Goal: Task Accomplishment & Management: Manage account settings

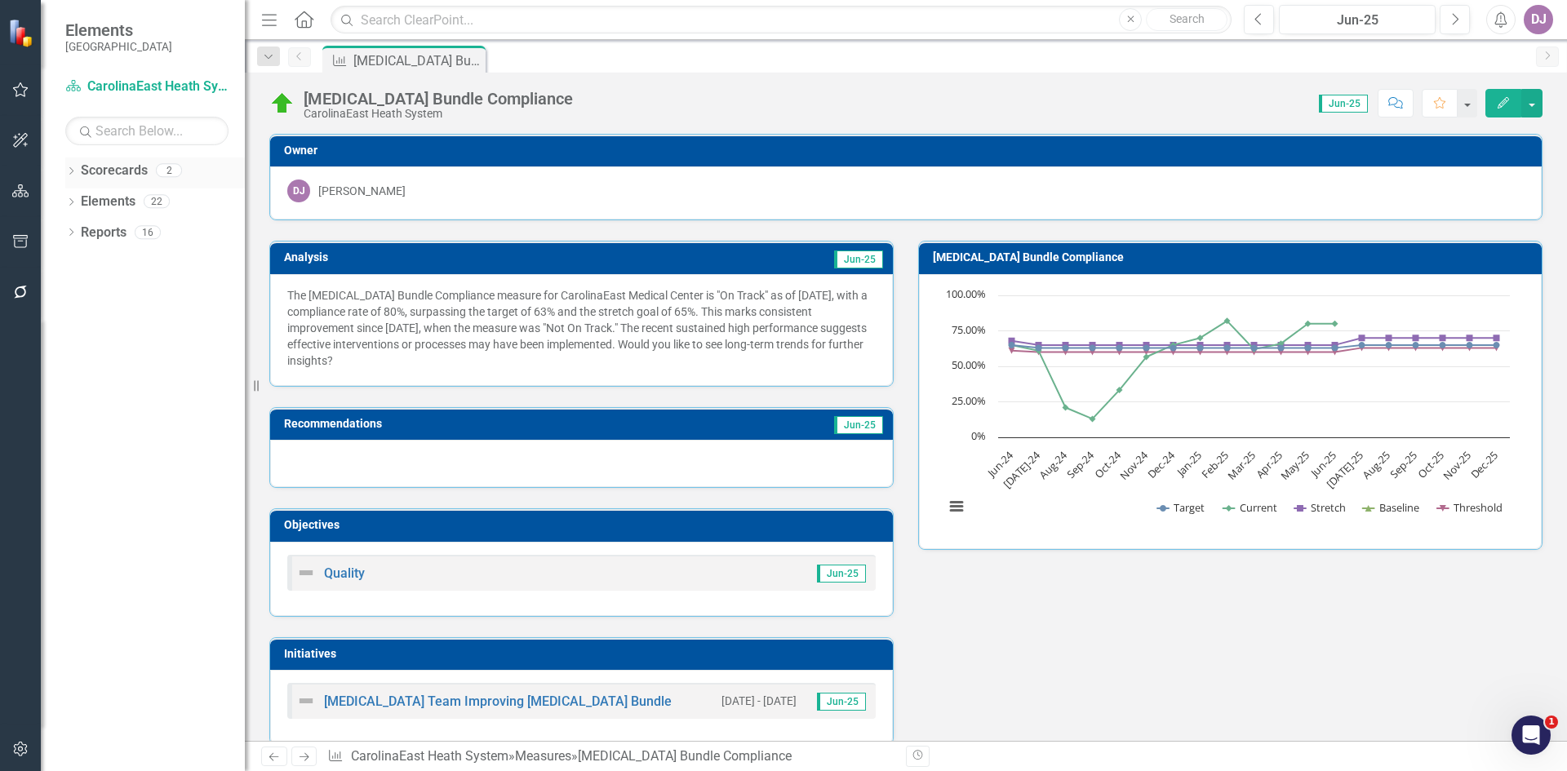
click at [127, 173] on link "Scorecards" at bounding box center [114, 171] width 67 height 19
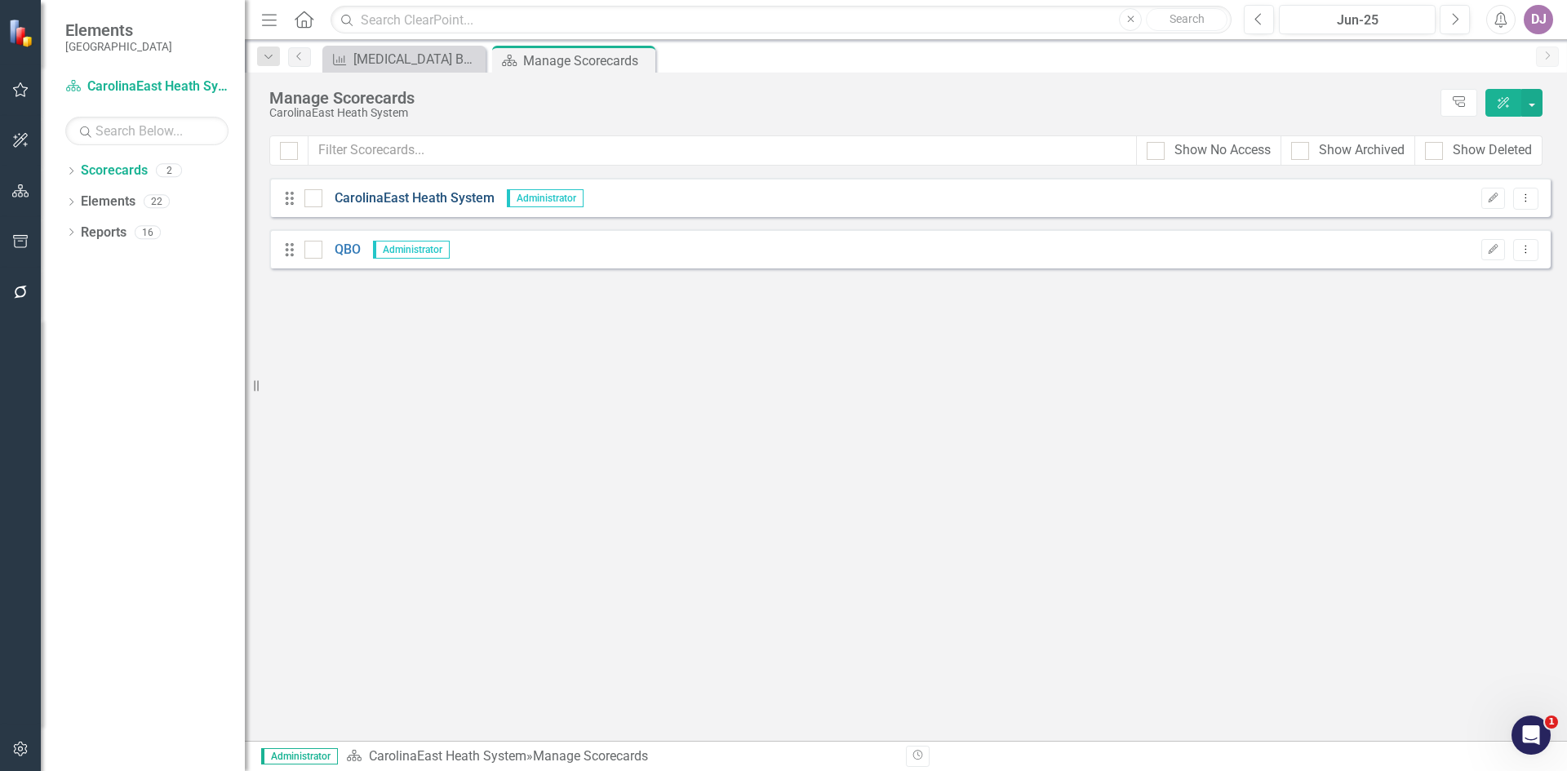
click at [402, 203] on link "CarolinaEast Heath System" at bounding box center [408, 198] width 172 height 19
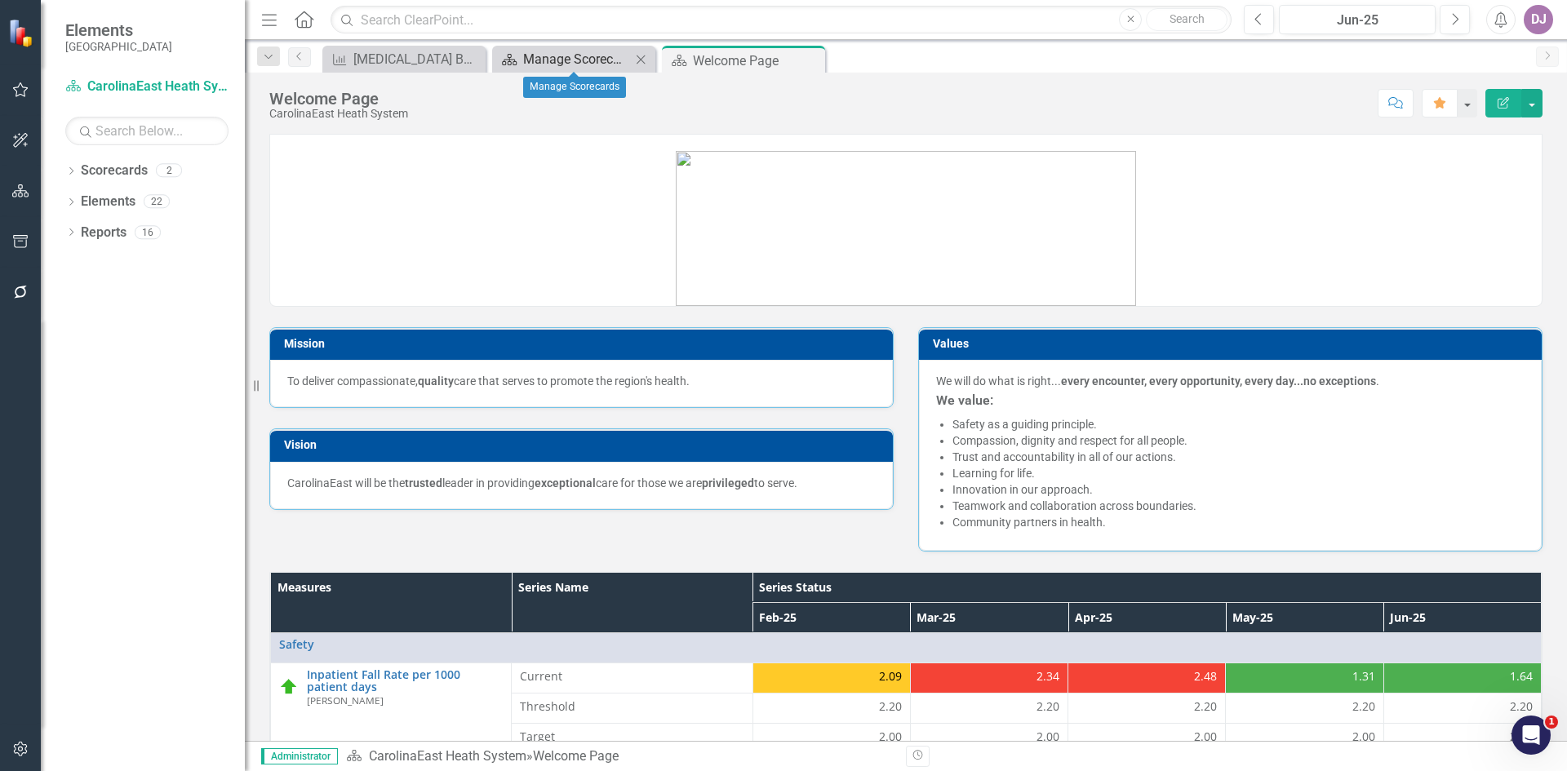
click at [567, 64] on div "Manage Scorecards" at bounding box center [577, 59] width 108 height 20
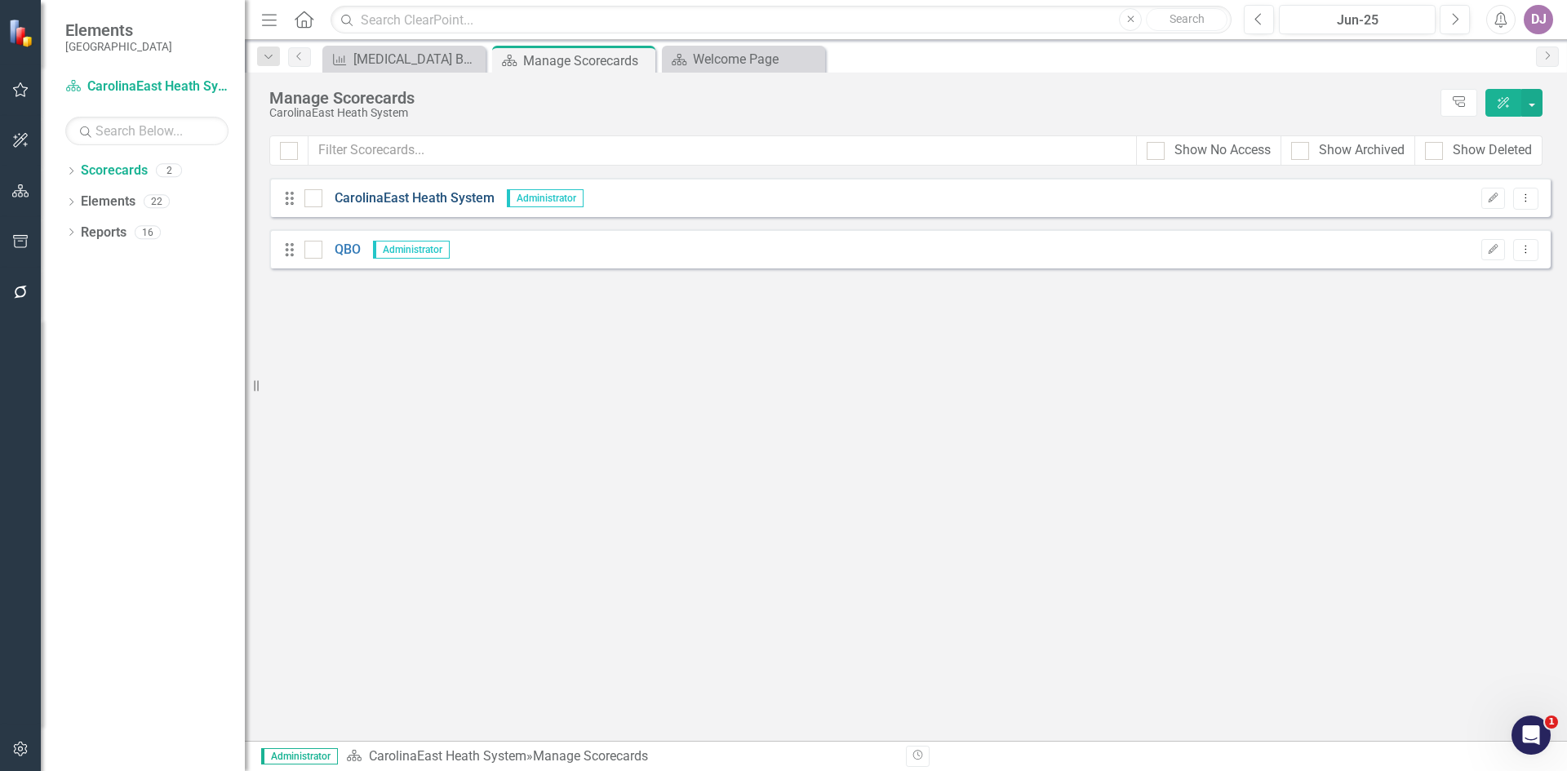
click at [432, 199] on link "CarolinaEast Heath System" at bounding box center [408, 198] width 172 height 19
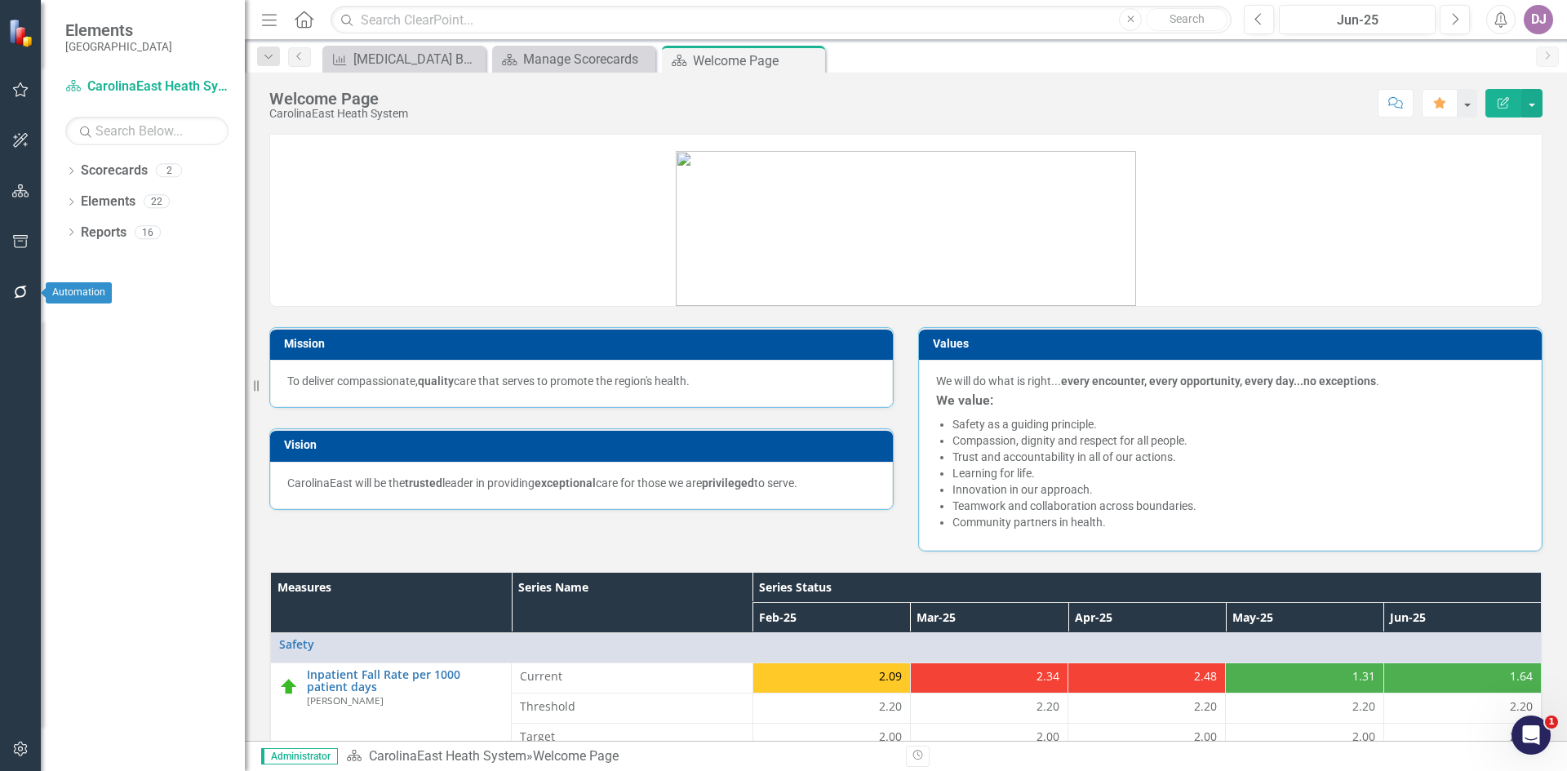
click at [21, 286] on icon "button" at bounding box center [20, 292] width 17 height 13
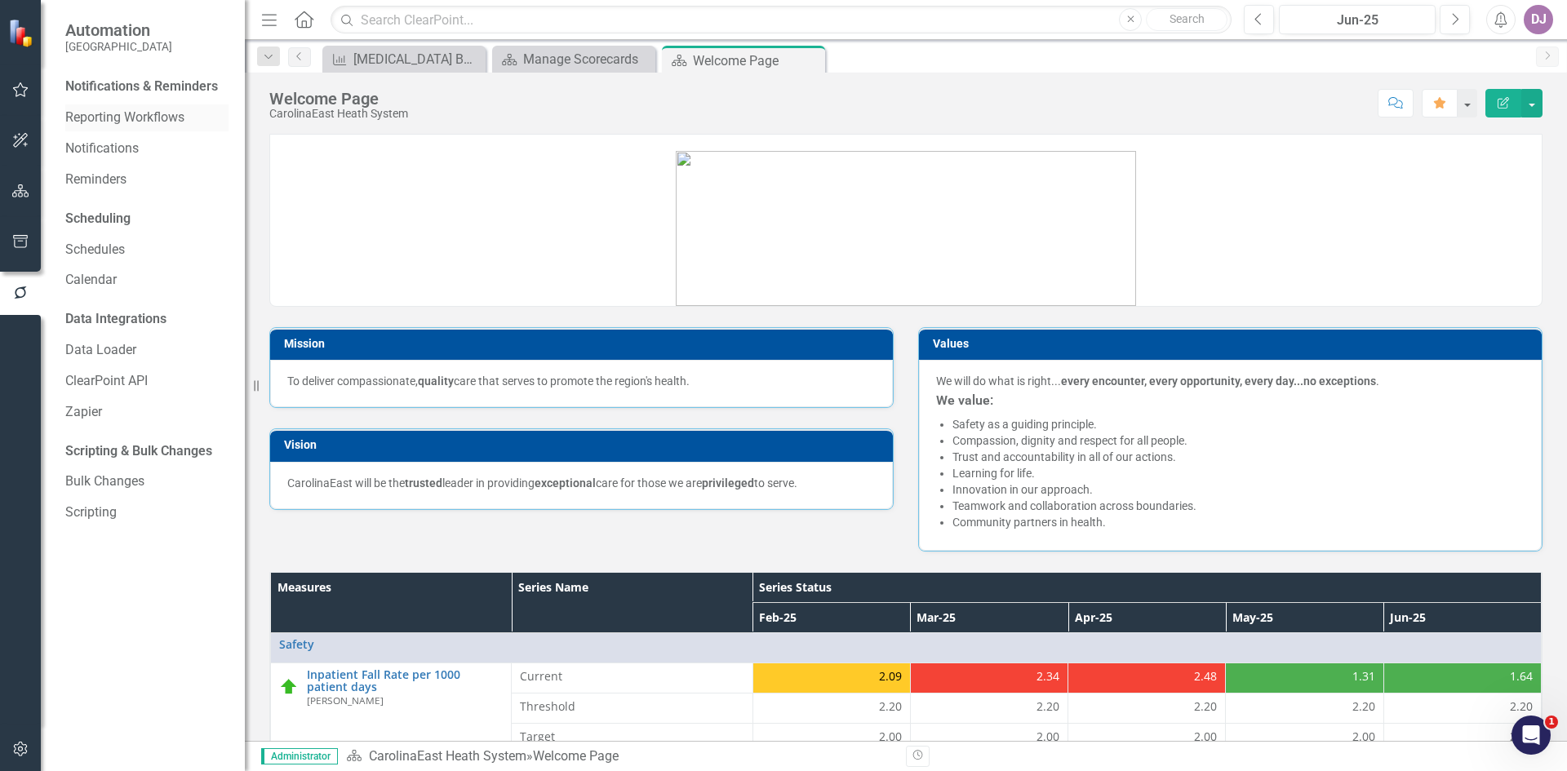
click at [150, 121] on link "Reporting Workflows" at bounding box center [146, 118] width 163 height 19
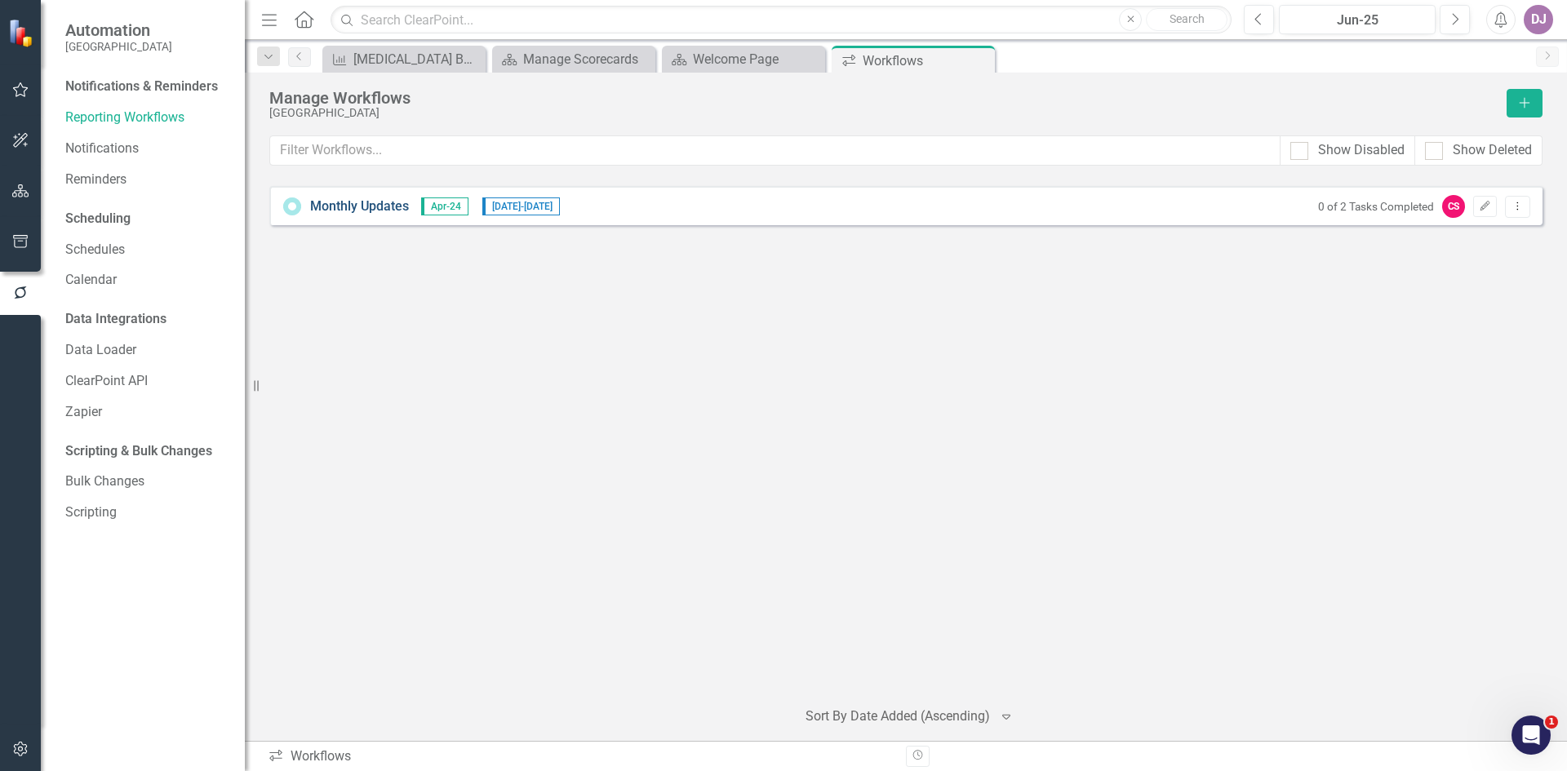
click at [371, 206] on link "Monthly Updates" at bounding box center [359, 207] width 99 height 19
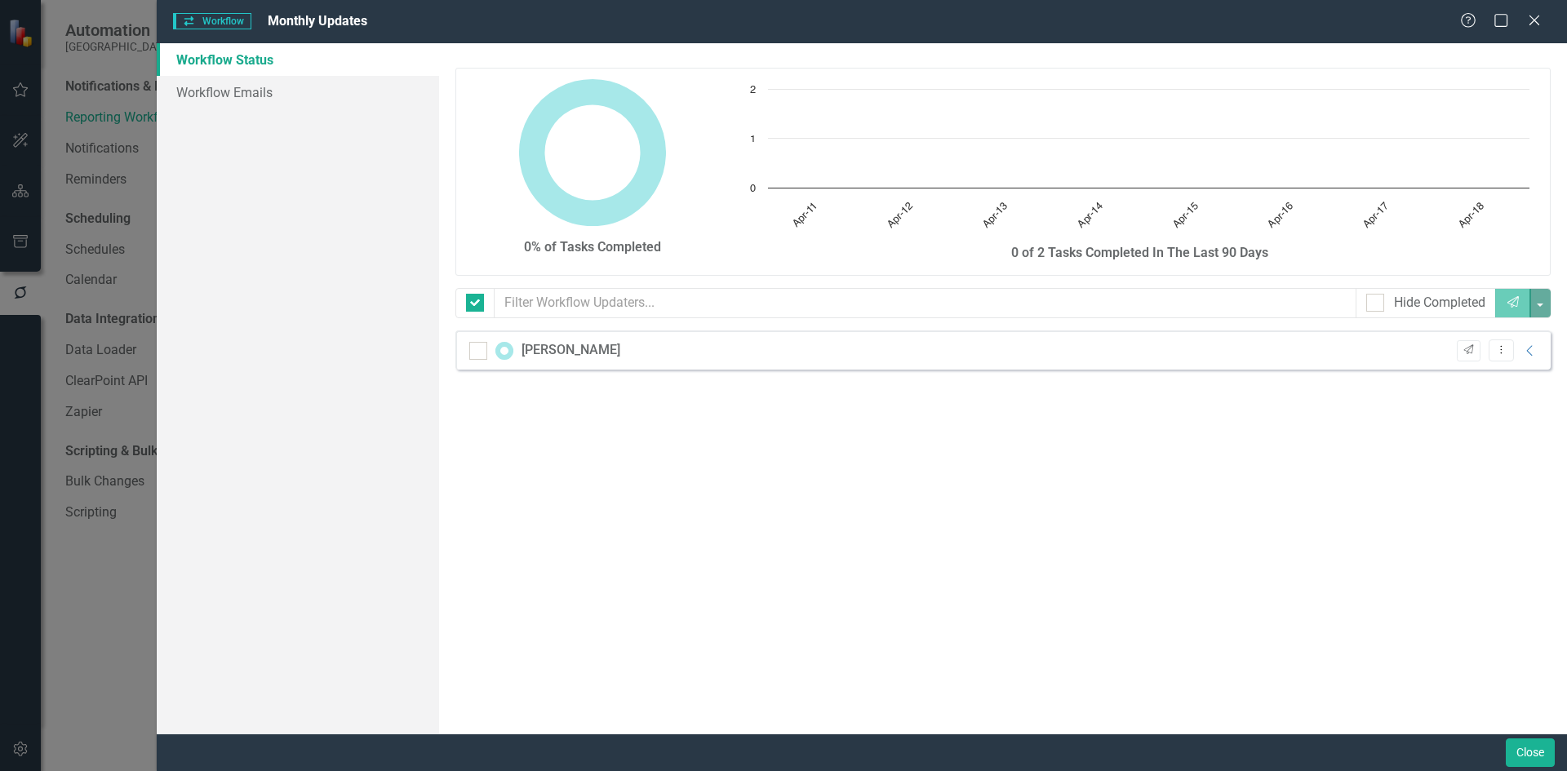
checkbox input "false"
click at [1494, 355] on icon "Dropdown Menu" at bounding box center [1501, 349] width 14 height 11
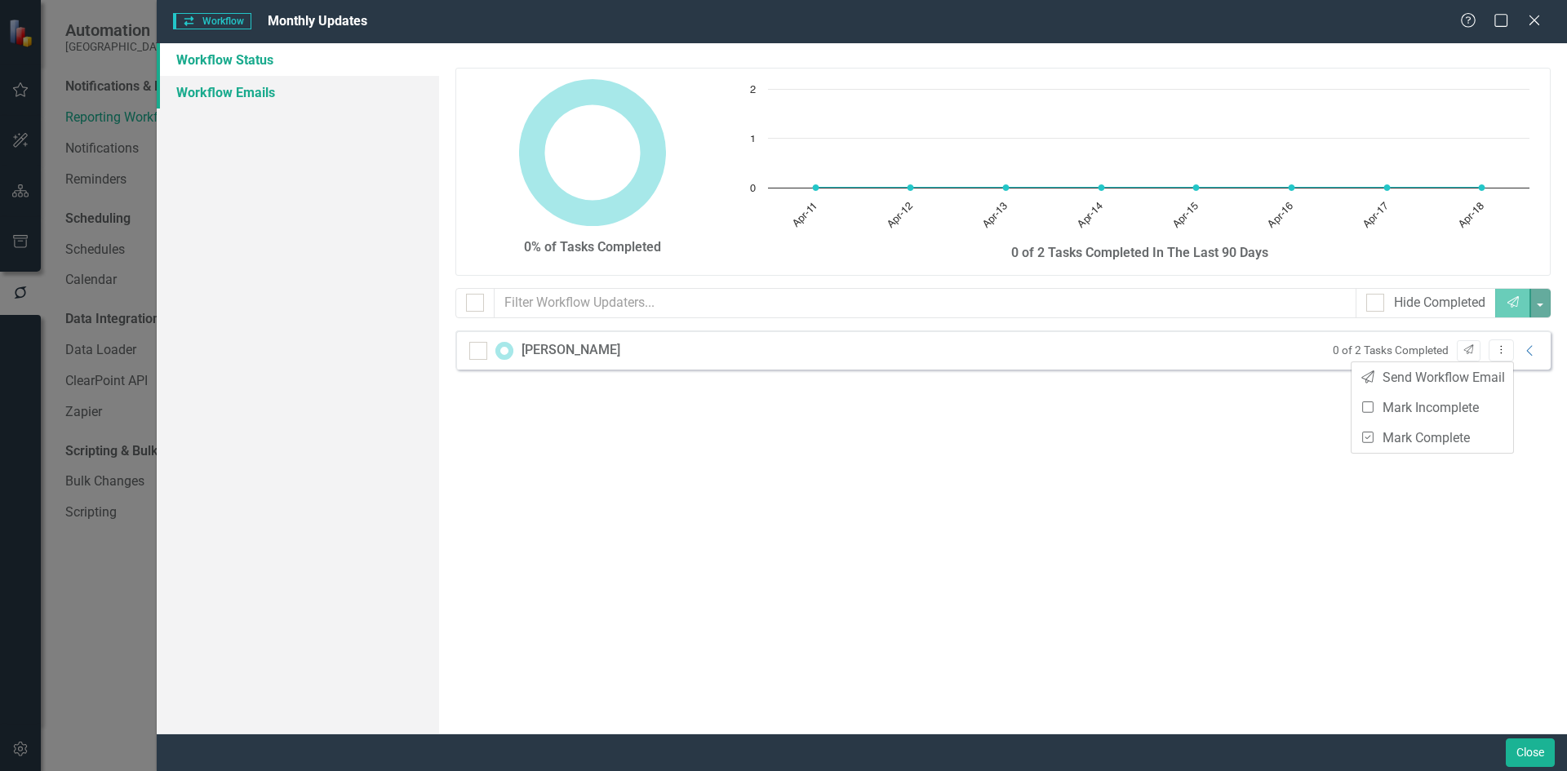
click at [213, 95] on link "Workflow Emails" at bounding box center [298, 92] width 282 height 33
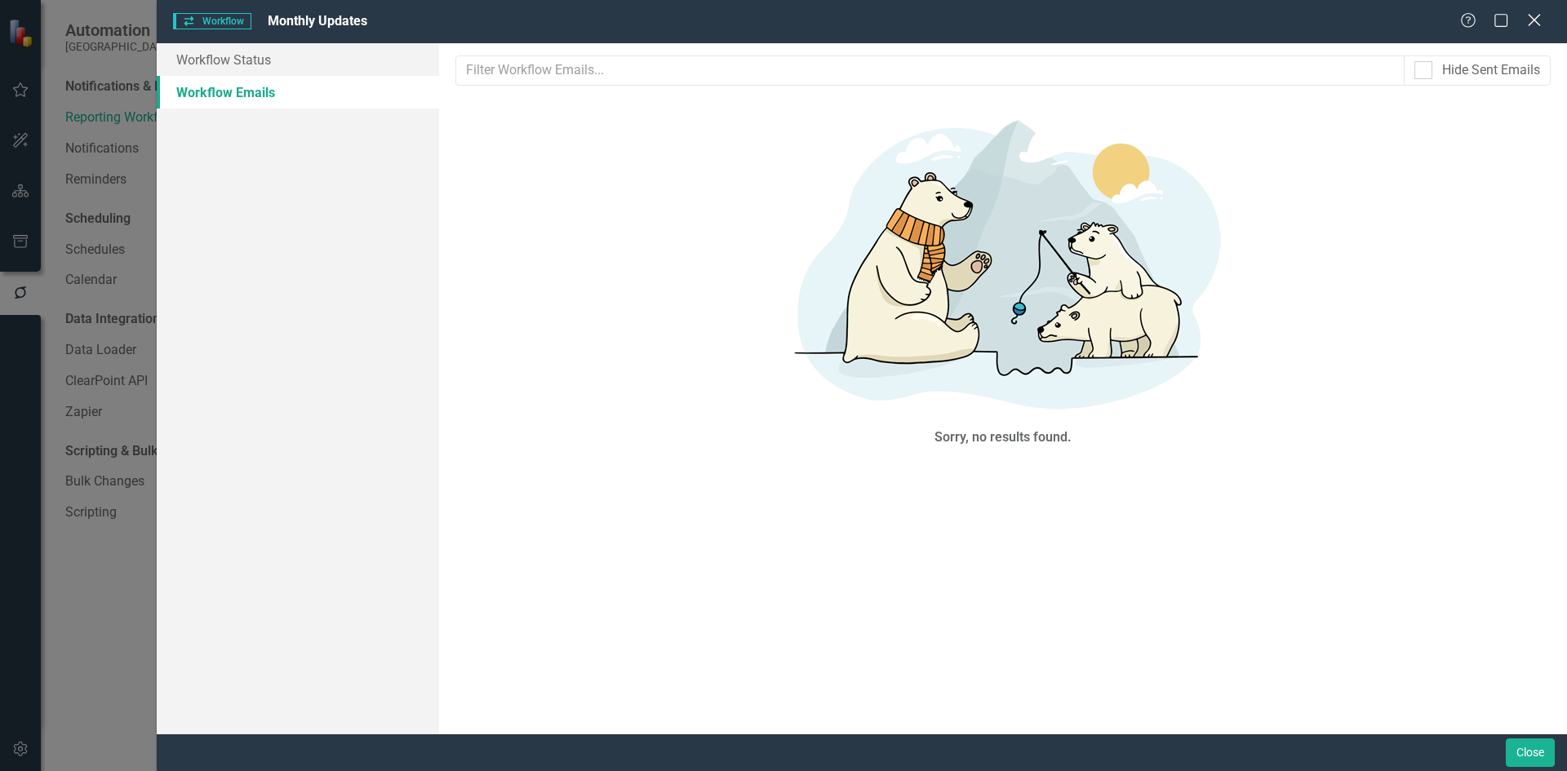
click at [1529, 17] on icon "Close" at bounding box center [1534, 20] width 20 height 16
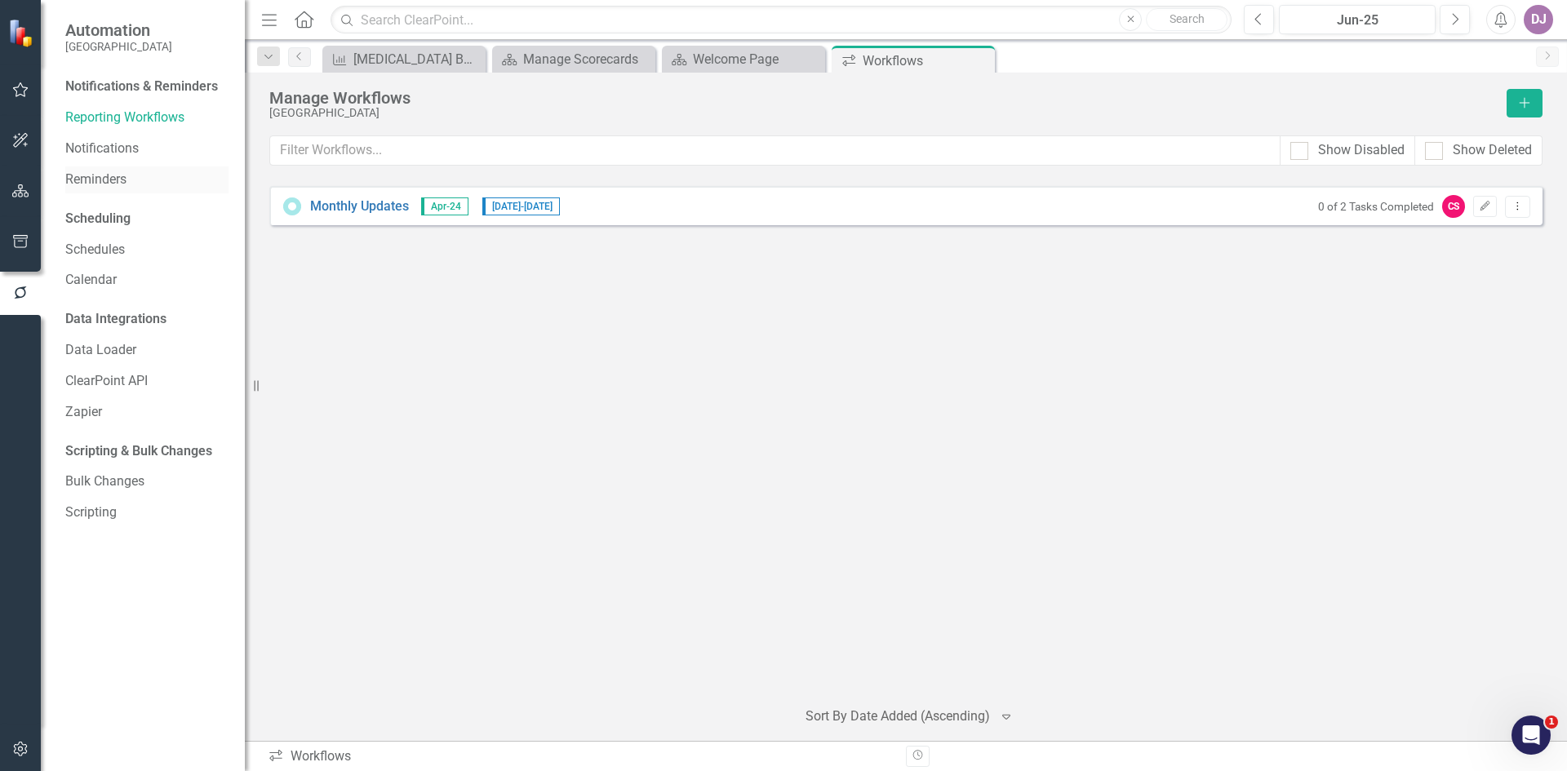
click at [72, 184] on link "Reminders" at bounding box center [146, 180] width 163 height 19
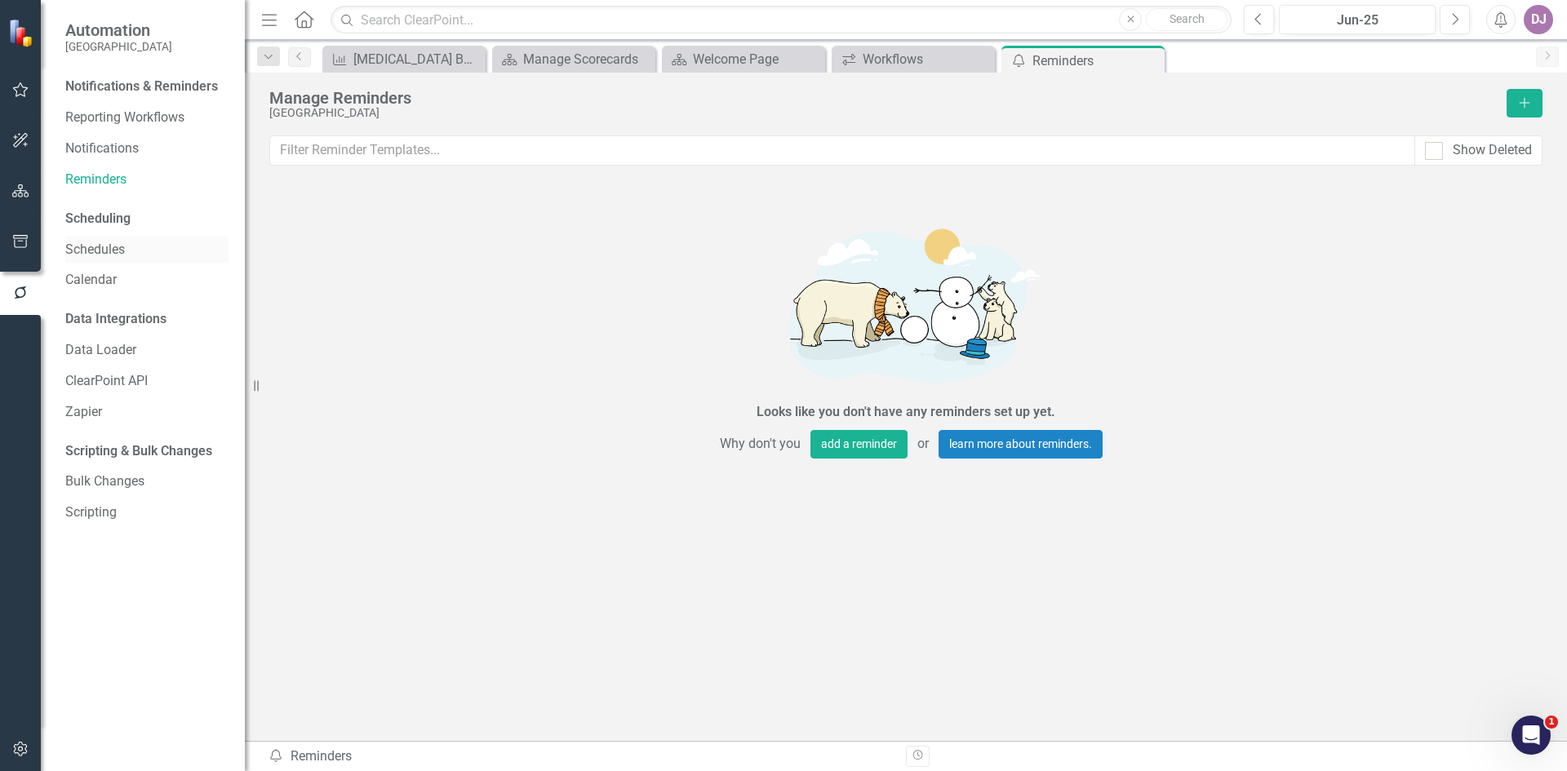
click at [105, 247] on link "Schedules" at bounding box center [146, 250] width 163 height 19
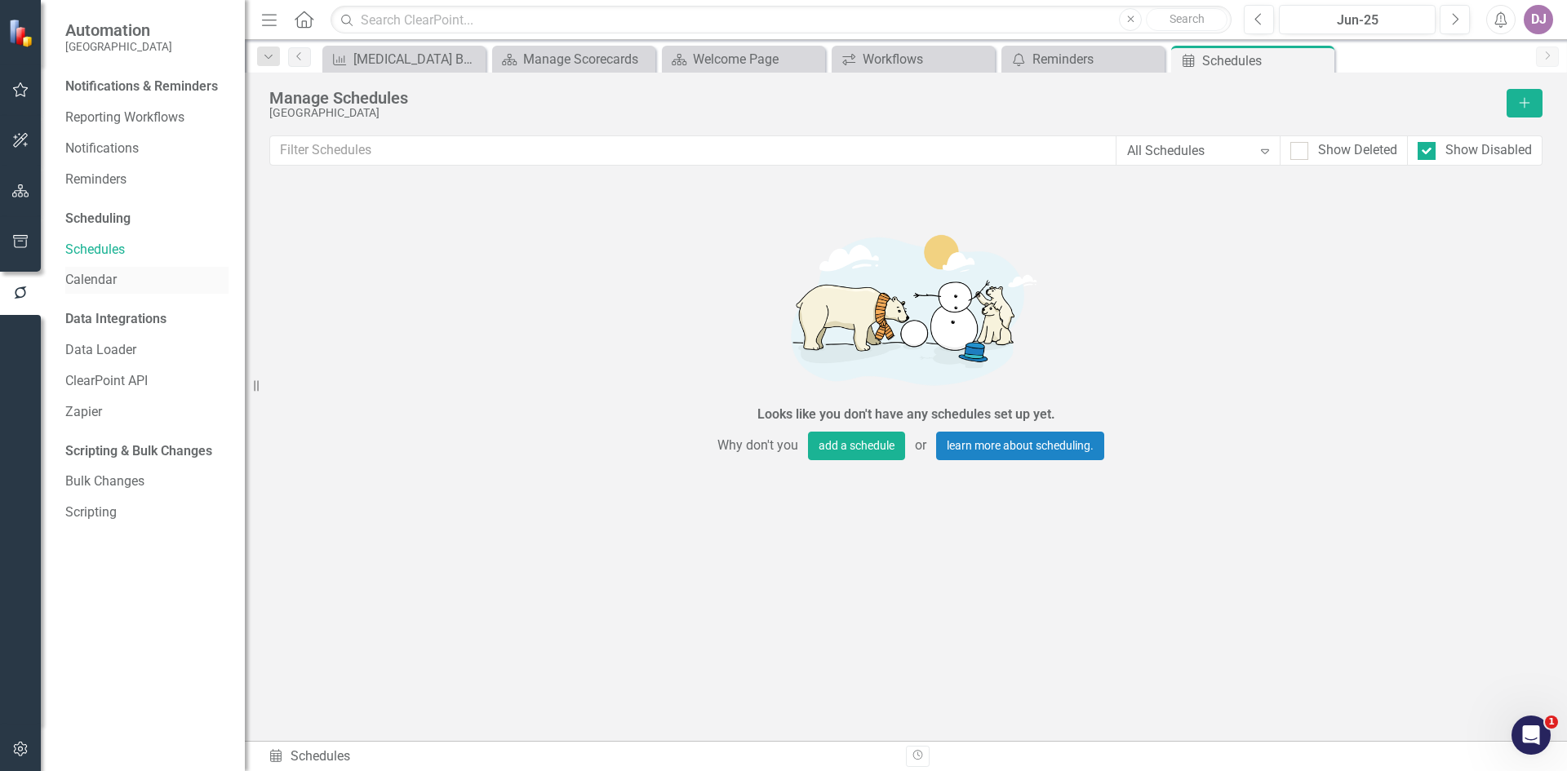
click at [98, 281] on link "Calendar" at bounding box center [146, 280] width 163 height 19
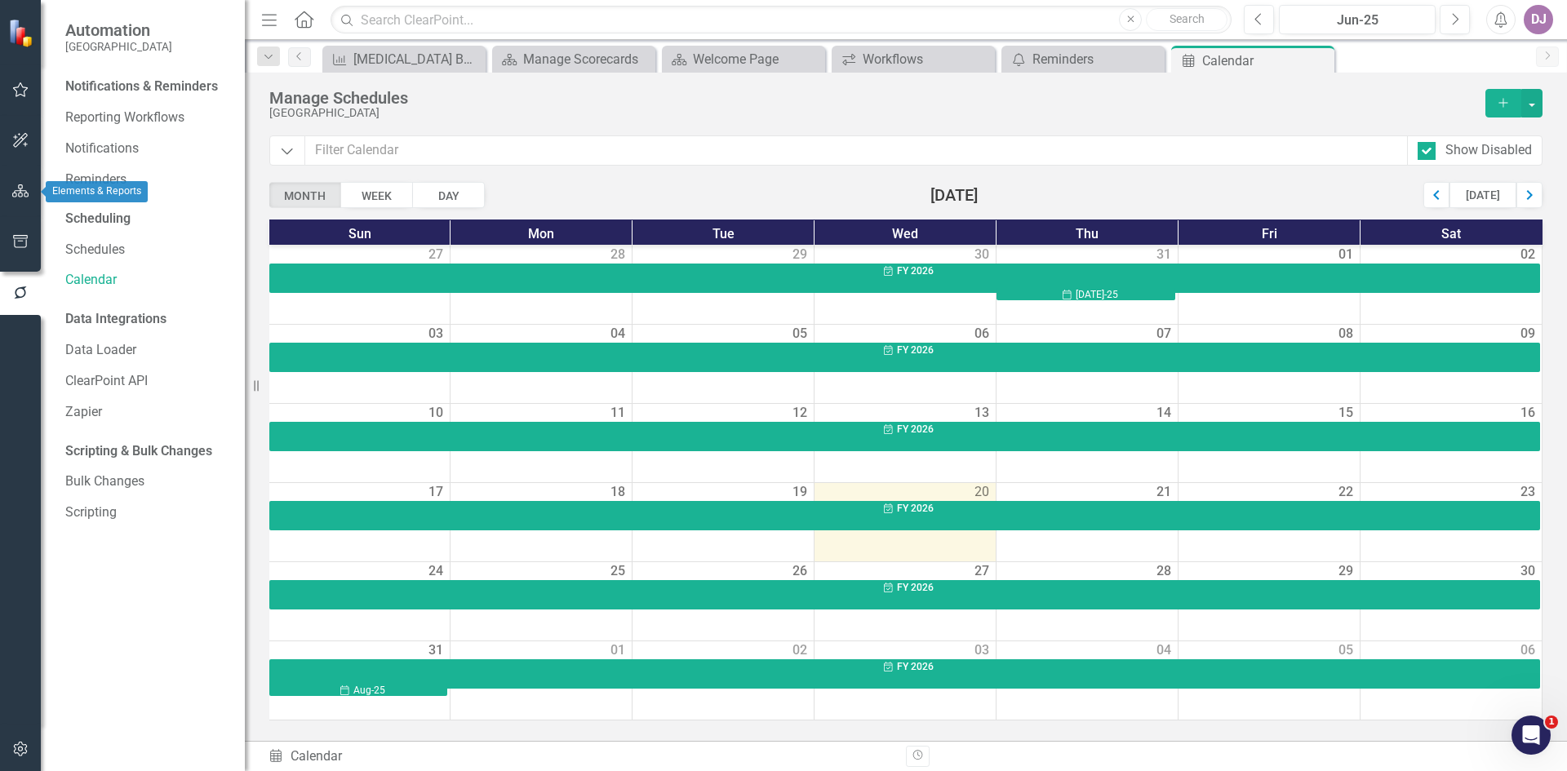
click at [15, 196] on icon "button" at bounding box center [20, 190] width 17 height 13
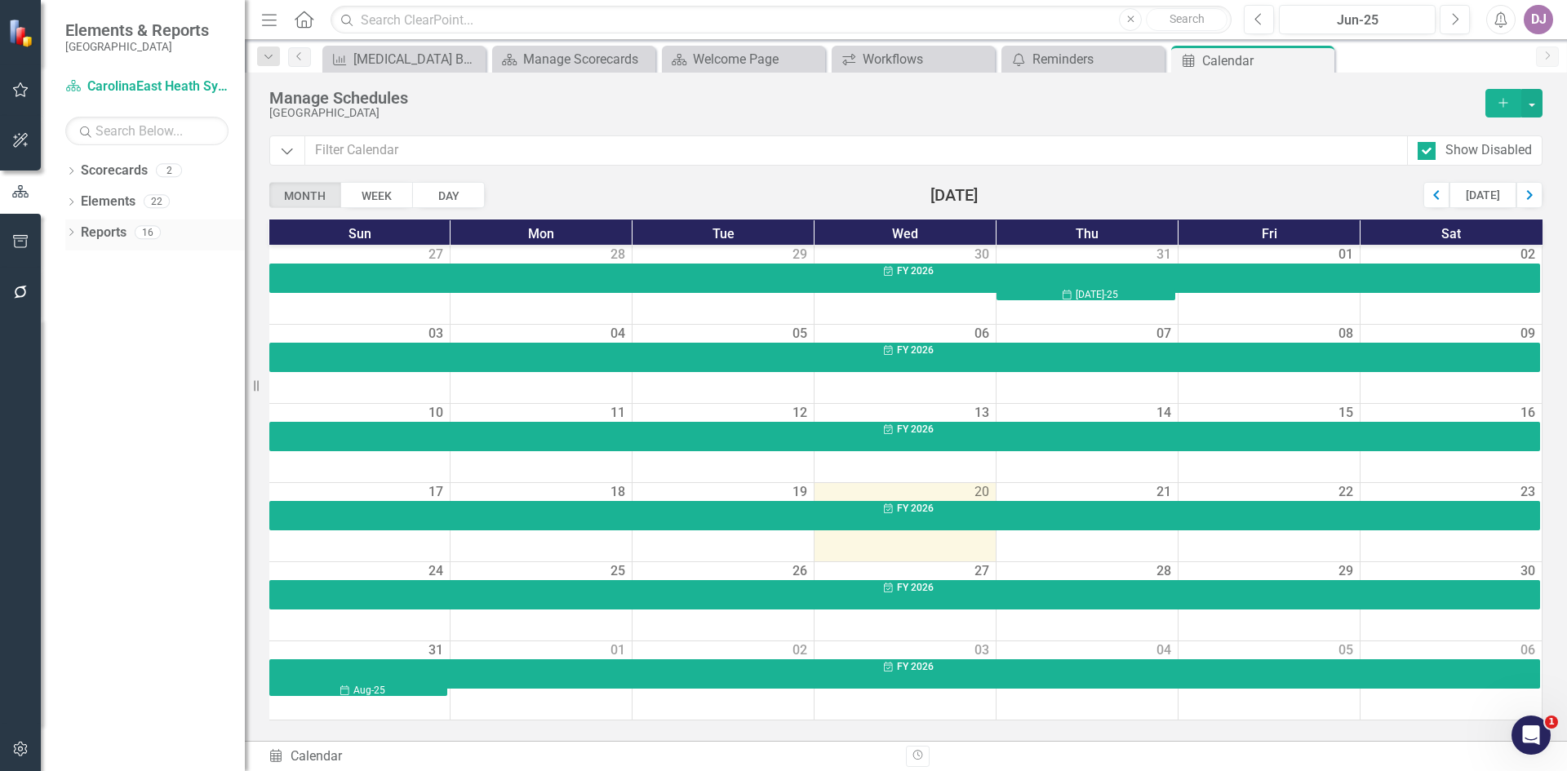
click at [69, 235] on icon "Dropdown" at bounding box center [70, 233] width 11 height 9
click at [79, 379] on div "Dropdown" at bounding box center [78, 386] width 11 height 14
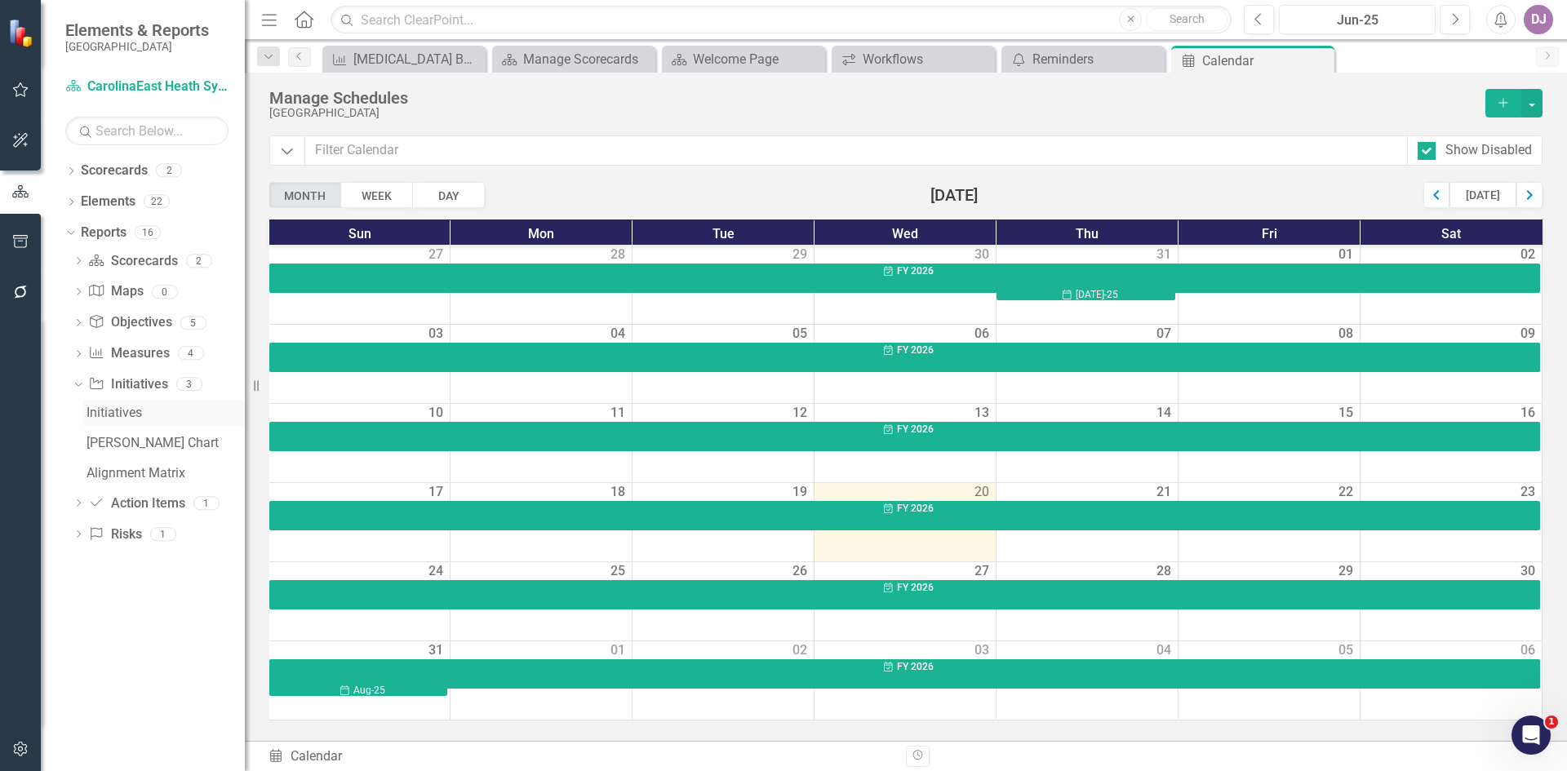
click at [131, 406] on div "Initiatives" at bounding box center [166, 413] width 158 height 15
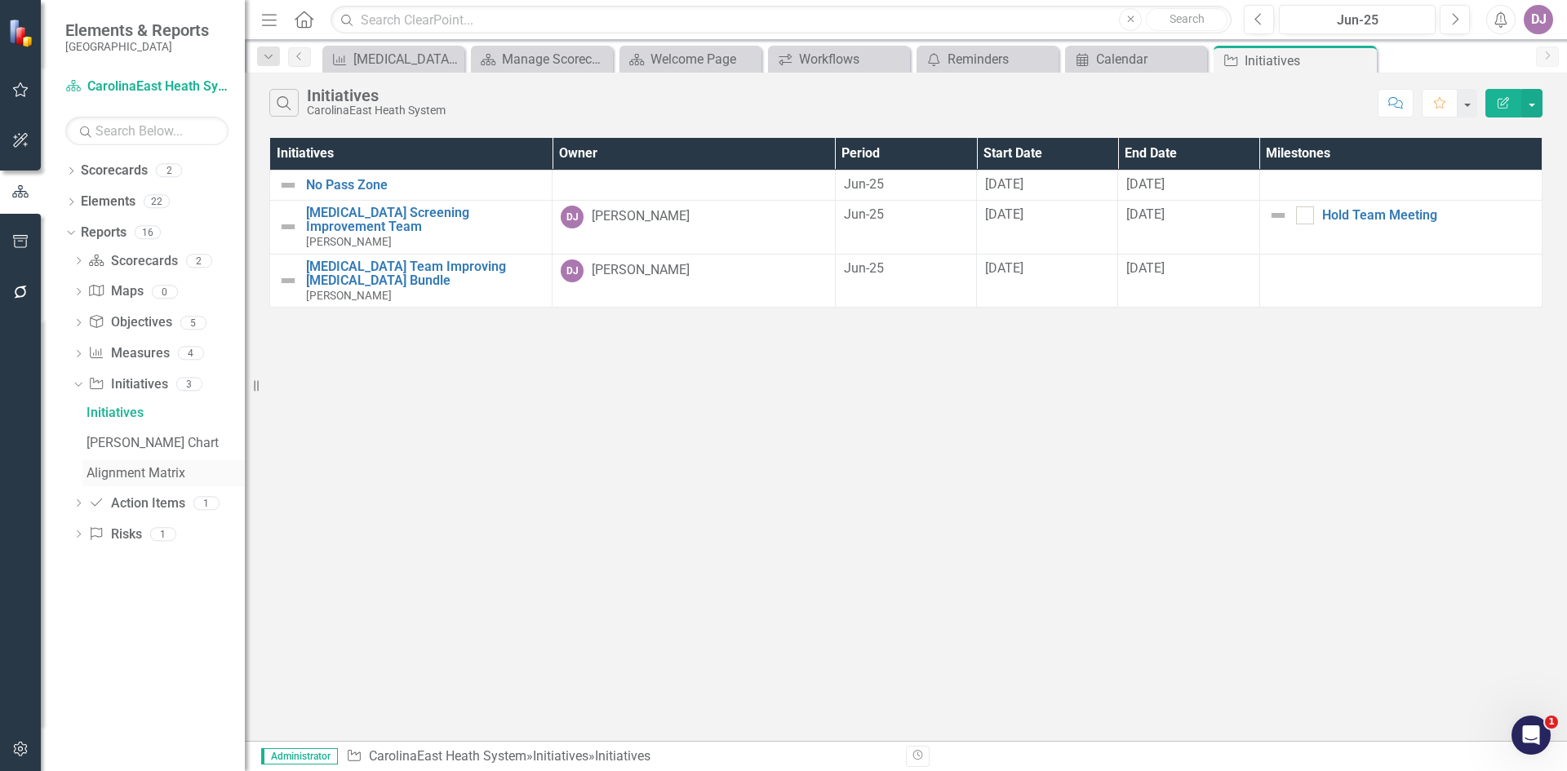
click at [143, 480] on div "Alignment Matrix" at bounding box center [166, 473] width 158 height 15
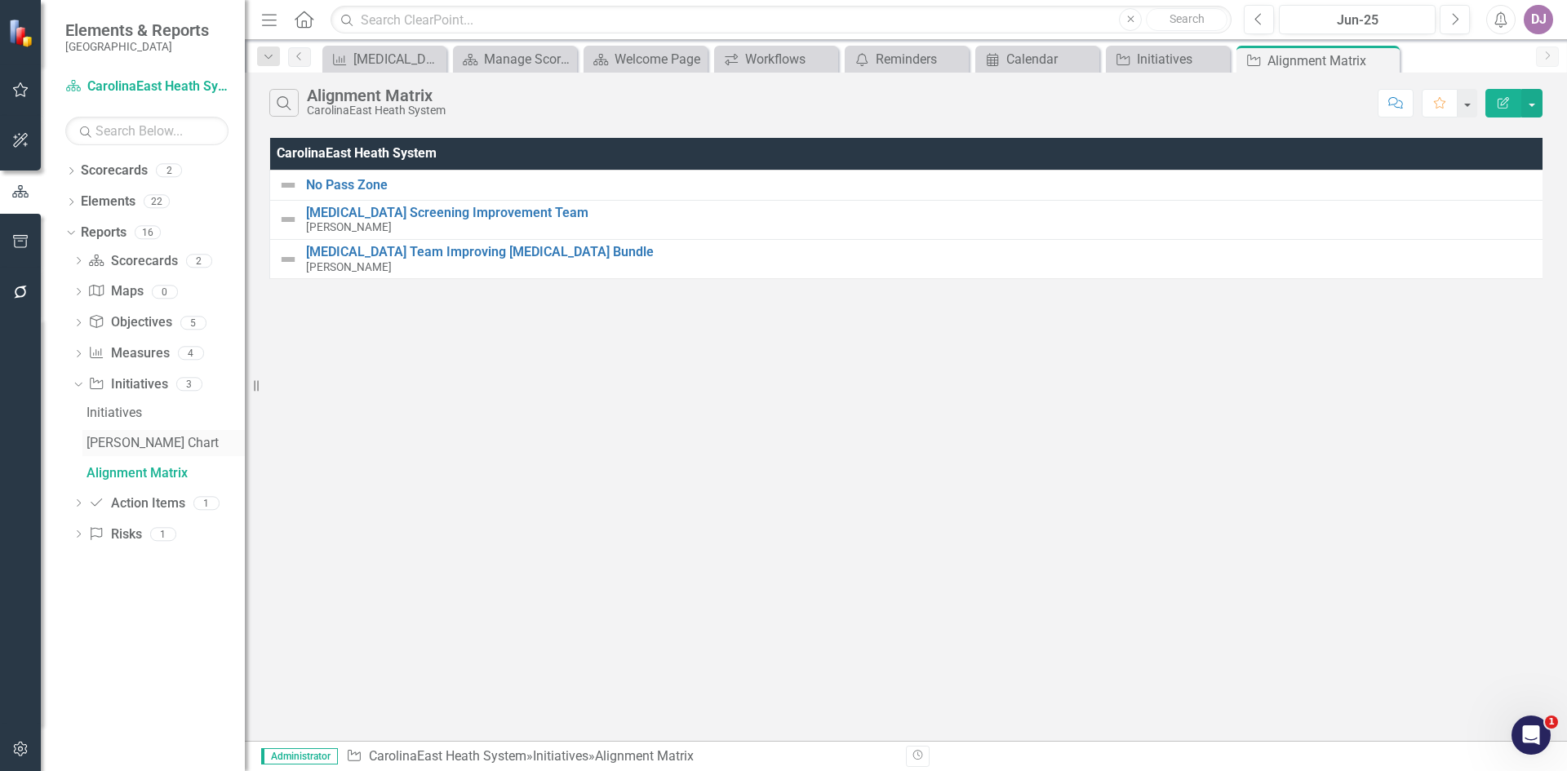
click at [133, 445] on div "[PERSON_NAME] Chart" at bounding box center [166, 443] width 158 height 15
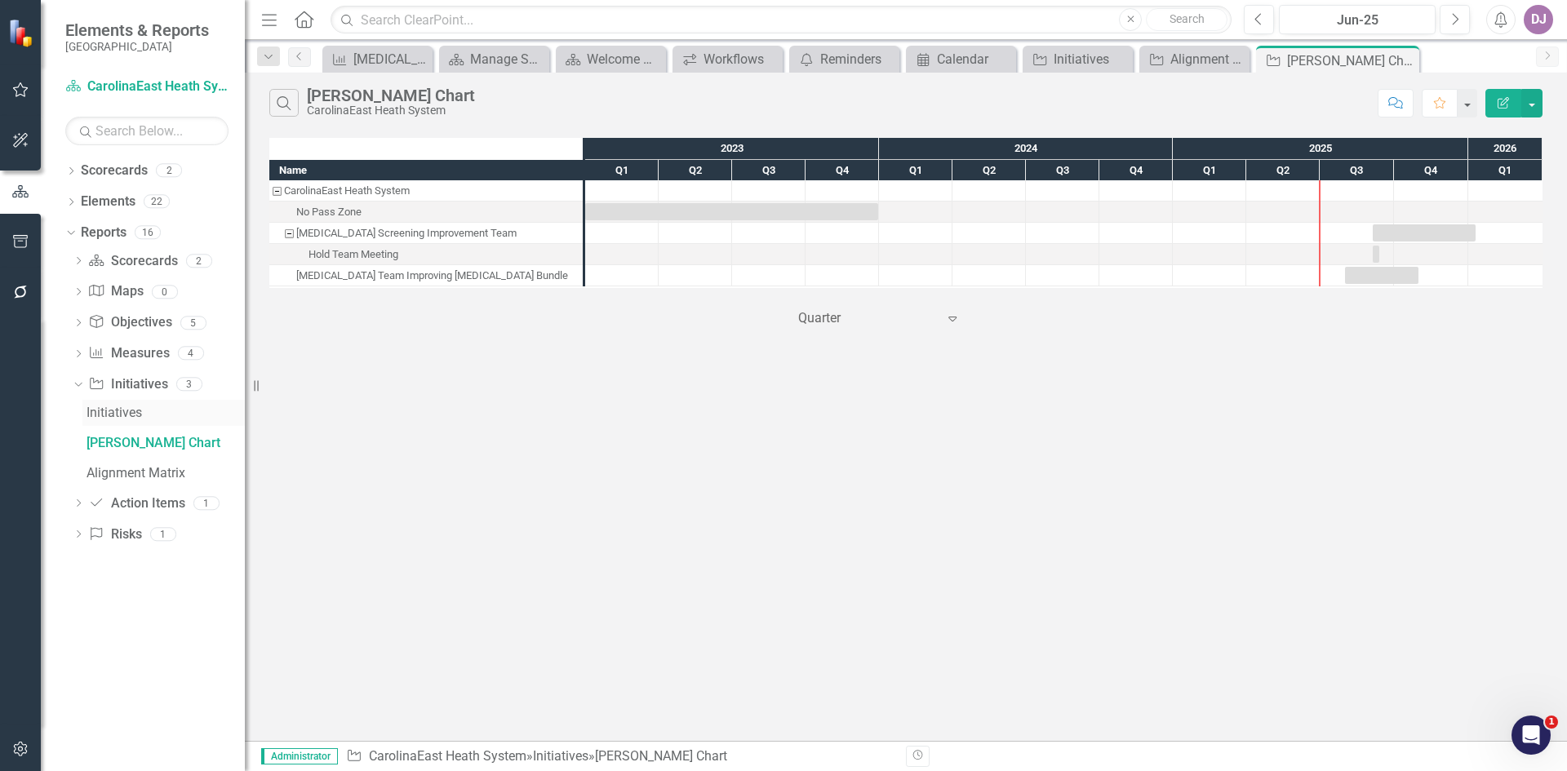
click at [132, 414] on div "Initiatives" at bounding box center [166, 413] width 158 height 15
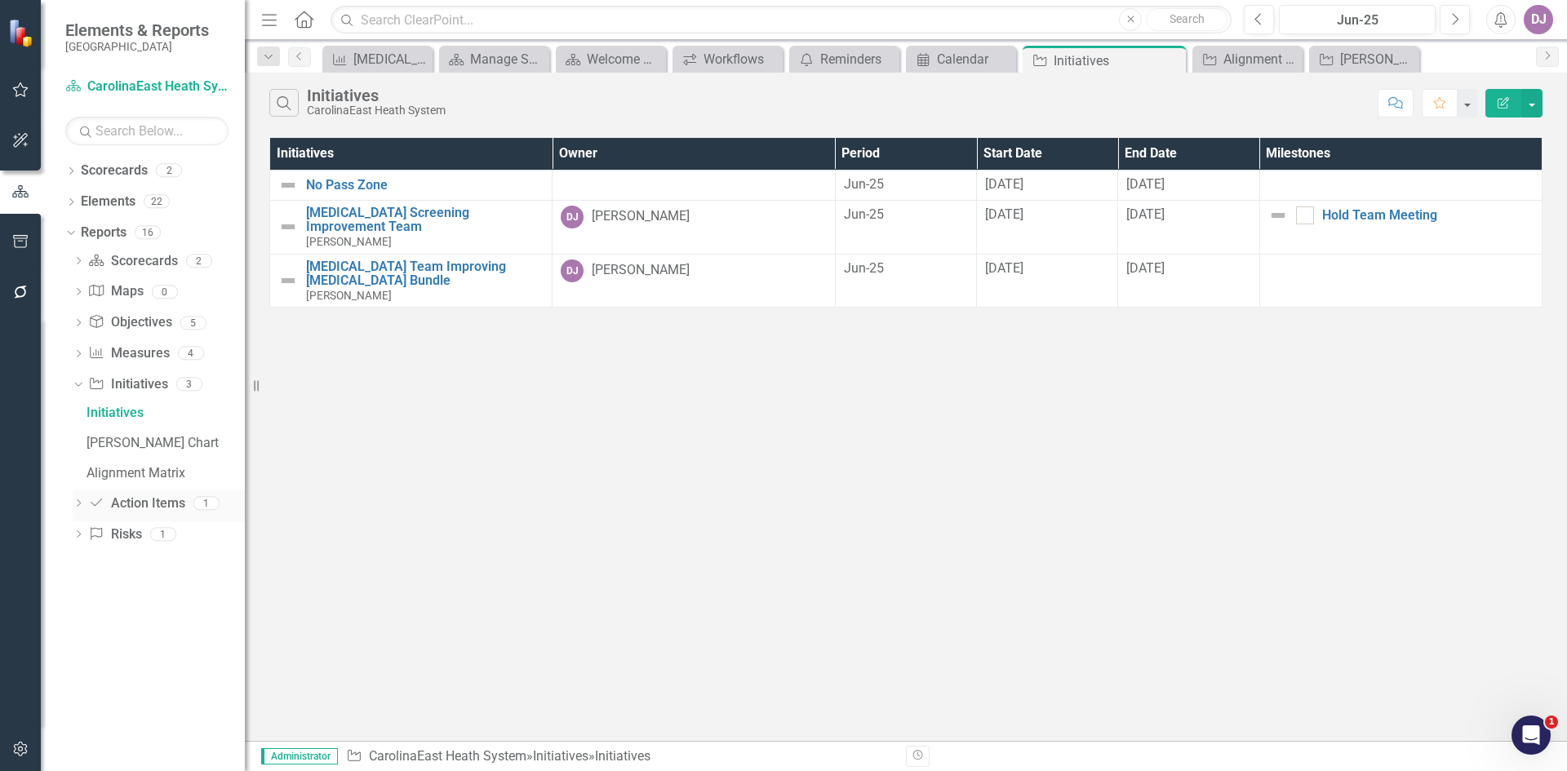
click at [82, 504] on icon "Dropdown" at bounding box center [78, 504] width 11 height 9
click at [99, 438] on div "Action Items" at bounding box center [166, 444] width 158 height 15
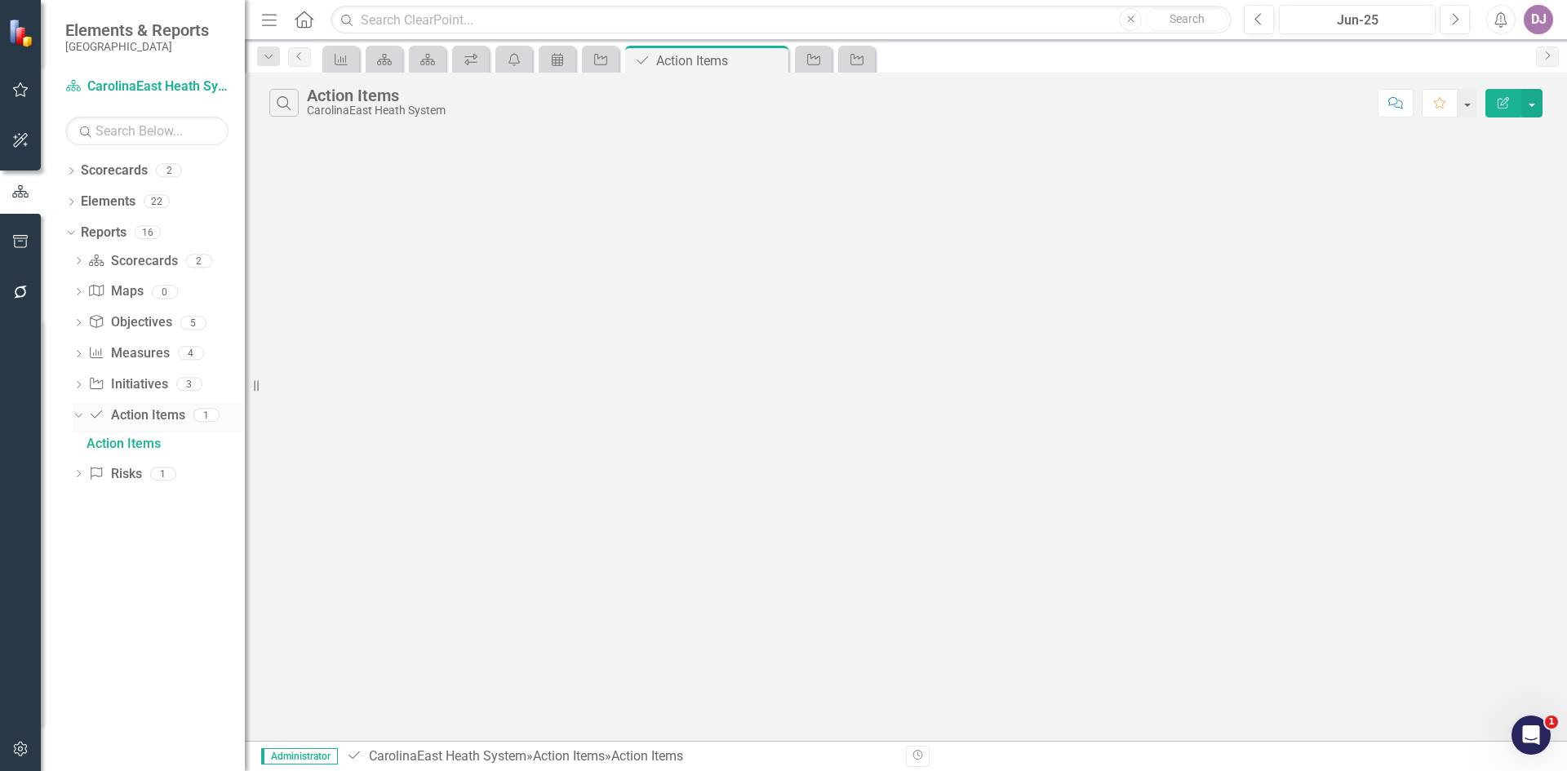
click at [158, 414] on link "Action Item Action Items" at bounding box center [136, 415] width 96 height 19
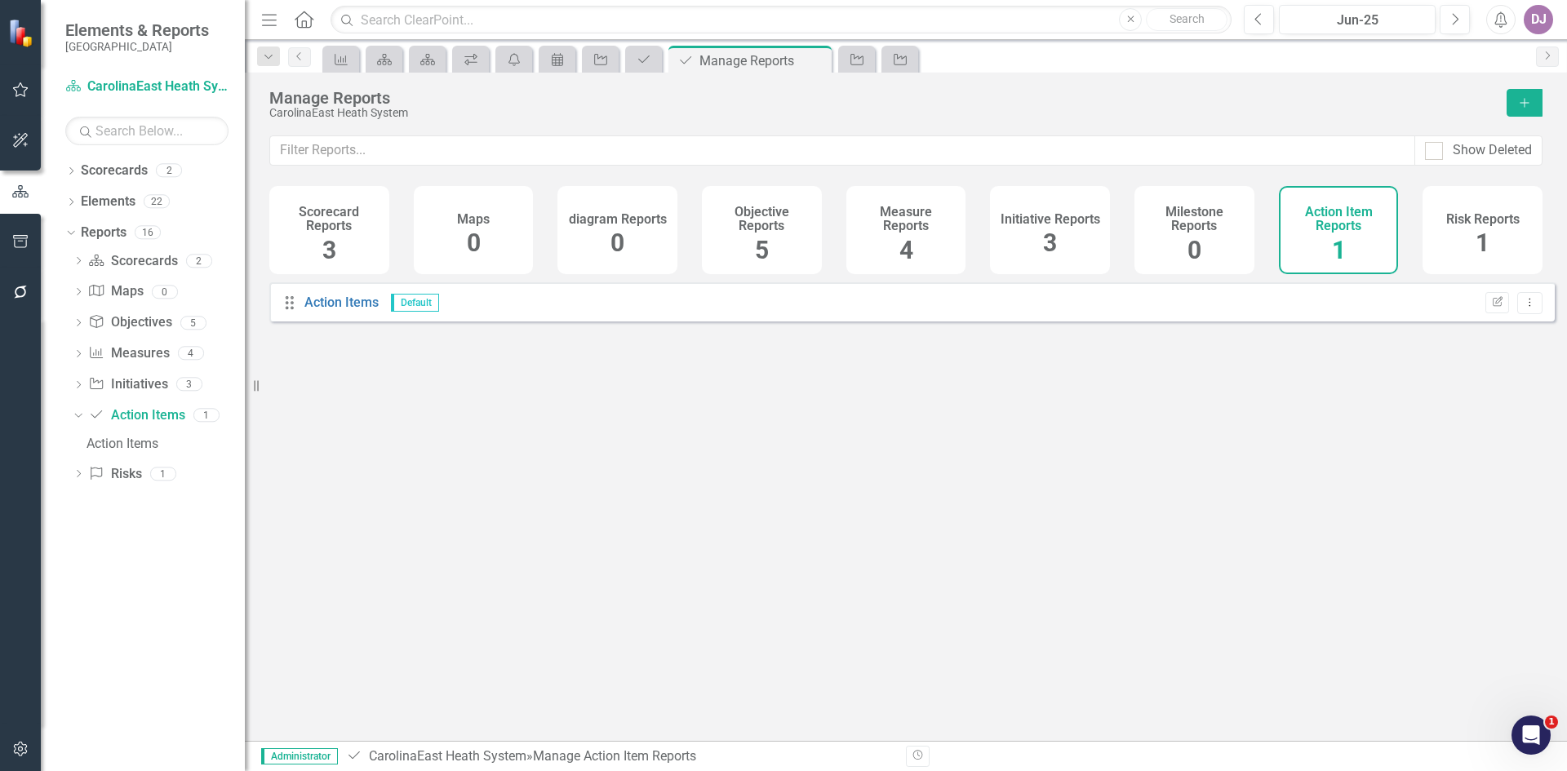
click at [1338, 250] on span "1" at bounding box center [1339, 250] width 14 height 29
click at [1342, 226] on h4 "Action Item Reports" at bounding box center [1339, 219] width 100 height 29
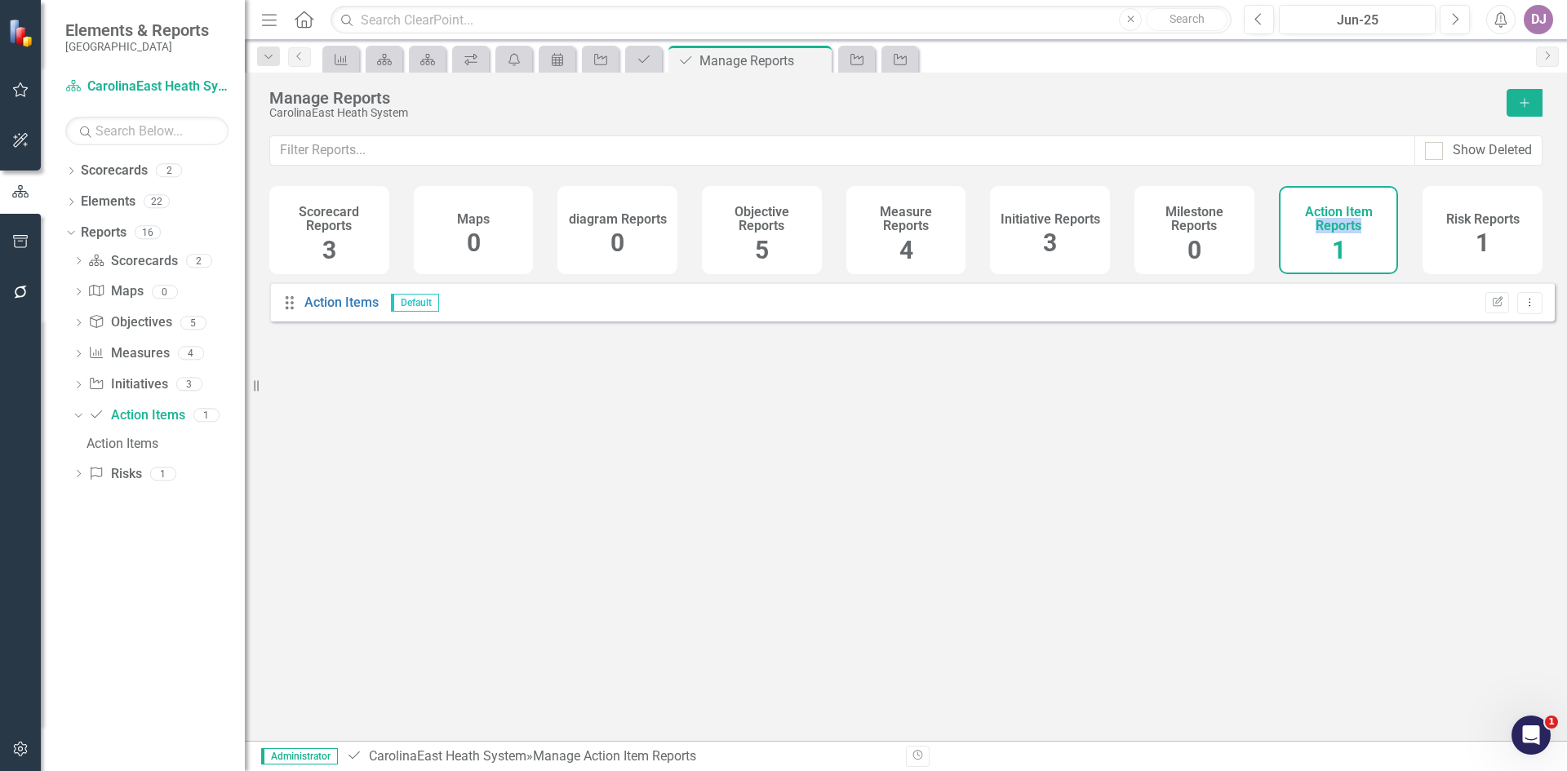
click at [1342, 226] on h4 "Action Item Reports" at bounding box center [1339, 219] width 100 height 29
click at [1337, 261] on span "1" at bounding box center [1339, 250] width 14 height 29
click at [340, 310] on link "Action Items" at bounding box center [341, 303] width 74 height 16
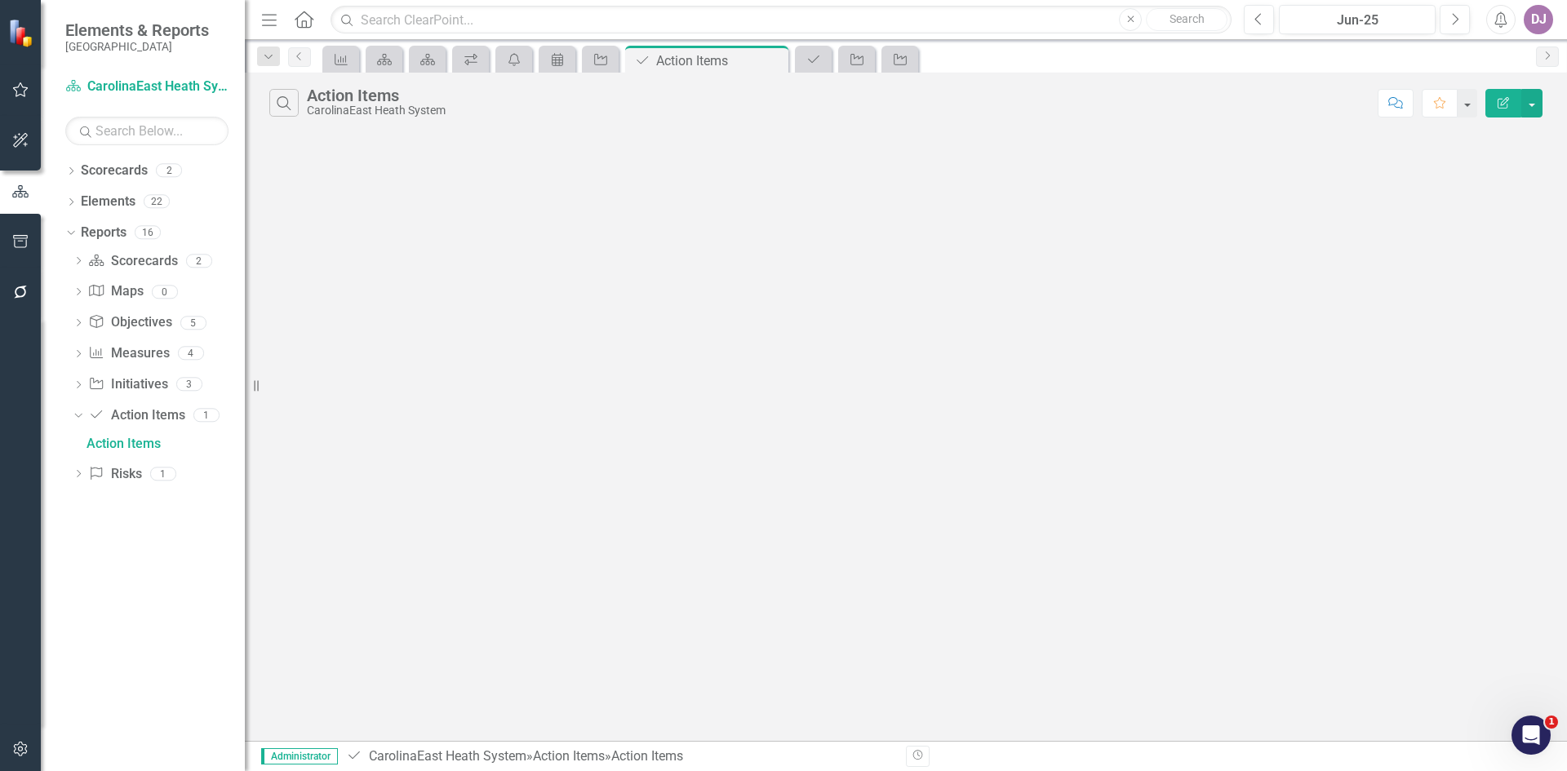
click at [1499, 102] on icon "Edit Report" at bounding box center [1503, 102] width 15 height 11
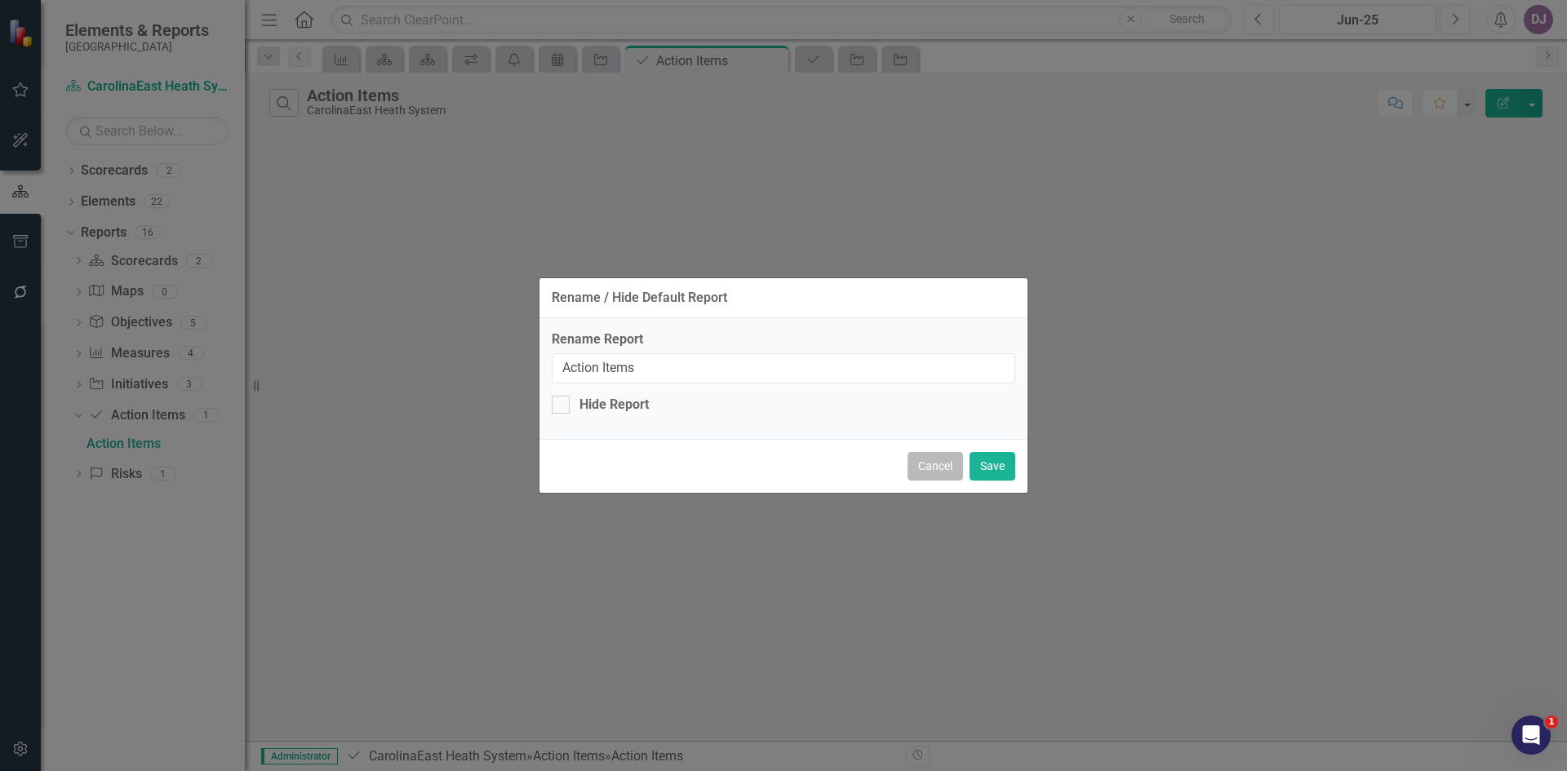
click at [943, 473] on button "Cancel" at bounding box center [935, 466] width 55 height 29
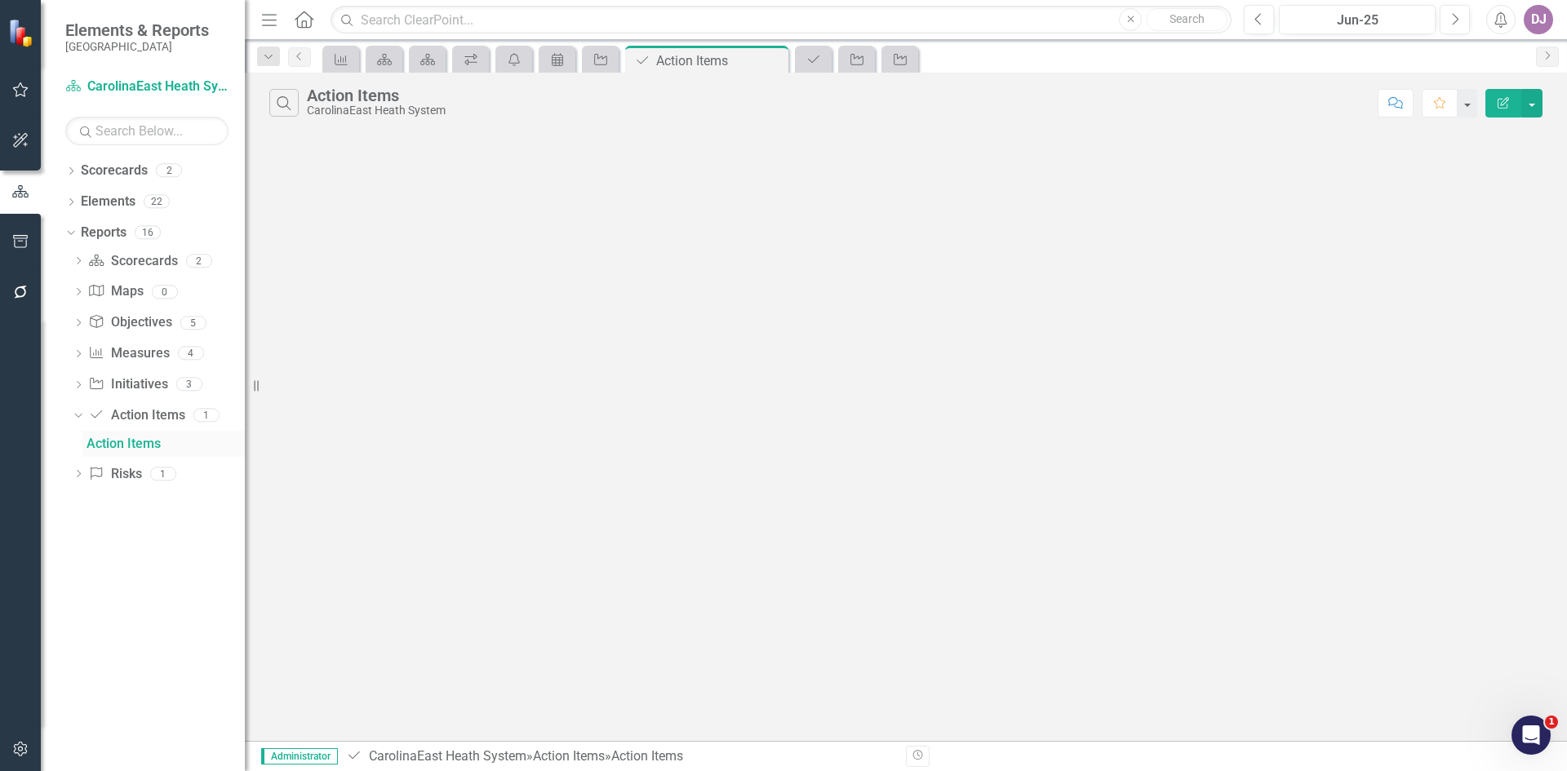
click at [148, 446] on div "Action Items" at bounding box center [166, 444] width 158 height 15
click at [133, 475] on link "Risk Risks" at bounding box center [114, 474] width 53 height 19
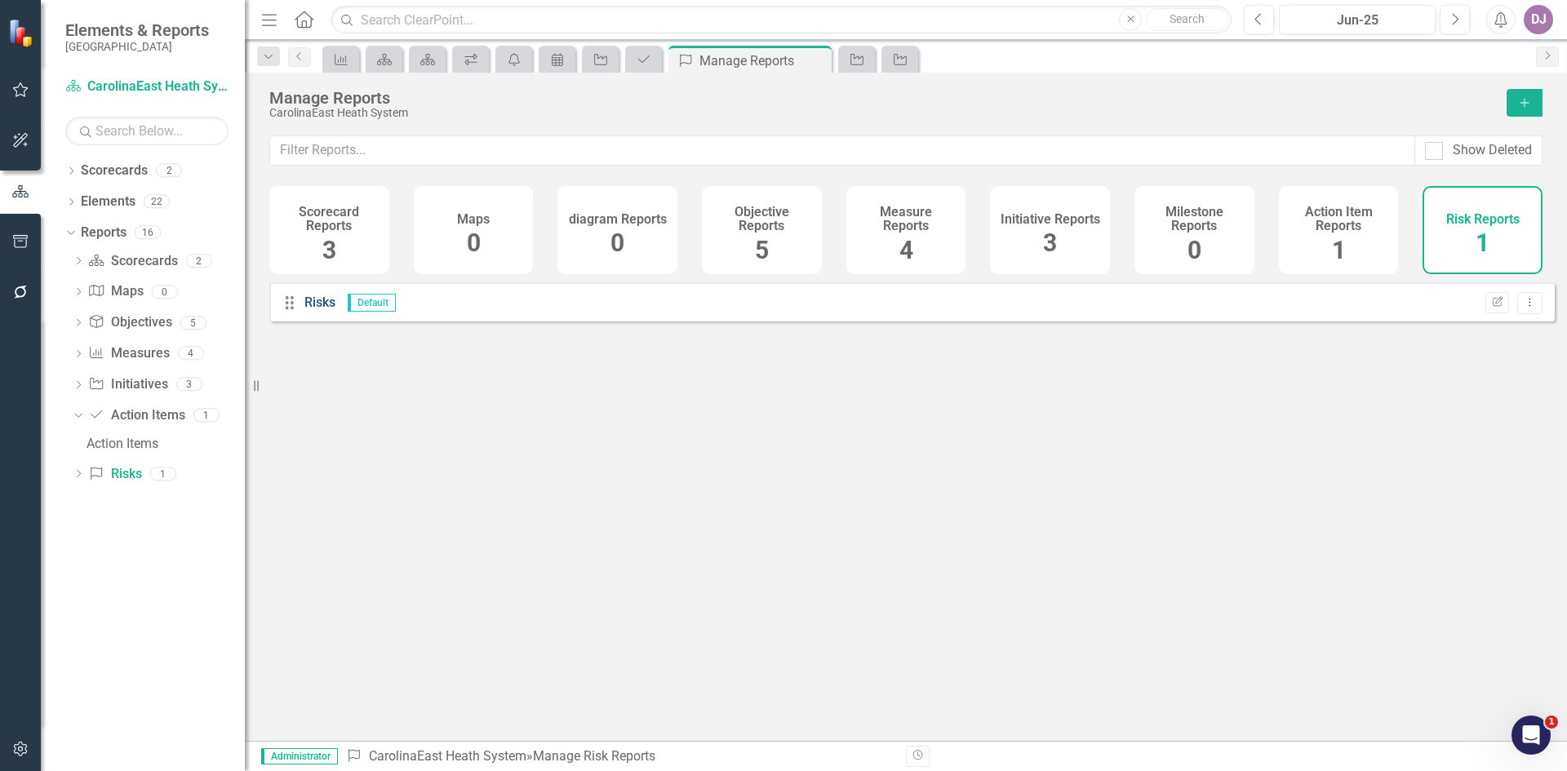
click at [322, 310] on link "Risks" at bounding box center [319, 303] width 31 height 16
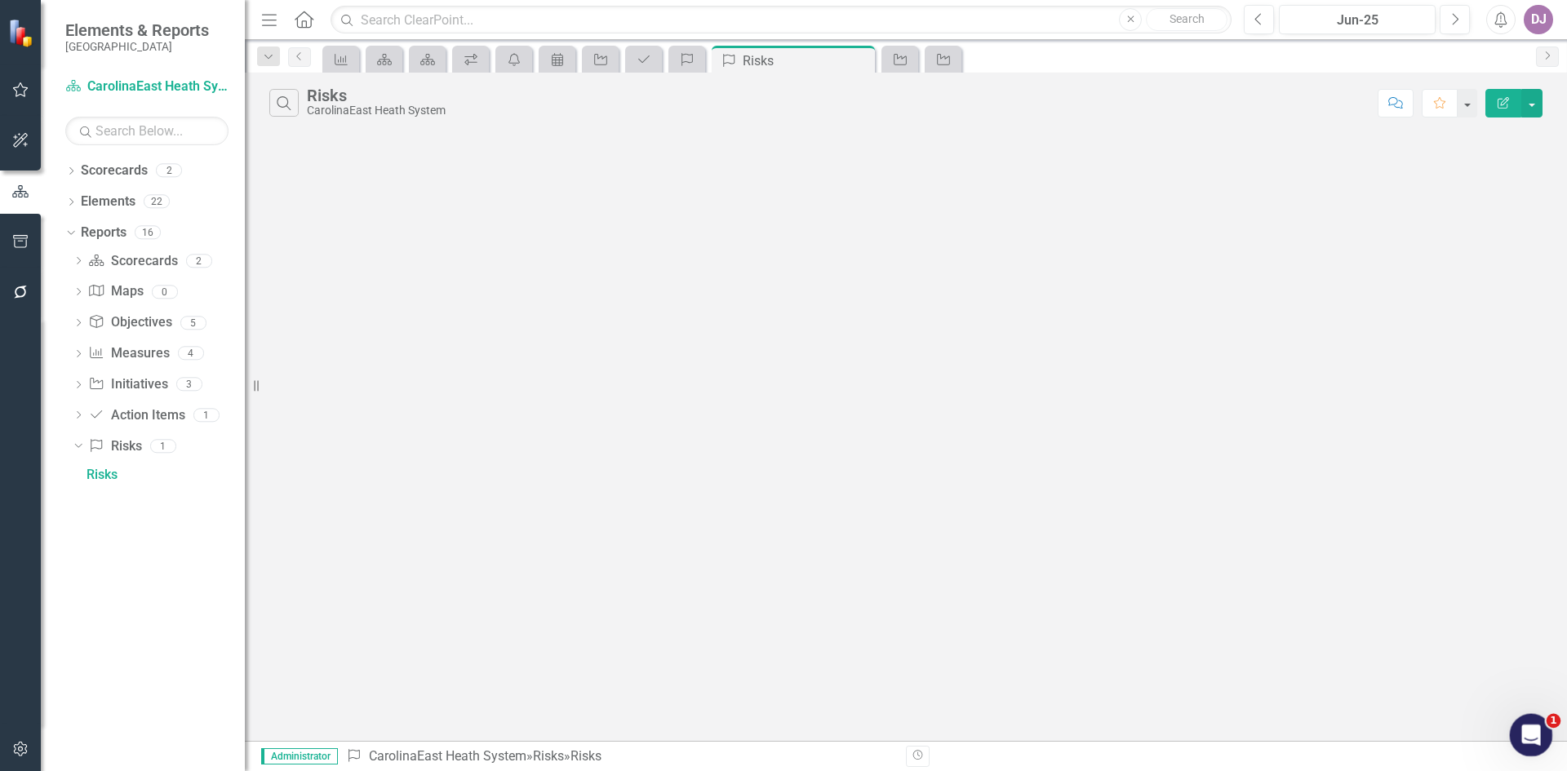
click at [1538, 736] on div "Open Intercom Messenger" at bounding box center [1529, 733] width 54 height 54
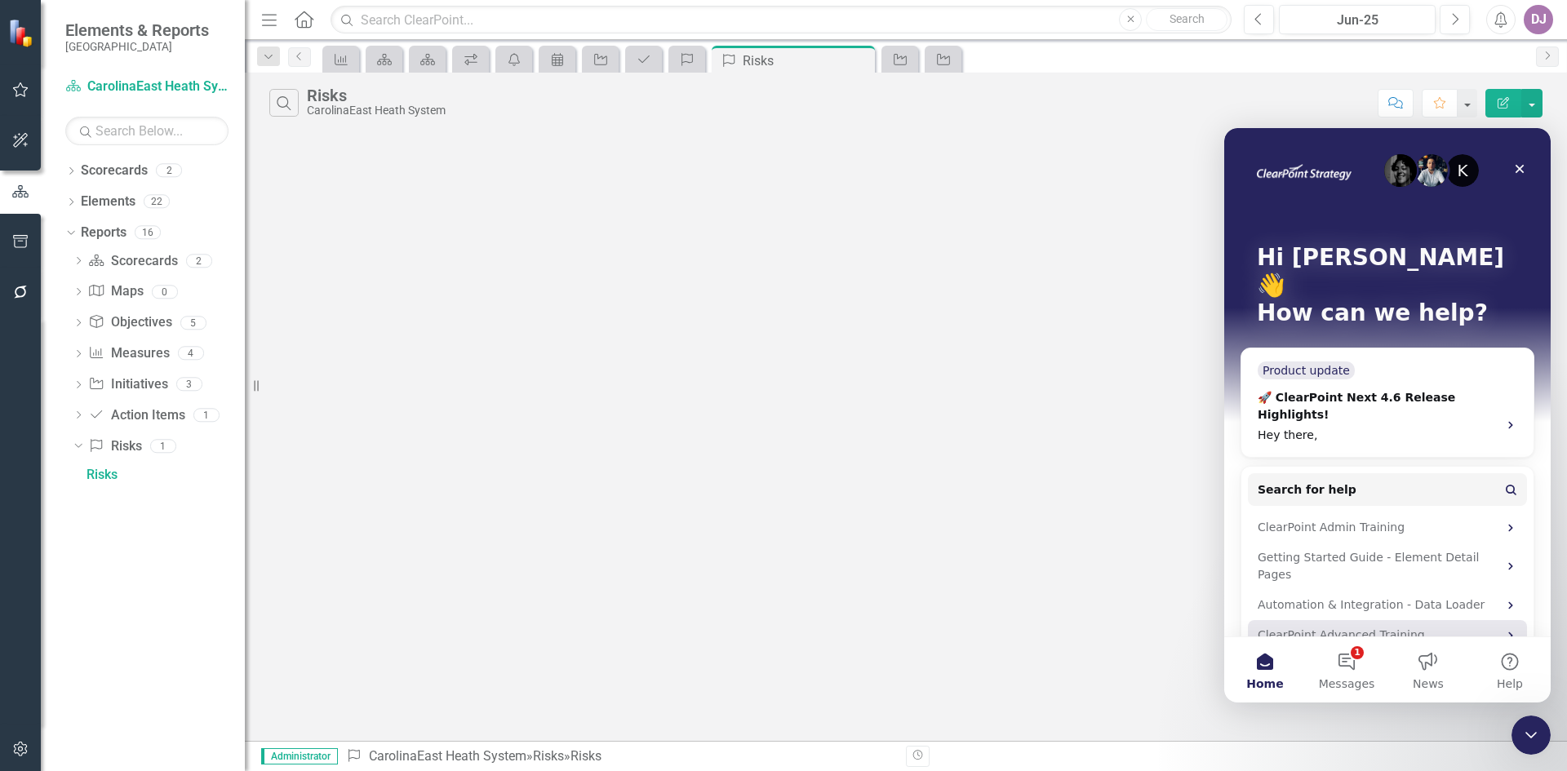
click at [1283, 627] on div "ClearPoint Advanced Training" at bounding box center [1378, 635] width 240 height 17
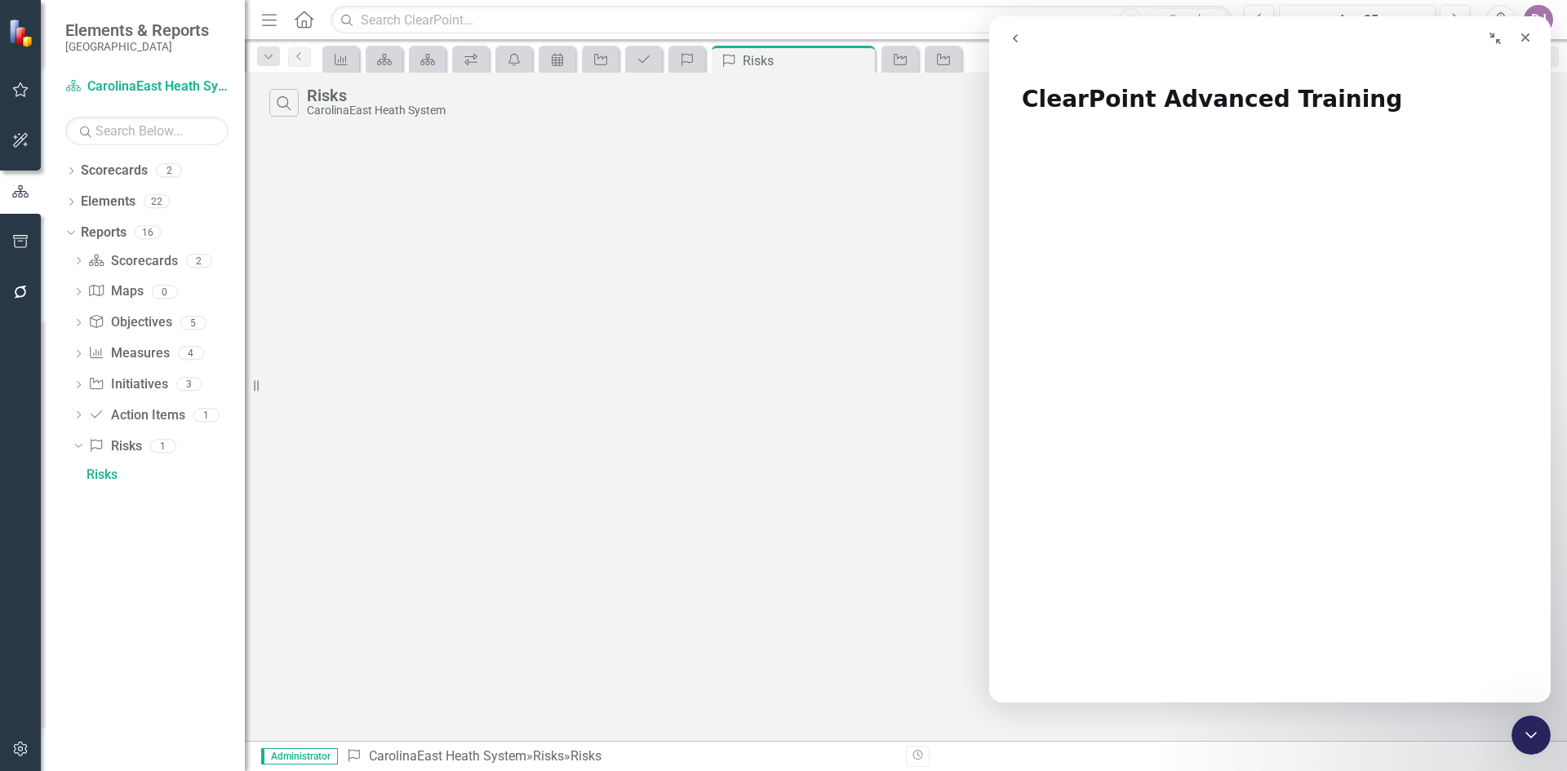
click at [765, 531] on div "Search Risks CarolinaEast Heath System Comment Favorite Edit Report" at bounding box center [906, 407] width 1322 height 668
click at [1529, 42] on icon "Close" at bounding box center [1525, 37] width 13 height 13
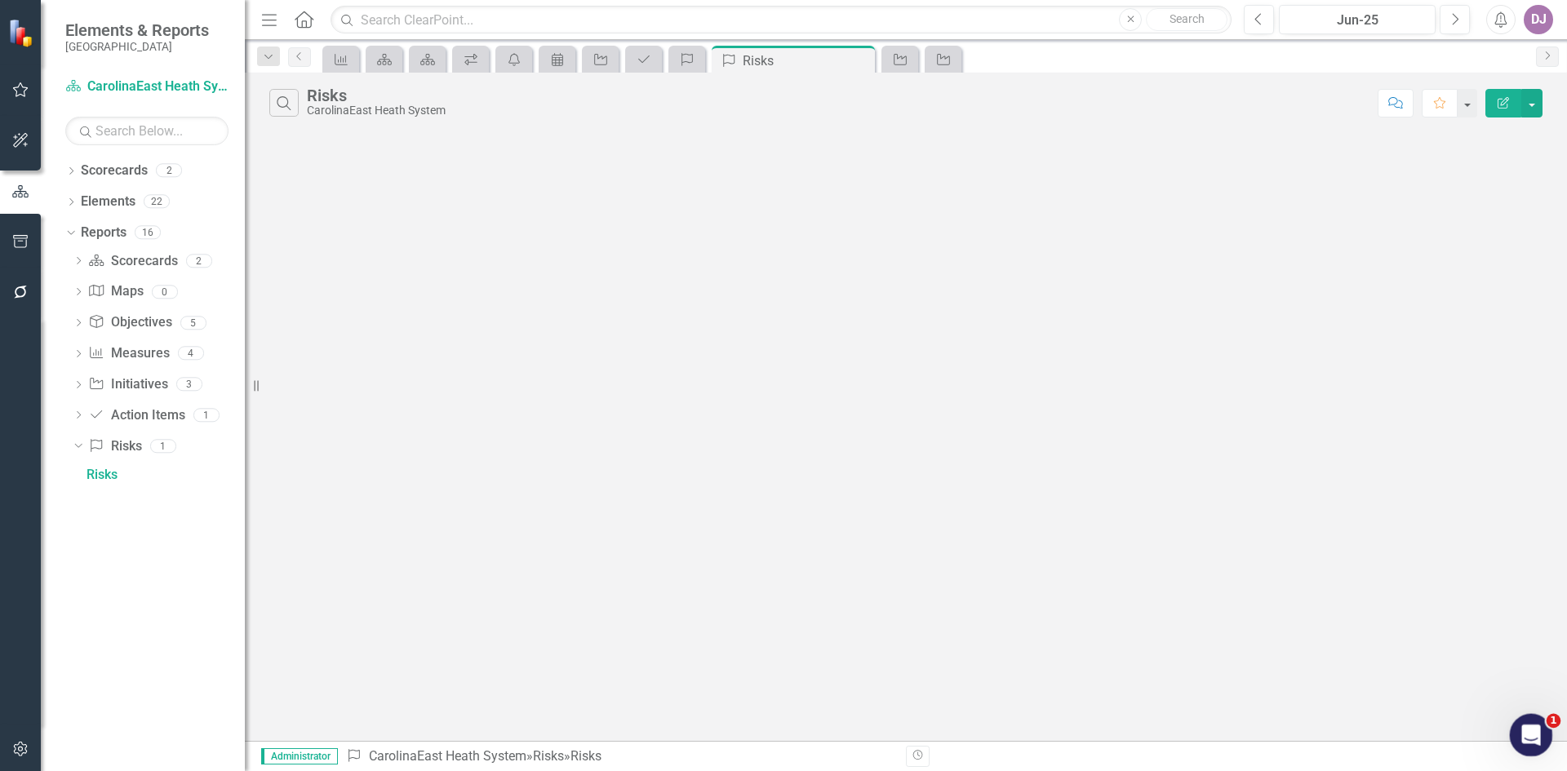
click at [1527, 743] on icon "Open Intercom Messenger" at bounding box center [1529, 733] width 27 height 27
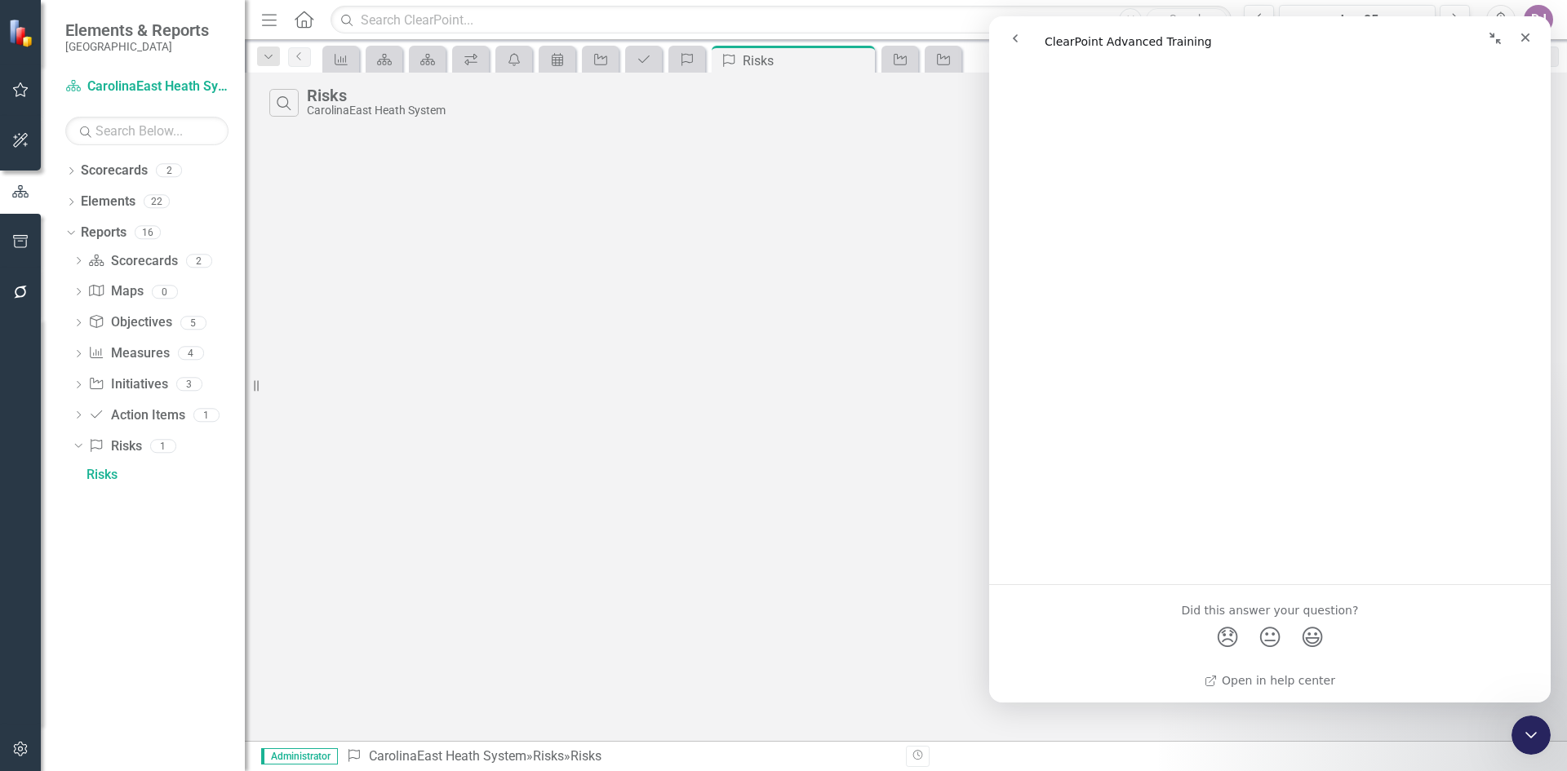
scroll to position [312, 0]
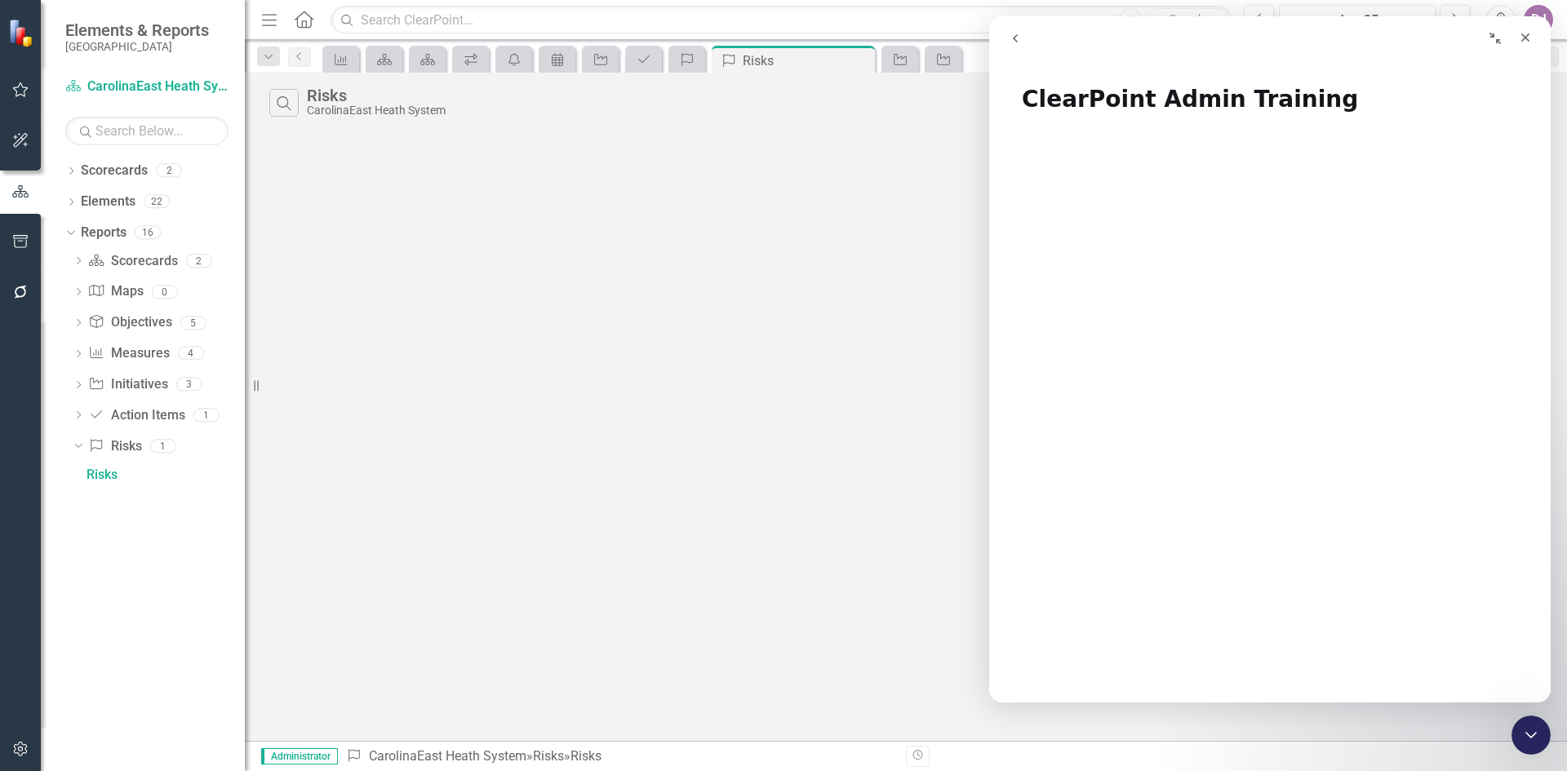
click at [825, 455] on div "Search Risks CarolinaEast Heath System Comment Favorite Edit Report" at bounding box center [906, 407] width 1322 height 668
click at [1525, 42] on icon "Close" at bounding box center [1525, 37] width 13 height 13
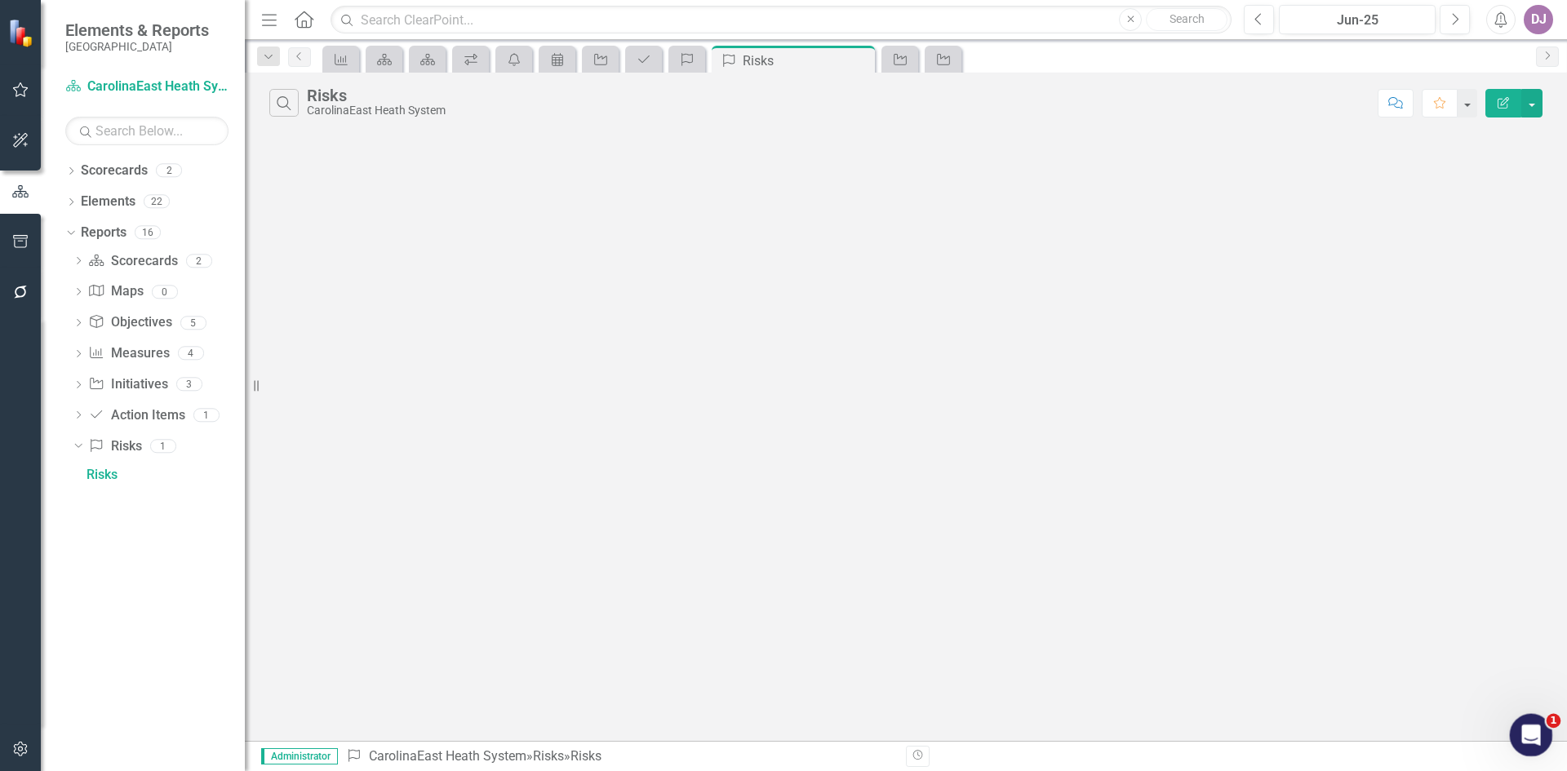
click at [1531, 731] on icon "Open Intercom Messenger" at bounding box center [1529, 733] width 27 height 27
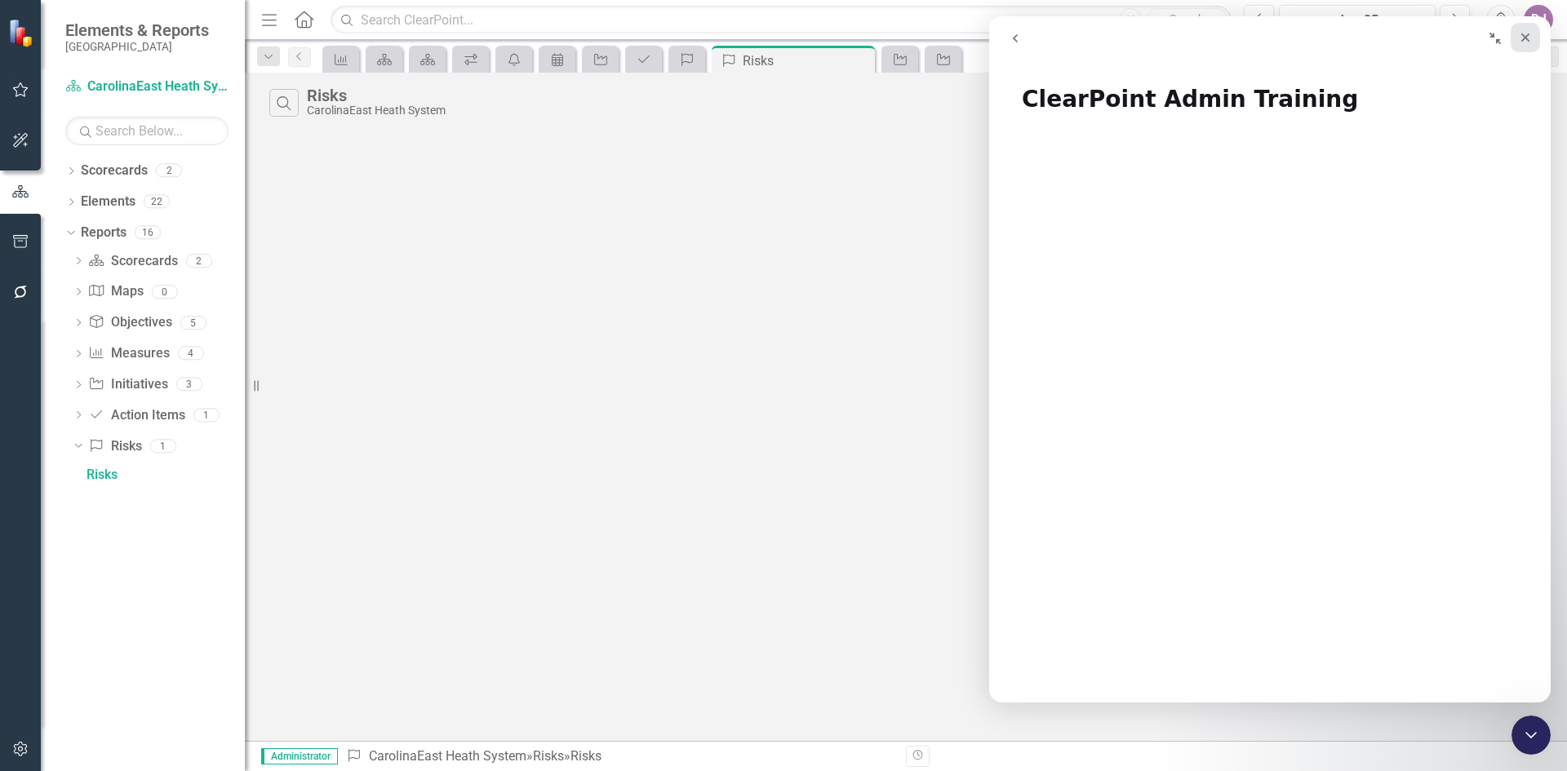
click at [1524, 38] on icon "Close" at bounding box center [1525, 37] width 13 height 13
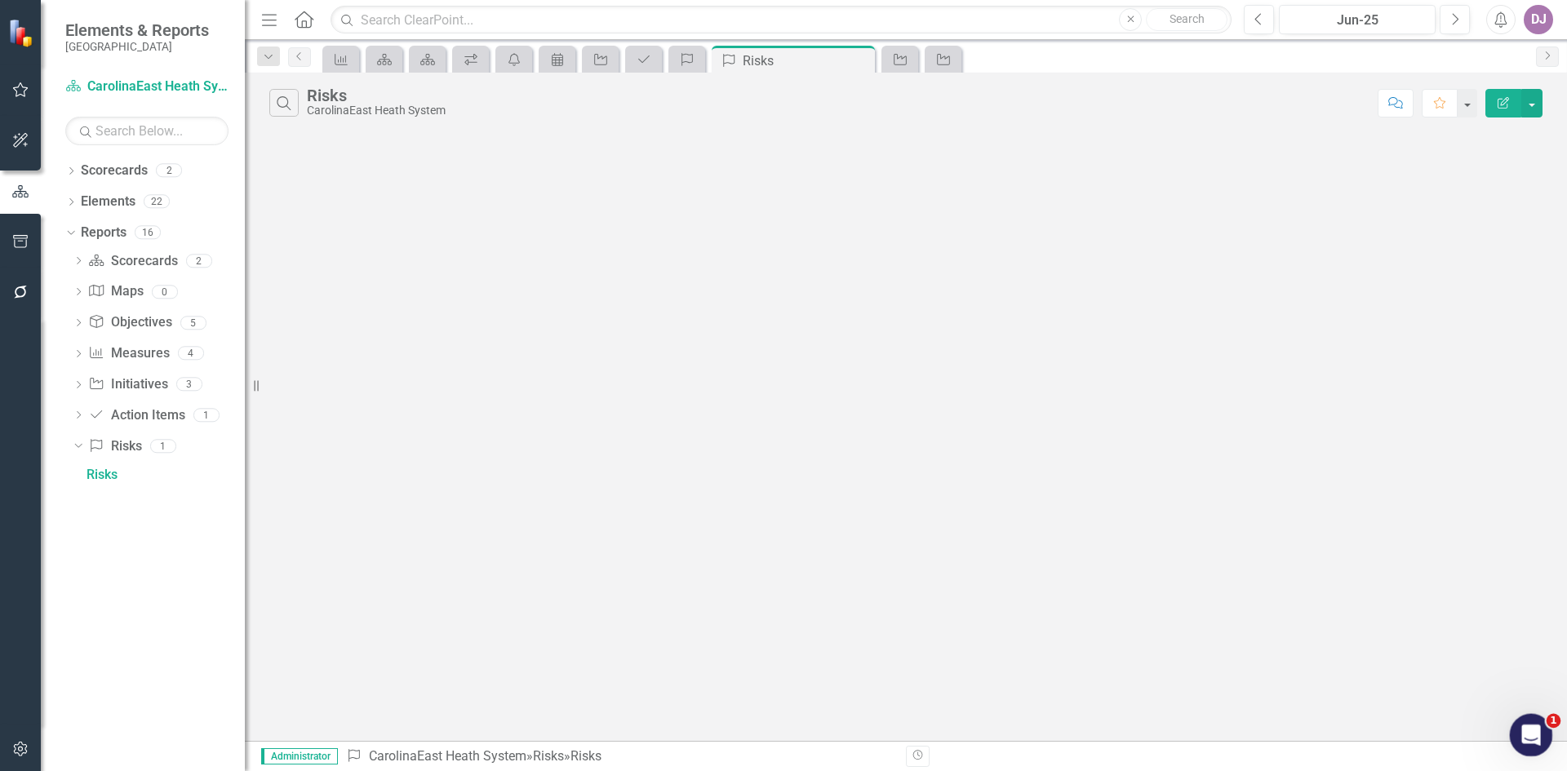
click at [1529, 730] on icon "Open Intercom Messenger" at bounding box center [1529, 733] width 27 height 27
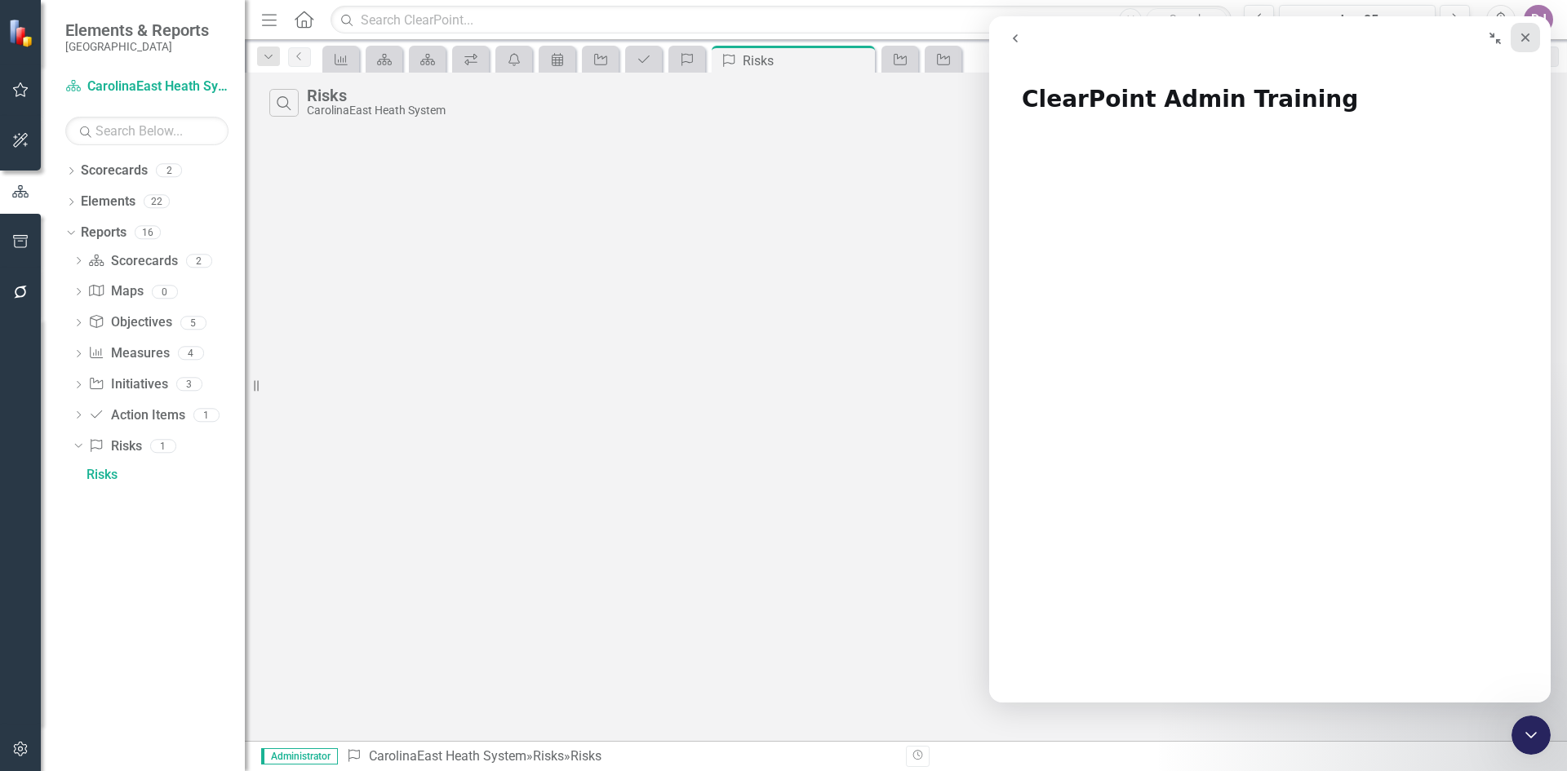
click at [1526, 38] on icon "Close" at bounding box center [1525, 37] width 9 height 9
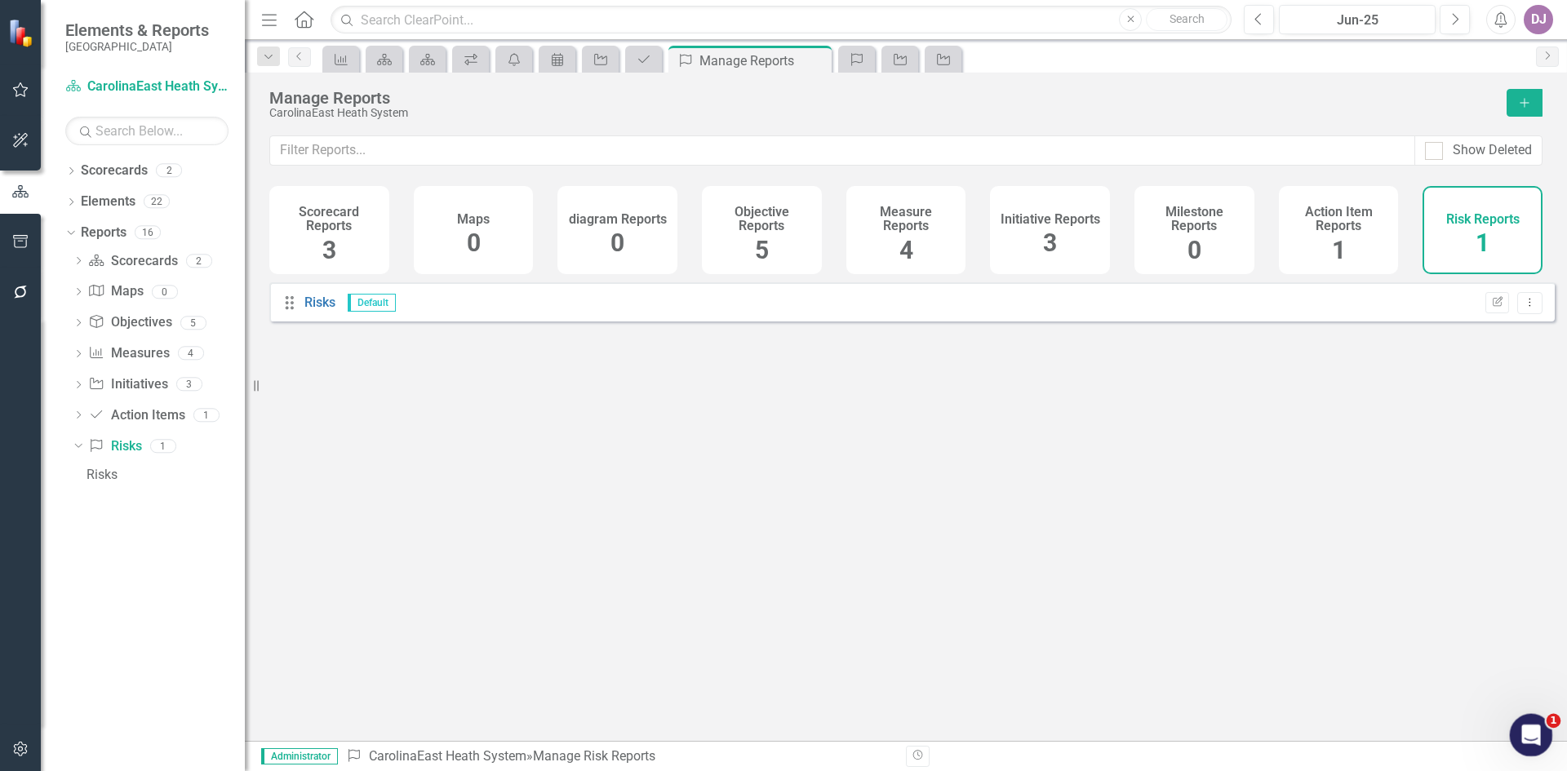
click at [1538, 742] on div "Open Intercom Messenger" at bounding box center [1529, 733] width 54 height 54
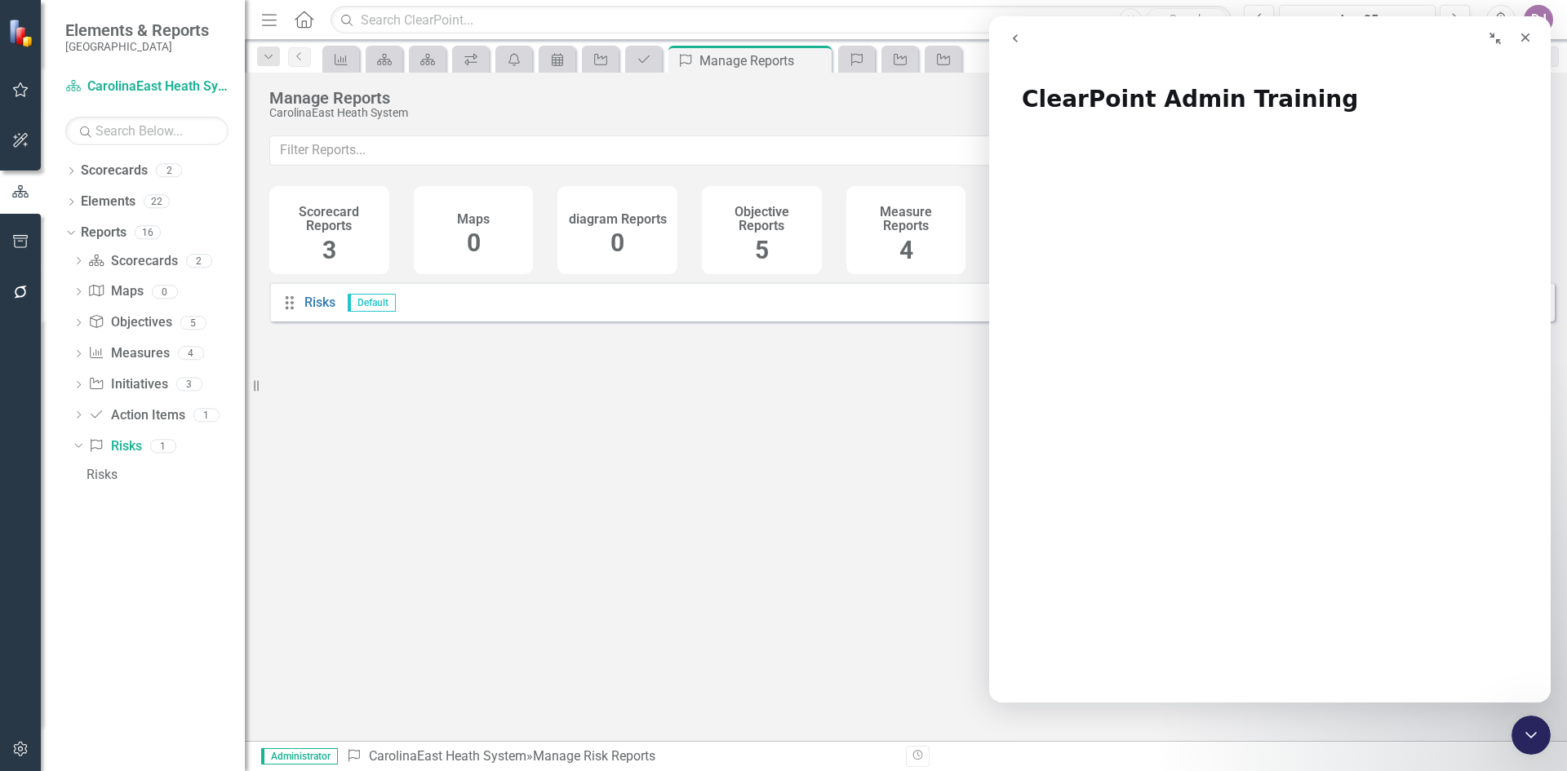
click at [1493, 40] on icon "Collapse window" at bounding box center [1495, 38] width 13 height 13
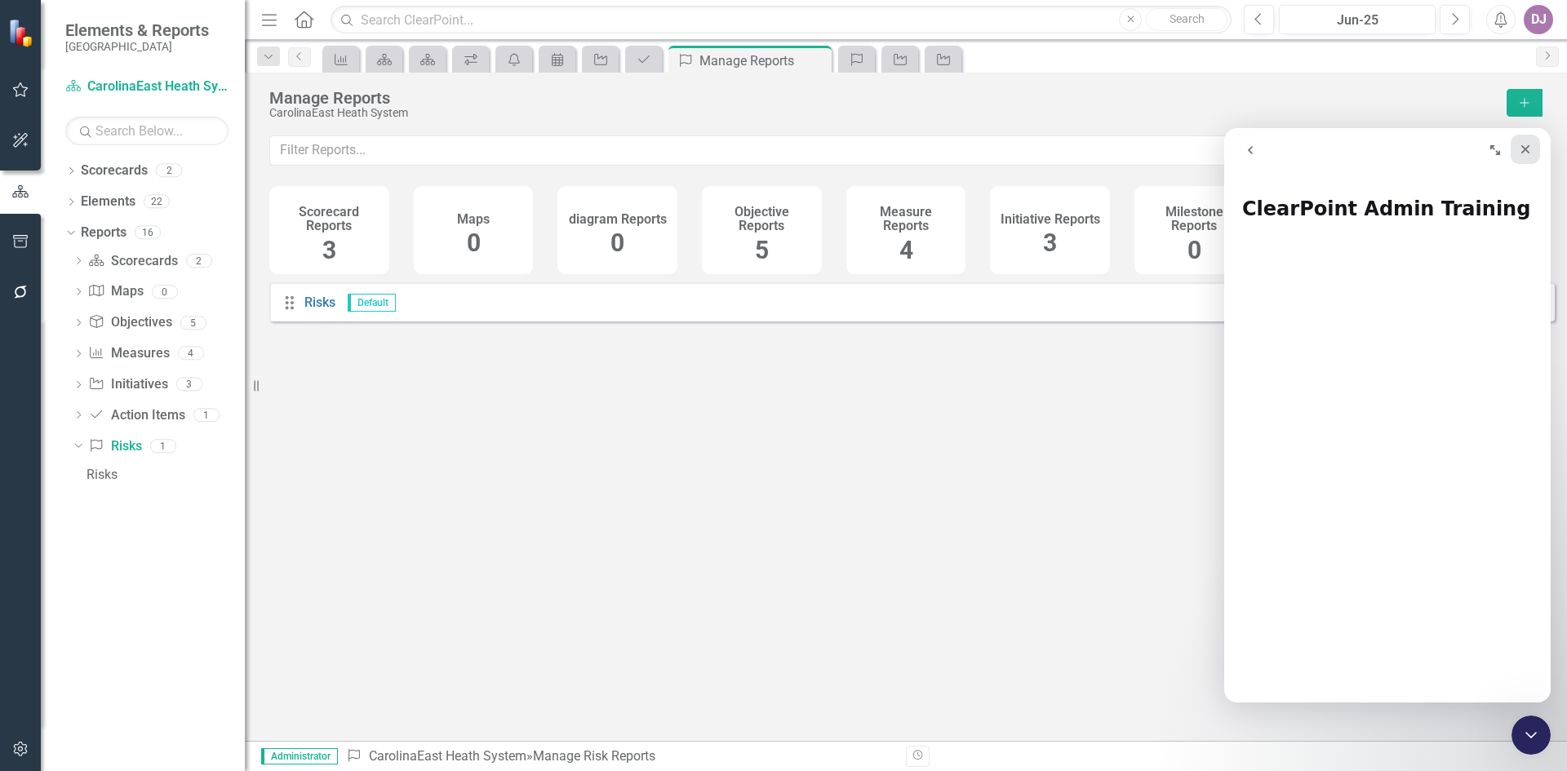
click at [1525, 151] on icon "Close" at bounding box center [1525, 149] width 13 height 13
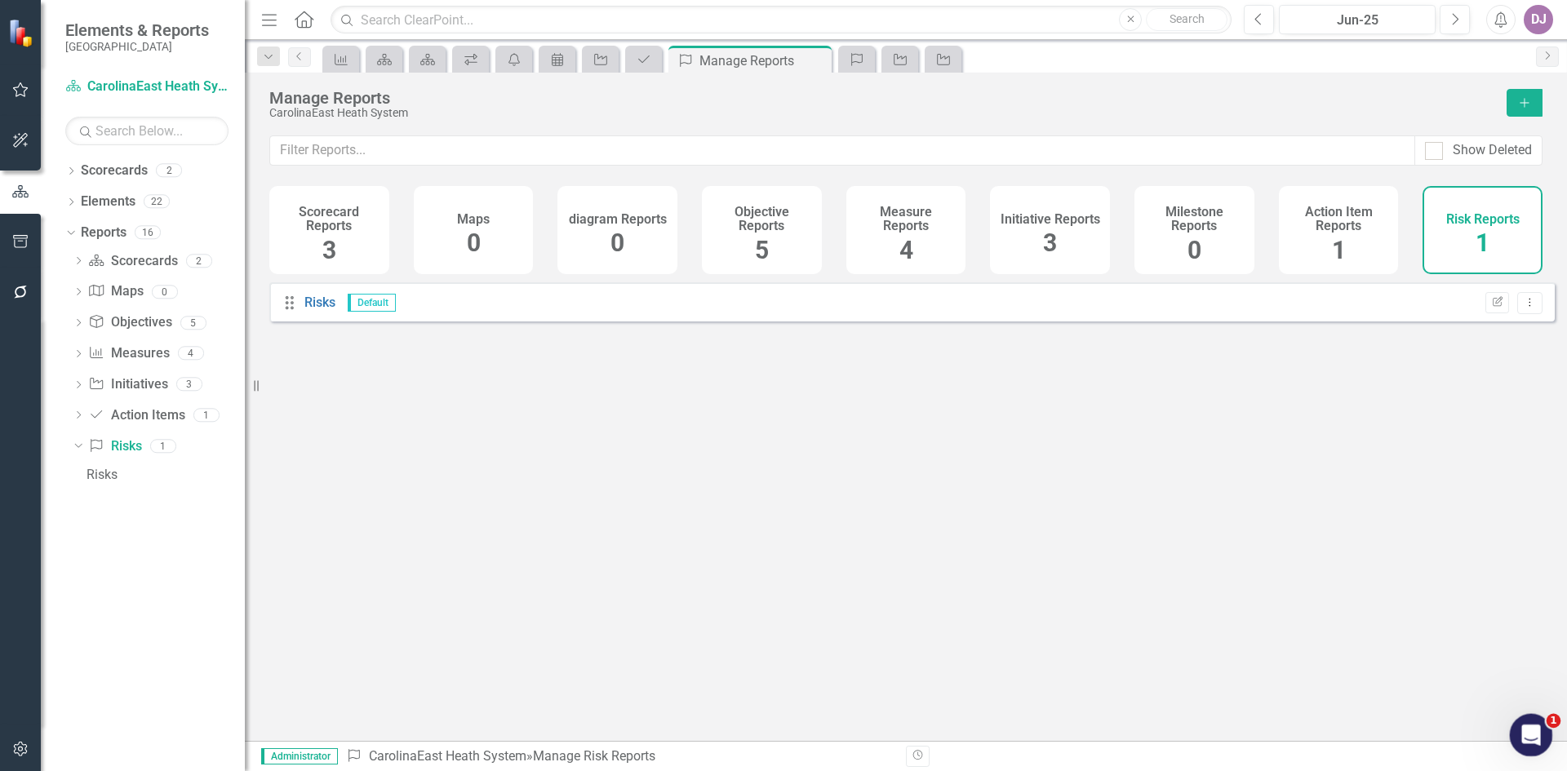
click at [1541, 744] on div "Open Intercom Messenger" at bounding box center [1529, 733] width 54 height 54
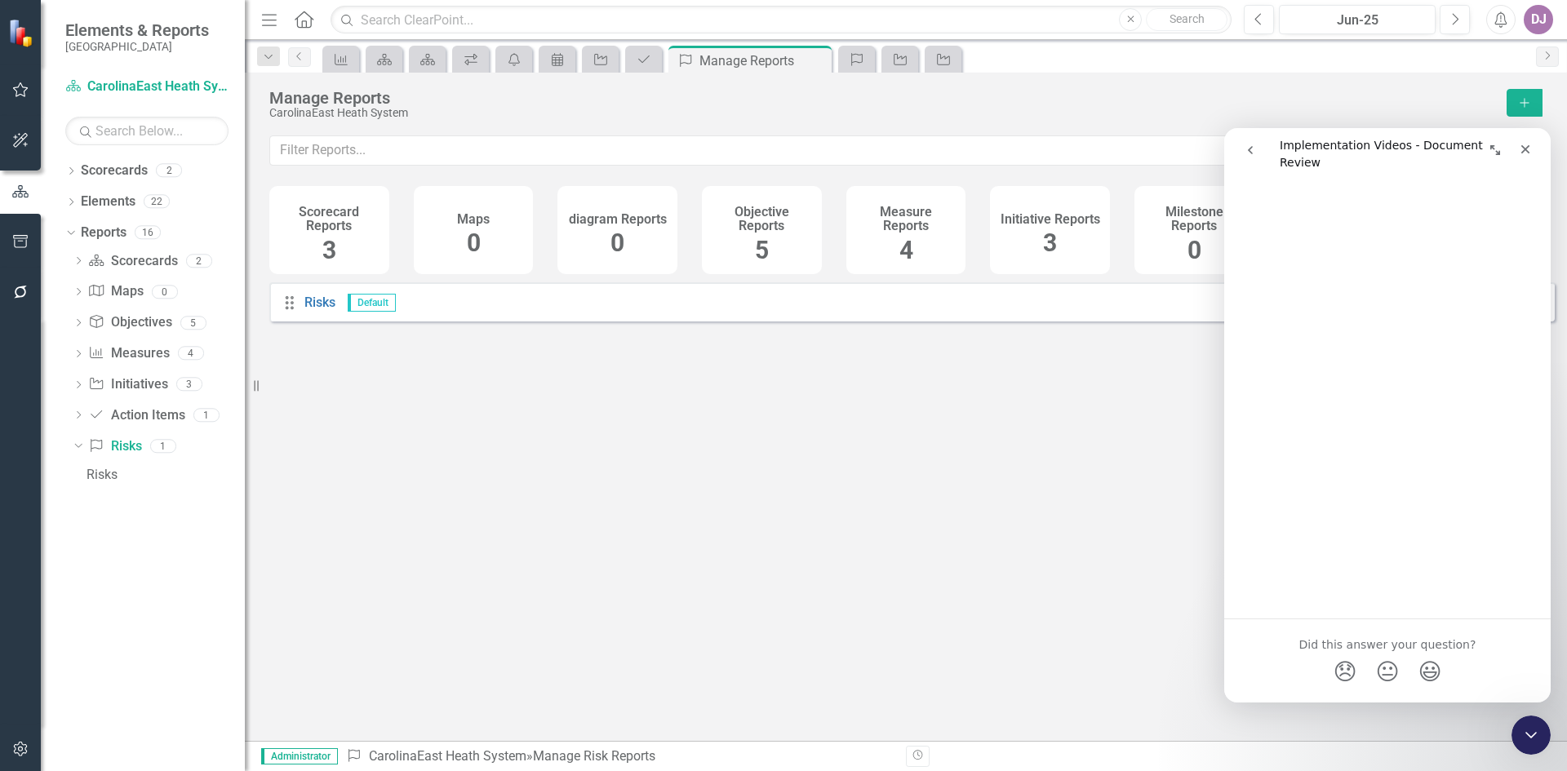
scroll to position [326, 0]
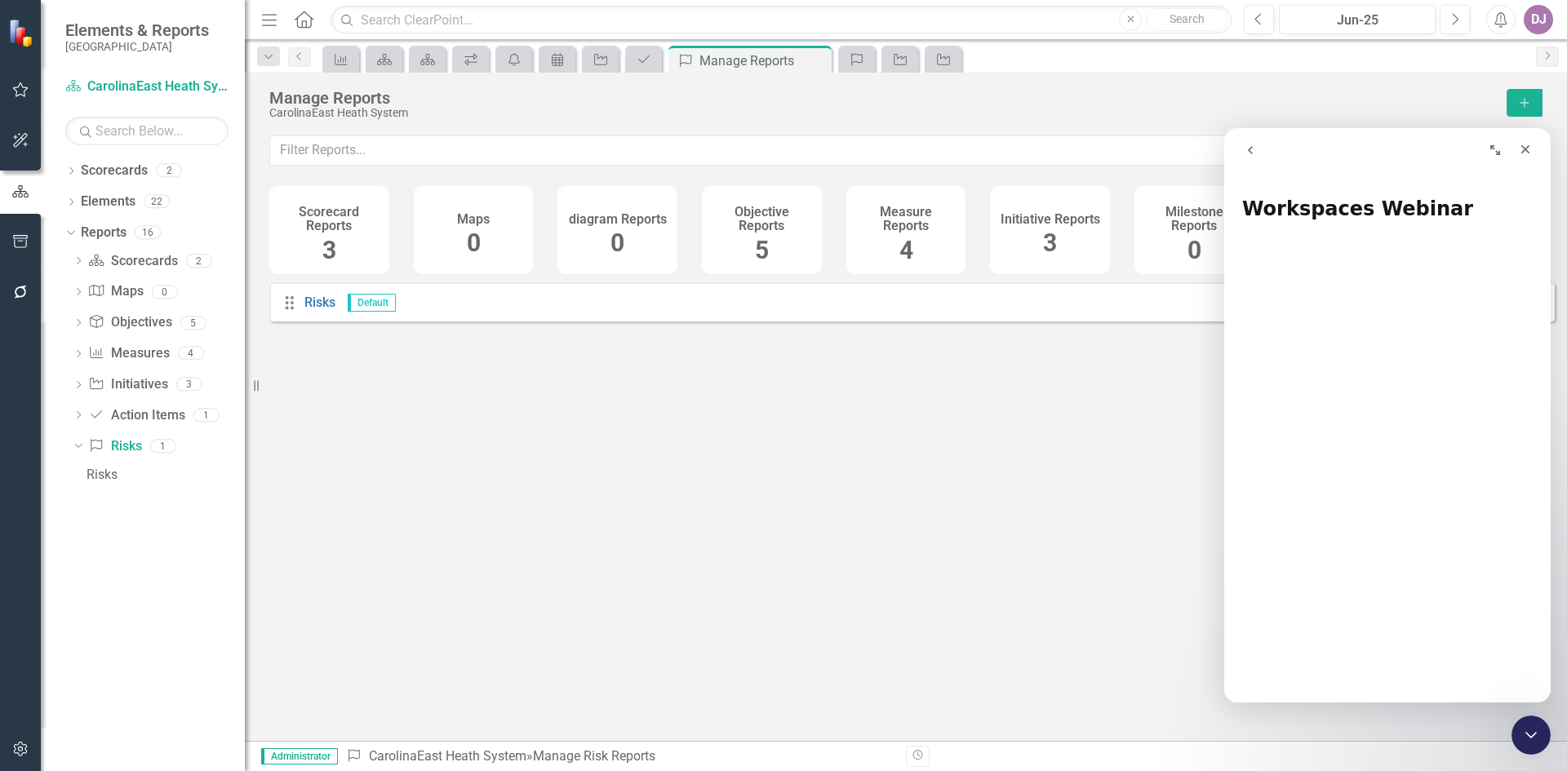
click at [1494, 153] on icon "Expand window" at bounding box center [1495, 150] width 13 height 13
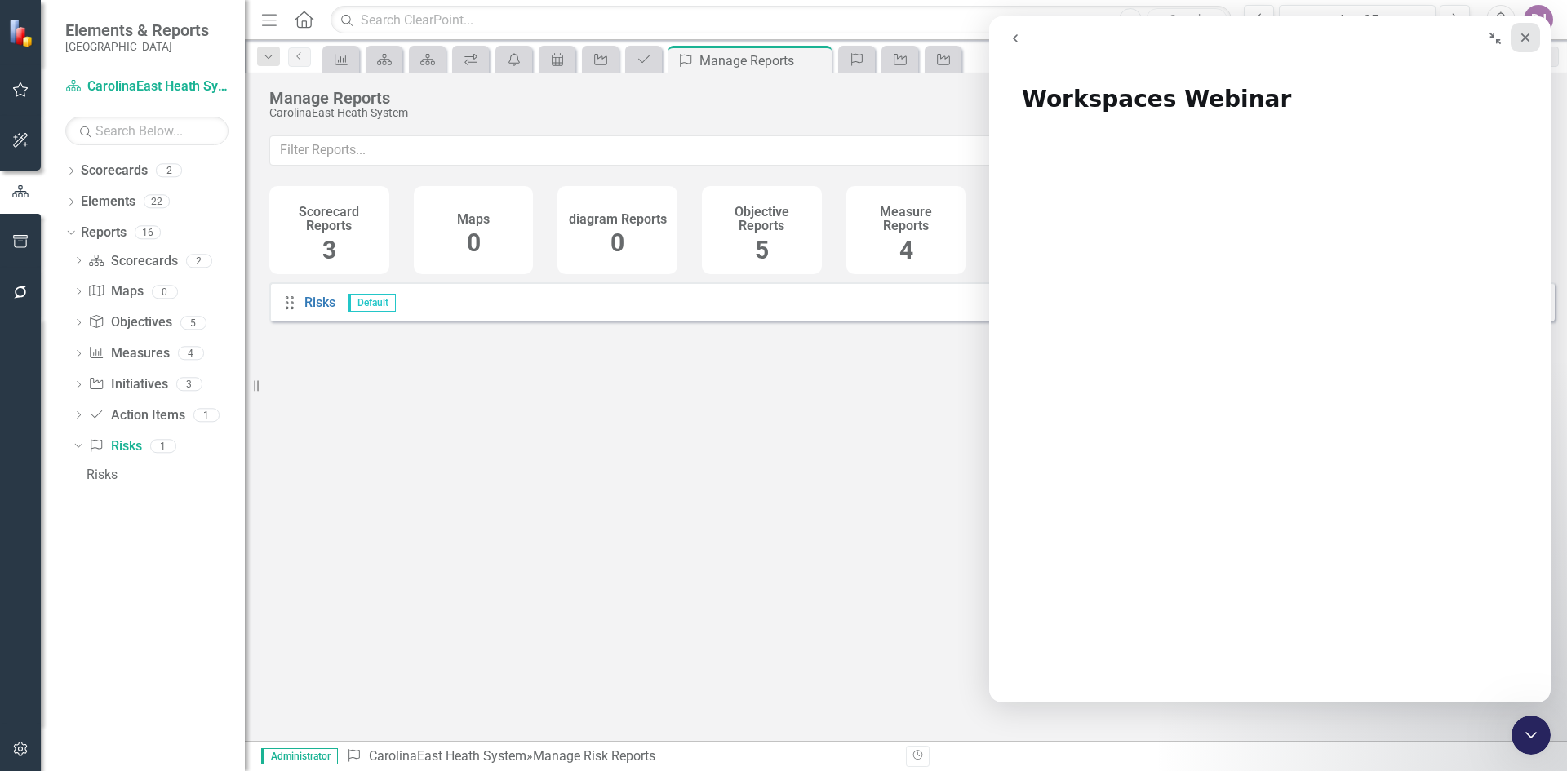
click at [1520, 38] on icon "Close" at bounding box center [1525, 37] width 13 height 13
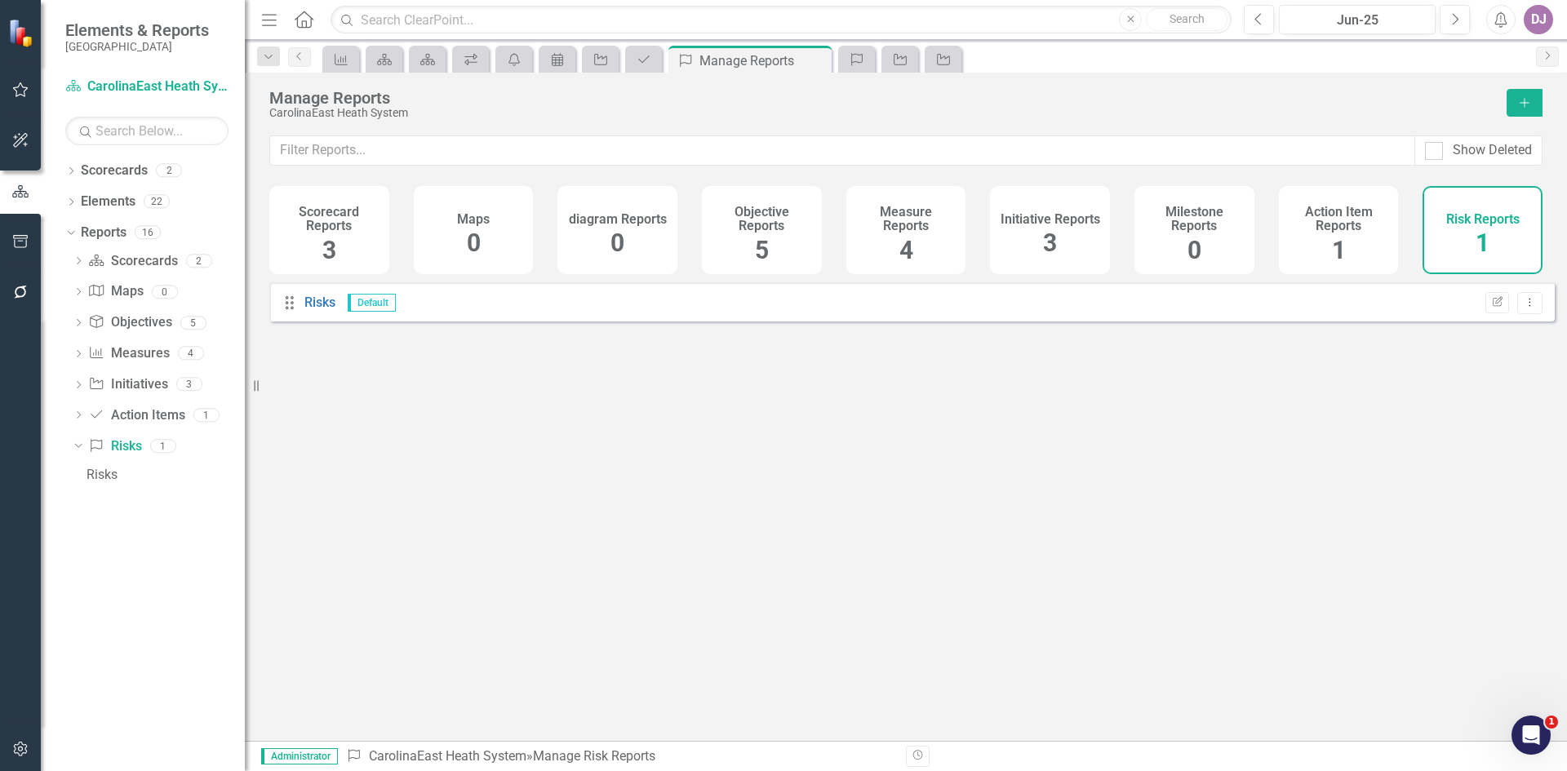
click at [20, 40] on img at bounding box center [22, 32] width 29 height 29
click at [310, 20] on icon "Home" at bounding box center [303, 19] width 21 height 17
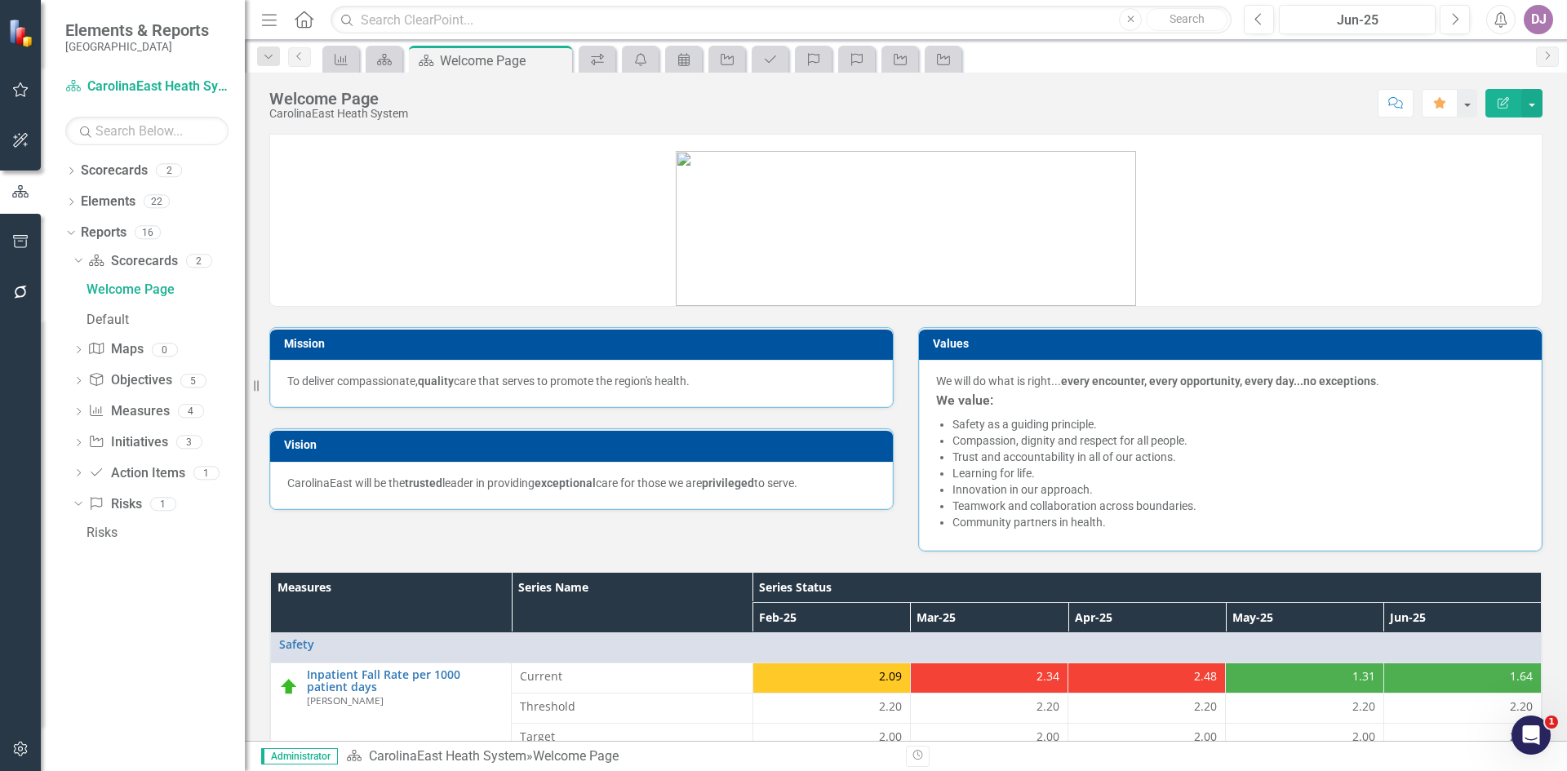
click at [268, 28] on icon "Menu" at bounding box center [269, 19] width 21 height 17
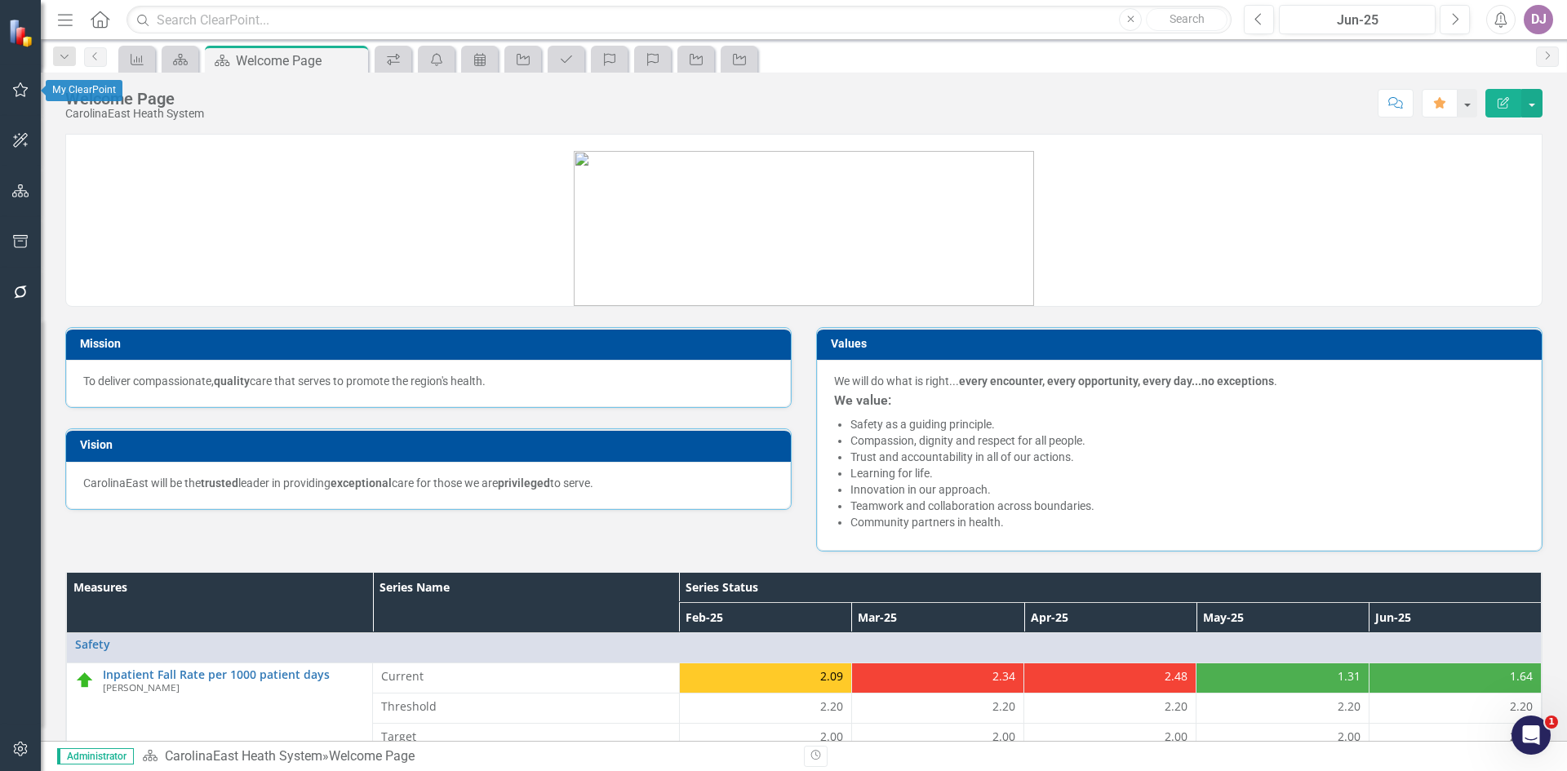
click at [14, 83] on icon "button" at bounding box center [20, 89] width 17 height 13
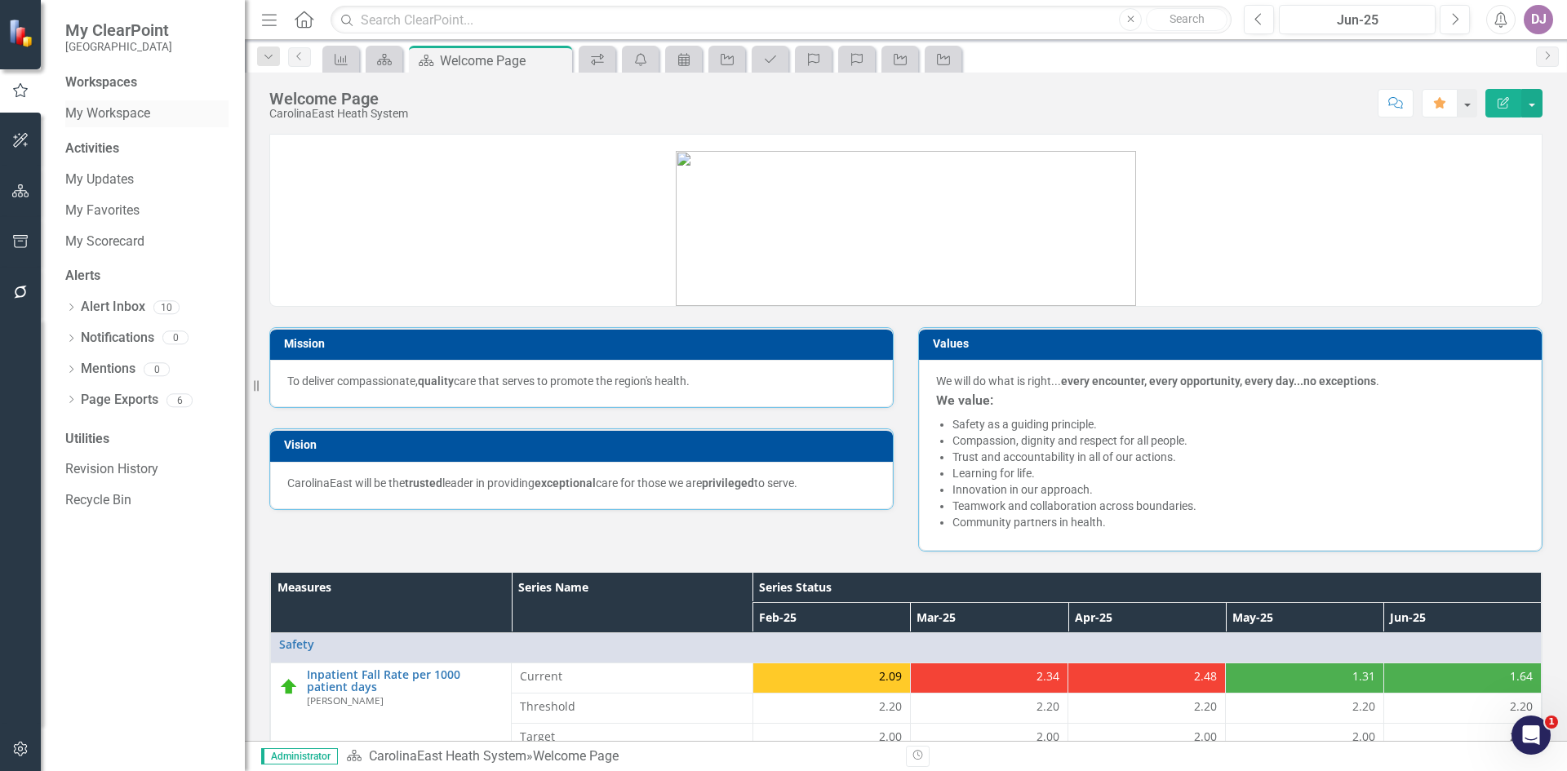
click at [131, 110] on link "My Workspace" at bounding box center [146, 113] width 163 height 19
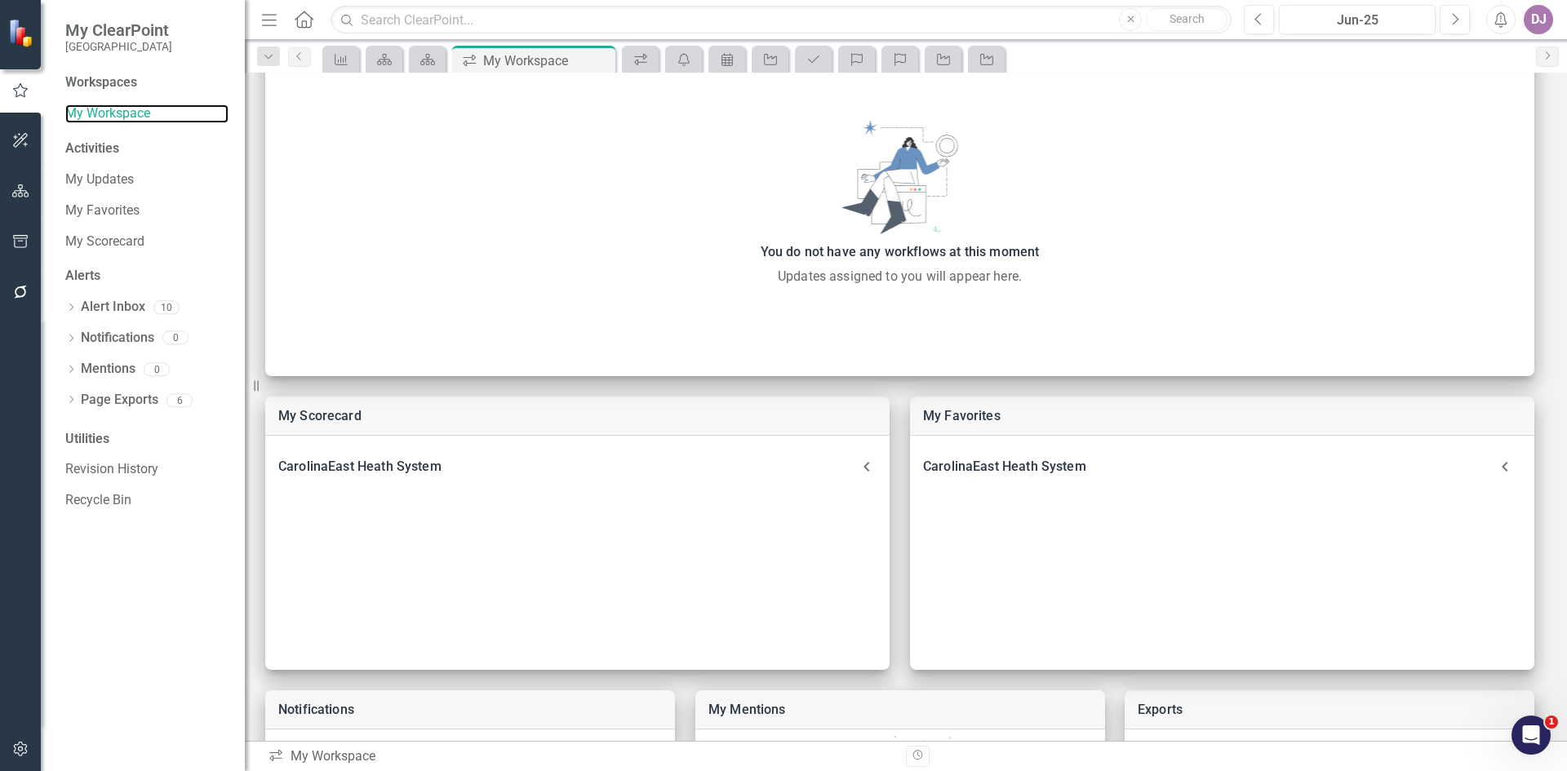
scroll to position [108, 0]
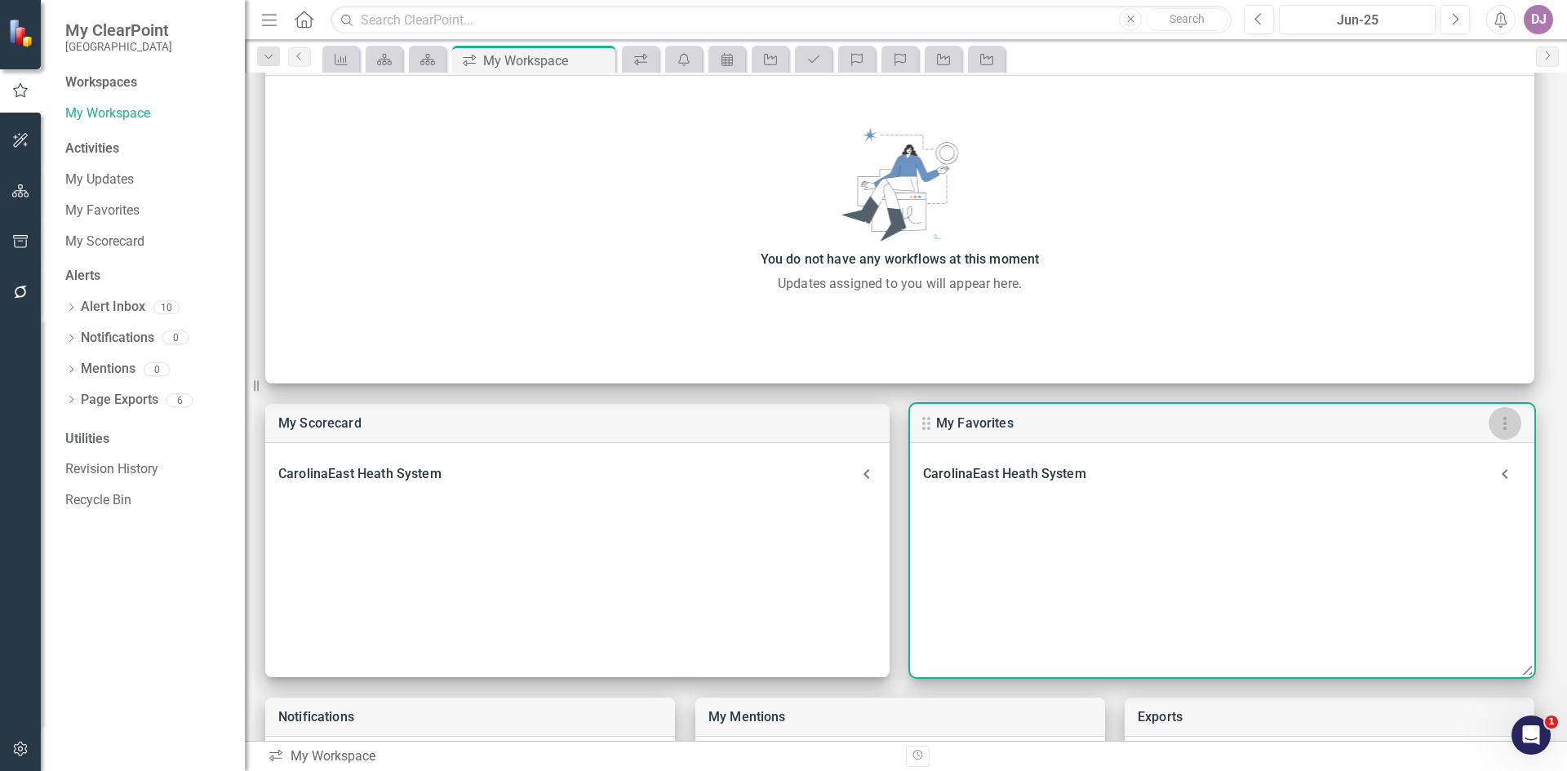
click at [1511, 426] on icon "button" at bounding box center [1505, 424] width 20 height 20
click at [1127, 564] on div at bounding box center [783, 385] width 1567 height 771
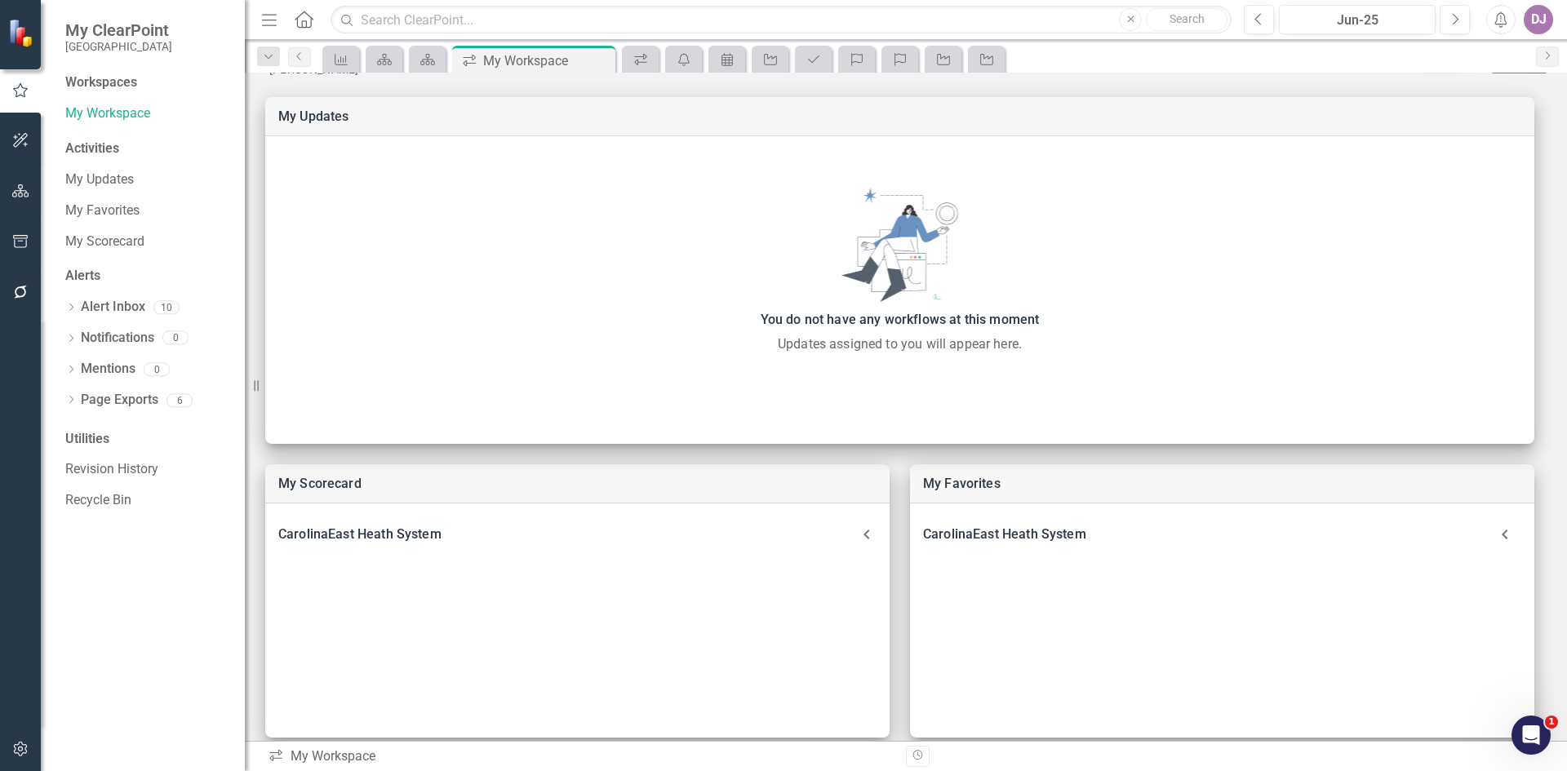
scroll to position [0, 0]
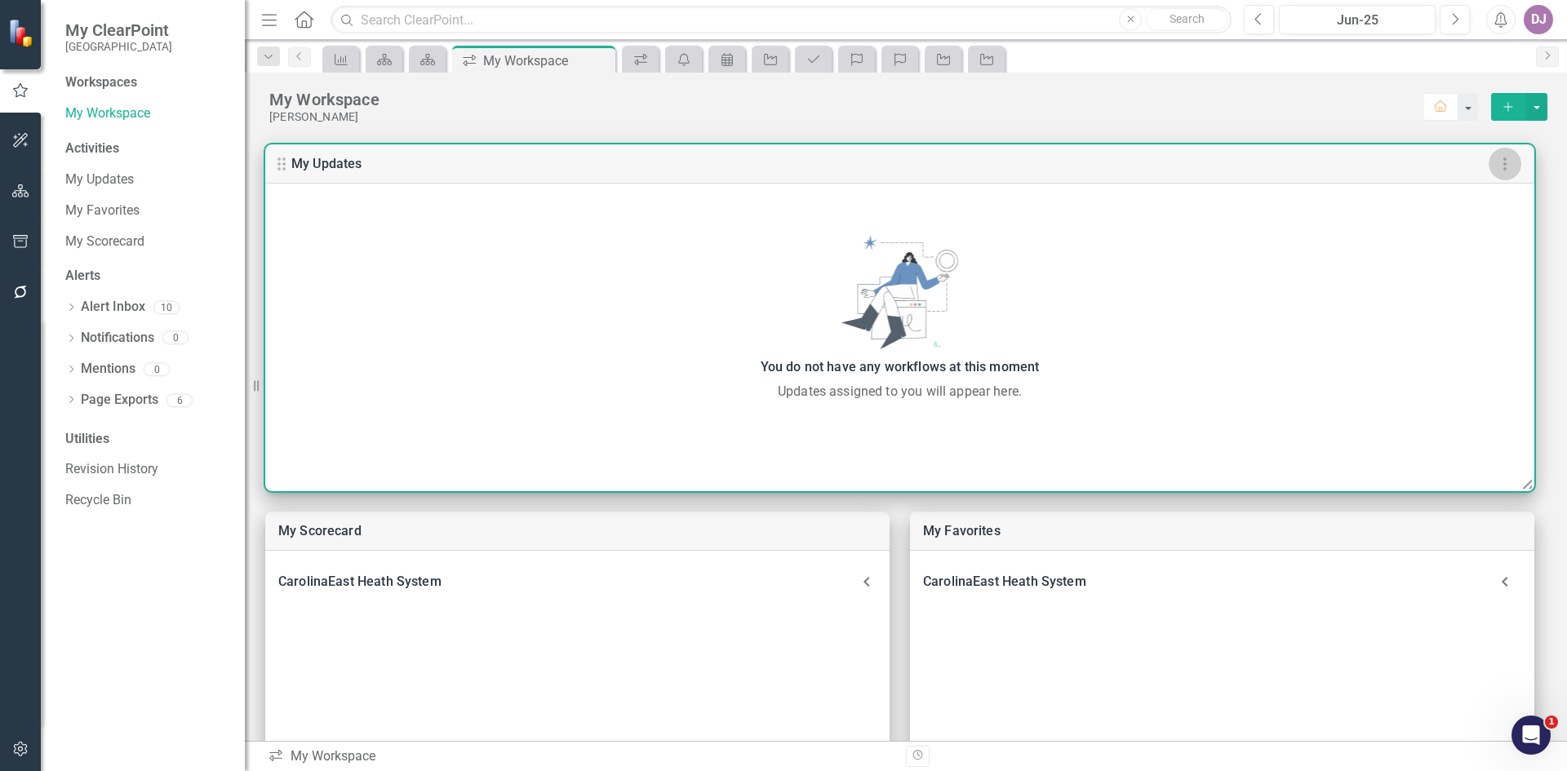
click at [1507, 167] on icon "button" at bounding box center [1505, 164] width 20 height 20
click at [109, 177] on div at bounding box center [783, 385] width 1567 height 771
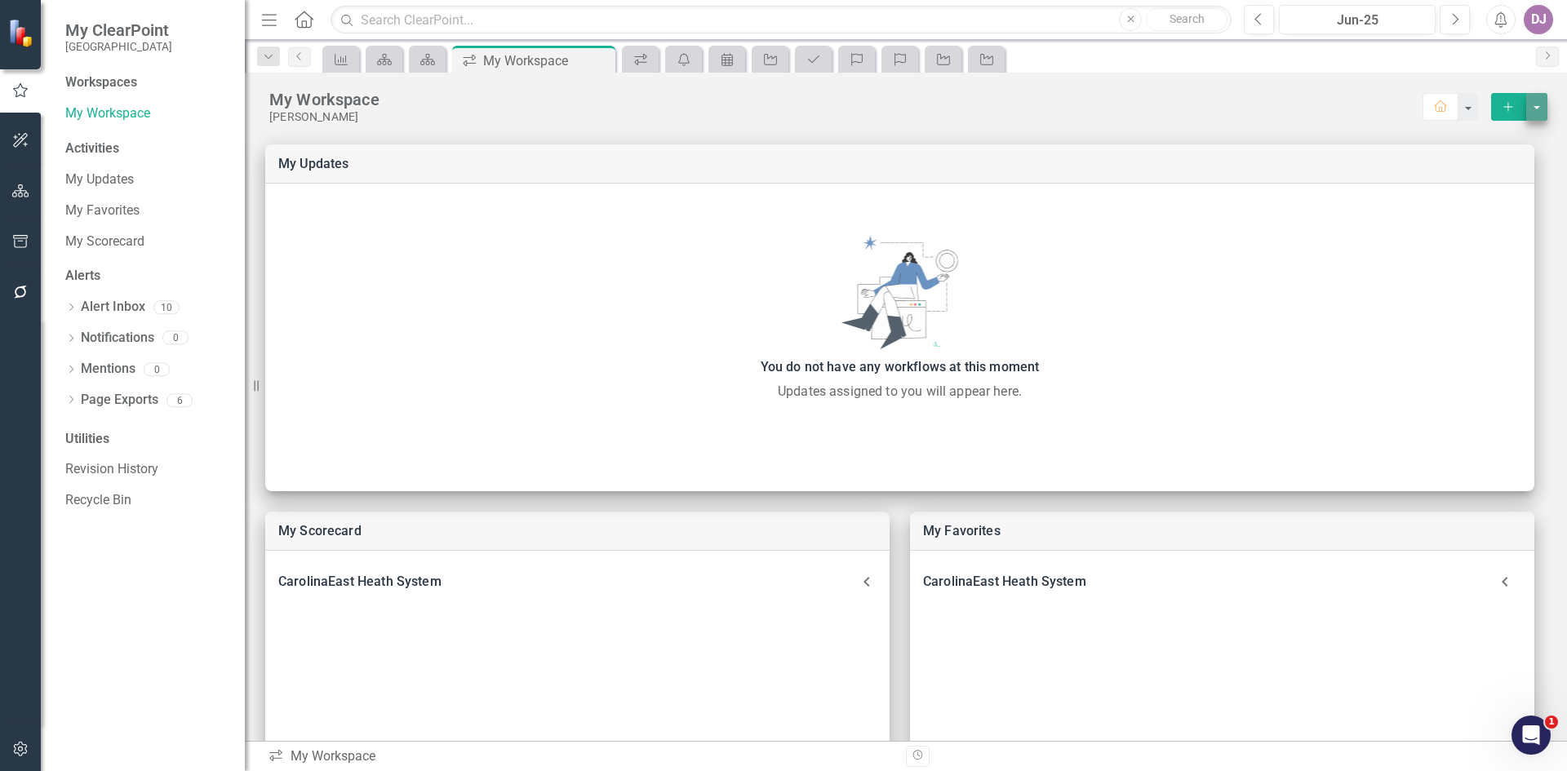
click at [1526, 108] on button "select merge strategy" at bounding box center [1536, 107] width 21 height 28
click at [1470, 167] on div "Manage Workspaces" at bounding box center [1468, 172] width 109 height 20
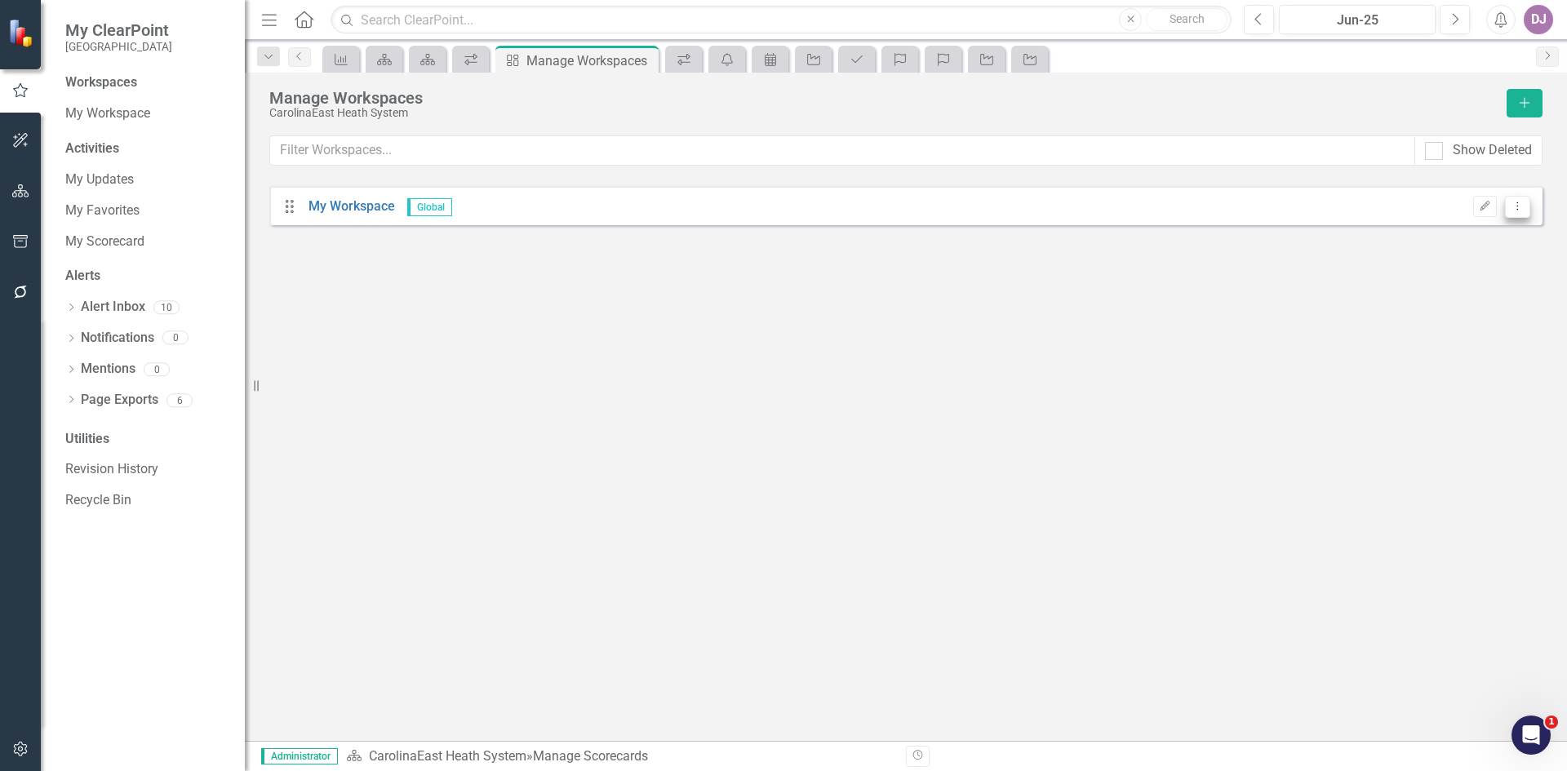
click at [1518, 211] on icon "Dropdown Menu" at bounding box center [1518, 206] width 14 height 11
click at [1479, 231] on link "Edit Edit Workspace" at bounding box center [1449, 234] width 161 height 30
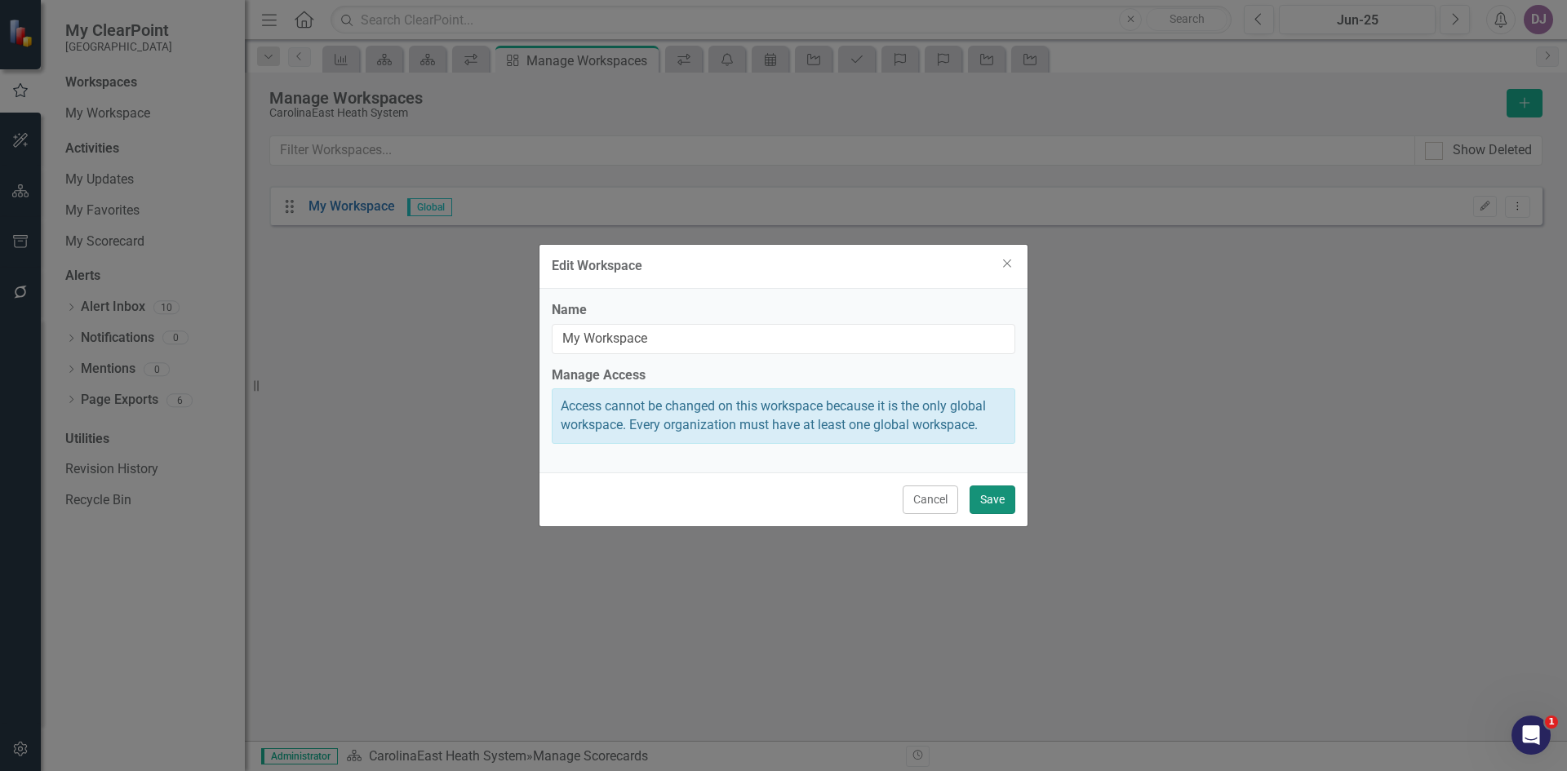
click at [1008, 510] on button "Save" at bounding box center [993, 500] width 46 height 29
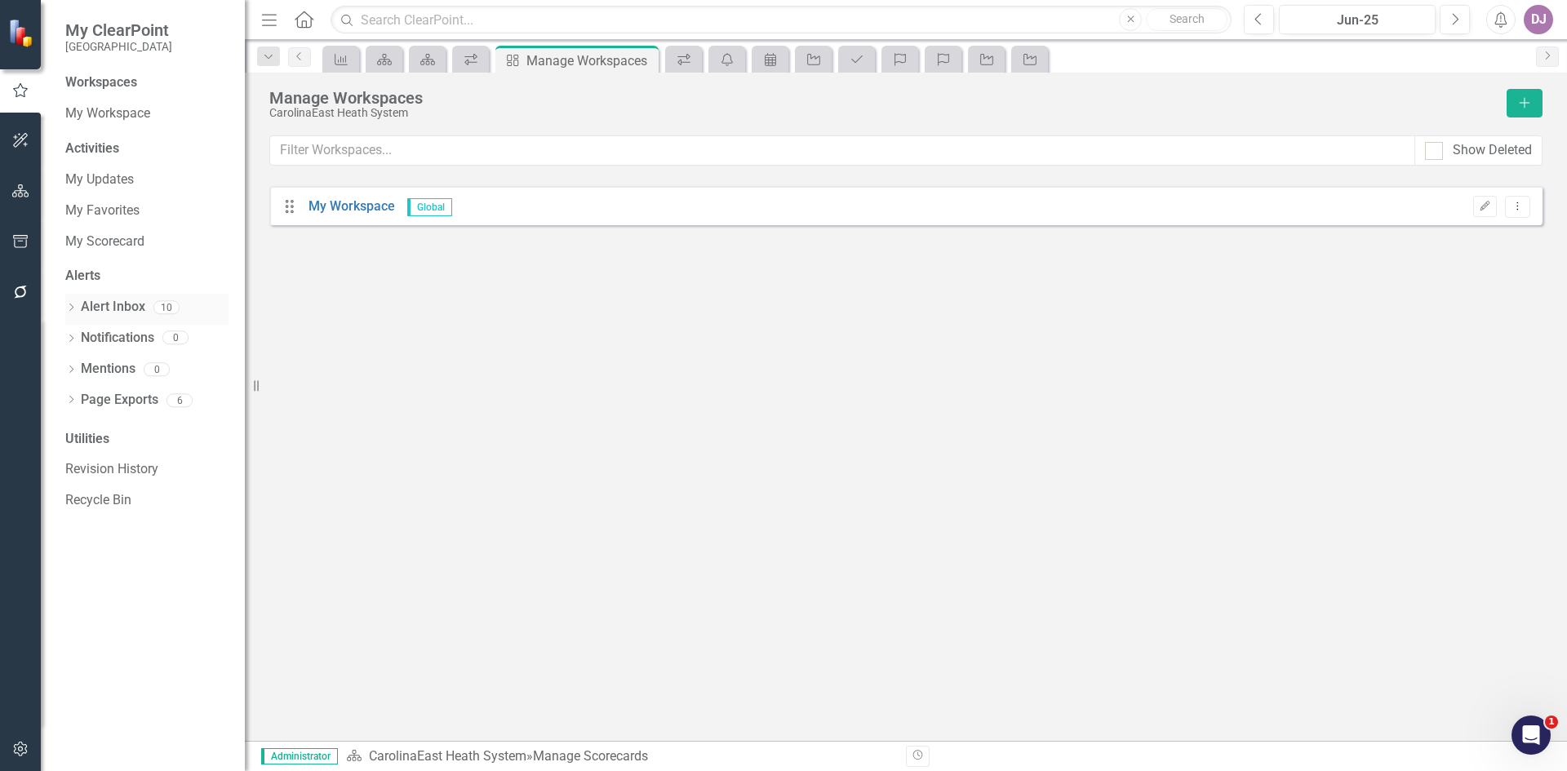
click at [100, 304] on link "Alert Inbox" at bounding box center [113, 307] width 64 height 19
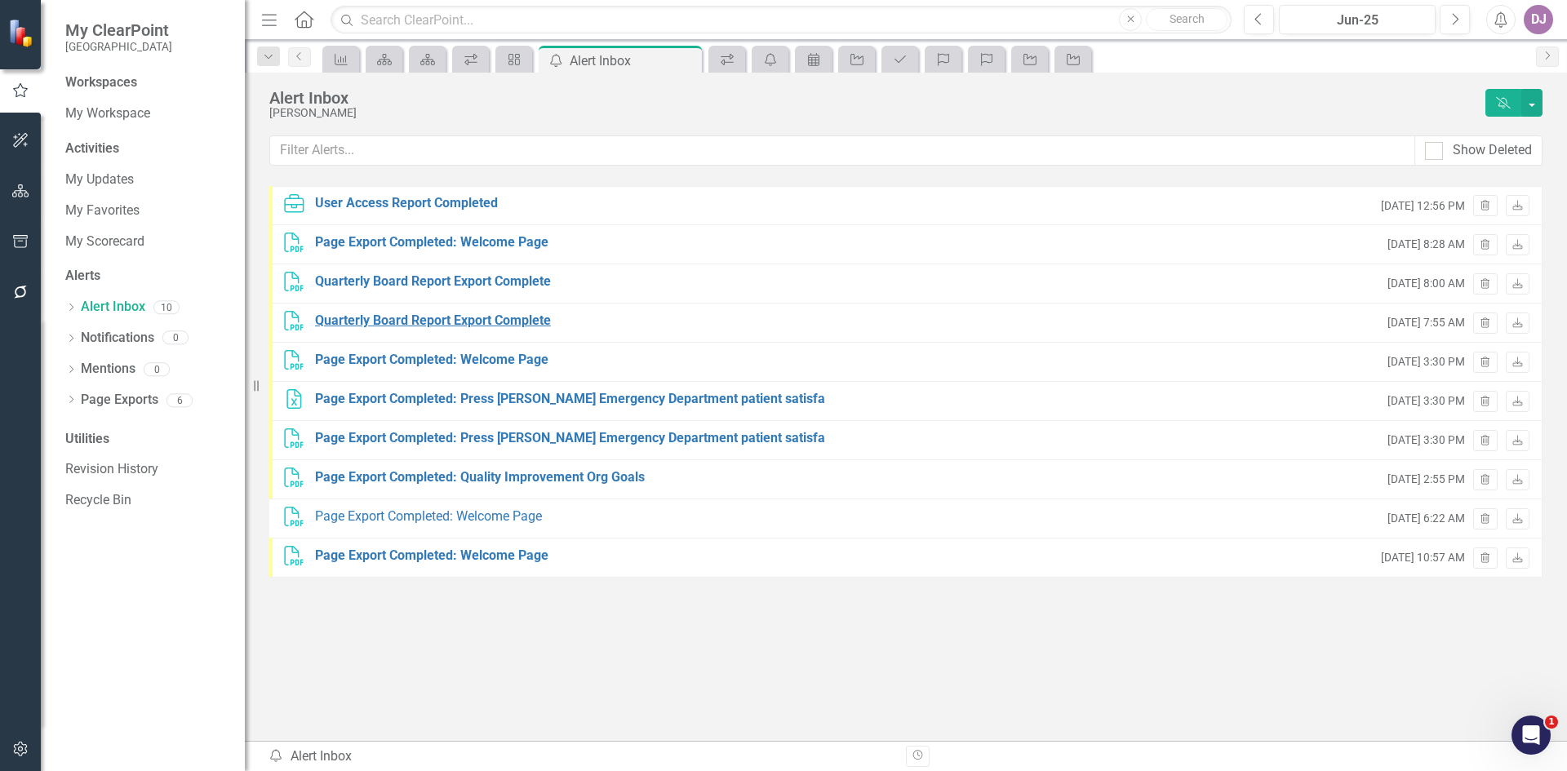
click at [390, 326] on div "Quarterly Board Report Export Complete" at bounding box center [433, 321] width 236 height 19
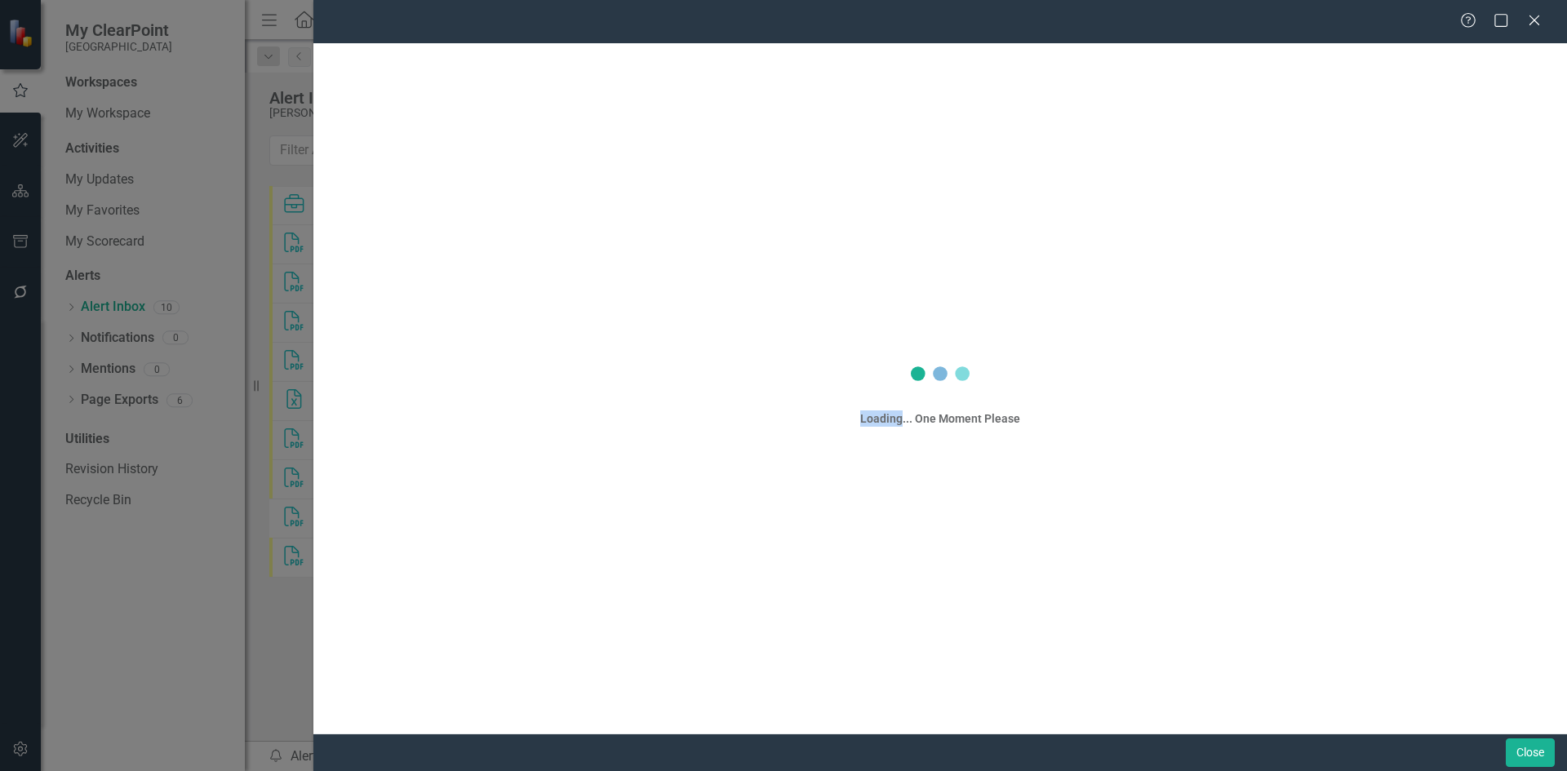
click at [390, 326] on div "Help Maximize Close Loading... One Moment Please Close" at bounding box center [783, 385] width 1567 height 771
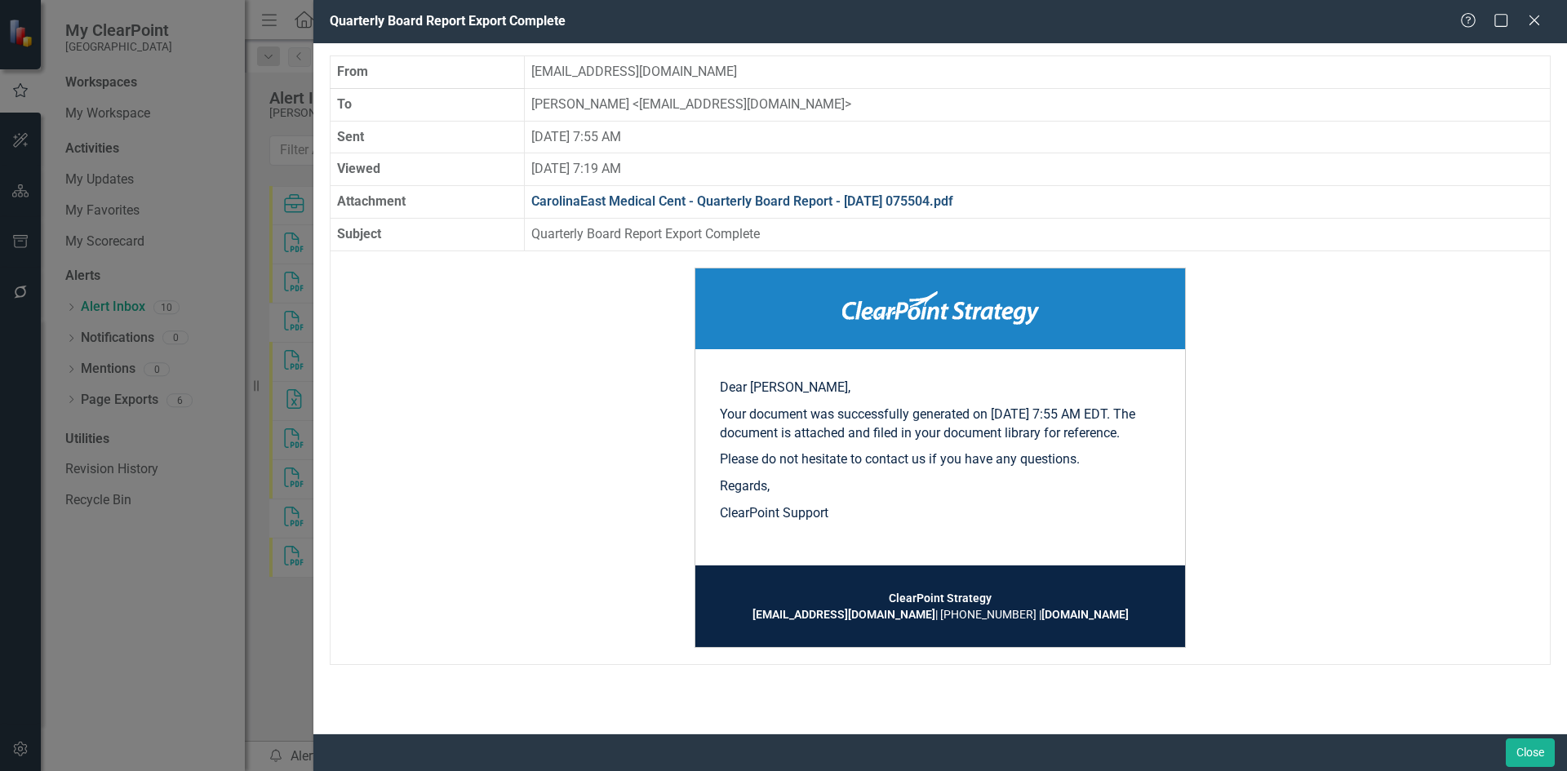
click at [781, 204] on link "CarolinaEast Medical Cent - Quarterly Board Report - 2025-08-13 075504.pdf" at bounding box center [742, 201] width 422 height 16
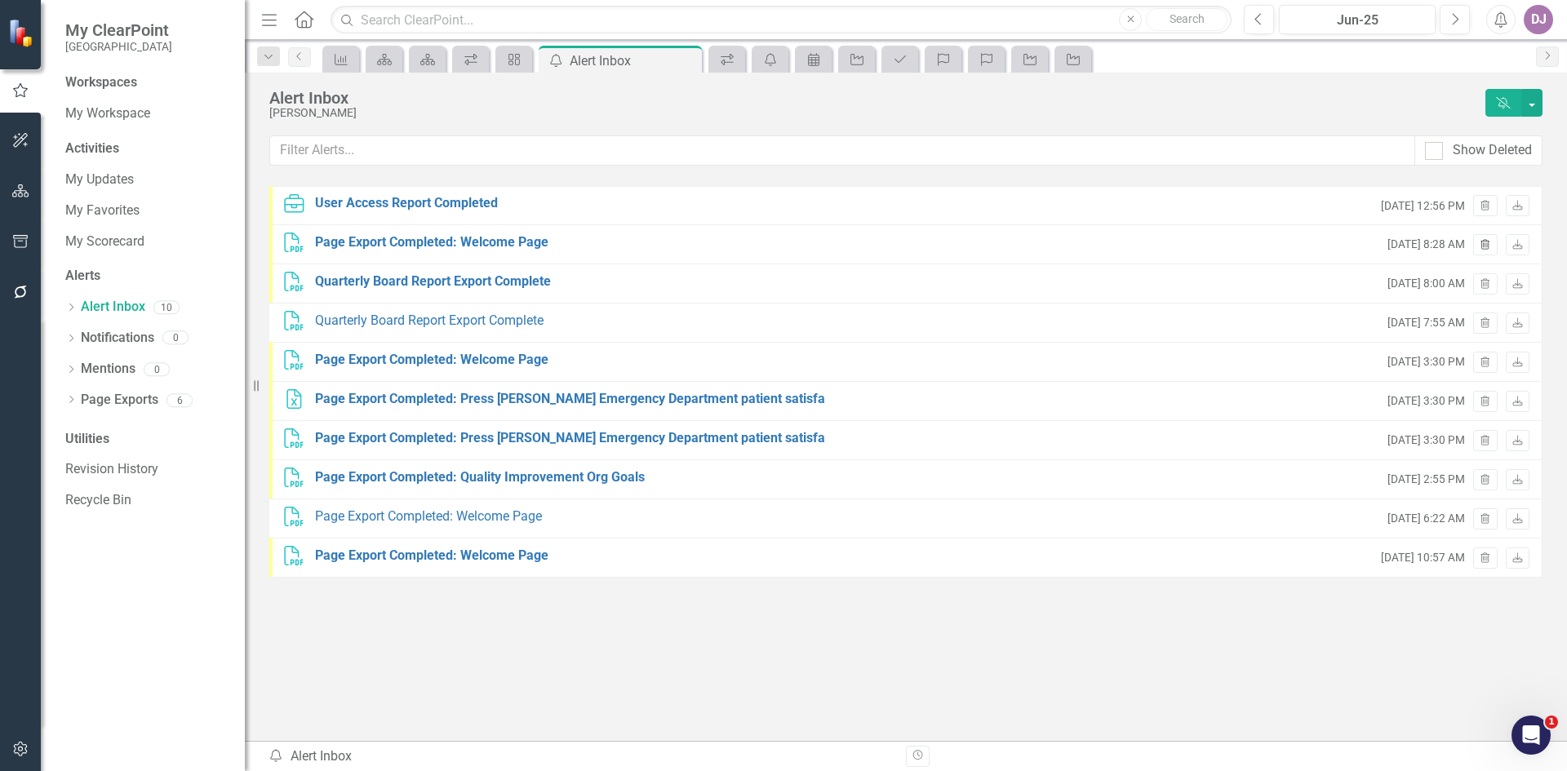
click at [1483, 247] on icon "Trash" at bounding box center [1485, 246] width 12 height 10
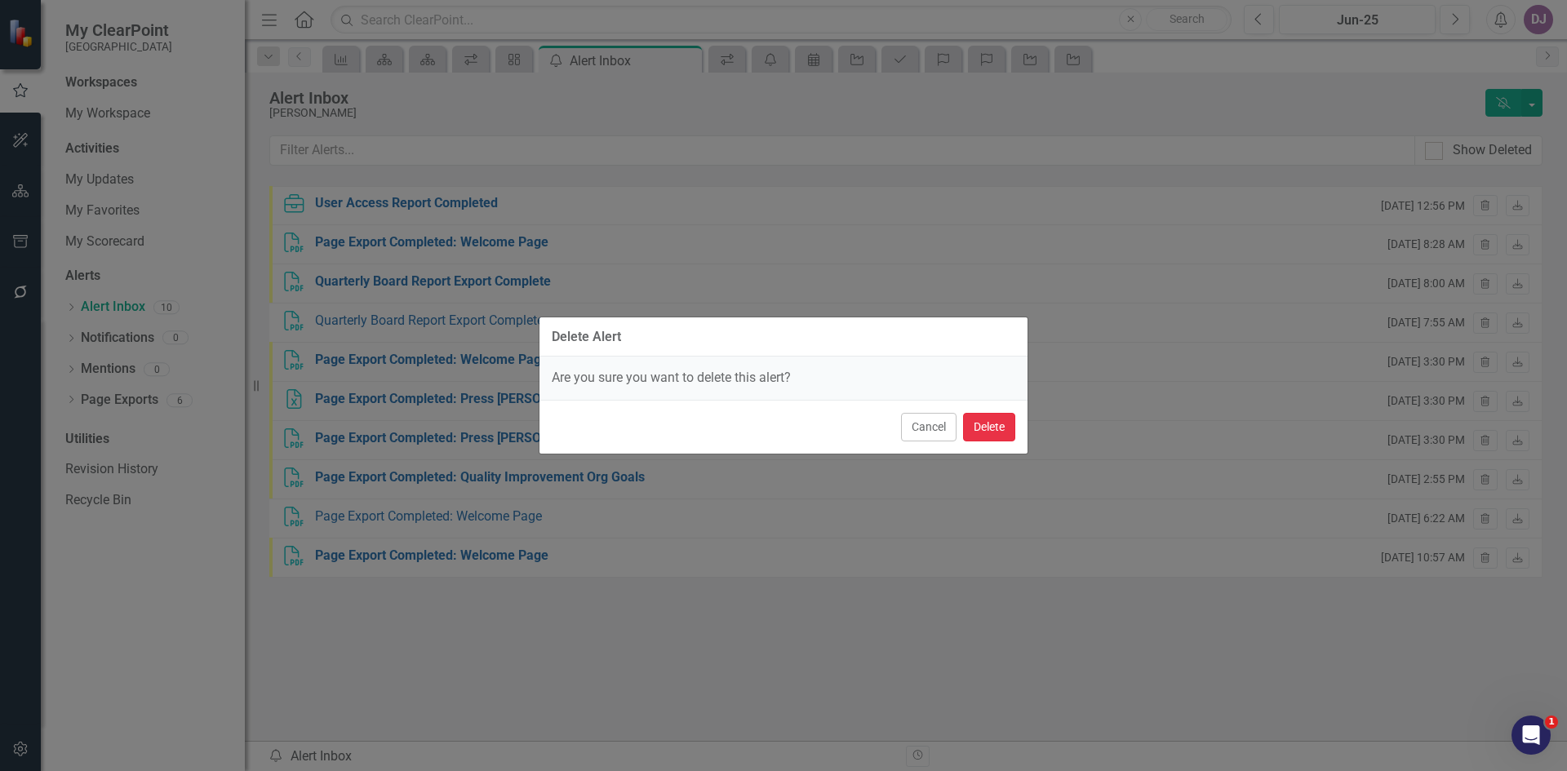
click at [988, 433] on button "Delete" at bounding box center [989, 427] width 52 height 29
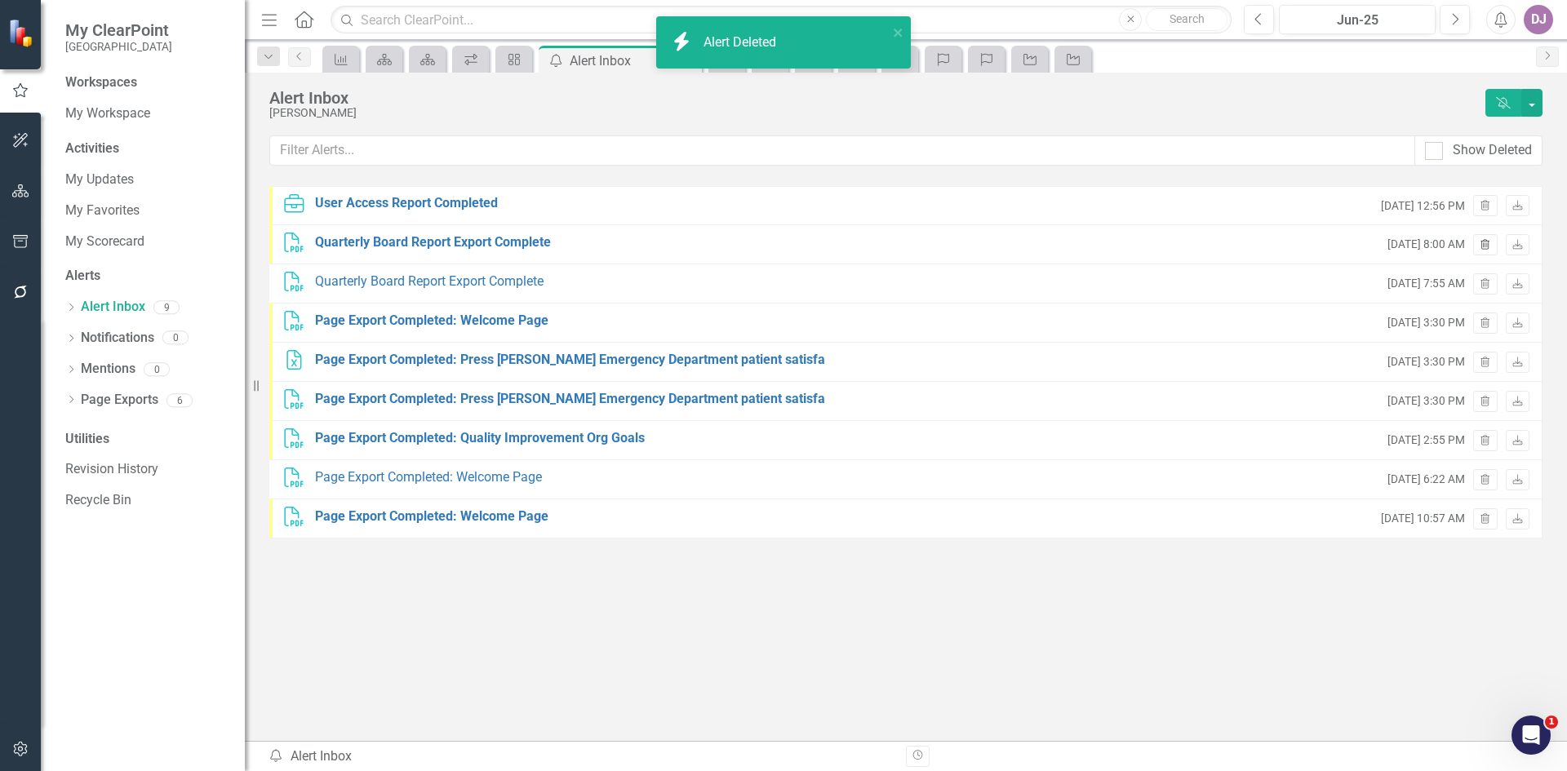
click at [1489, 242] on icon "Trash" at bounding box center [1485, 246] width 12 height 10
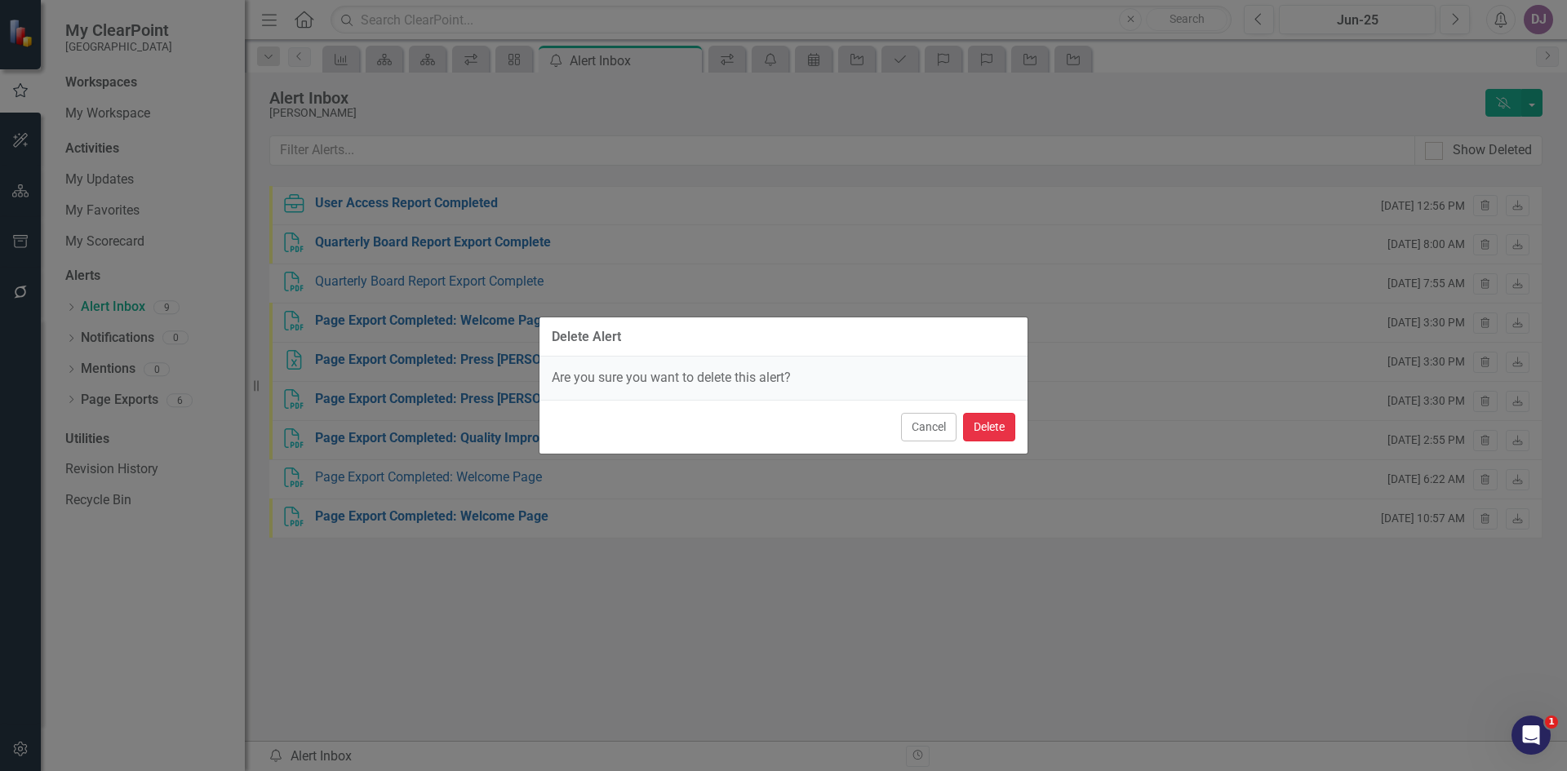
click at [987, 428] on button "Delete" at bounding box center [989, 427] width 52 height 29
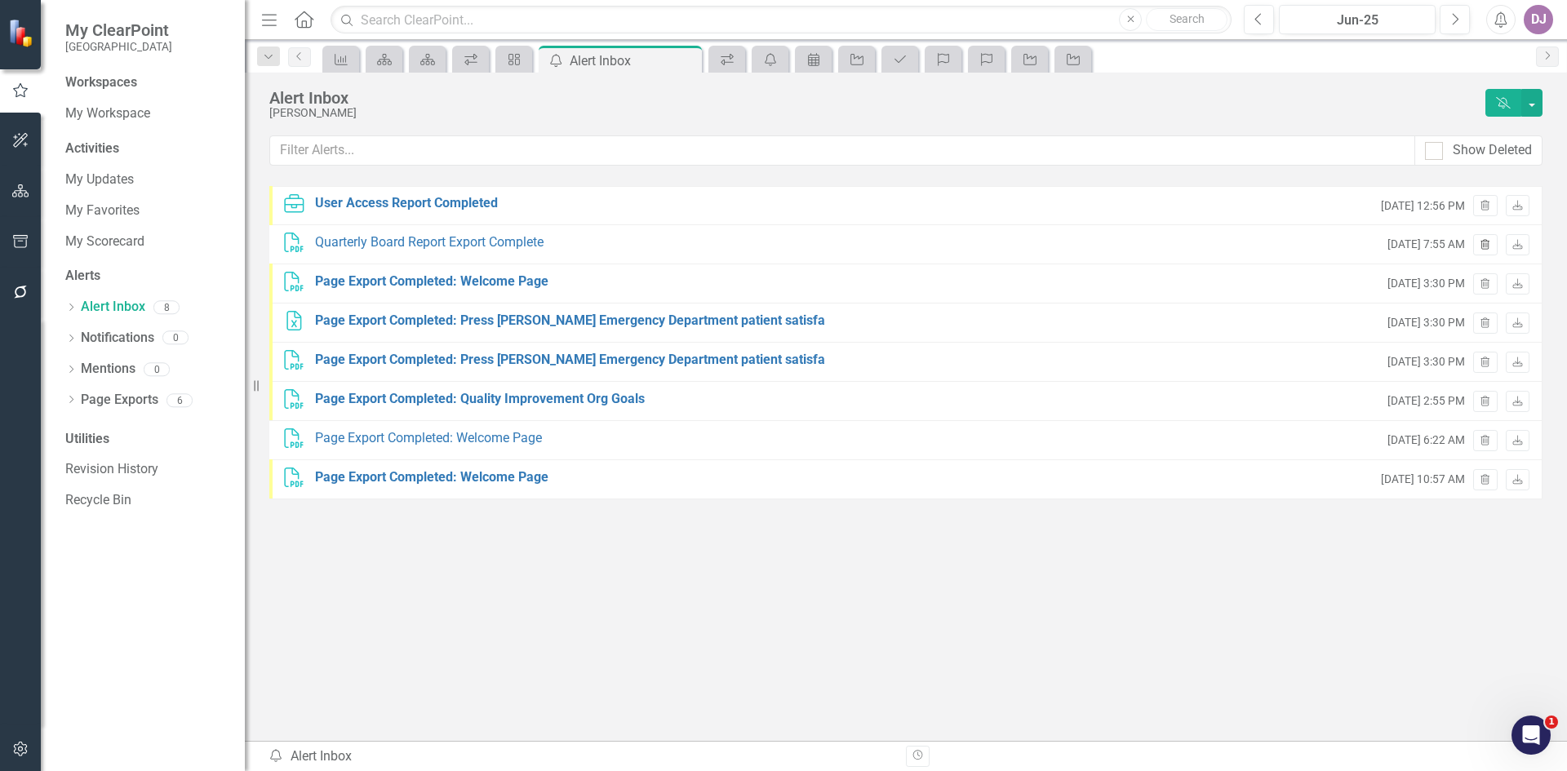
click at [1491, 246] on icon "Trash" at bounding box center [1485, 246] width 12 height 10
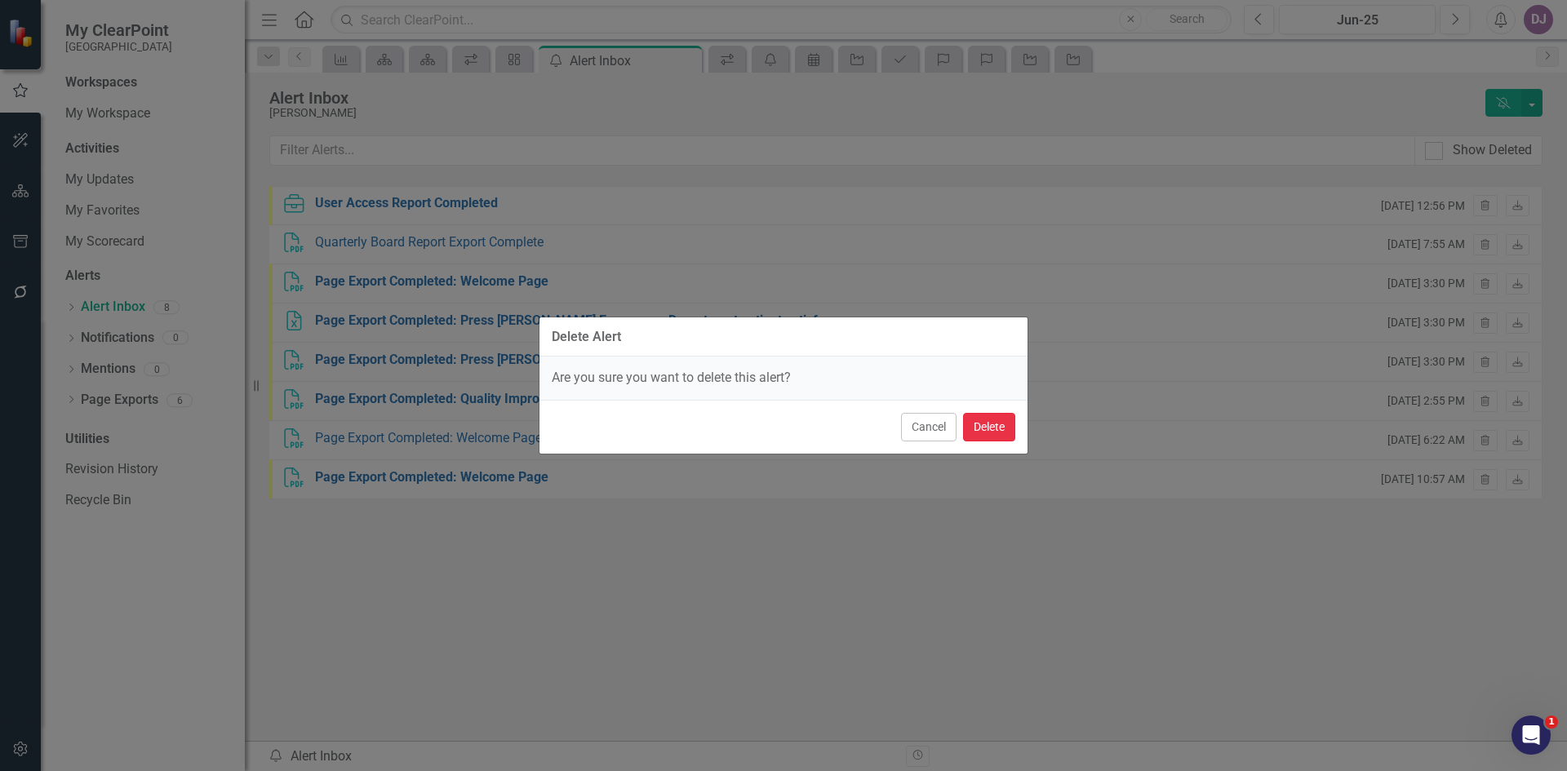
click at [978, 429] on button "Delete" at bounding box center [989, 427] width 52 height 29
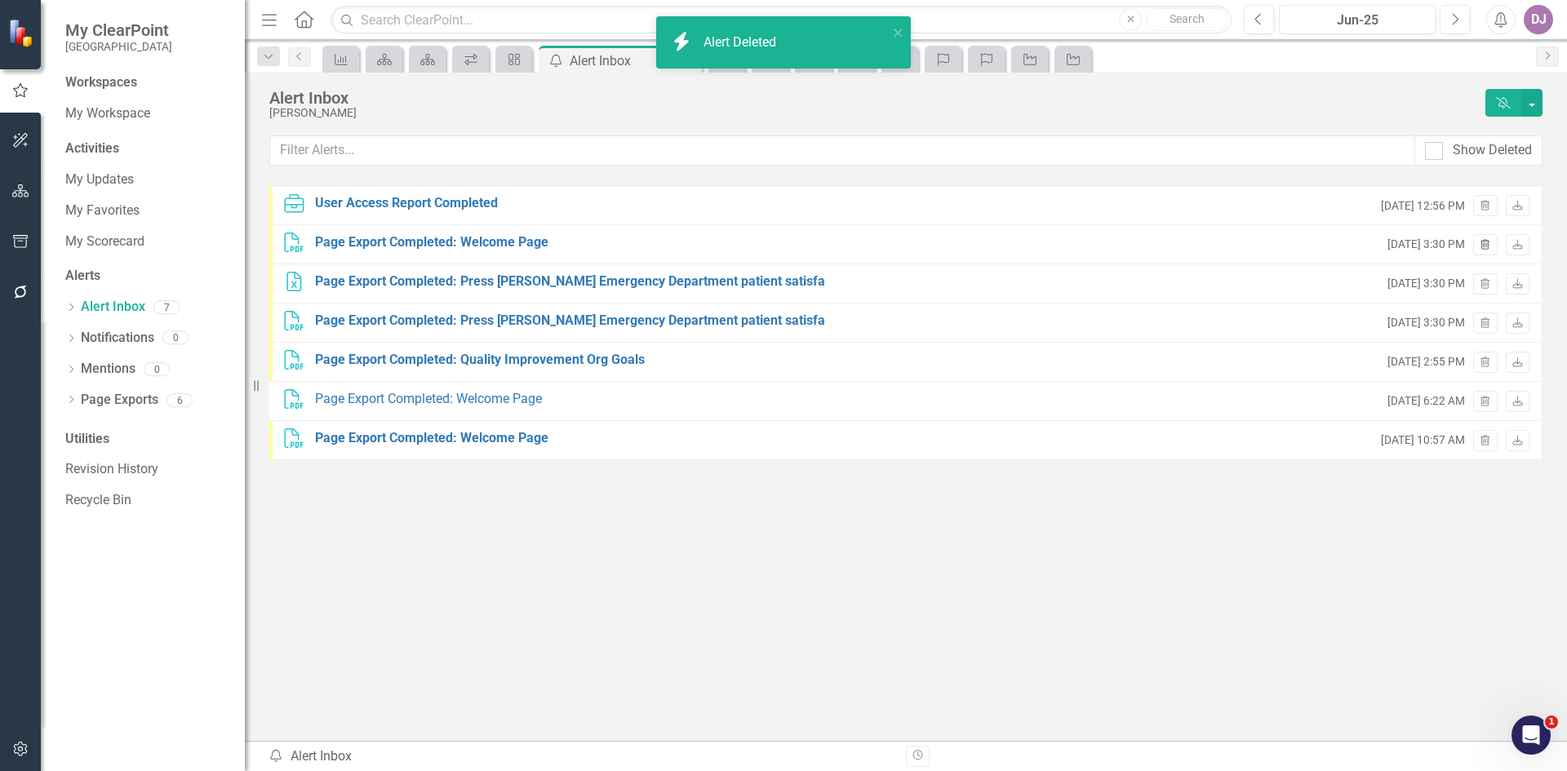
click at [1484, 247] on icon "Trash" at bounding box center [1485, 246] width 12 height 10
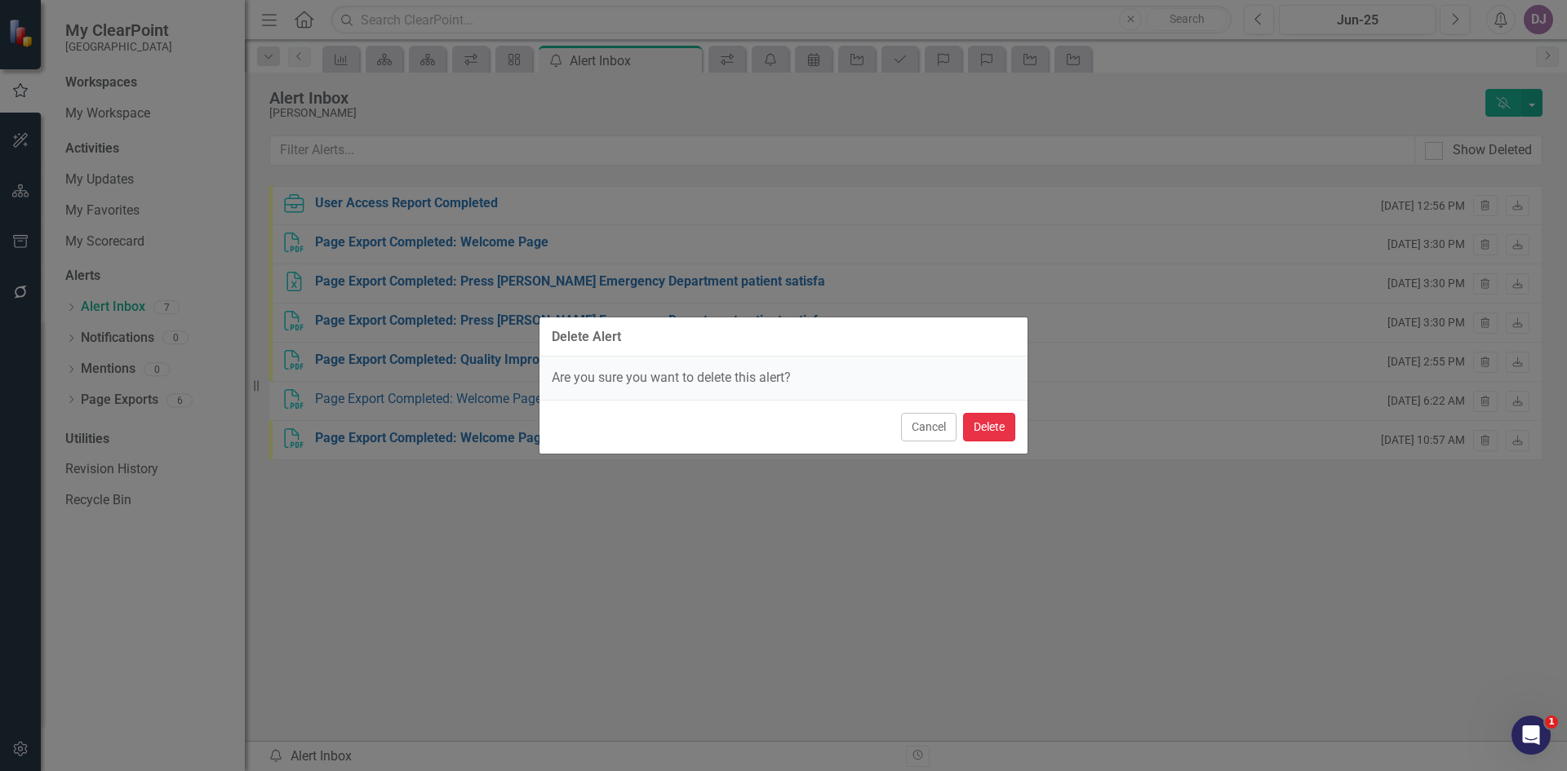
click at [991, 435] on button "Delete" at bounding box center [989, 427] width 52 height 29
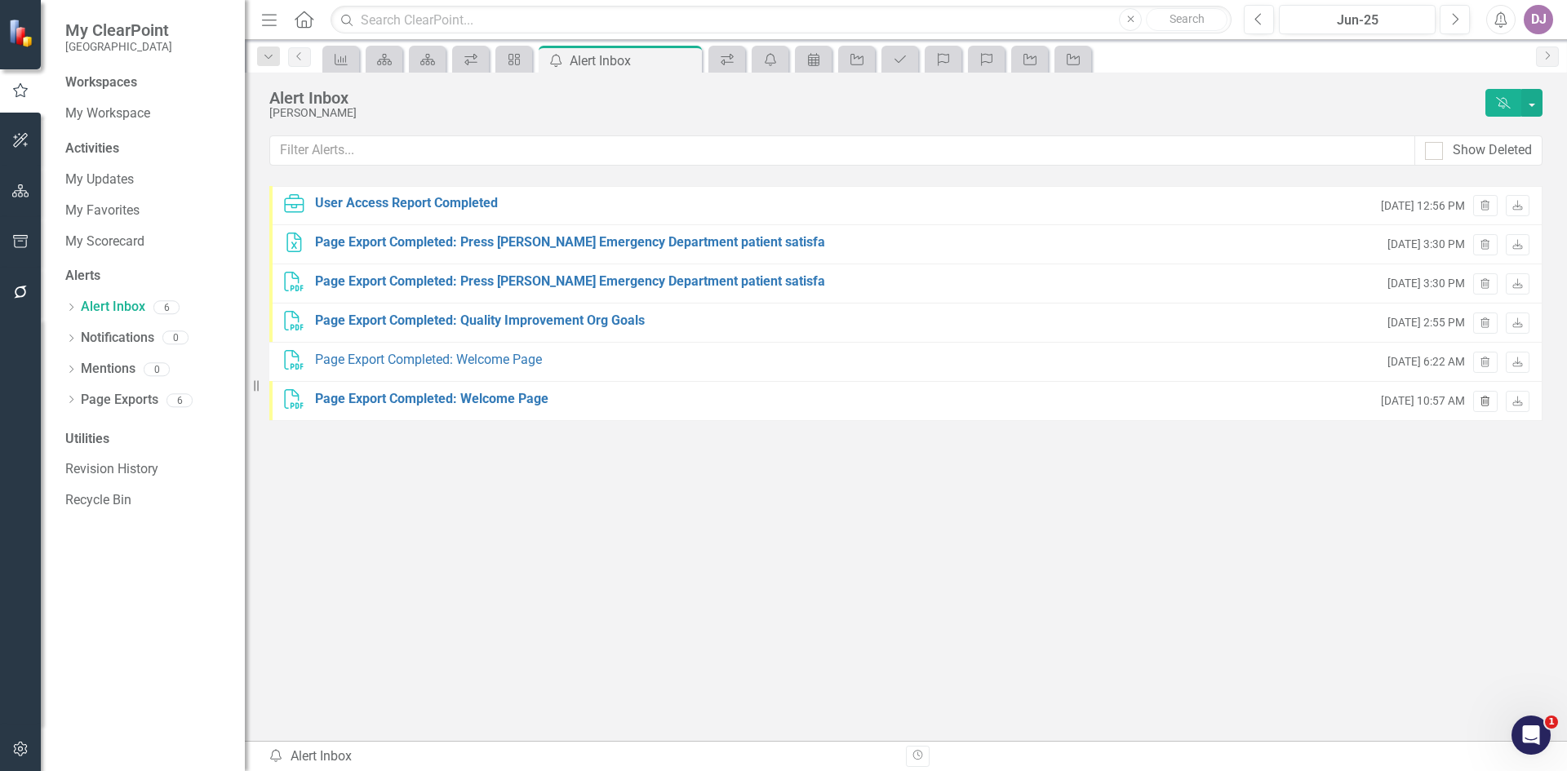
click at [1480, 406] on icon "Trash" at bounding box center [1485, 402] width 12 height 10
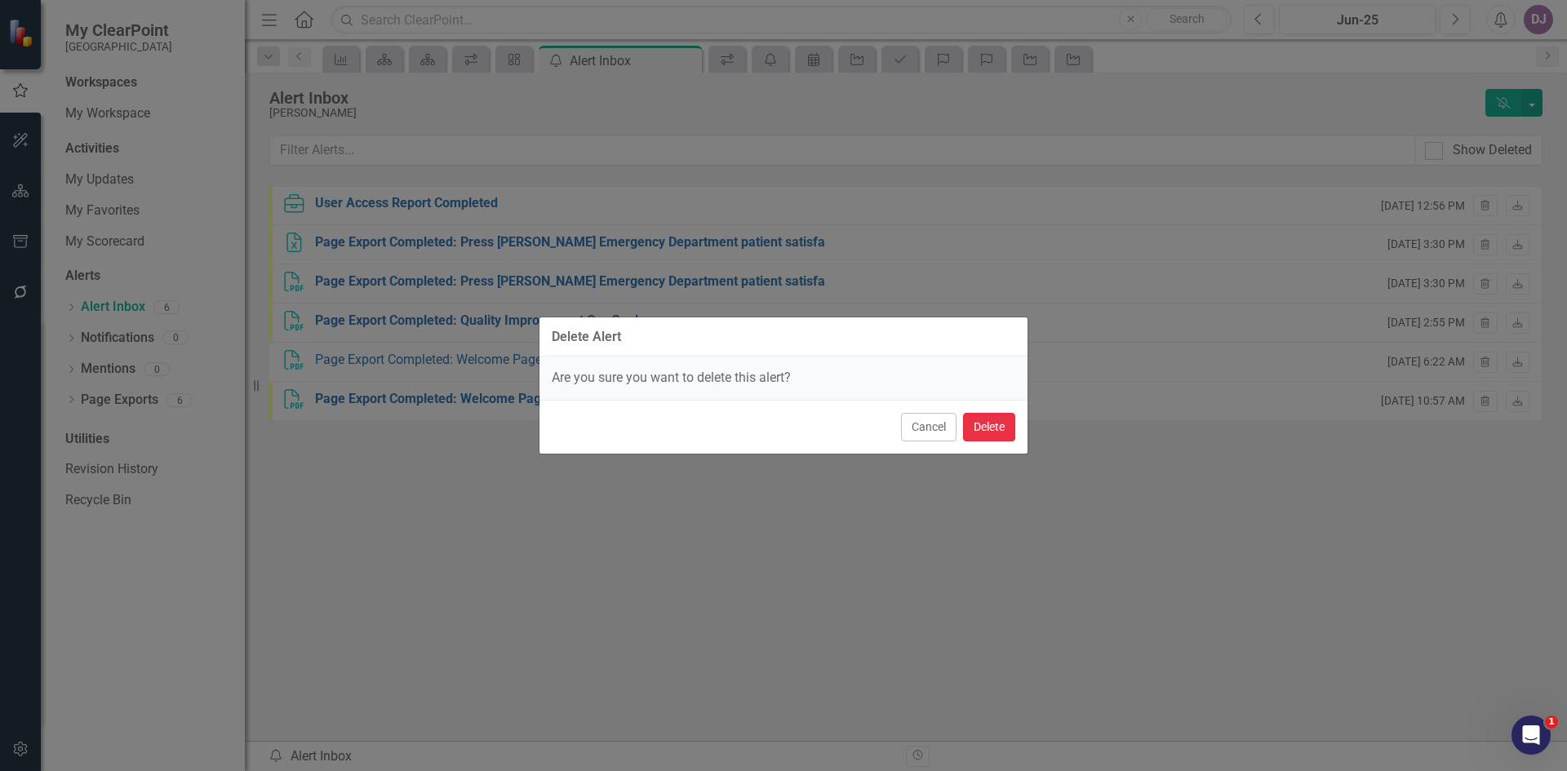
click at [988, 430] on button "Delete" at bounding box center [989, 427] width 52 height 29
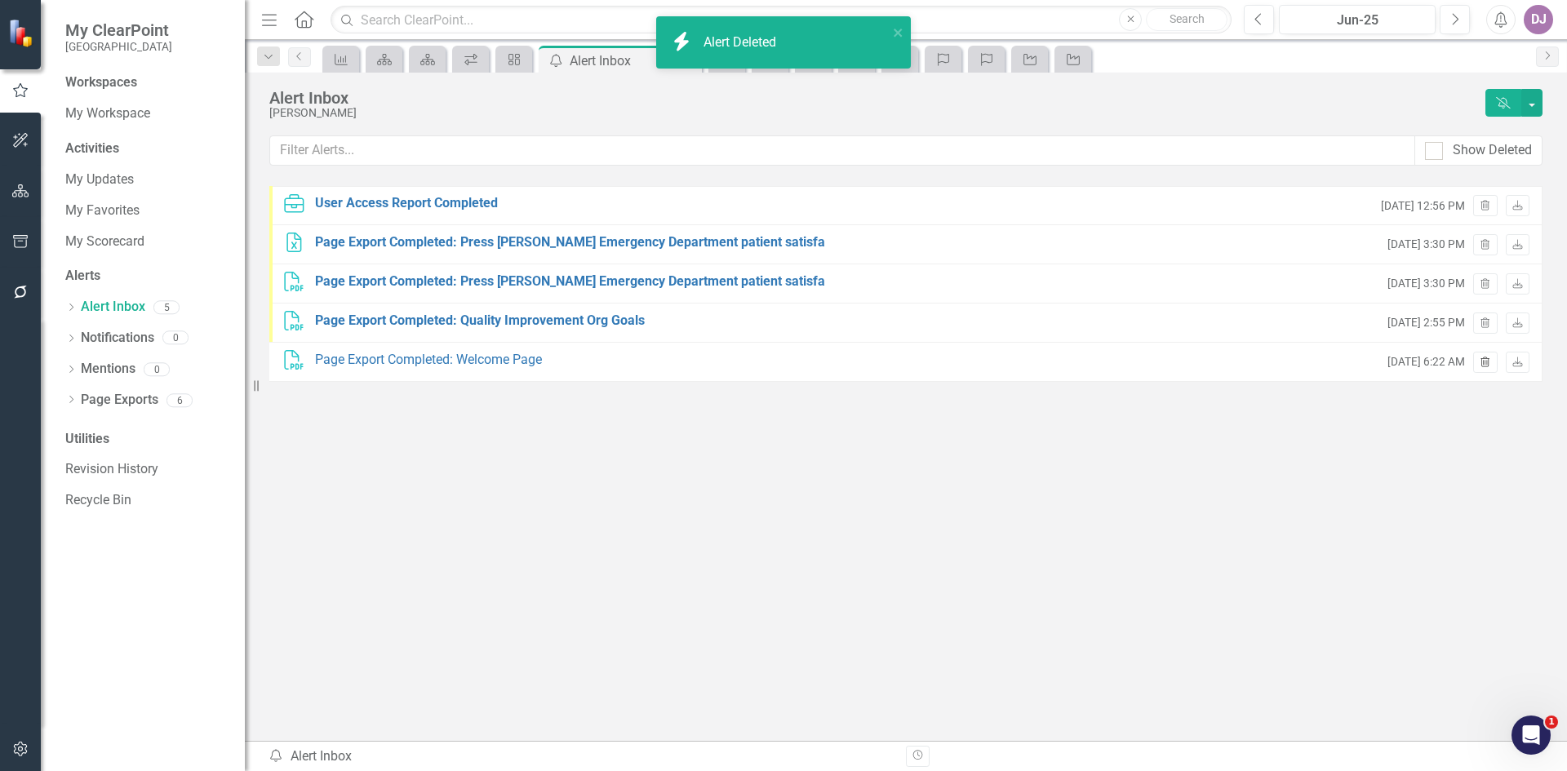
click at [1489, 365] on icon "Trash" at bounding box center [1485, 363] width 12 height 10
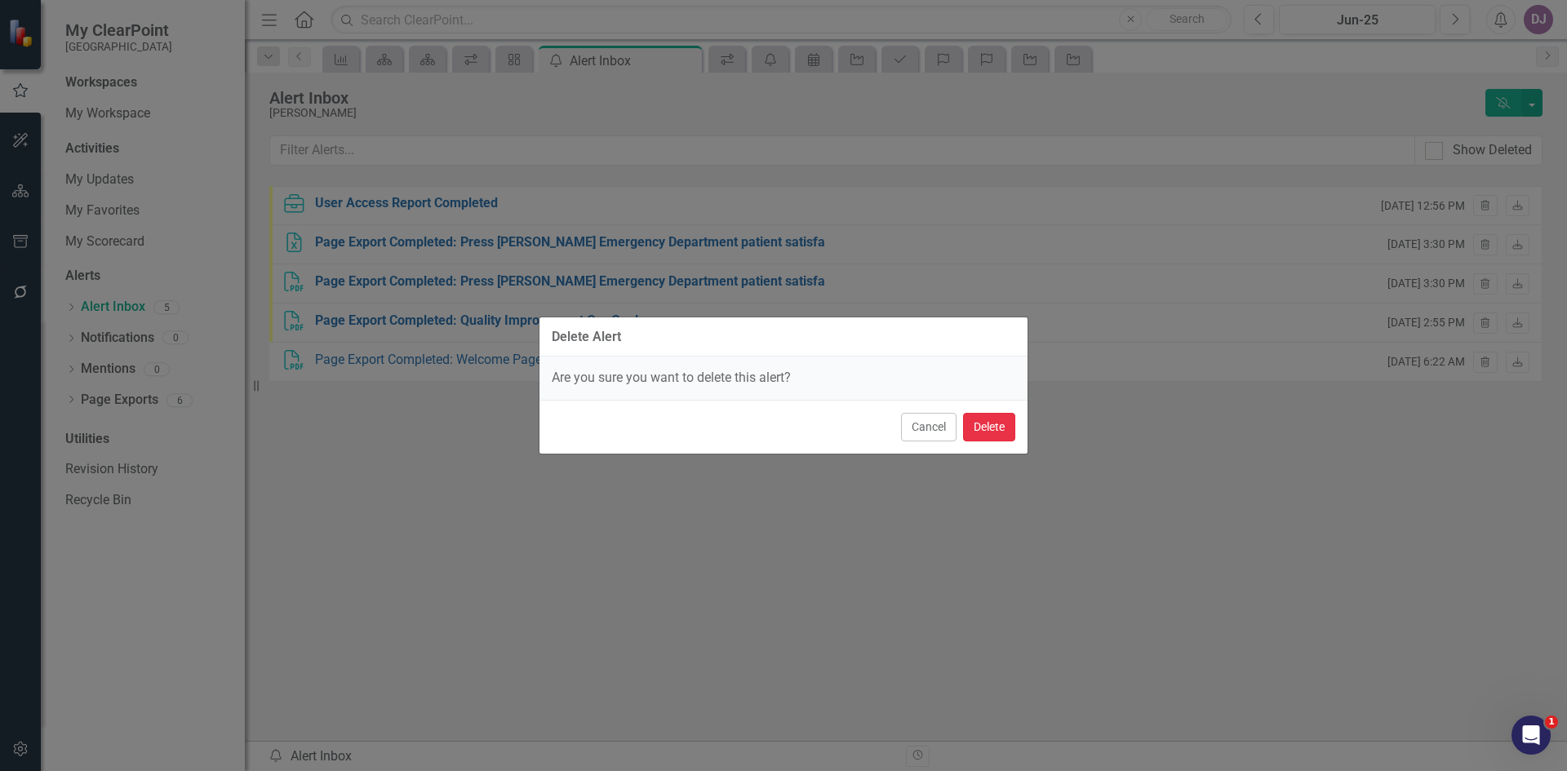
click at [992, 428] on button "Delete" at bounding box center [989, 427] width 52 height 29
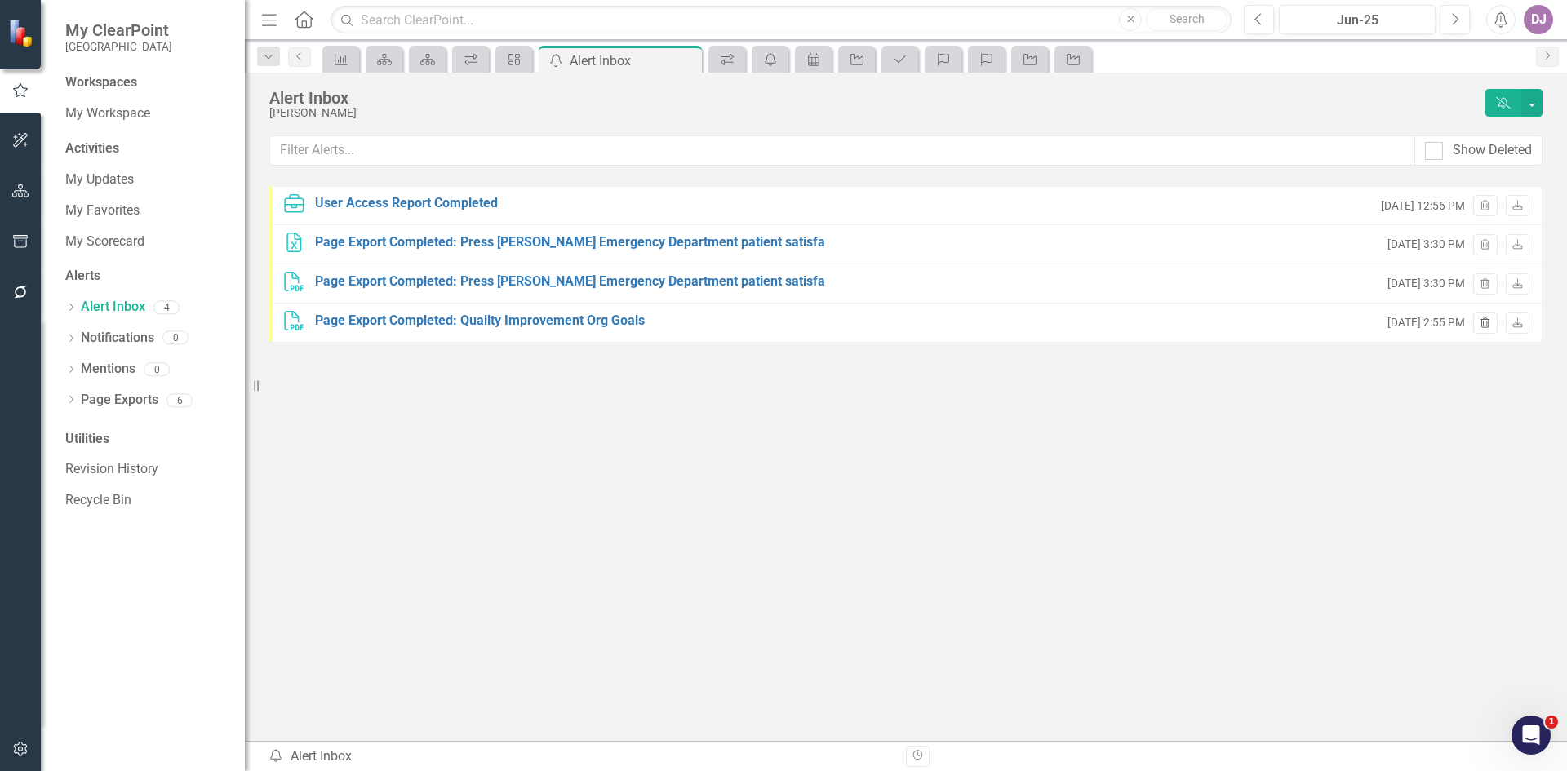
click at [1480, 324] on icon "Trash" at bounding box center [1485, 324] width 12 height 10
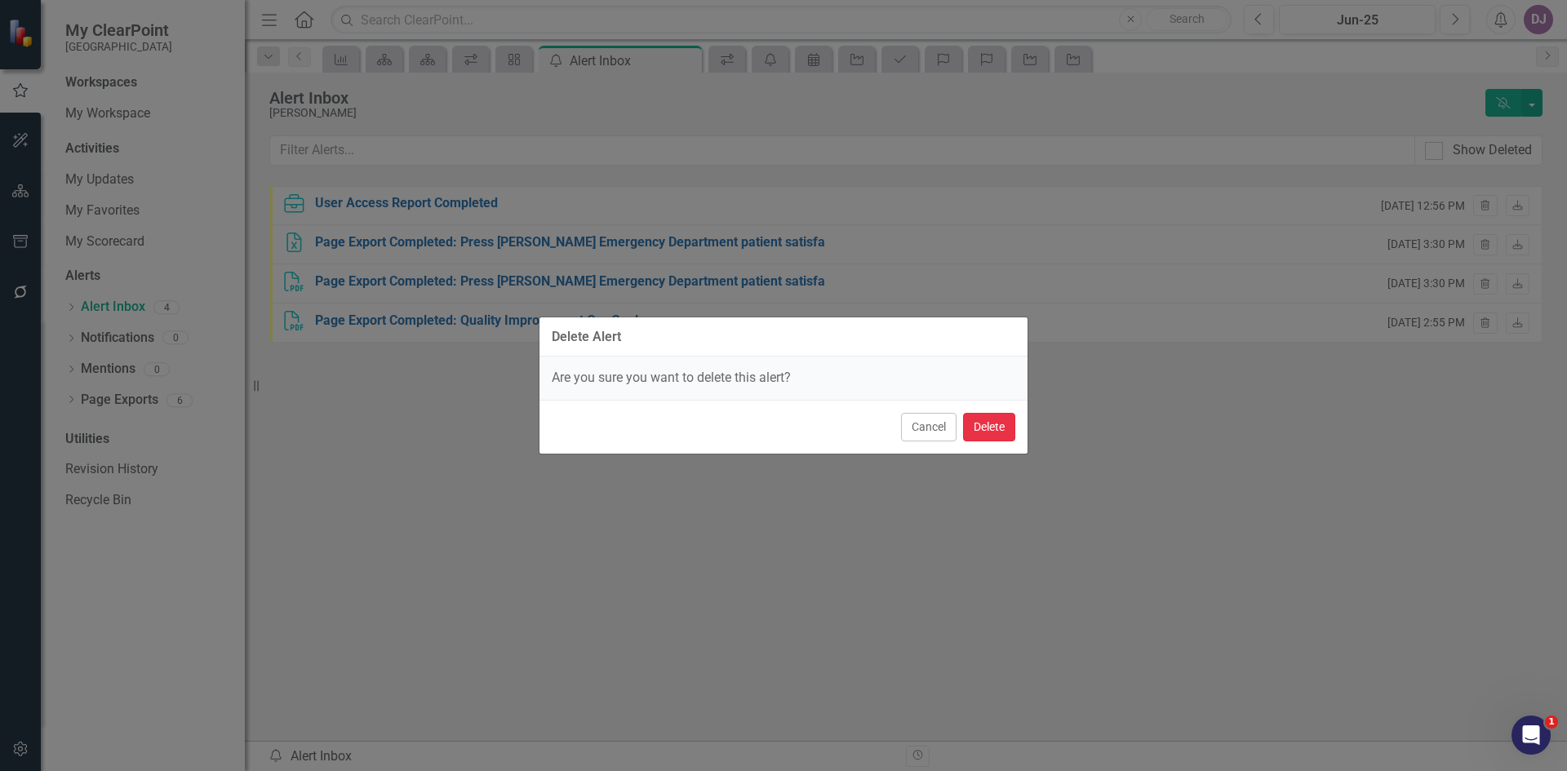
click at [995, 428] on button "Delete" at bounding box center [989, 427] width 52 height 29
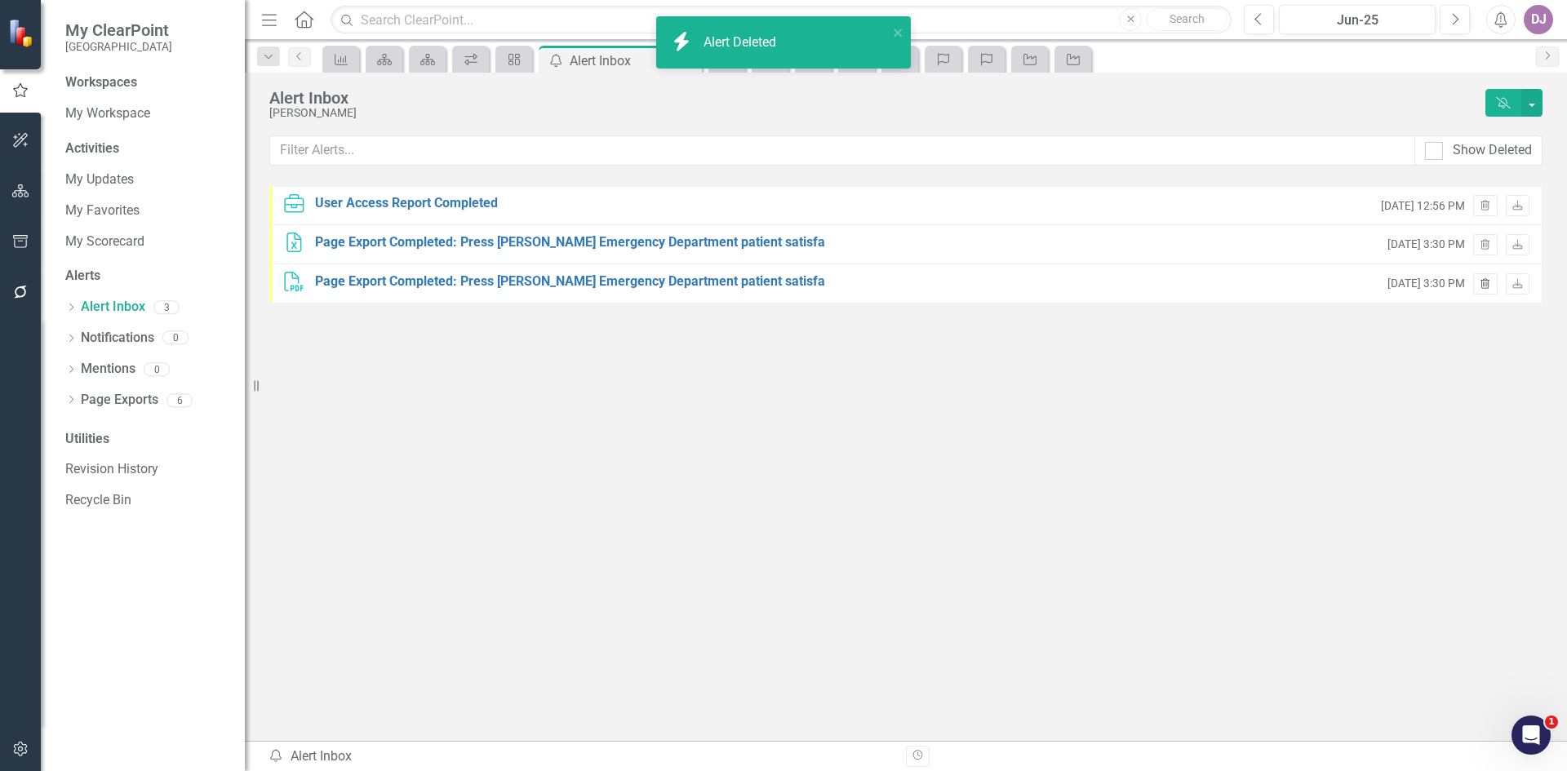
click at [1485, 284] on icon "Trash" at bounding box center [1485, 285] width 12 height 10
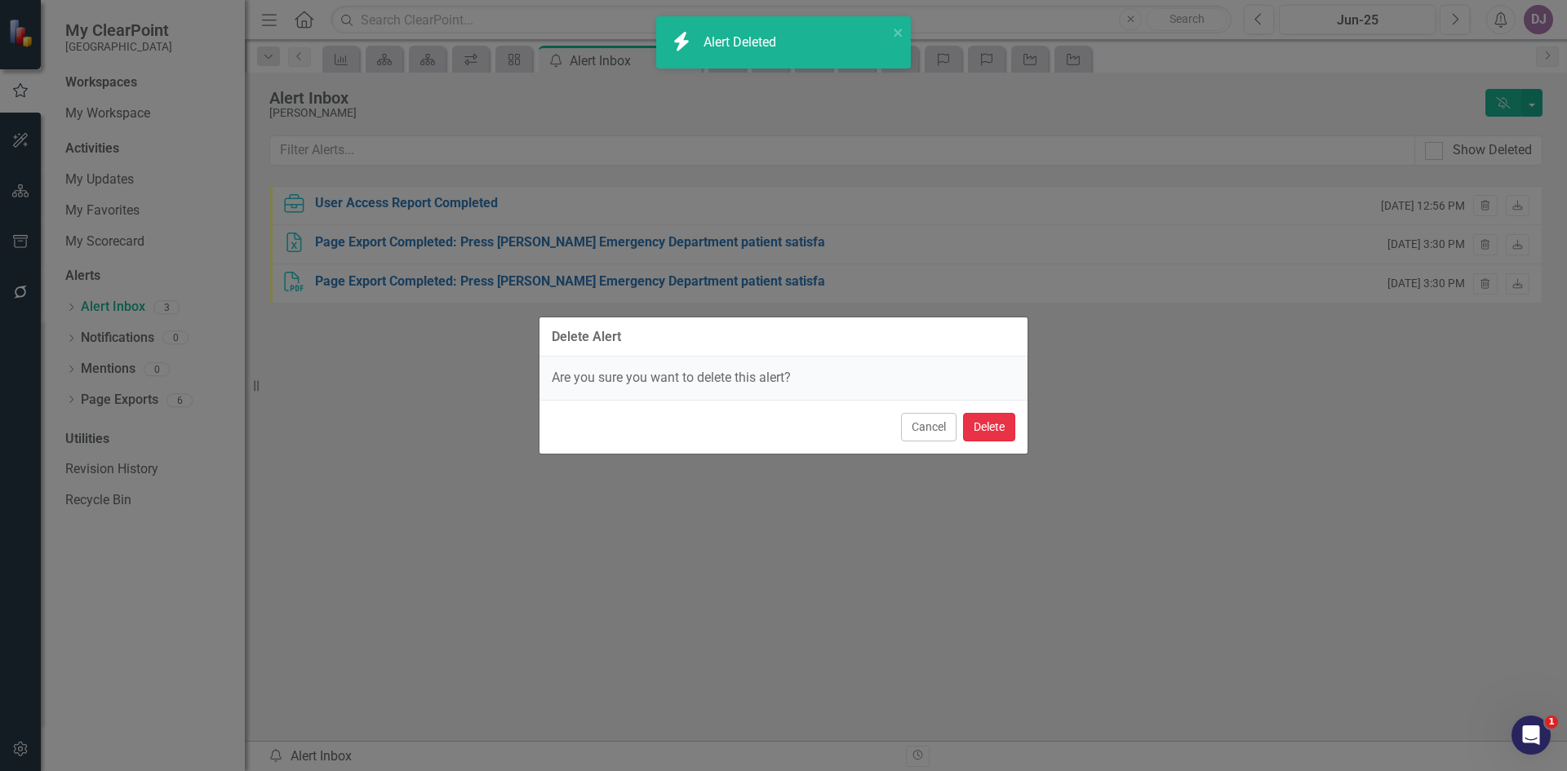
click at [992, 424] on button "Delete" at bounding box center [989, 427] width 52 height 29
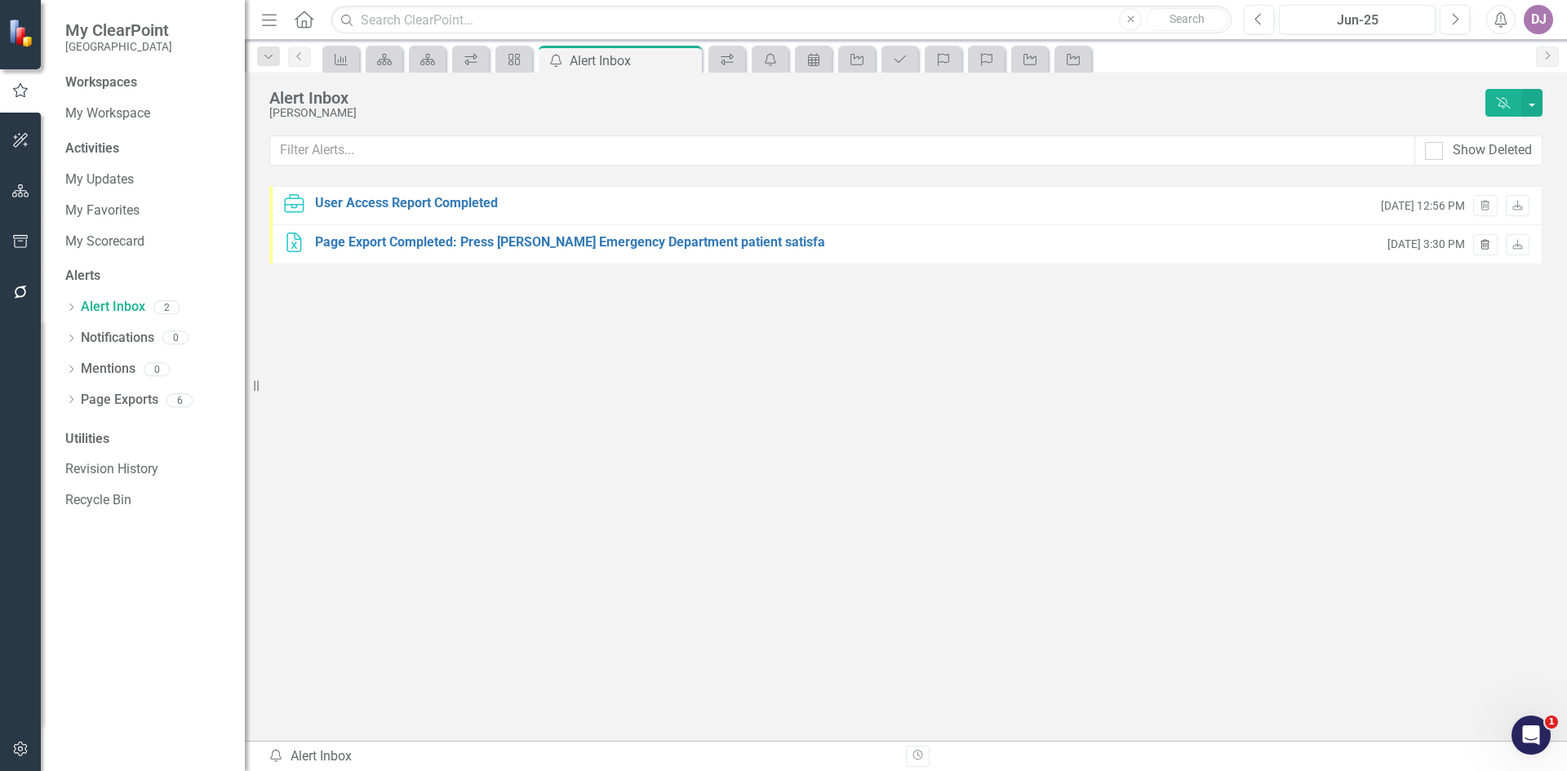
click at [1484, 246] on icon "button" at bounding box center [1485, 244] width 9 height 10
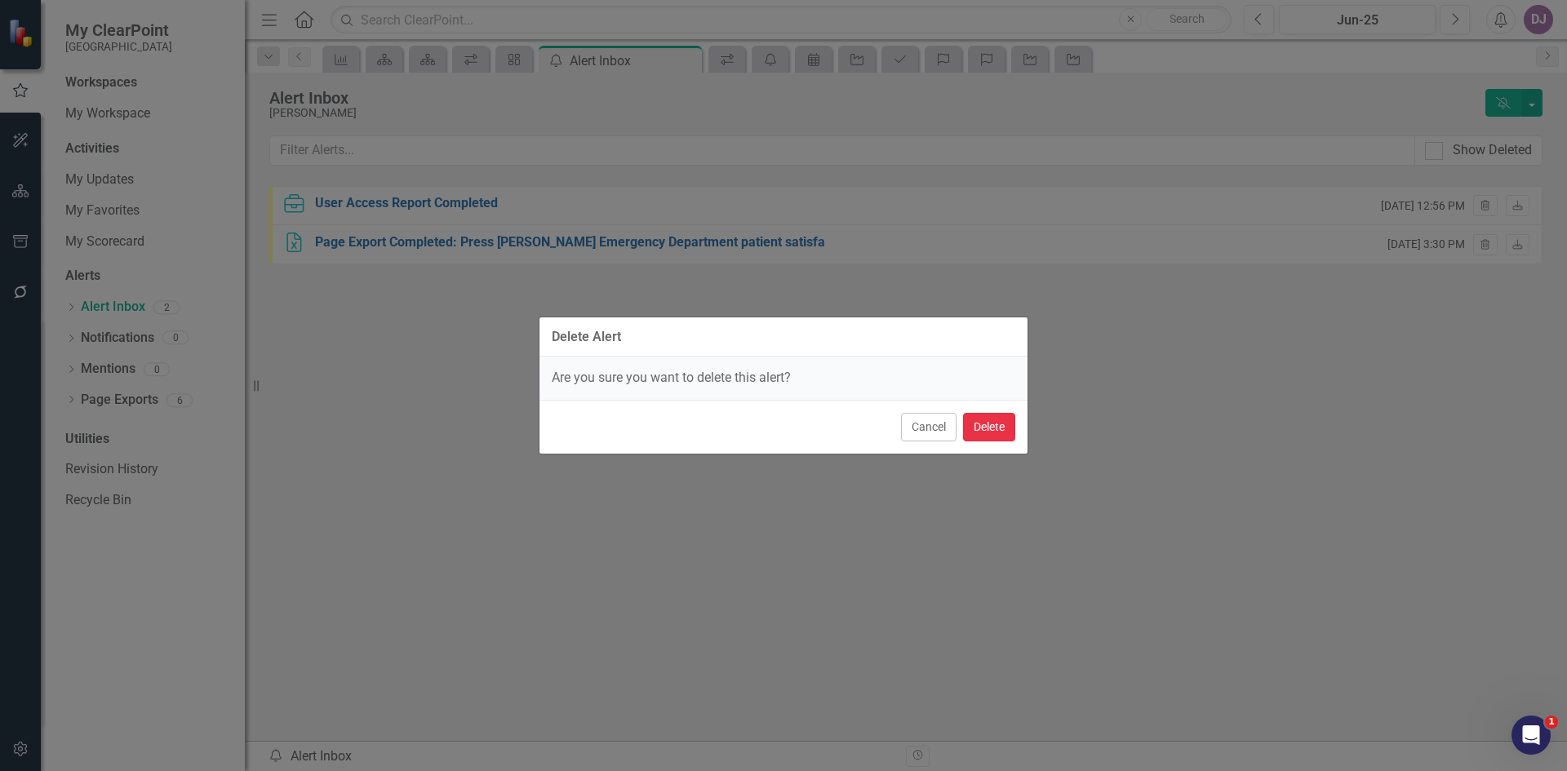
click at [981, 425] on button "Delete" at bounding box center [989, 427] width 52 height 29
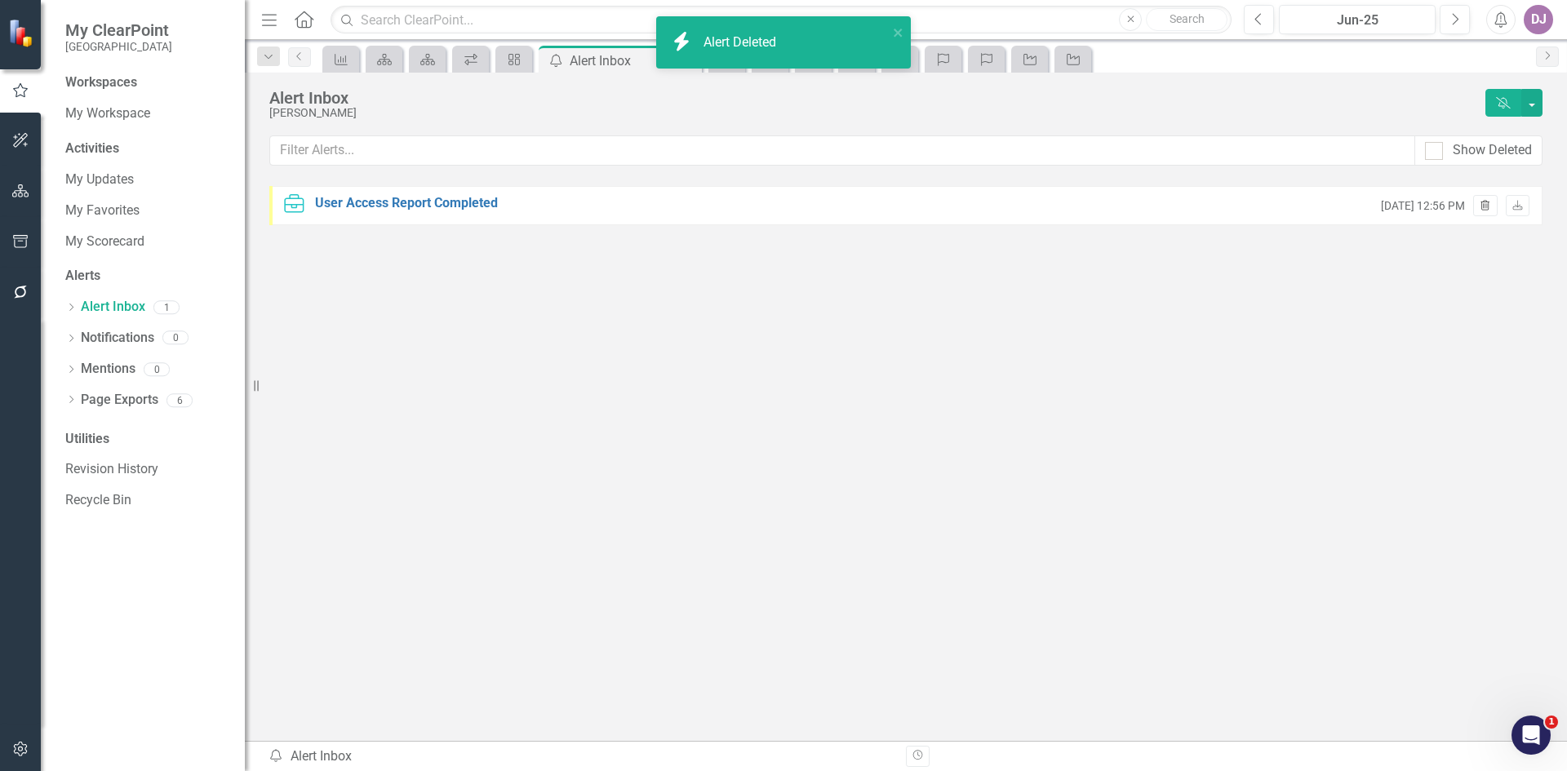
click at [1484, 209] on icon "Trash" at bounding box center [1485, 207] width 12 height 10
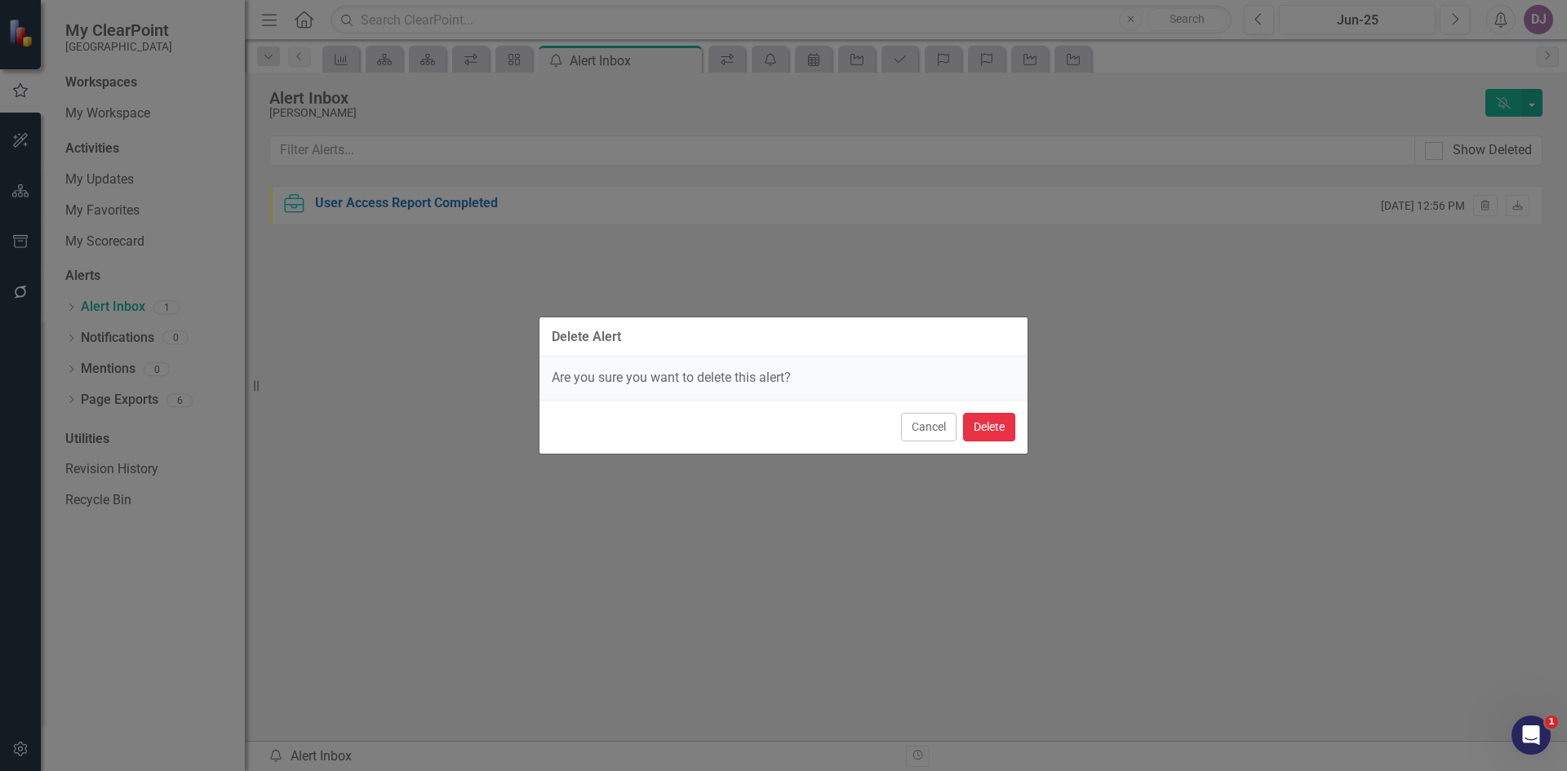
click at [987, 425] on button "Delete" at bounding box center [989, 427] width 52 height 29
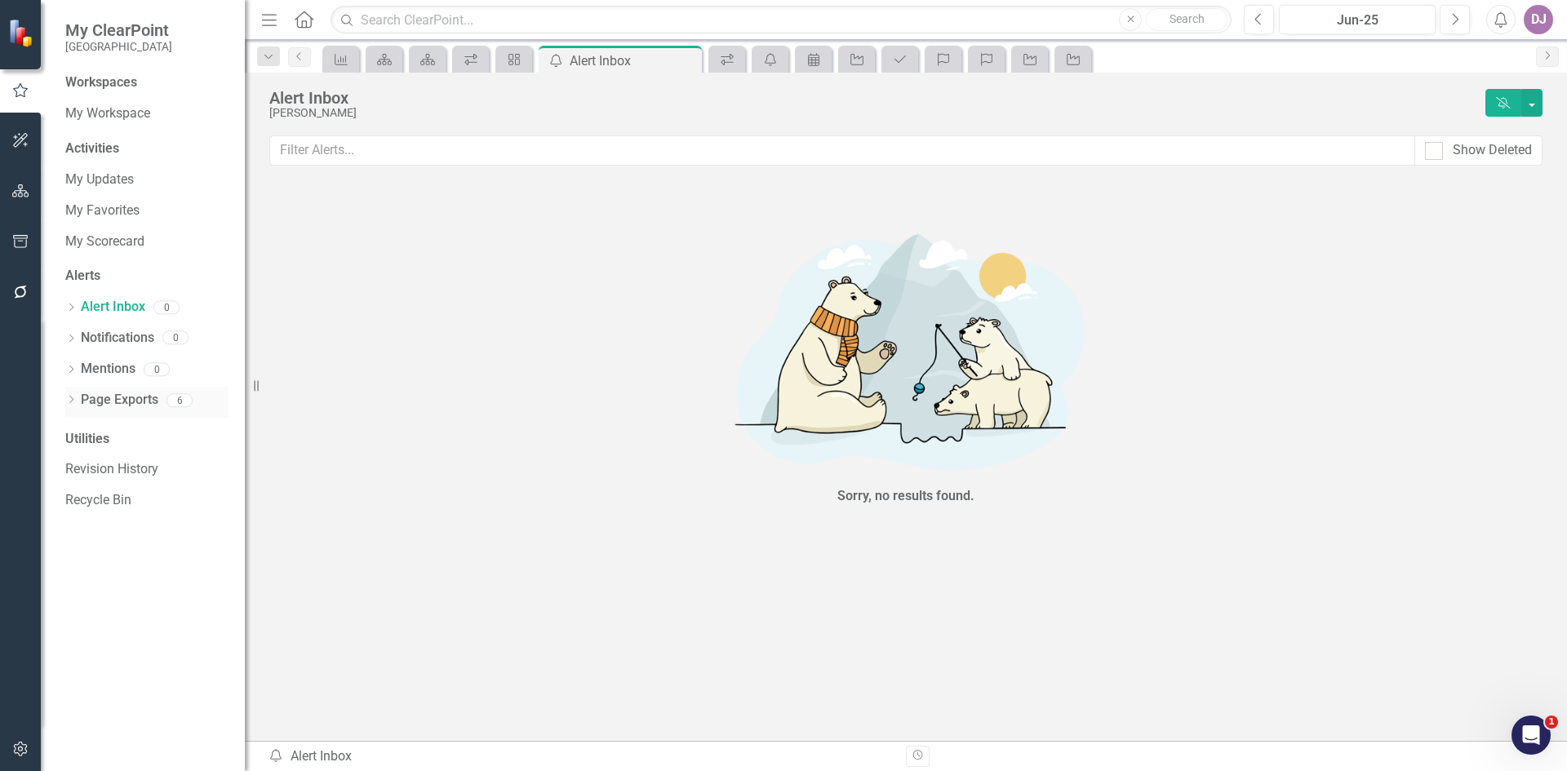
click at [139, 401] on link "Page Exports" at bounding box center [120, 400] width 78 height 19
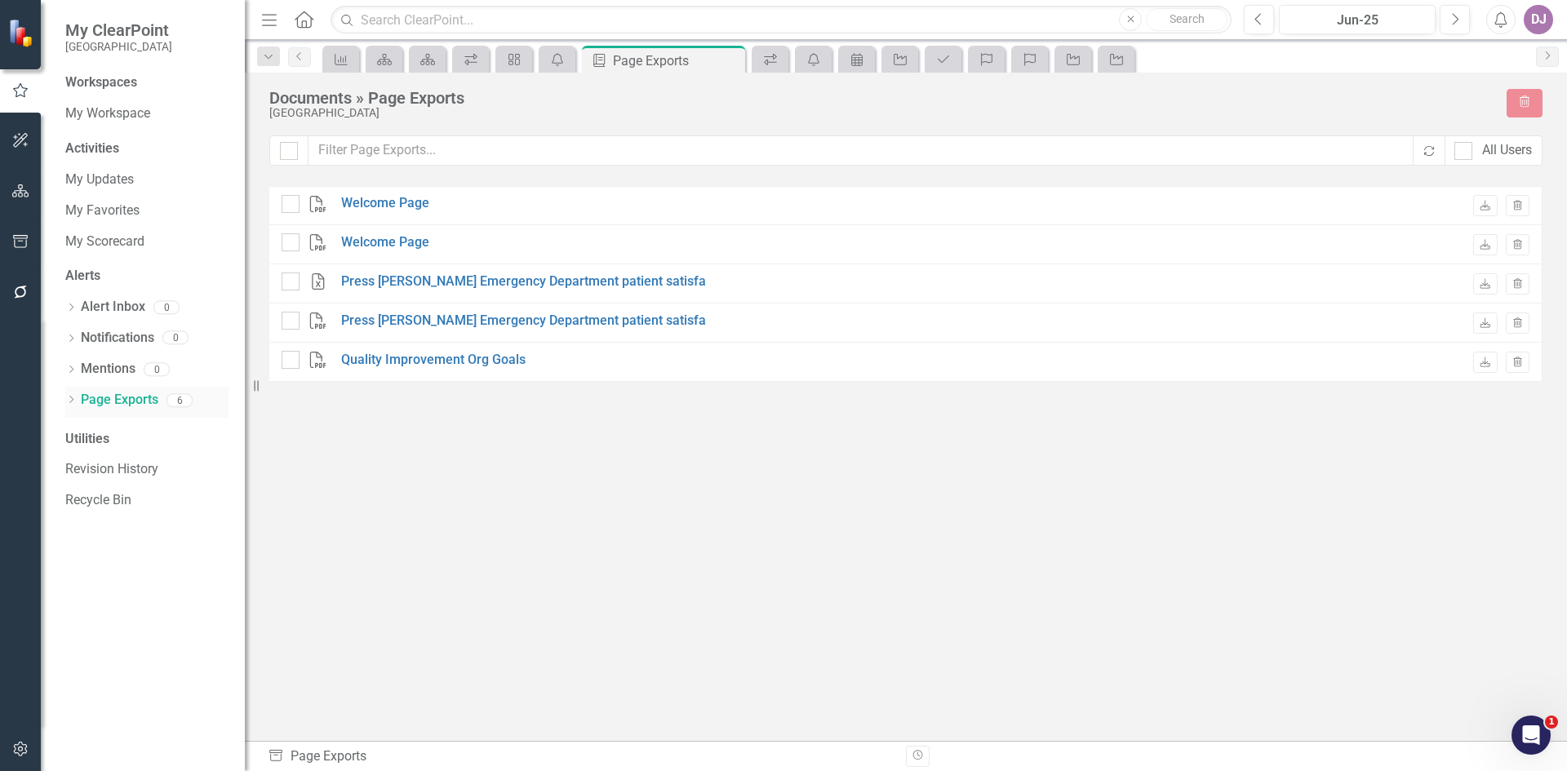
checkbox input "false"
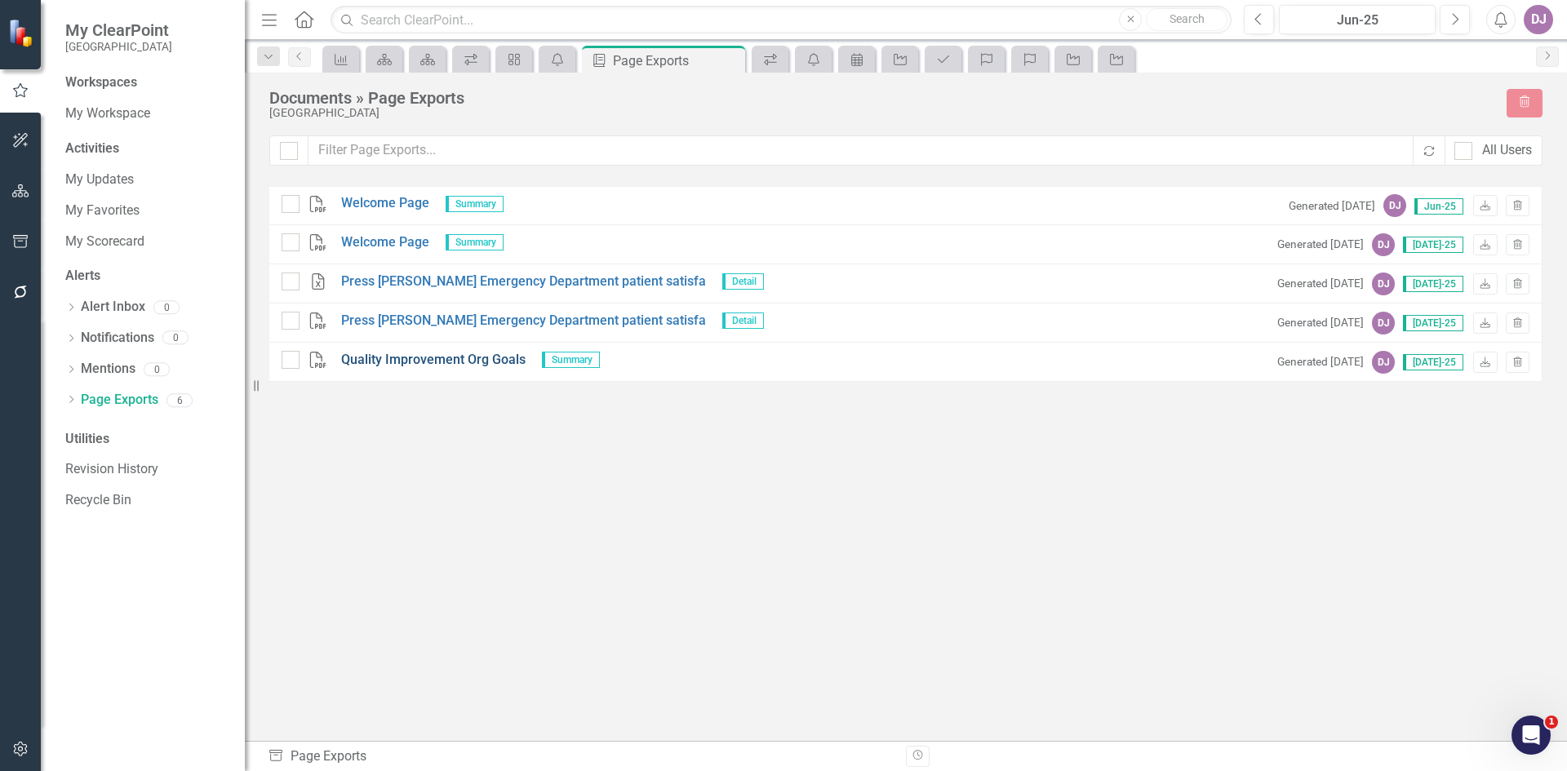
click at [428, 358] on link "Quality Improvement Org Goals" at bounding box center [433, 360] width 184 height 19
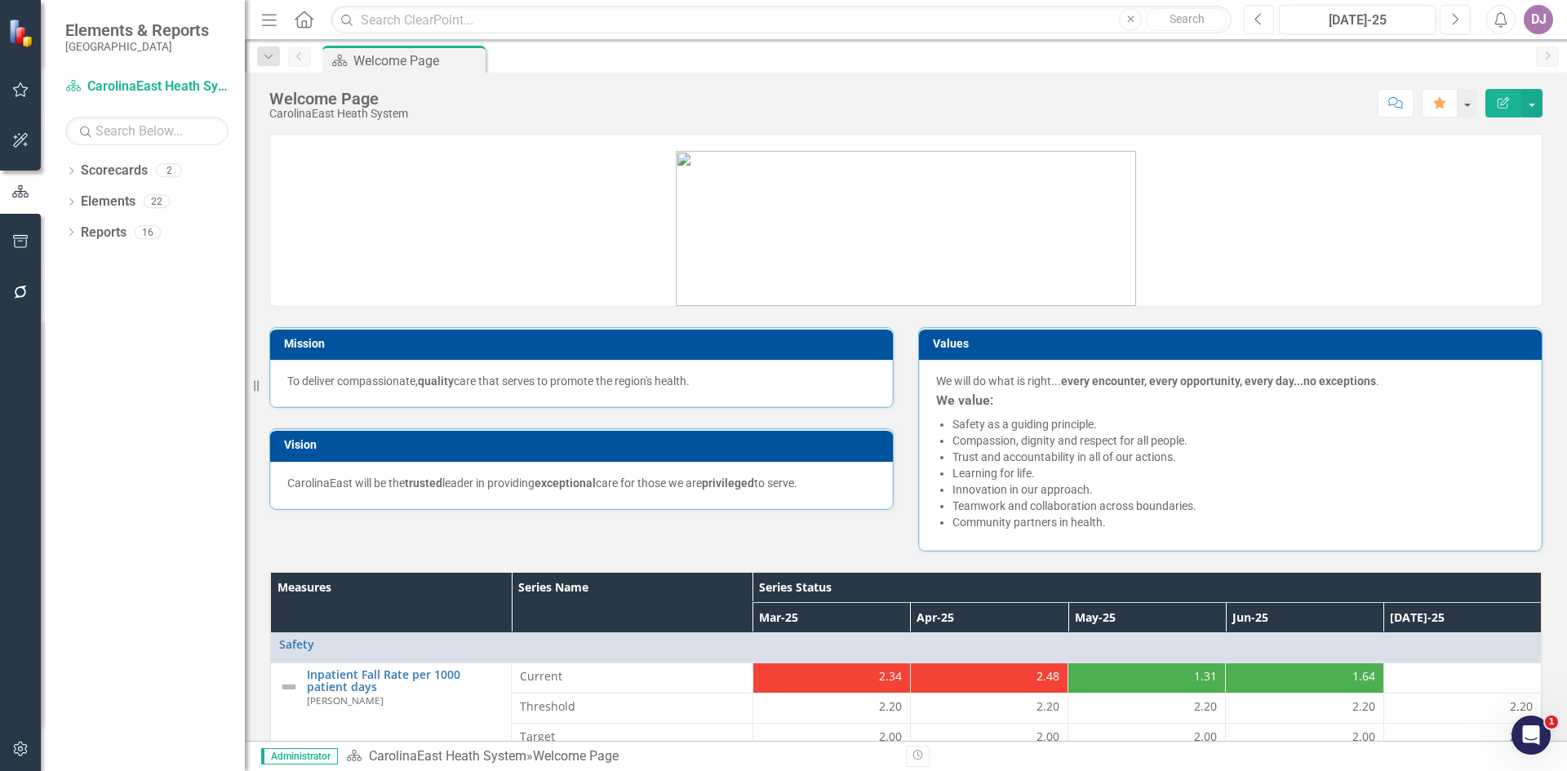
click at [1253, 20] on button "Previous" at bounding box center [1259, 19] width 30 height 29
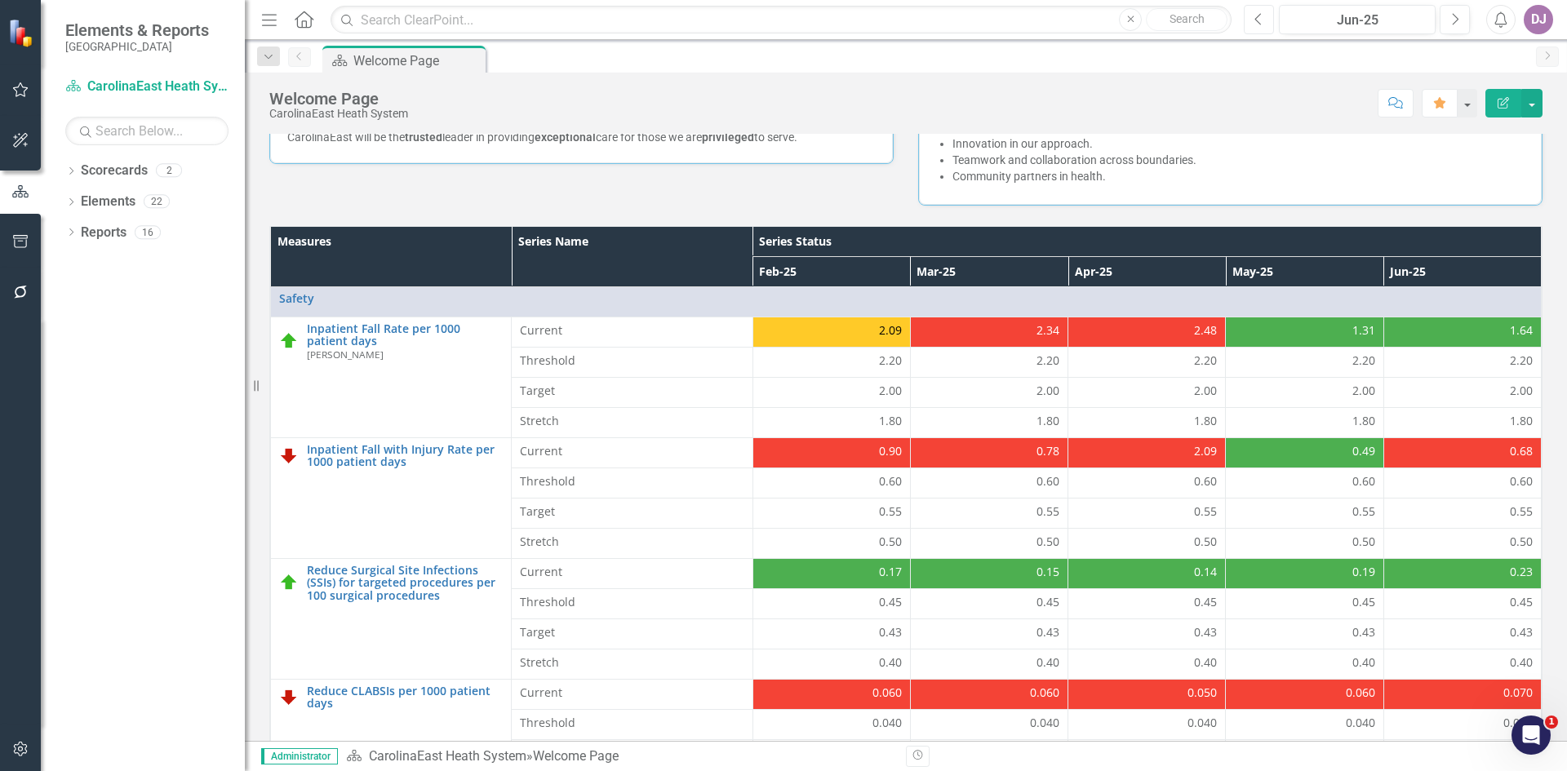
scroll to position [468, 0]
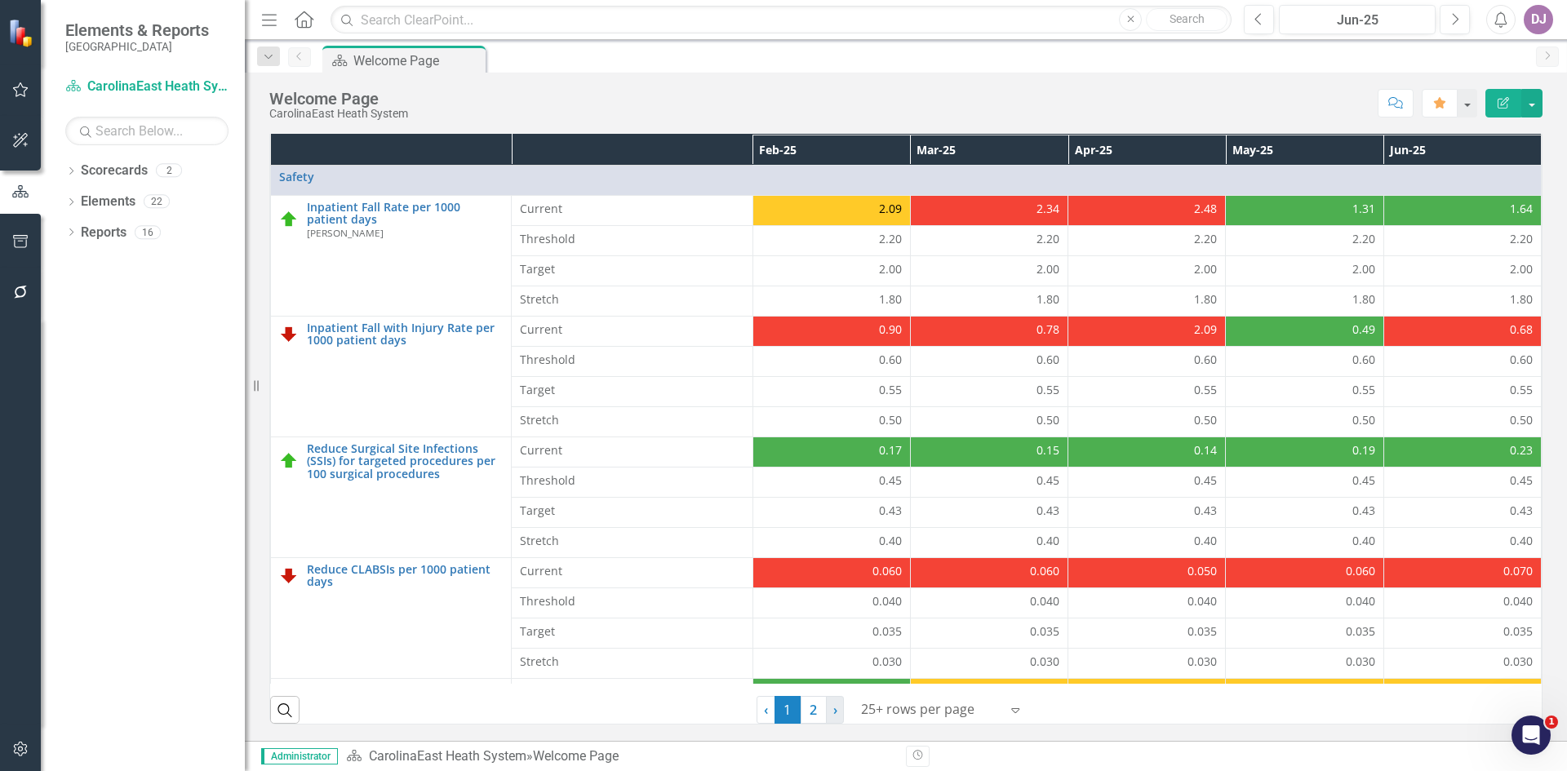
click at [833, 712] on span "›" at bounding box center [835, 710] width 4 height 18
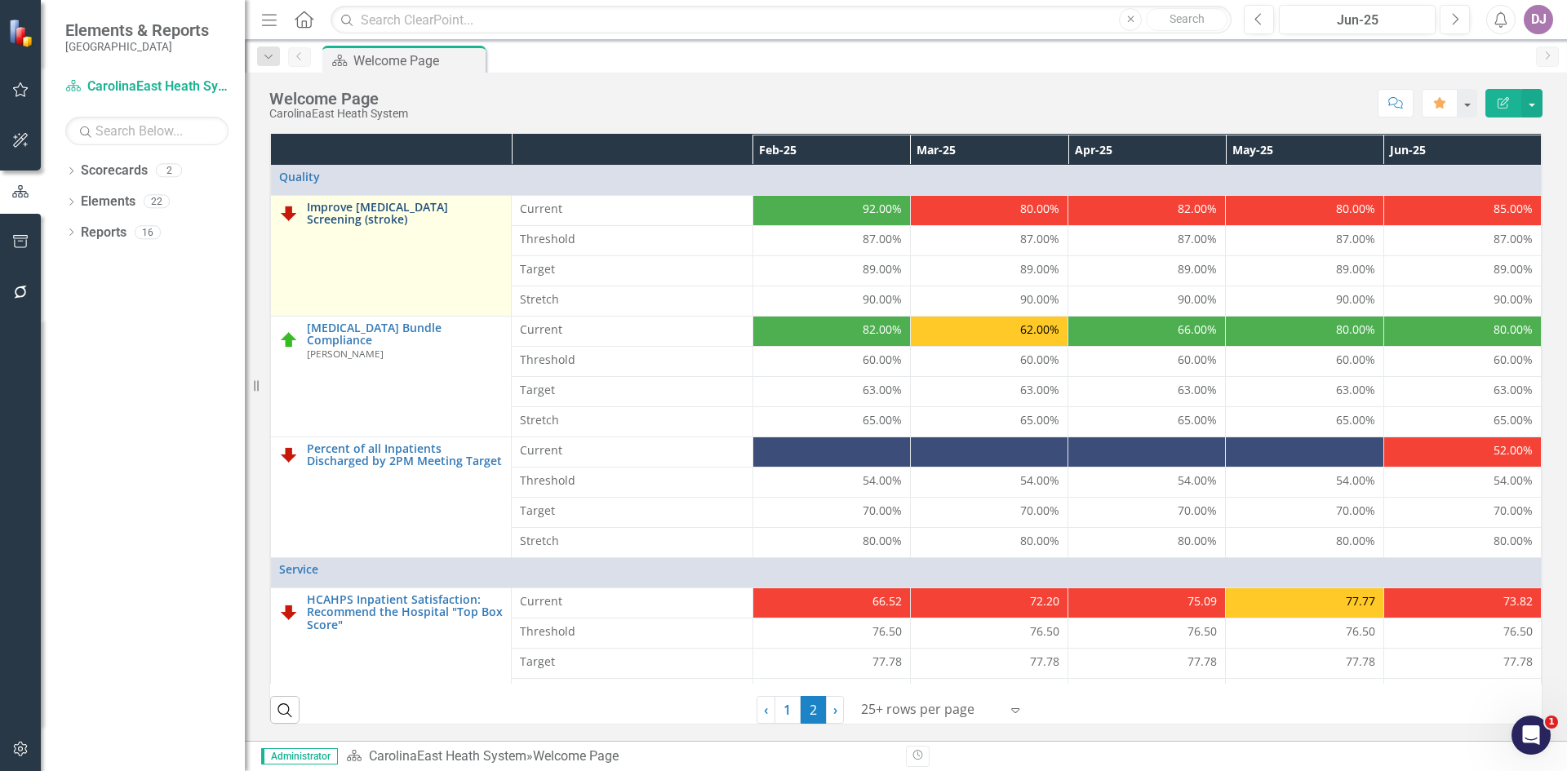
click at [395, 216] on link "Improve [MEDICAL_DATA] Screening (stroke)" at bounding box center [405, 213] width 196 height 25
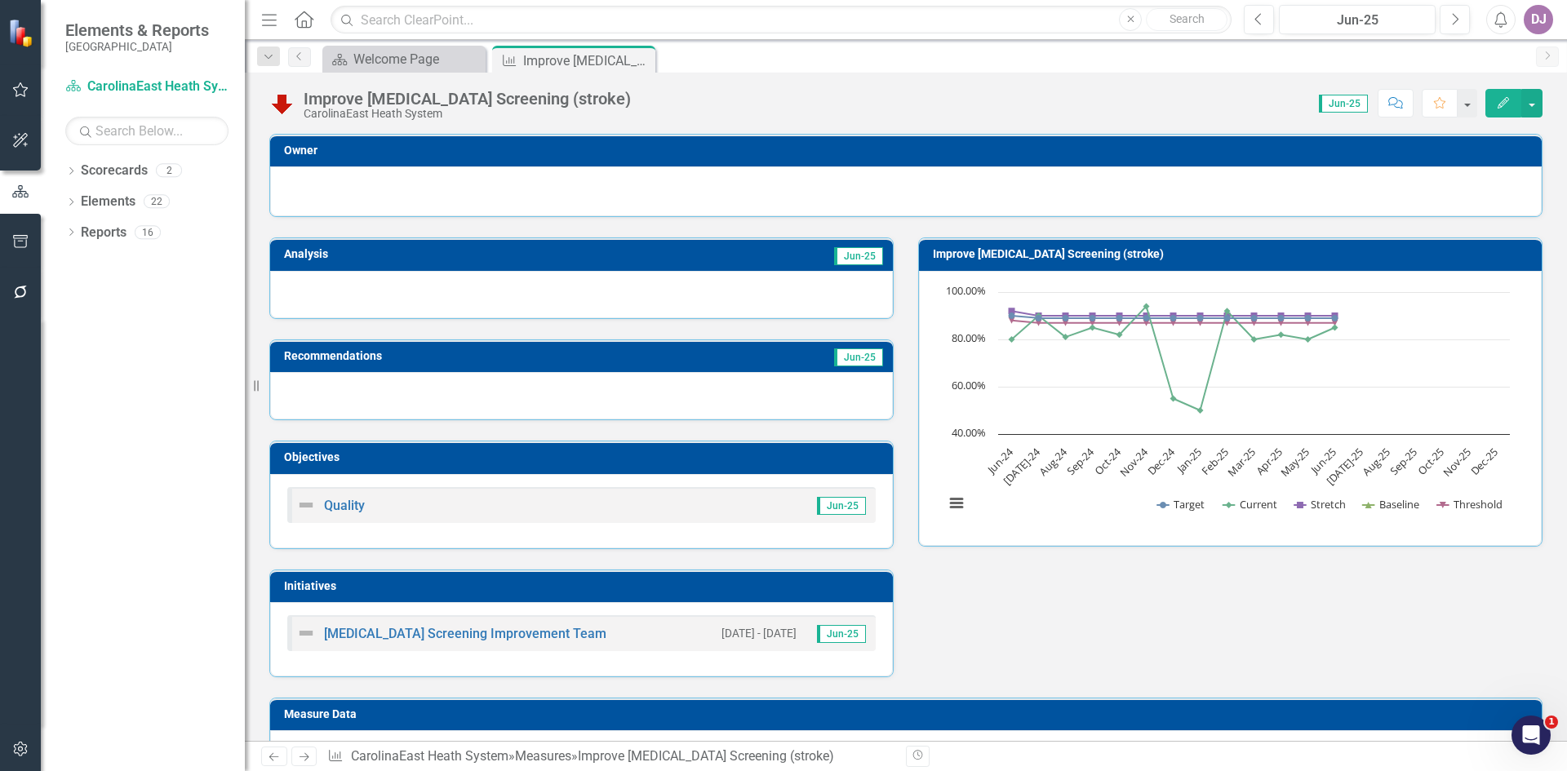
click at [619, 255] on td "Jun-25" at bounding box center [724, 256] width 321 height 24
click at [619, 254] on td "Jun-25" at bounding box center [724, 256] width 321 height 24
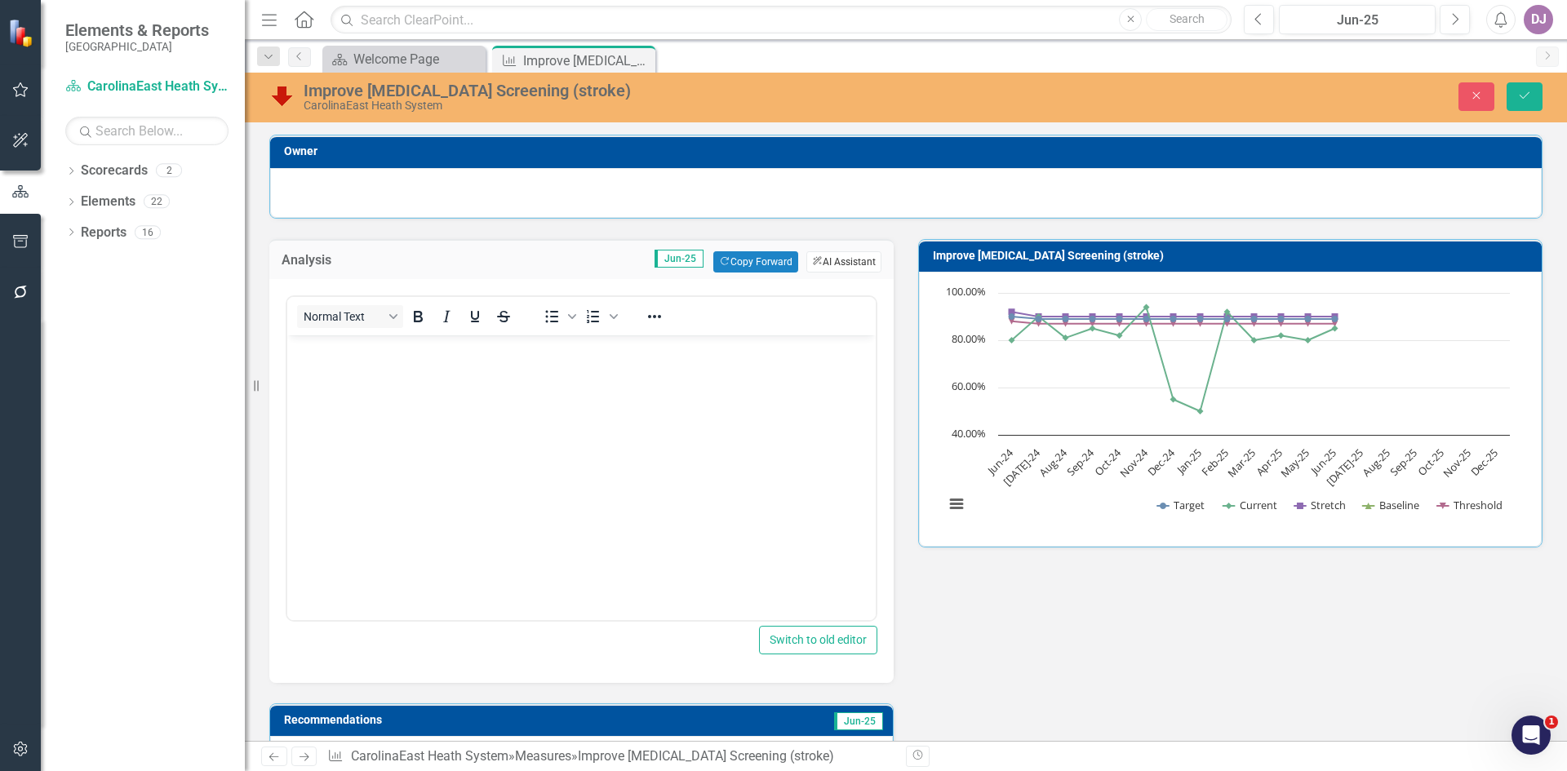
click at [834, 260] on button "ClearPoint AI AI Assistant" at bounding box center [843, 261] width 75 height 21
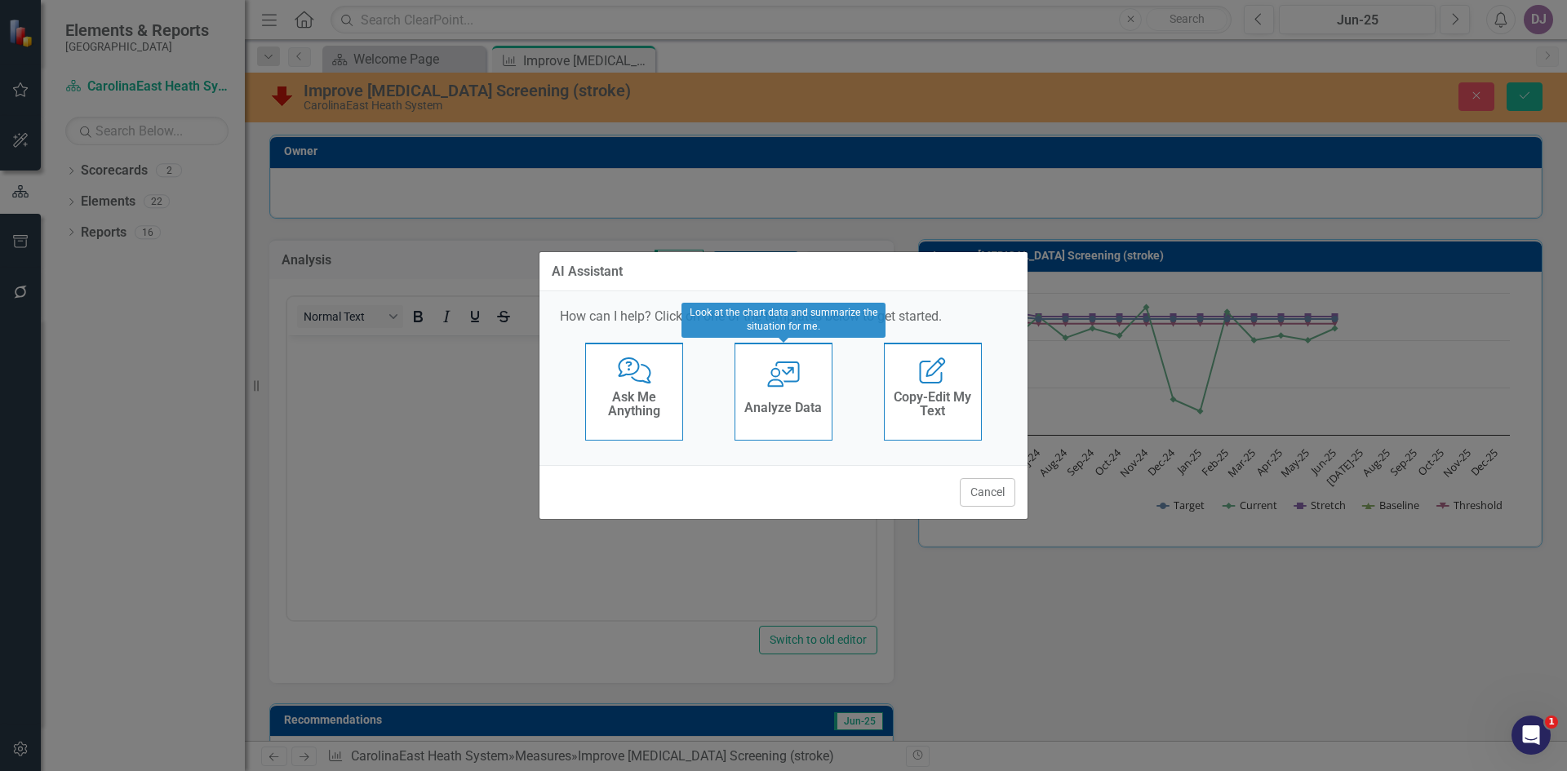
click at [788, 412] on h4 "Analyze Data" at bounding box center [783, 408] width 78 height 15
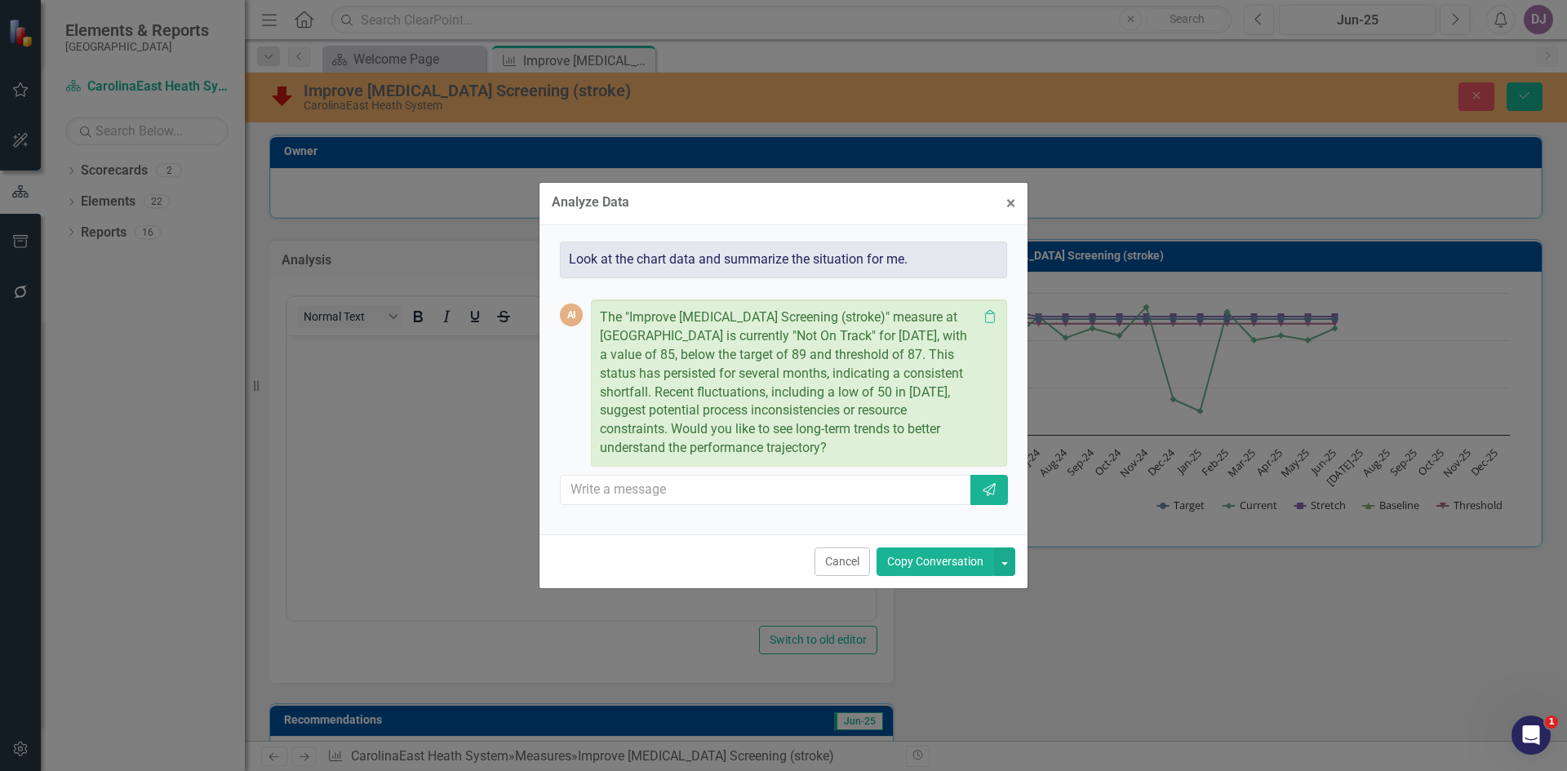
click at [915, 561] on button "Copy Conversation" at bounding box center [936, 562] width 118 height 29
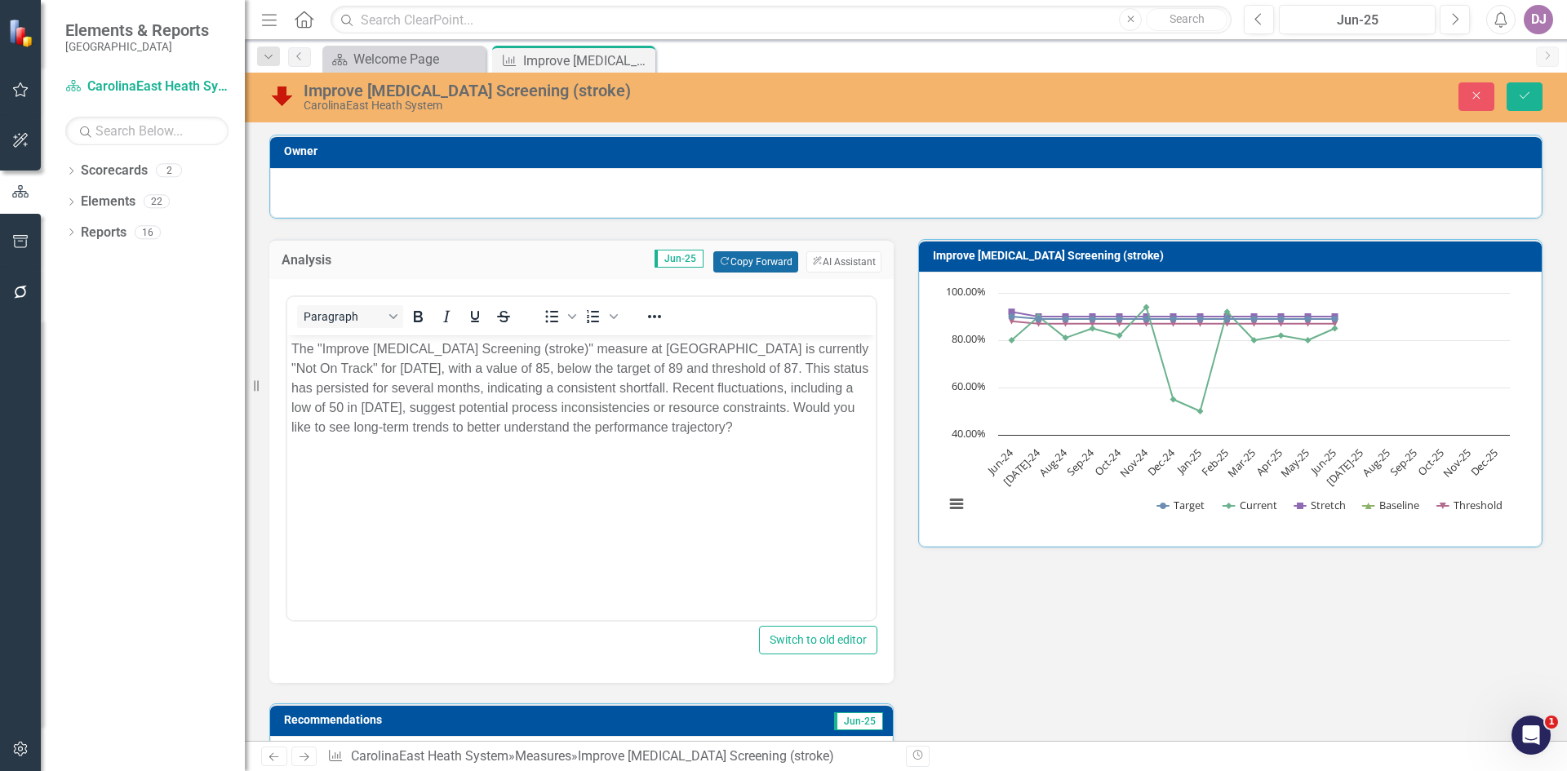
click at [743, 268] on button "Copy Forward Copy Forward" at bounding box center [755, 261] width 84 height 21
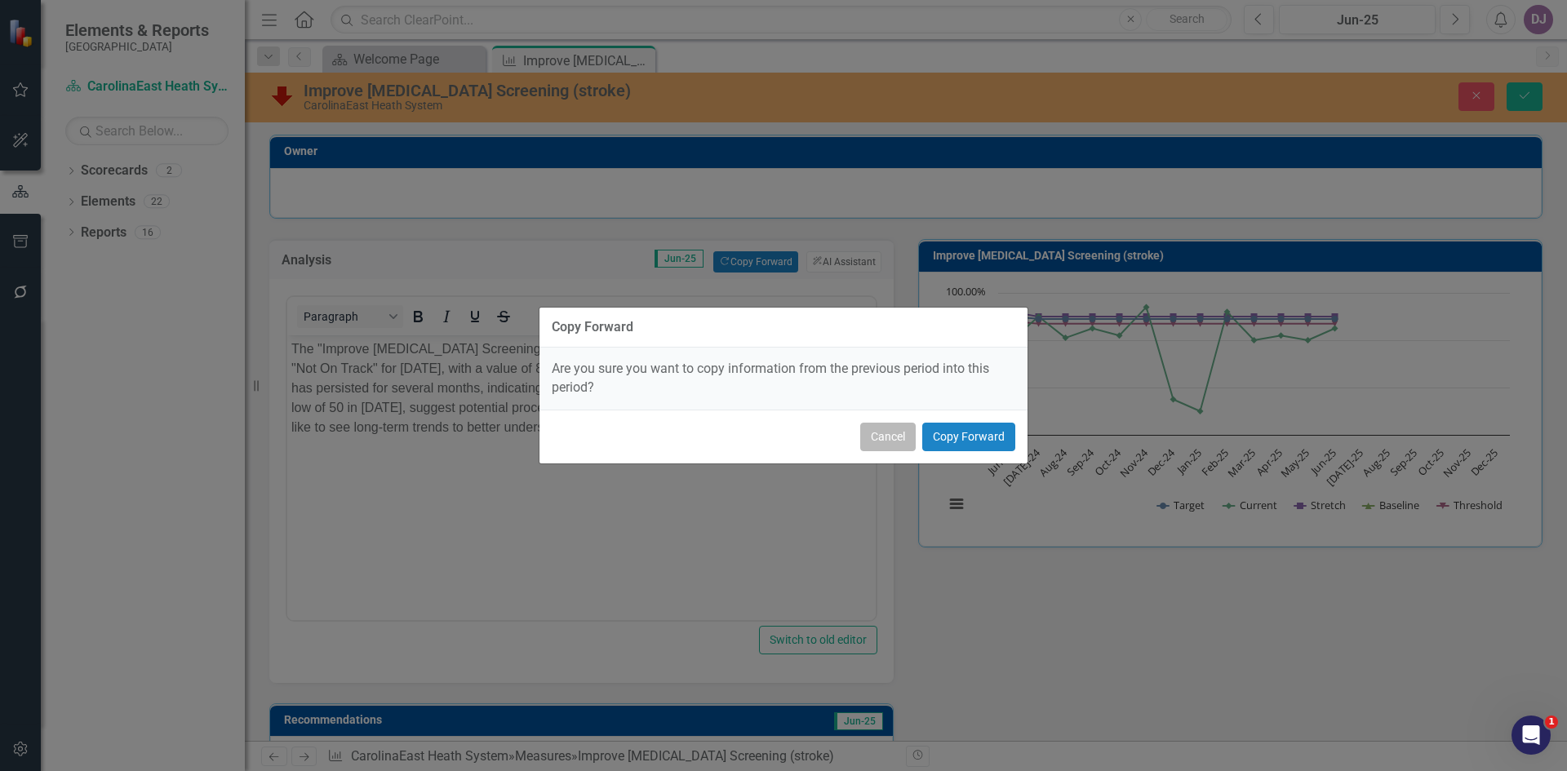
click at [879, 437] on button "Cancel" at bounding box center [887, 437] width 55 height 29
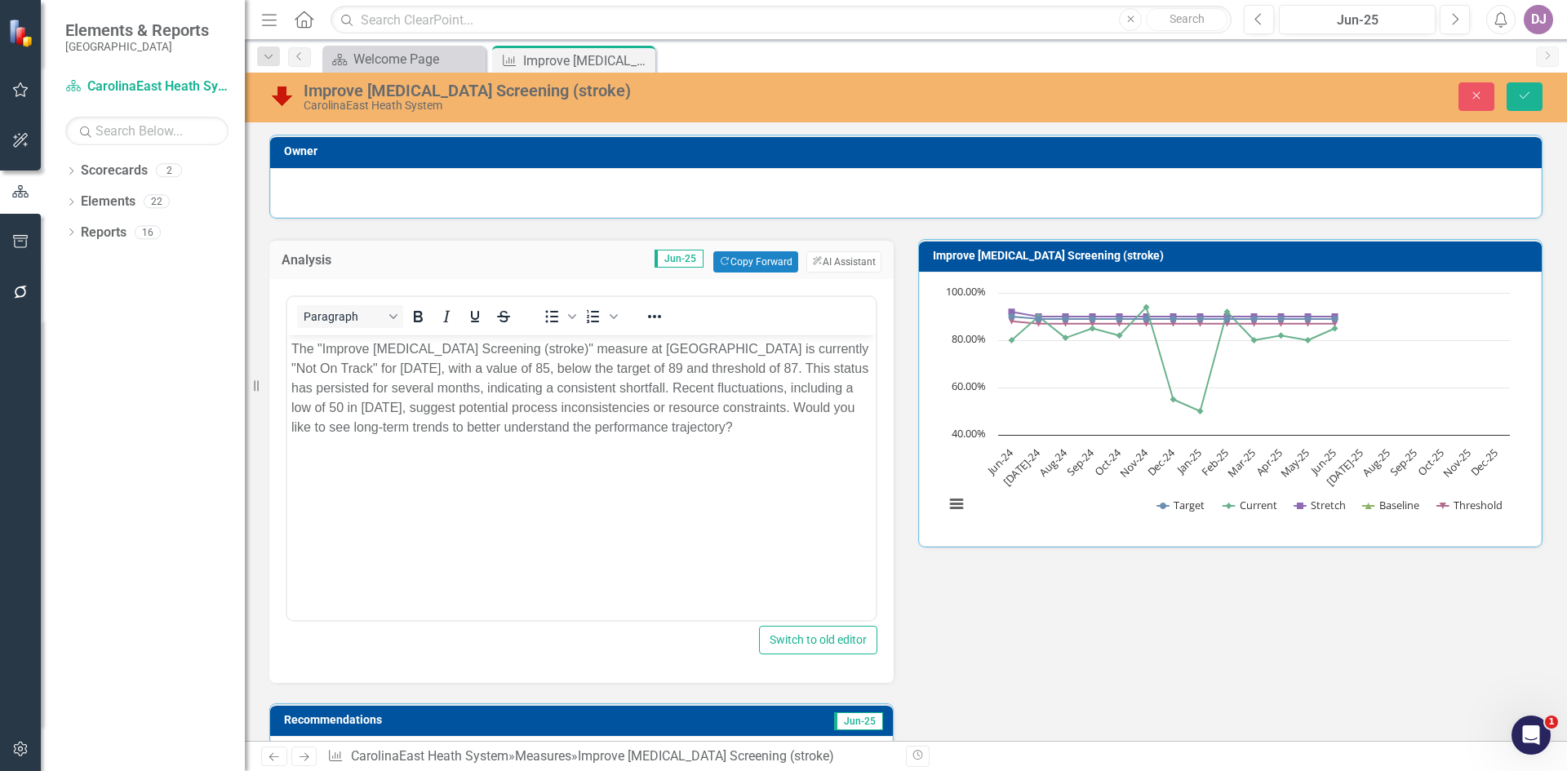
click at [359, 151] on h3 "Owner" at bounding box center [908, 151] width 1249 height 12
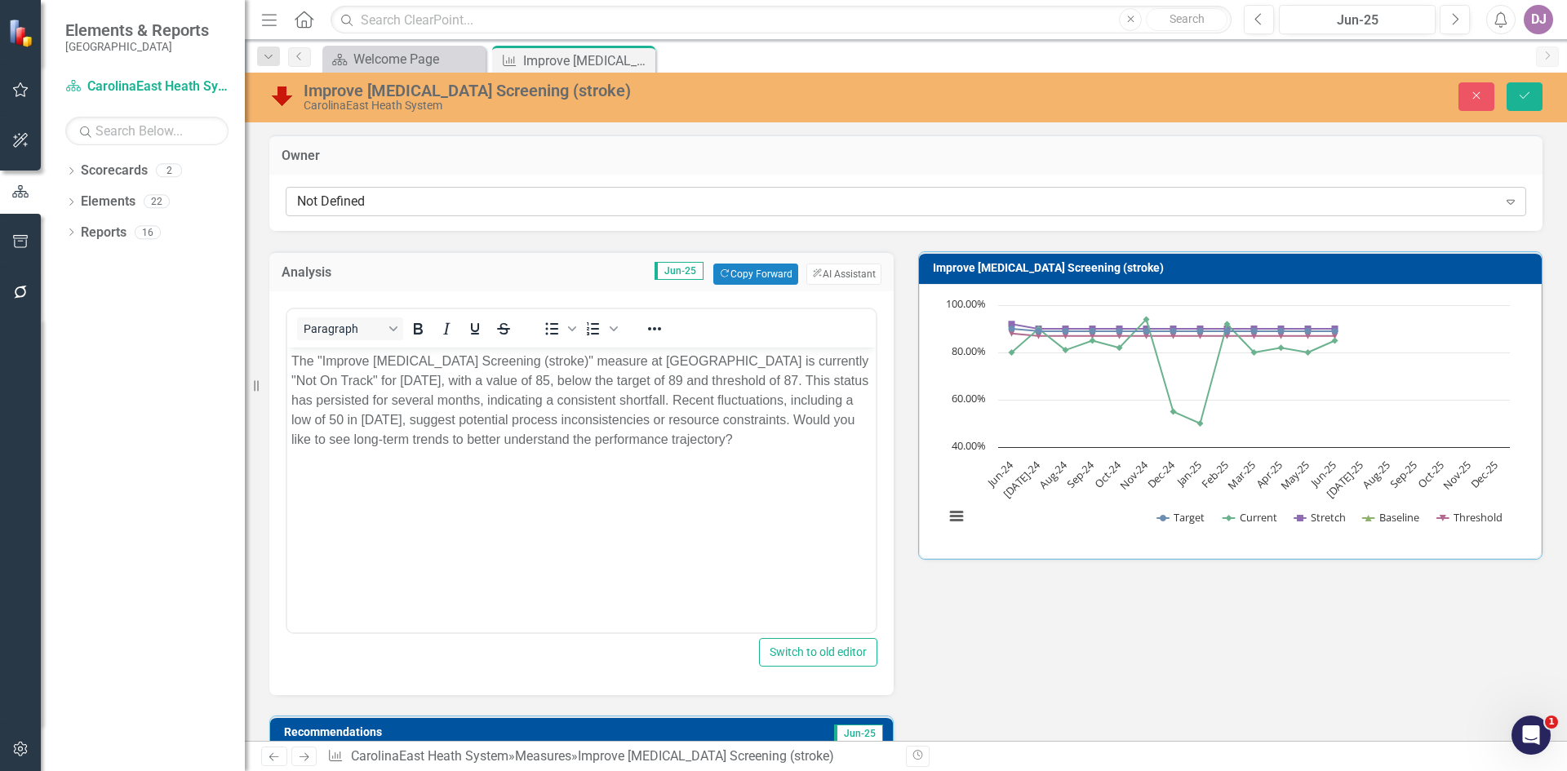
click at [1502, 206] on icon "Expand" at bounding box center [1510, 201] width 16 height 13
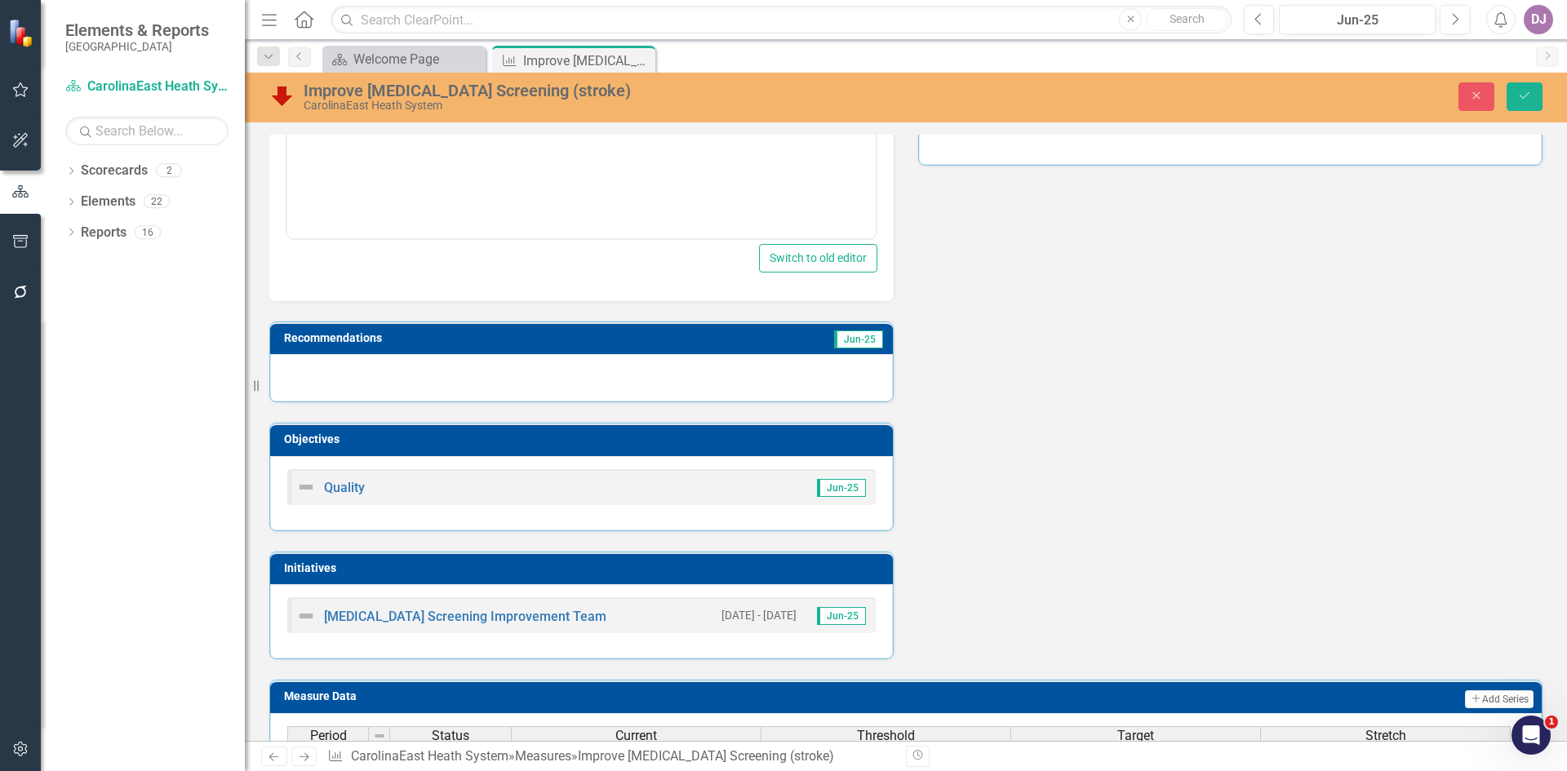
scroll to position [374, 0]
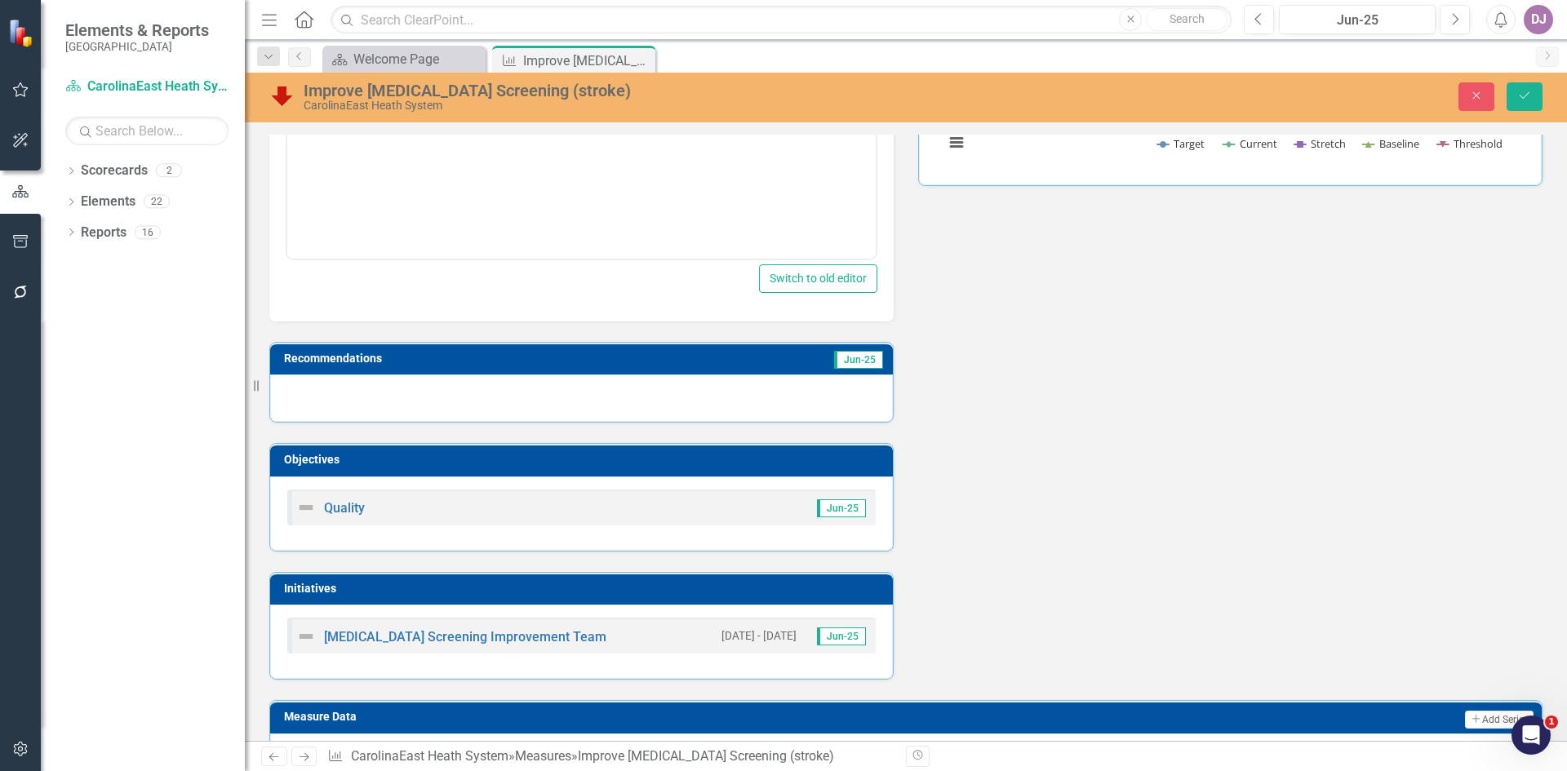
click at [723, 363] on td "Jun-25" at bounding box center [782, 360] width 205 height 24
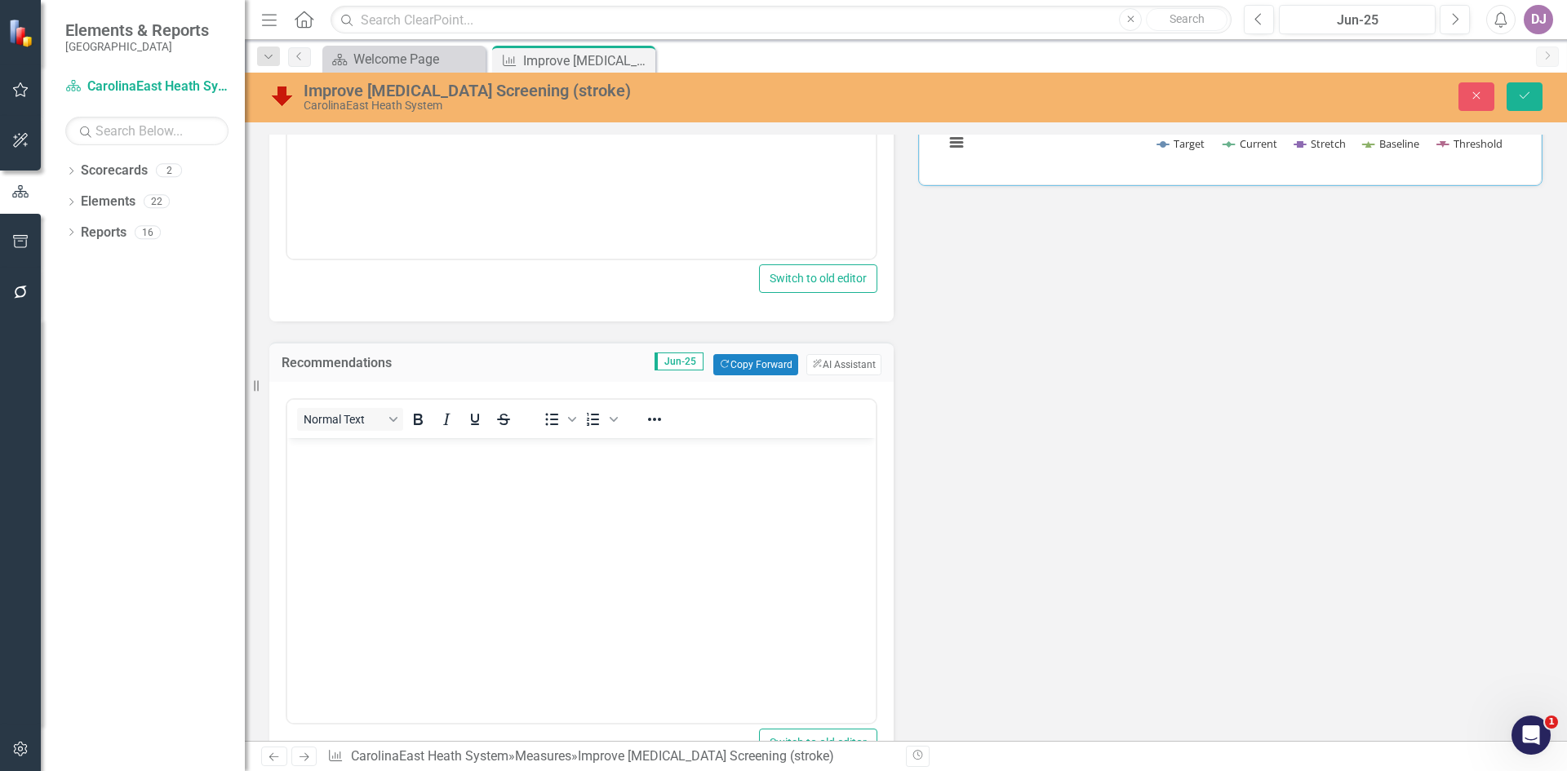
scroll to position [0, 0]
click at [855, 366] on button "ClearPoint AI AI Assistant" at bounding box center [843, 364] width 75 height 21
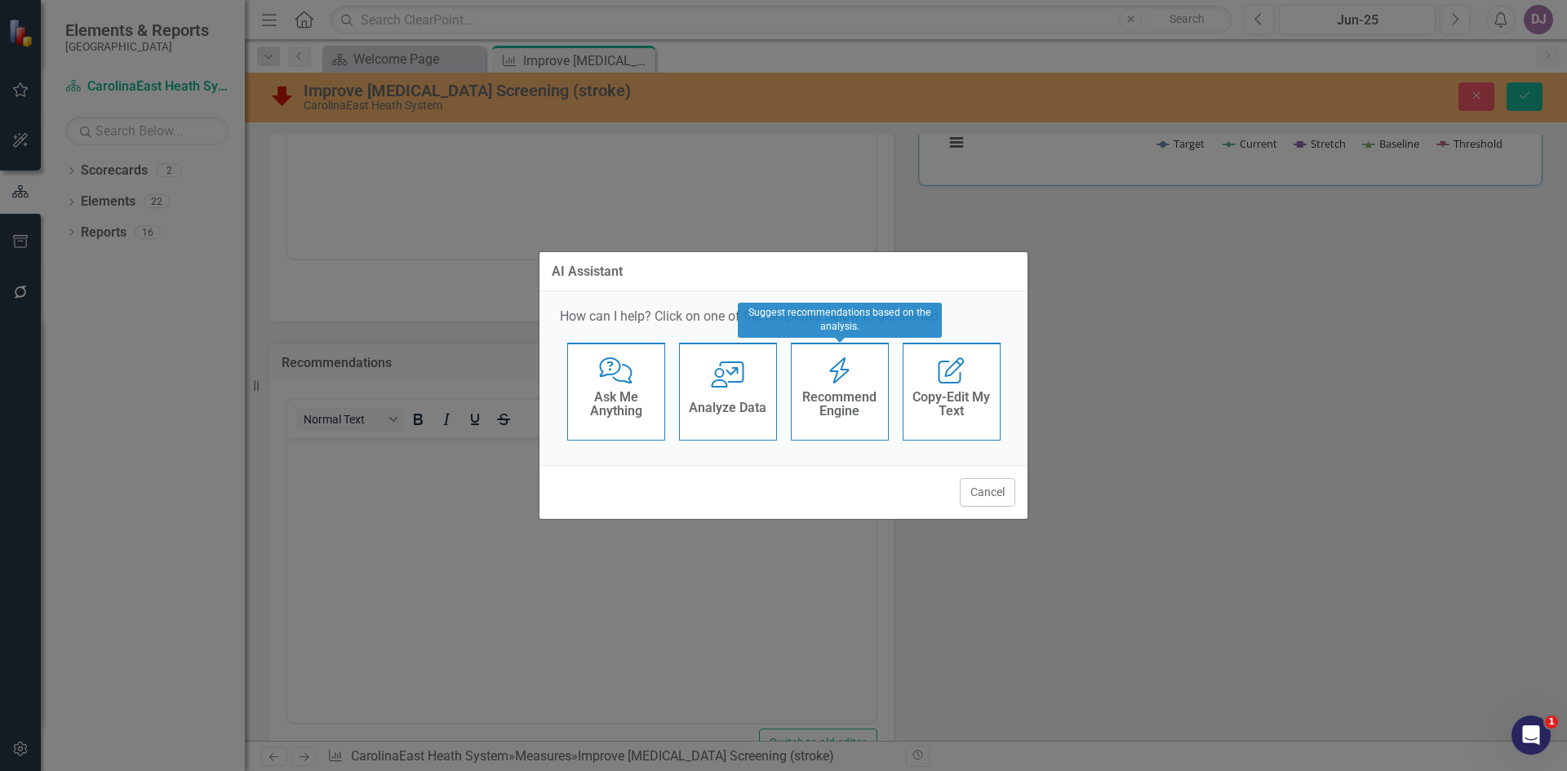
click at [845, 421] on div "Recommend Engine" at bounding box center [840, 406] width 80 height 41
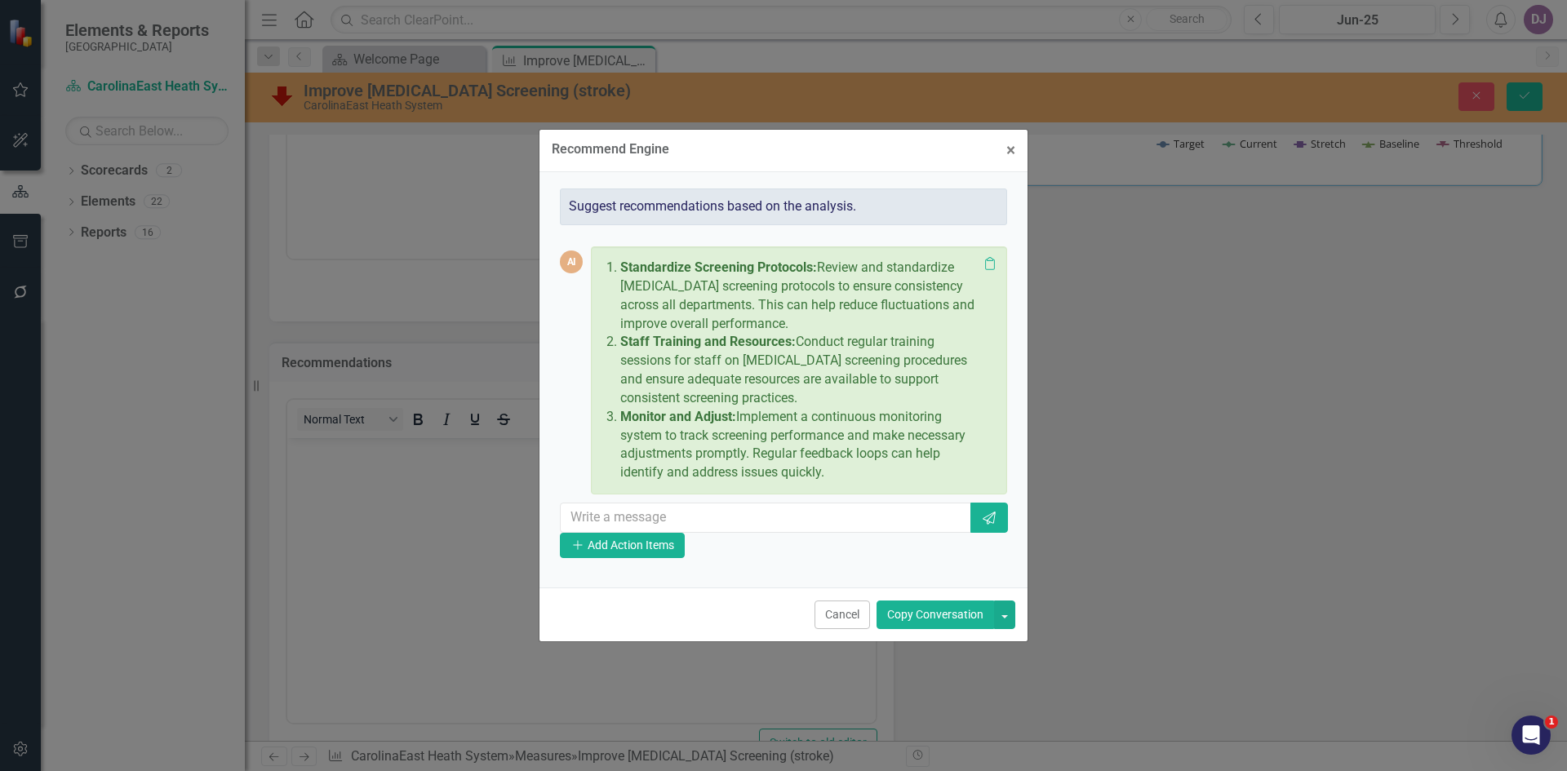
click at [930, 616] on button "Copy Conversation" at bounding box center [936, 615] width 118 height 29
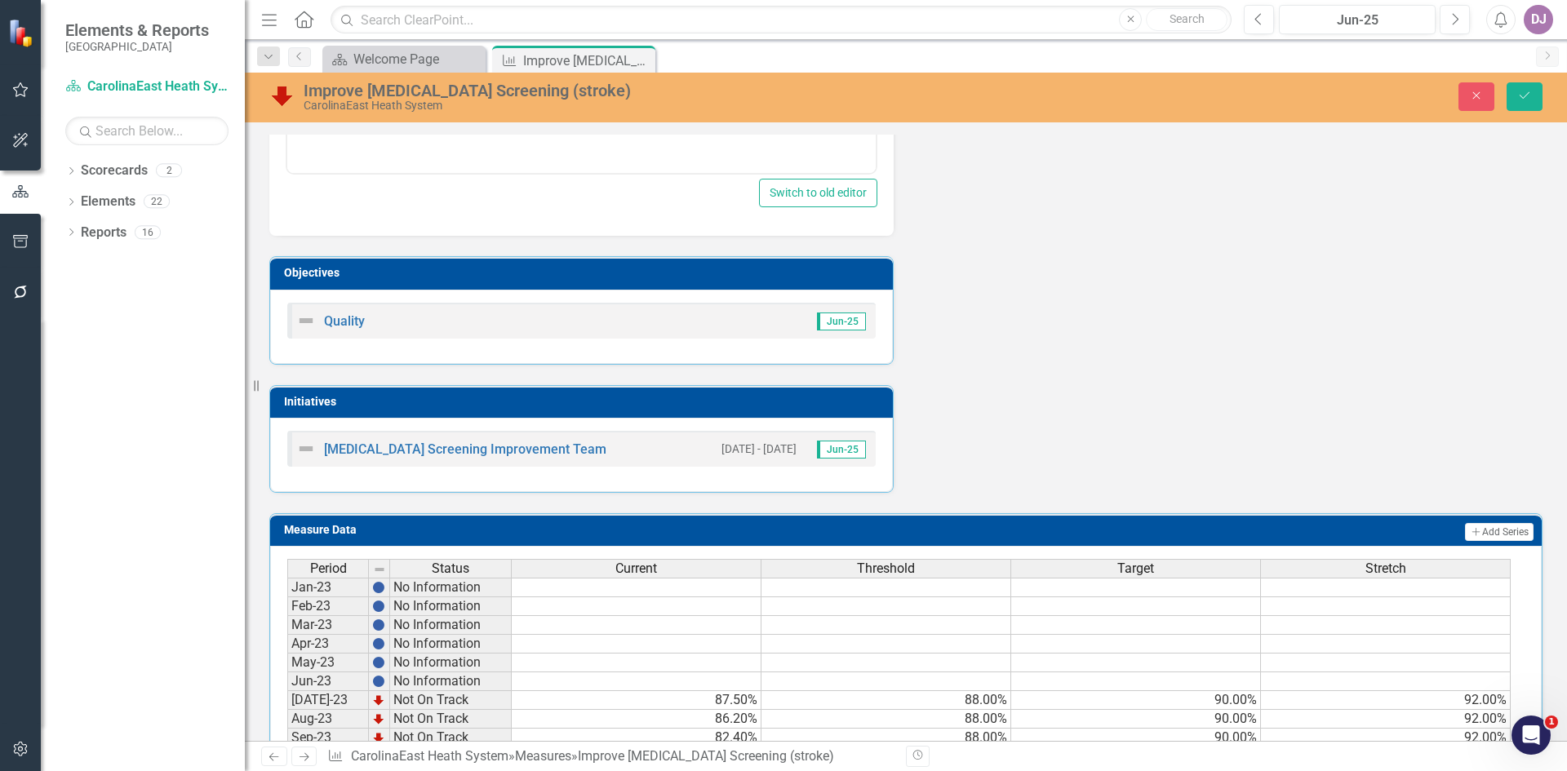
scroll to position [939, 0]
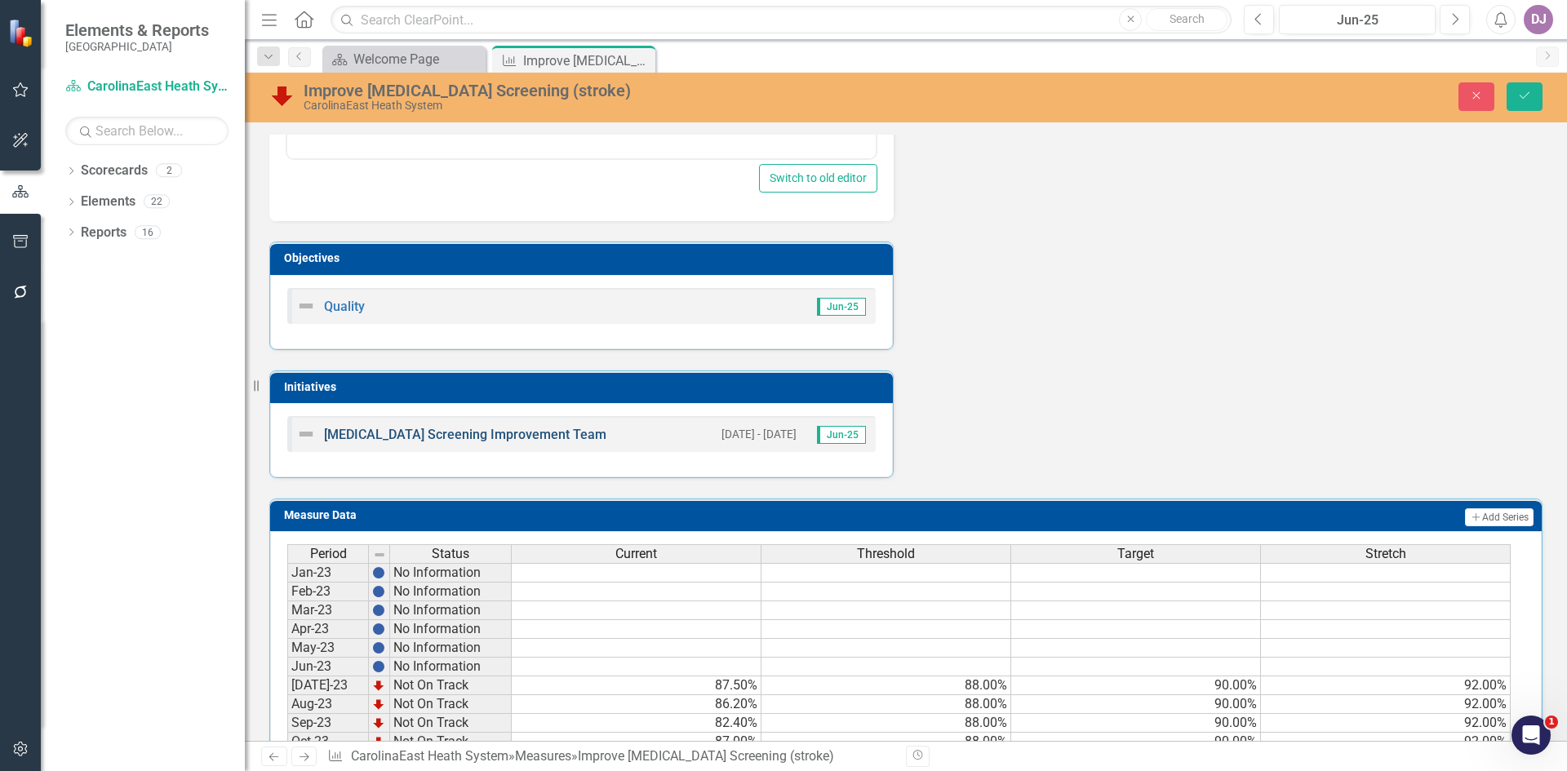
click at [451, 431] on link "[MEDICAL_DATA] Screening Improvement Team" at bounding box center [465, 435] width 282 height 16
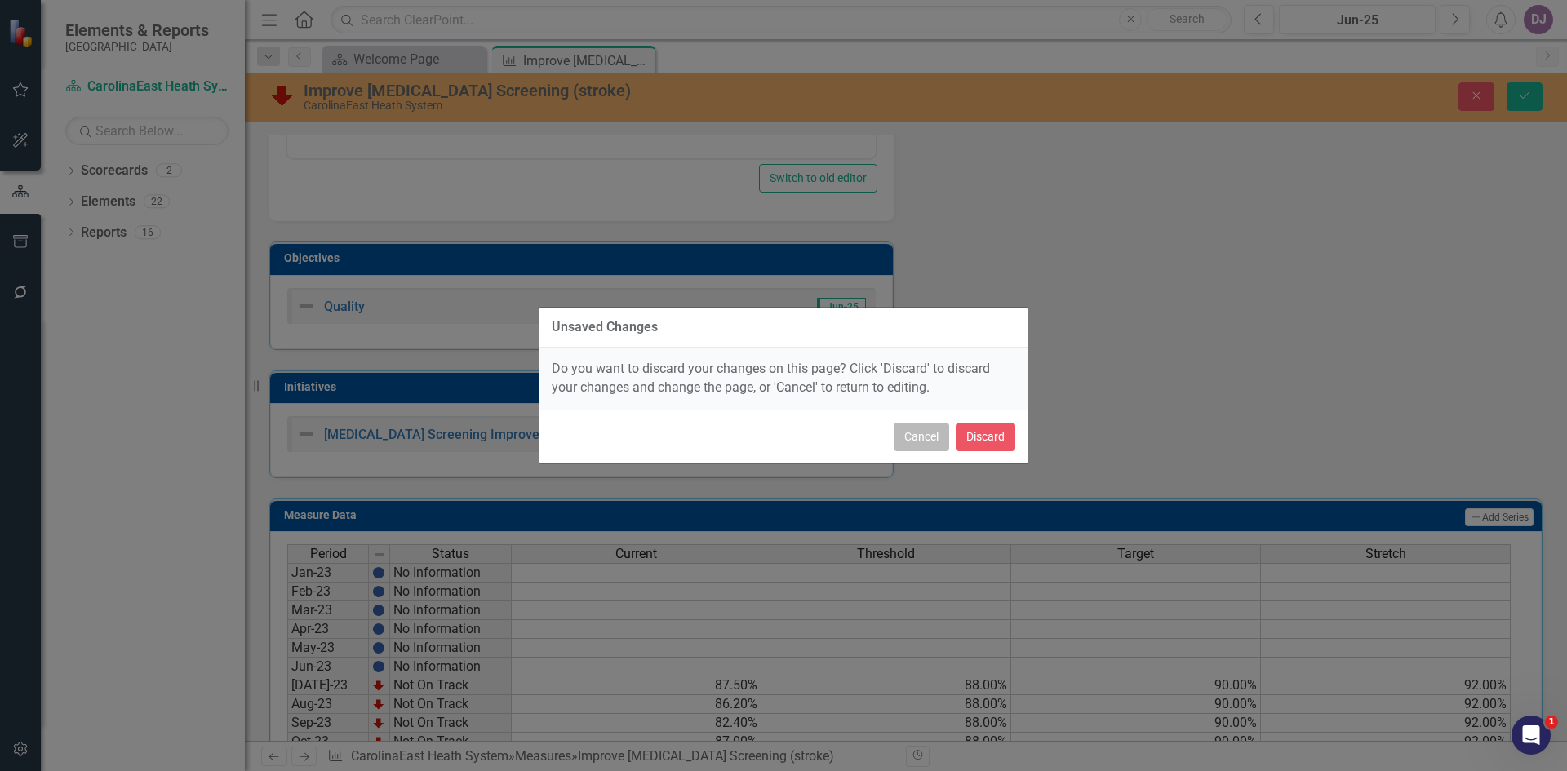
click at [930, 445] on button "Cancel" at bounding box center [921, 437] width 55 height 29
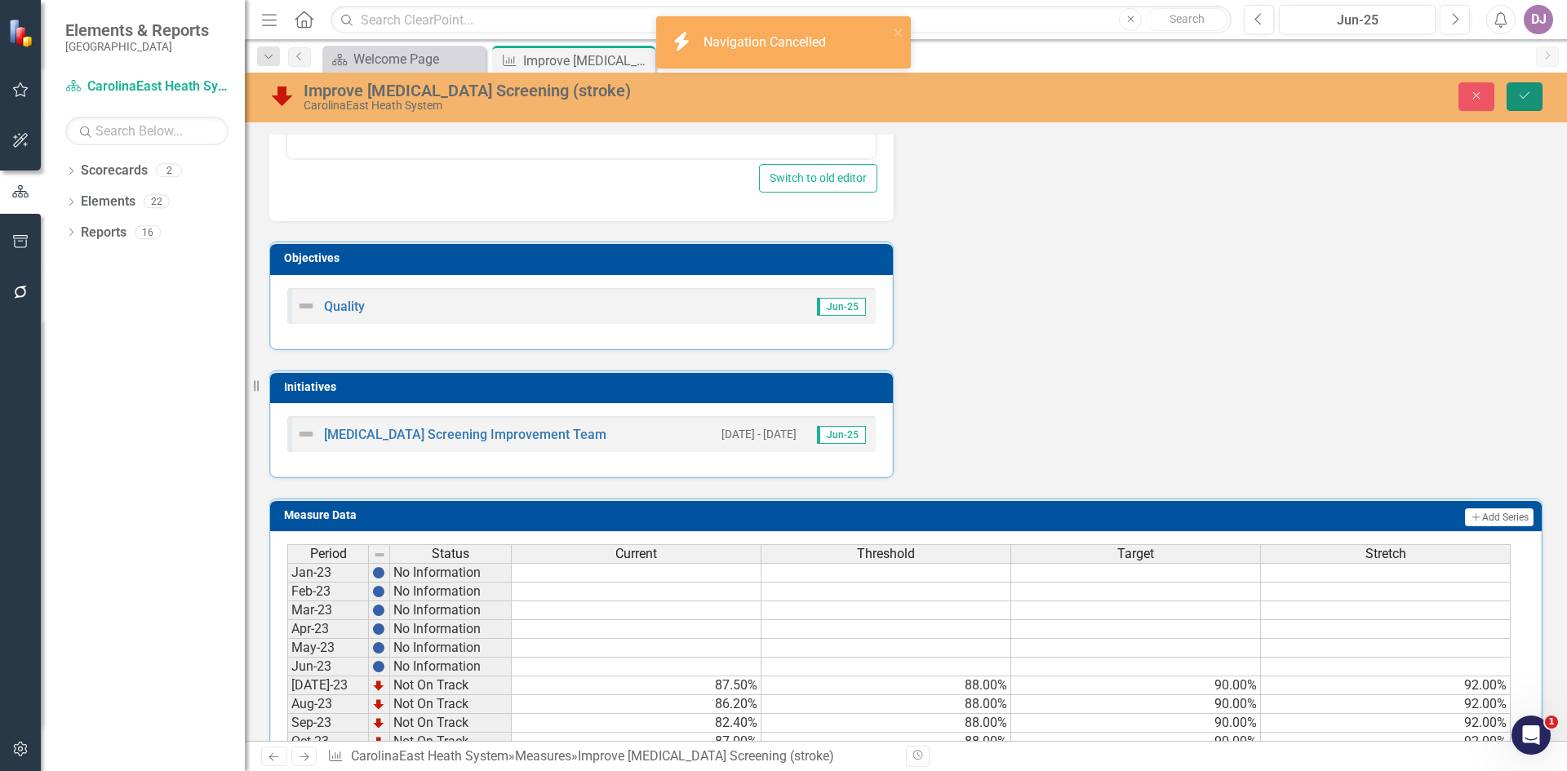
click at [1527, 95] on icon "Save" at bounding box center [1524, 95] width 15 height 11
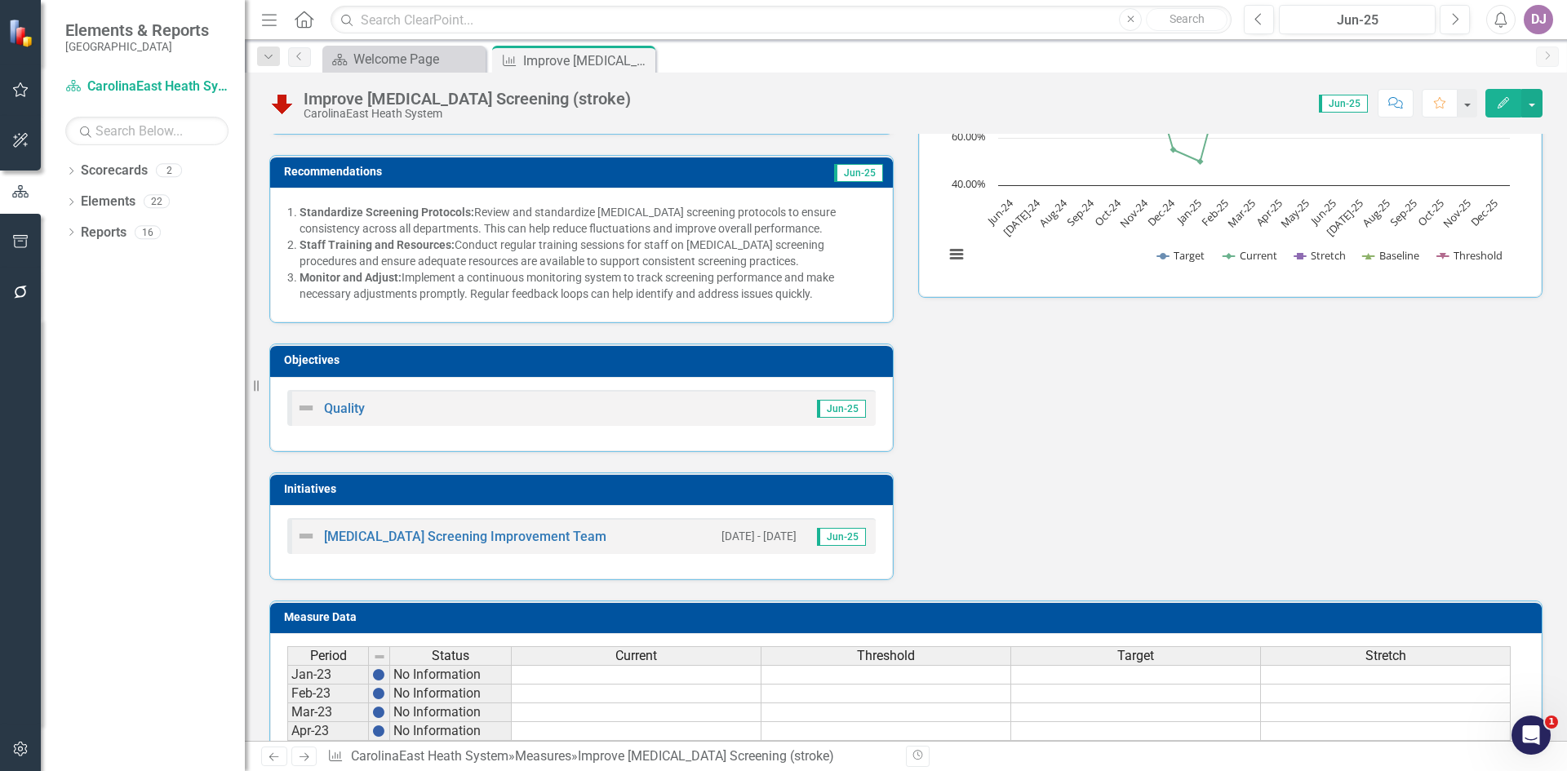
scroll to position [283, 0]
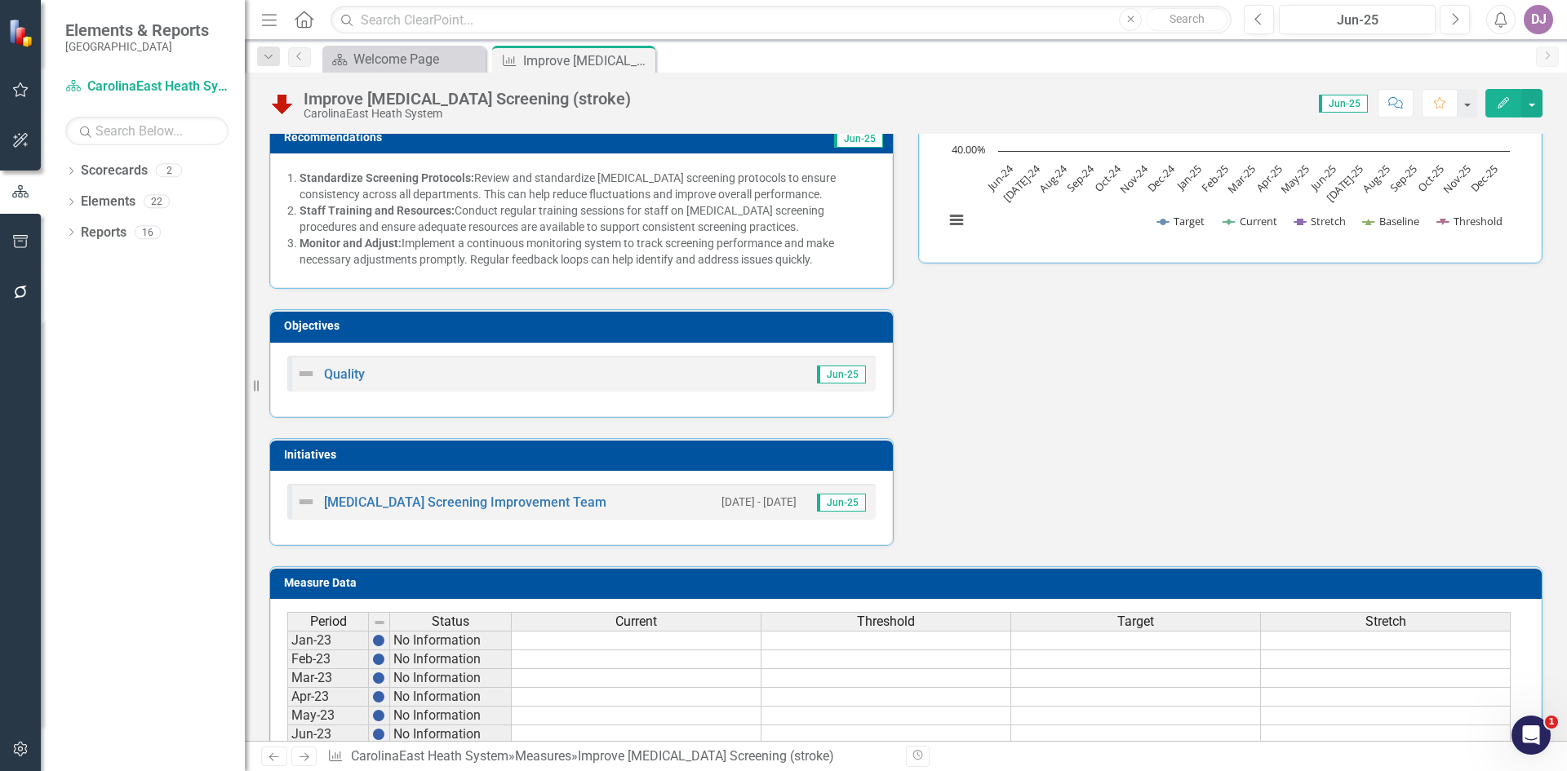
click at [804, 456] on h3 "Initiatives" at bounding box center [584, 455] width 601 height 12
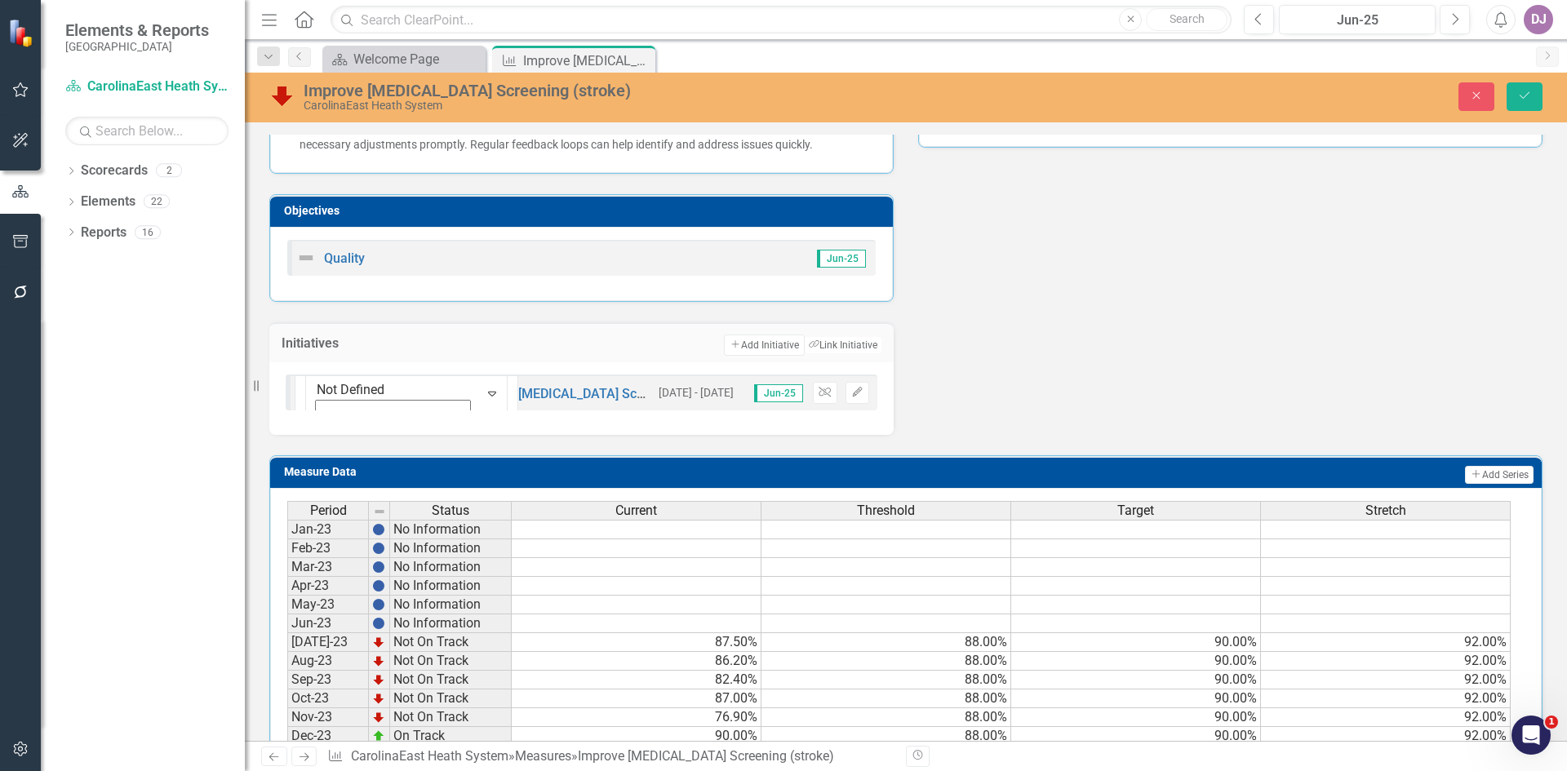
scroll to position [467, 0]
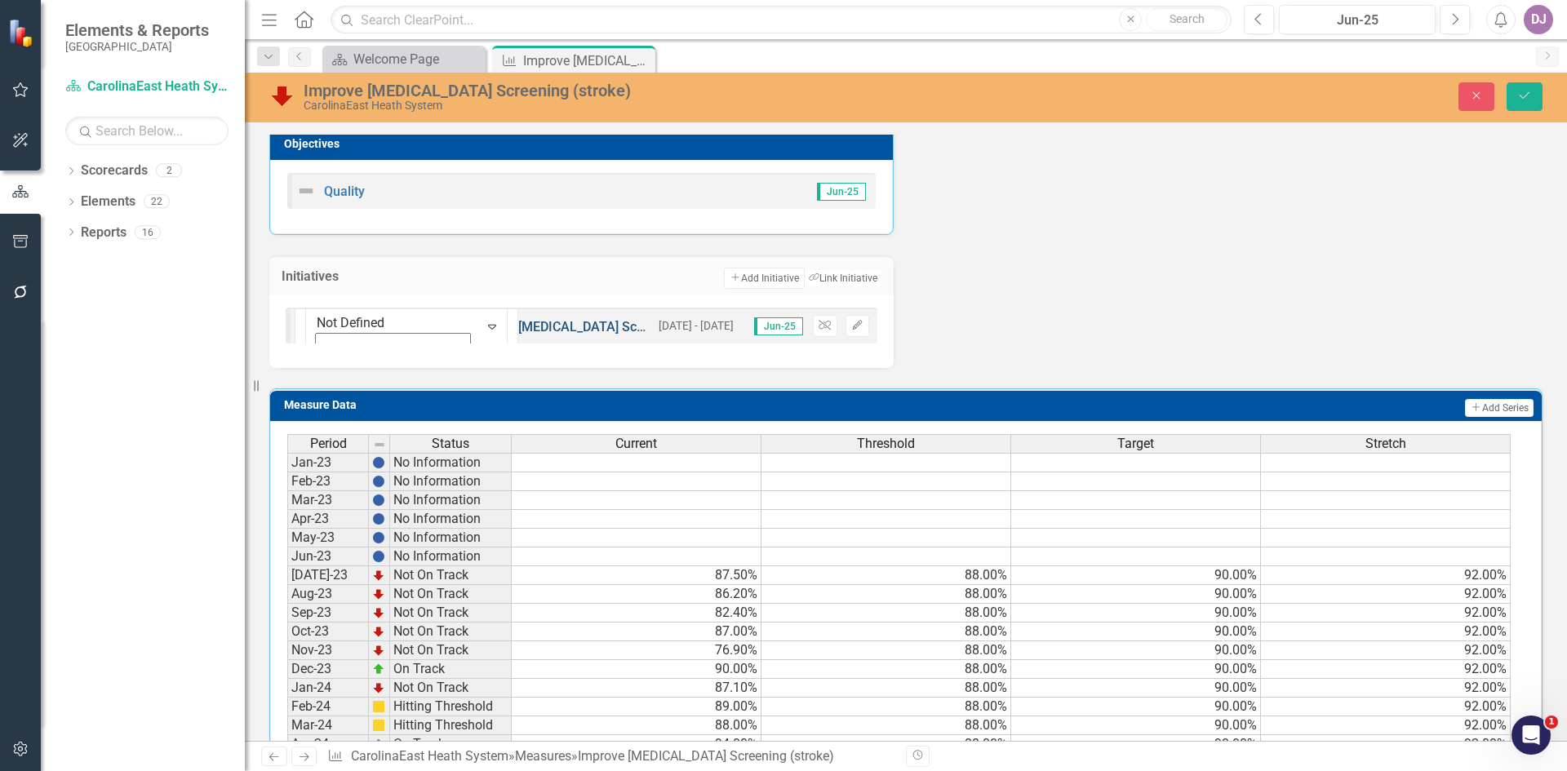
click at [531, 333] on link "[MEDICAL_DATA] Screening Improvement Team" at bounding box center [659, 327] width 282 height 16
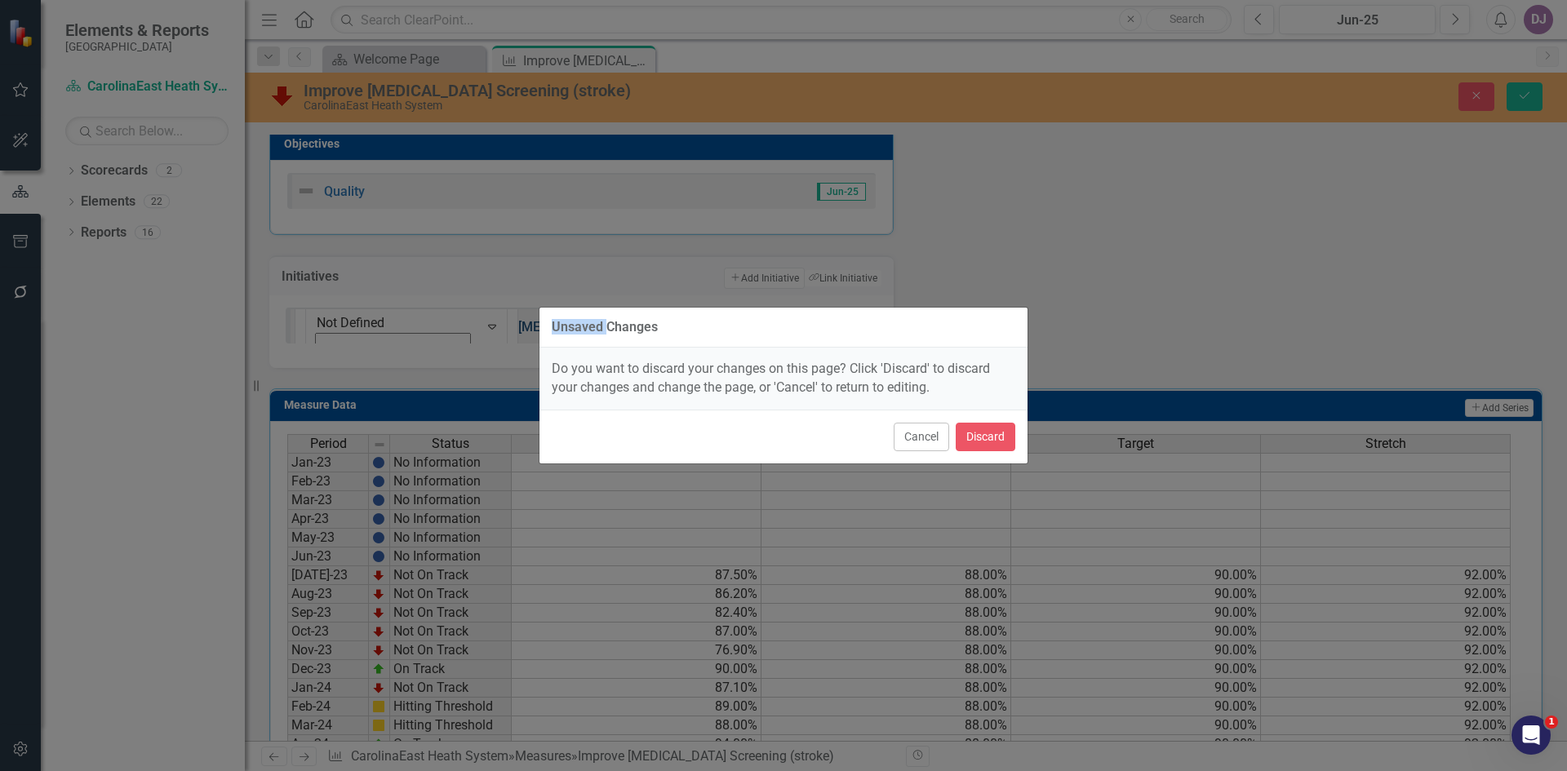
click at [531, 333] on div "Unsaved Changes Do you want to discard your changes on this page? Click 'Discar…" at bounding box center [783, 385] width 1567 height 771
click at [921, 442] on button "Cancel" at bounding box center [921, 437] width 55 height 29
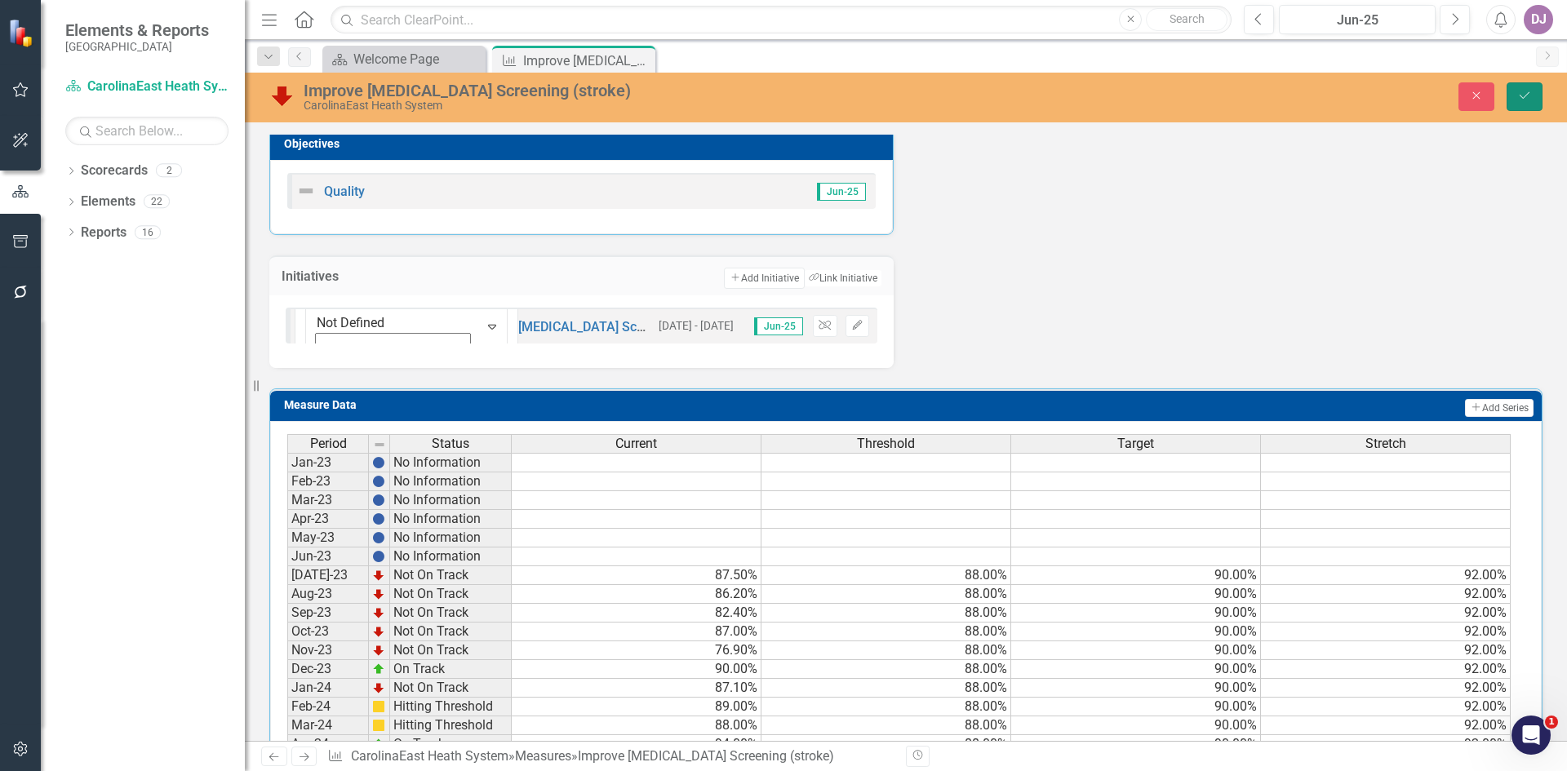
click at [1526, 100] on icon "Save" at bounding box center [1524, 95] width 15 height 11
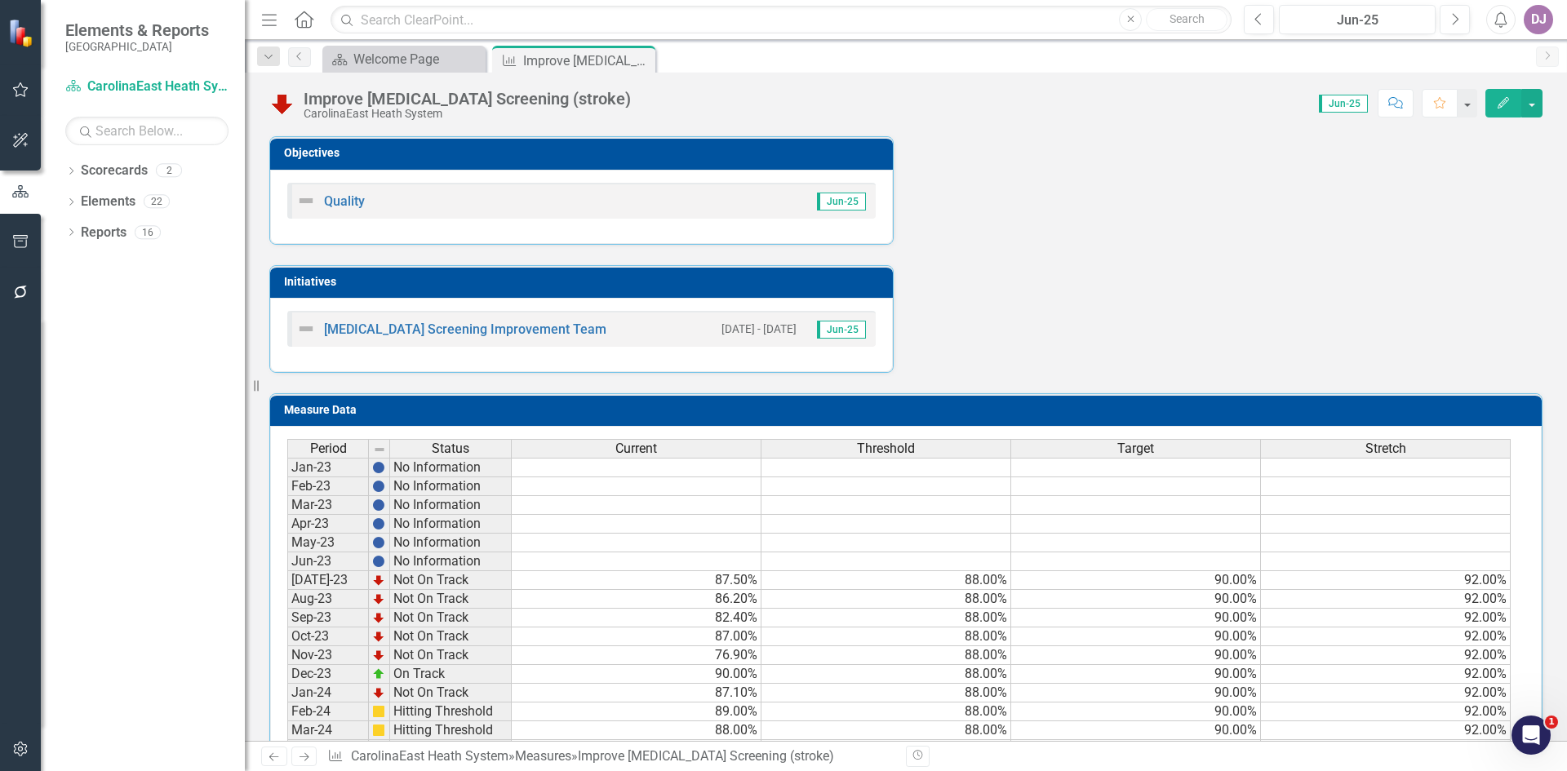
scroll to position [459, 0]
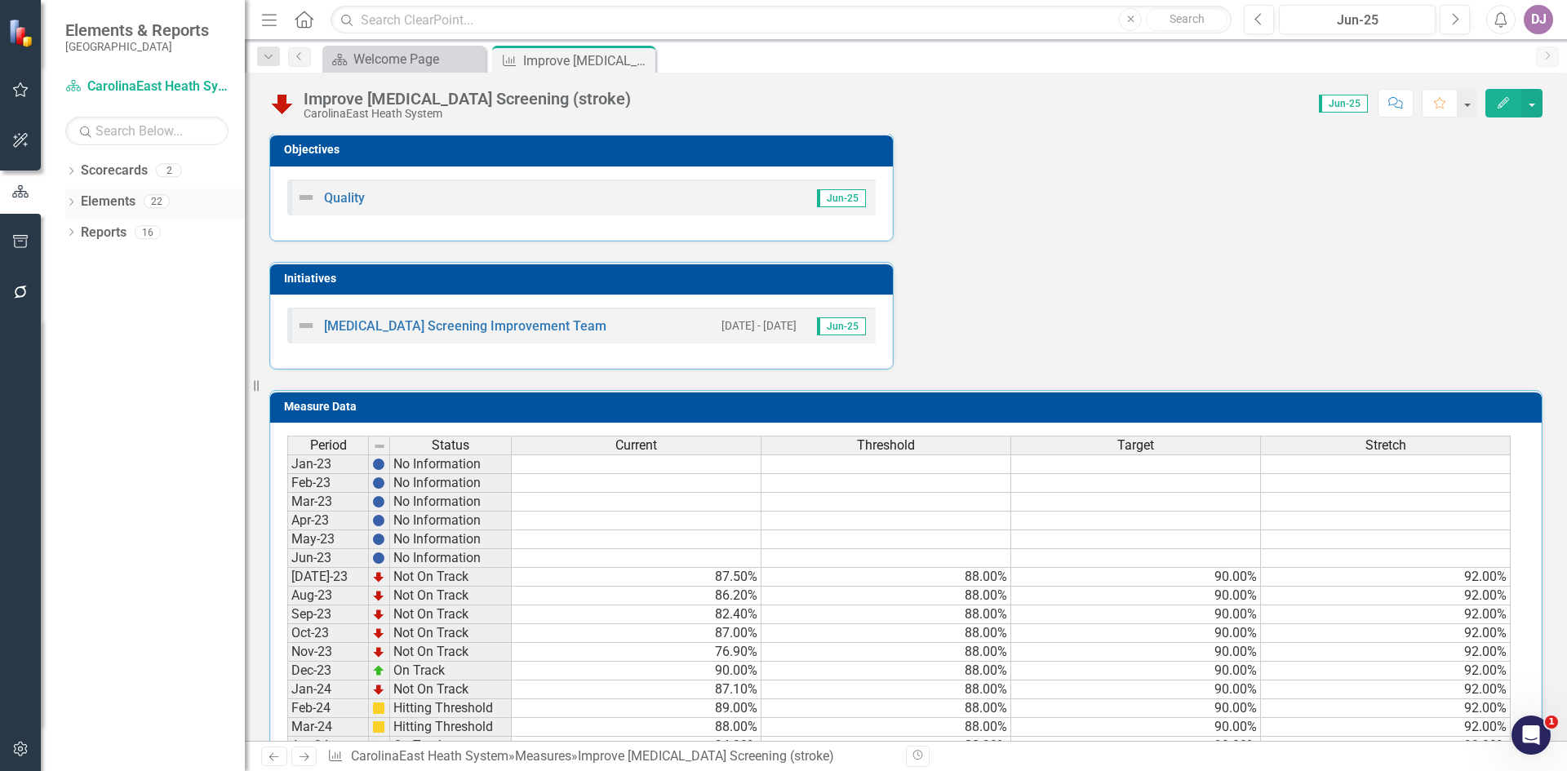
click at [72, 206] on icon "Dropdown" at bounding box center [70, 203] width 11 height 9
click at [72, 291] on div "Dropdown Objective Objectives 3 Safety Quality Service Dropdown Measure Measure…" at bounding box center [143, 297] width 204 height 154
click at [60, 299] on icon "Dropdown" at bounding box center [54, 295] width 11 height 9
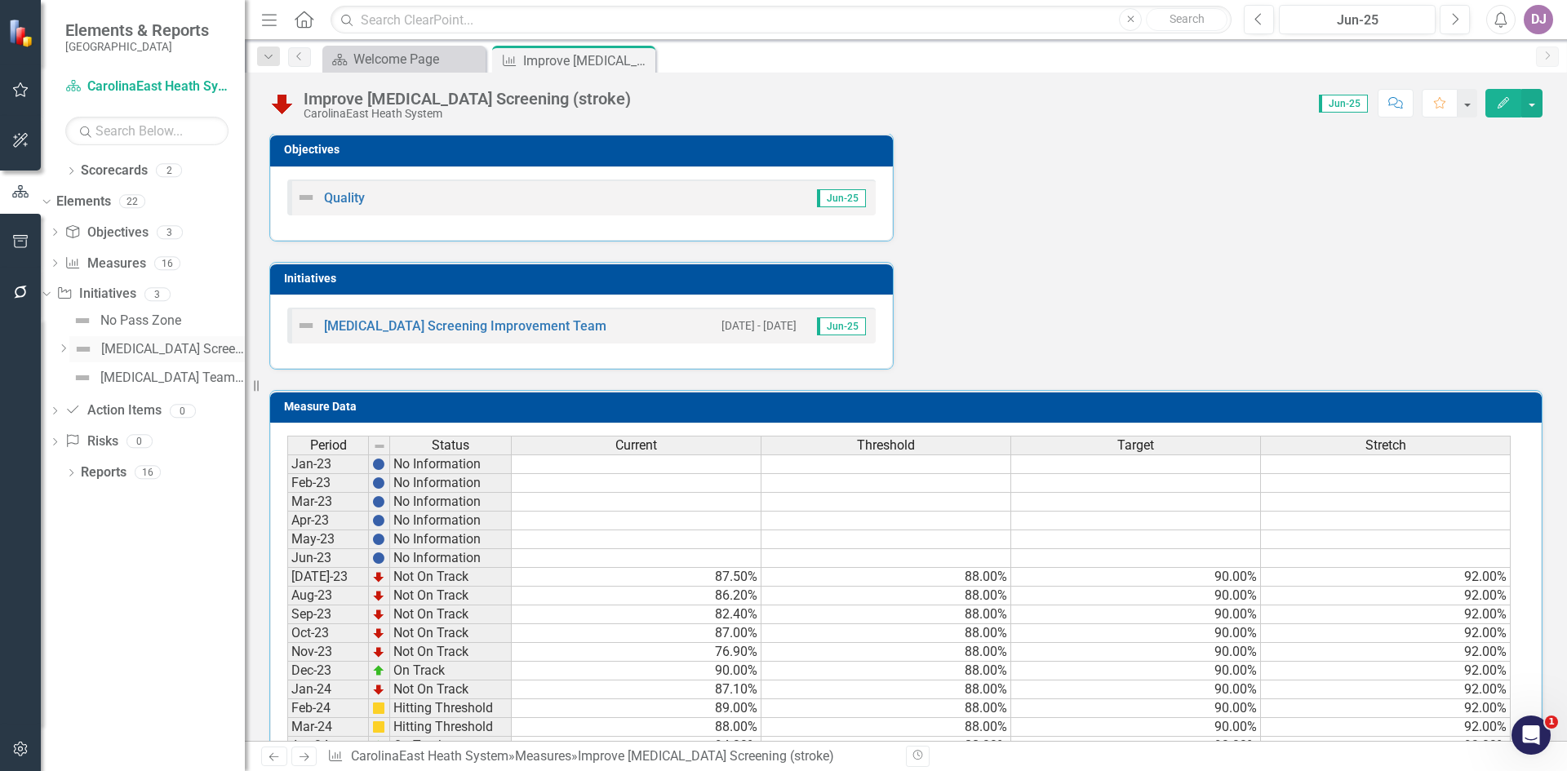
click at [171, 345] on div "[MEDICAL_DATA] Screening Improvement Team" at bounding box center [173, 349] width 144 height 15
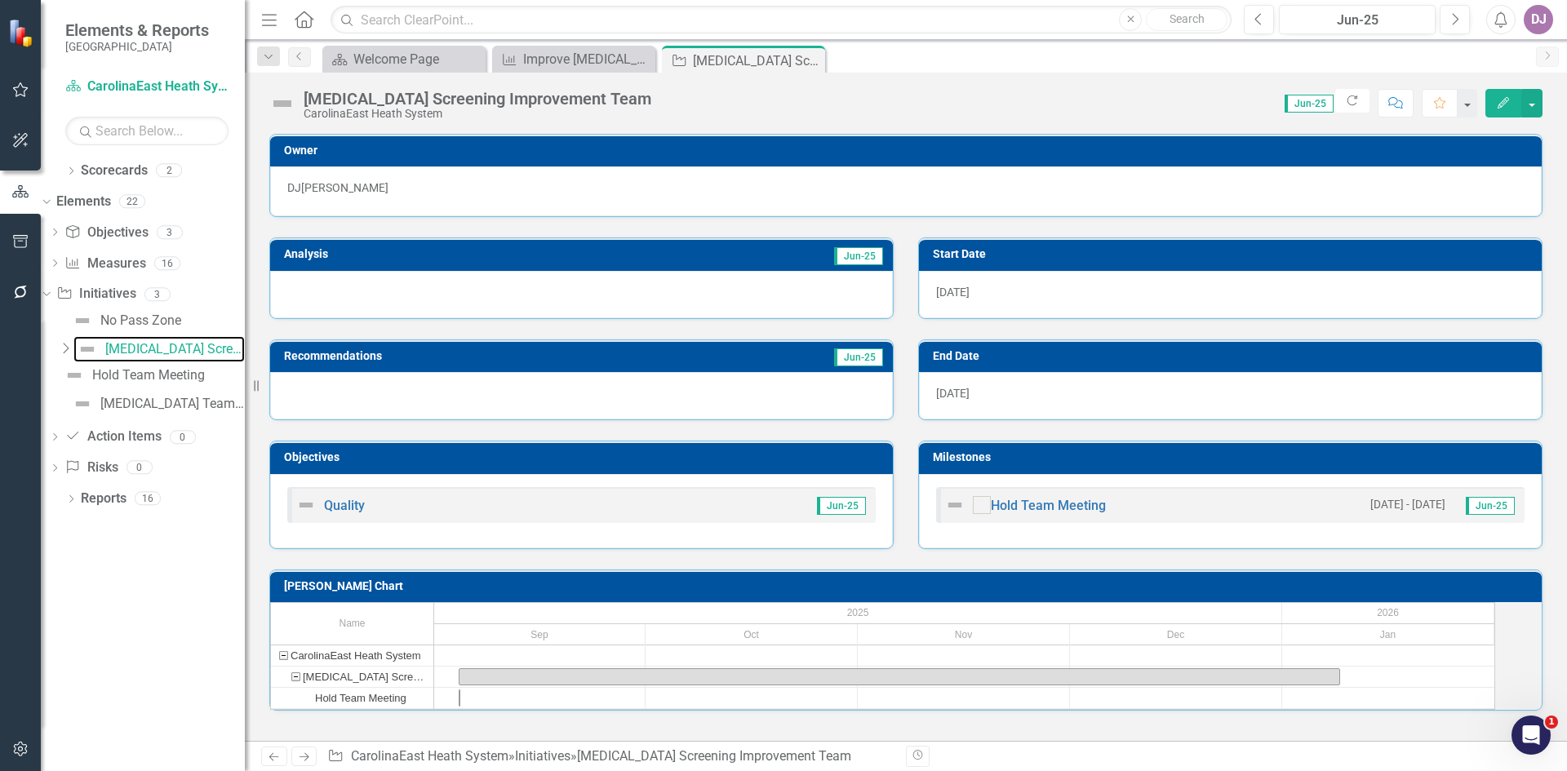
scroll to position [18, 0]
click at [420, 57] on div "Welcome Page" at bounding box center [407, 59] width 108 height 20
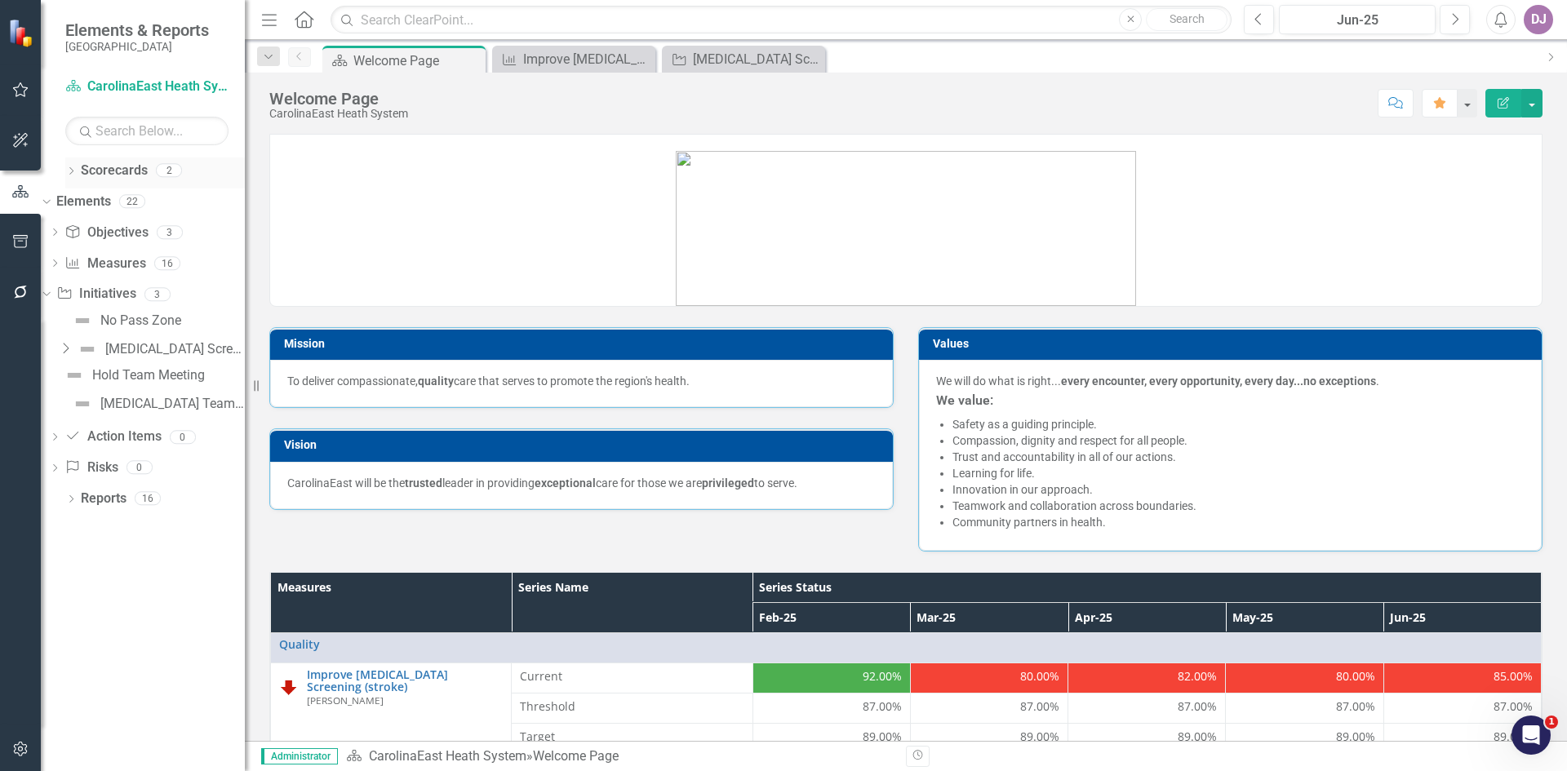
click at [129, 171] on link "Scorecards" at bounding box center [114, 171] width 67 height 19
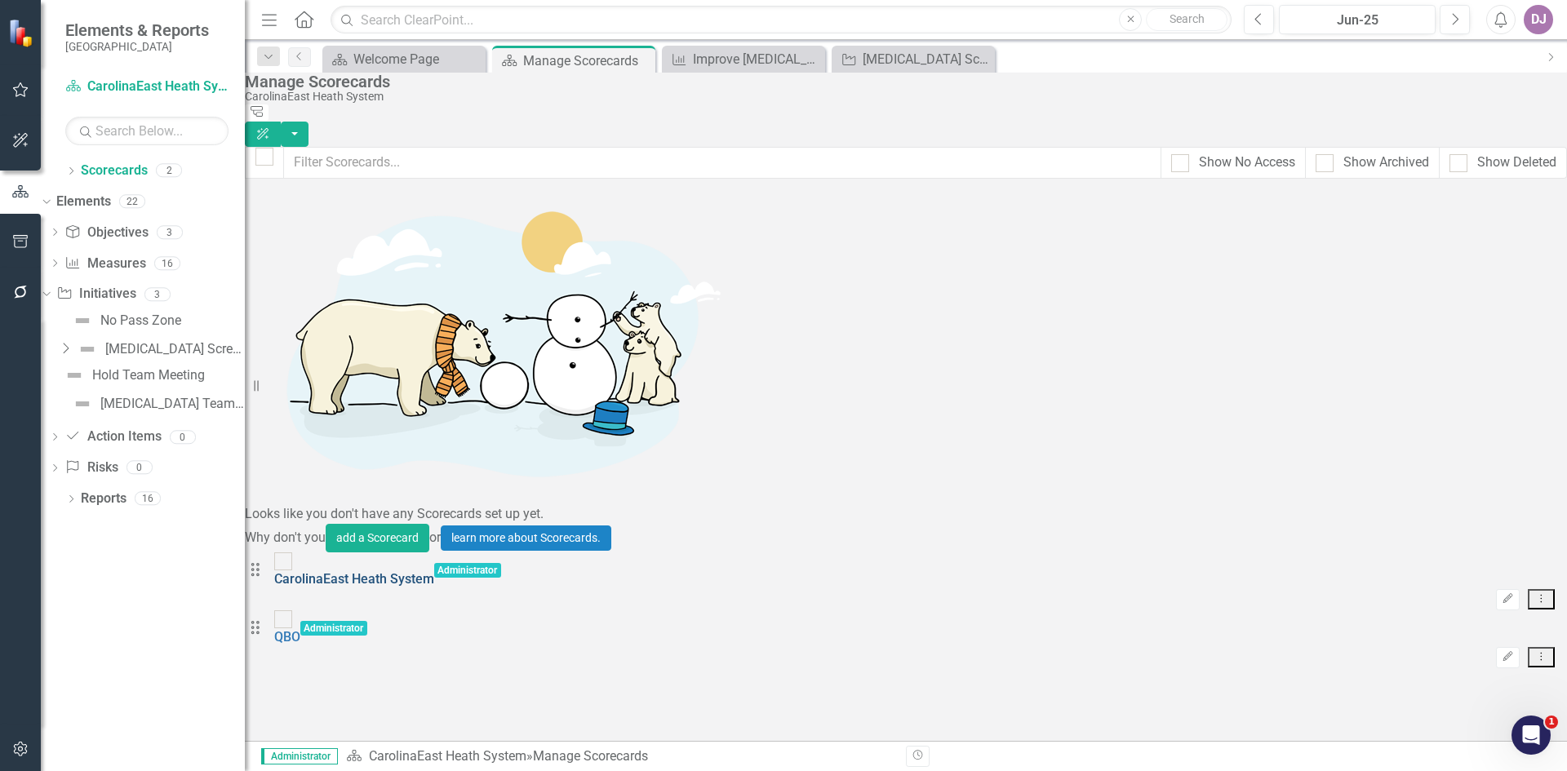
click at [392, 571] on link "CarolinaEast Heath System" at bounding box center [354, 579] width 160 height 16
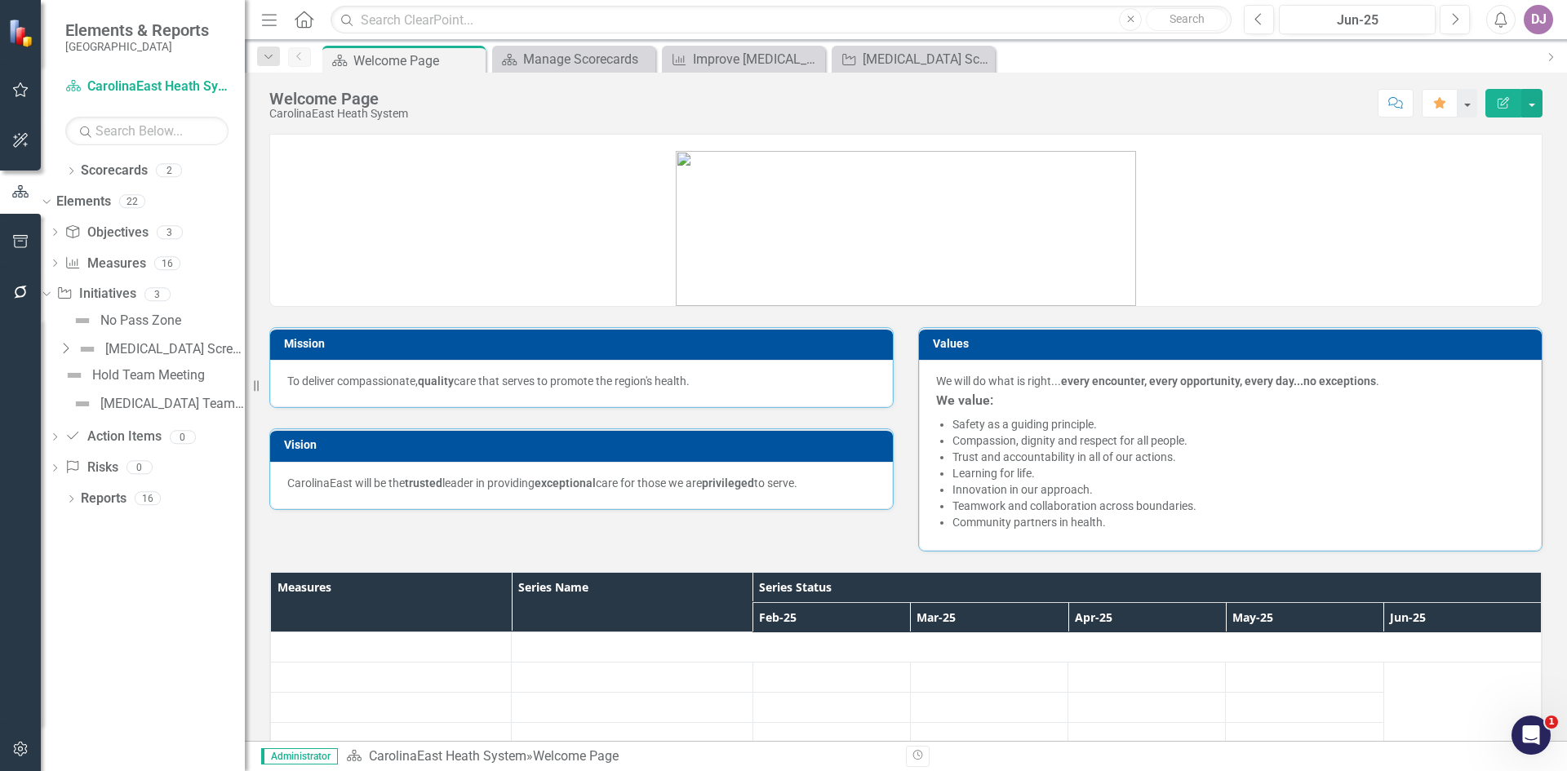
click at [392, 198] on link at bounding box center [906, 221] width 1272 height 170
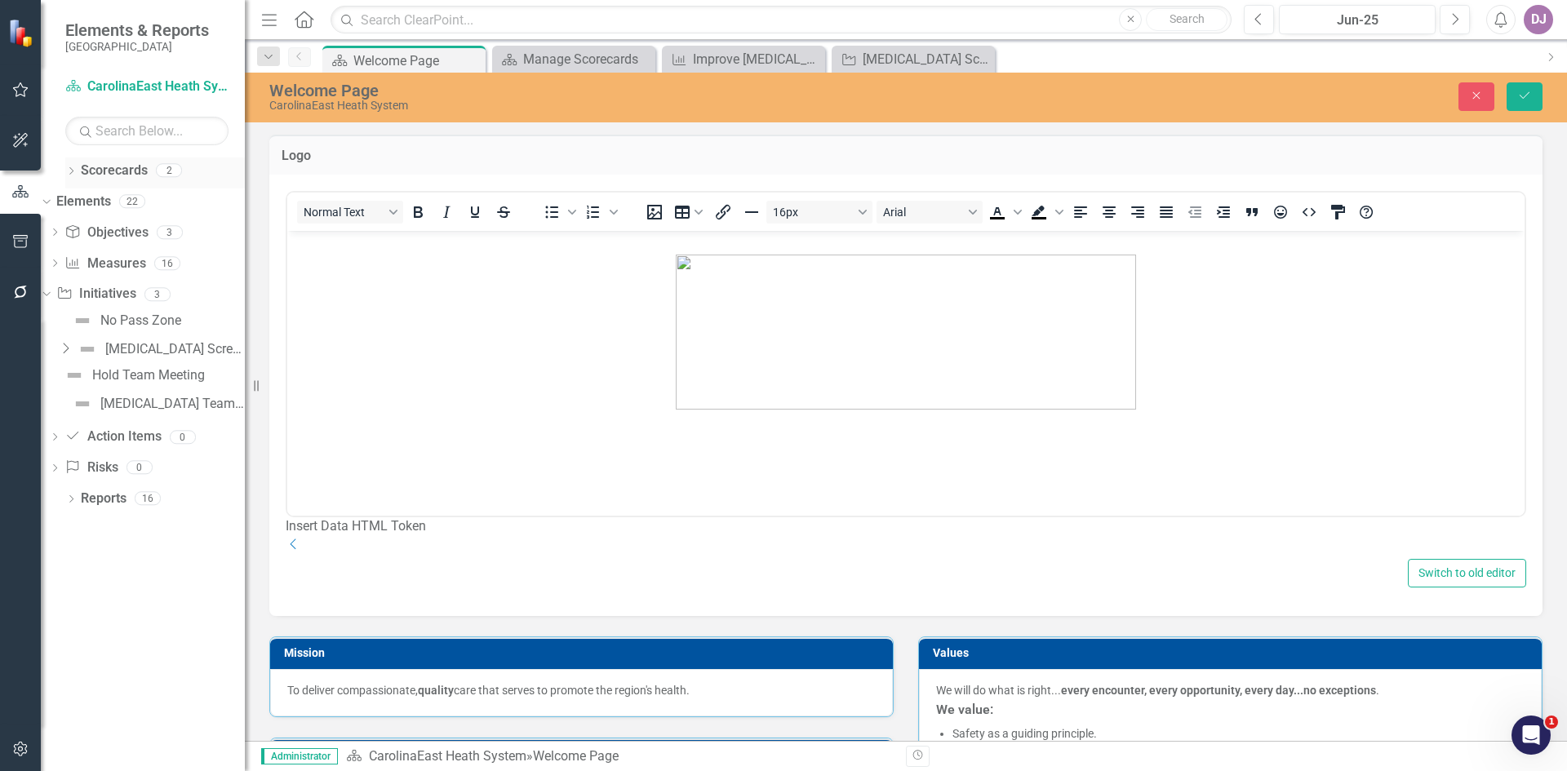
click at [113, 171] on link "Scorecards" at bounding box center [114, 171] width 67 height 19
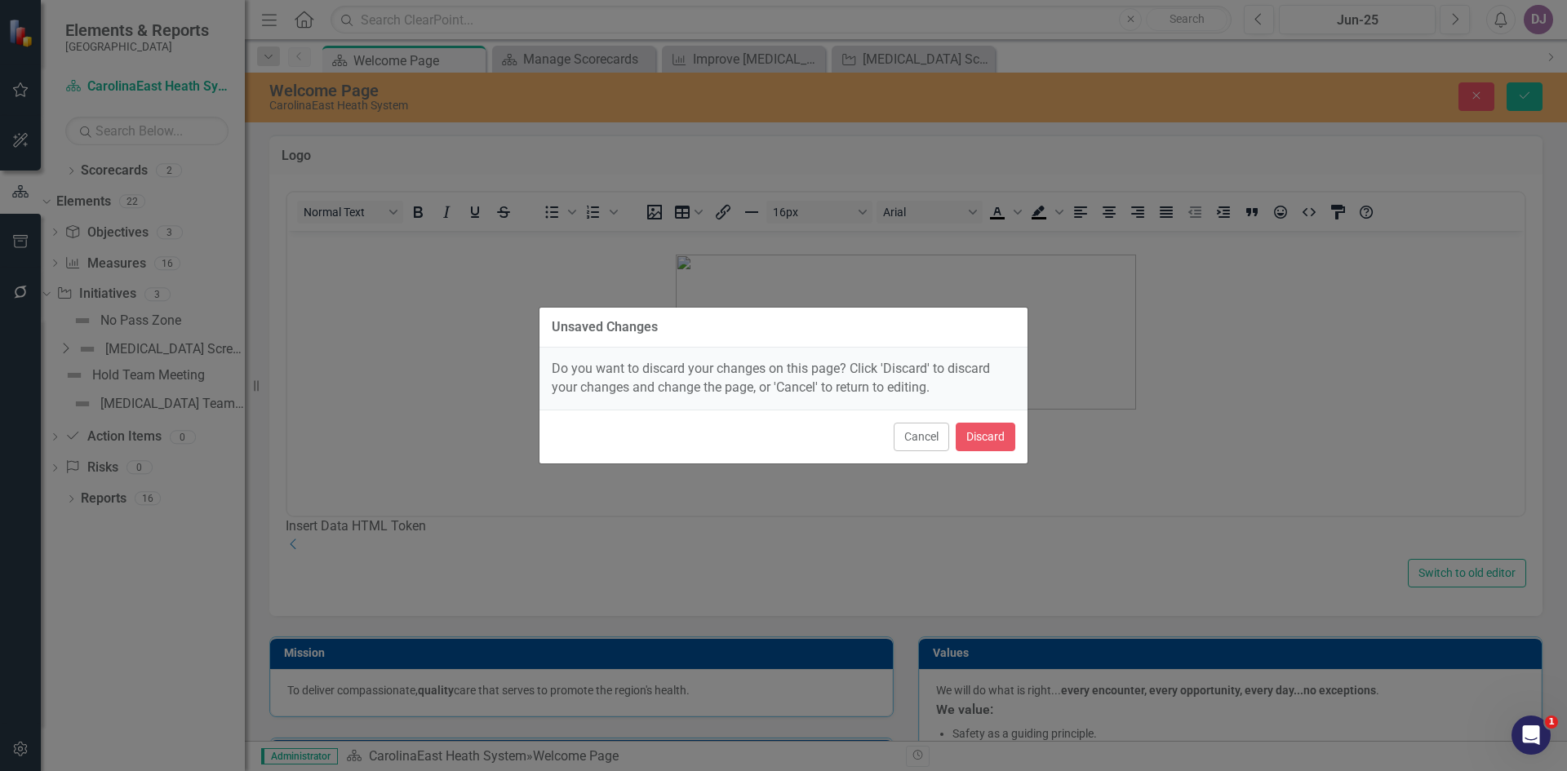
click at [1533, 101] on div "Unsaved Changes Do you want to discard your changes on this page? Click 'Discar…" at bounding box center [783, 385] width 1567 height 771
click at [924, 437] on button "Cancel" at bounding box center [921, 437] width 55 height 29
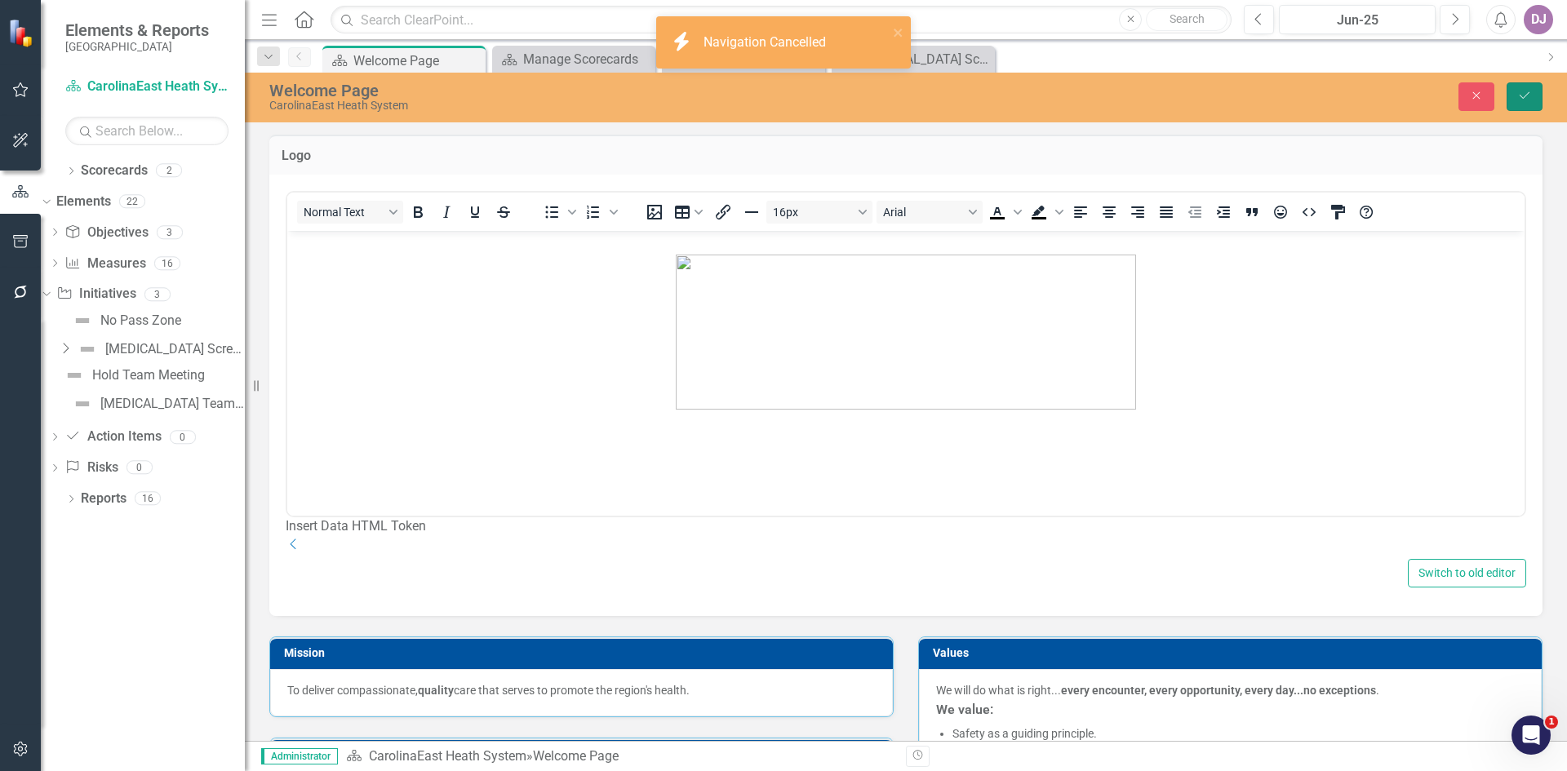
click at [1525, 100] on icon "Save" at bounding box center [1524, 95] width 15 height 11
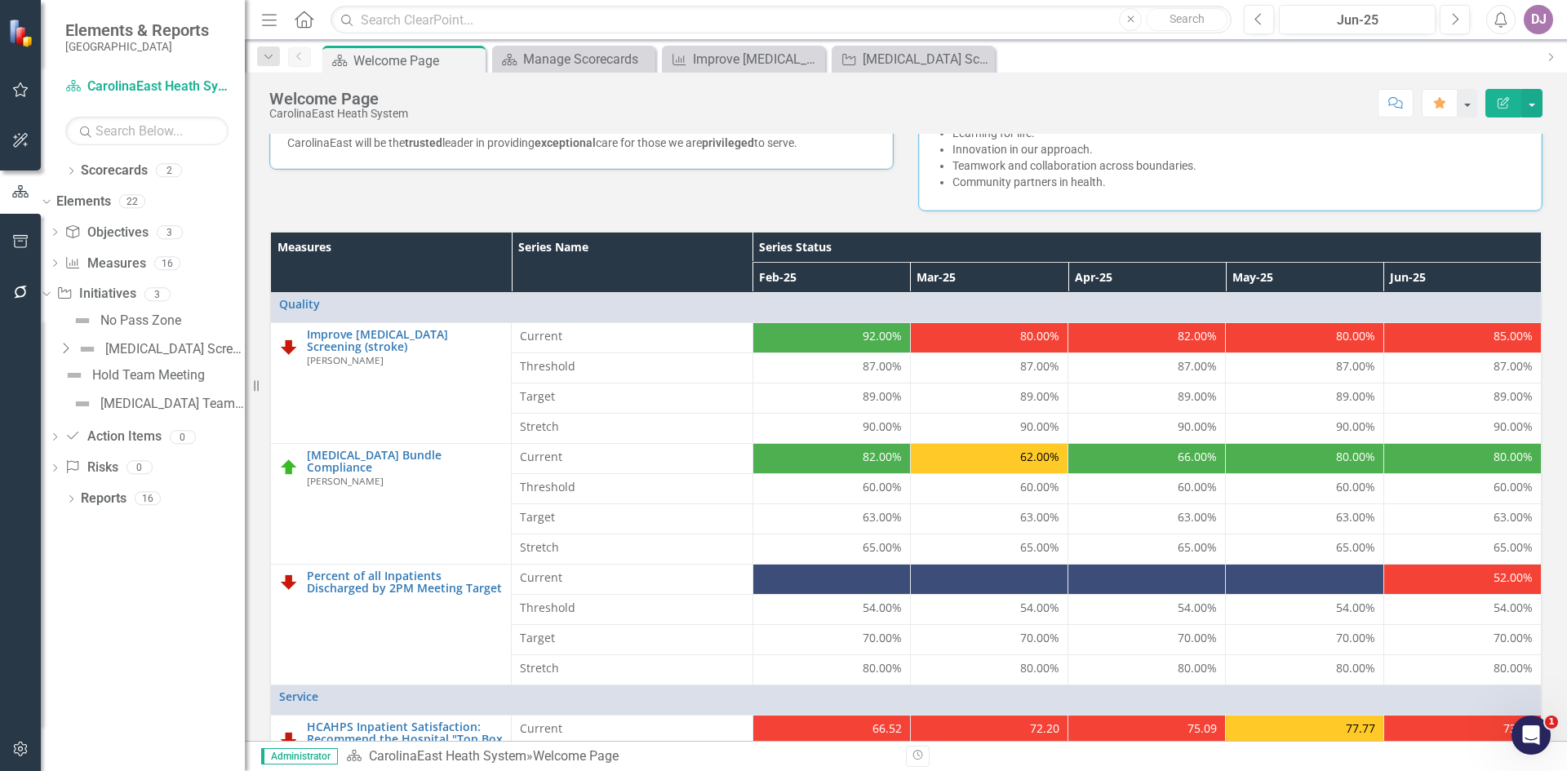
scroll to position [468, 0]
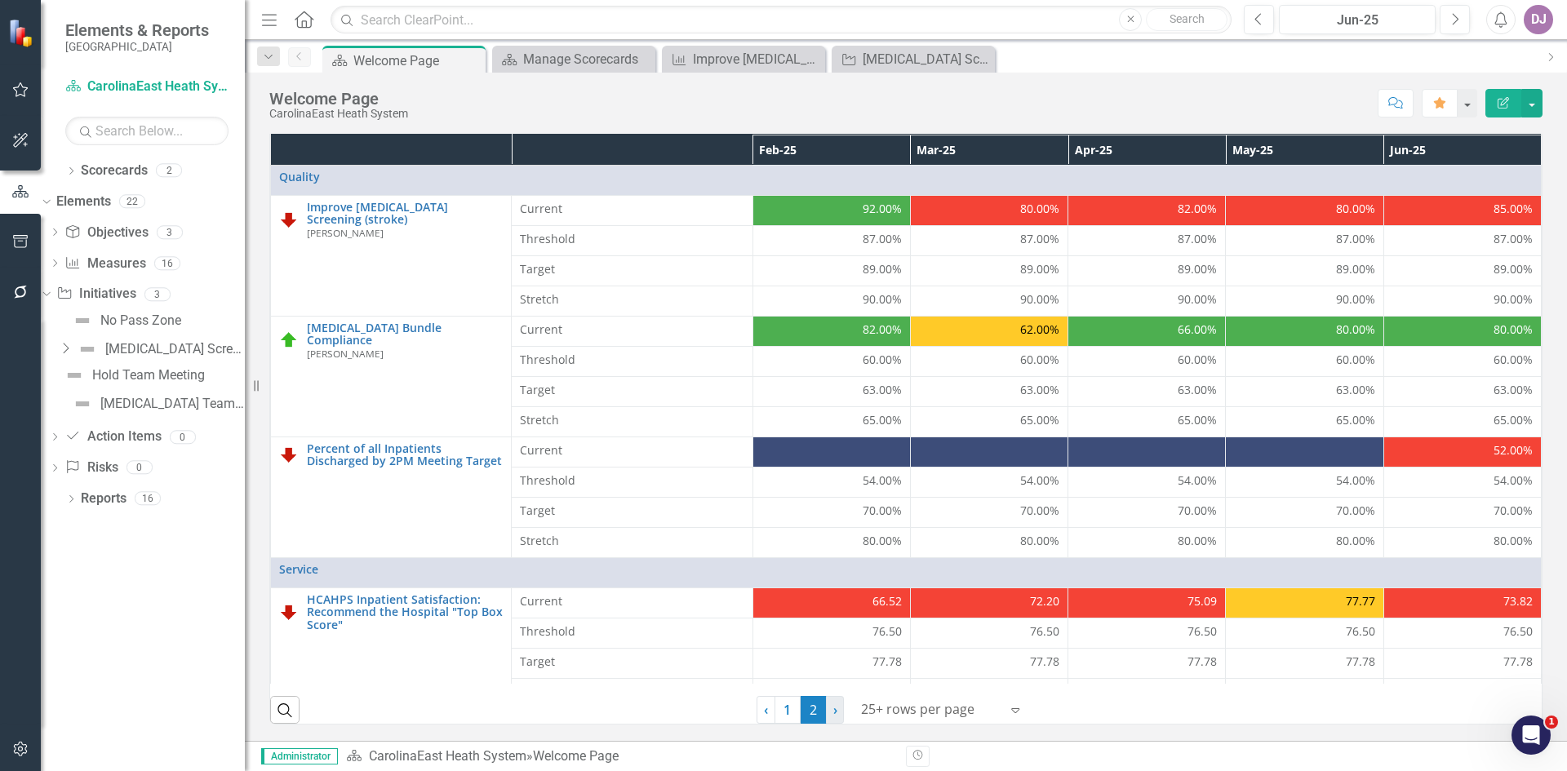
click at [833, 717] on span "›" at bounding box center [835, 710] width 4 height 18
click at [782, 717] on link "1" at bounding box center [788, 710] width 26 height 28
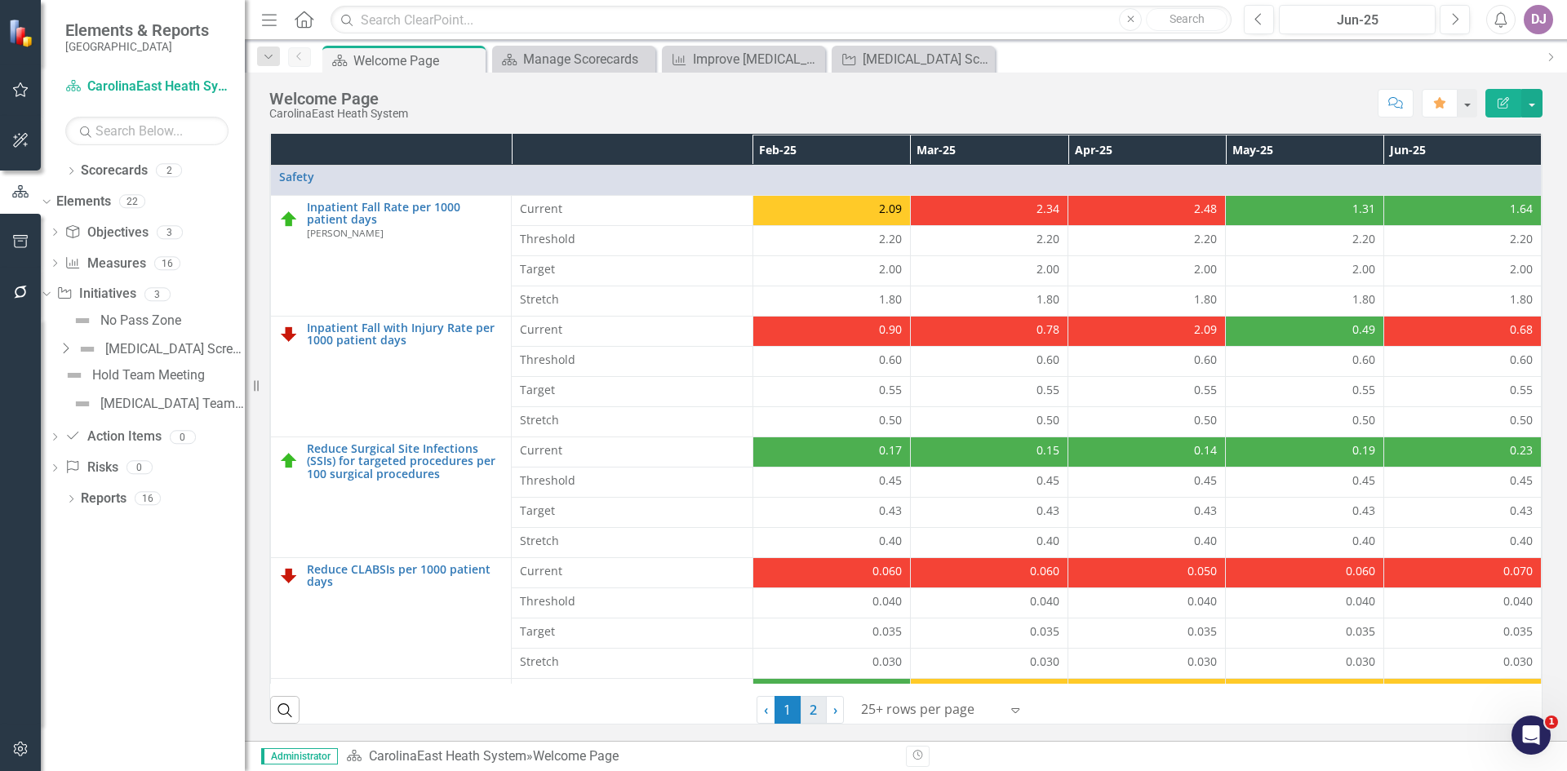
click at [810, 713] on link "2" at bounding box center [814, 710] width 26 height 28
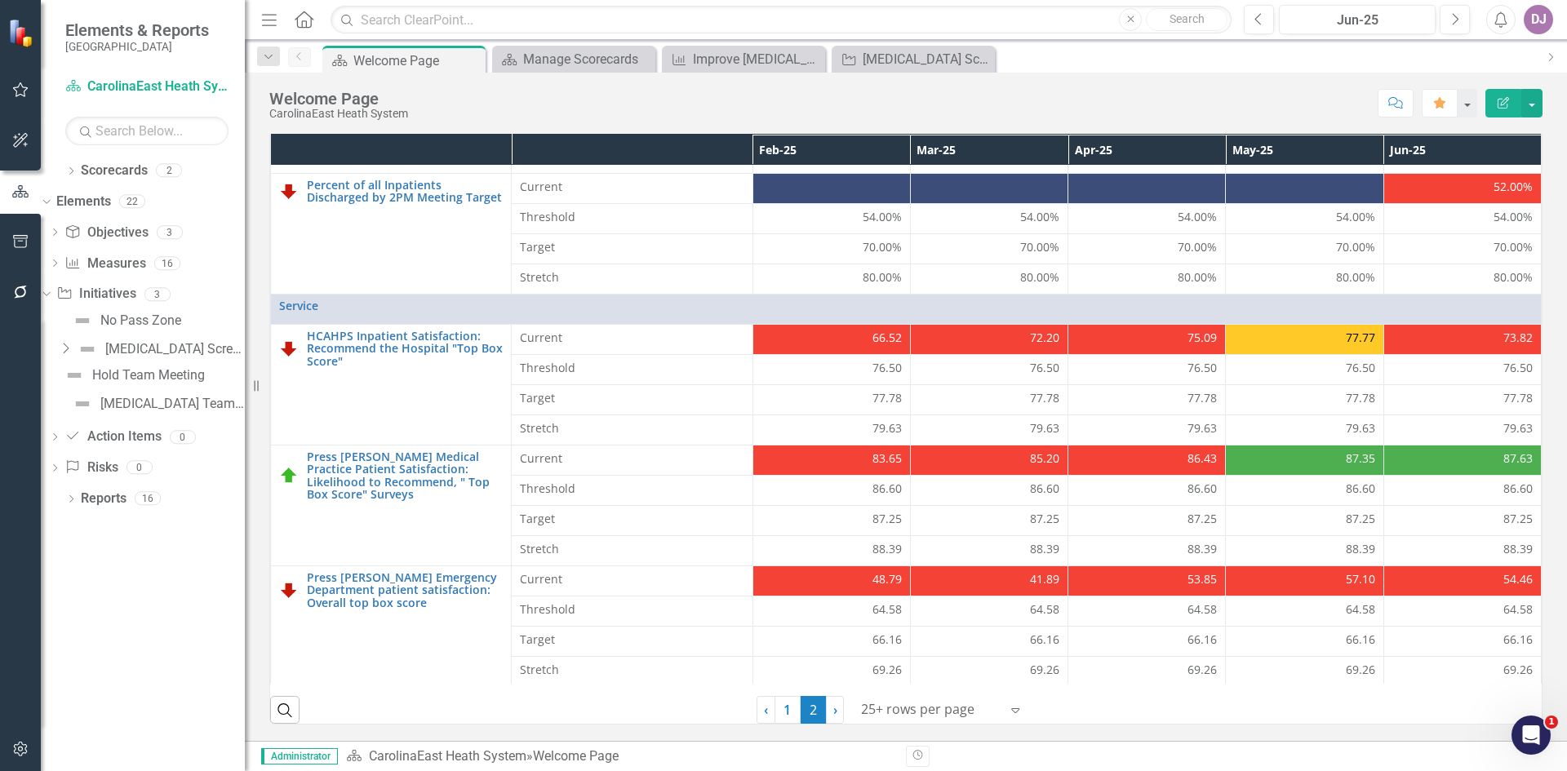
scroll to position [267, 0]
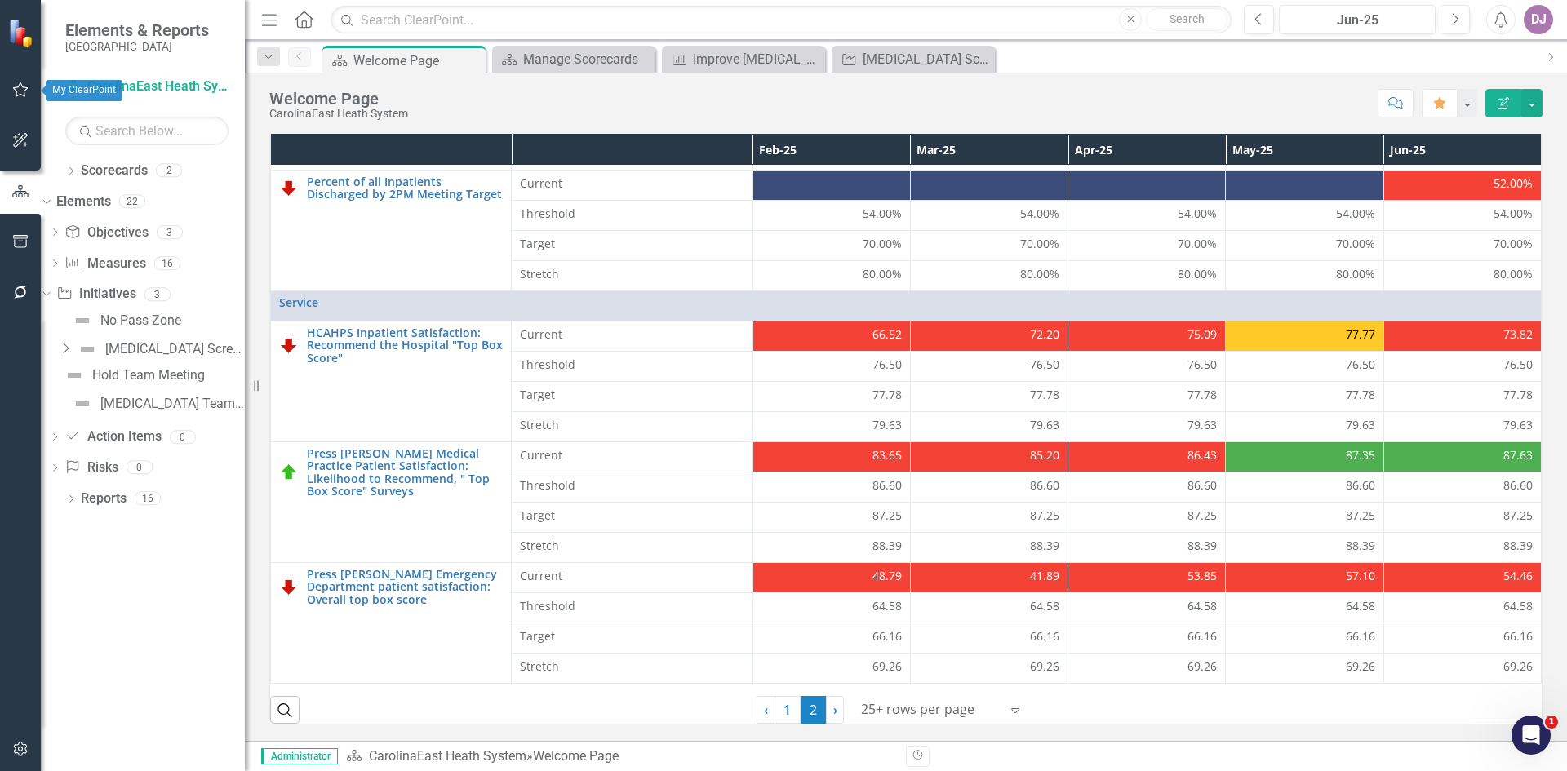
click at [16, 90] on icon "button" at bounding box center [20, 89] width 17 height 13
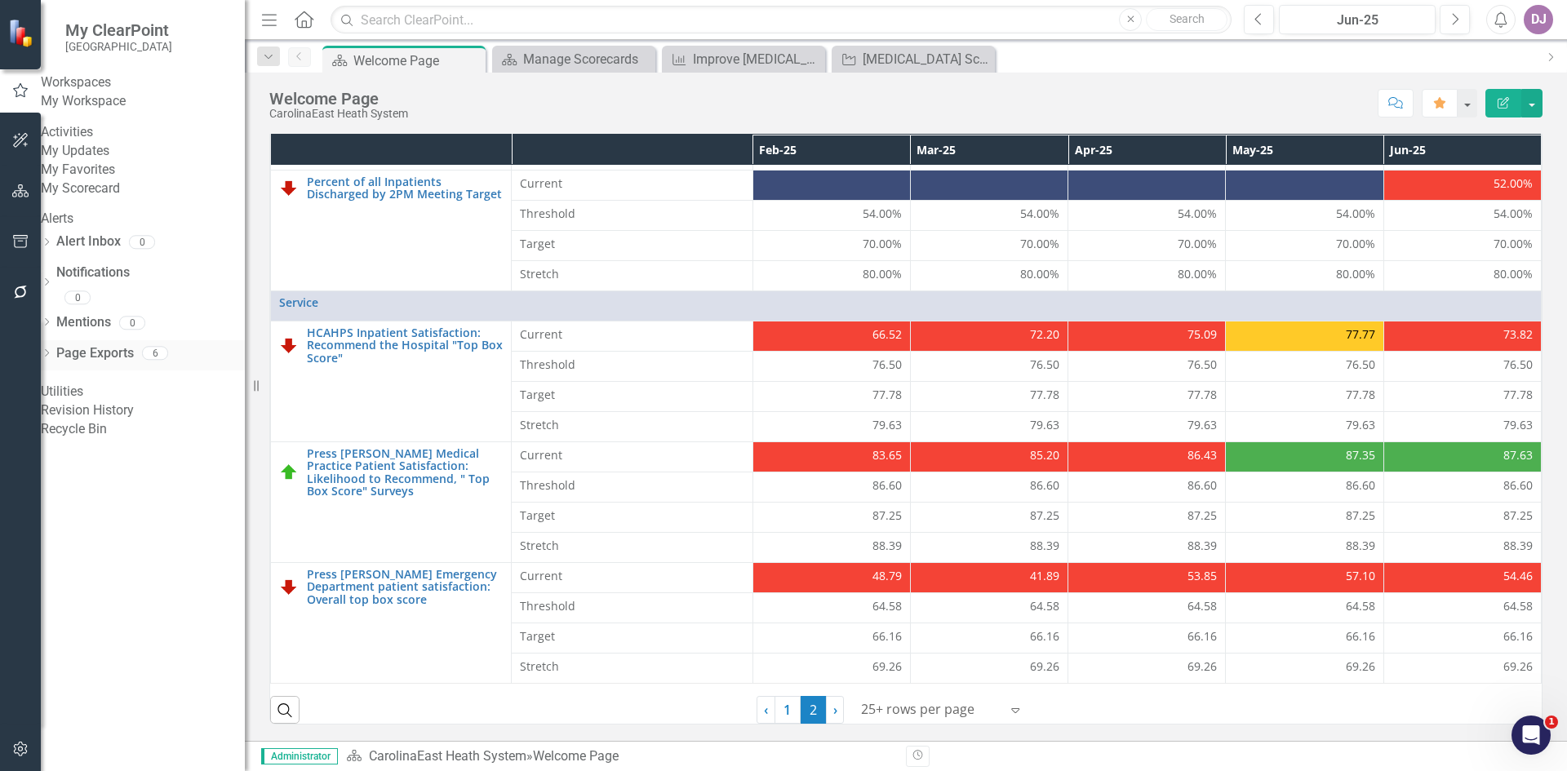
click at [132, 363] on link "Page Exports" at bounding box center [95, 353] width 78 height 19
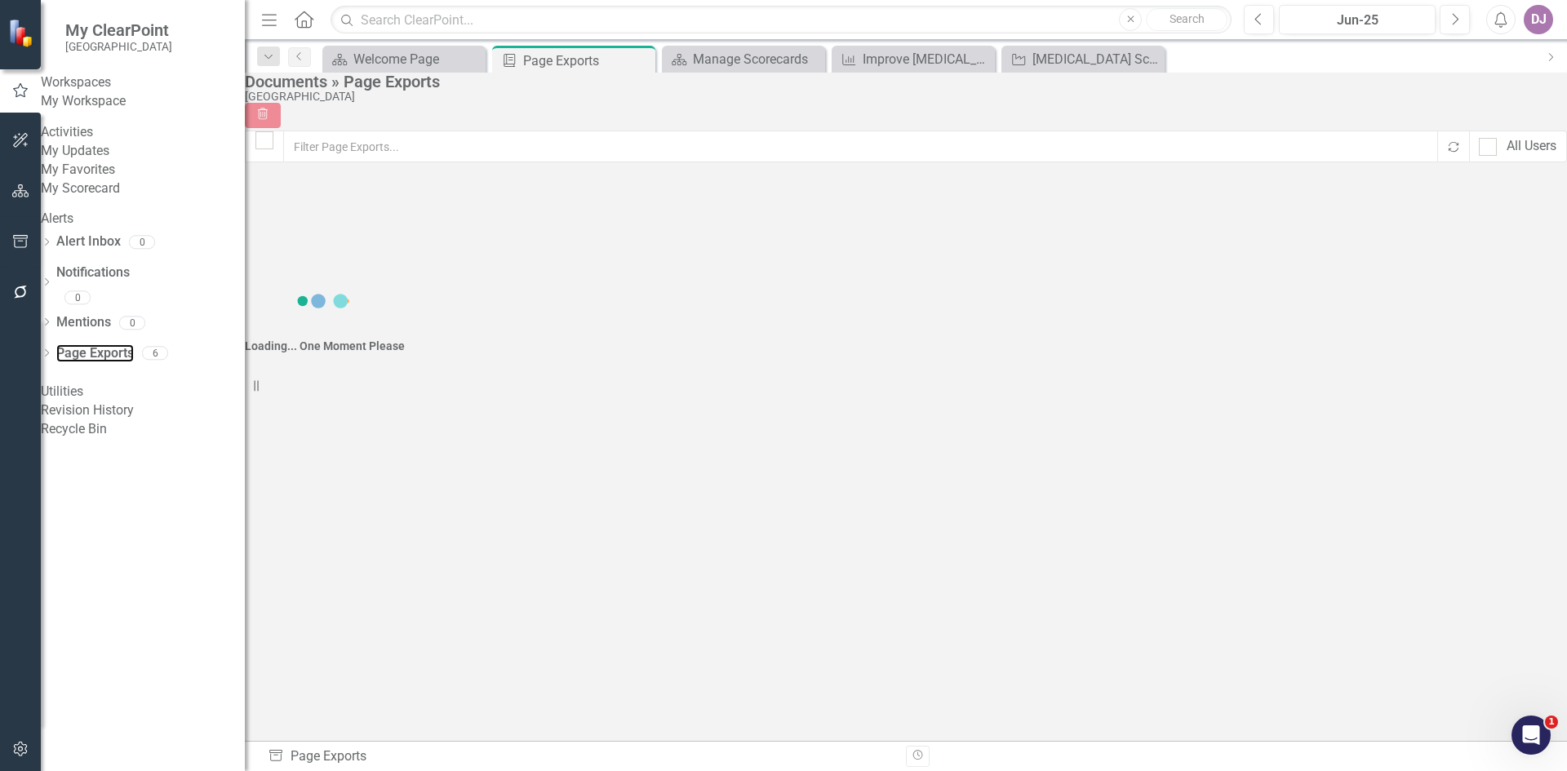
checkbox input "false"
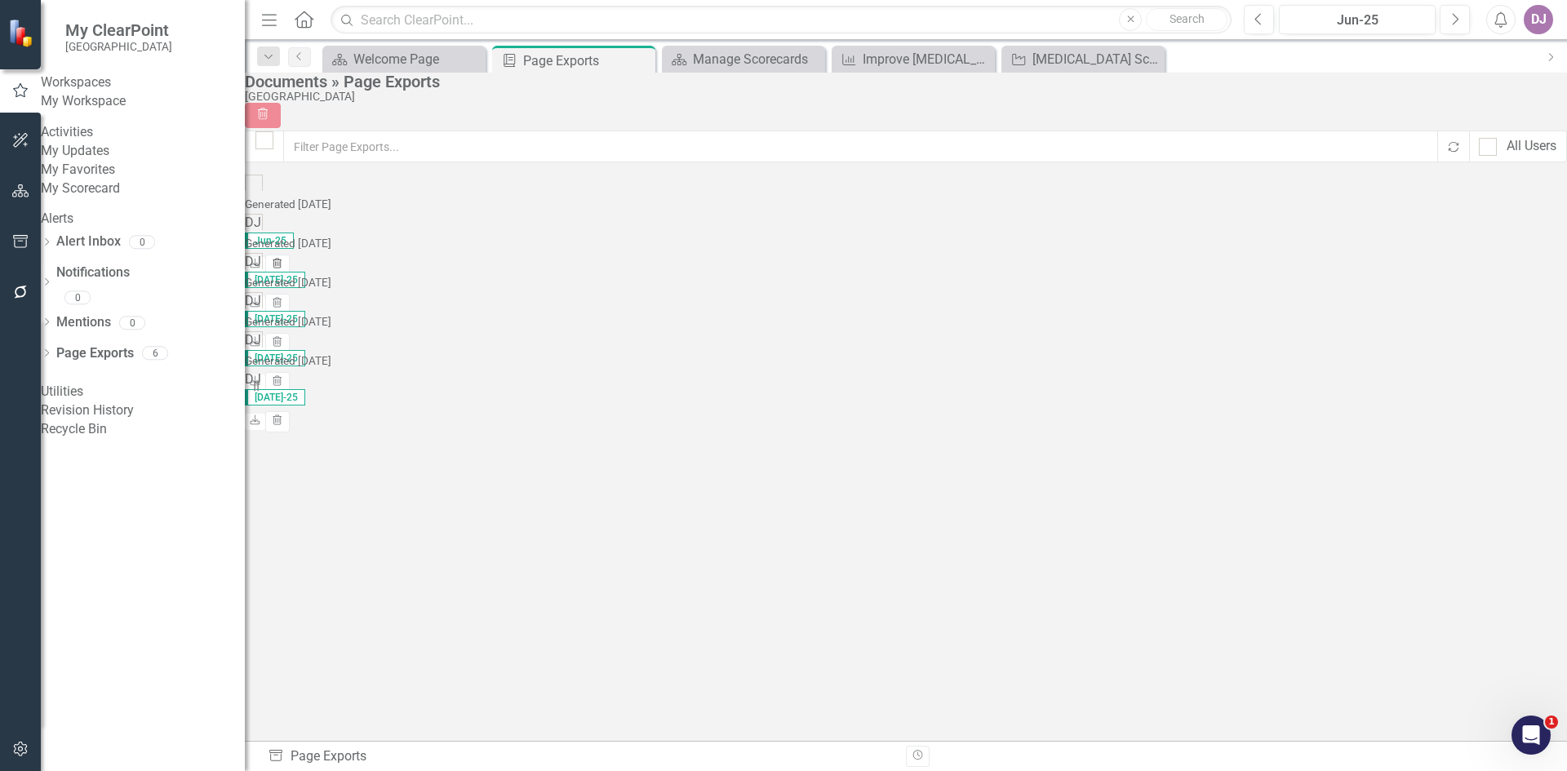
click at [282, 259] on icon "button" at bounding box center [277, 264] width 9 height 10
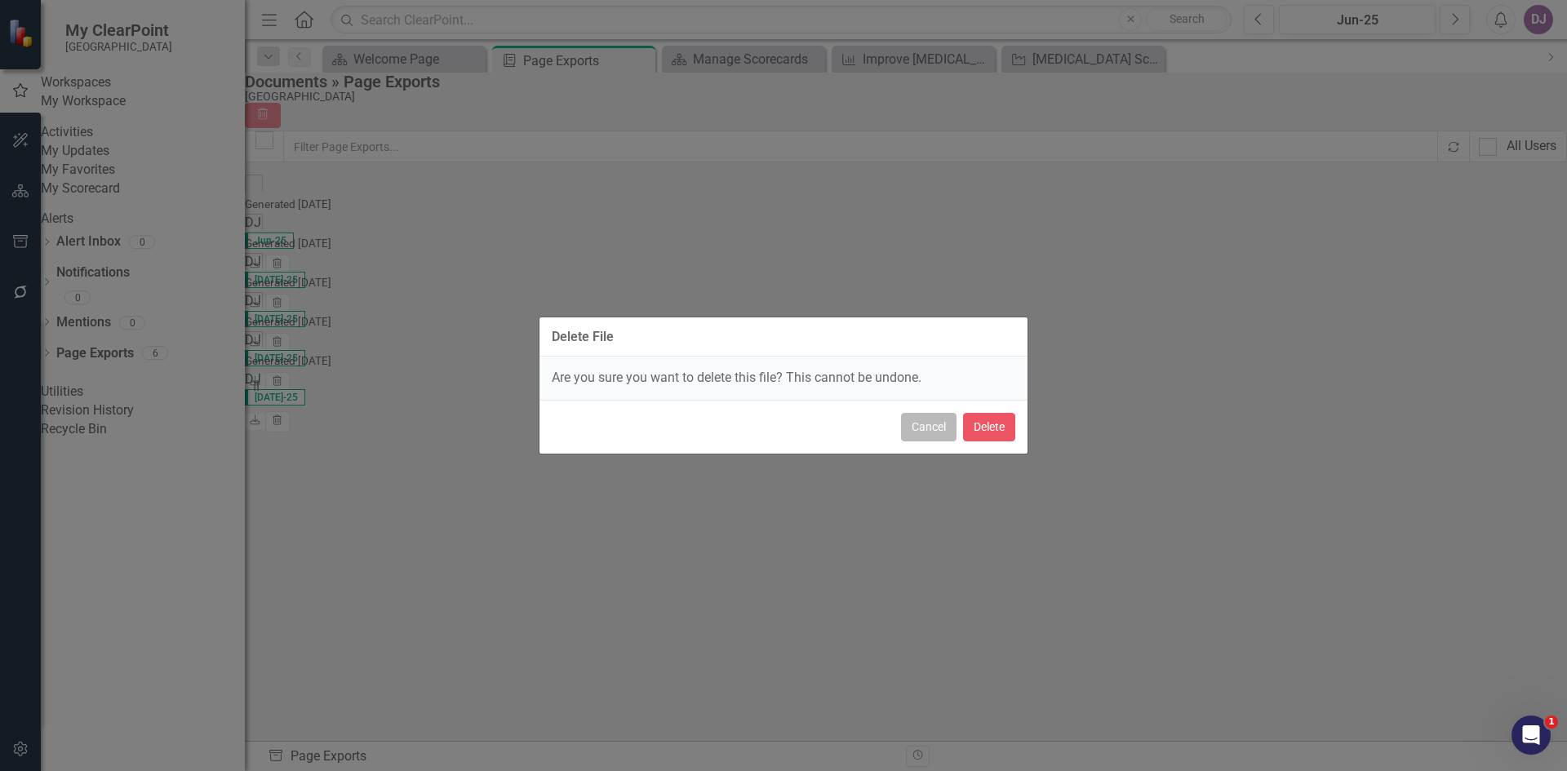
click at [933, 435] on button "Cancel" at bounding box center [928, 427] width 55 height 29
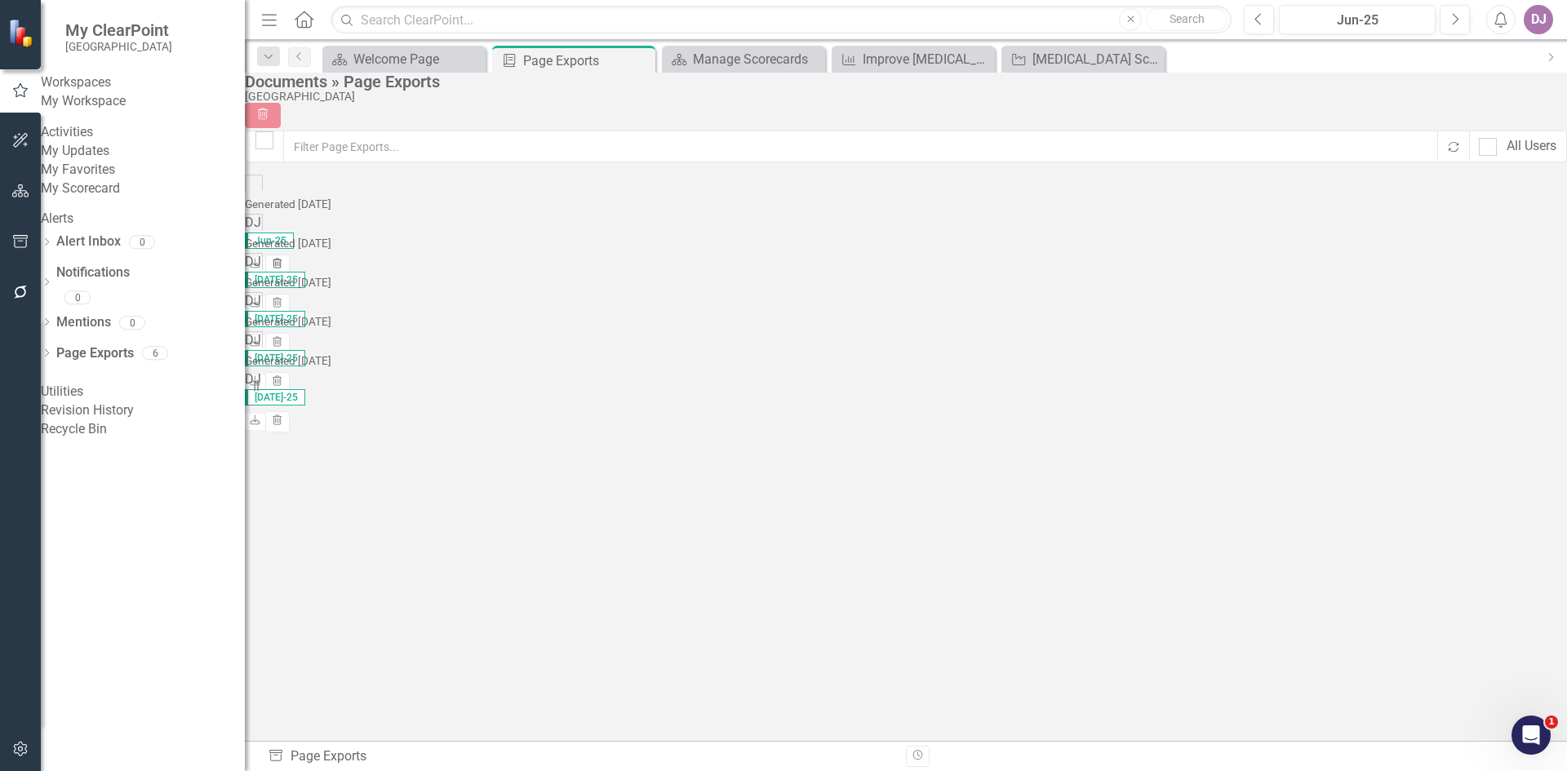
click at [283, 260] on icon "Trash" at bounding box center [277, 265] width 12 height 10
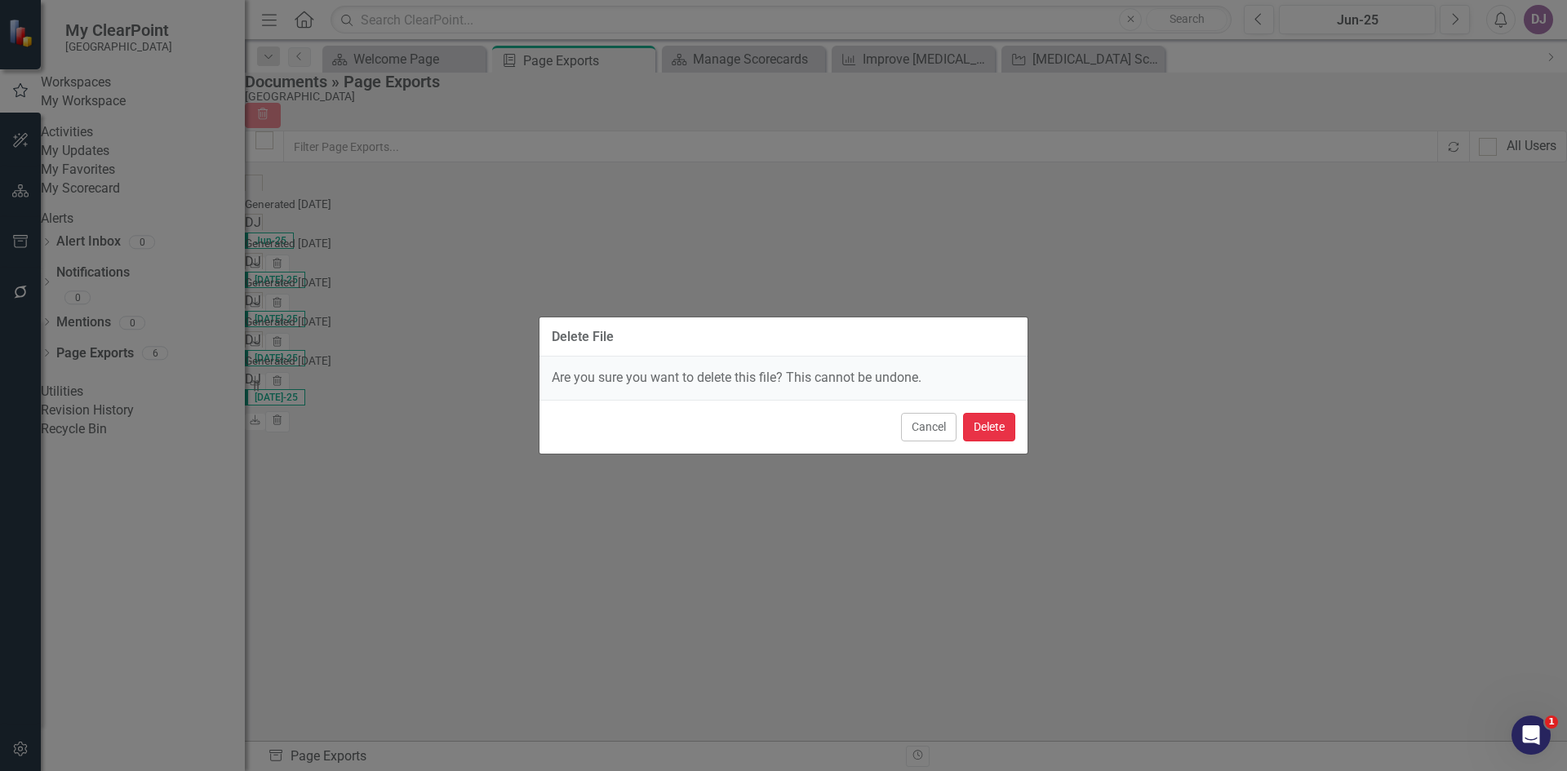
click at [990, 428] on button "Delete" at bounding box center [989, 427] width 52 height 29
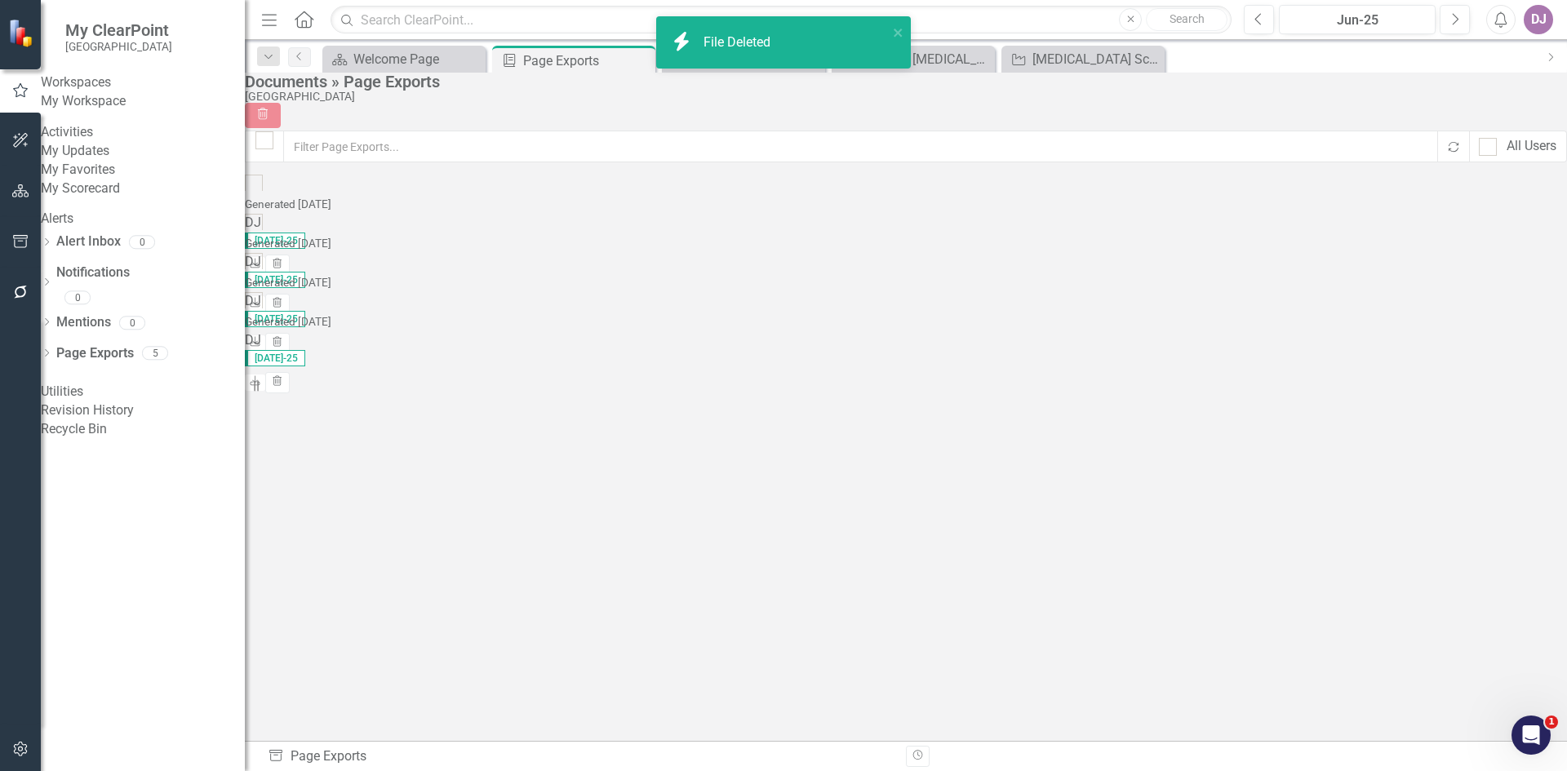
click at [289, 255] on button "Trash" at bounding box center [277, 265] width 24 height 21
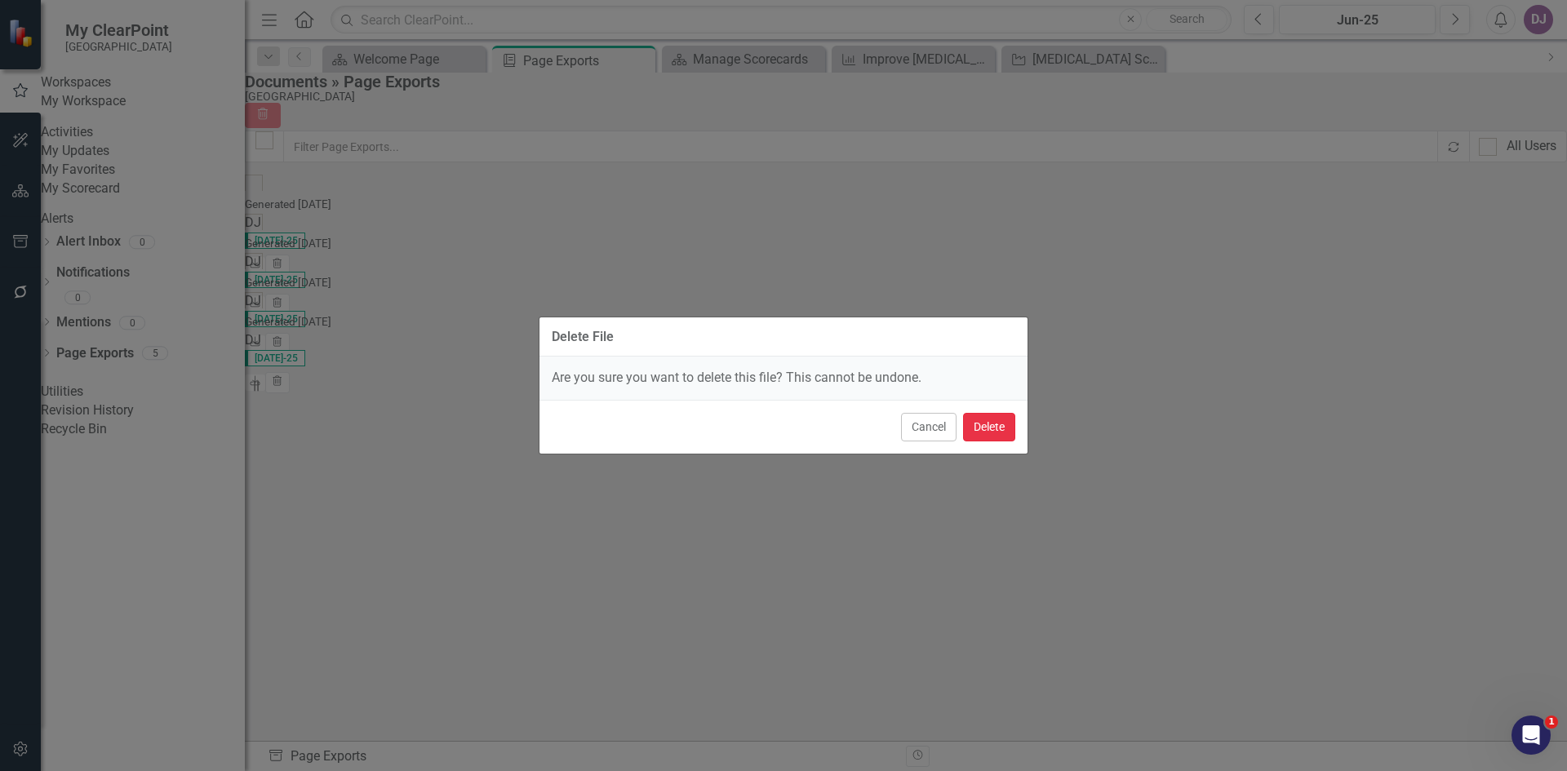
click at [995, 424] on button "Delete" at bounding box center [989, 427] width 52 height 29
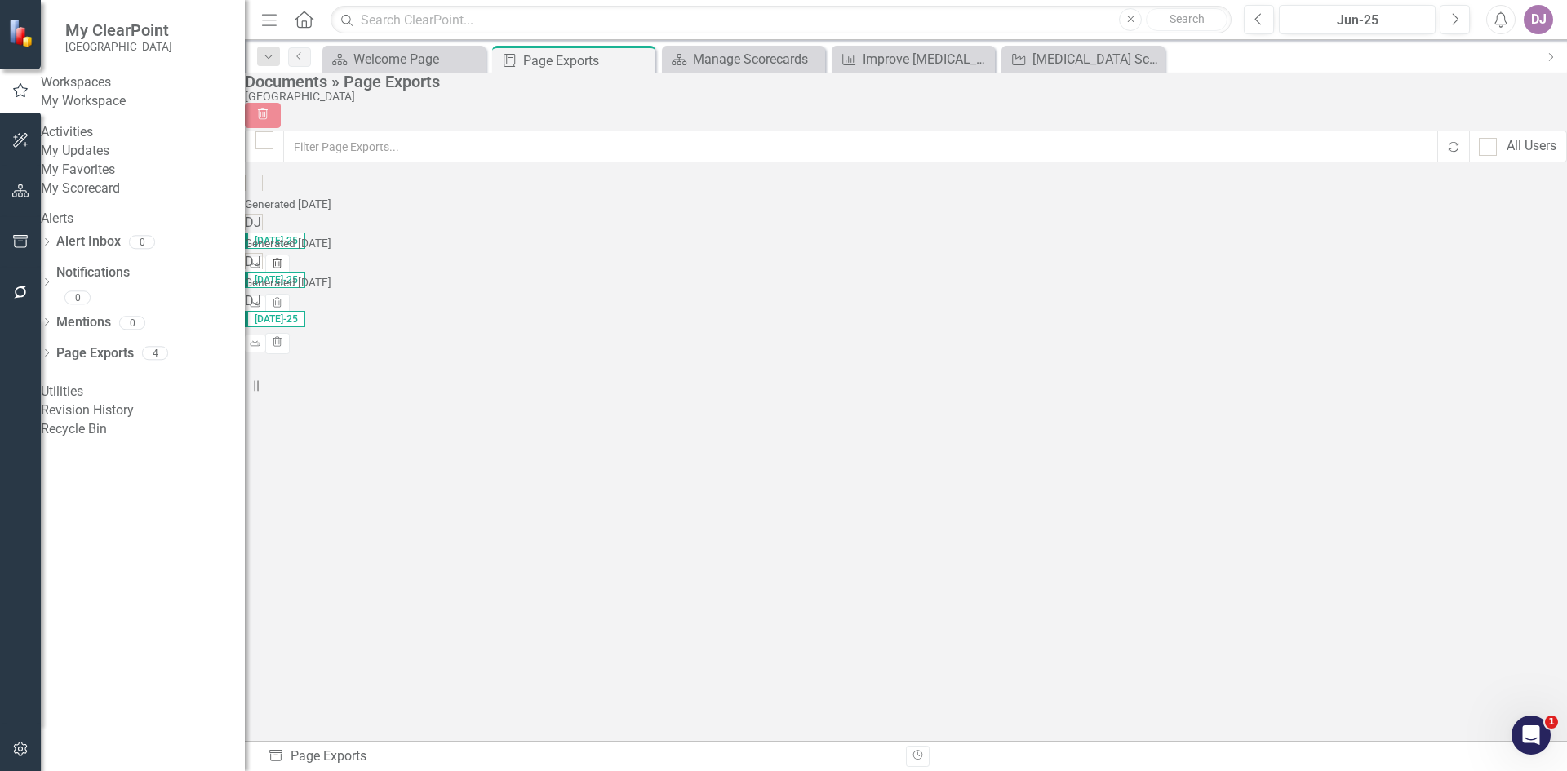
click at [283, 260] on icon "Trash" at bounding box center [277, 265] width 12 height 10
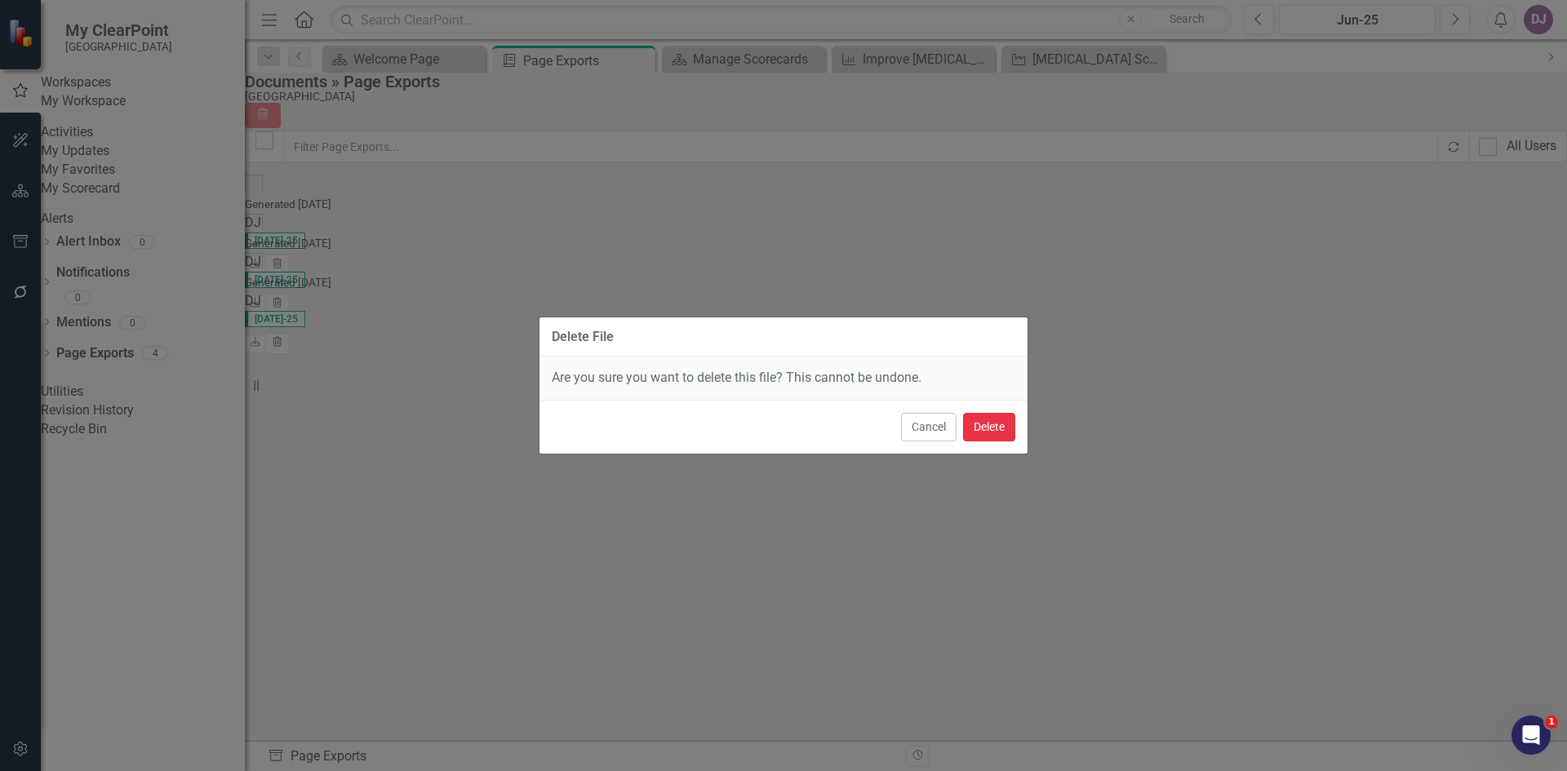
click at [990, 429] on button "Delete" at bounding box center [989, 427] width 52 height 29
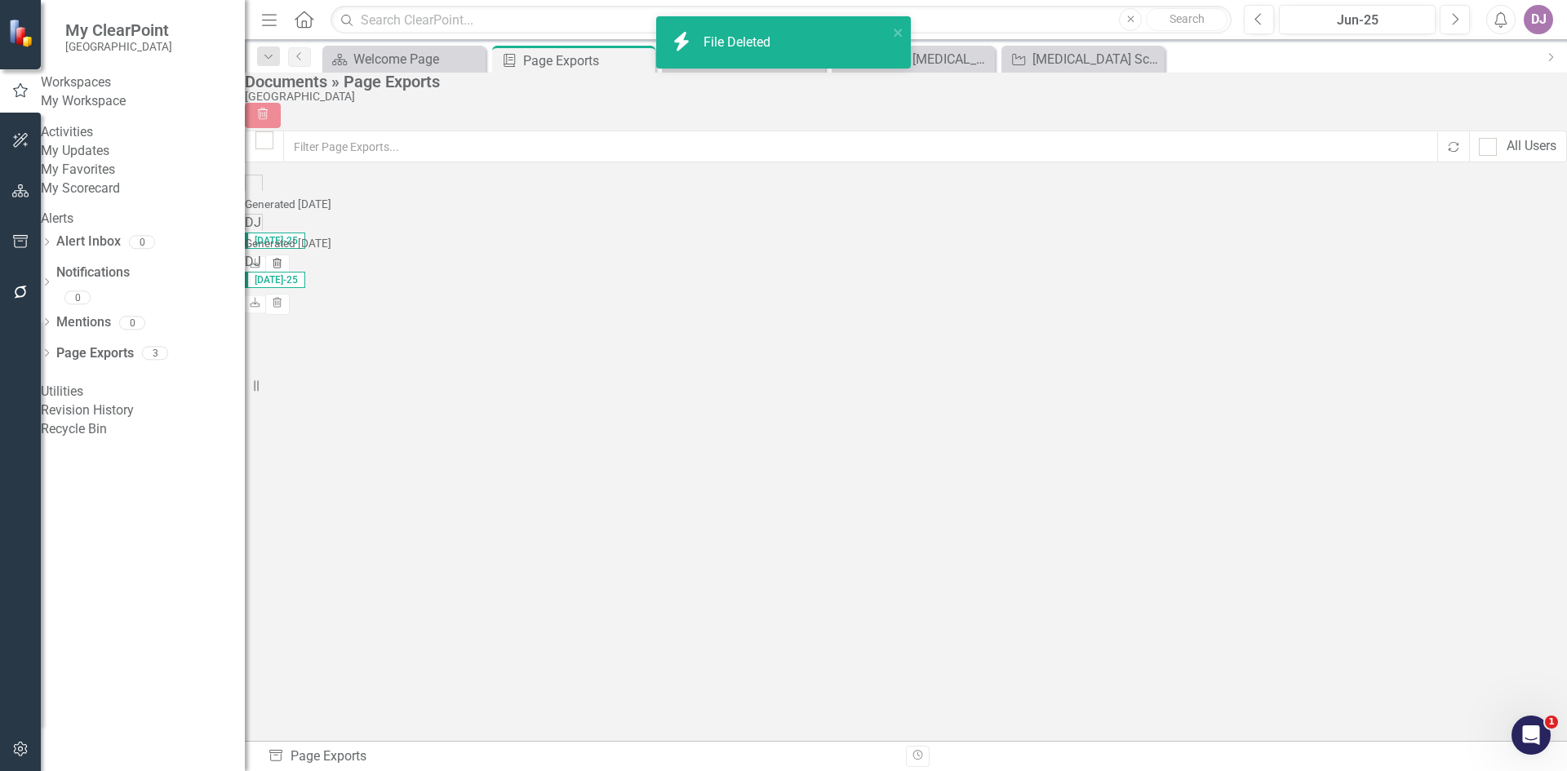
click at [289, 255] on button "Trash" at bounding box center [277, 265] width 24 height 21
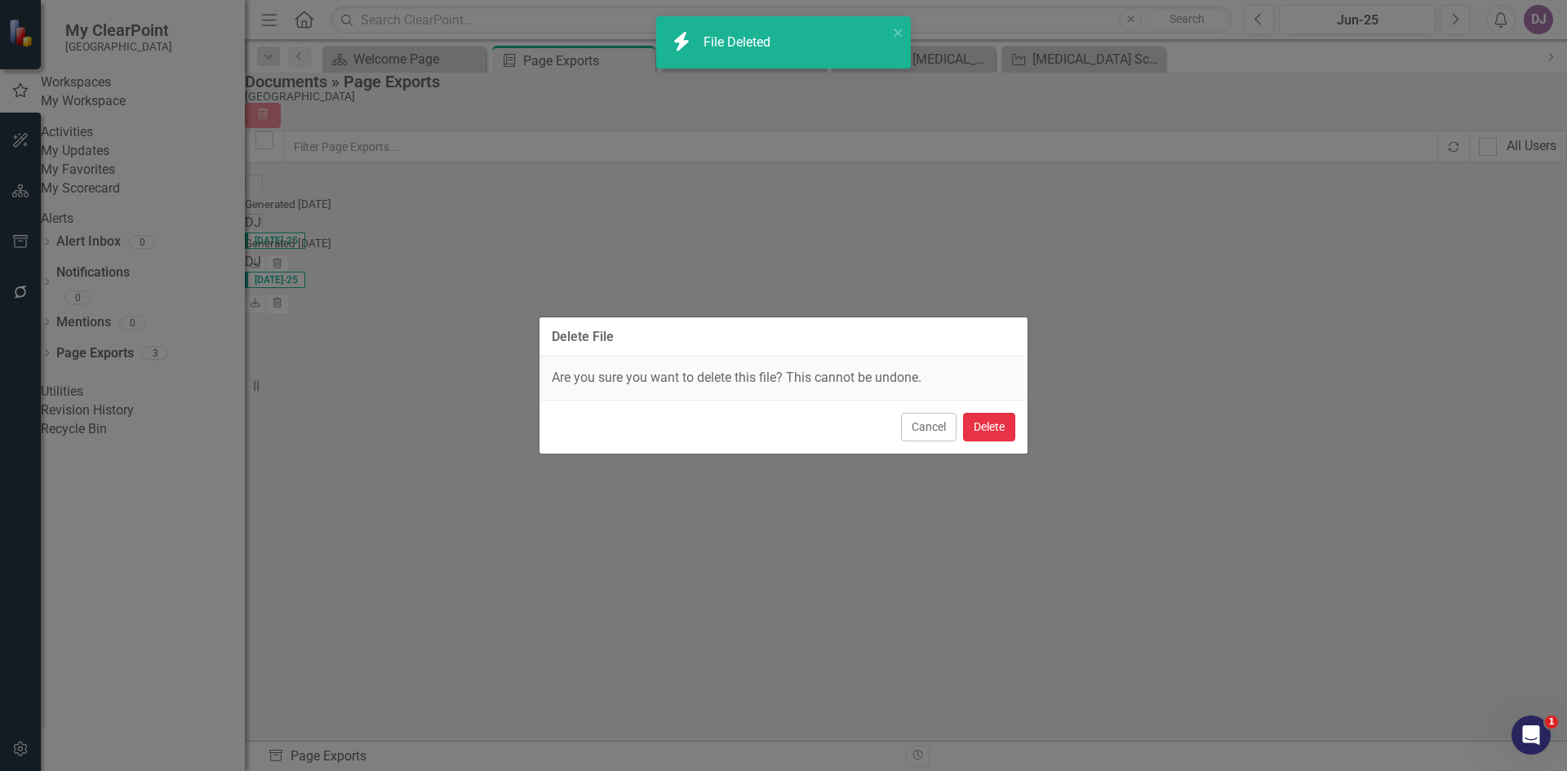
click at [988, 428] on button "Delete" at bounding box center [989, 427] width 52 height 29
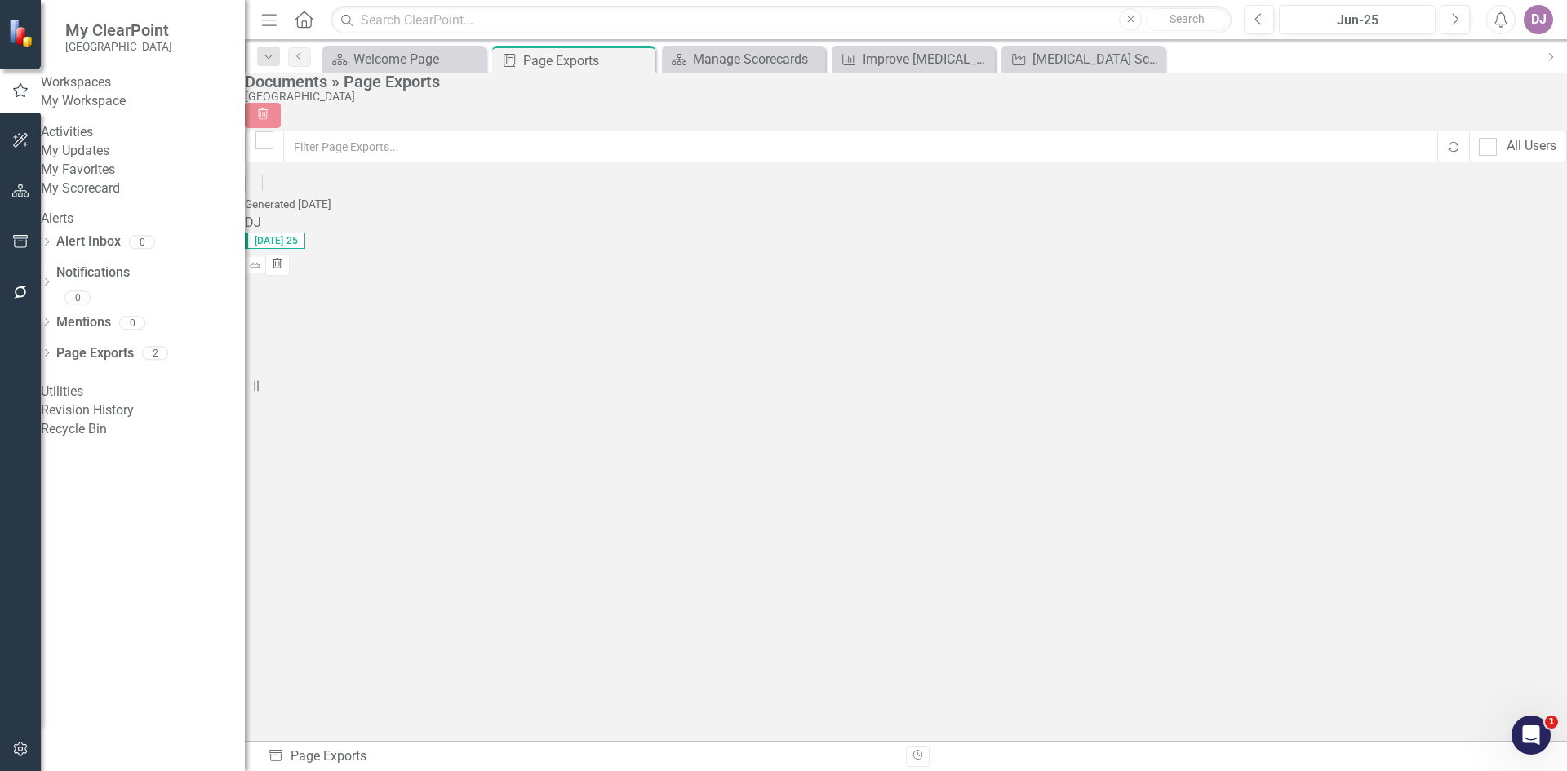
click at [283, 260] on icon "Trash" at bounding box center [277, 265] width 12 height 10
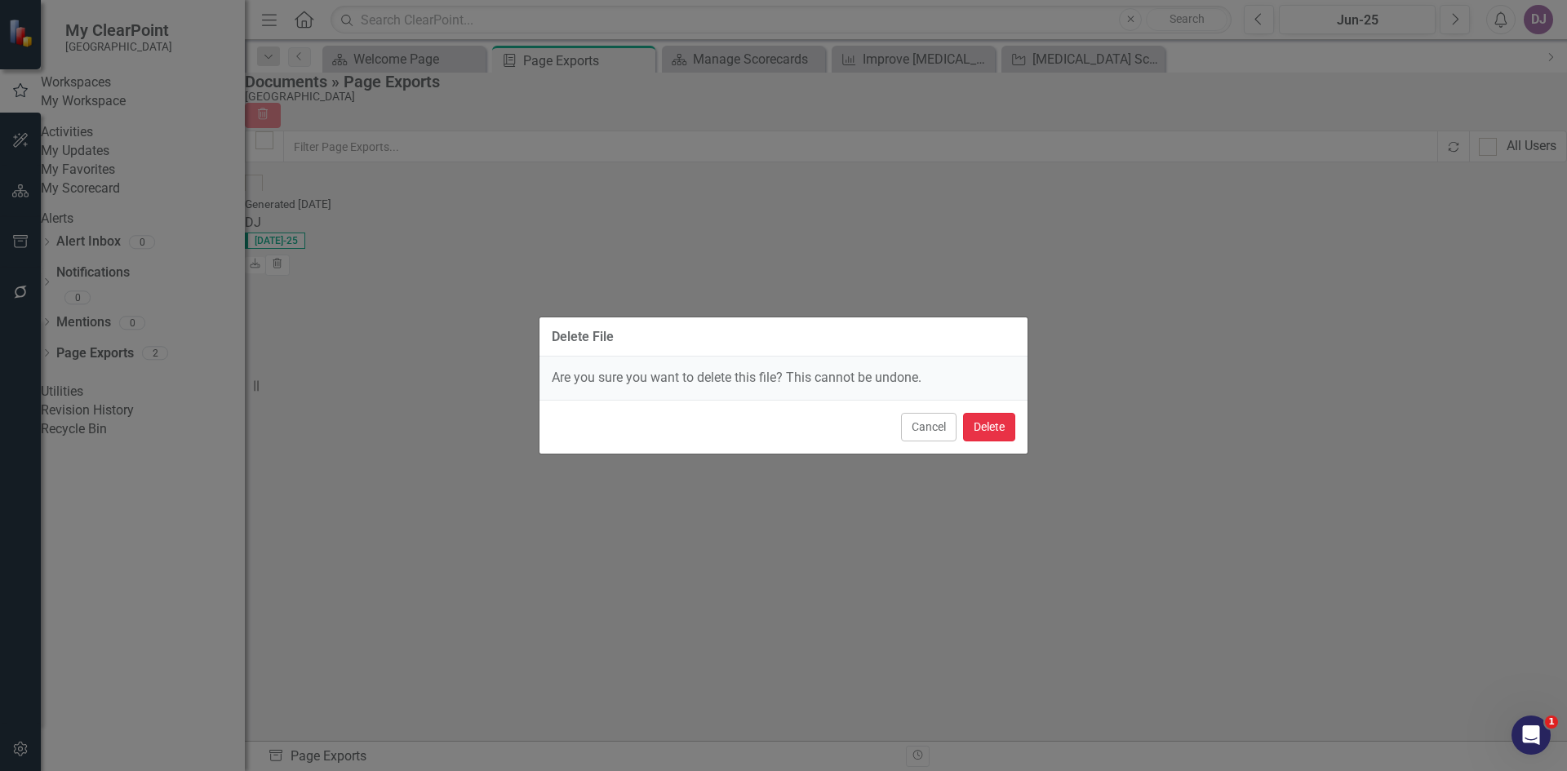
click at [986, 429] on button "Delete" at bounding box center [989, 427] width 52 height 29
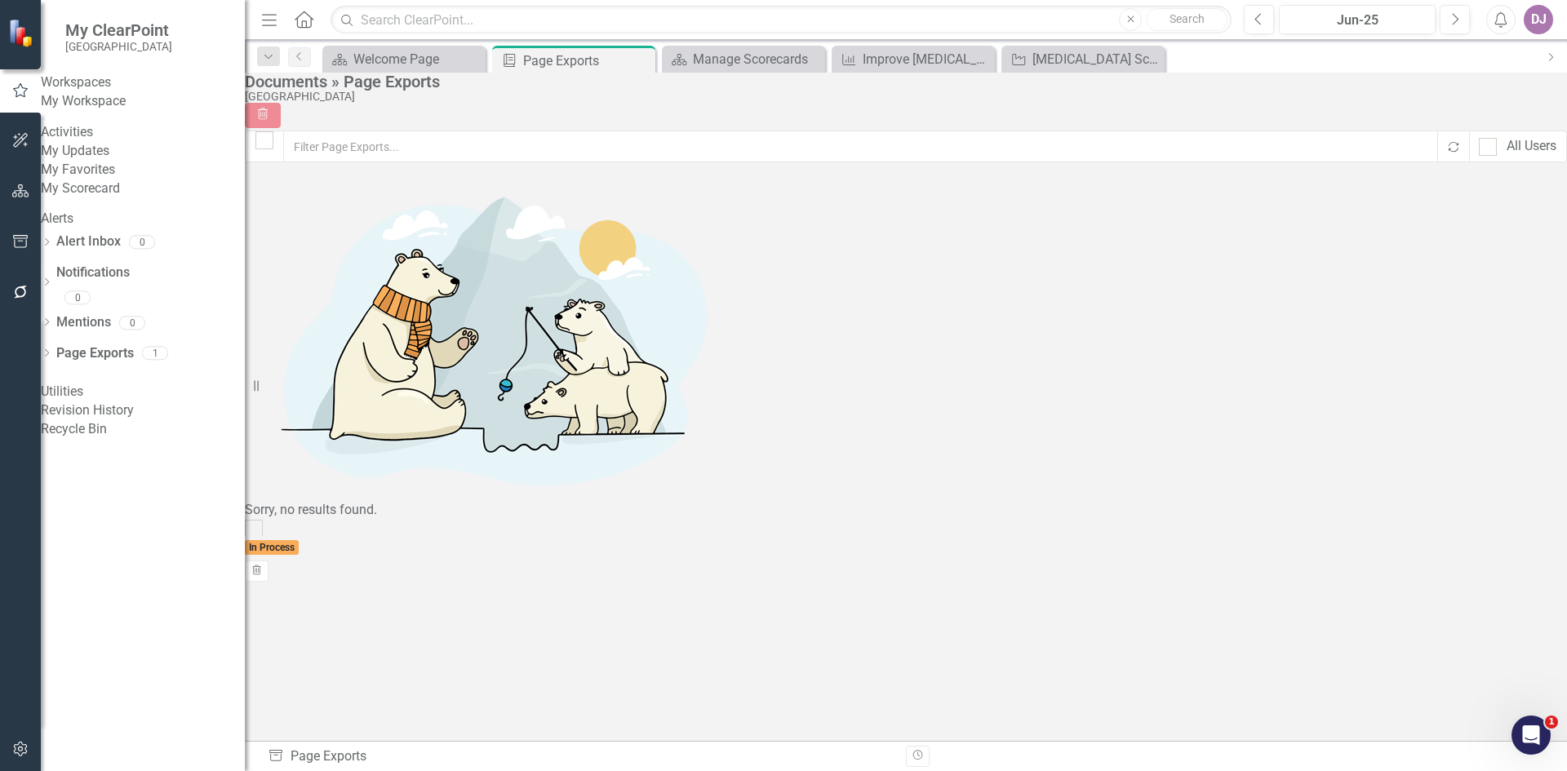
click at [379, 381] on div "Sorry, no results found." at bounding box center [906, 347] width 1322 height 345
click at [111, 332] on link "Mentions" at bounding box center [83, 322] width 55 height 19
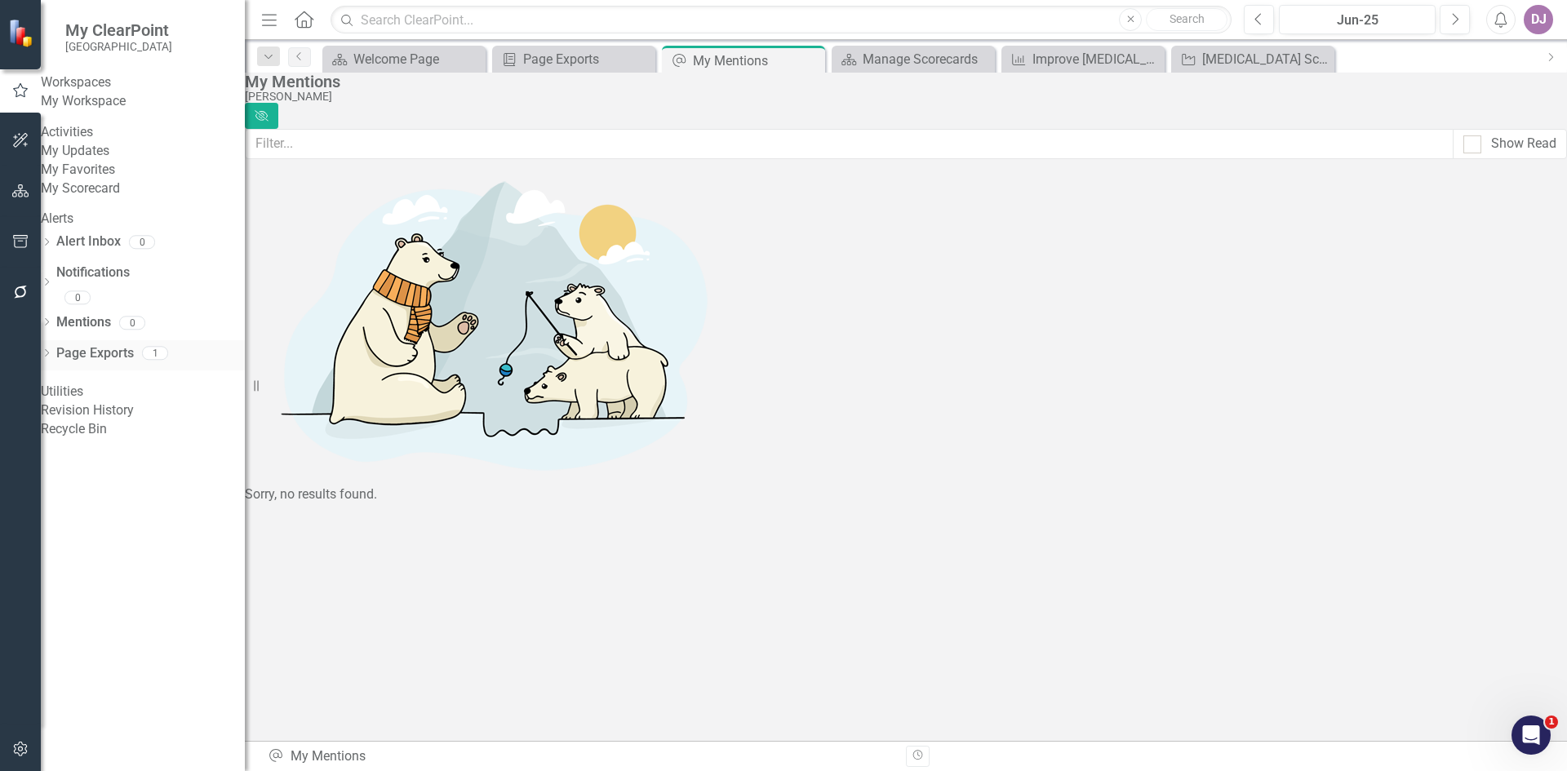
click at [113, 363] on link "Page Exports" at bounding box center [95, 353] width 78 height 19
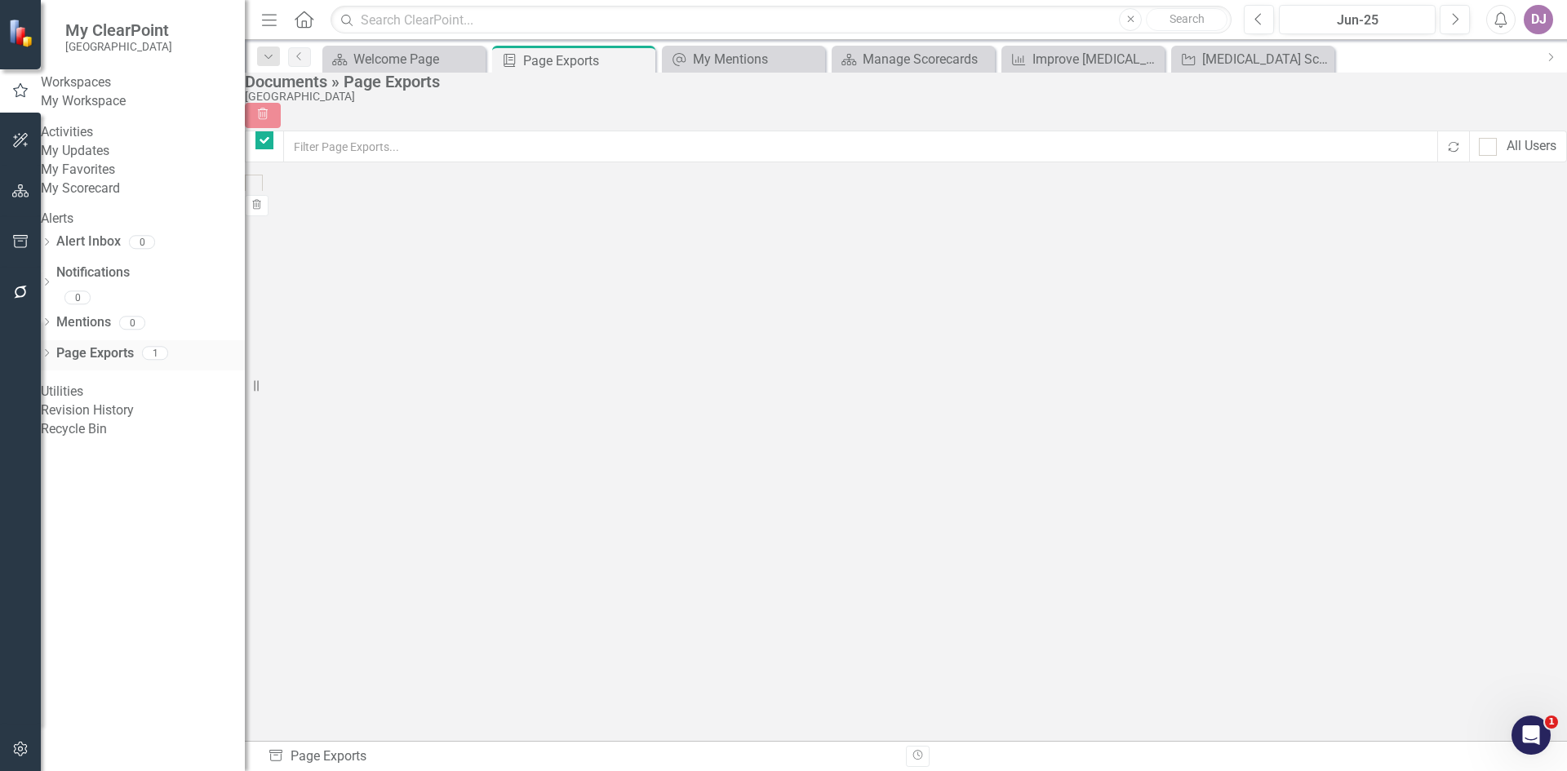
checkbox input "false"
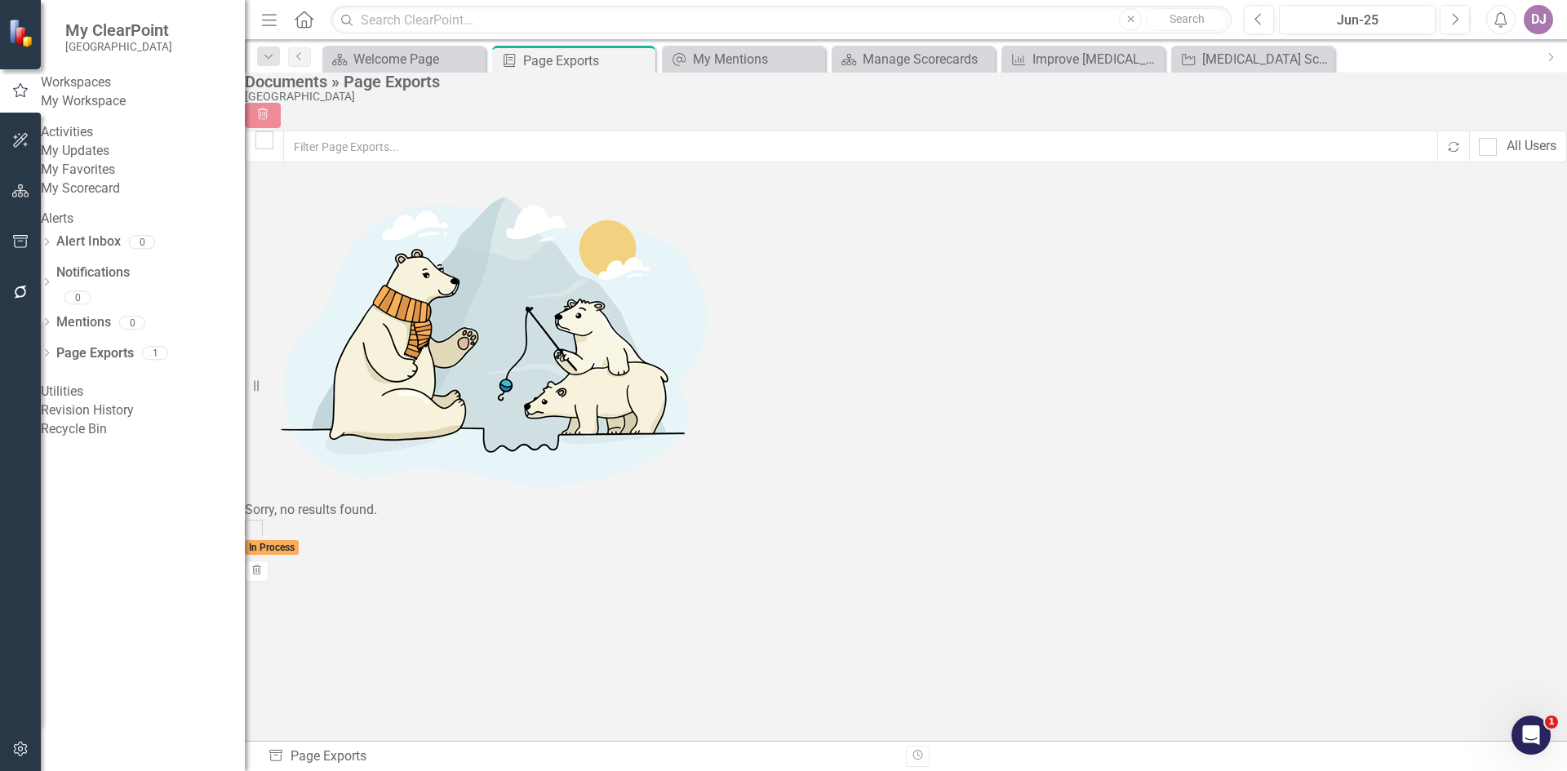
click at [117, 439] on link "Recycle Bin" at bounding box center [143, 429] width 204 height 19
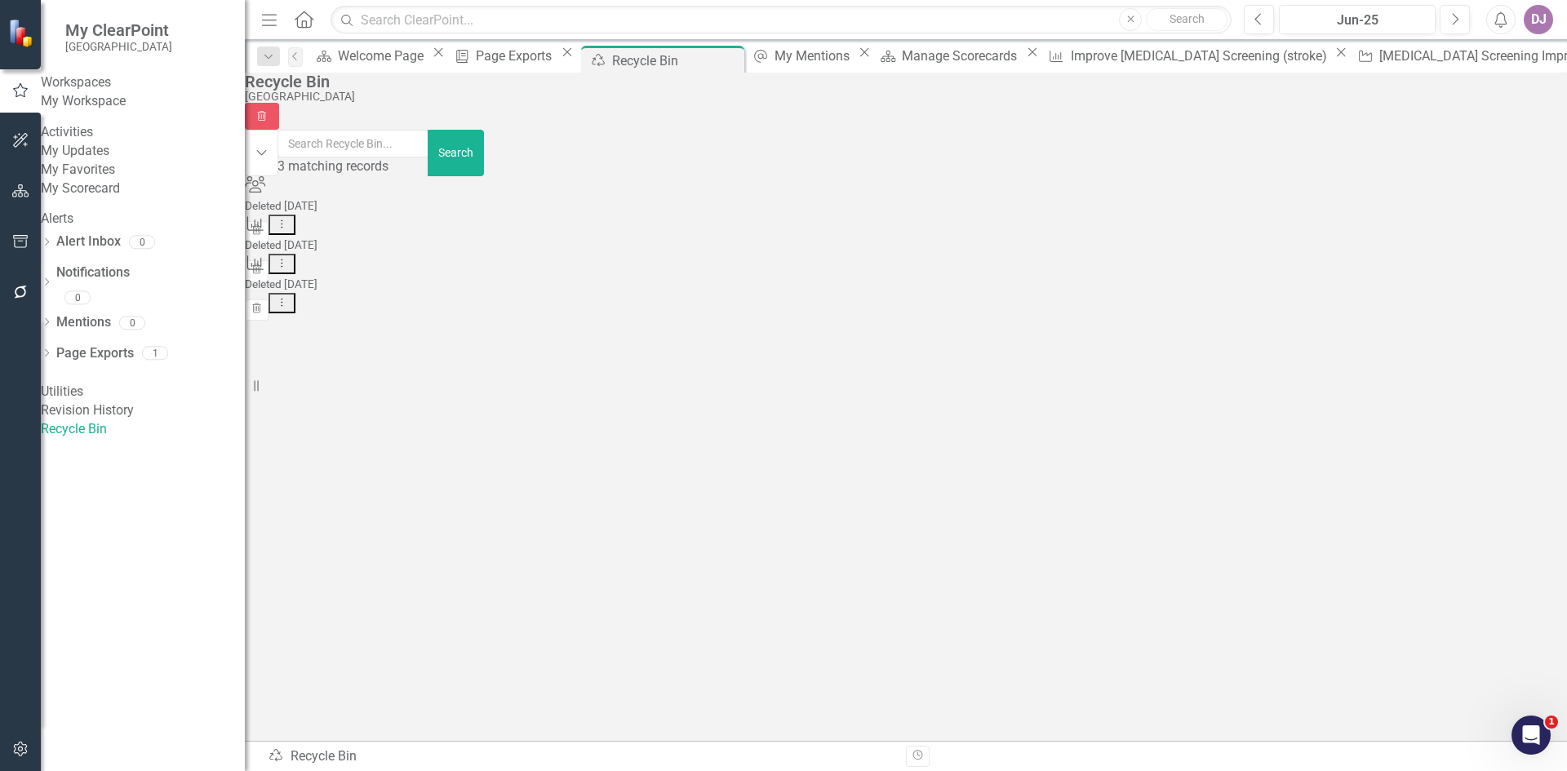
click at [109, 161] on link "My Updates" at bounding box center [143, 151] width 204 height 19
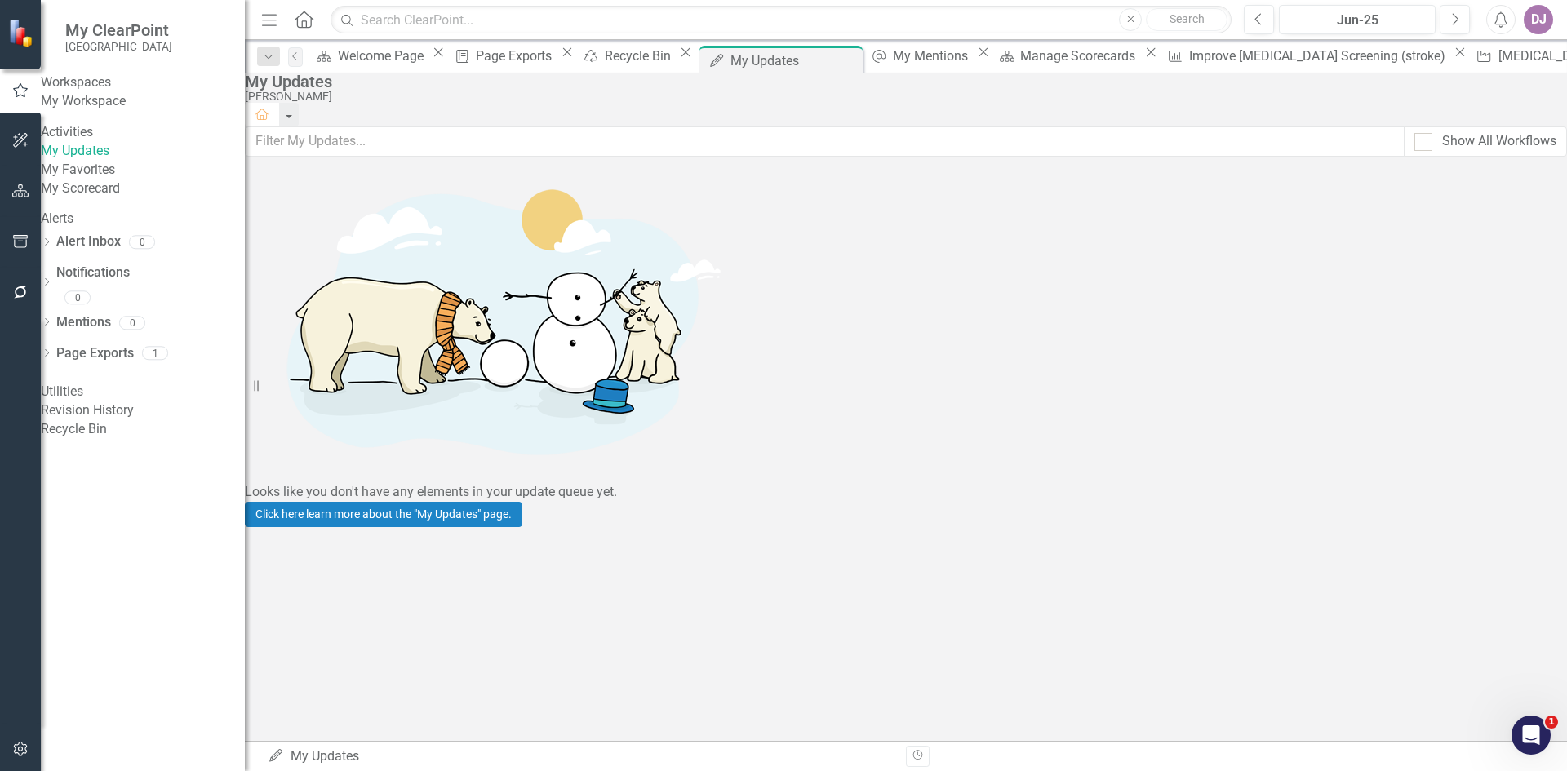
click at [103, 180] on link "My Favorites" at bounding box center [143, 170] width 204 height 19
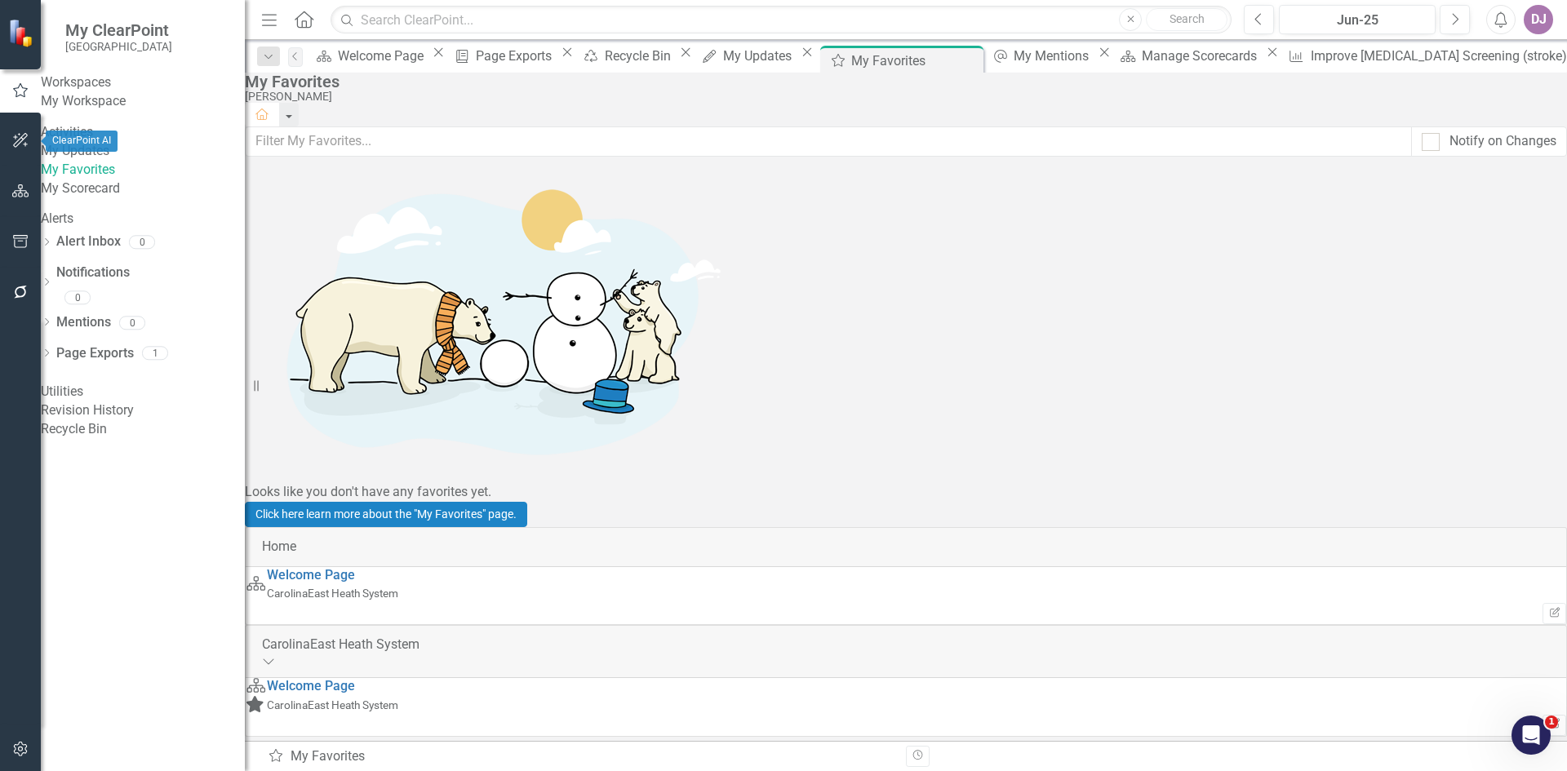
click at [25, 149] on button "button" at bounding box center [20, 141] width 37 height 34
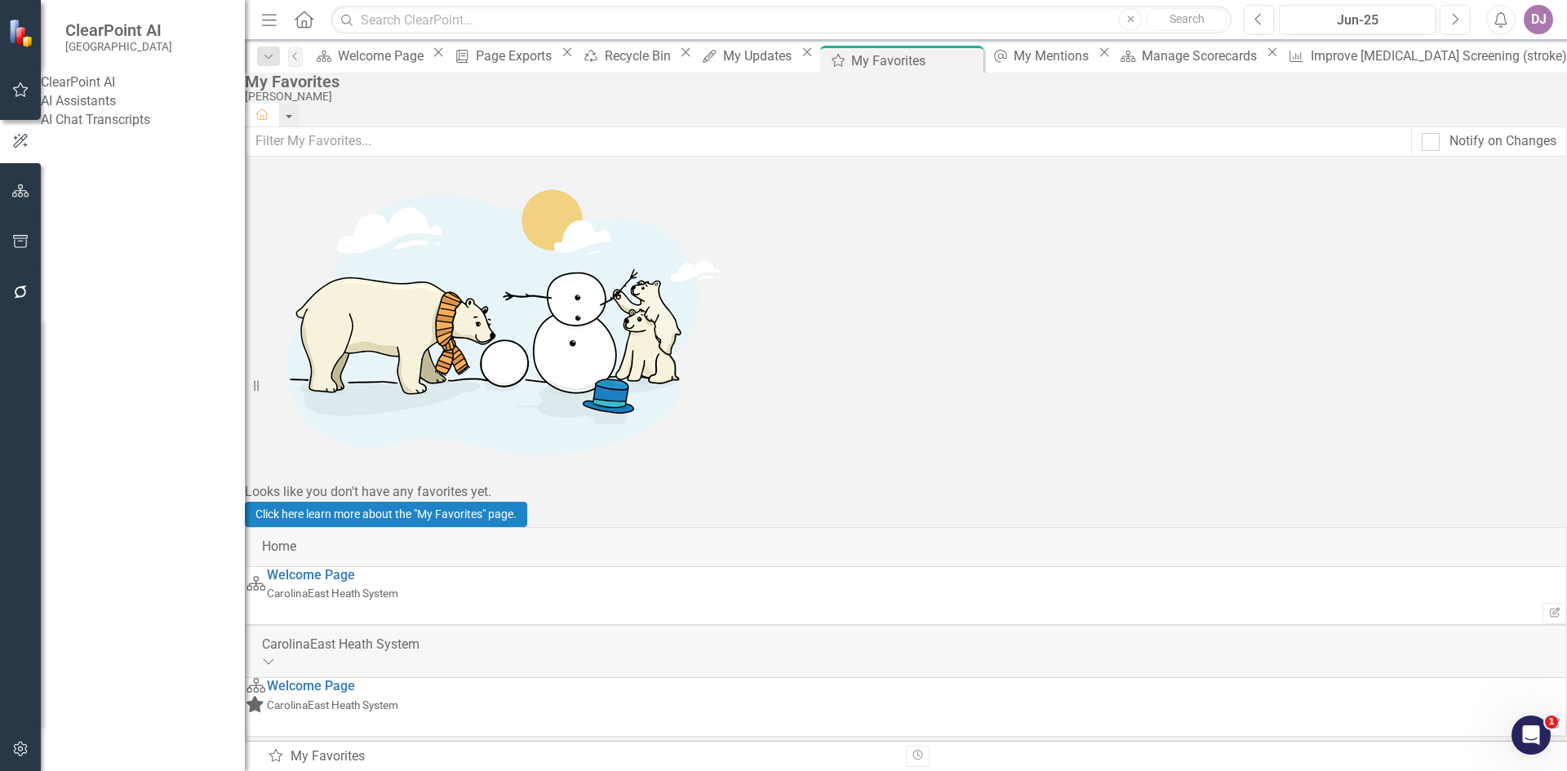
click at [159, 130] on link "AI Chat Transcripts" at bounding box center [143, 120] width 204 height 19
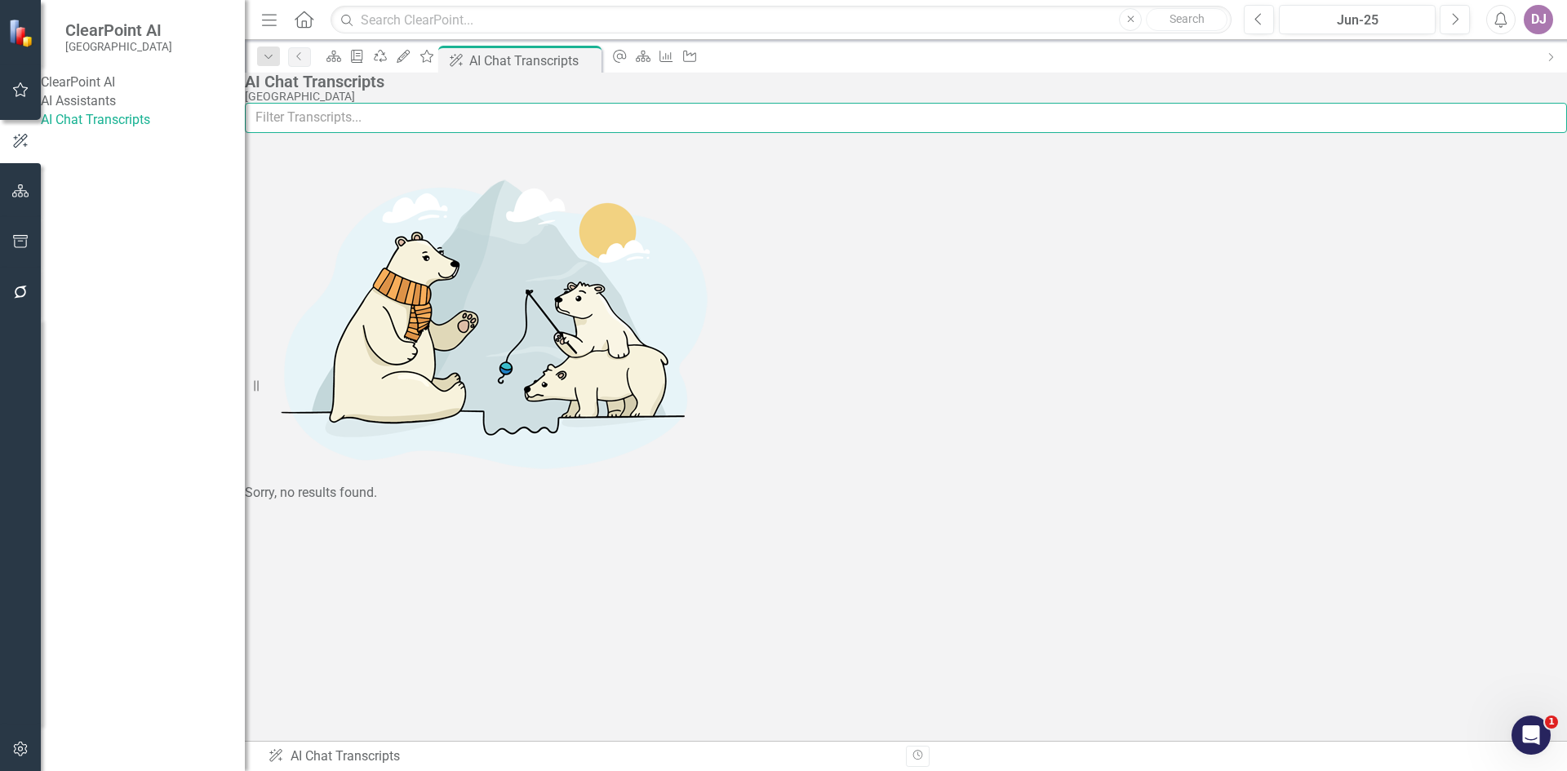
click at [370, 133] on input "text" at bounding box center [906, 118] width 1322 height 30
click at [93, 111] on link "AI Assistants" at bounding box center [143, 101] width 204 height 19
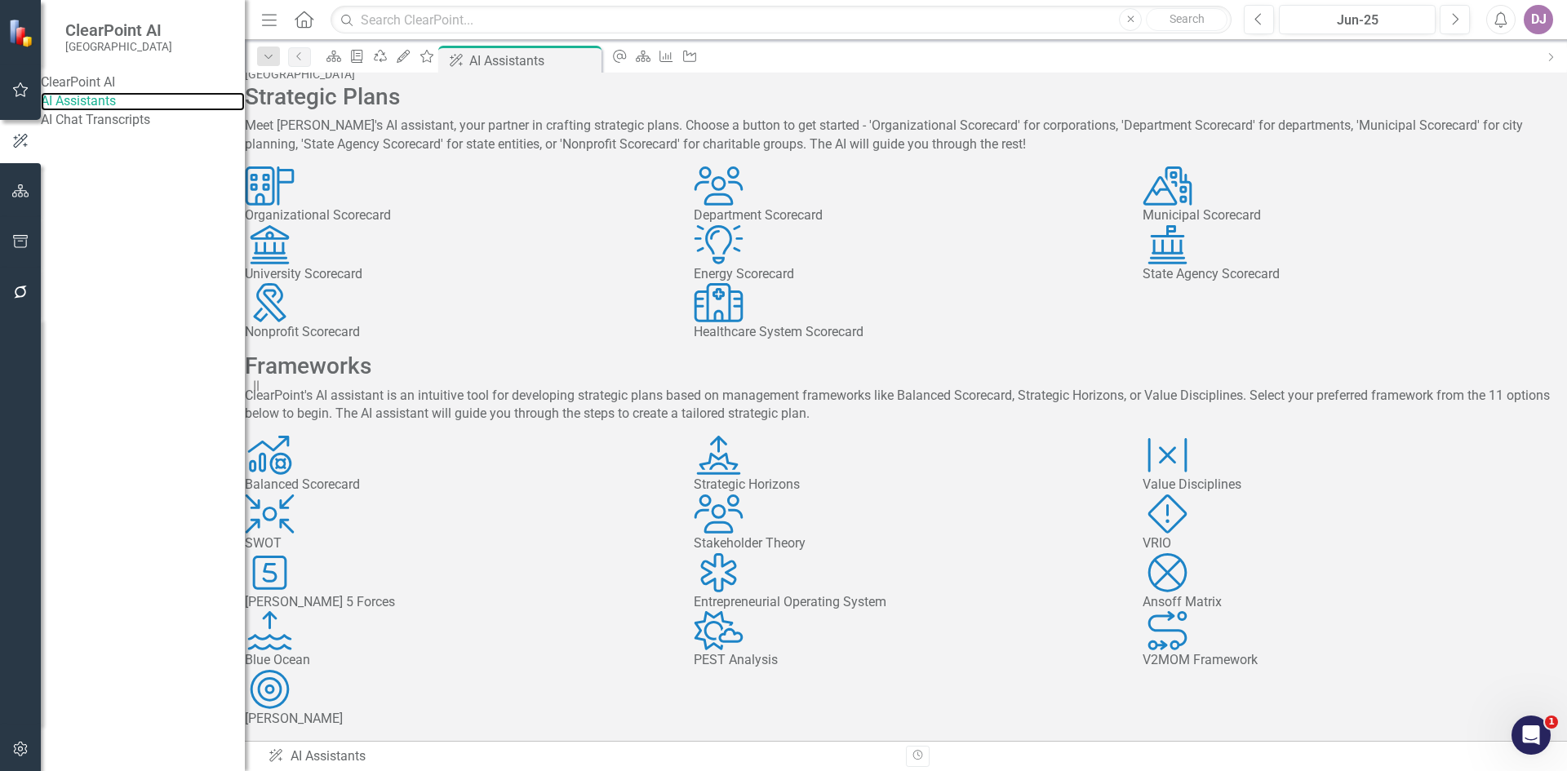
scroll to position [118, 0]
click at [922, 326] on div "Healthcare System Scorecard" at bounding box center [906, 332] width 424 height 19
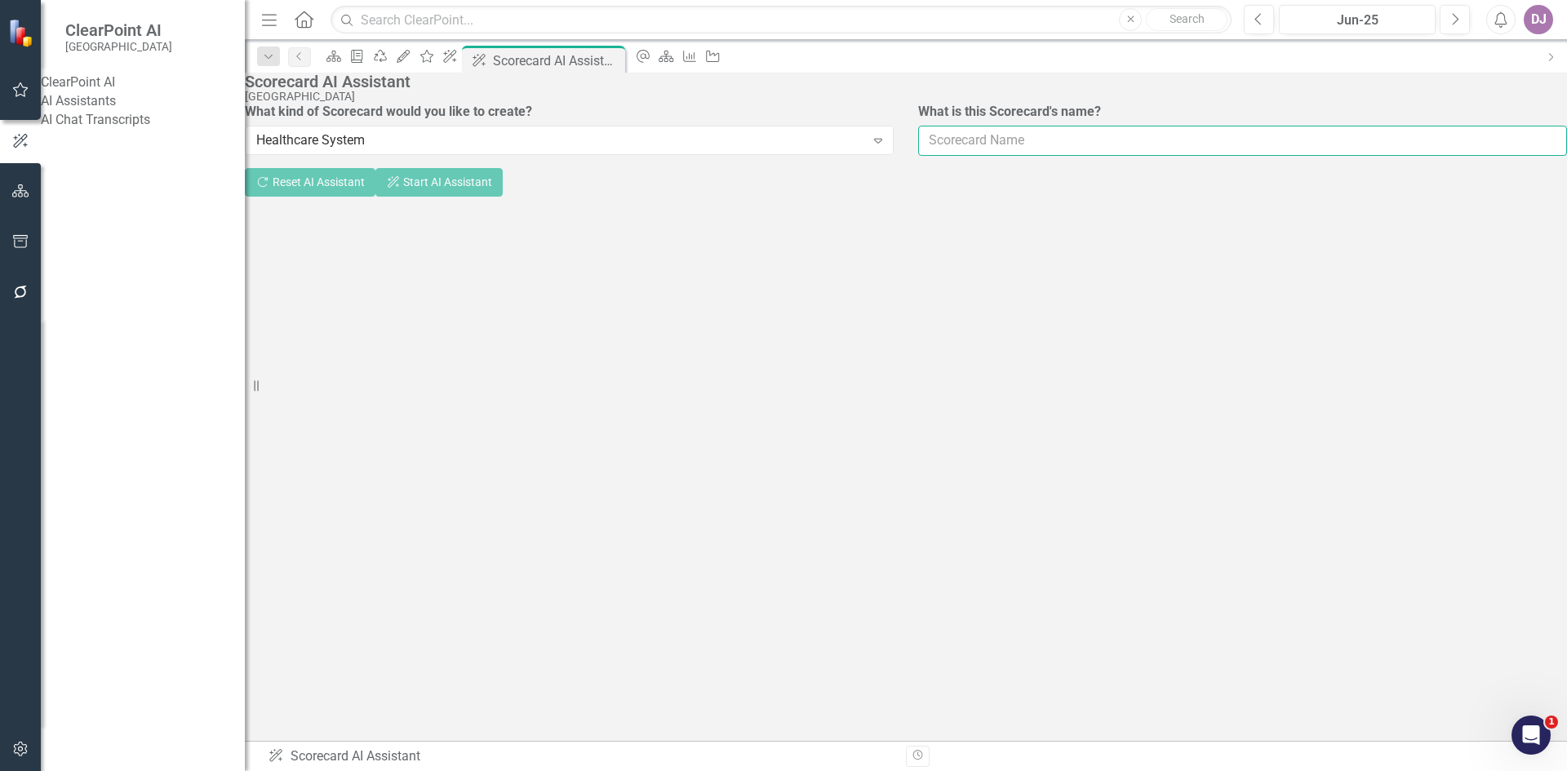
click at [986, 156] on input "What is this Scorecard's name?" at bounding box center [1242, 141] width 649 height 30
type input "Quality"
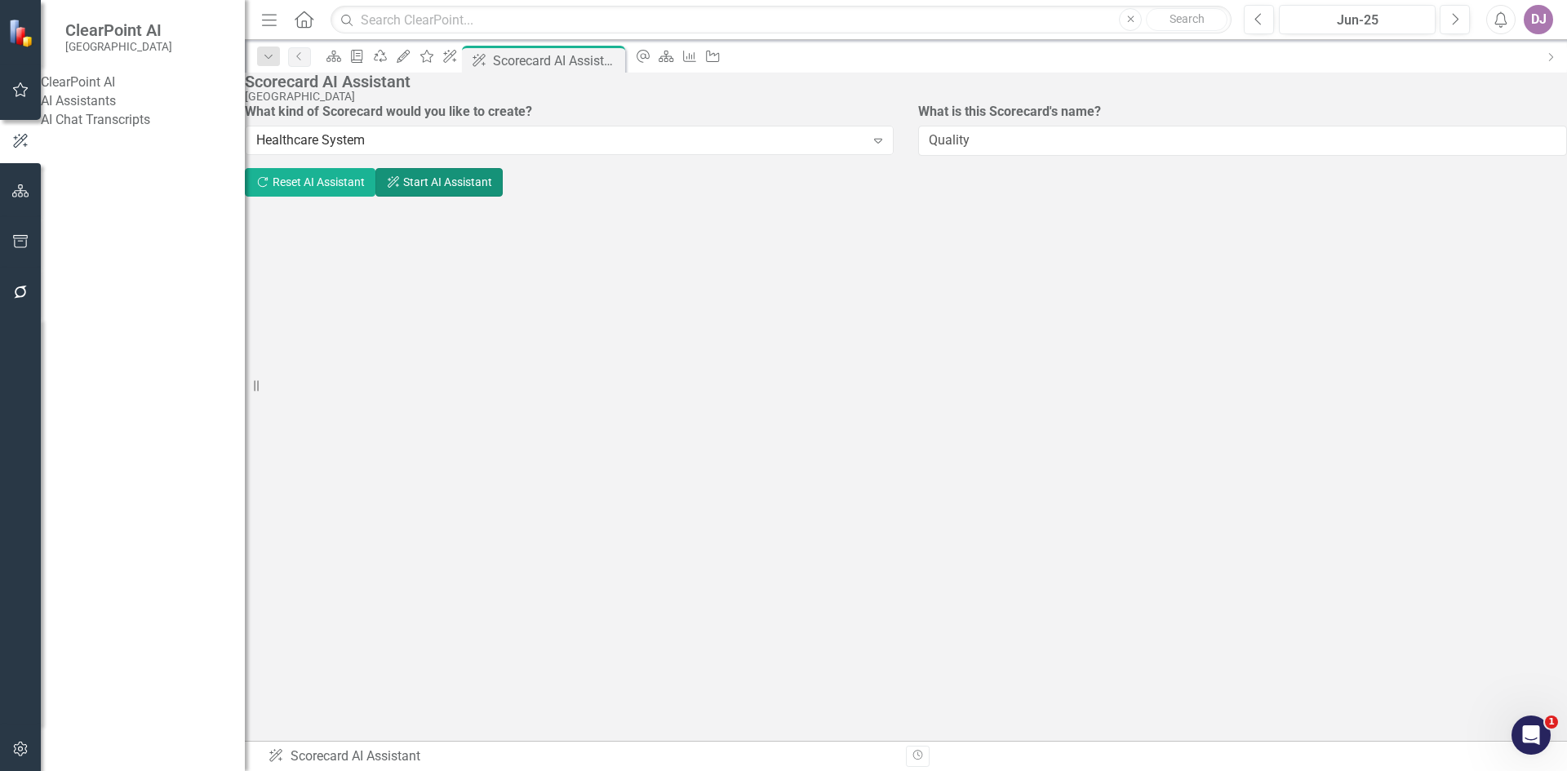
click at [503, 197] on button "ClearPoint AI Start AI Assistant" at bounding box center [438, 182] width 127 height 29
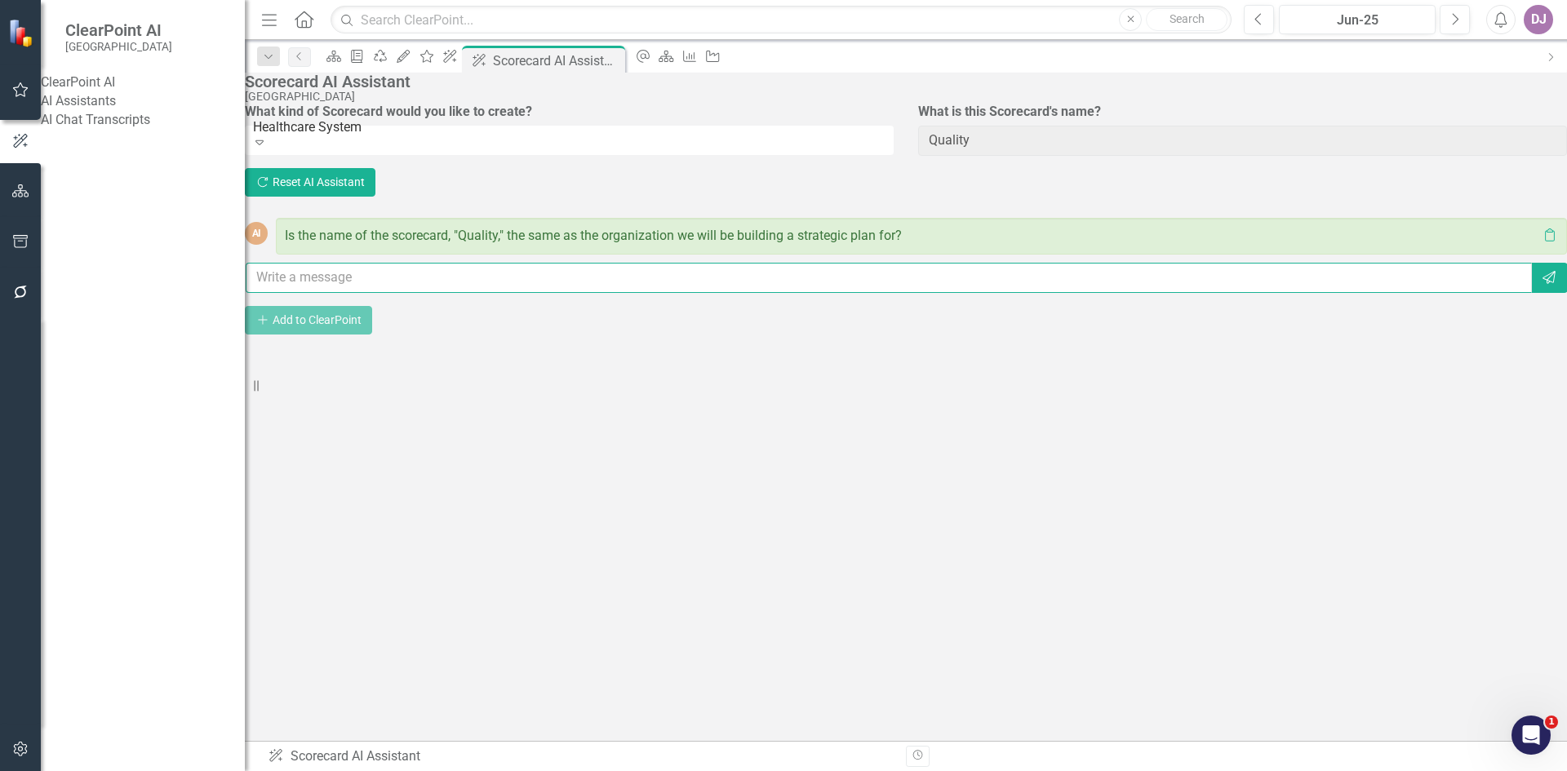
click at [607, 293] on input "text" at bounding box center [889, 278] width 1286 height 30
type input "CarolinaEast Quality"
click at [1541, 284] on icon "Send" at bounding box center [1549, 277] width 16 height 13
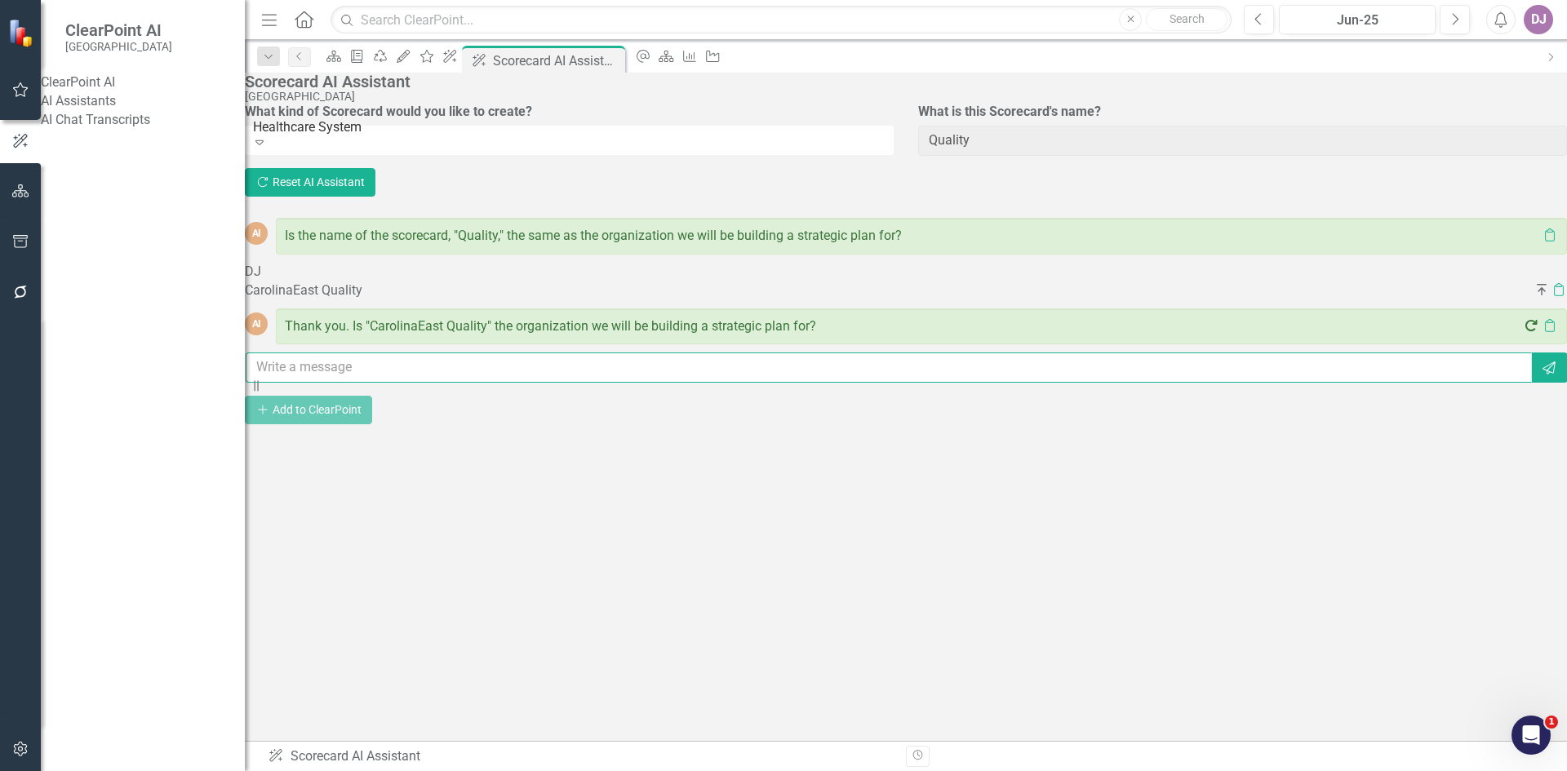
click at [421, 383] on input "text" at bounding box center [889, 368] width 1286 height 30
type input "YEs"
click at [1541, 375] on icon "Send" at bounding box center [1549, 368] width 16 height 13
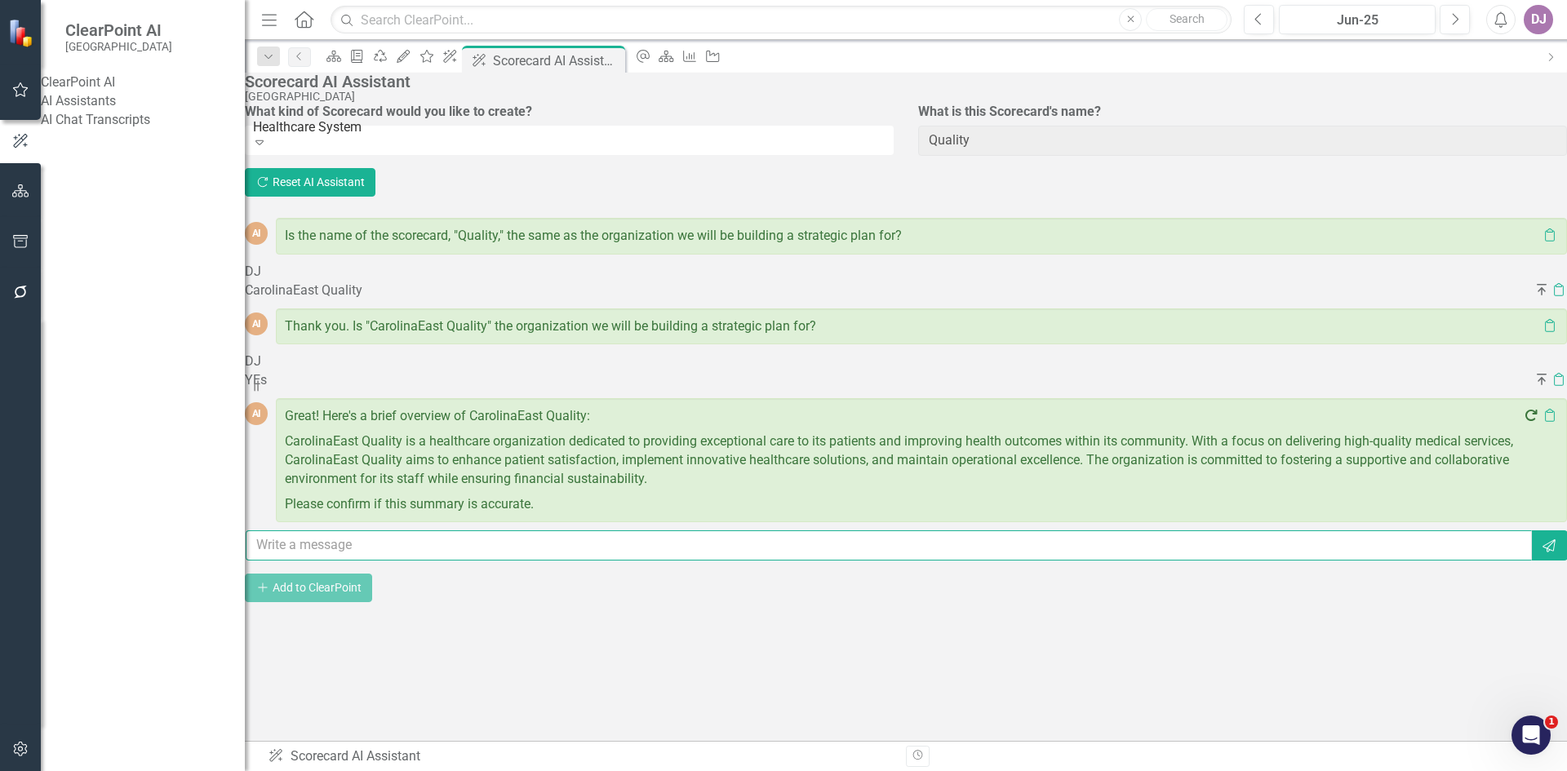
click at [411, 561] on input "text" at bounding box center [889, 545] width 1286 height 30
type input "Yes"
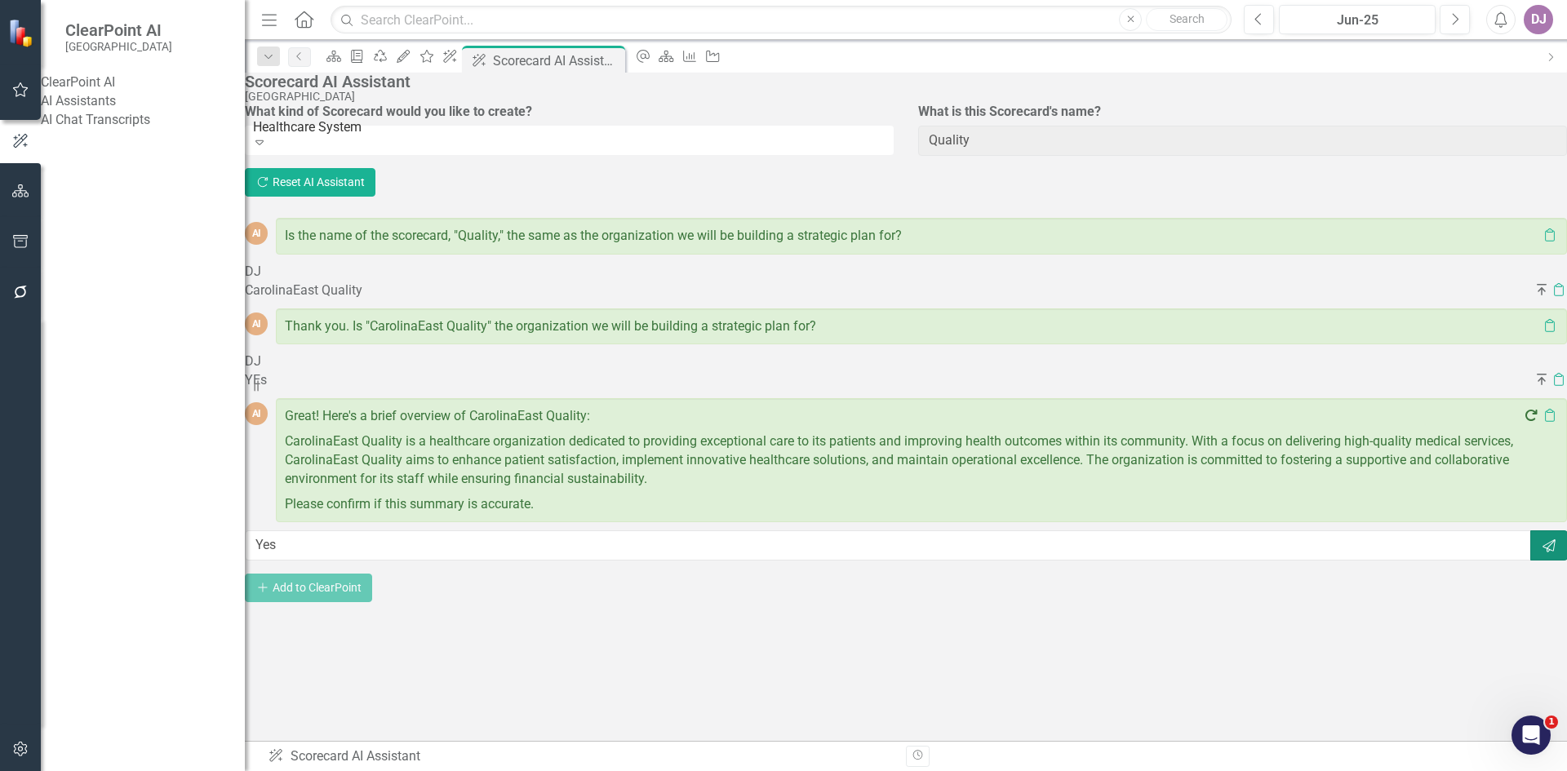
click at [1542, 553] on icon "button" at bounding box center [1548, 545] width 13 height 13
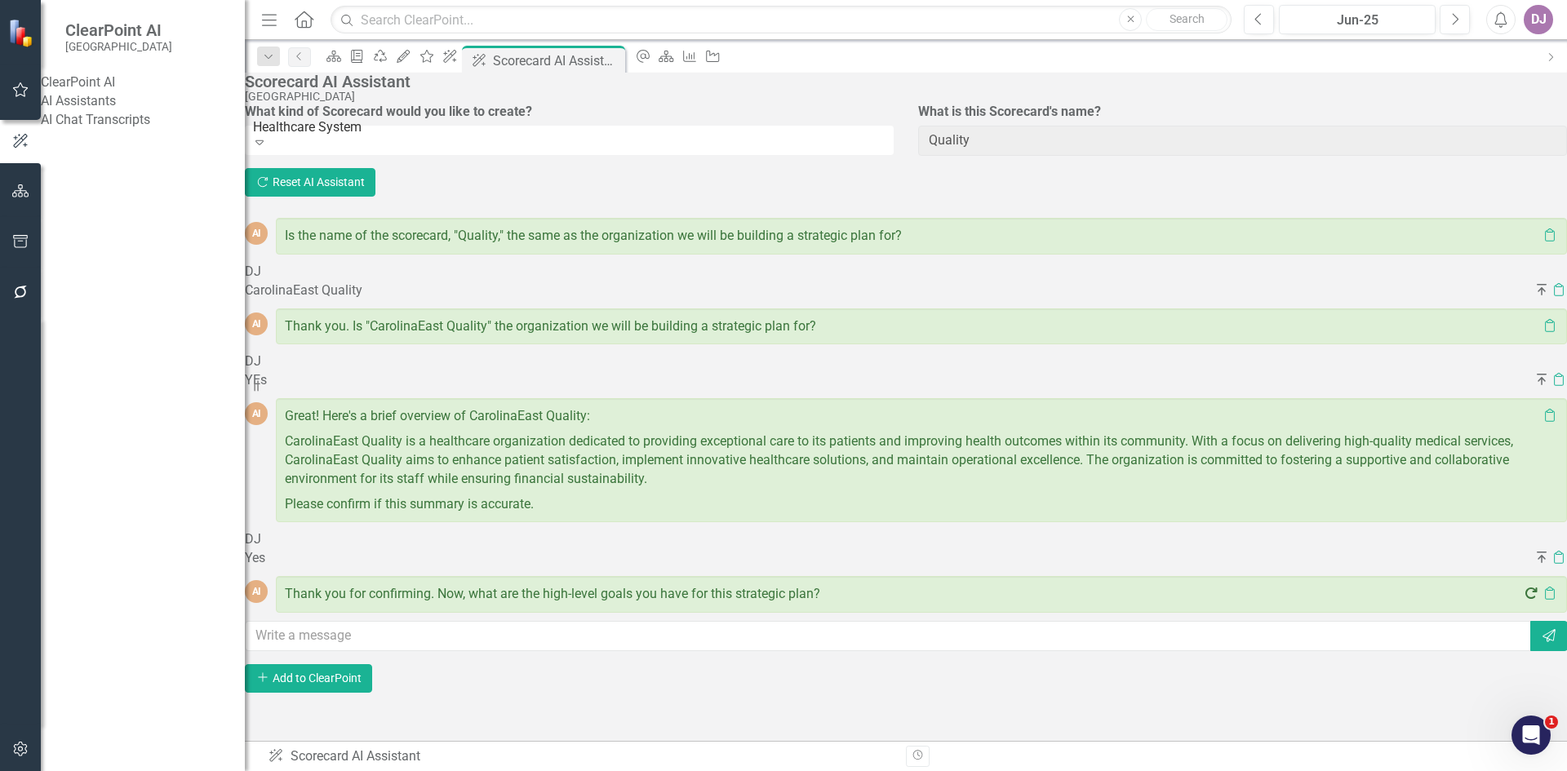
scroll to position [7, 0]
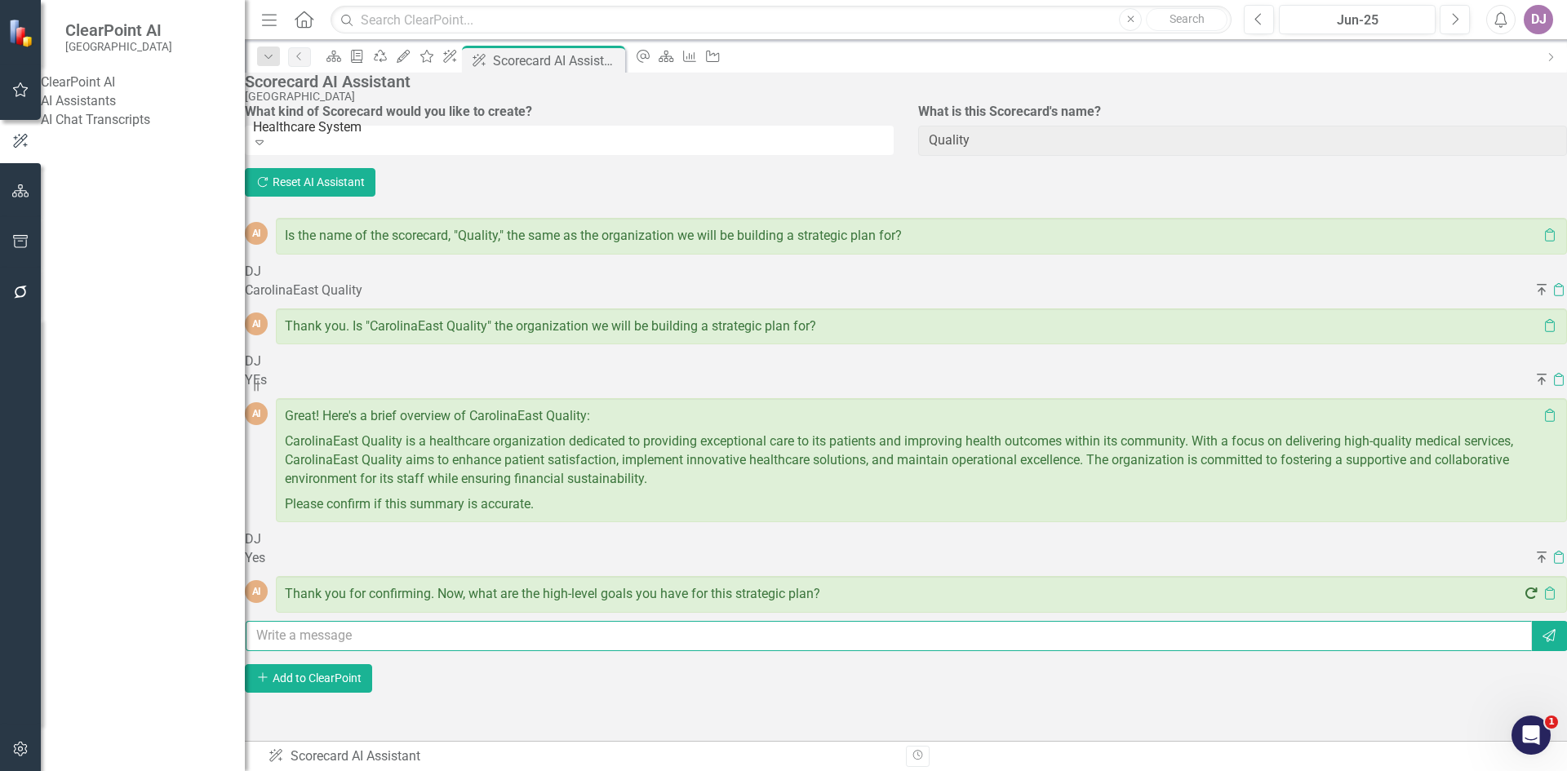
click at [431, 651] on input "text" at bounding box center [889, 636] width 1286 height 30
type input "Quality Care, Safety, Financial Security, Patient Satisfaction"
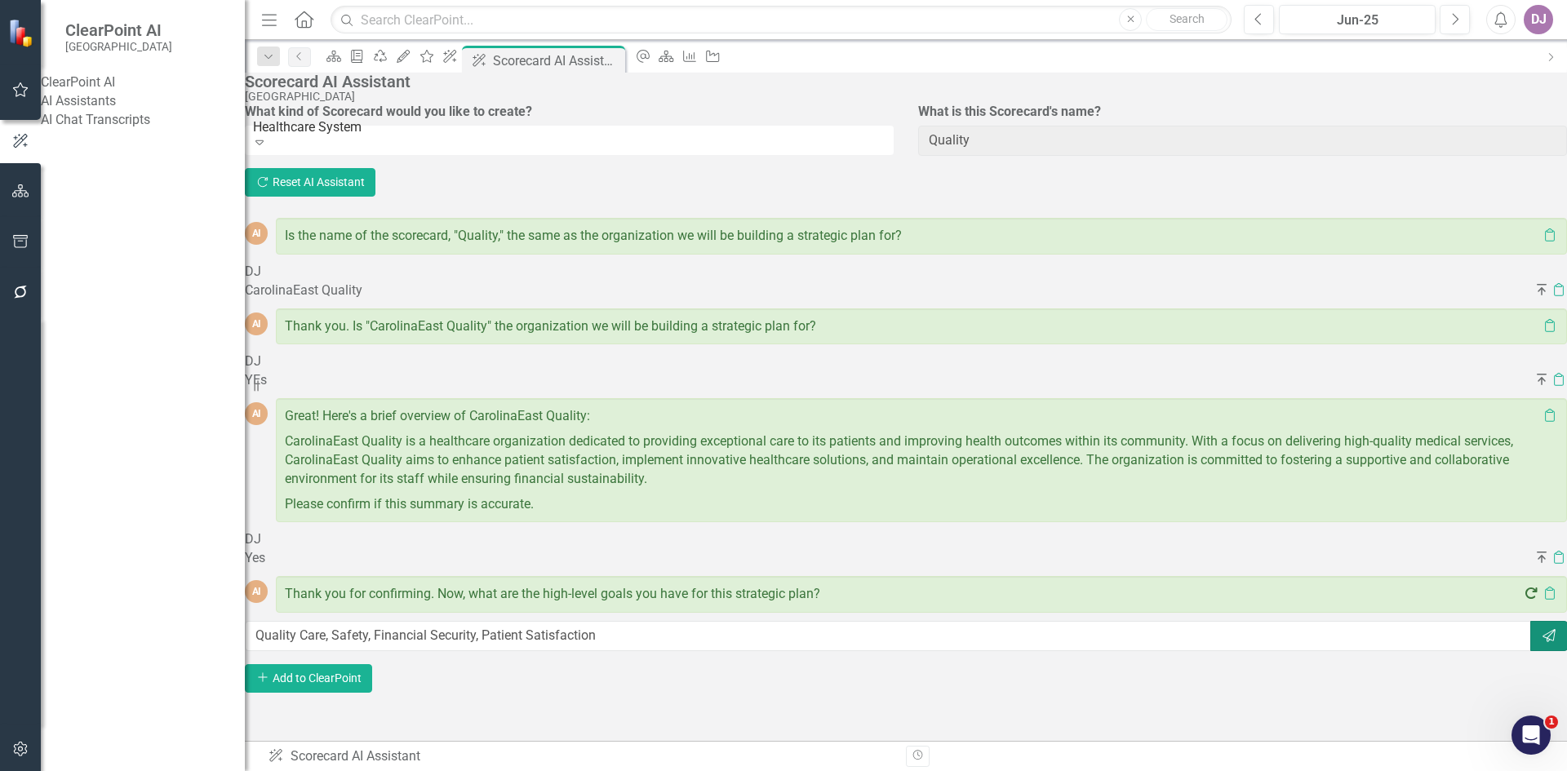
click at [1541, 642] on icon "Send" at bounding box center [1549, 635] width 16 height 13
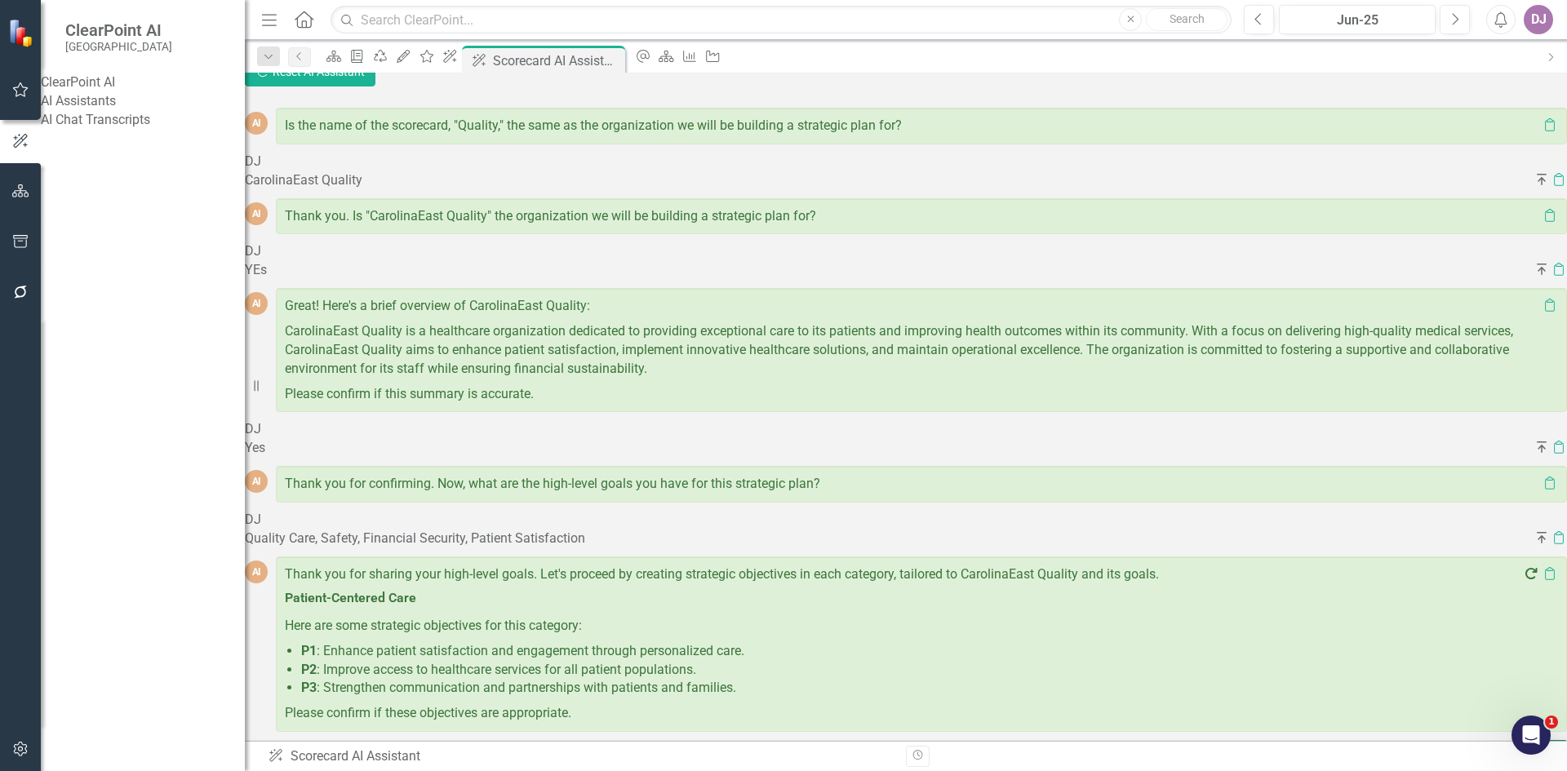
scroll to position [224, 0]
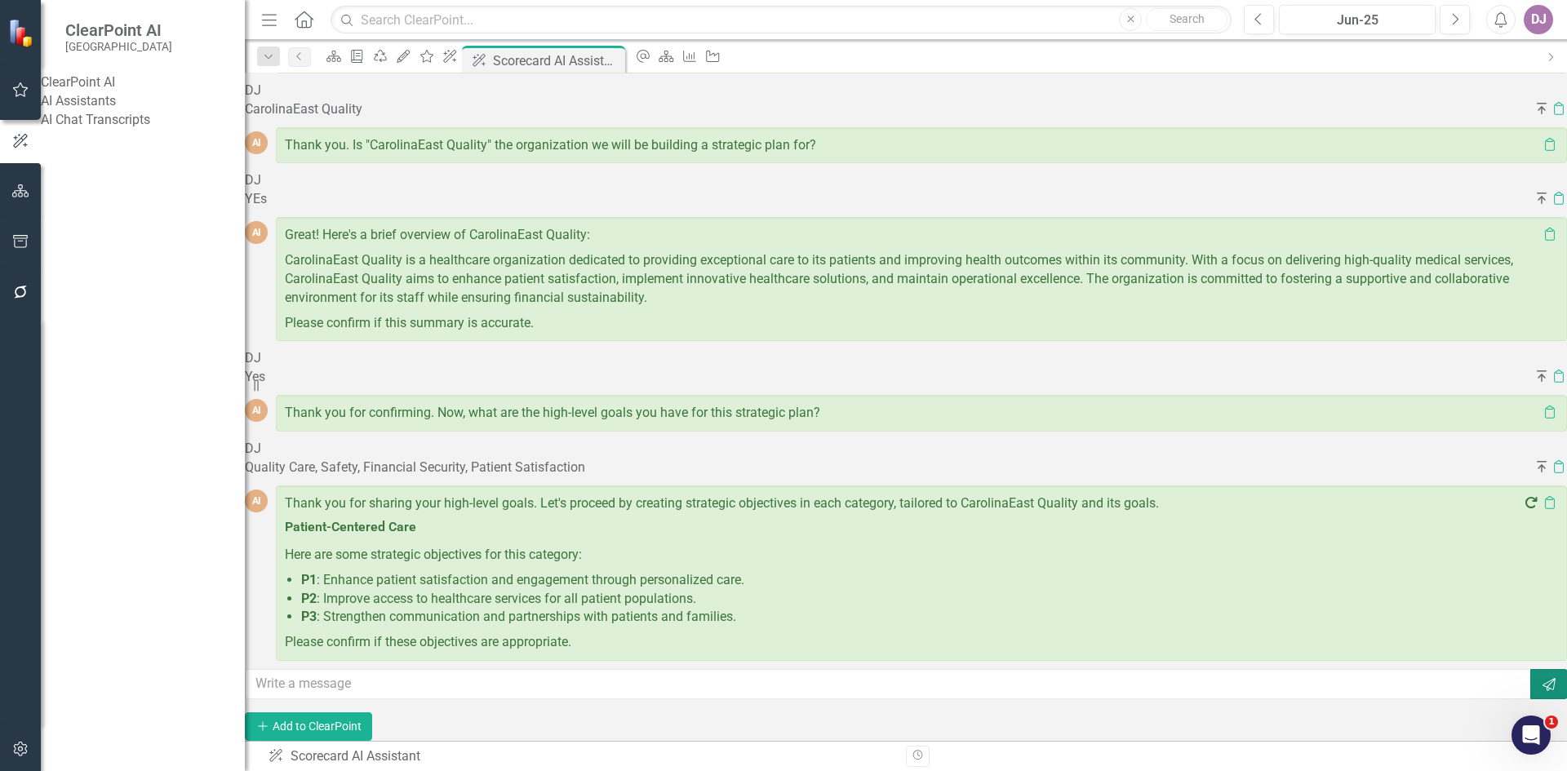
click at [1541, 678] on icon "Send" at bounding box center [1549, 684] width 16 height 13
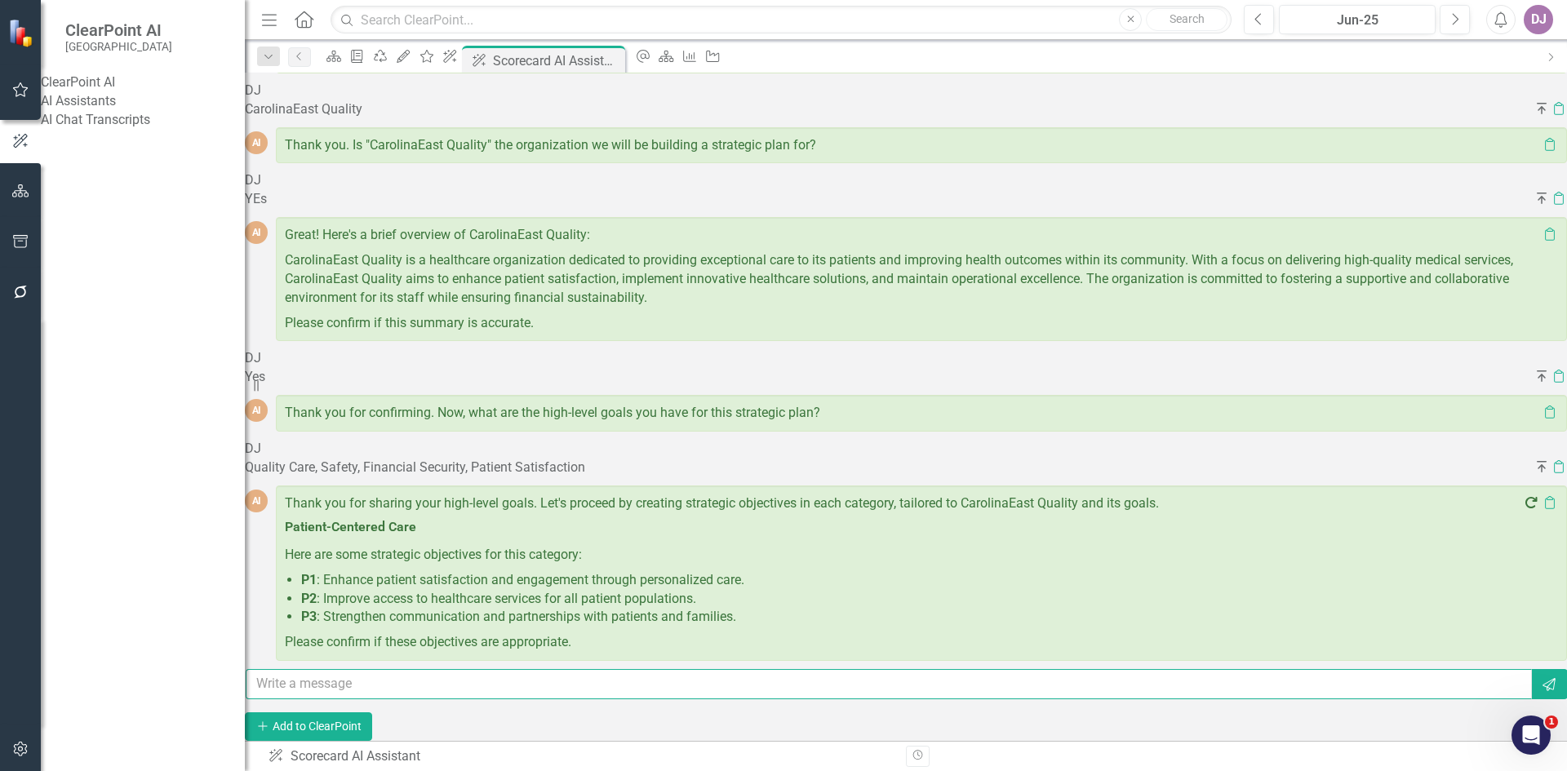
click at [350, 669] on input "text" at bounding box center [889, 684] width 1286 height 30
type input "Yes"
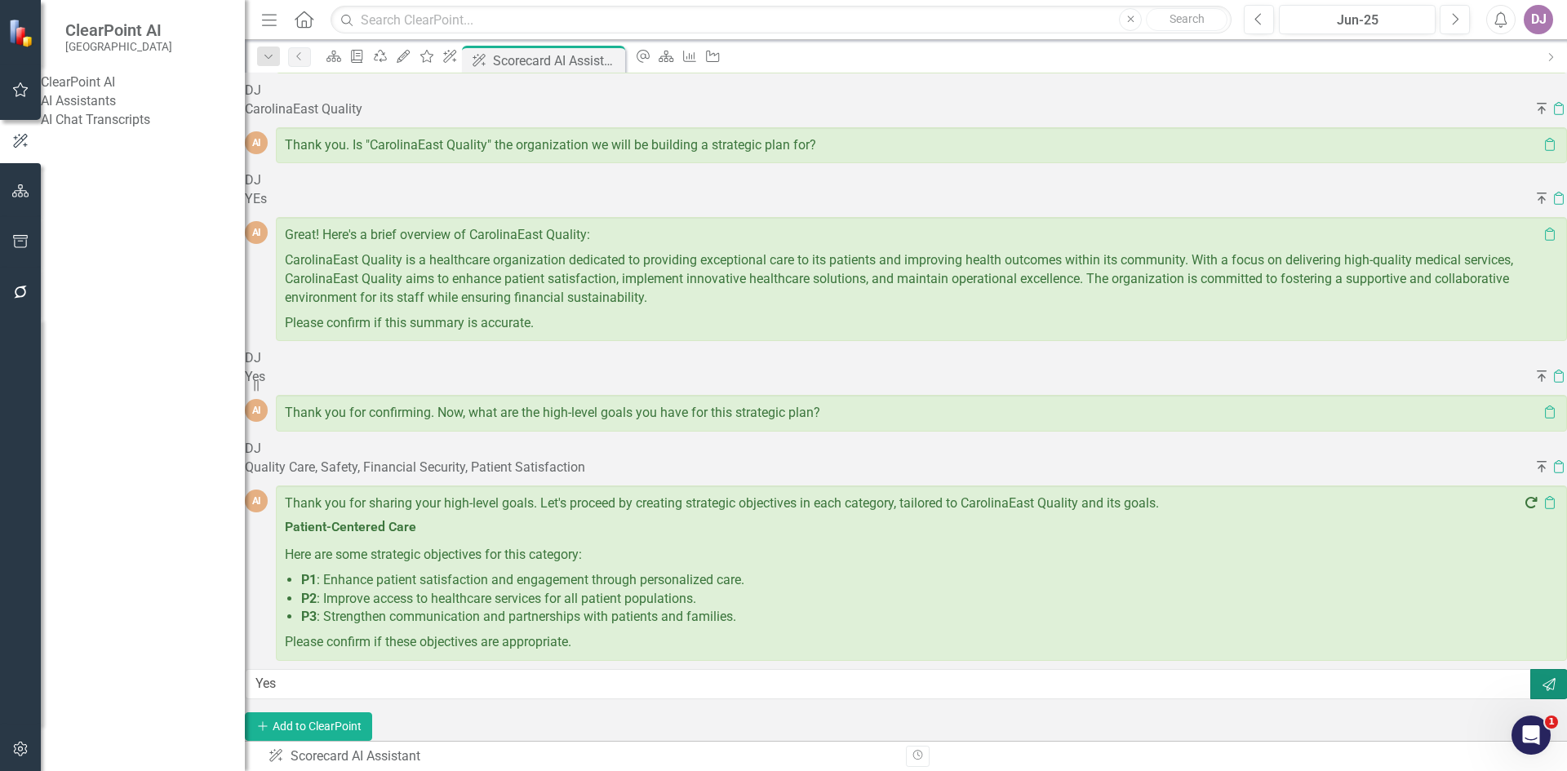
click at [1530, 670] on button "Send" at bounding box center [1549, 684] width 38 height 30
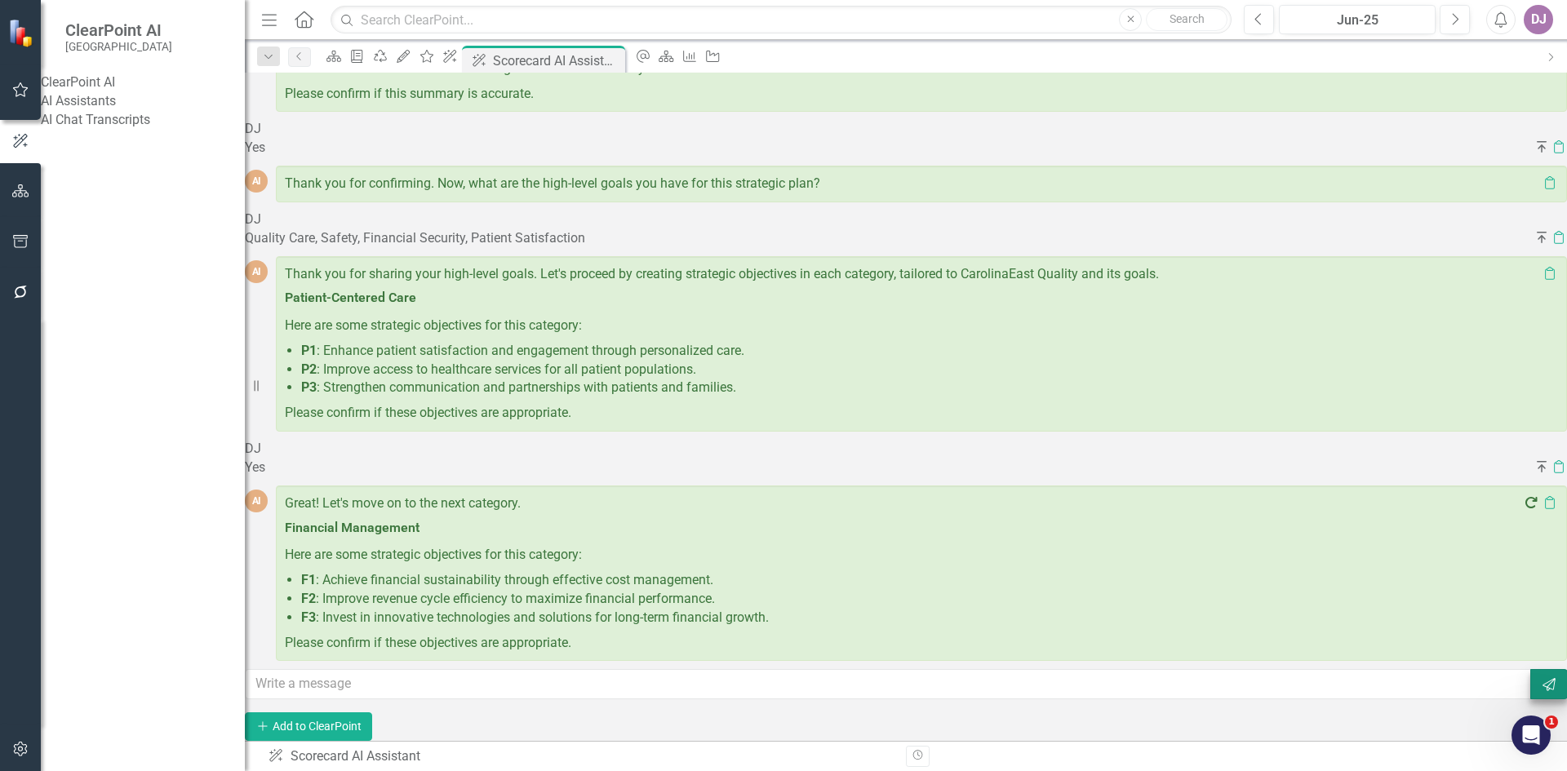
scroll to position [452, 0]
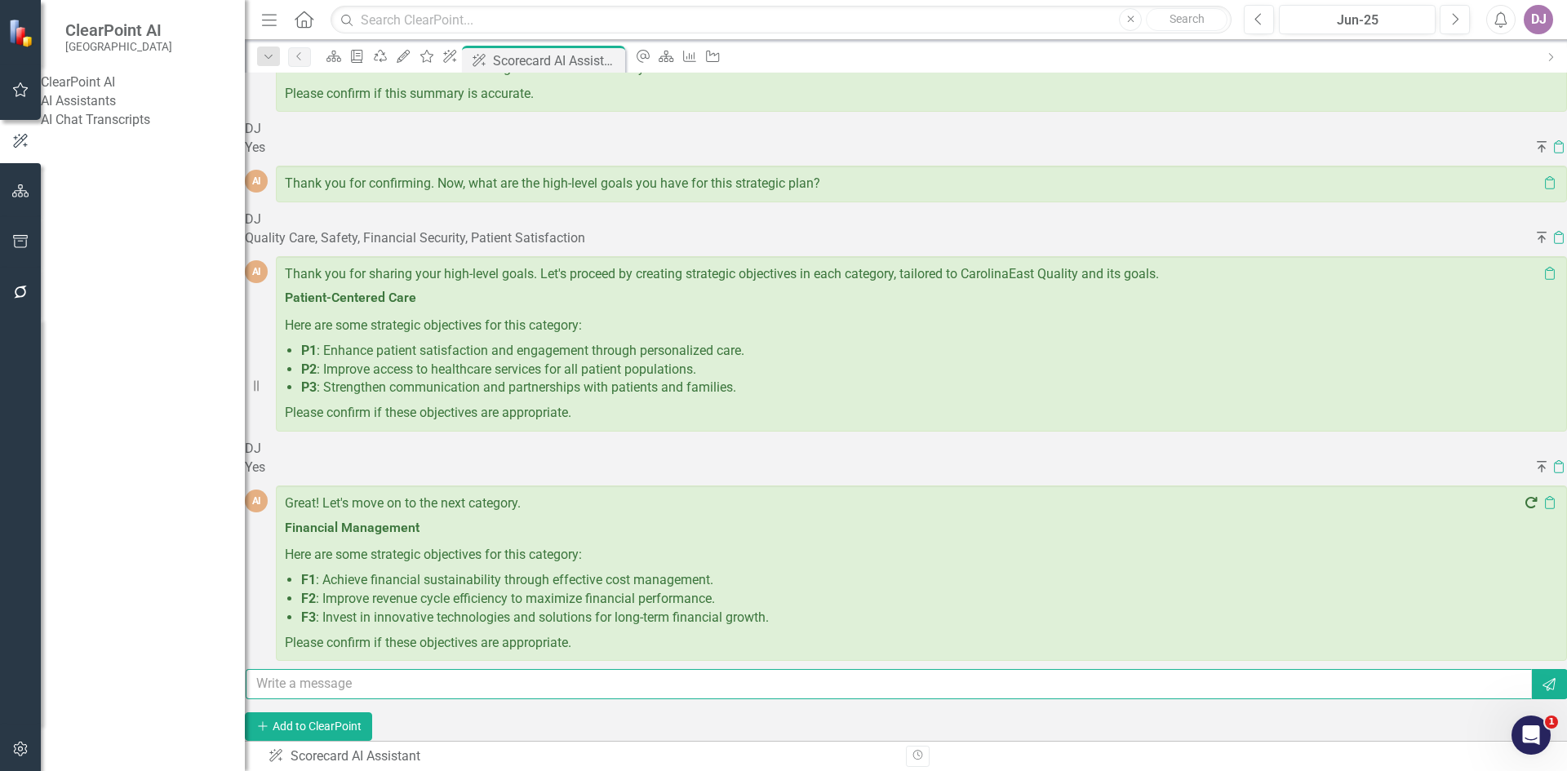
click at [641, 669] on input "text" at bounding box center [889, 684] width 1286 height 30
type input "Yes"
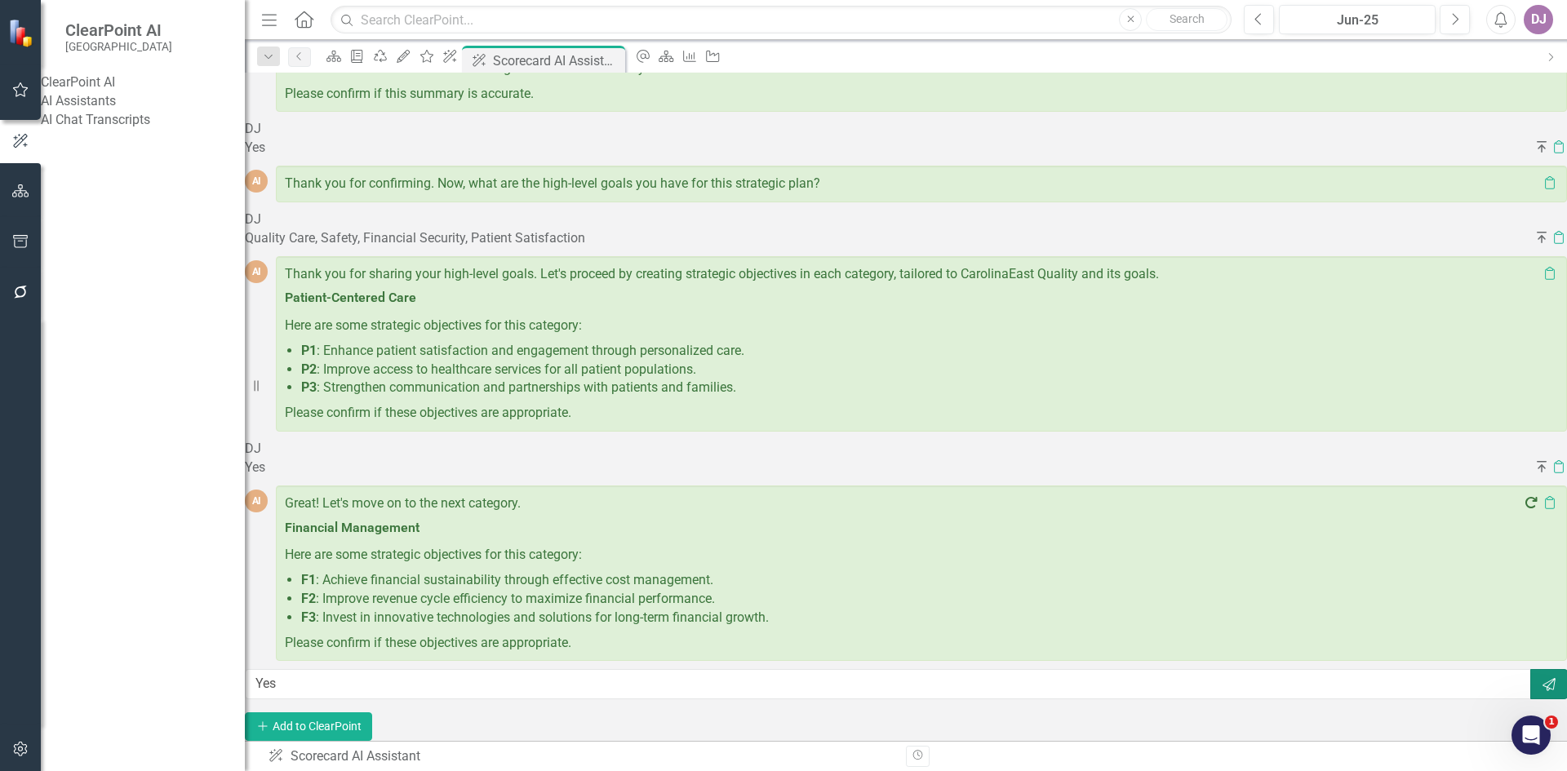
click at [1541, 678] on icon "Send" at bounding box center [1549, 684] width 16 height 13
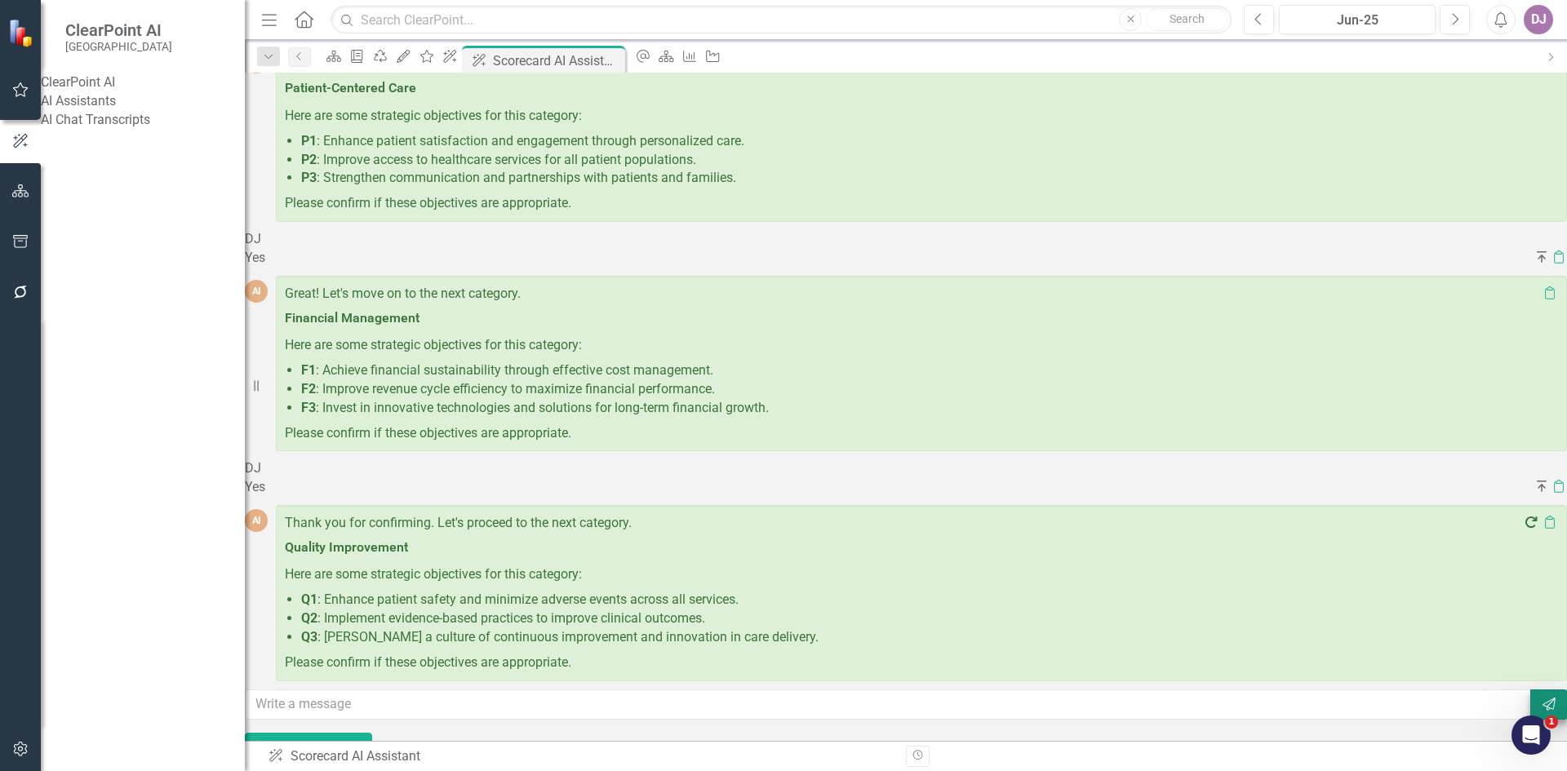
scroll to position [681, 0]
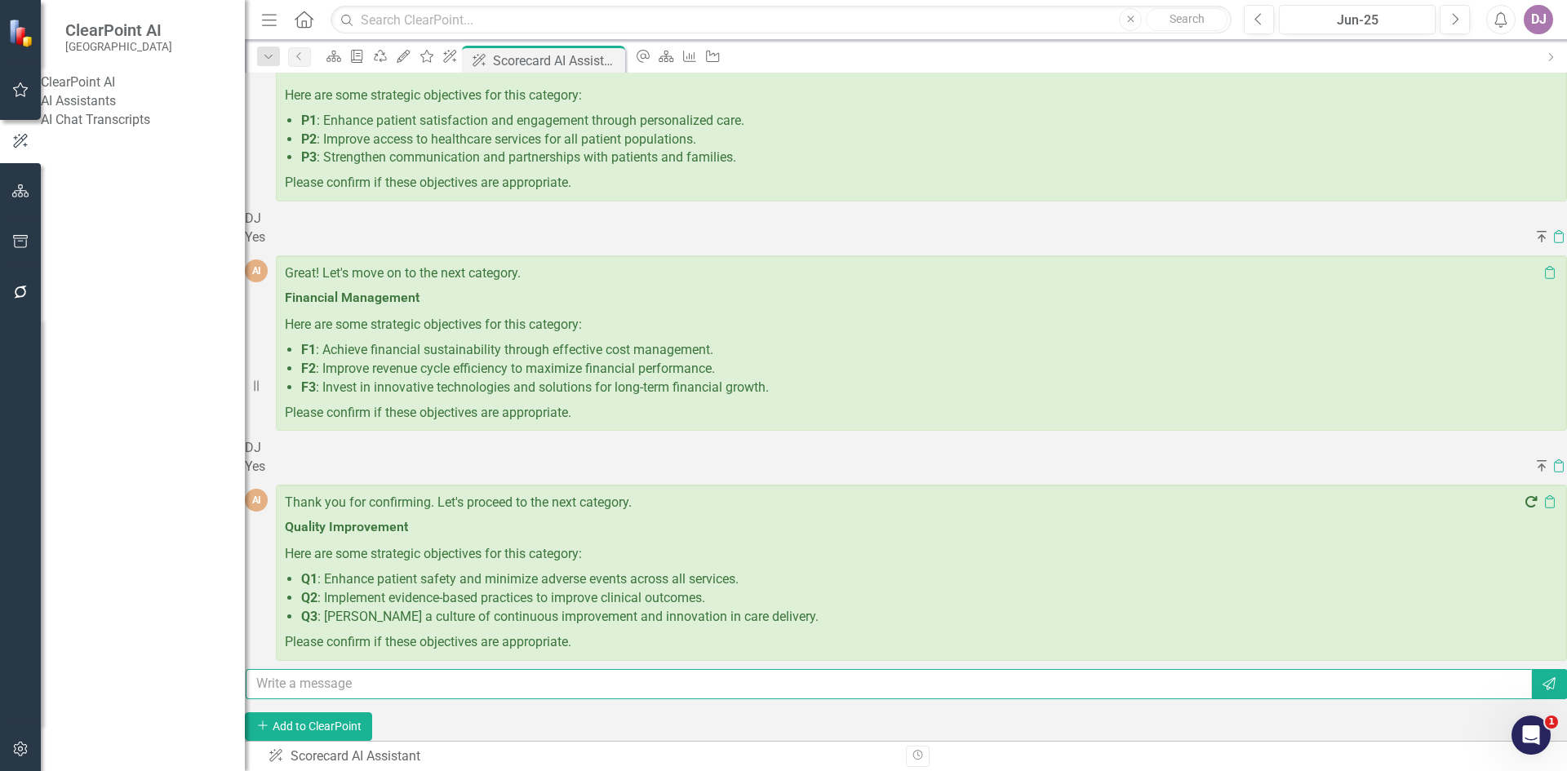
click at [342, 675] on input "text" at bounding box center [889, 684] width 1286 height 30
type input "Yes"
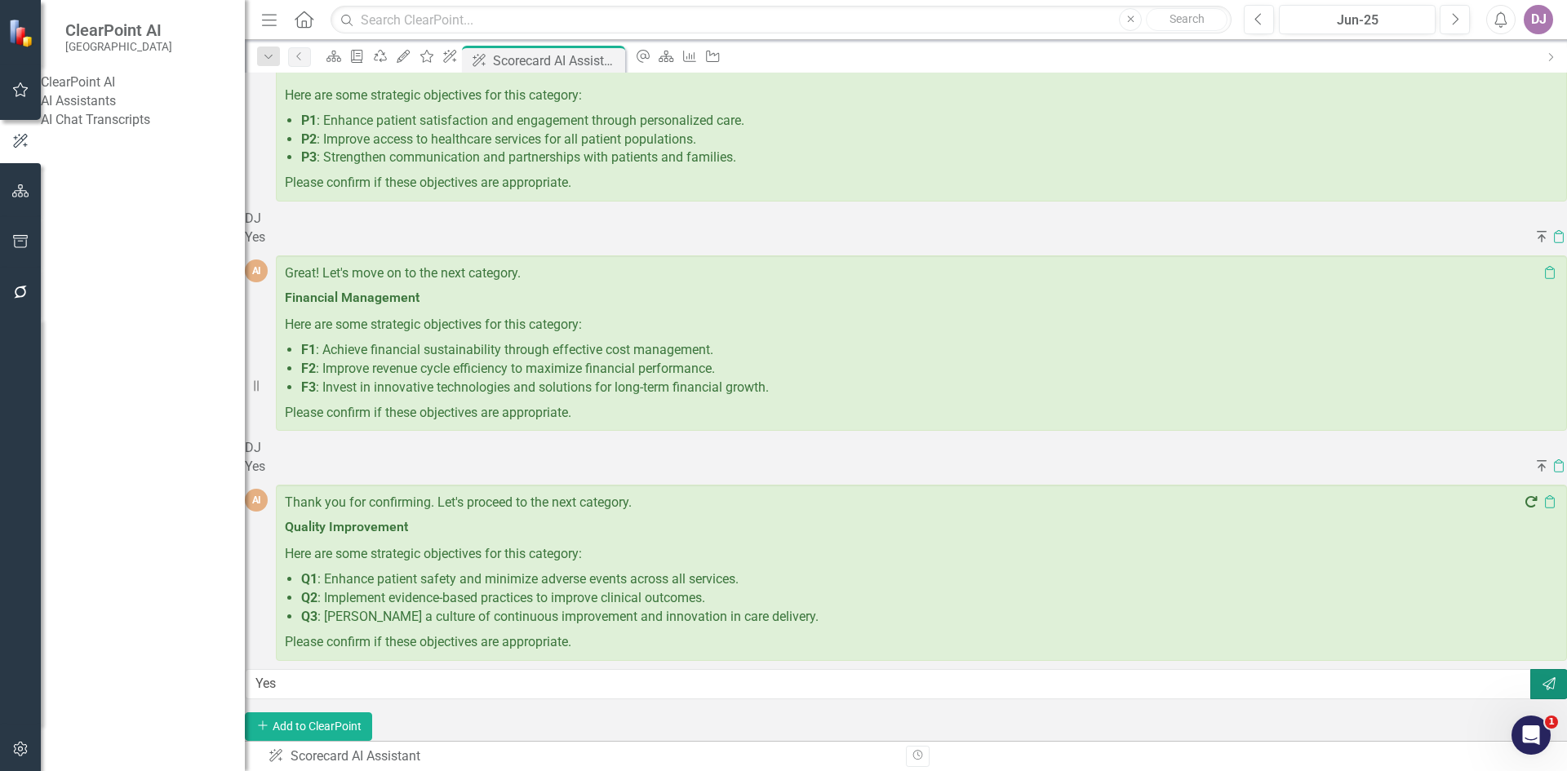
click at [1541, 677] on icon "Send" at bounding box center [1549, 683] width 16 height 13
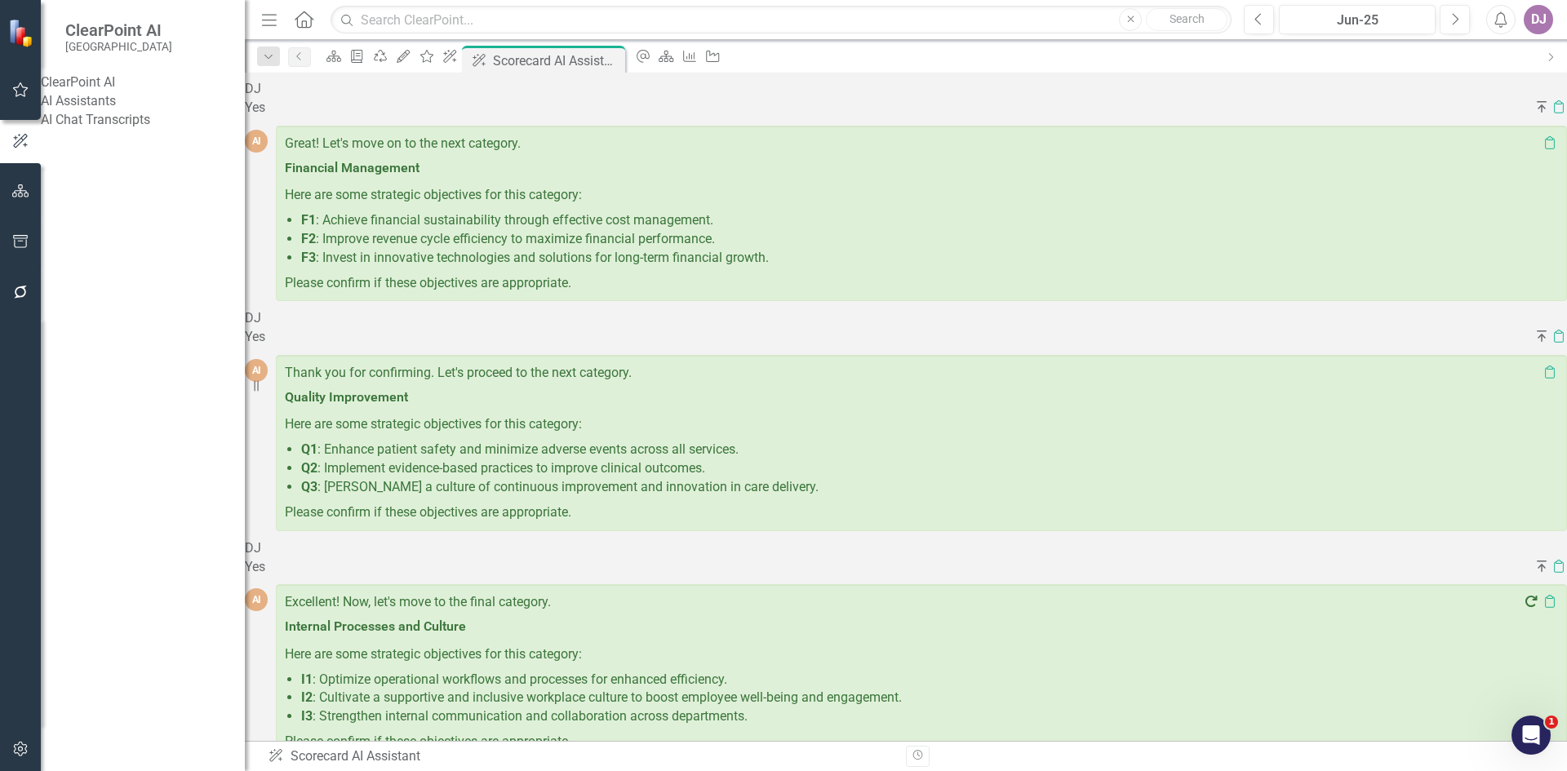
scroll to position [910, 0]
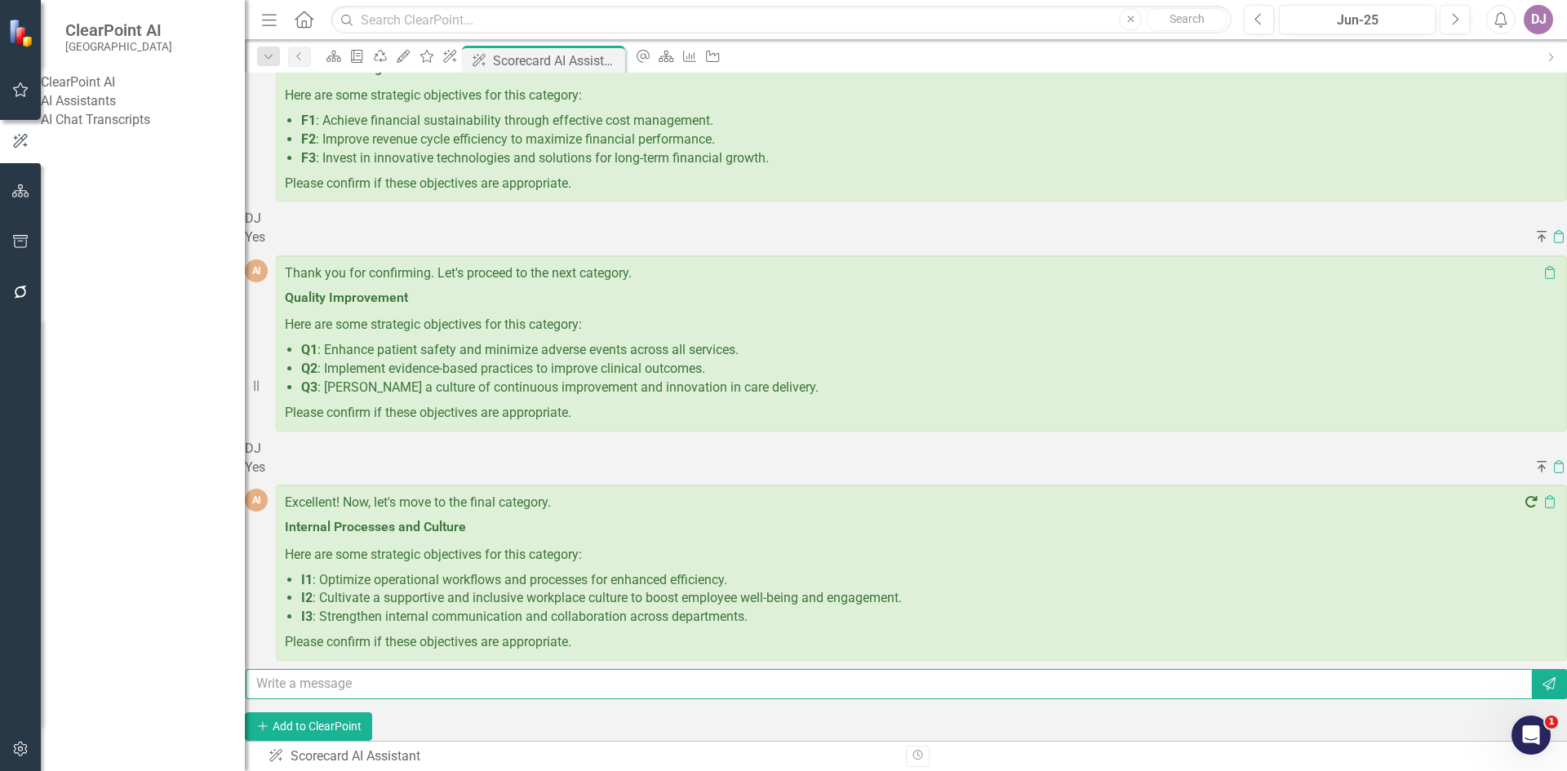
click at [385, 679] on input "text" at bounding box center [889, 684] width 1286 height 30
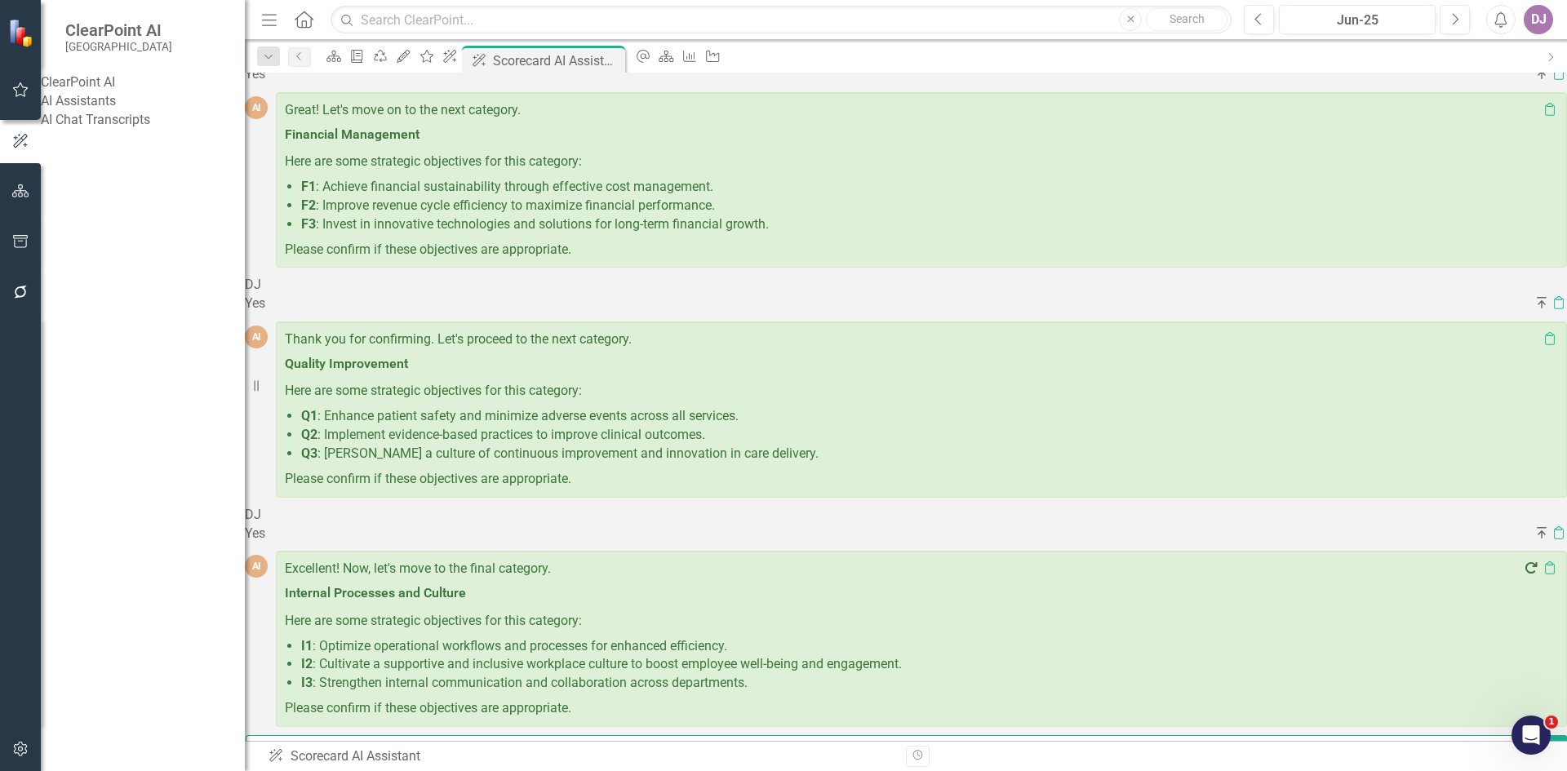
scroll to position [922, 0]
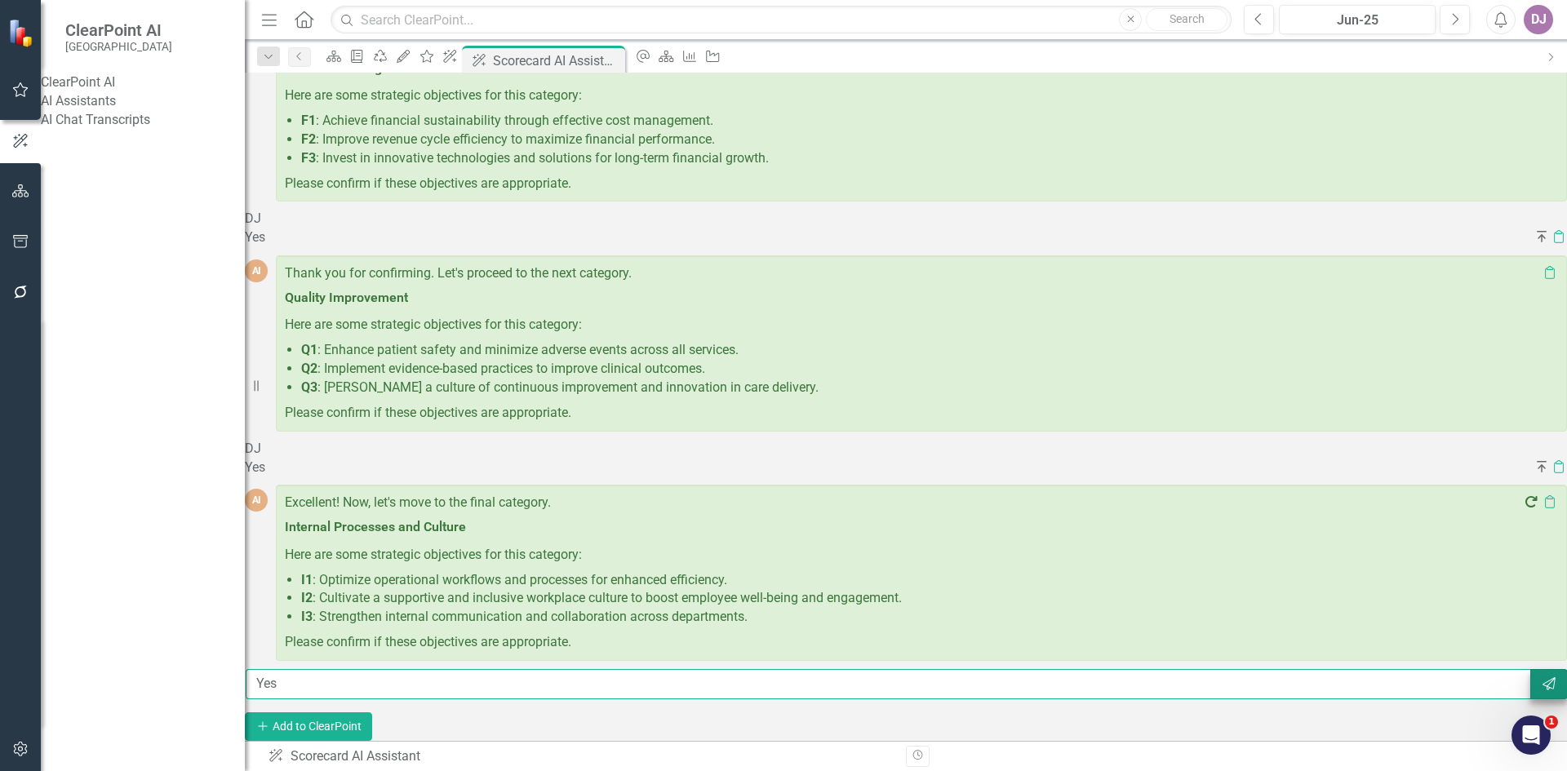
type input "Yes"
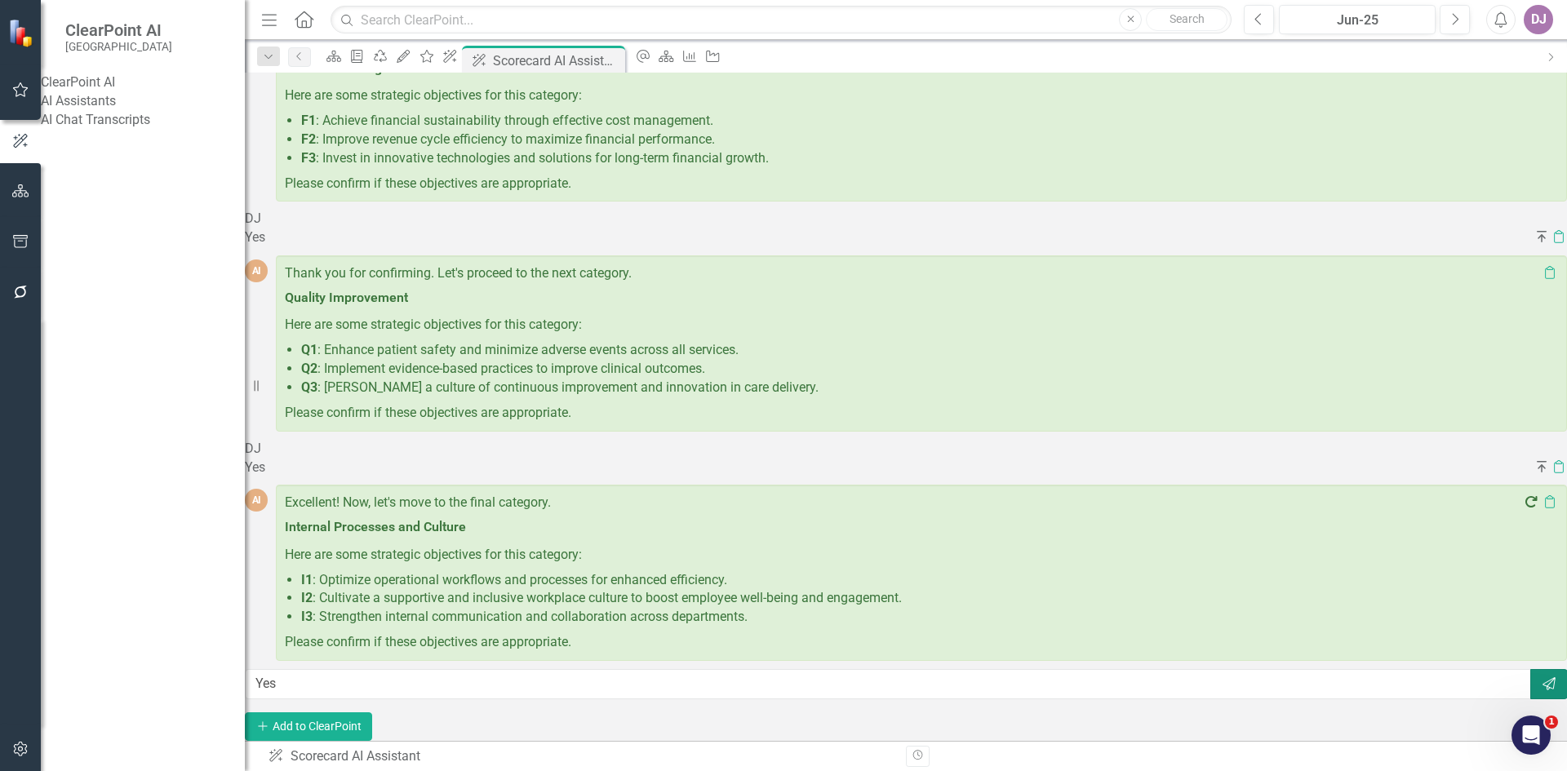
click at [1542, 677] on icon "button" at bounding box center [1548, 683] width 13 height 13
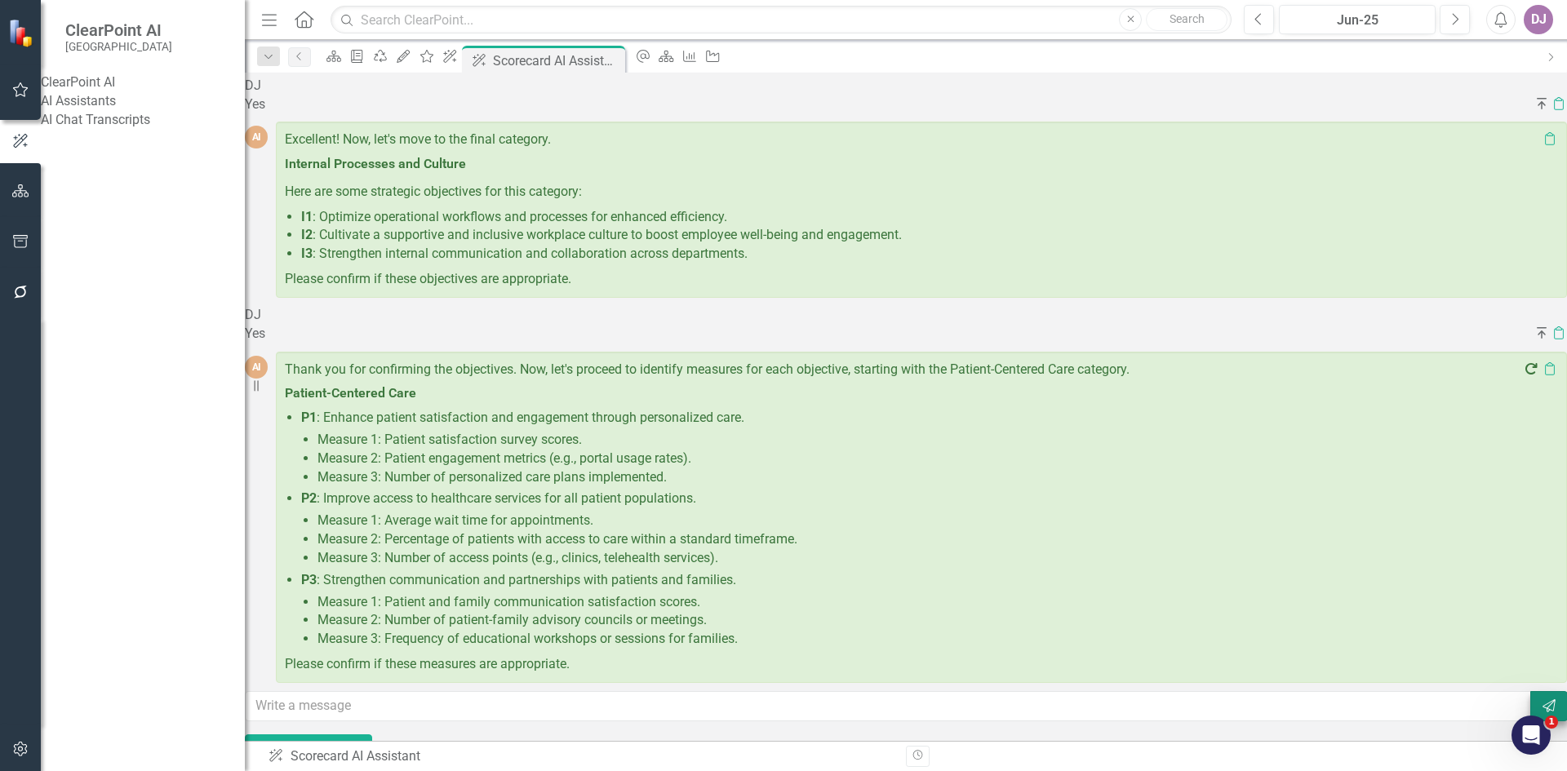
scroll to position [1294, 0]
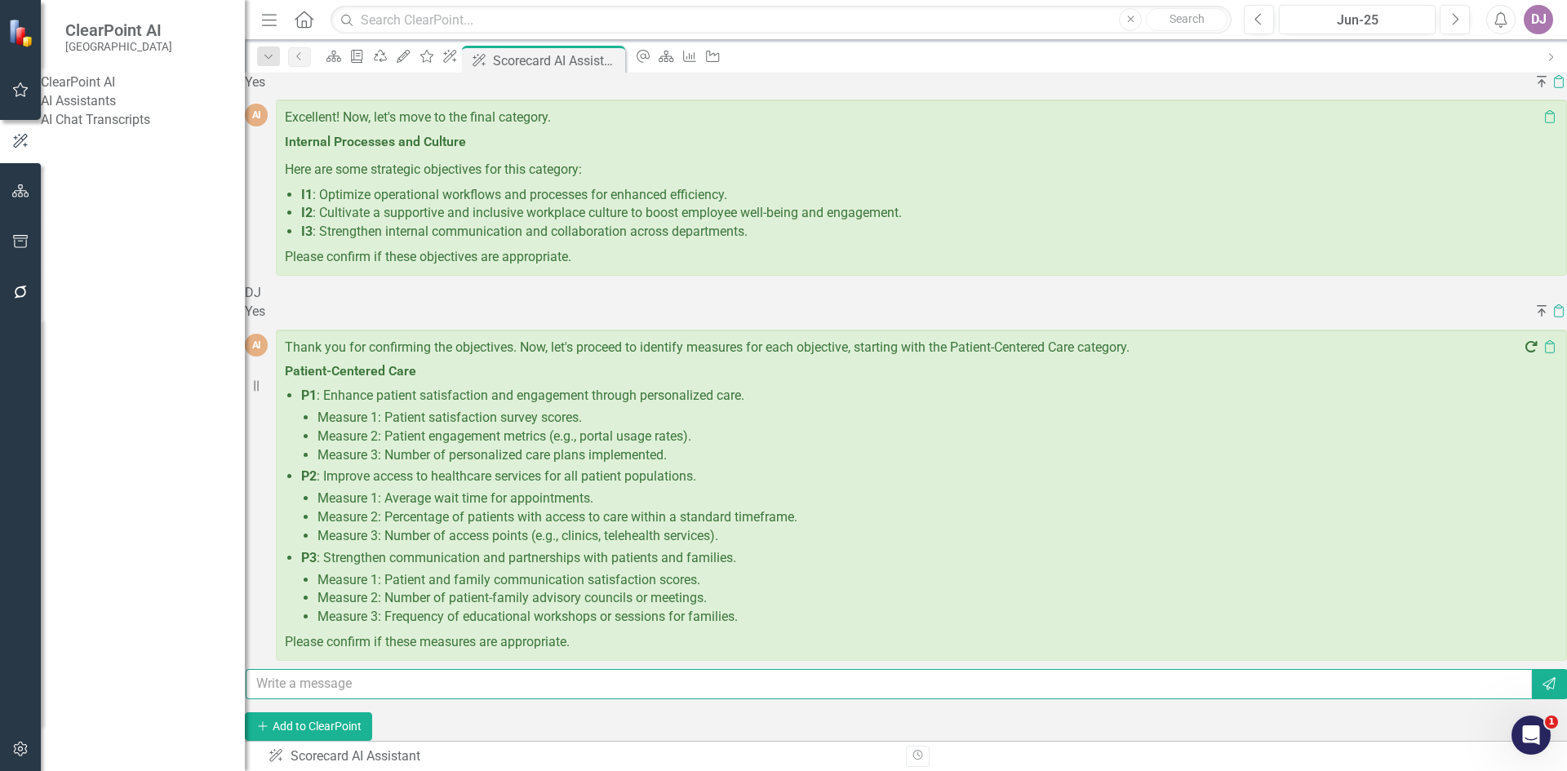
click at [467, 677] on input "text" at bounding box center [889, 684] width 1286 height 30
type input "Yes"
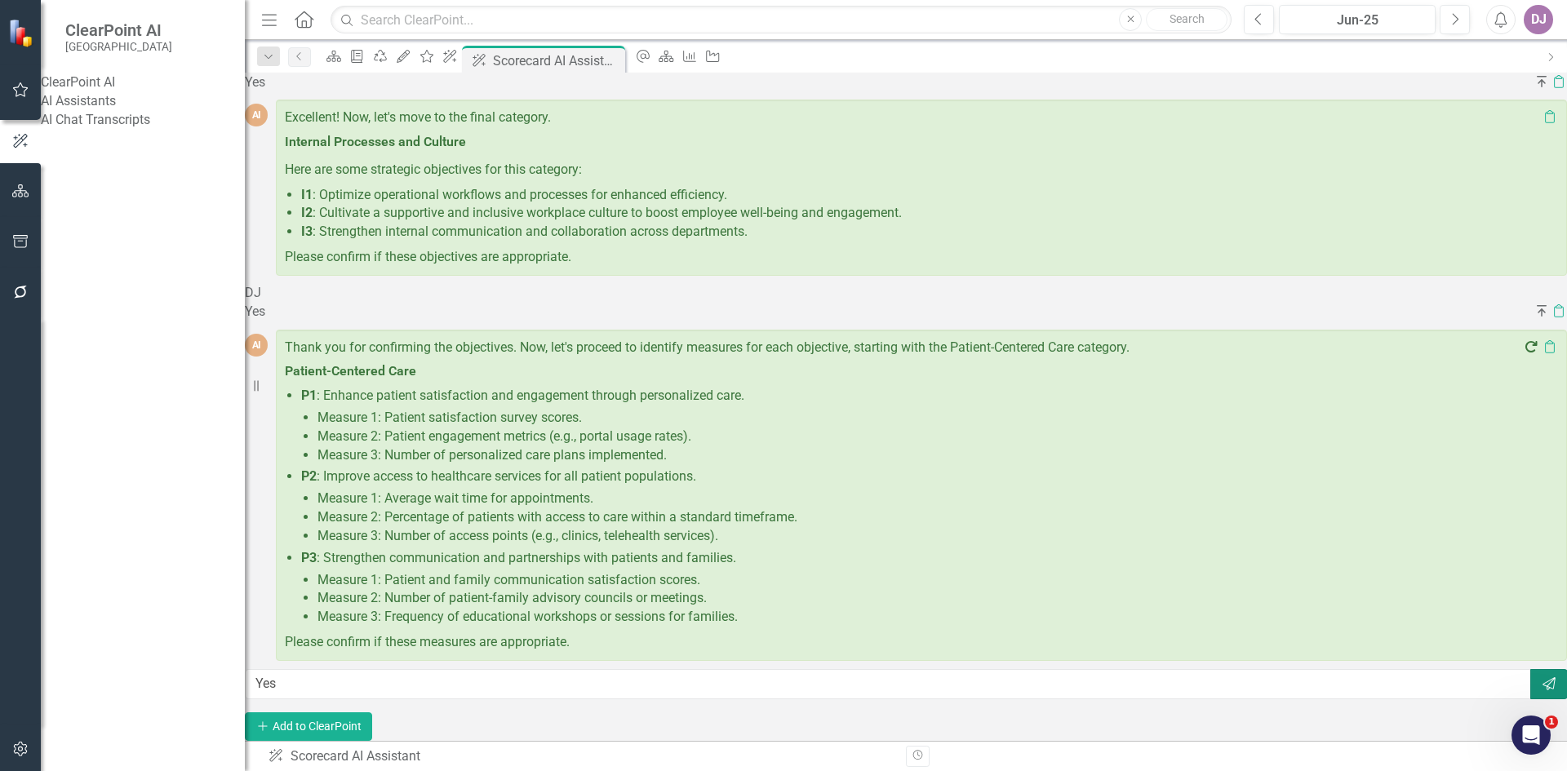
click at [1541, 677] on icon "Send" at bounding box center [1549, 683] width 16 height 13
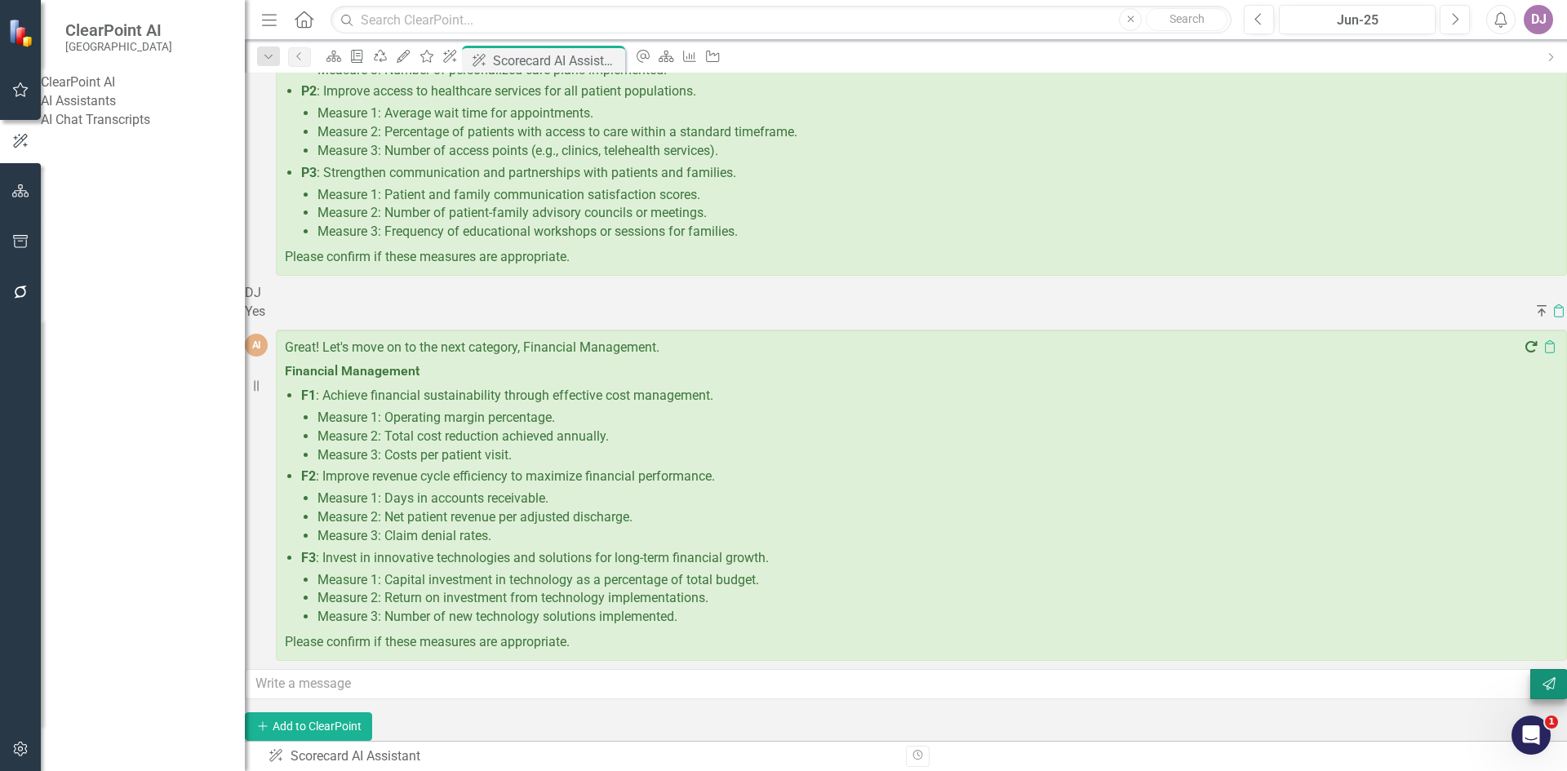
scroll to position [1679, 0]
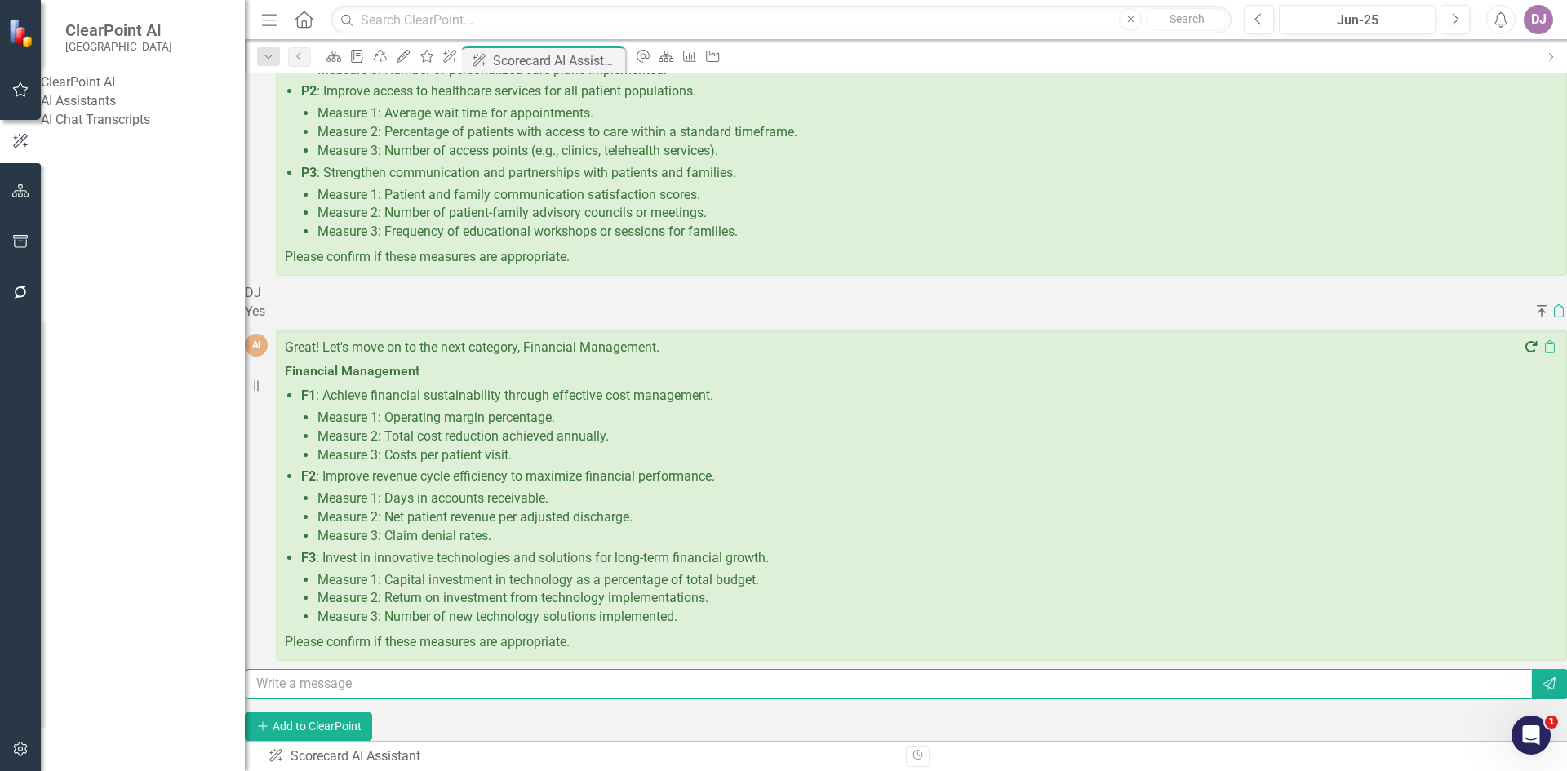
click at [294, 670] on input "text" at bounding box center [889, 684] width 1286 height 30
type input "Yes"
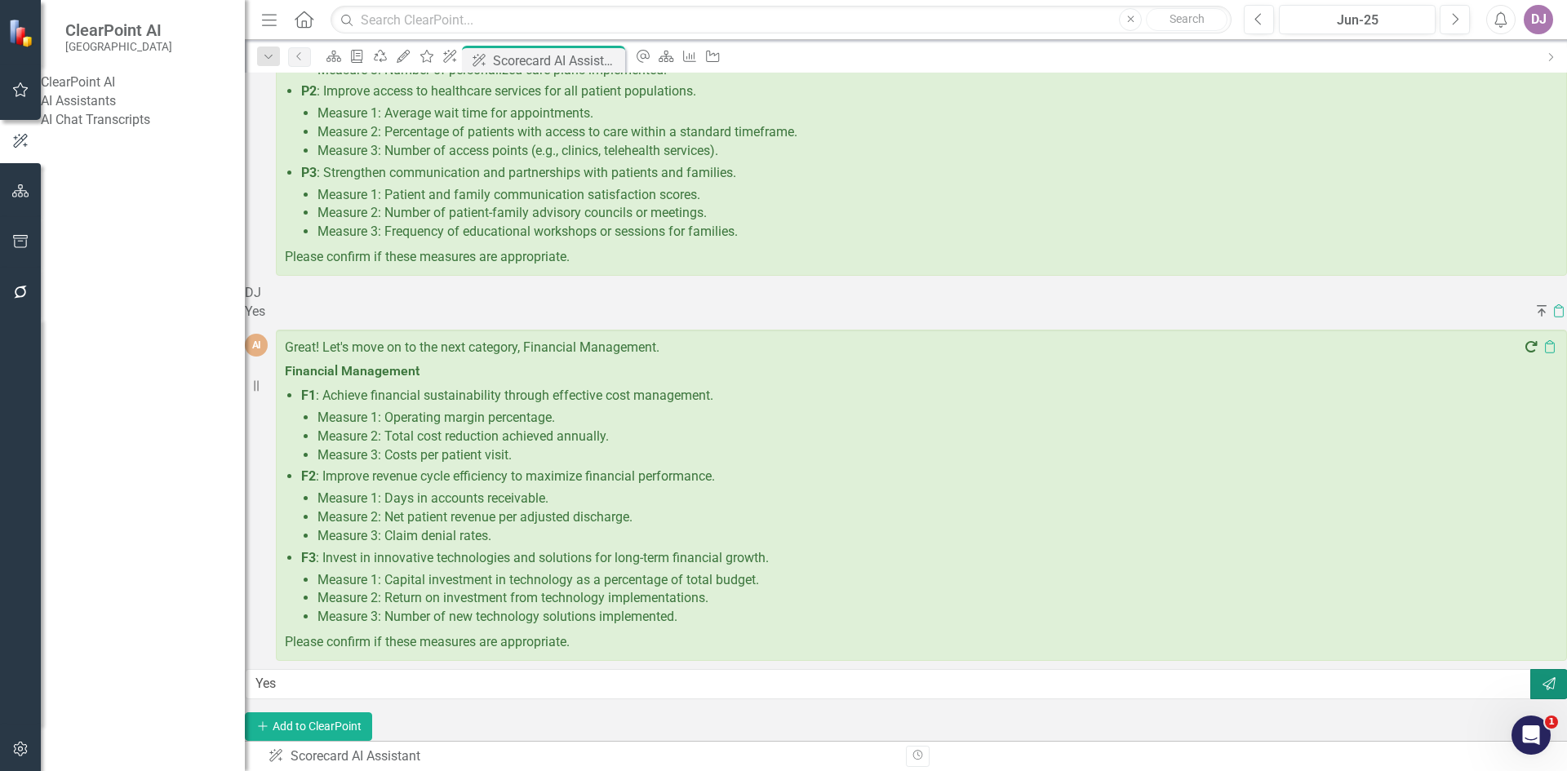
click at [1541, 677] on icon "Send" at bounding box center [1549, 683] width 16 height 13
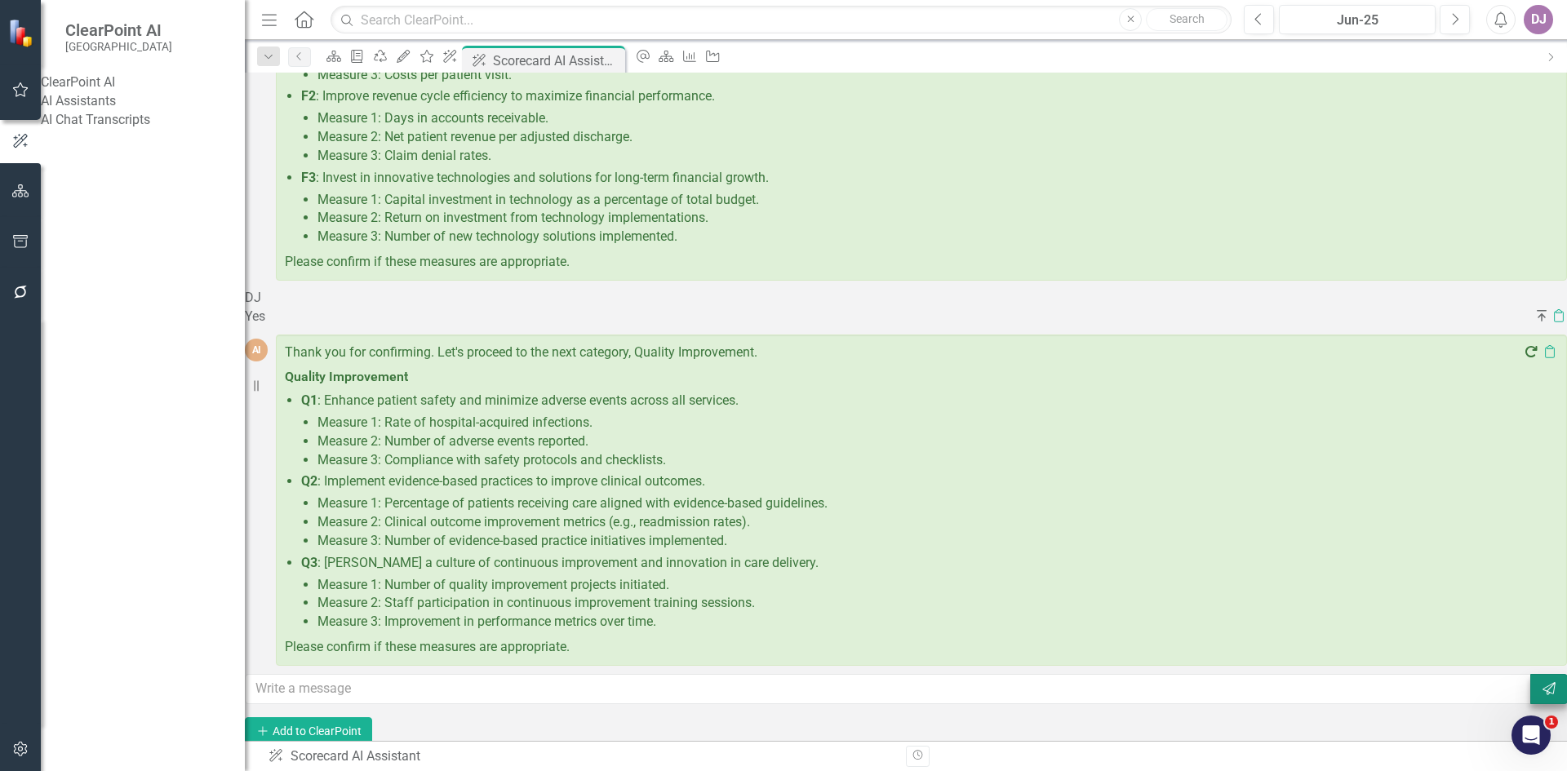
scroll to position [2063, 0]
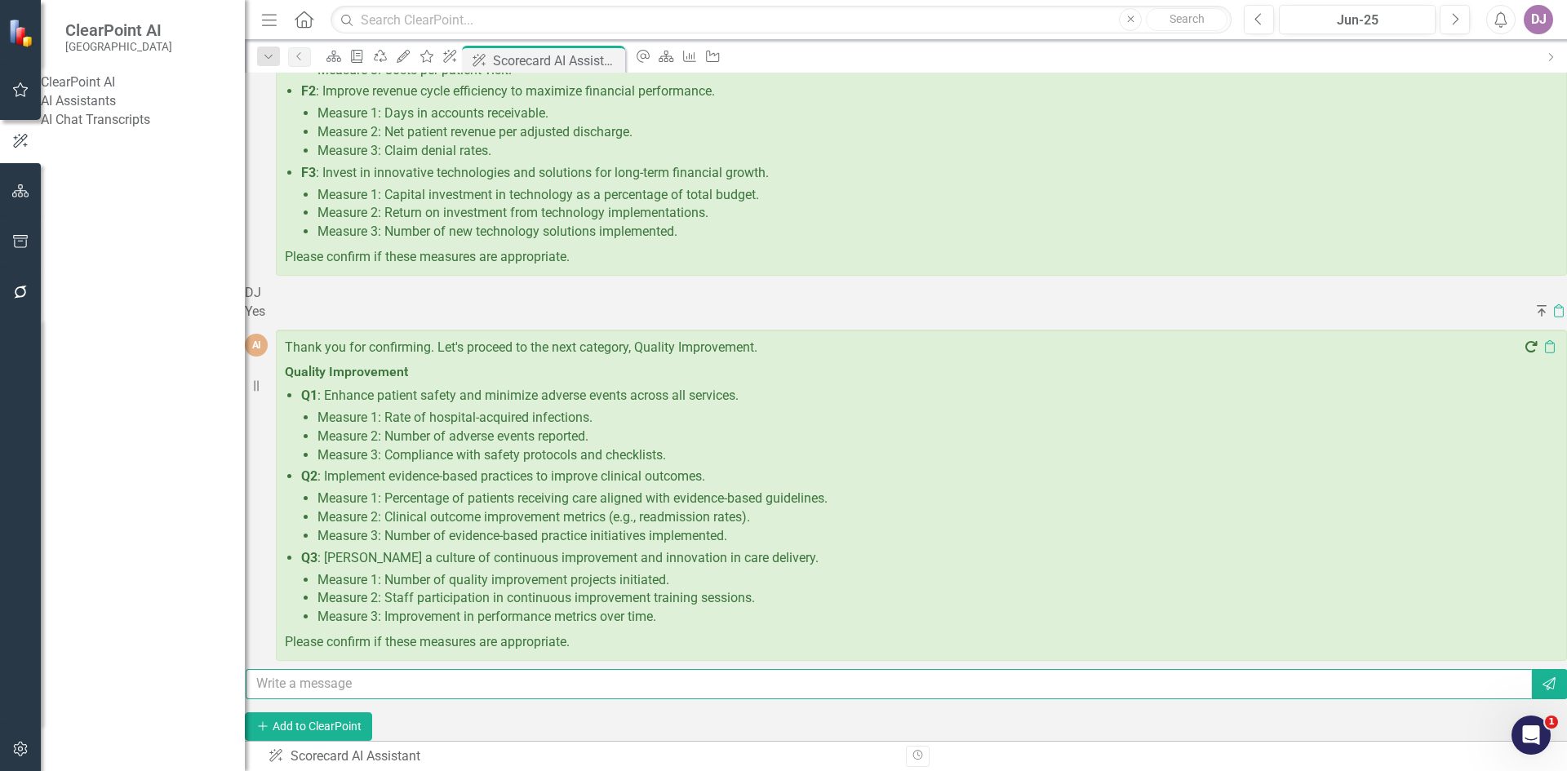
click at [315, 677] on input "text" at bounding box center [889, 684] width 1286 height 30
type input "YEs"
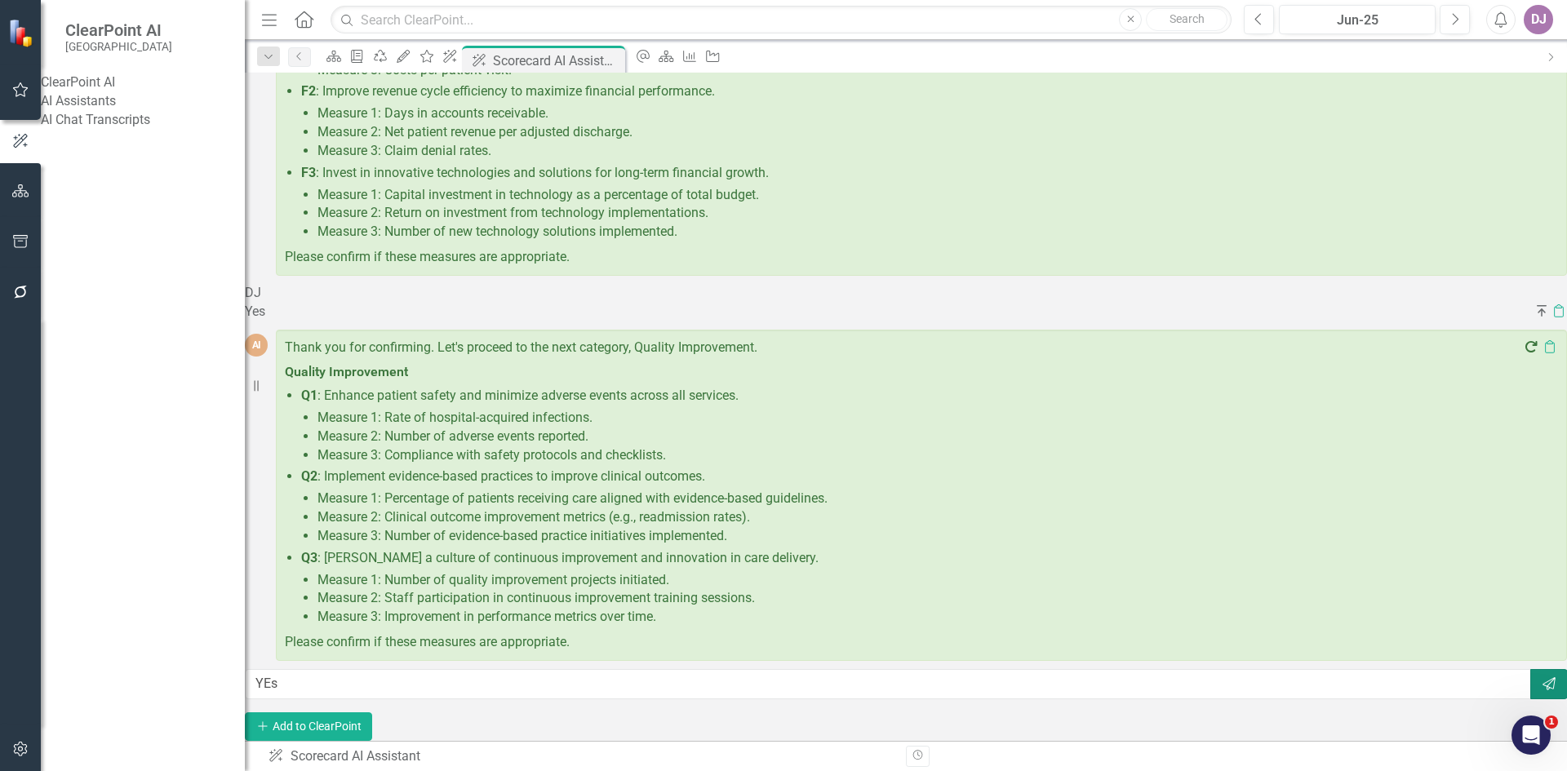
click at [1530, 669] on button "Send" at bounding box center [1549, 684] width 38 height 30
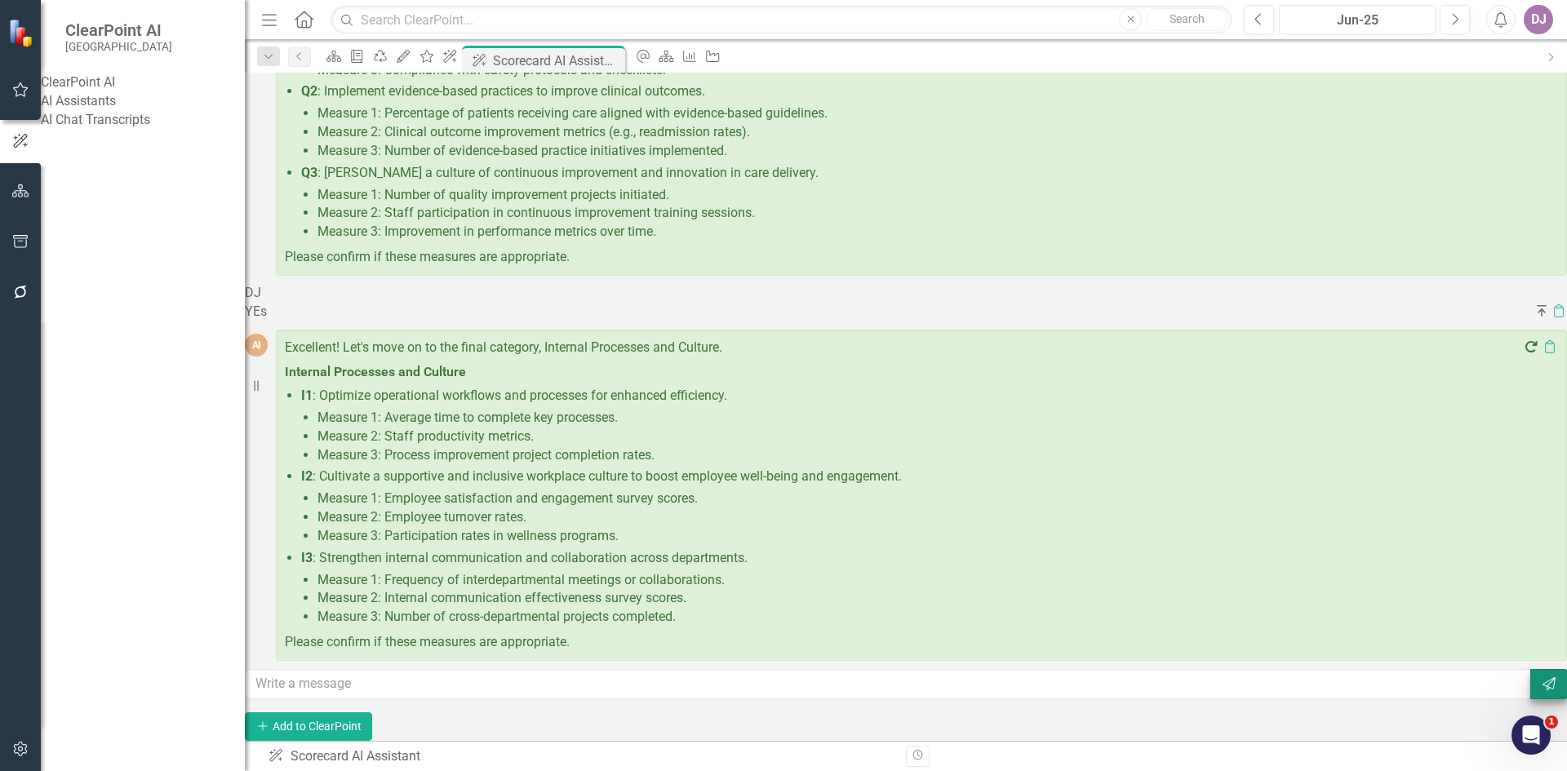
scroll to position [2448, 0]
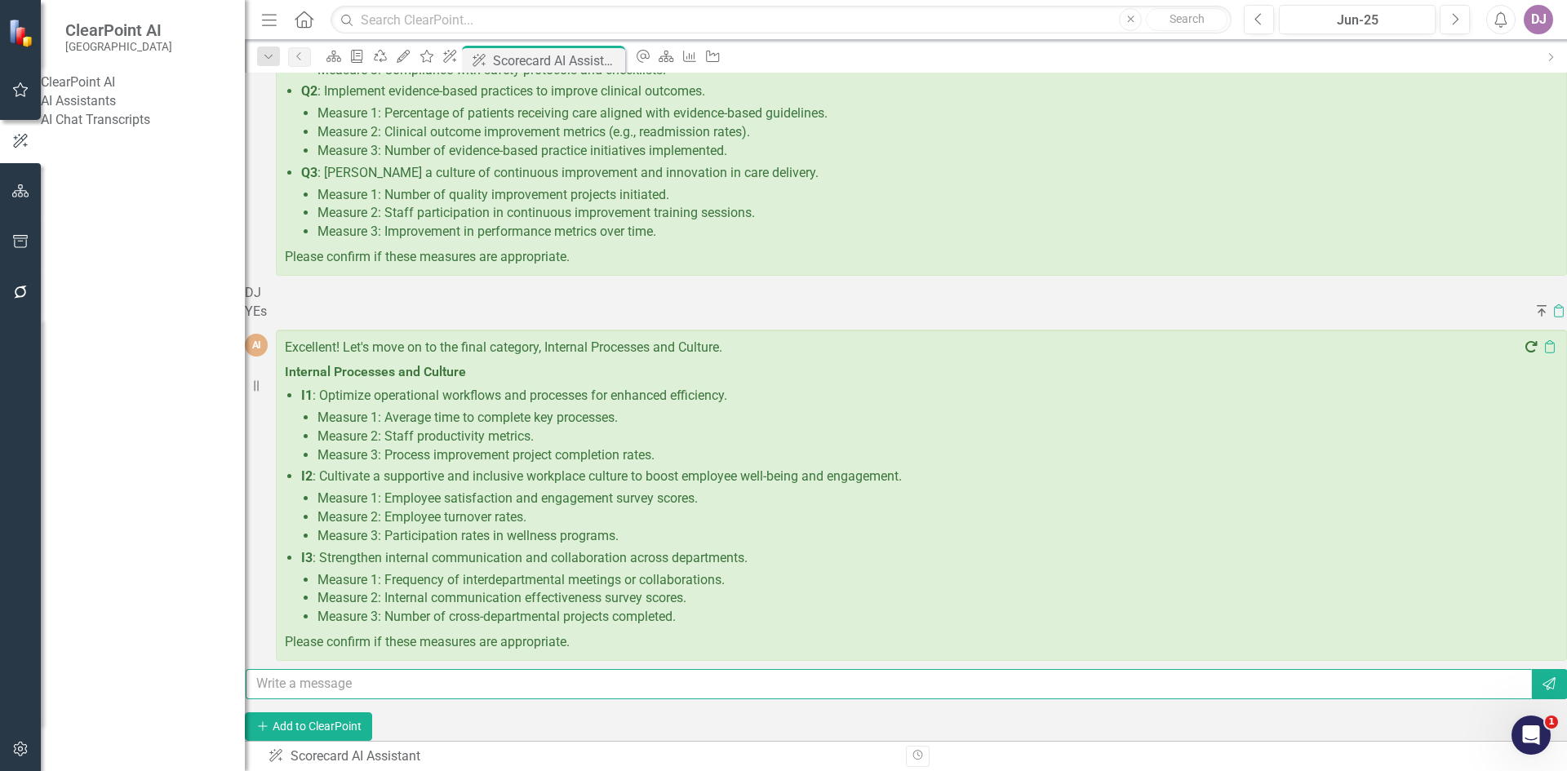
click at [354, 672] on input "text" at bounding box center [889, 684] width 1286 height 30
type input "Yes"
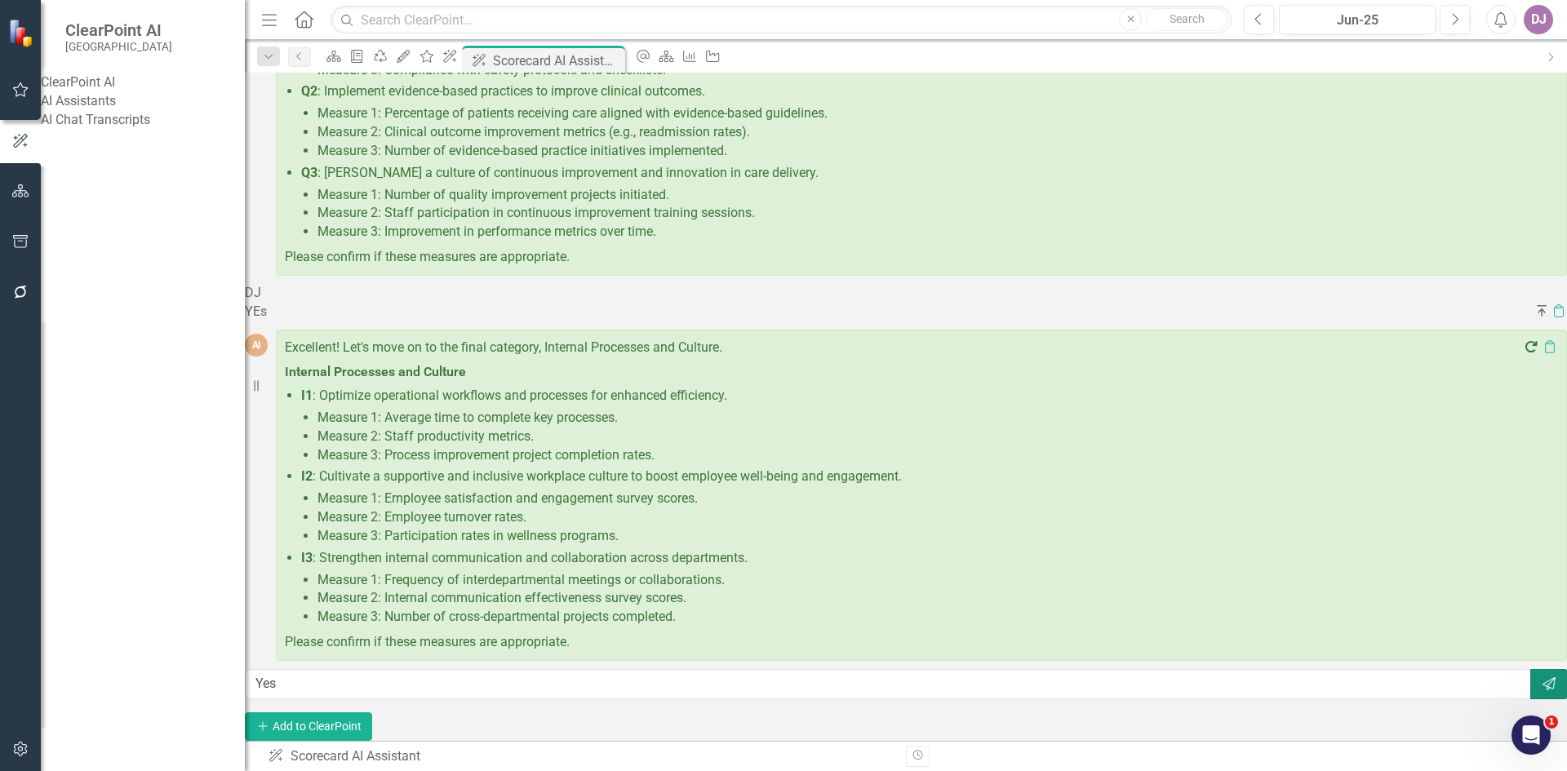
click at [1541, 677] on icon "Send" at bounding box center [1549, 683] width 16 height 13
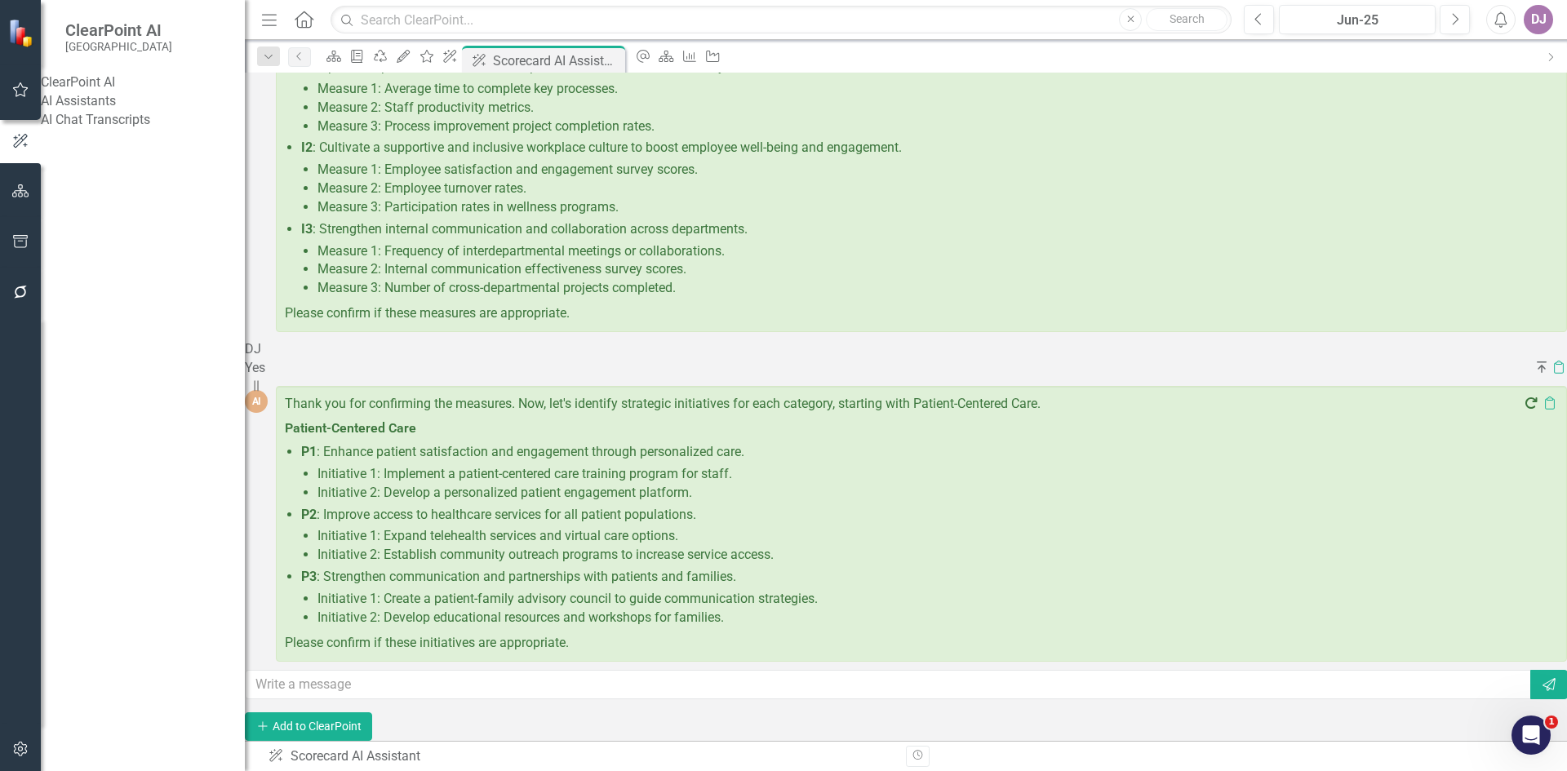
scroll to position [2776, 0]
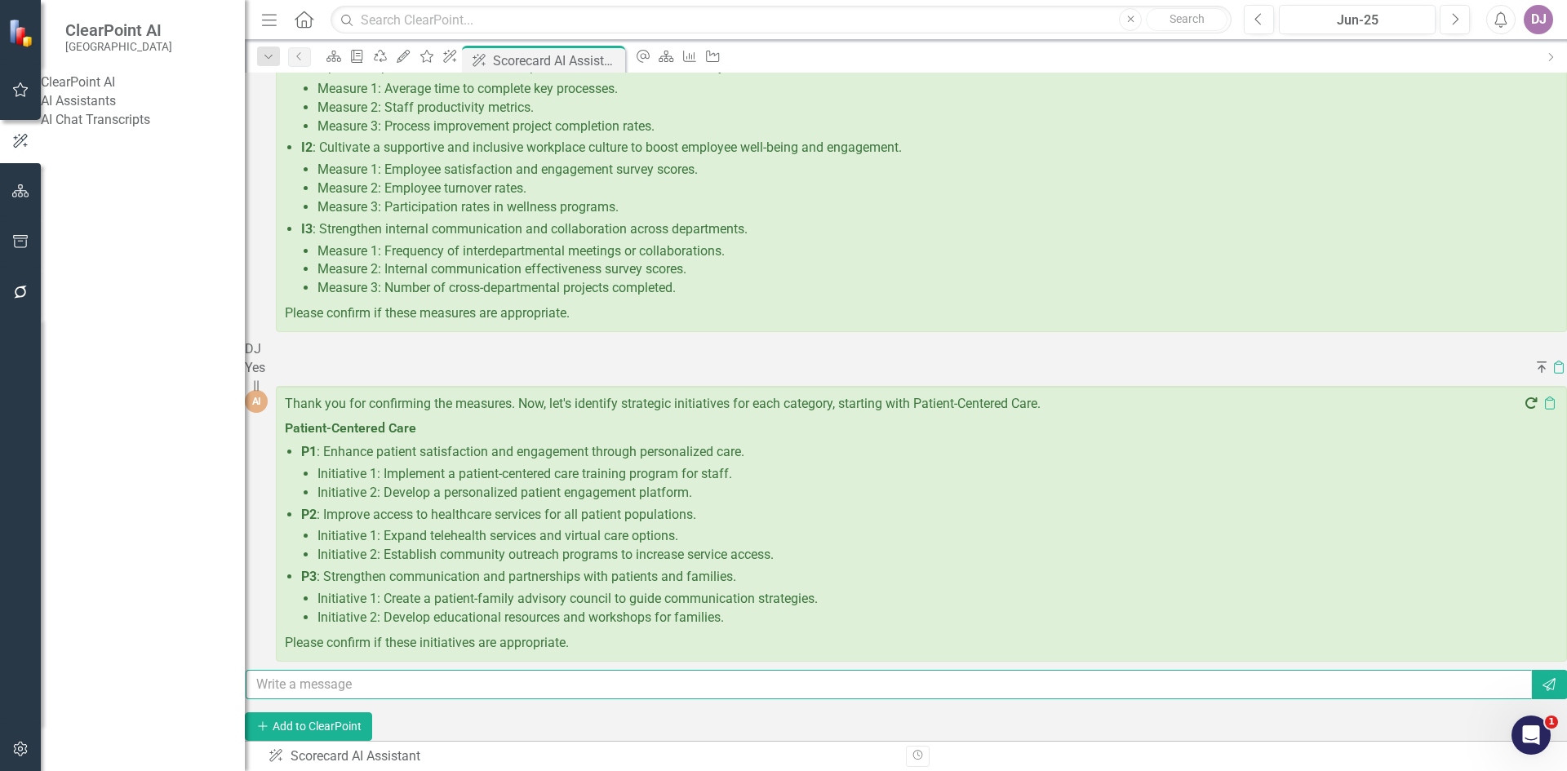
click at [339, 672] on input "text" at bounding box center [889, 685] width 1286 height 30
type input "Yes"
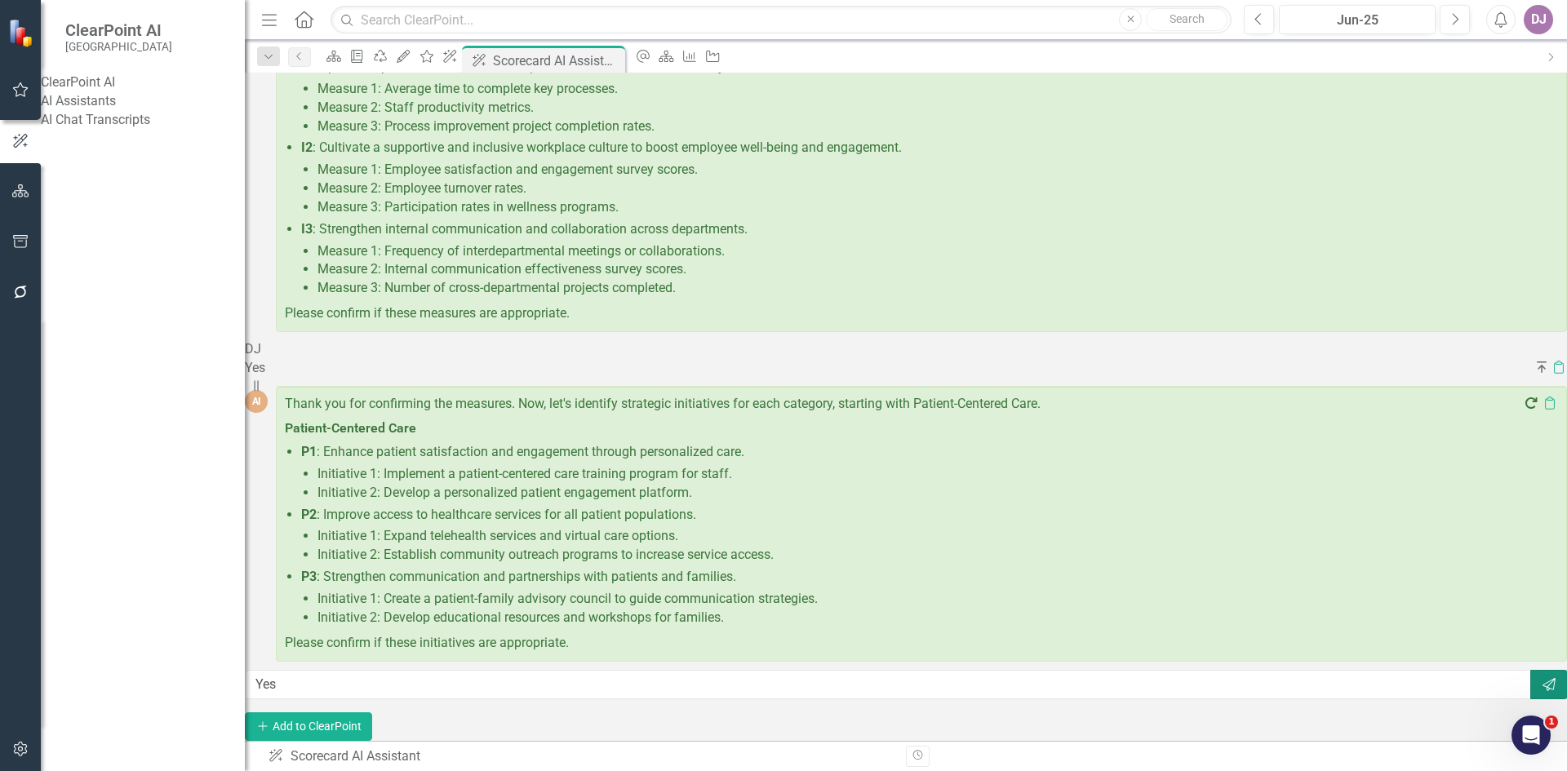
click at [1542, 678] on icon "button" at bounding box center [1548, 684] width 13 height 13
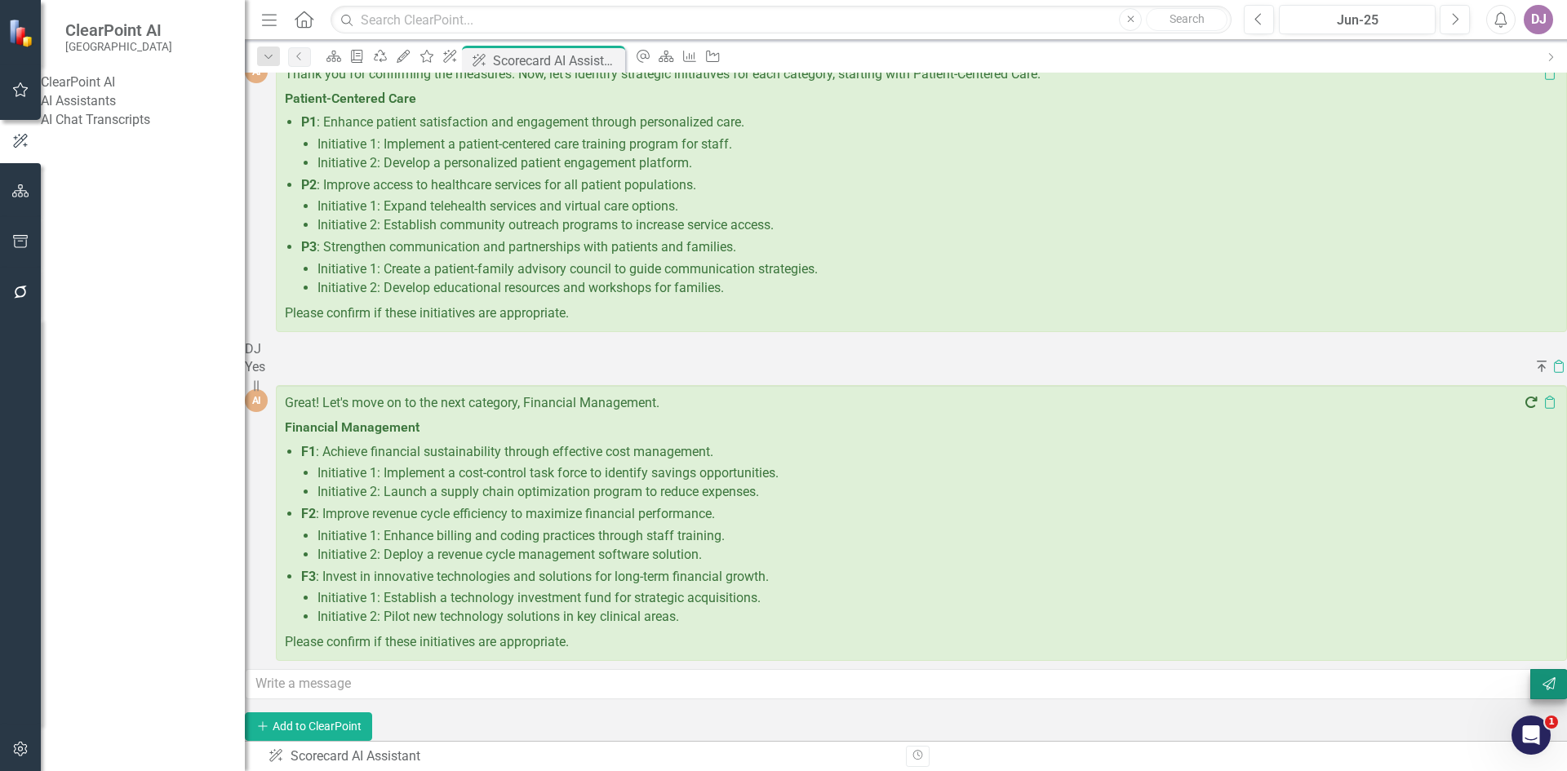
scroll to position [3105, 0]
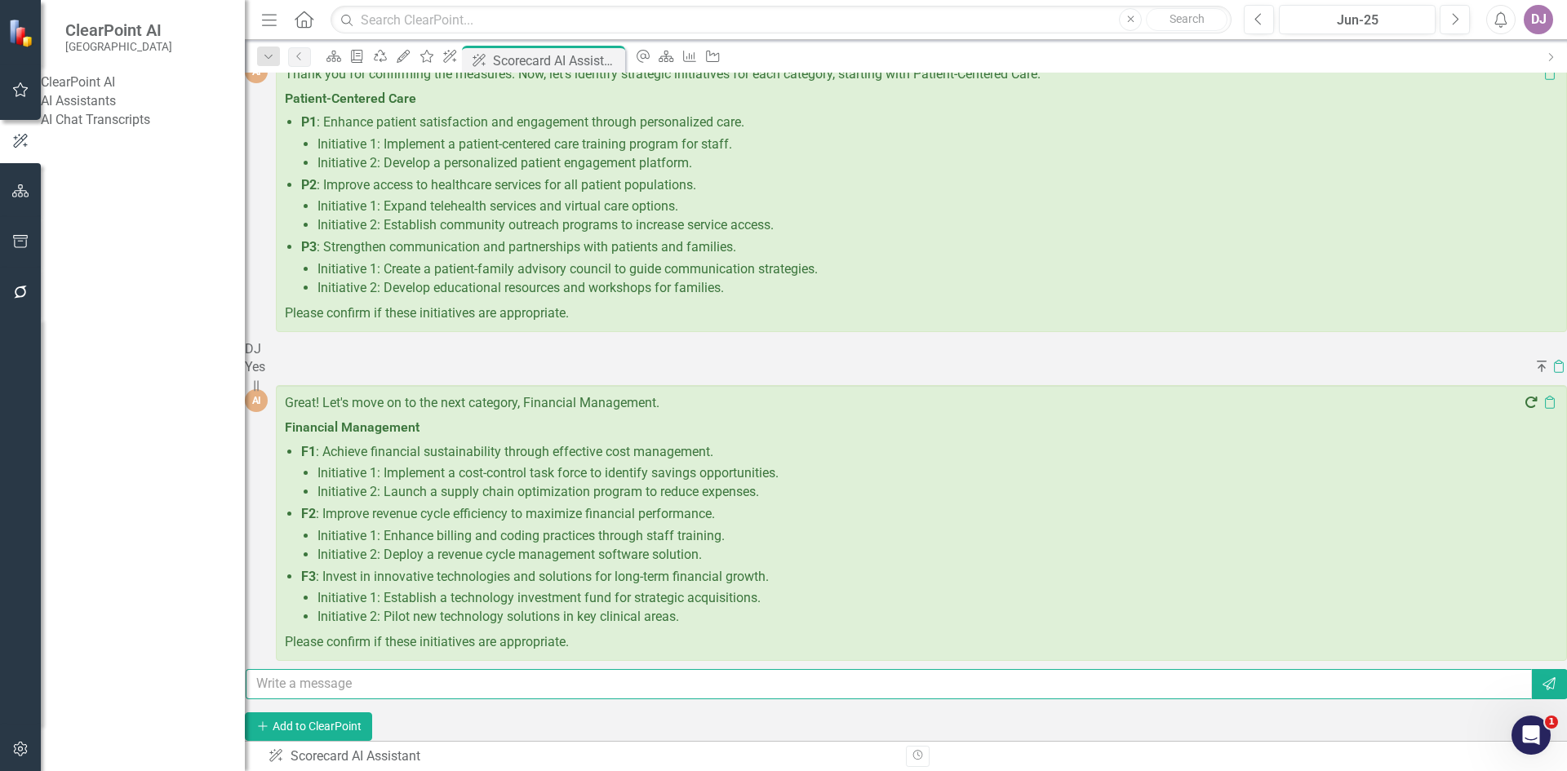
click at [313, 669] on input "text" at bounding box center [889, 684] width 1286 height 30
type input "Yes"
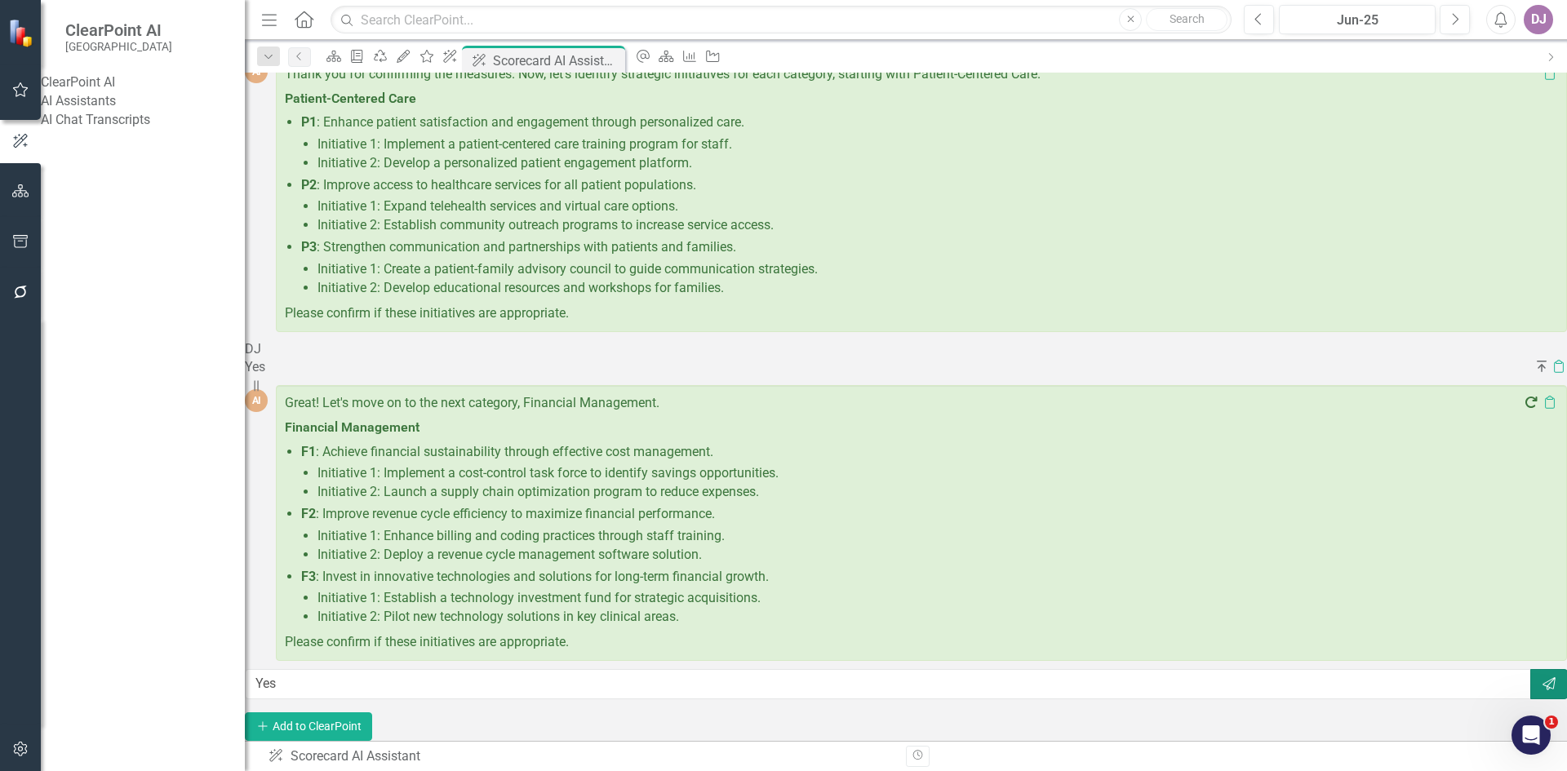
click at [1541, 677] on icon "Send" at bounding box center [1549, 683] width 16 height 13
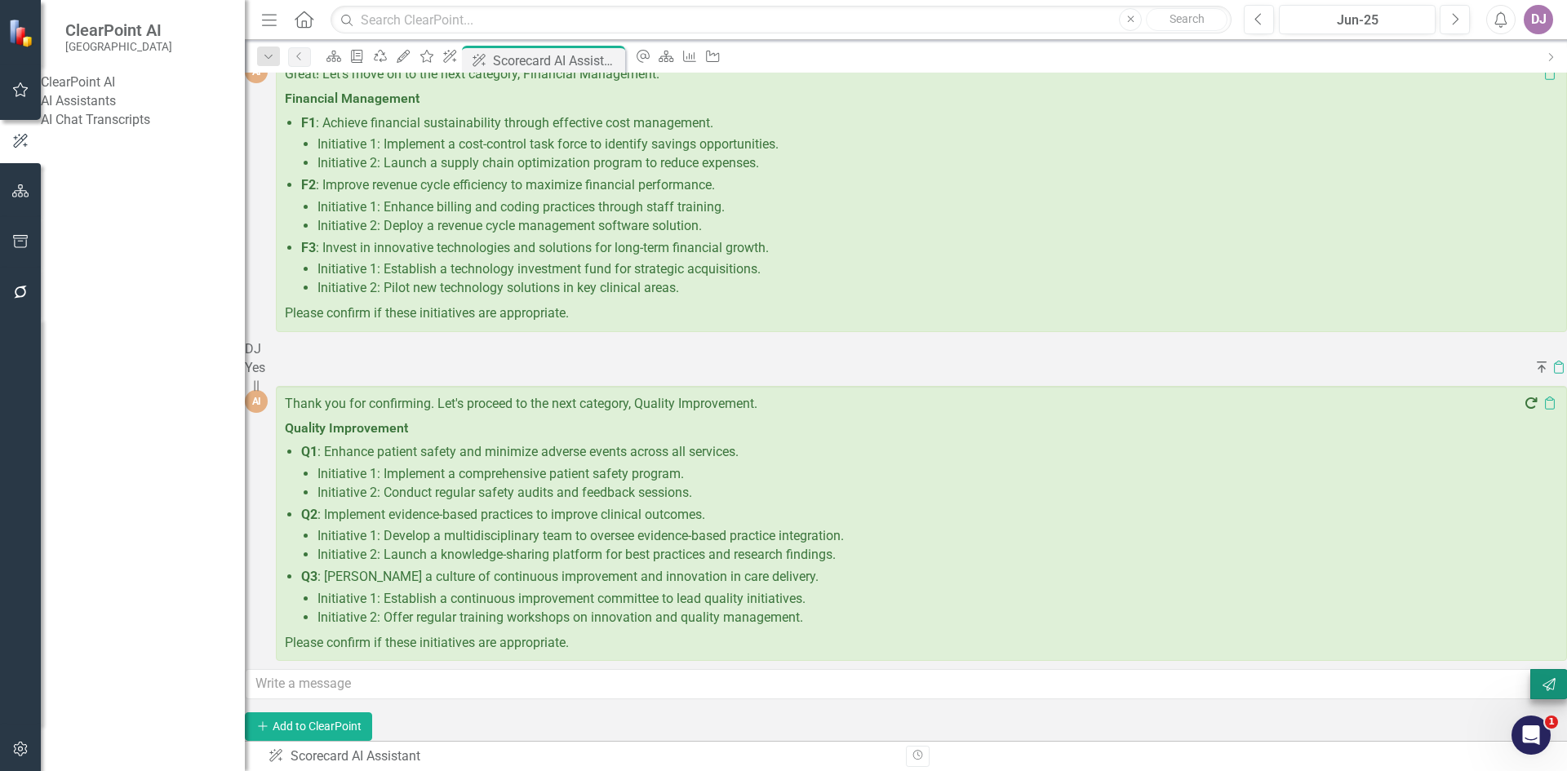
scroll to position [3434, 0]
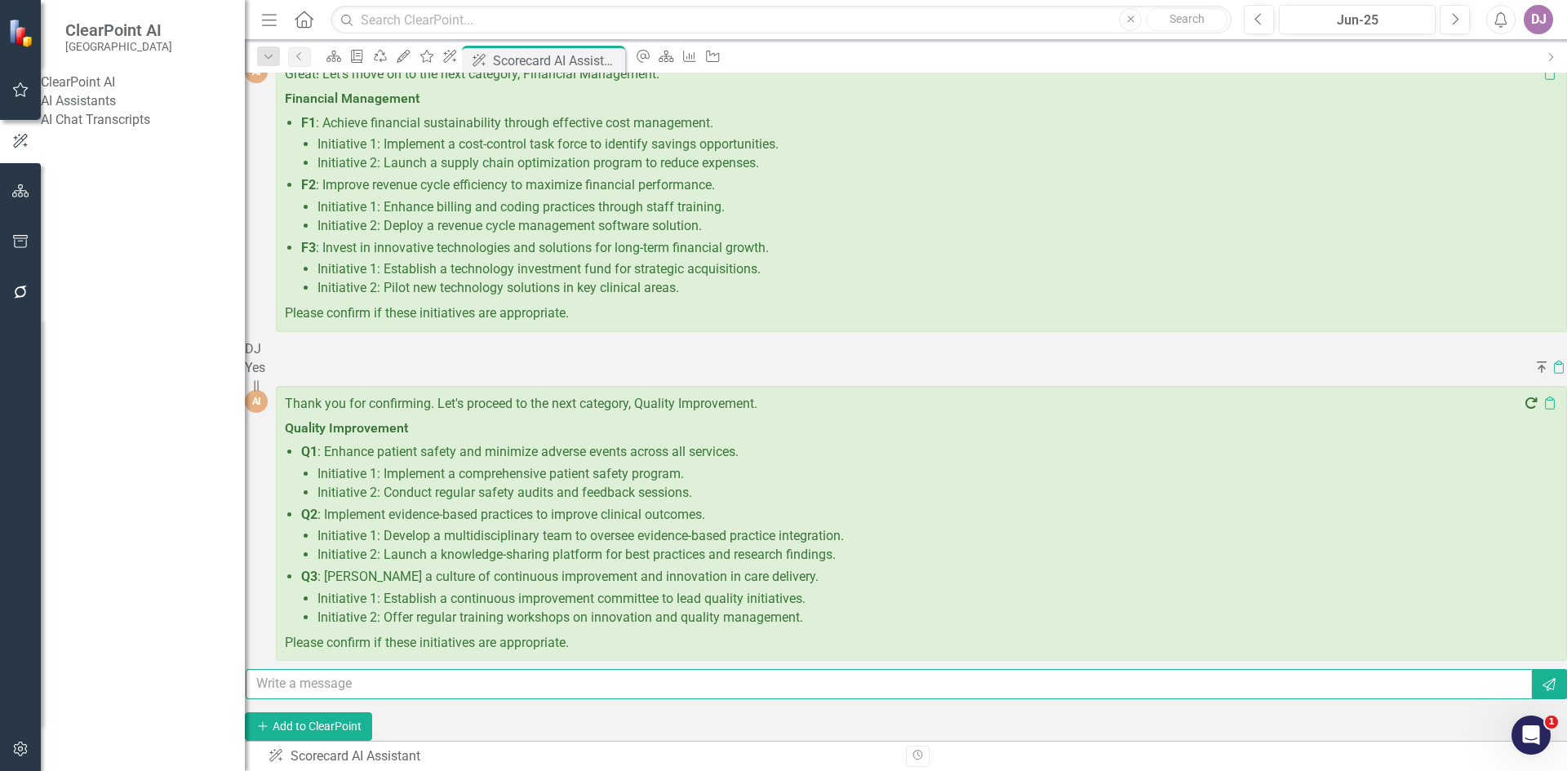
click at [306, 672] on input "text" at bounding box center [889, 684] width 1286 height 30
type input "Yes"
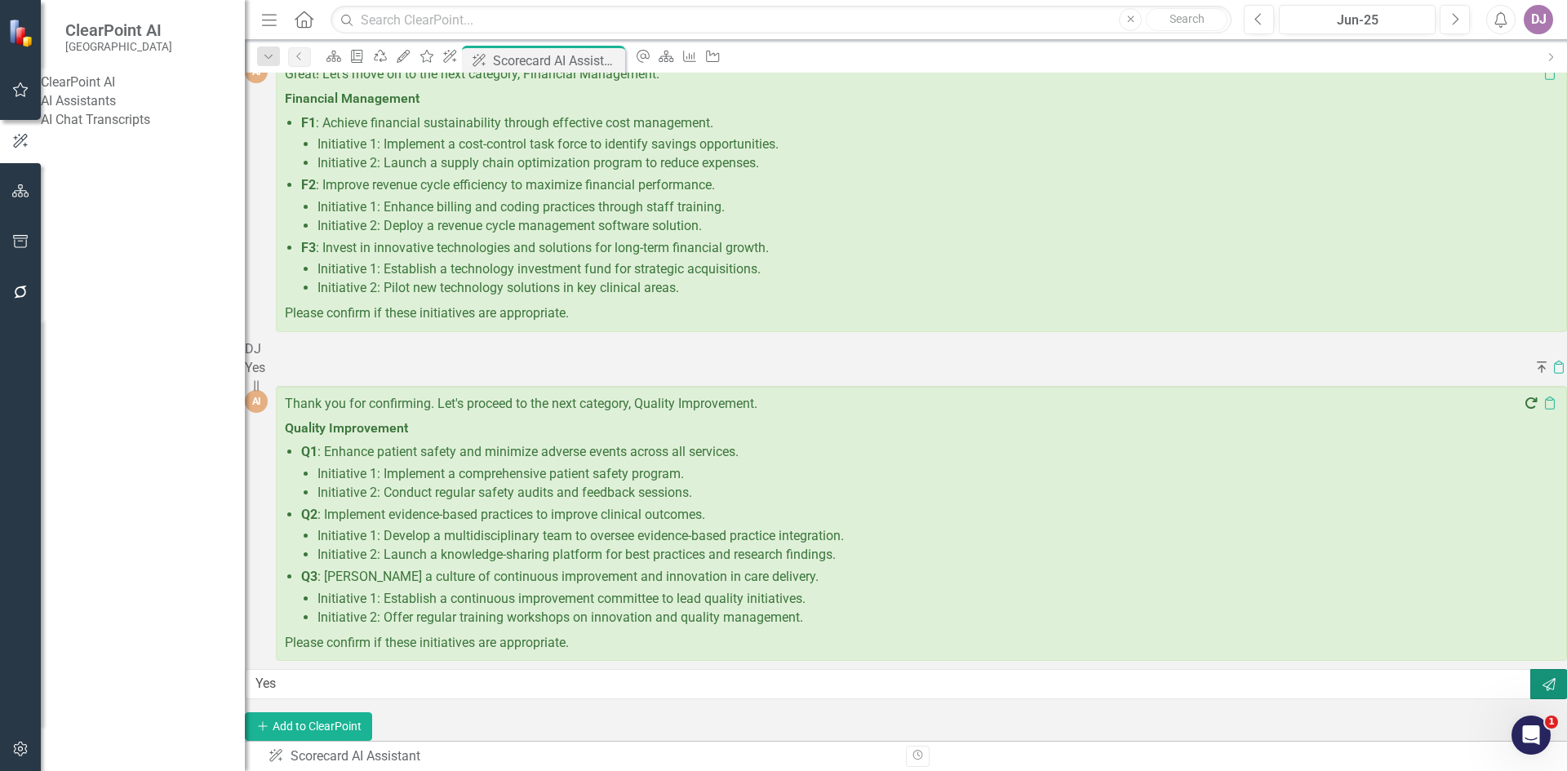
click at [1541, 678] on icon "Send" at bounding box center [1549, 684] width 16 height 13
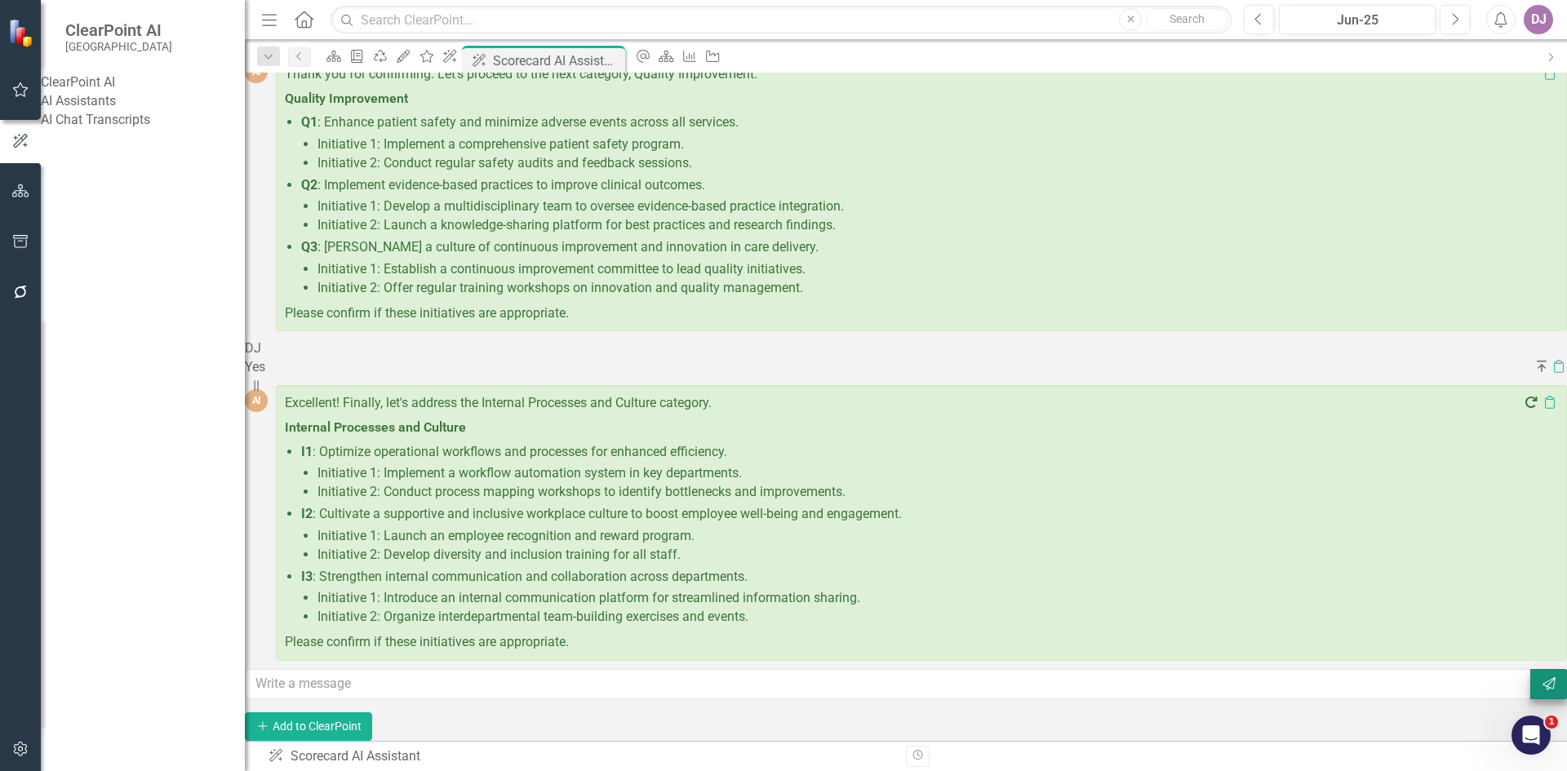
scroll to position [3762, 0]
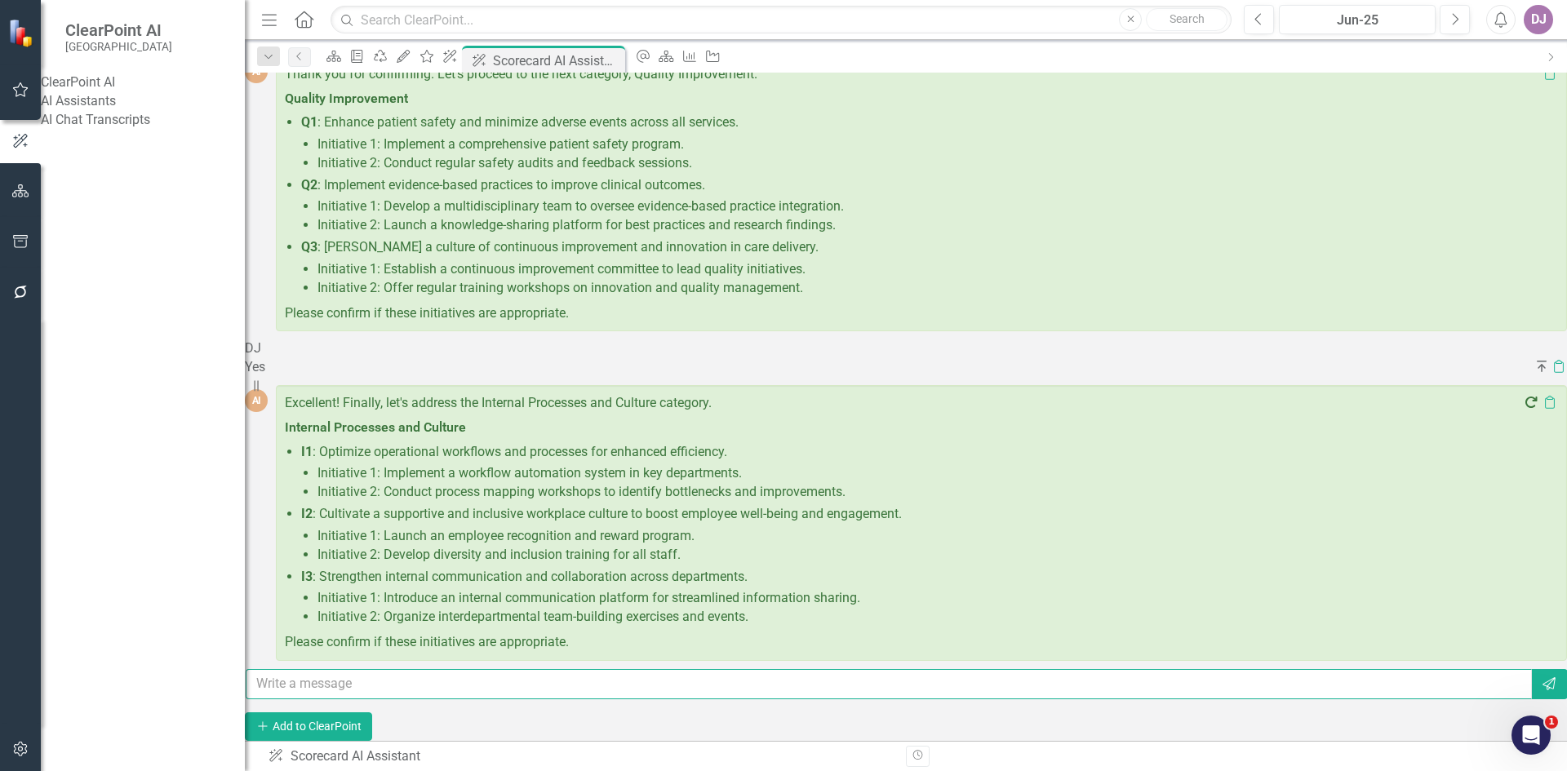
click at [323, 677] on input "text" at bounding box center [889, 684] width 1286 height 30
type input "Yes"
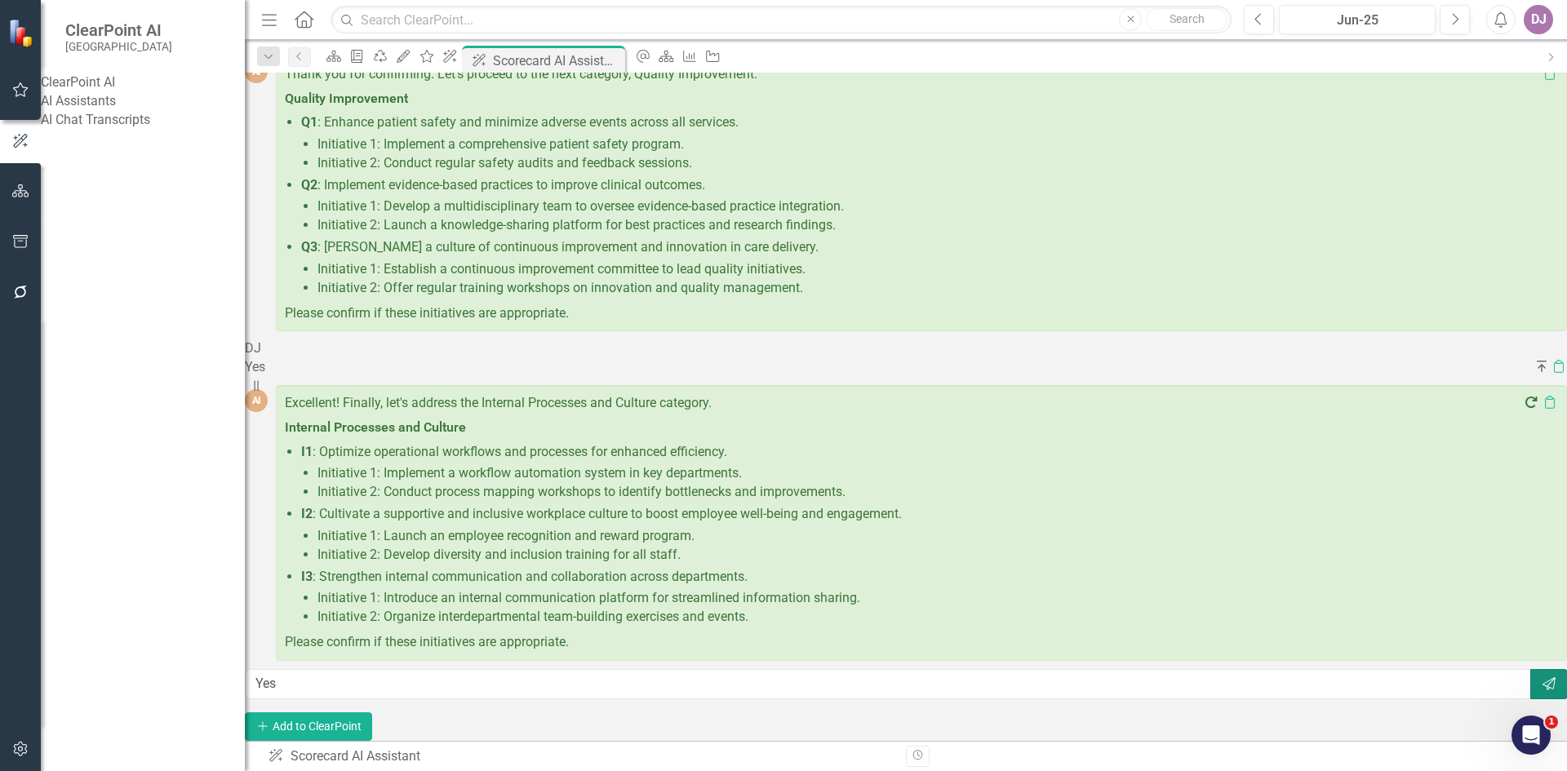
click at [1541, 677] on icon "Send" at bounding box center [1549, 683] width 16 height 13
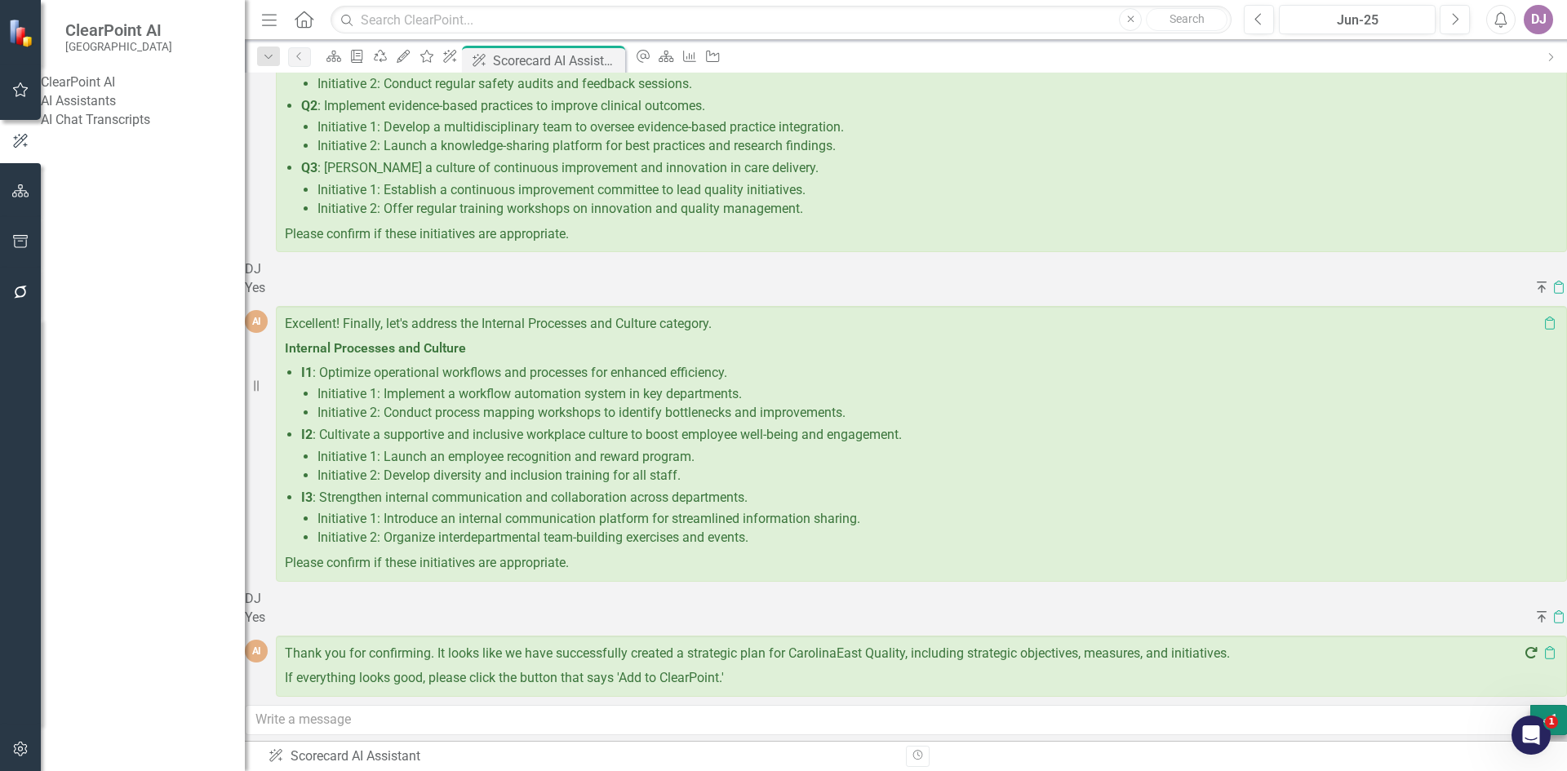
scroll to position [3877, 0]
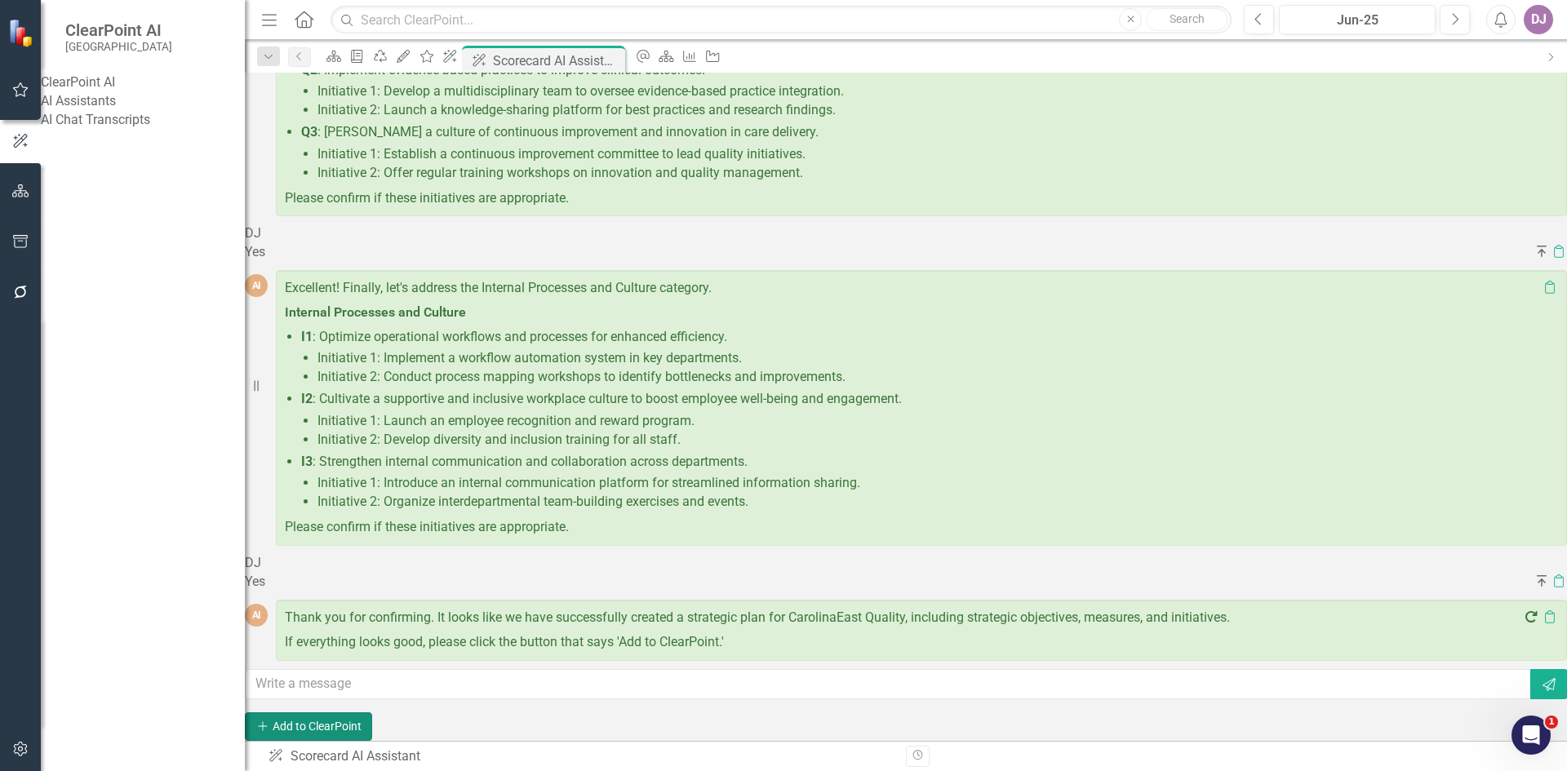
click at [372, 720] on button "Add Add to ClearPoint" at bounding box center [308, 726] width 127 height 29
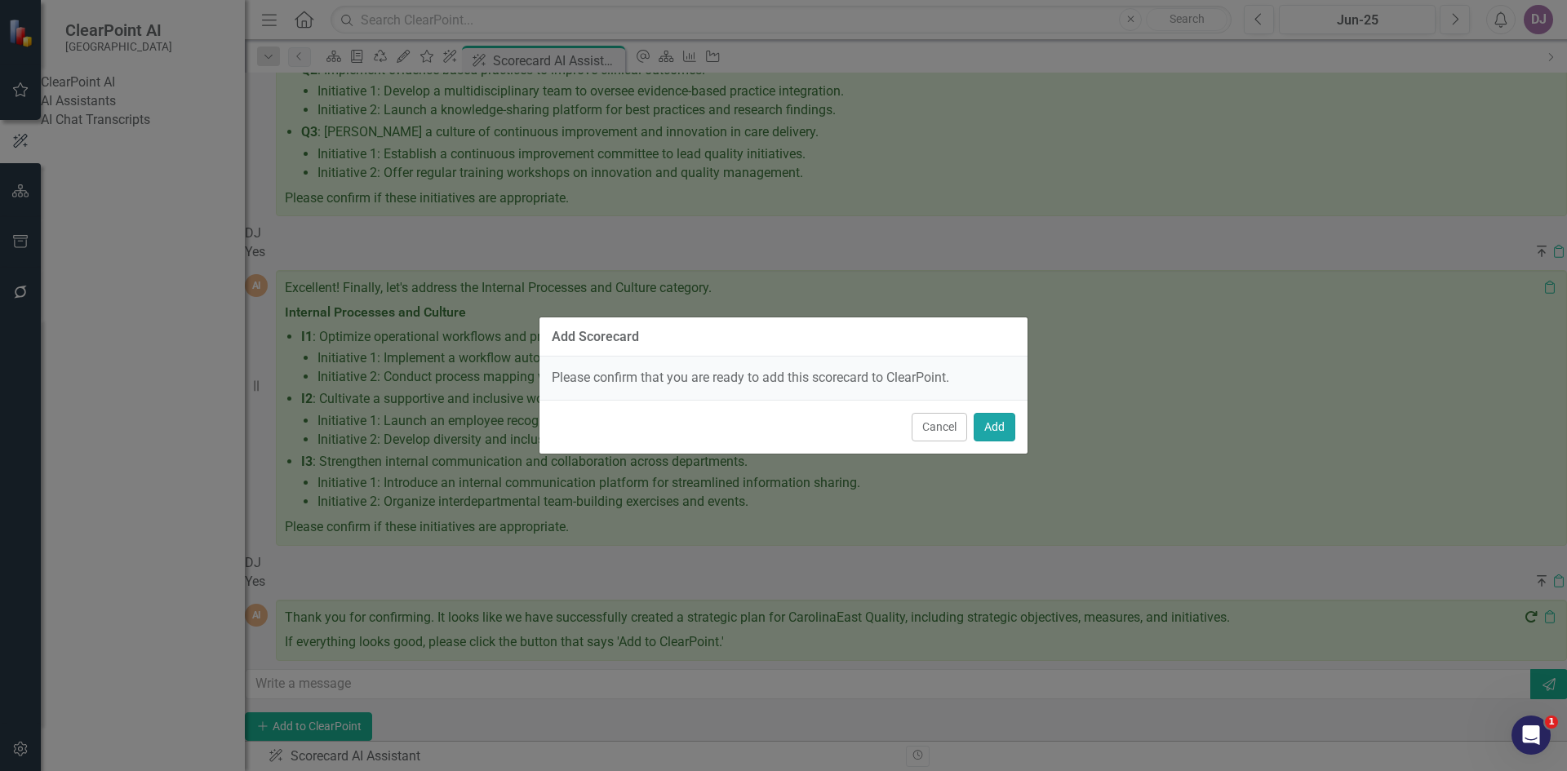
click at [988, 424] on button "Add" at bounding box center [995, 427] width 42 height 29
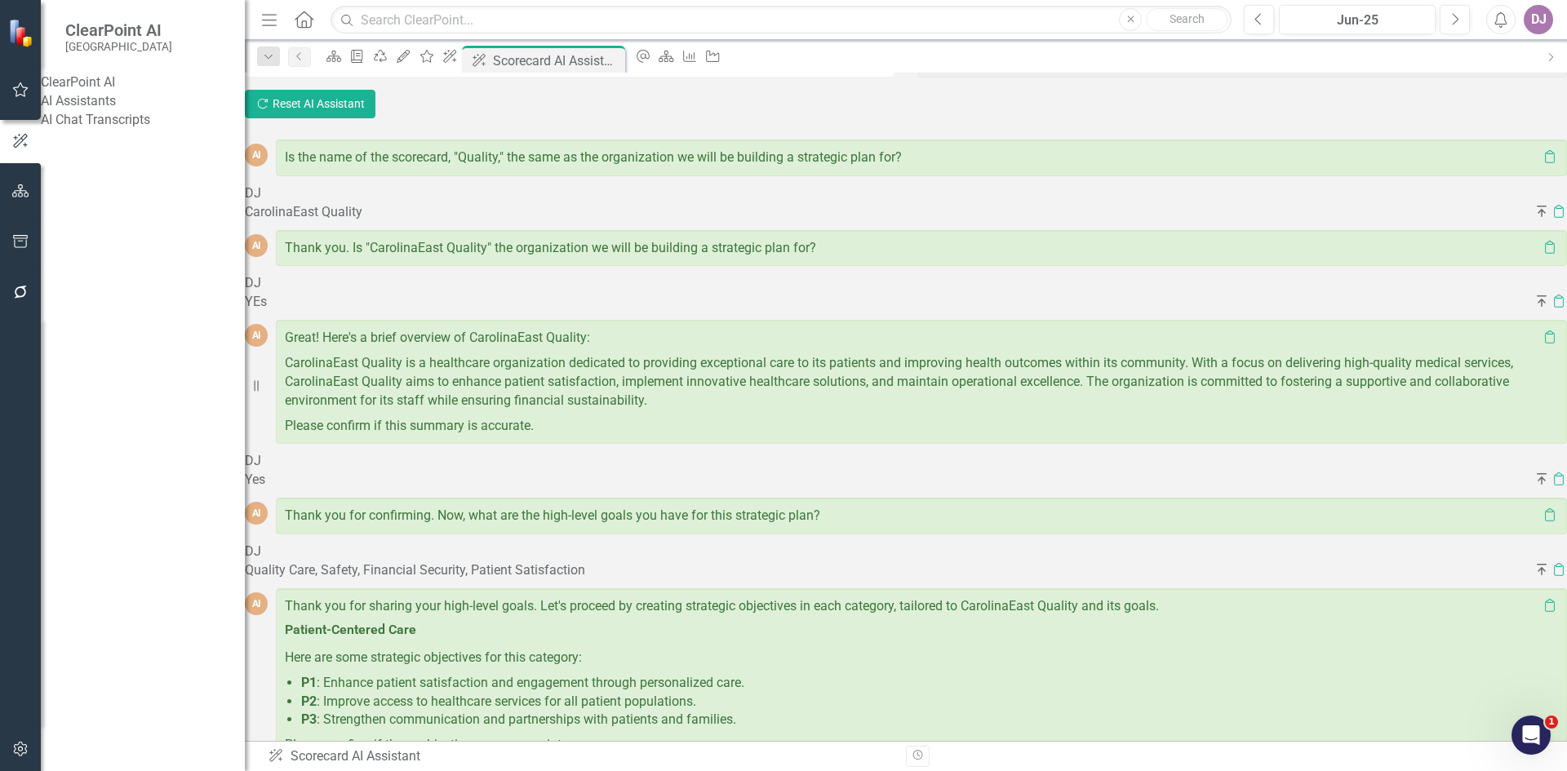
scroll to position [0, 0]
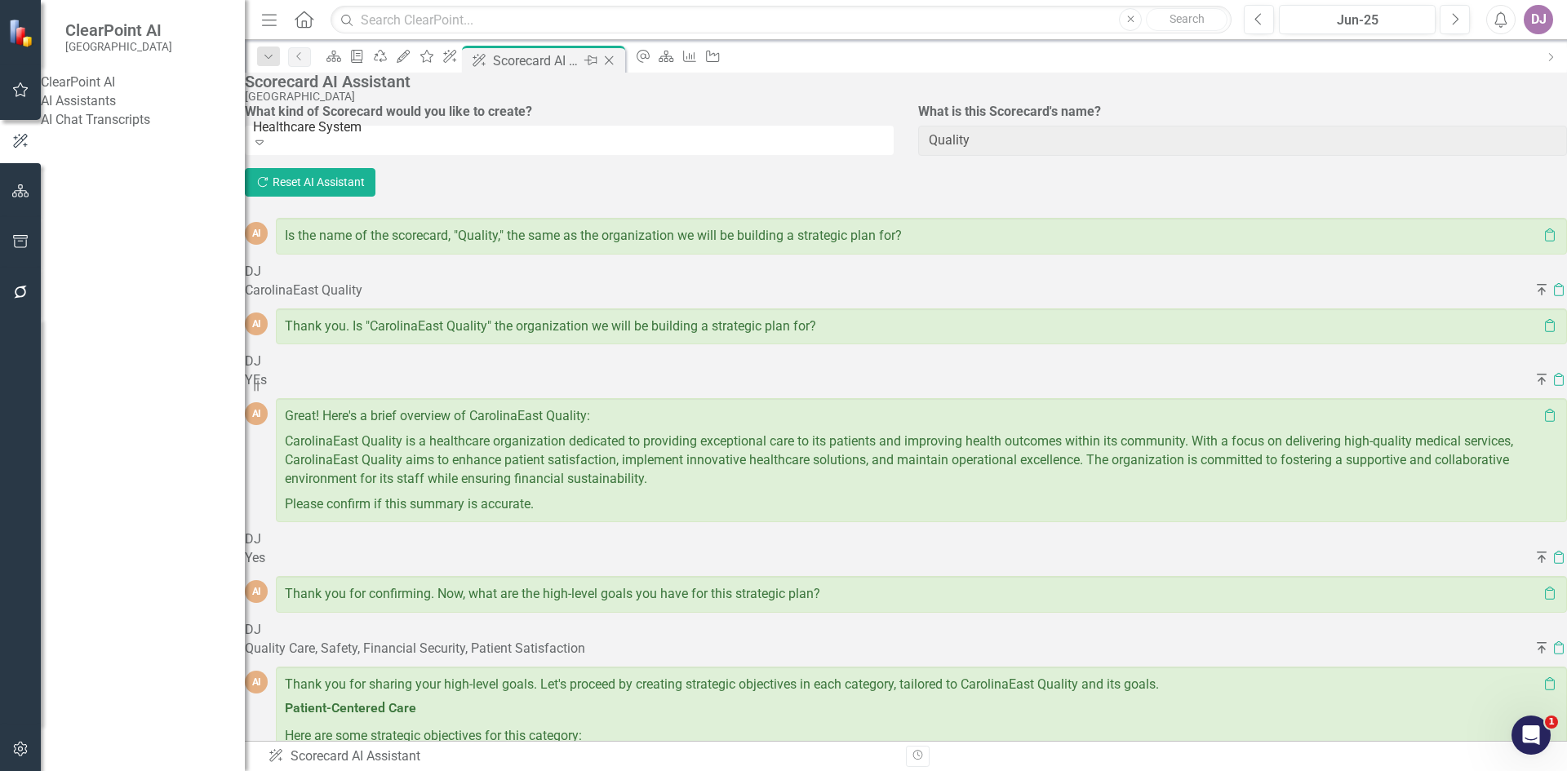
click at [614, 58] on icon at bounding box center [609, 60] width 9 height 9
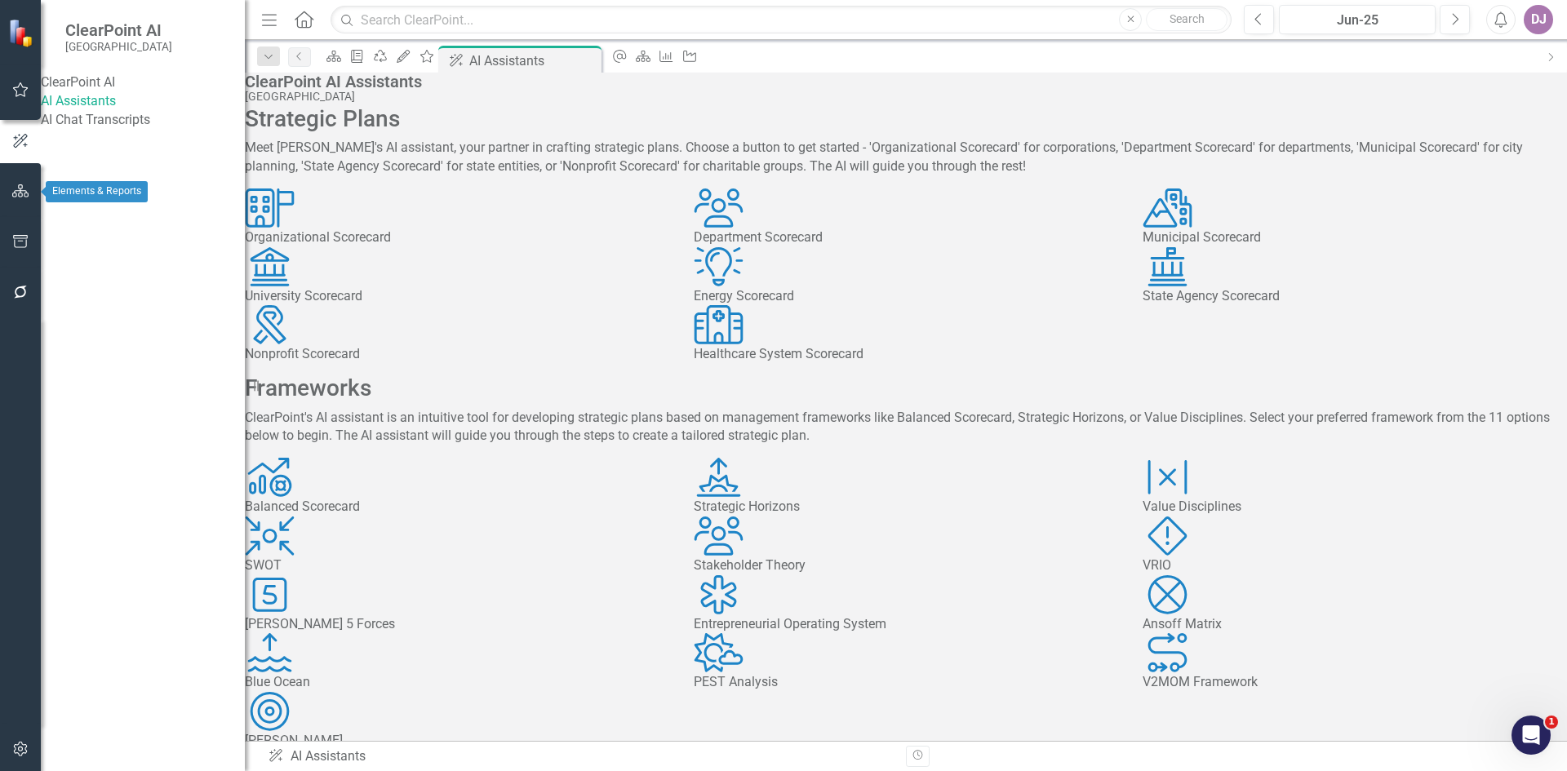
click at [12, 197] on icon "button" at bounding box center [20, 190] width 17 height 13
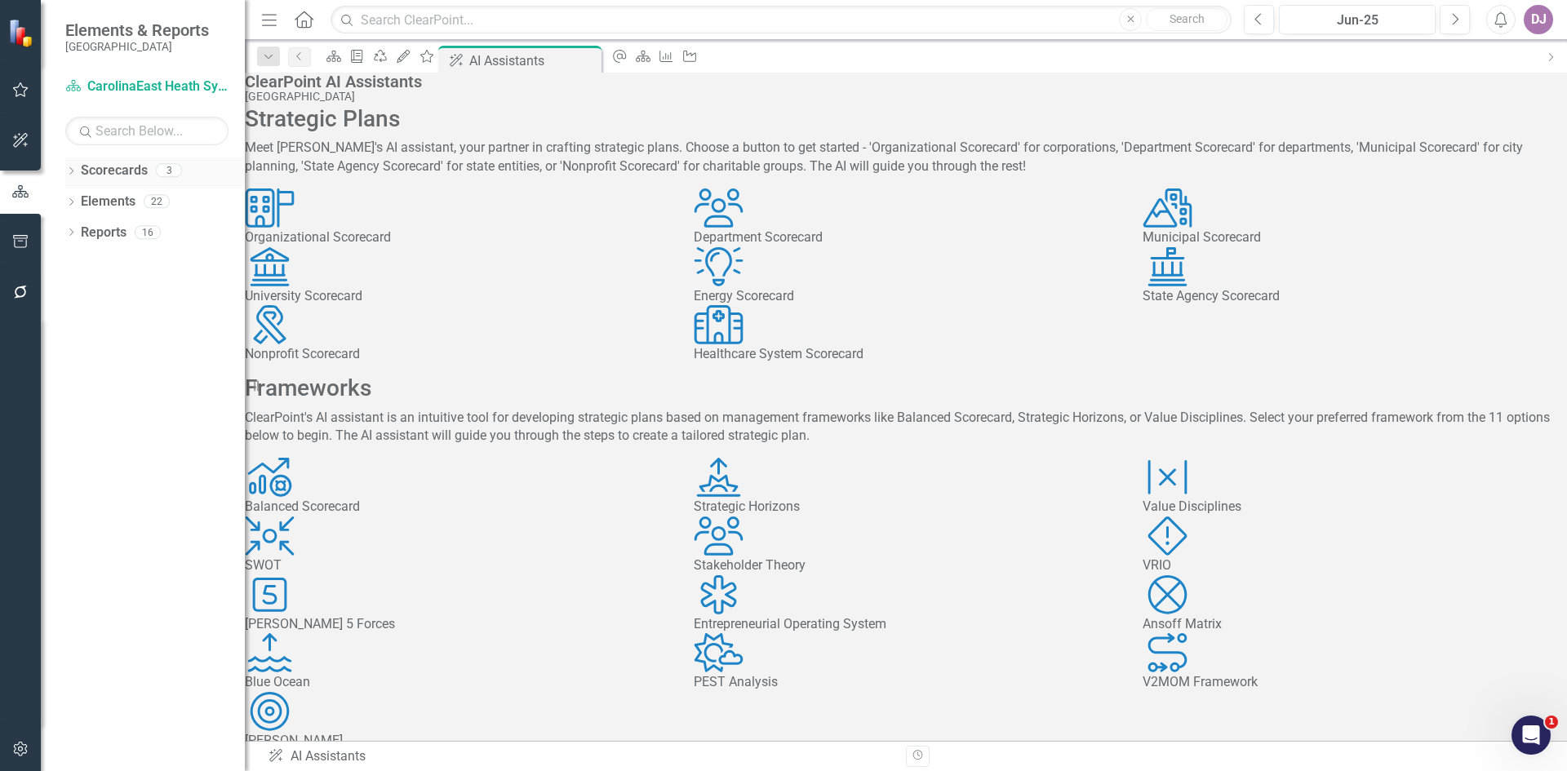
click at [112, 167] on link "Scorecards" at bounding box center [114, 171] width 67 height 19
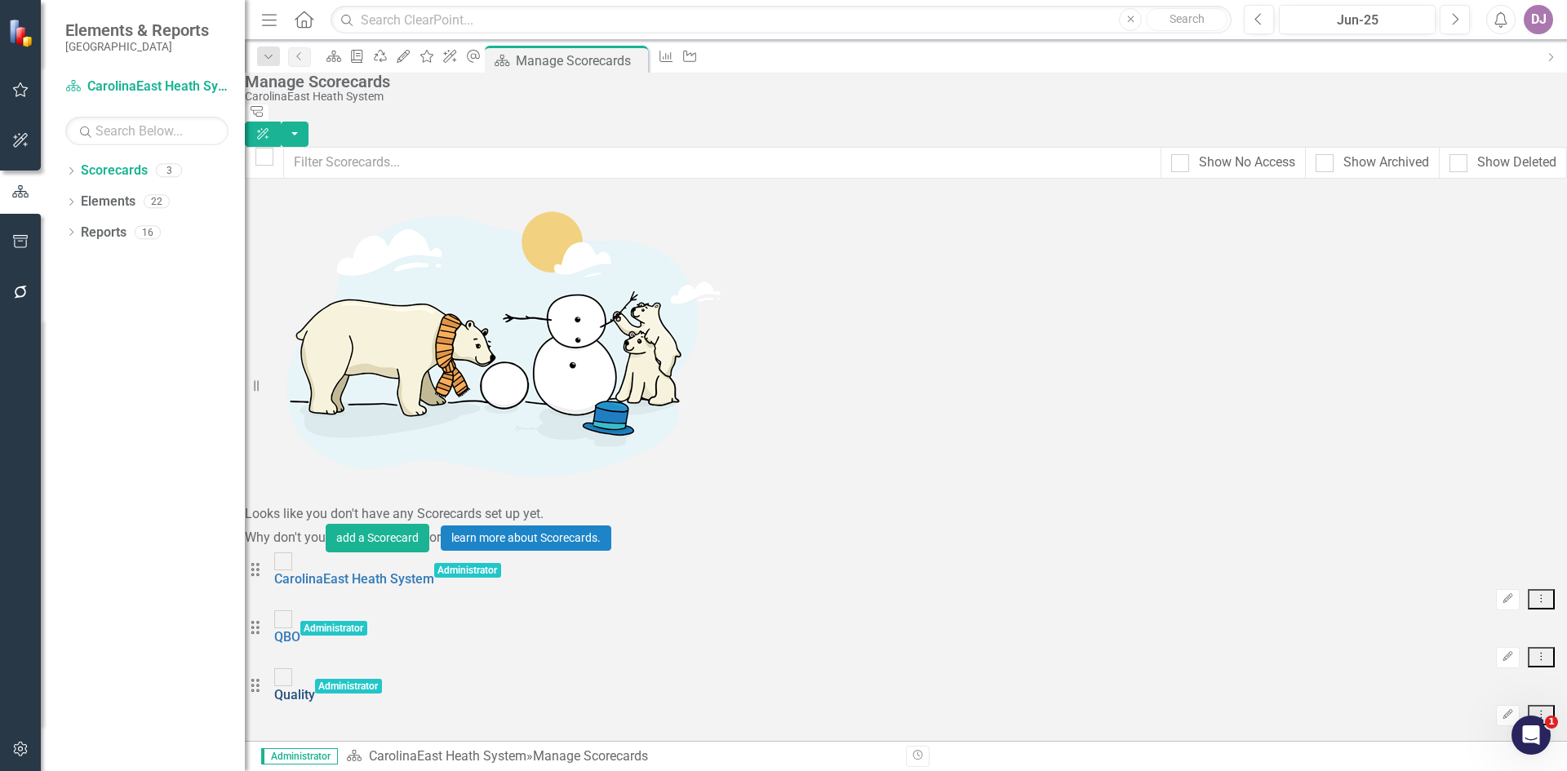
click at [315, 687] on link "Quality" at bounding box center [294, 695] width 41 height 16
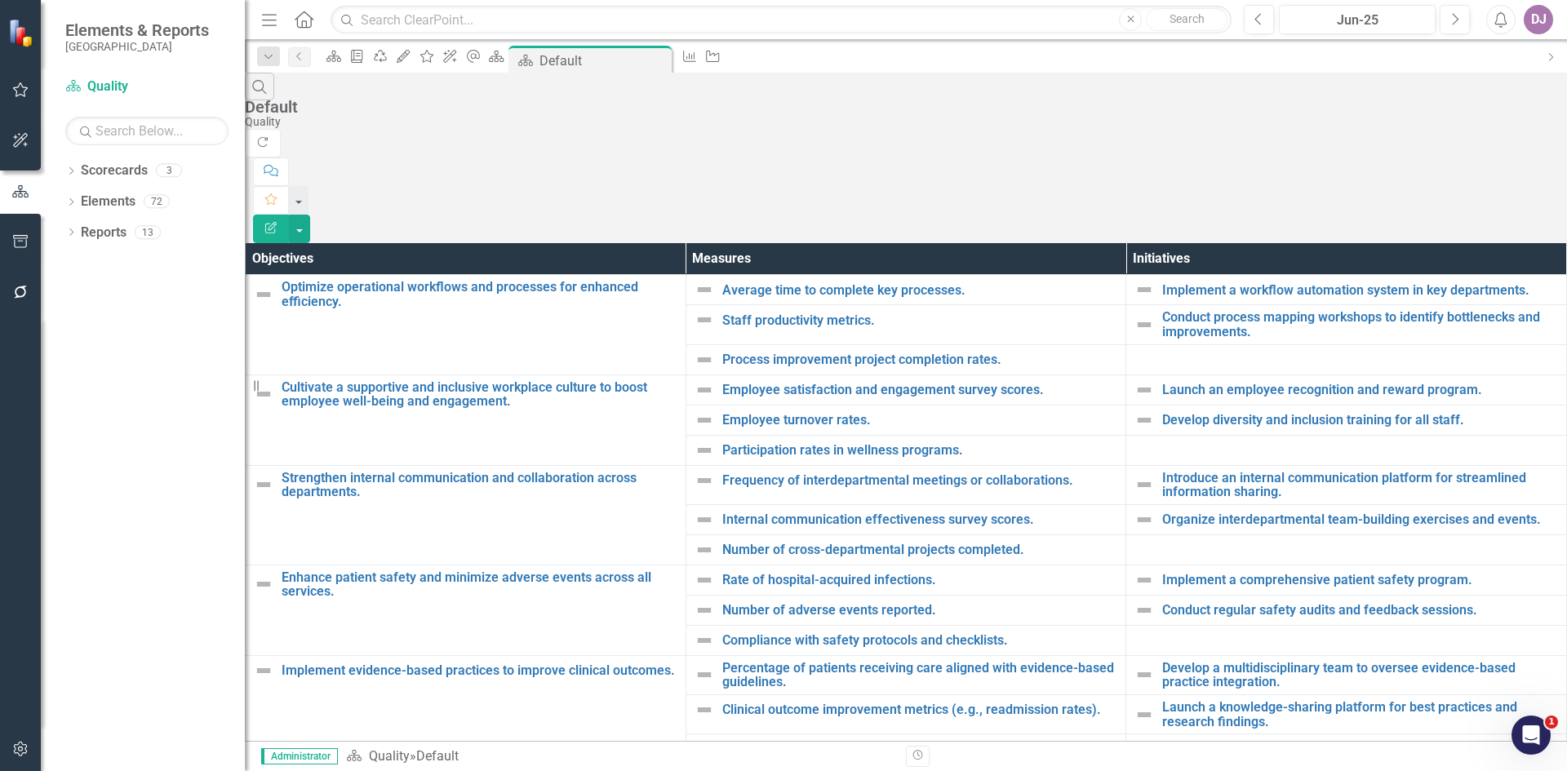
scroll to position [388, 0]
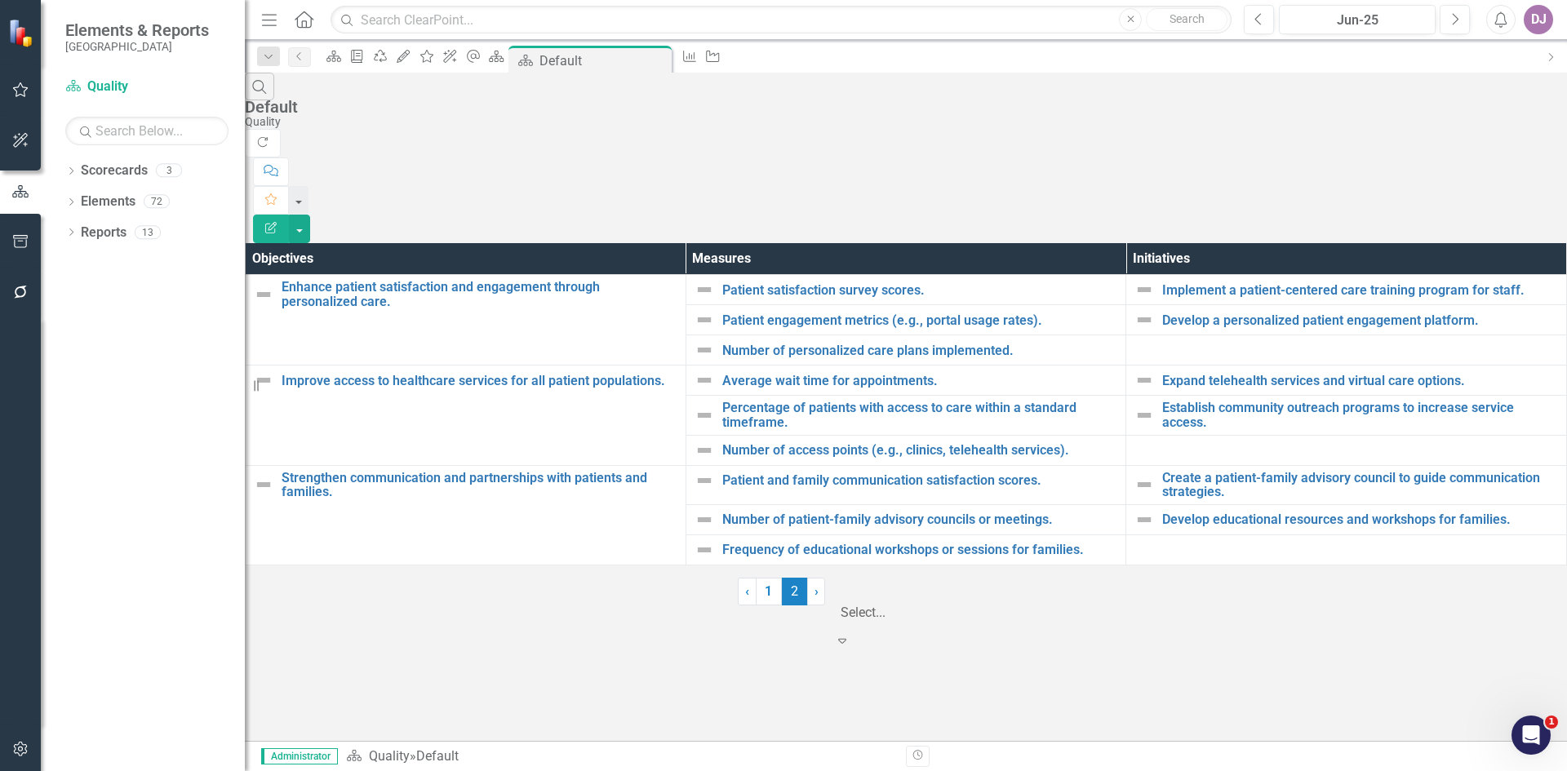
click at [846, 644] on icon at bounding box center [842, 641] width 8 height 5
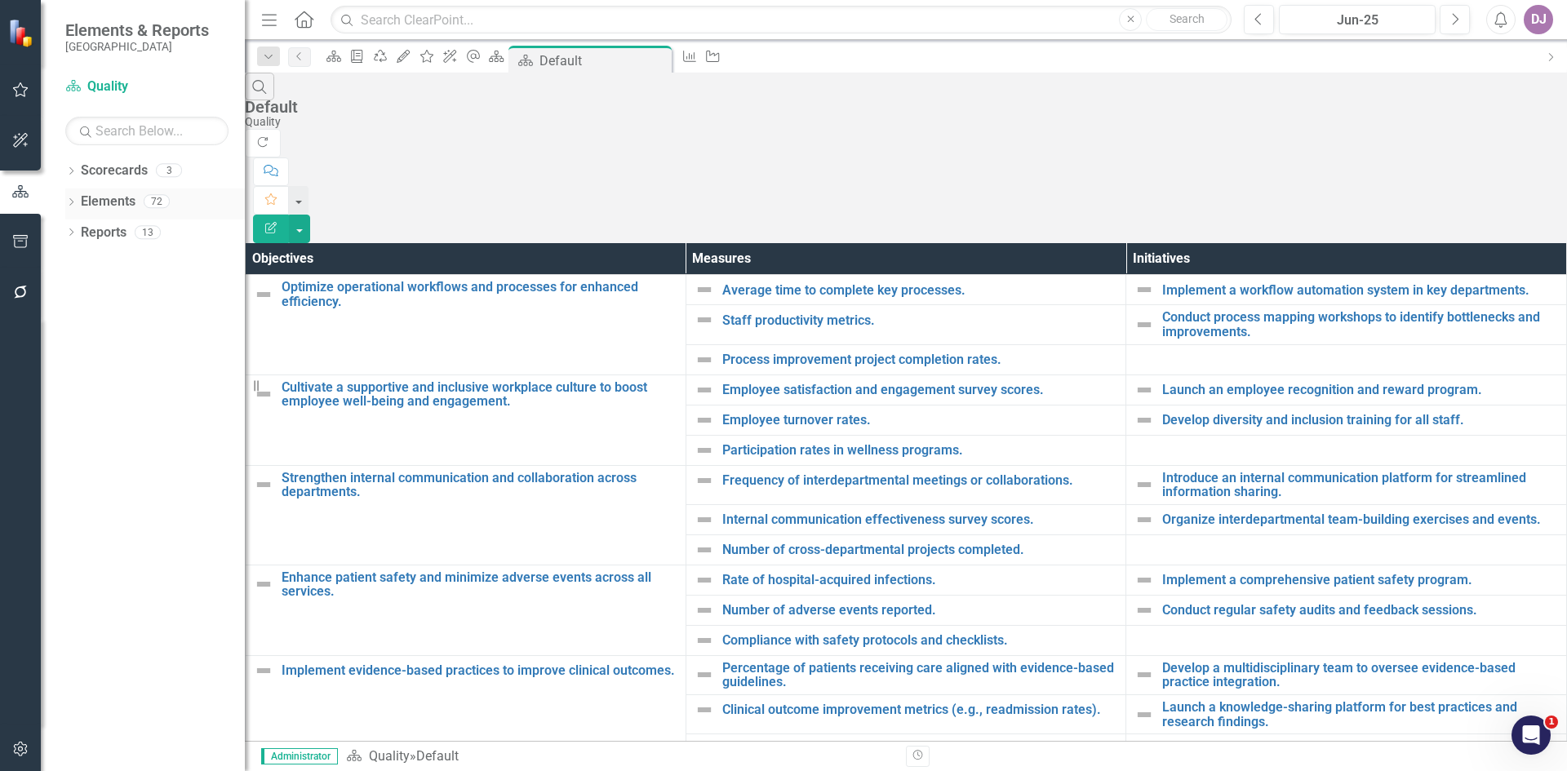
click at [115, 202] on link "Elements" at bounding box center [108, 202] width 55 height 19
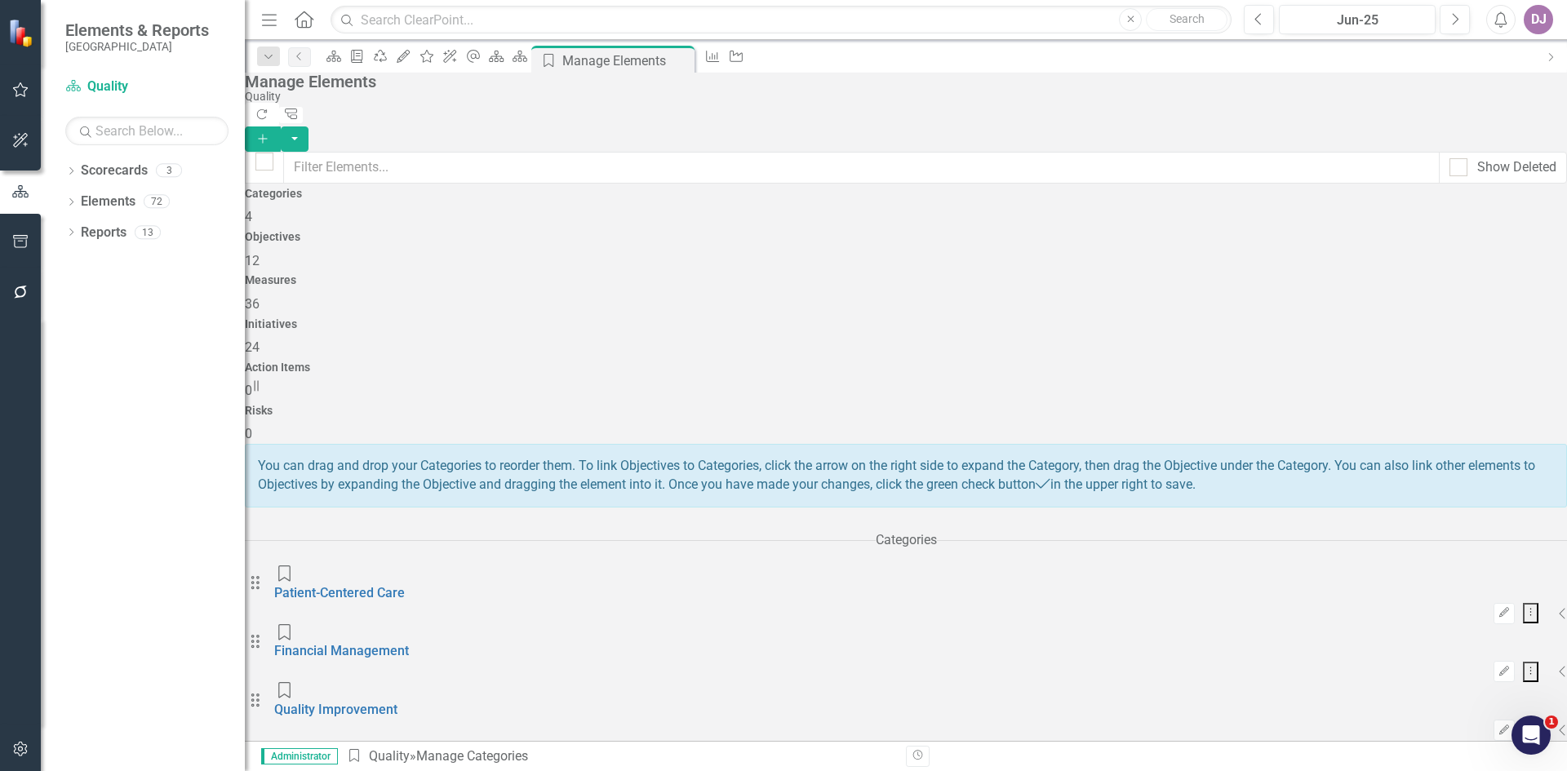
click at [260, 296] on span "36" at bounding box center [252, 304] width 15 height 16
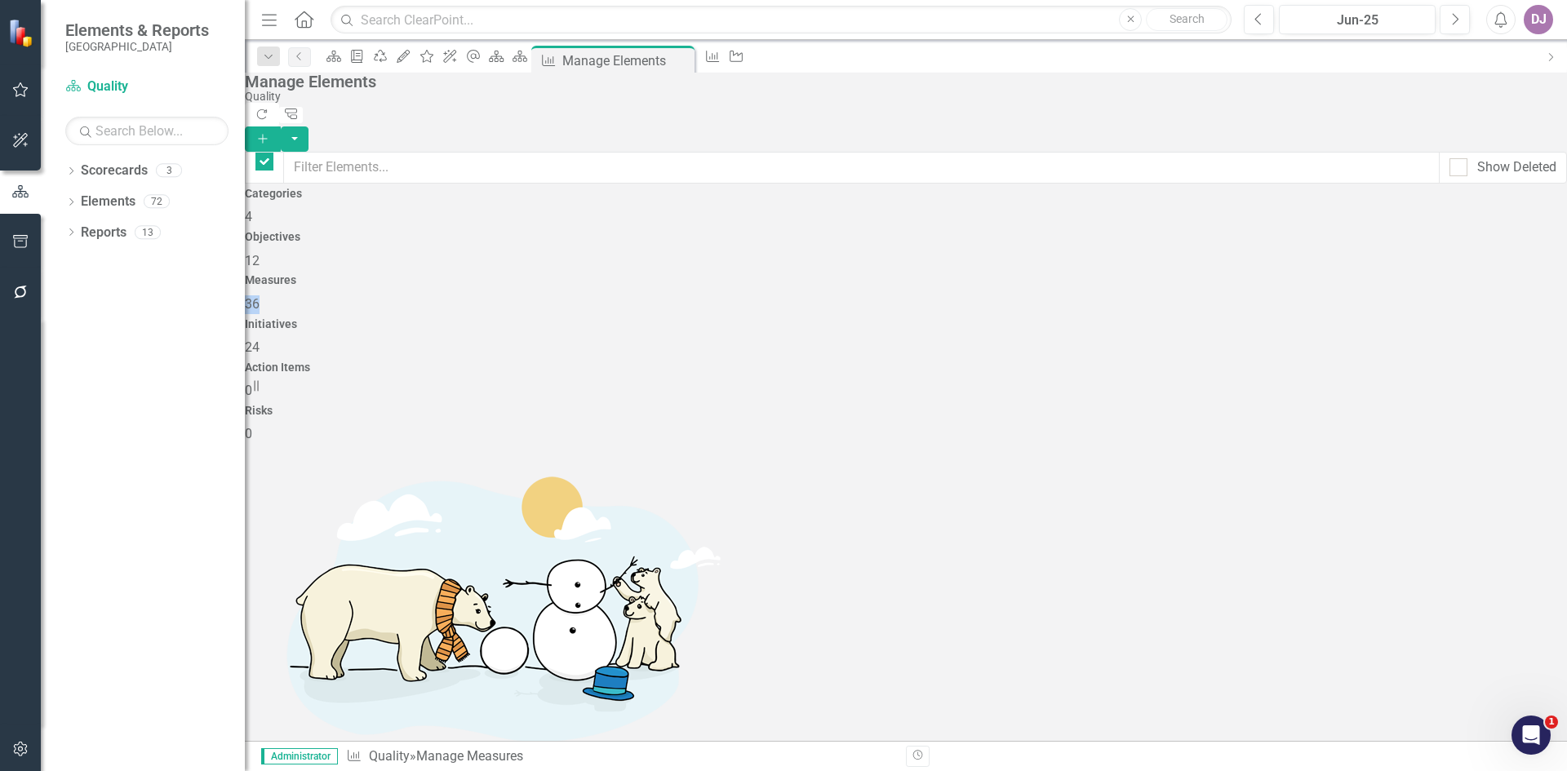
checkbox input "false"
click at [260, 296] on span "36" at bounding box center [252, 304] width 15 height 16
drag, startPoint x: 1562, startPoint y: 354, endPoint x: 33, endPoint y: 5, distance: 1568.8
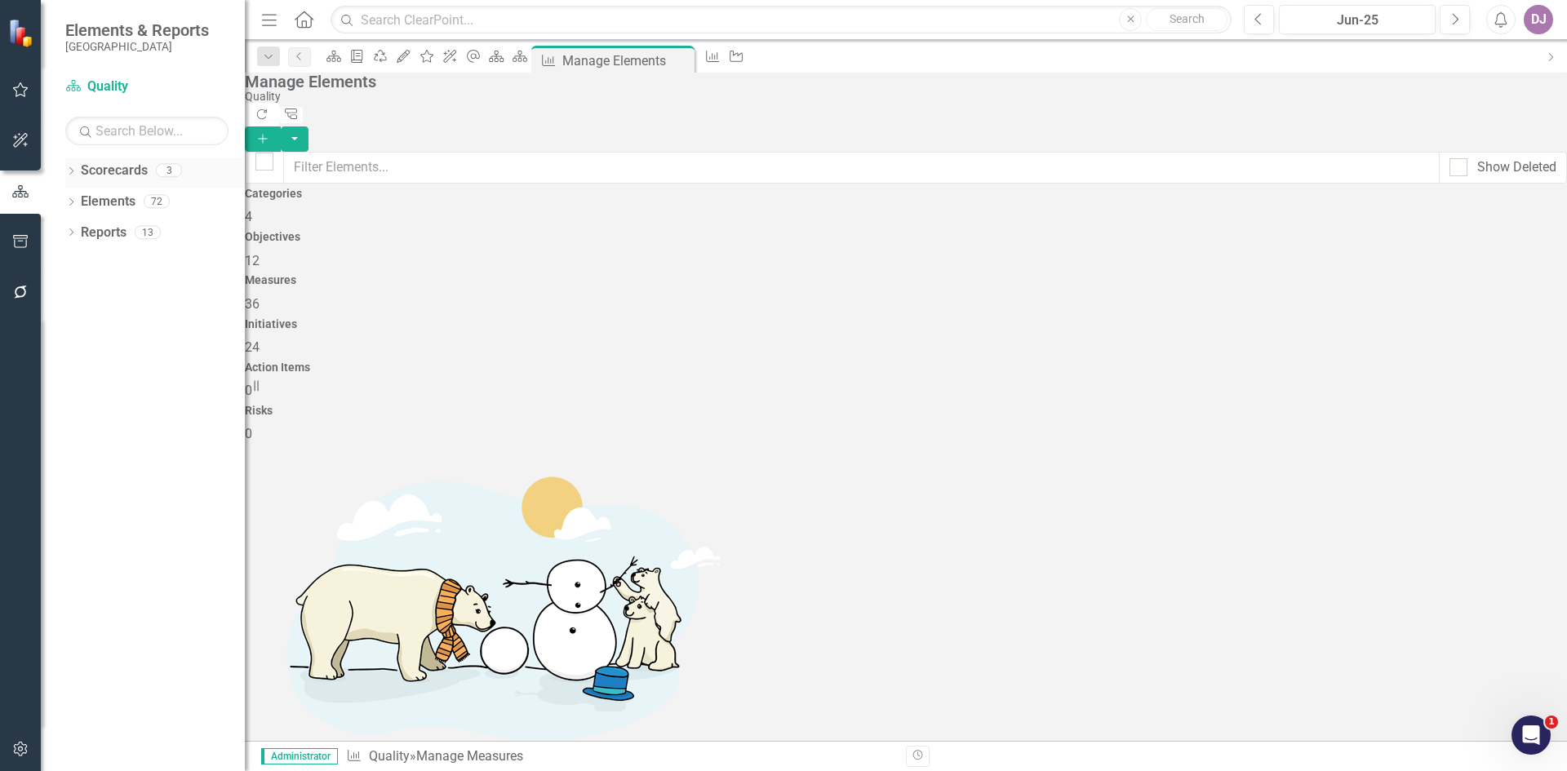
click at [110, 175] on link "Scorecards" at bounding box center [114, 171] width 67 height 19
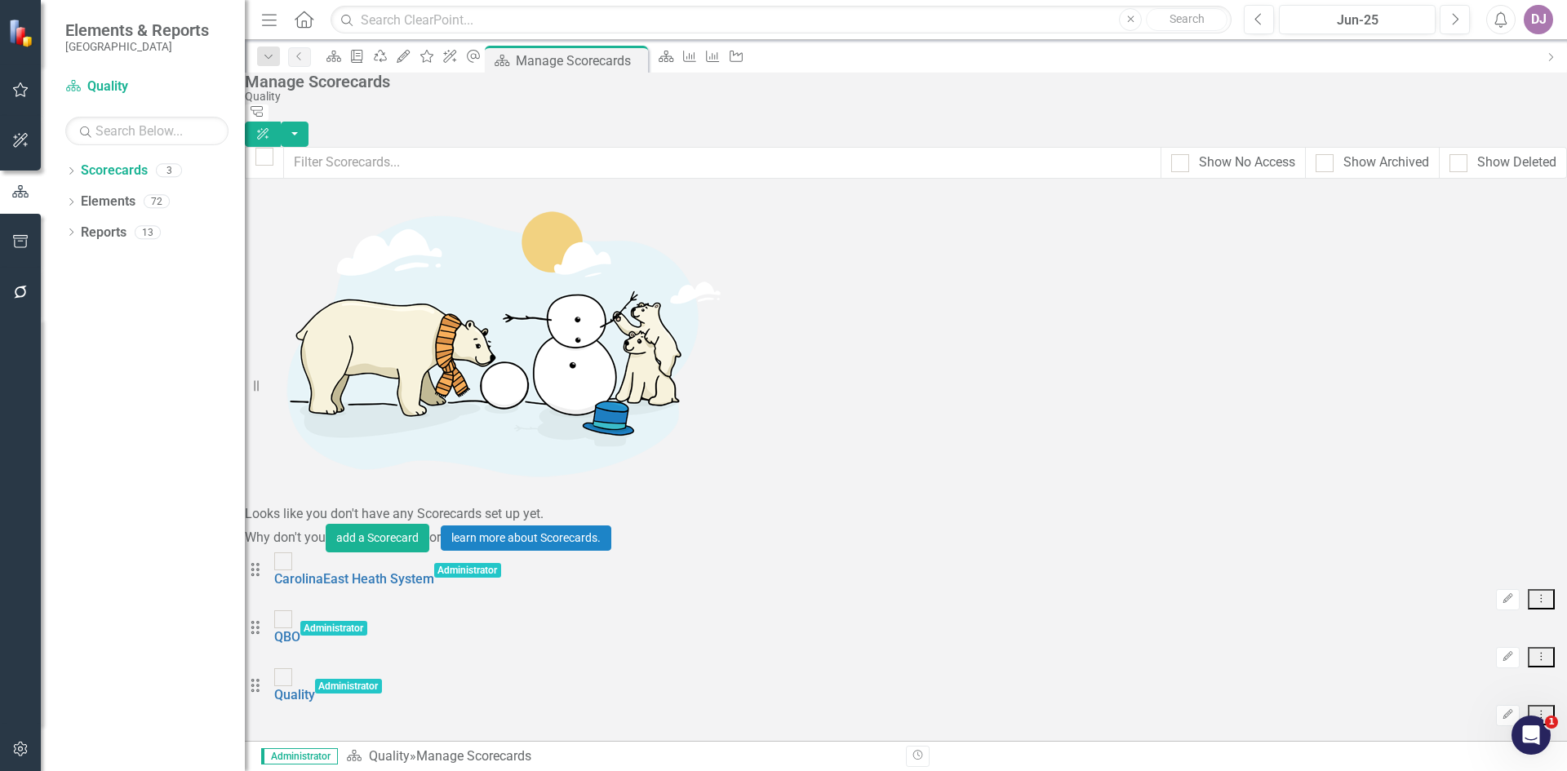
click at [1534, 709] on icon "Dropdown Menu" at bounding box center [1541, 714] width 14 height 11
click at [389, 408] on div "Looks like you don't have any Scorecards set up yet. Why don't you add a Scorec…" at bounding box center [906, 453] width 1322 height 548
click at [315, 687] on link "Quality" at bounding box center [294, 695] width 41 height 16
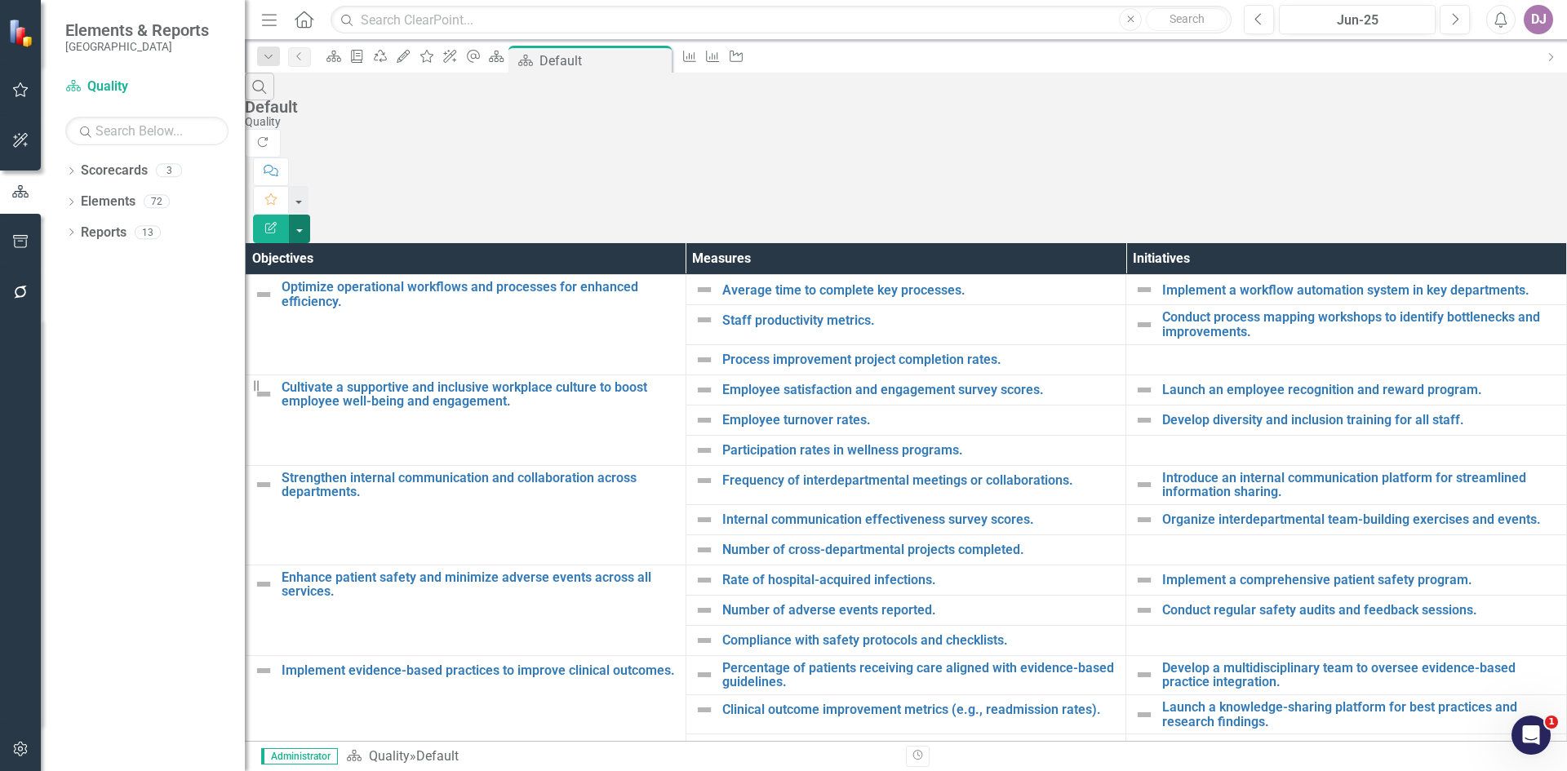
click at [310, 215] on button "button" at bounding box center [299, 229] width 21 height 29
click at [1489, 198] on link "Excel Export to Excel" at bounding box center [1477, 196] width 129 height 30
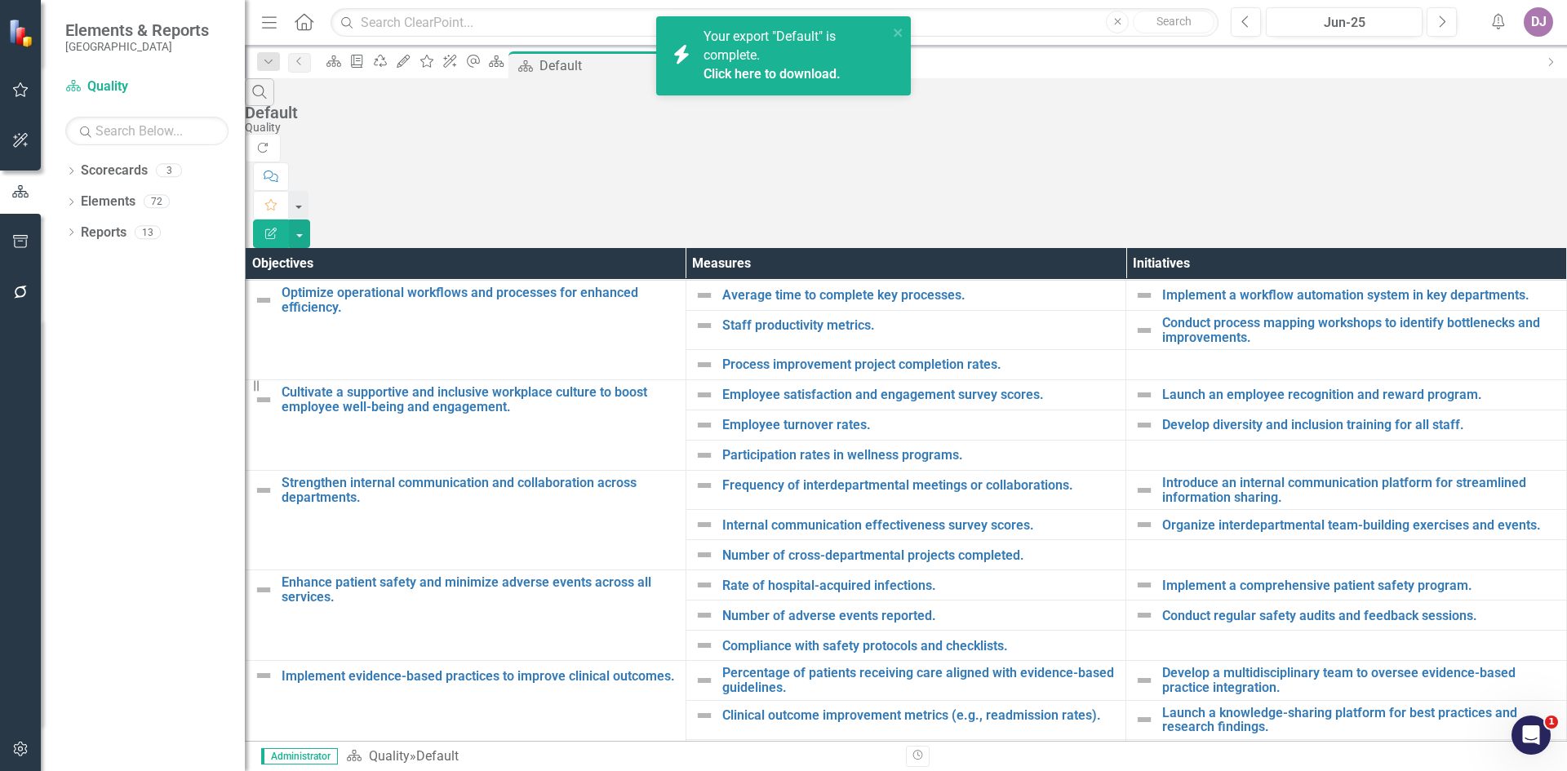
click at [761, 67] on link "Click here to download." at bounding box center [772, 74] width 137 height 16
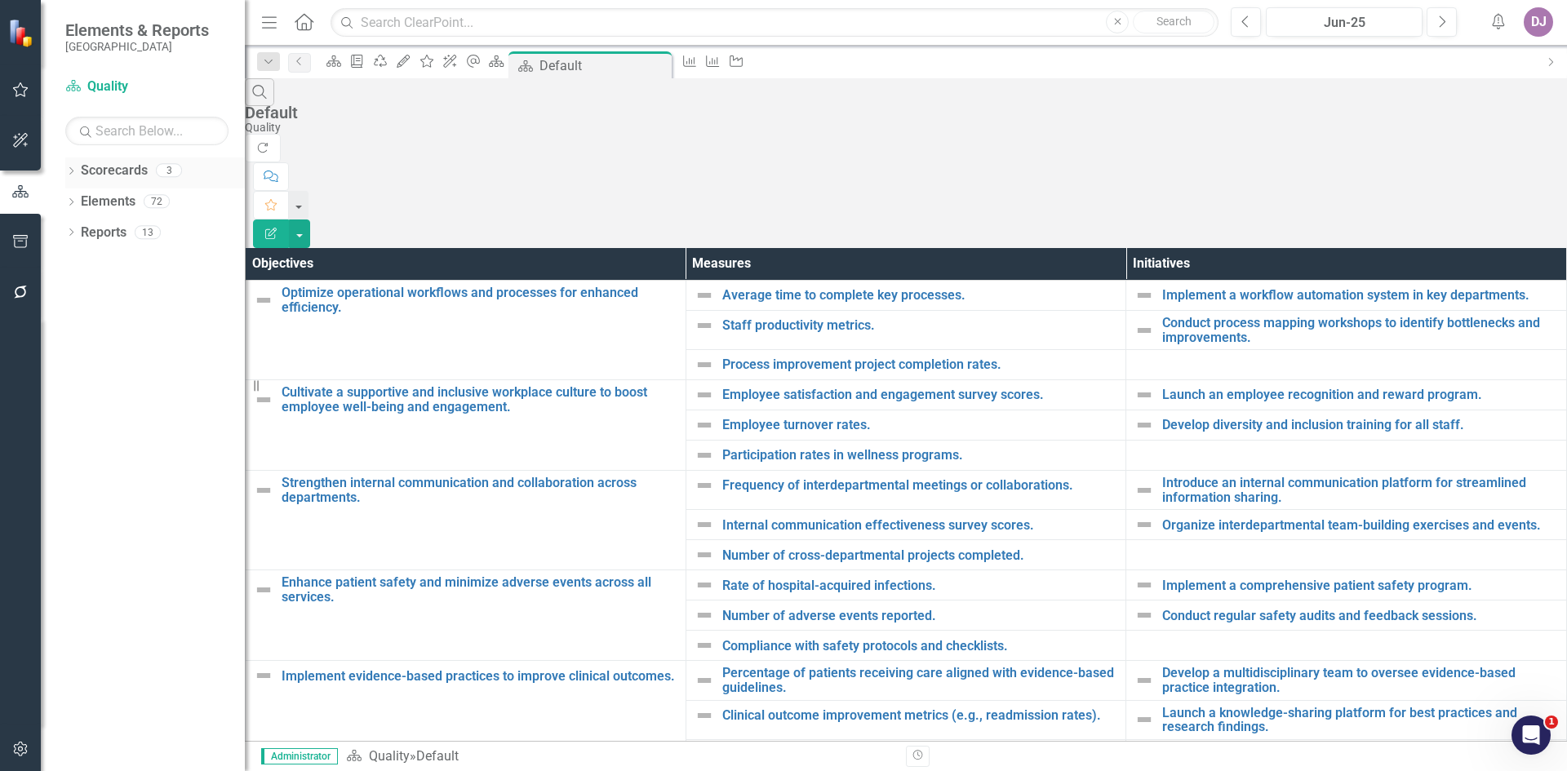
click at [124, 171] on link "Scorecards" at bounding box center [114, 171] width 67 height 19
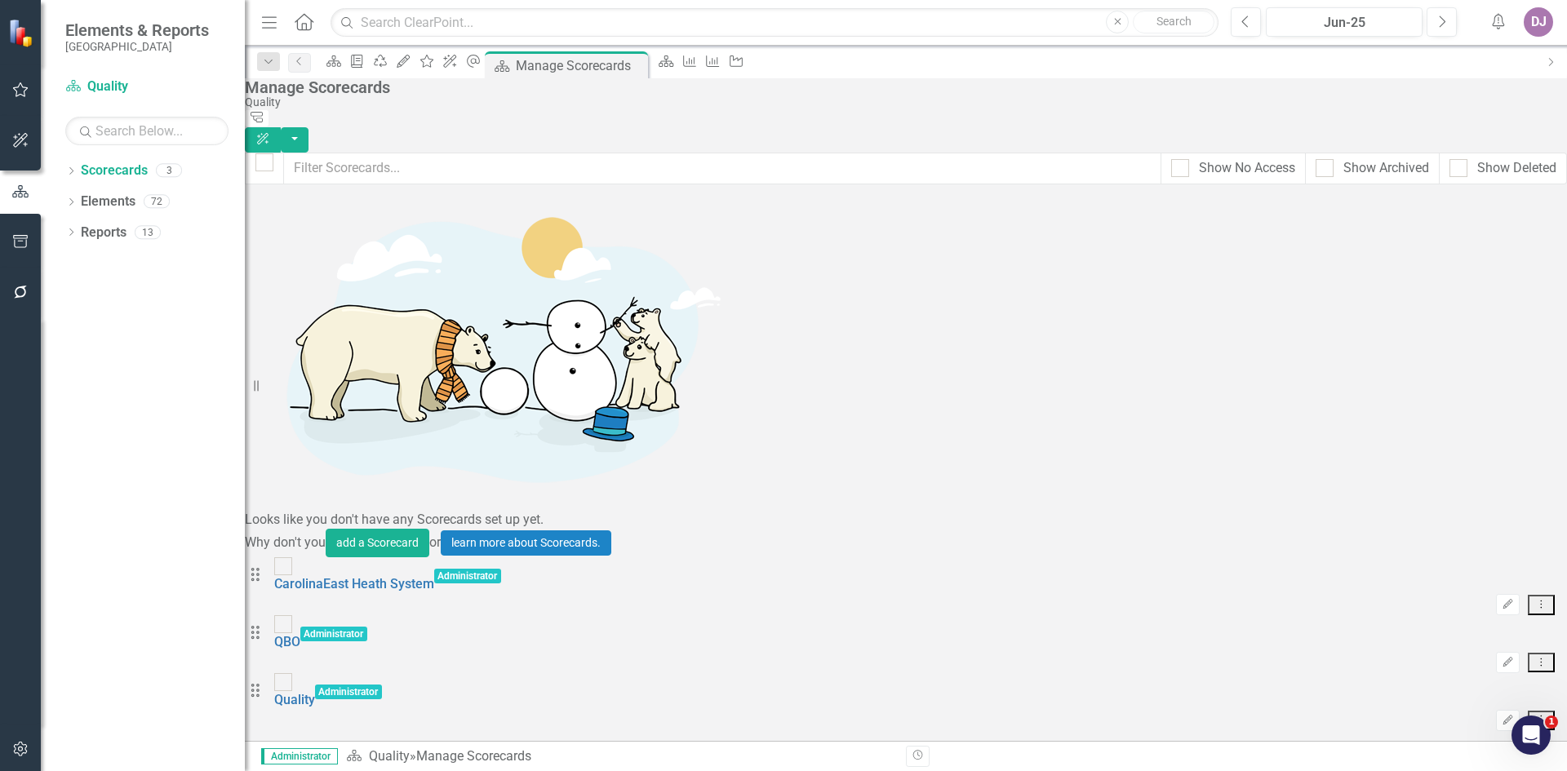
click at [266, 682] on icon "Drag" at bounding box center [255, 690] width 21 height 16
click at [1502, 716] on icon "Edit" at bounding box center [1508, 721] width 12 height 10
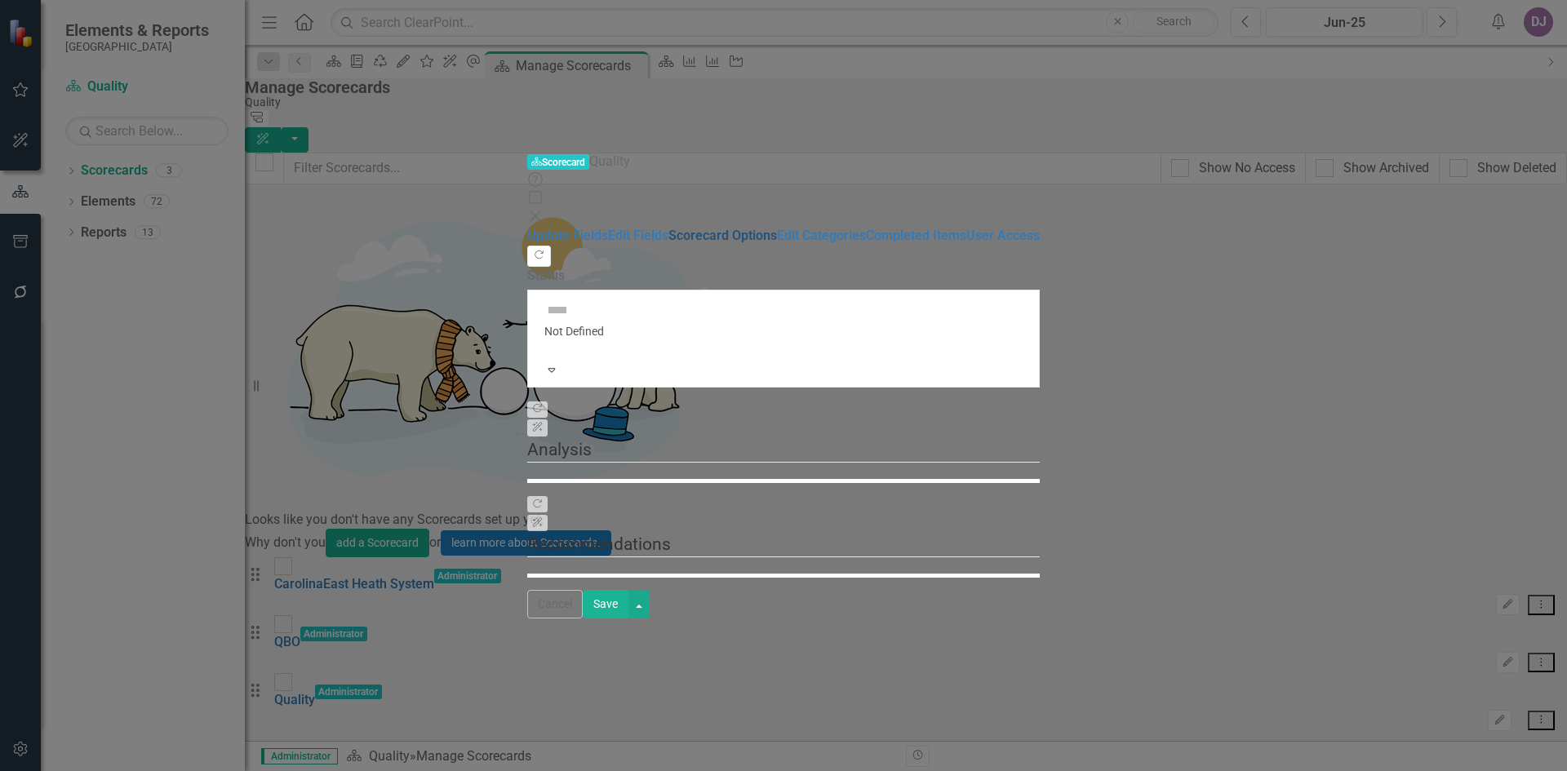
click at [668, 228] on link "Scorecard Options" at bounding box center [722, 236] width 109 height 16
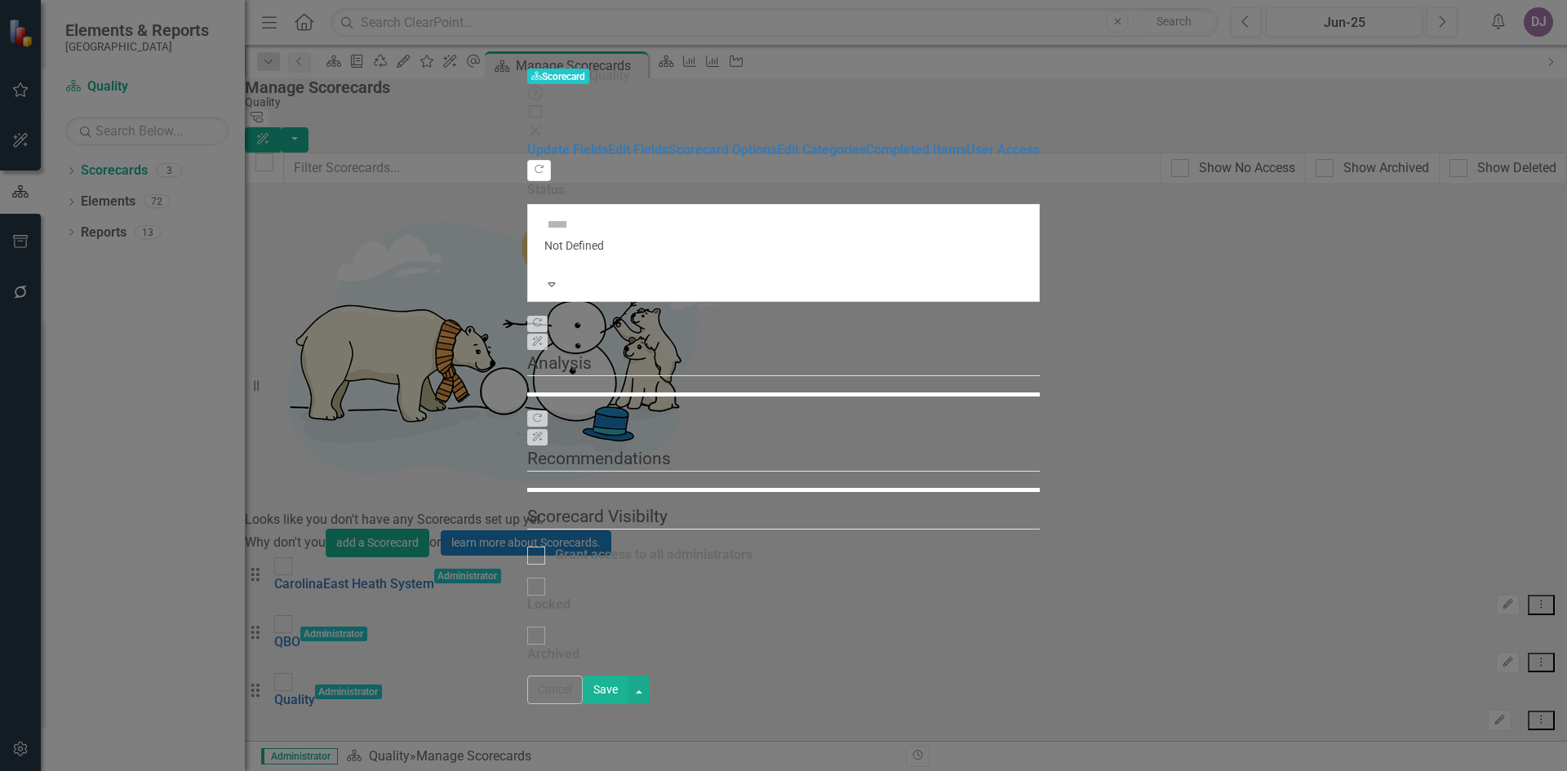
click at [540, 126] on icon at bounding box center [535, 131] width 10 height 10
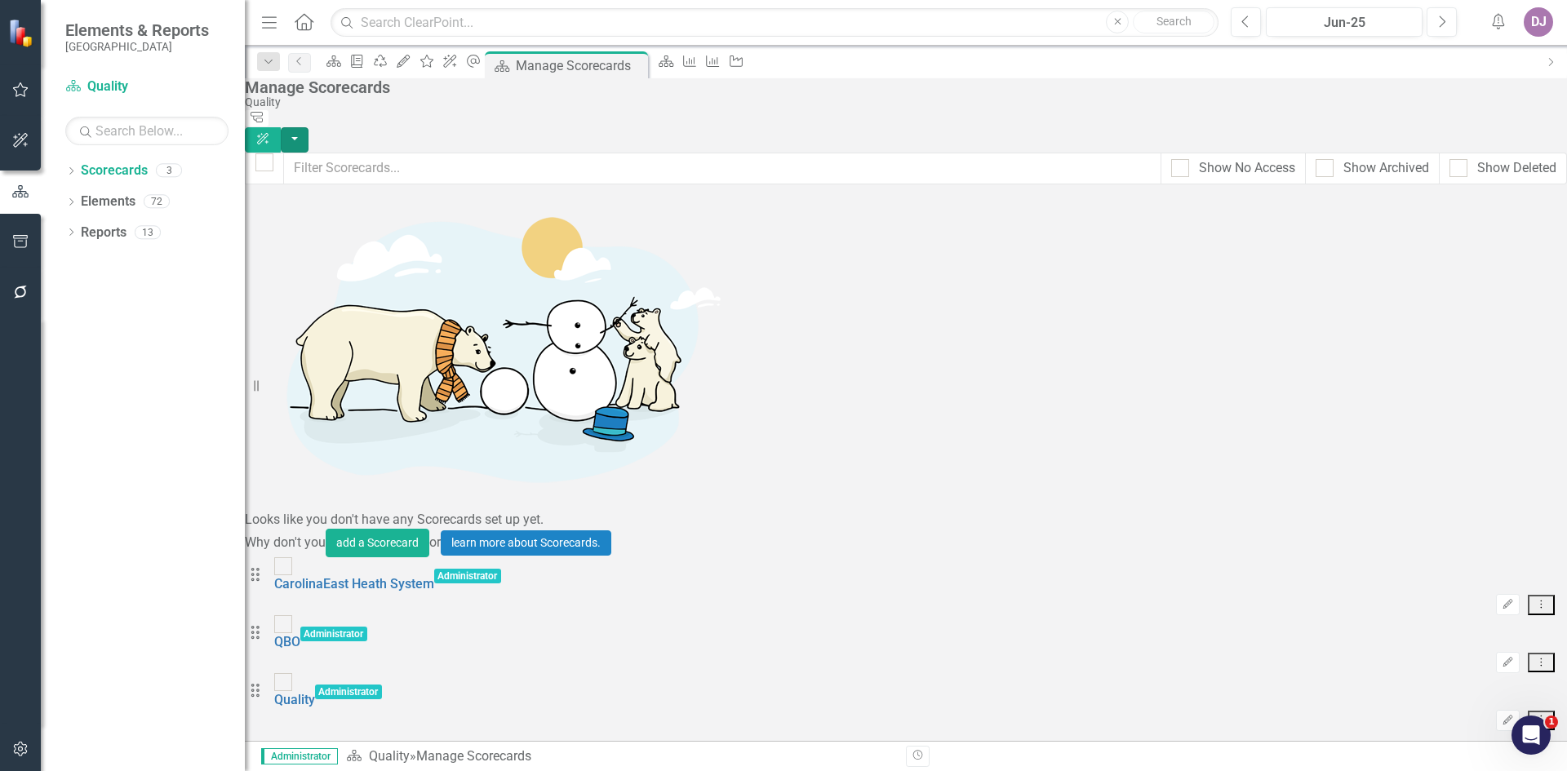
click at [308, 127] on button "button" at bounding box center [295, 139] width 28 height 25
click at [1397, 396] on div "Looks like you don't have any Scorecards set up yet. Why don't you add a Scorec…" at bounding box center [906, 458] width 1322 height 548
drag, startPoint x: 1400, startPoint y: 303, endPoint x: 1492, endPoint y: 351, distance: 104.0
click at [1492, 351] on div "Looks like you don't have any Scorecards set up yet. Why don't you add a Scorec…" at bounding box center [906, 458] width 1322 height 548
click at [1532, 711] on button "Dropdown Menu" at bounding box center [1541, 721] width 27 height 20
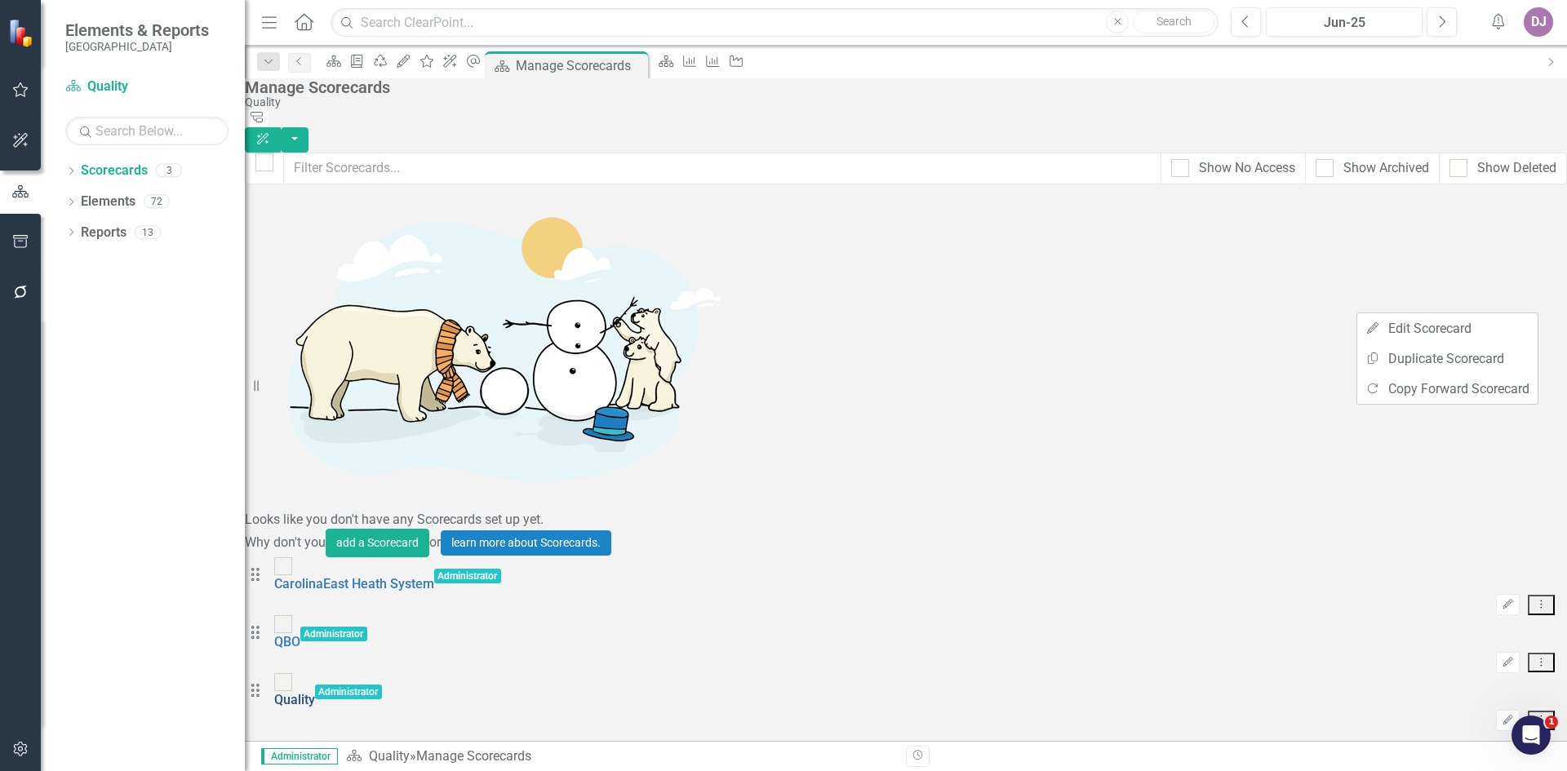
click at [315, 692] on link "Quality" at bounding box center [294, 700] width 41 height 16
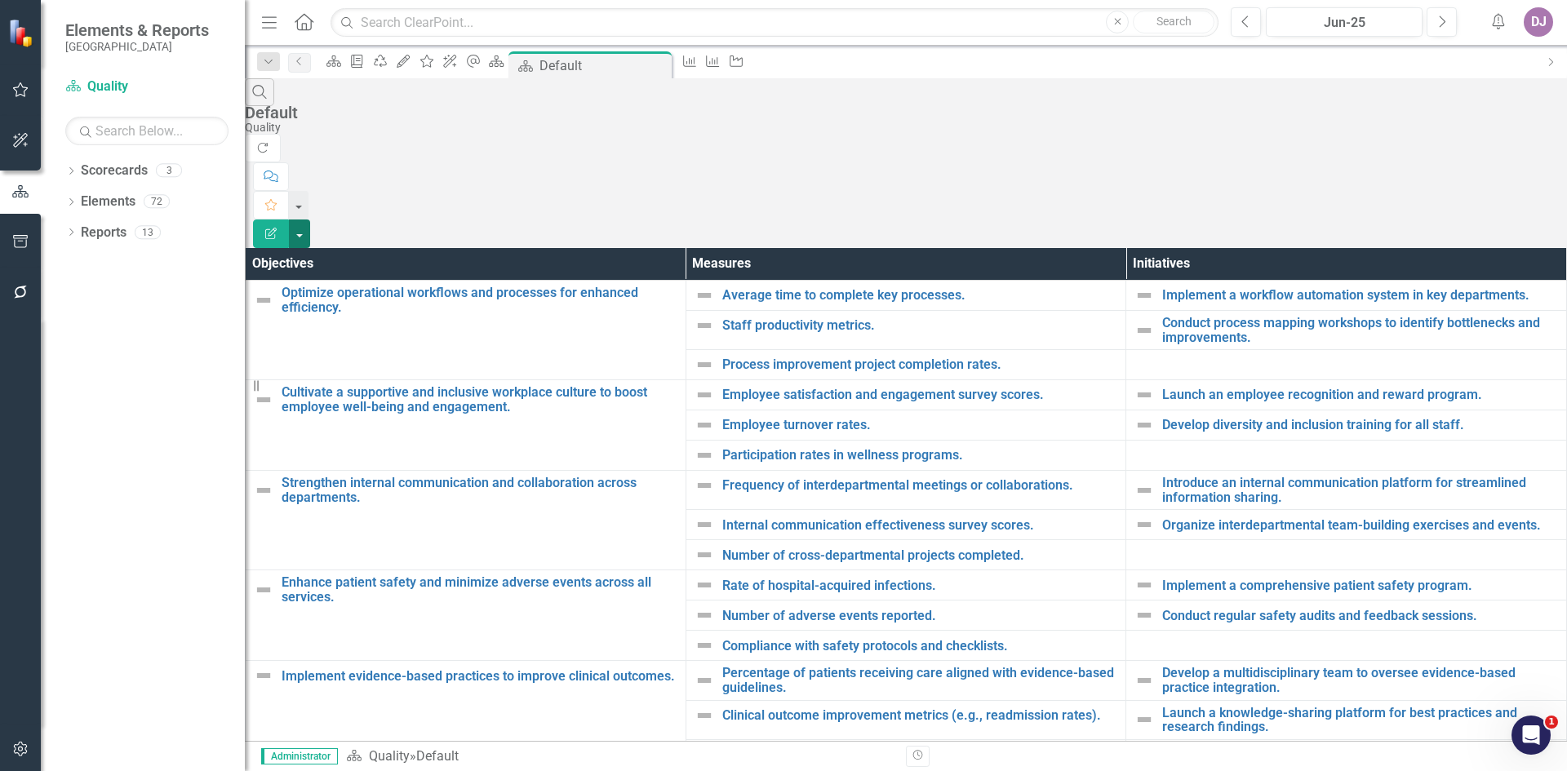
click at [310, 220] on button "button" at bounding box center [299, 234] width 21 height 29
click at [115, 173] on link "Scorecards" at bounding box center [114, 171] width 67 height 19
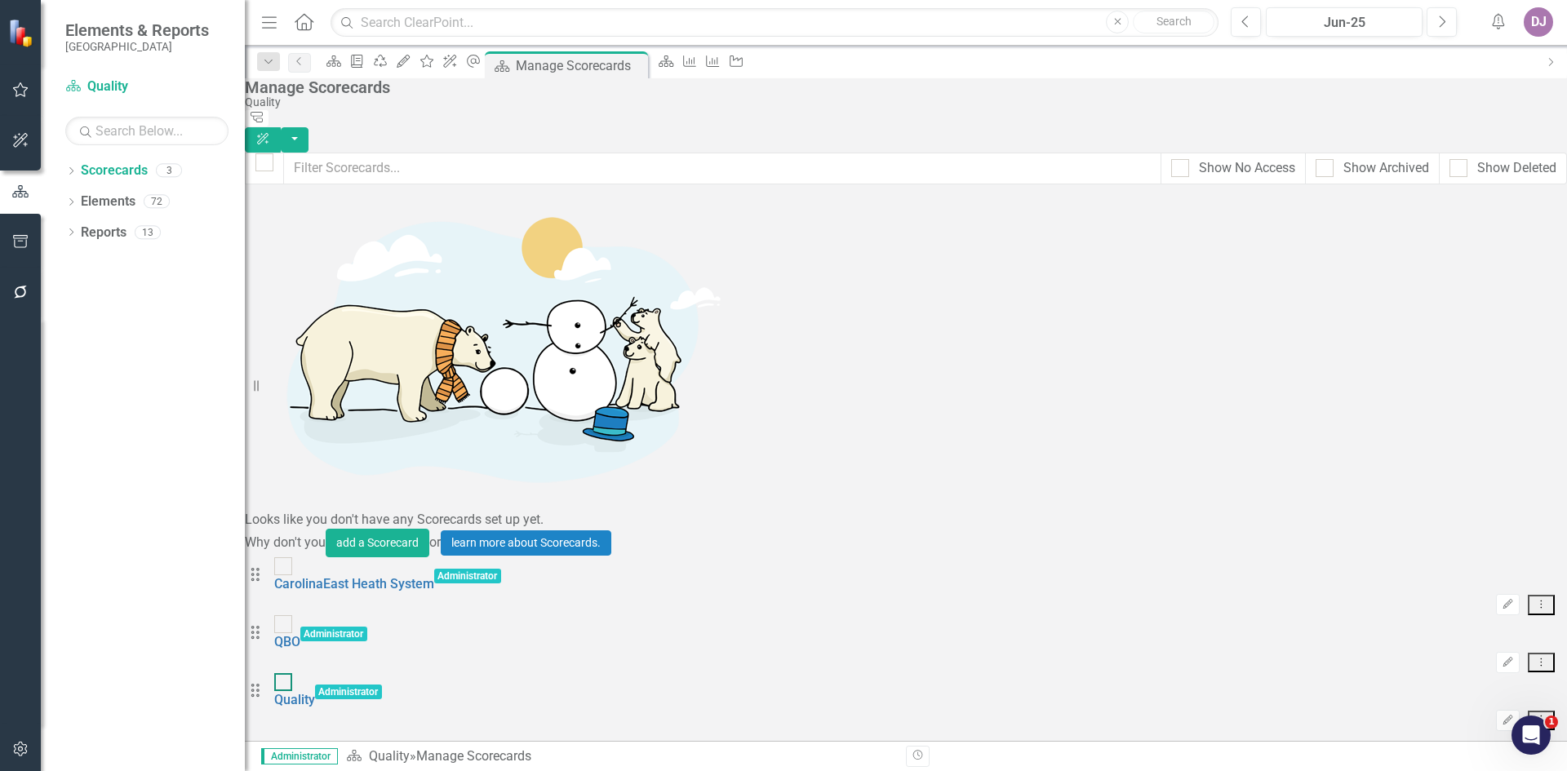
click at [285, 673] on input "checkbox" at bounding box center [279, 678] width 11 height 11
checkbox input "true"
drag, startPoint x: 529, startPoint y: 305, endPoint x: 1335, endPoint y: 328, distance: 806.7
click at [1335, 557] on form "Drag CarolinaEast Heath System Administrator Edit Dropdown Menu Drag QBO Admini…" at bounding box center [906, 644] width 1322 height 174
click at [1528, 711] on button "Dropdown Menu" at bounding box center [1541, 721] width 27 height 20
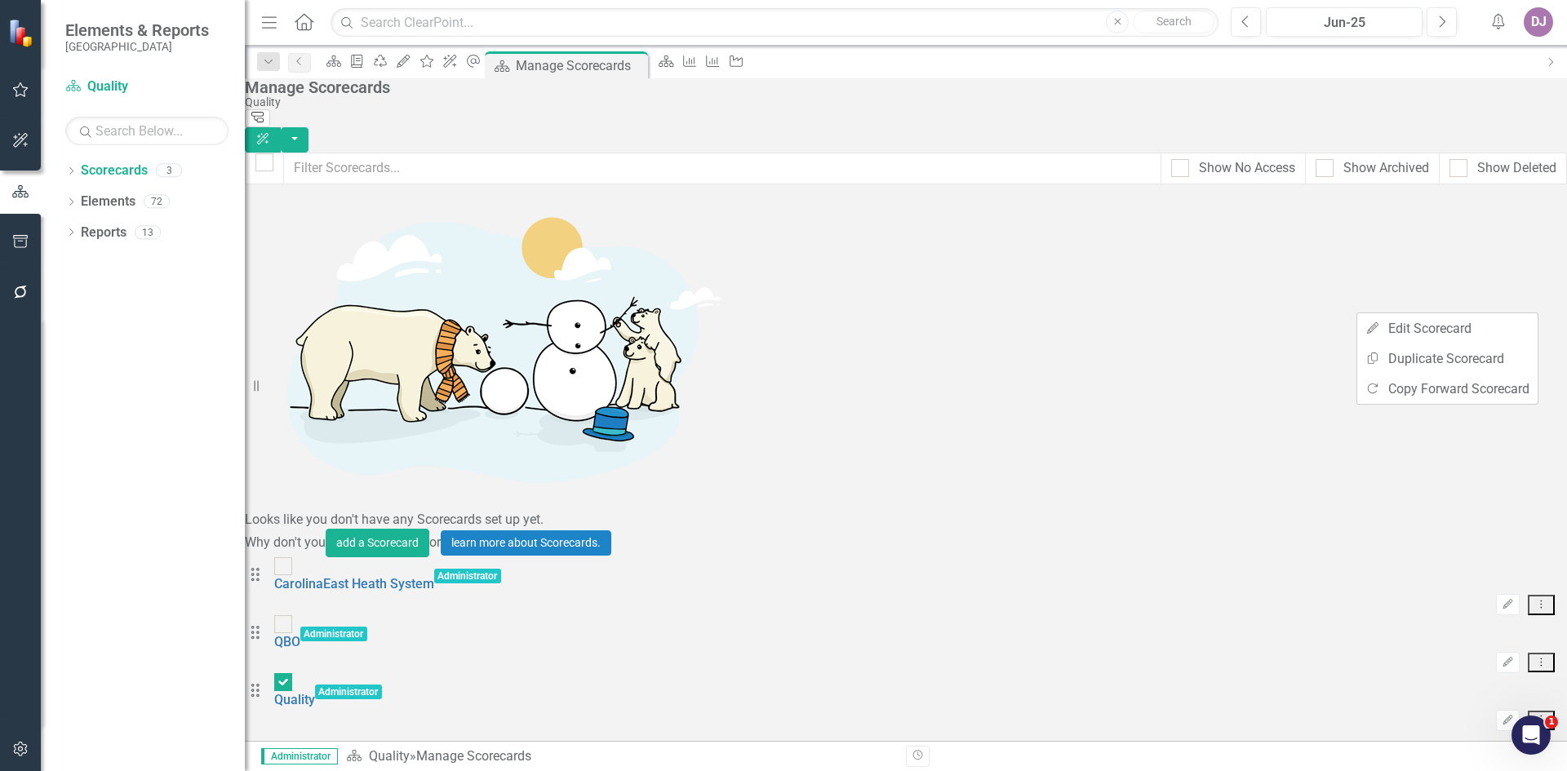
click at [265, 112] on icon "Tree Explorer" at bounding box center [258, 118] width 16 height 12
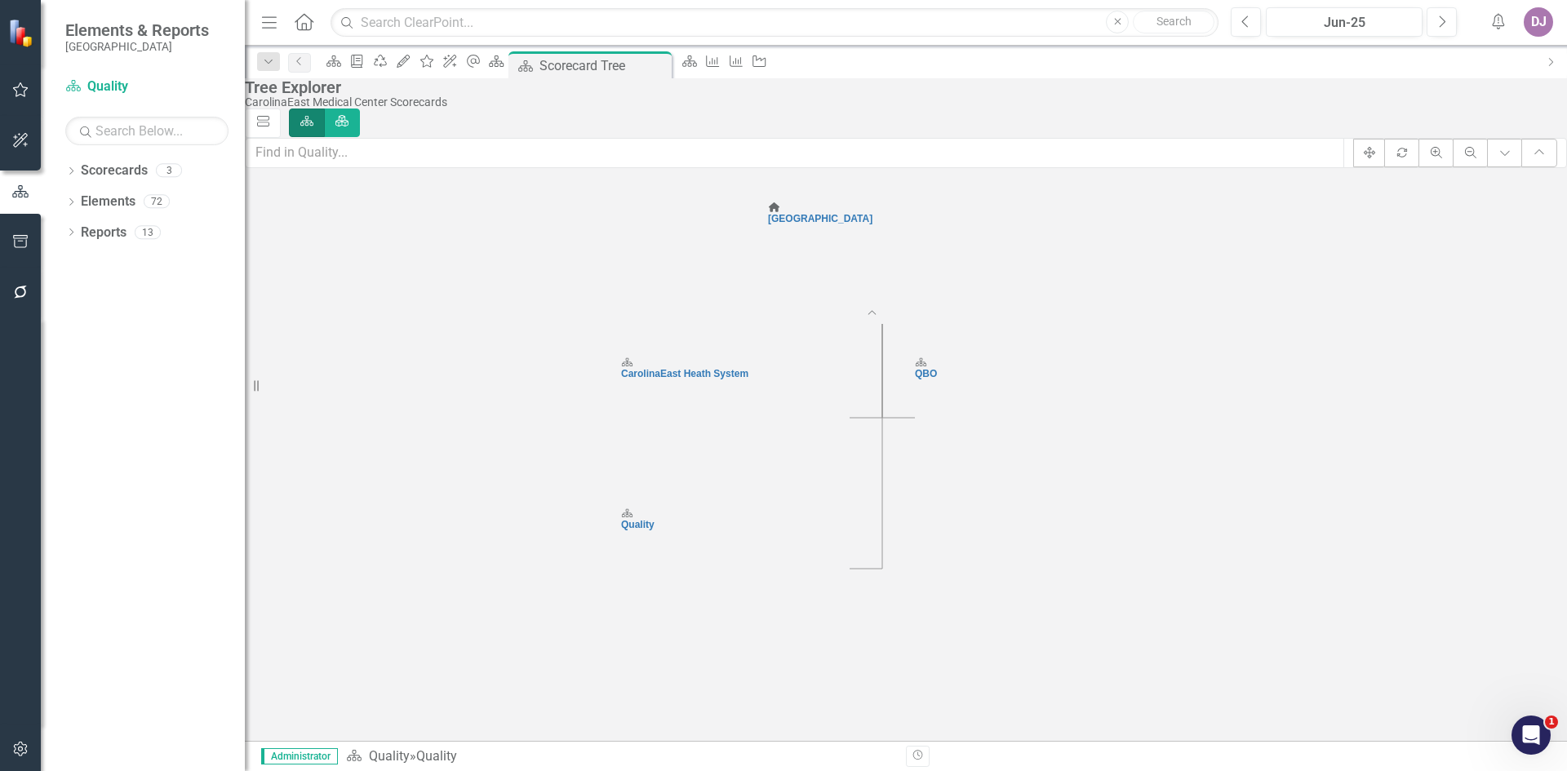
click at [814, 530] on div "Quality" at bounding box center [735, 524] width 229 height 11
click at [787, 379] on div "CarolinaEast Heath System" at bounding box center [735, 373] width 229 height 11
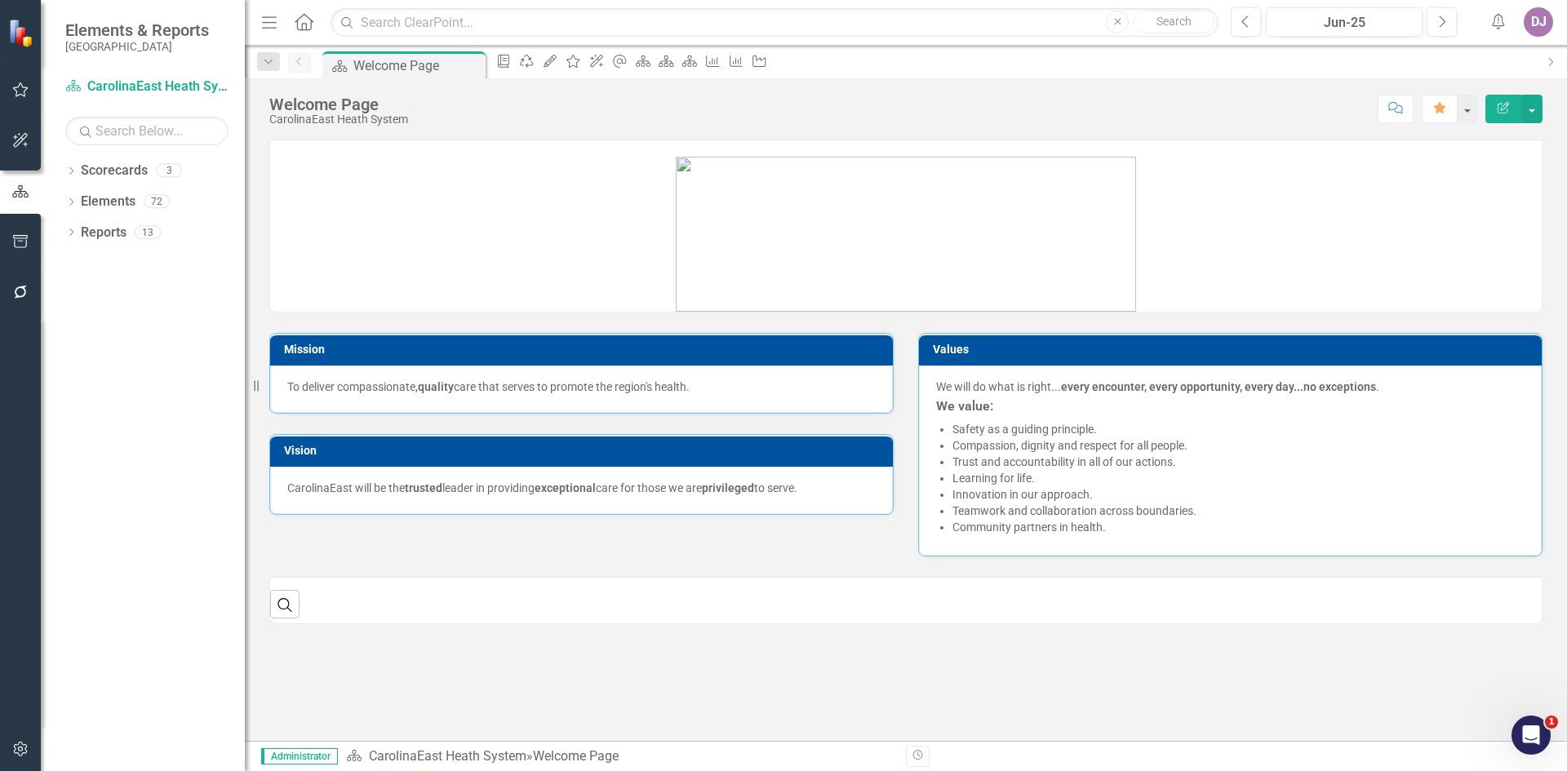
click at [787, 435] on div "Vision" at bounding box center [581, 451] width 623 height 32
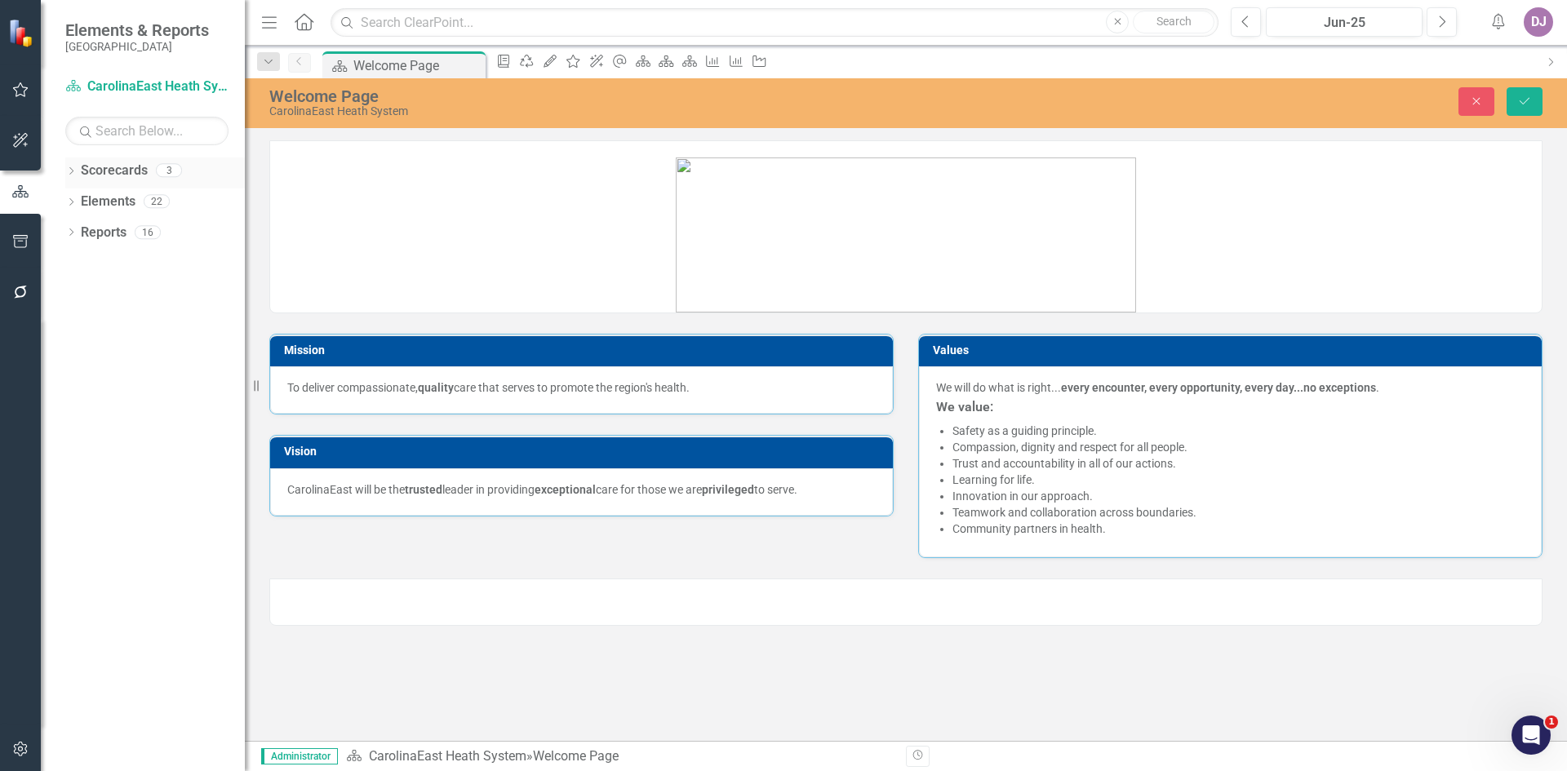
click at [118, 169] on link "Scorecards" at bounding box center [114, 171] width 67 height 19
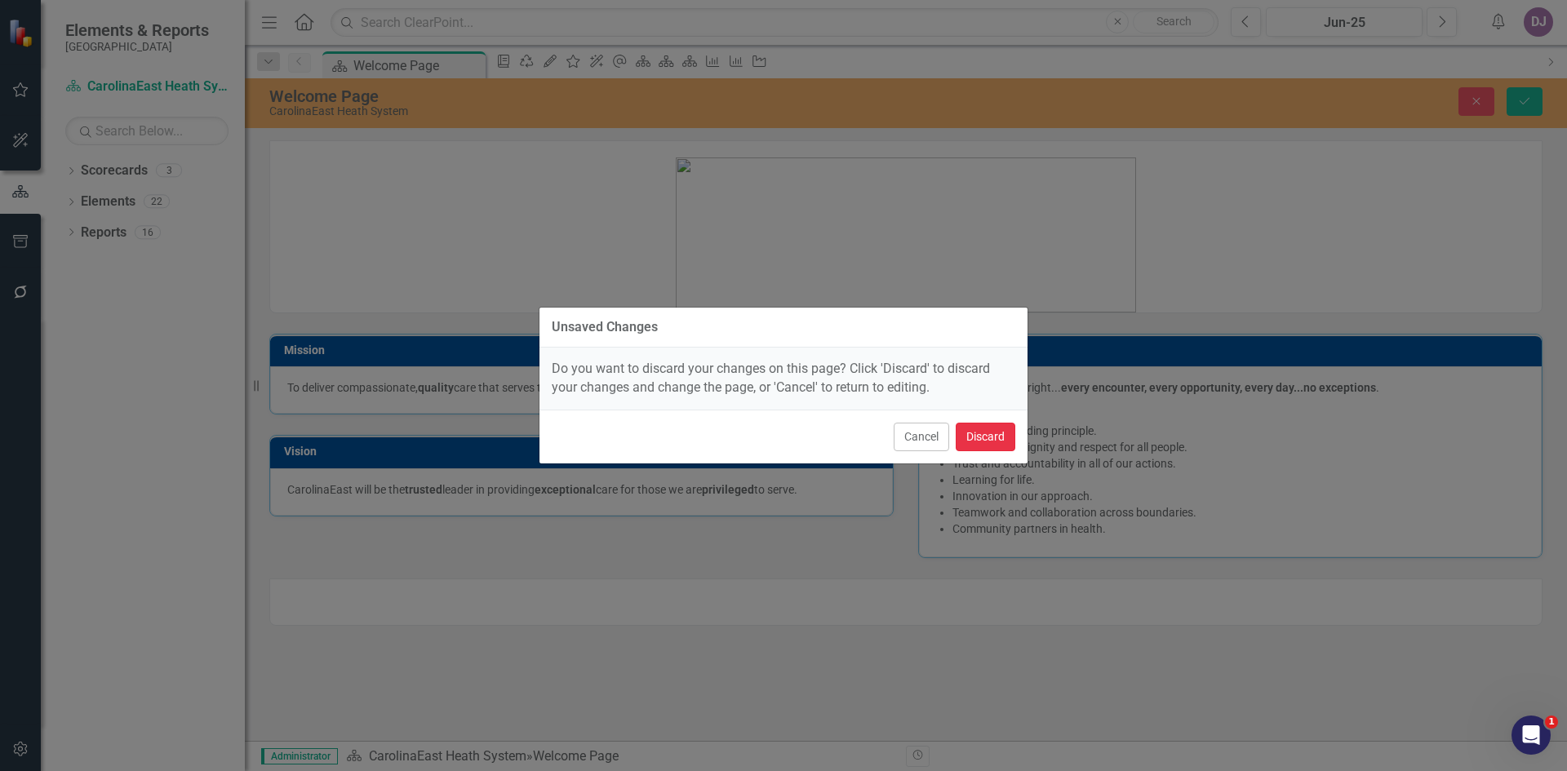
click at [979, 436] on button "Discard" at bounding box center [986, 437] width 60 height 29
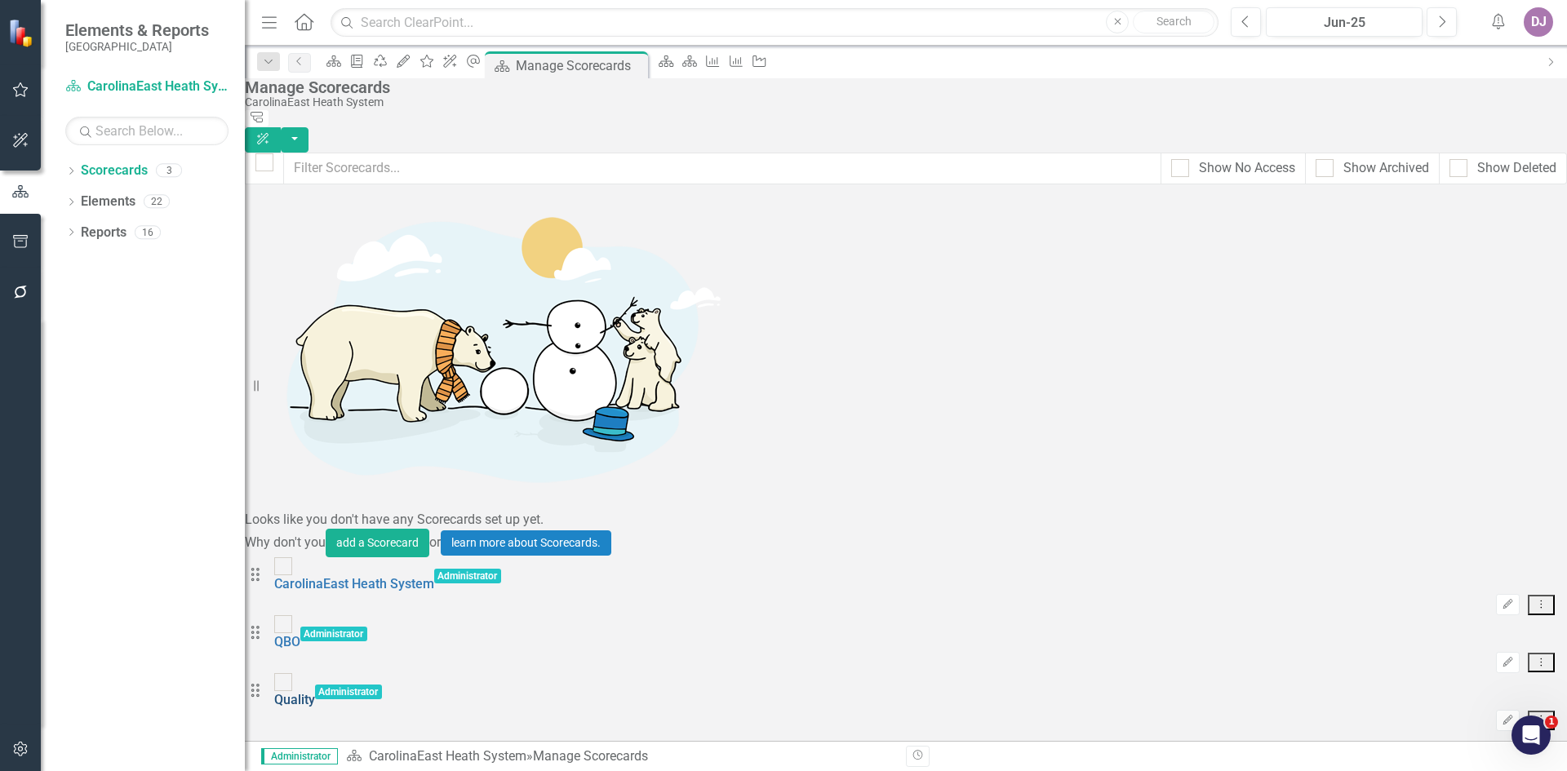
drag, startPoint x: 362, startPoint y: 297, endPoint x: 338, endPoint y: 304, distance: 25.6
click at [315, 692] on link "Quality" at bounding box center [294, 700] width 41 height 16
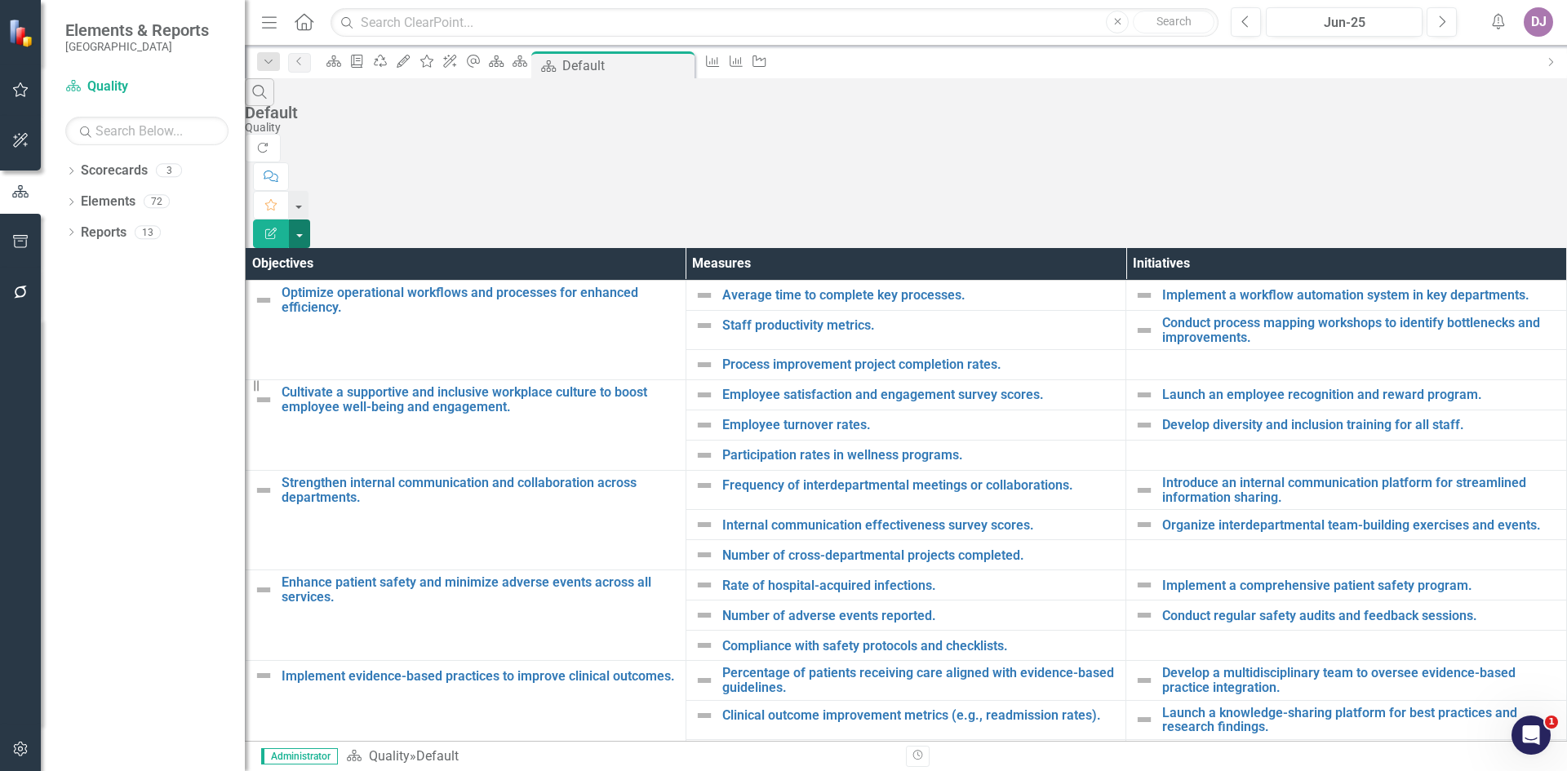
click at [310, 220] on button "button" at bounding box center [299, 234] width 21 height 29
click at [1490, 130] on link "Edit Report Edit Report" at bounding box center [1477, 133] width 129 height 30
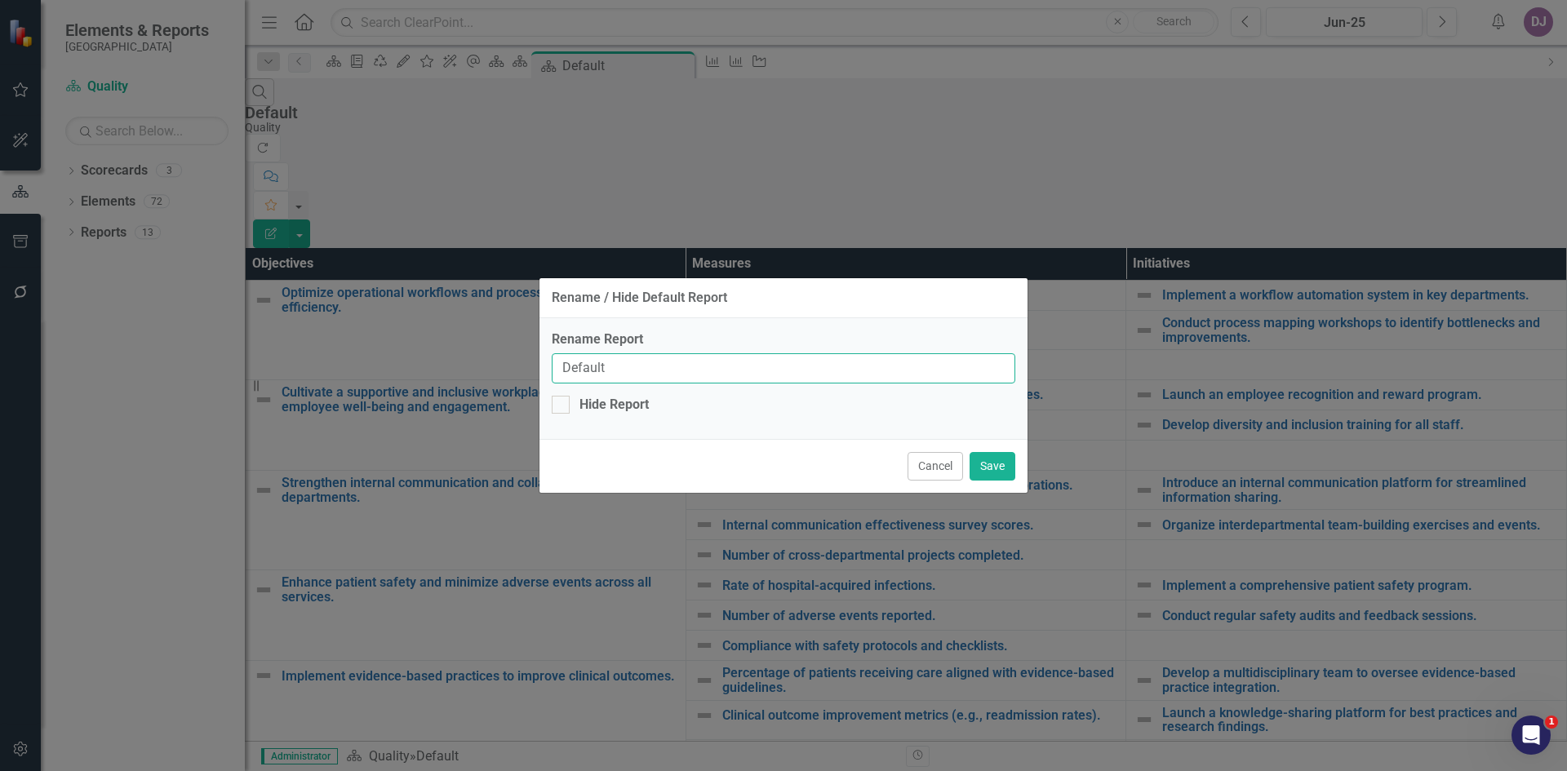
drag, startPoint x: 615, startPoint y: 372, endPoint x: 537, endPoint y: 382, distance: 78.1
click at [537, 382] on div "Rename / Hide Default Report Rename Report Default Hide Report Cancel Save" at bounding box center [783, 385] width 1567 height 771
type input "Quality Report"
click at [992, 469] on button "Save" at bounding box center [993, 466] width 46 height 29
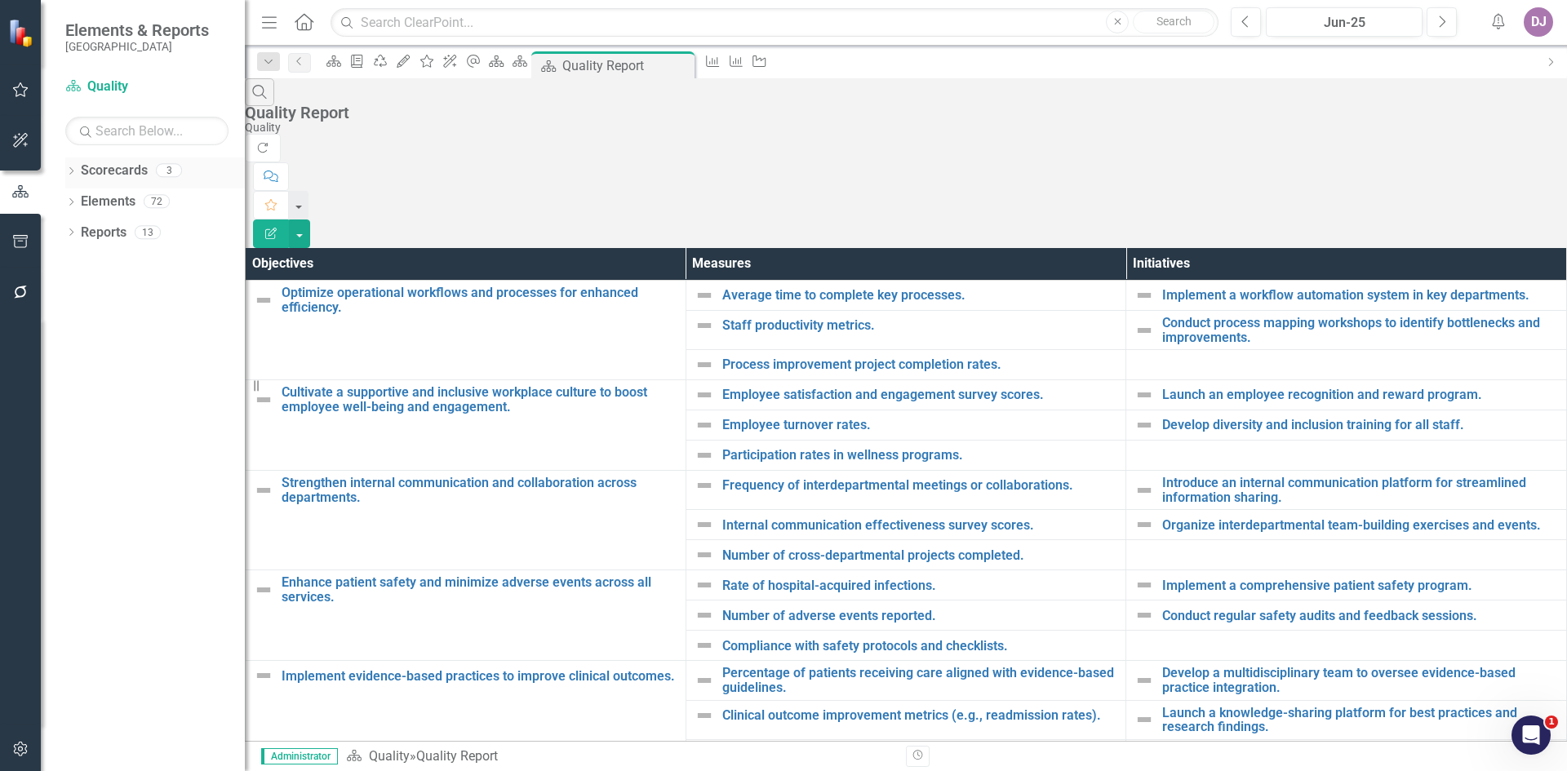
click at [170, 171] on div "3" at bounding box center [169, 171] width 26 height 14
click at [131, 171] on link "Scorecards" at bounding box center [114, 171] width 67 height 19
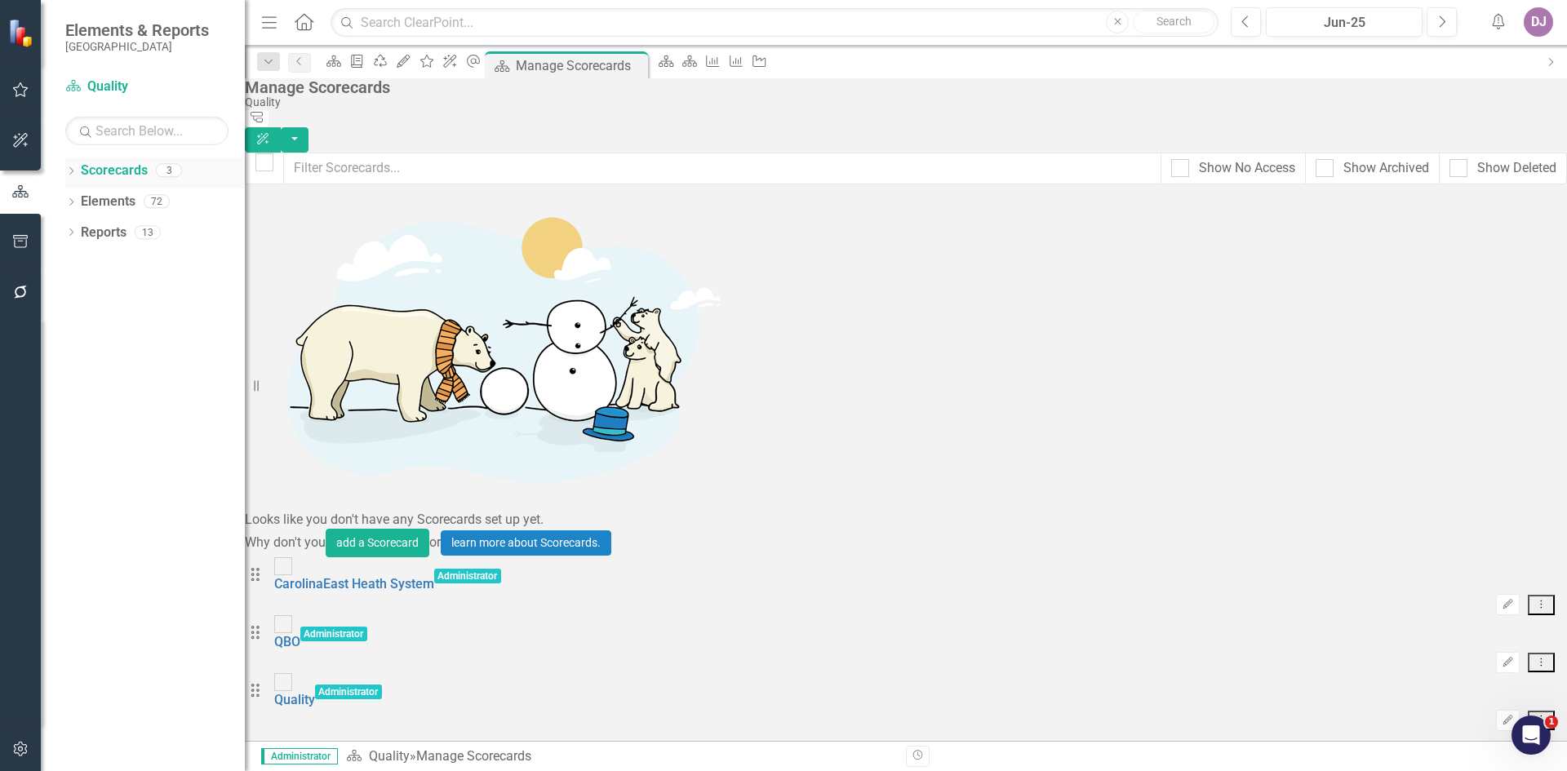
click at [71, 174] on icon "Dropdown" at bounding box center [70, 172] width 11 height 9
click at [103, 262] on link "Quality" at bounding box center [155, 264] width 180 height 19
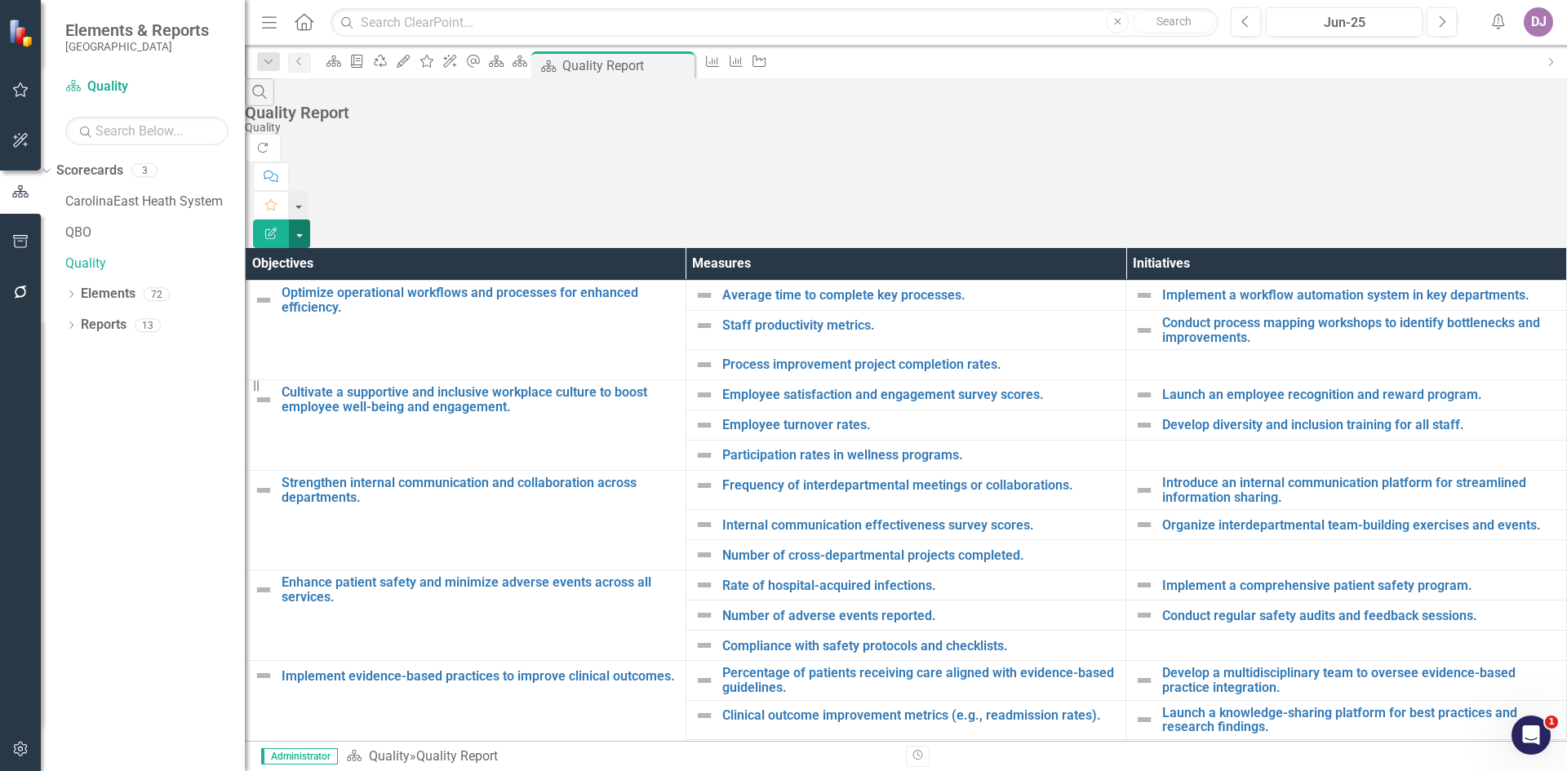
click at [310, 220] on button "button" at bounding box center [299, 234] width 21 height 29
click at [105, 87] on link "Scorecard Quality" at bounding box center [146, 87] width 163 height 19
drag, startPoint x: 14, startPoint y: 190, endPoint x: 218, endPoint y: 162, distance: 205.9
click at [218, 162] on div "Scorecards 3" at bounding box center [150, 173] width 189 height 31
click at [105, 167] on link "Scorecards" at bounding box center [89, 171] width 67 height 19
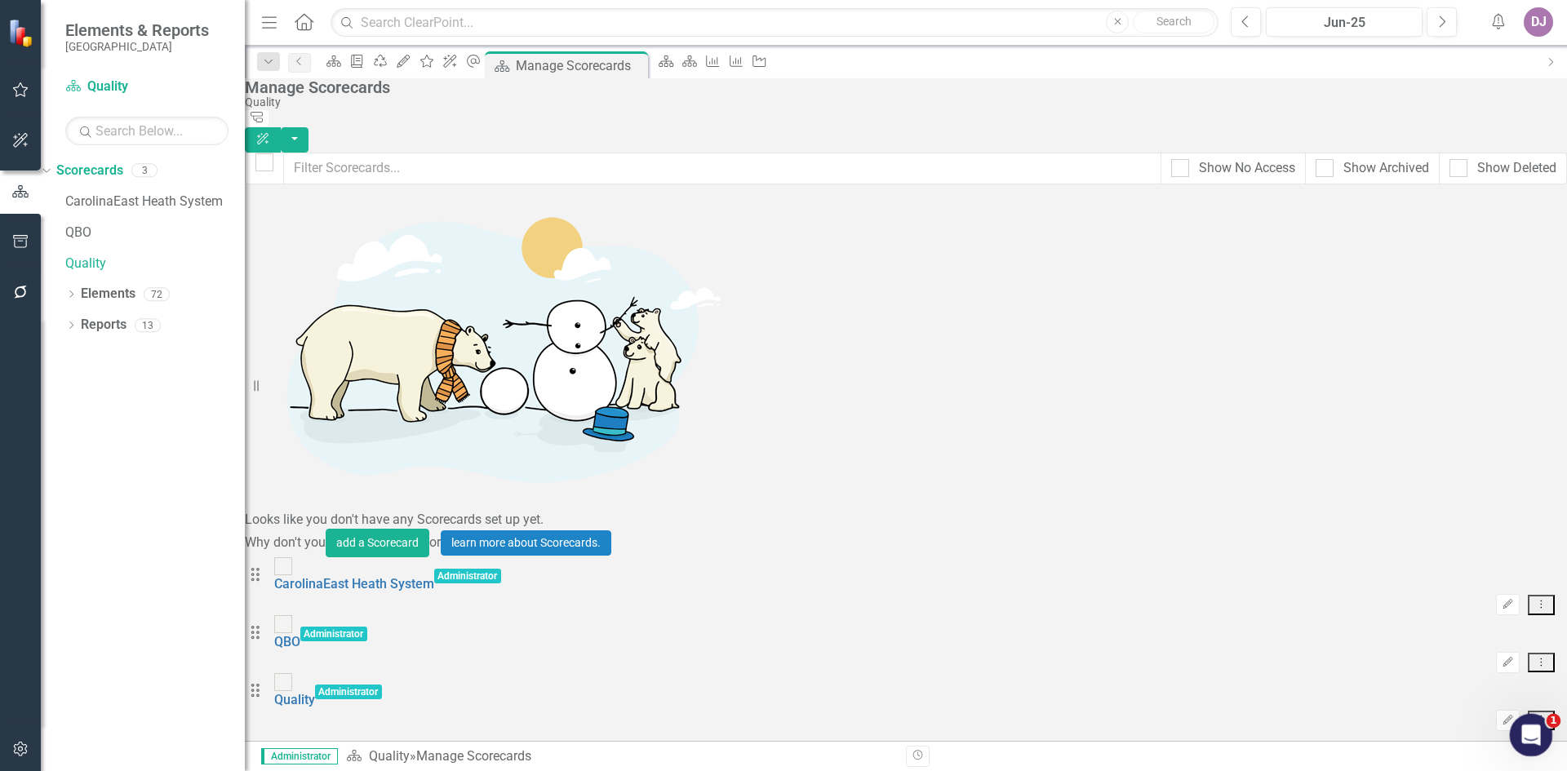
click at [1510, 726] on div "Open Intercom Messenger" at bounding box center [1529, 733] width 54 height 54
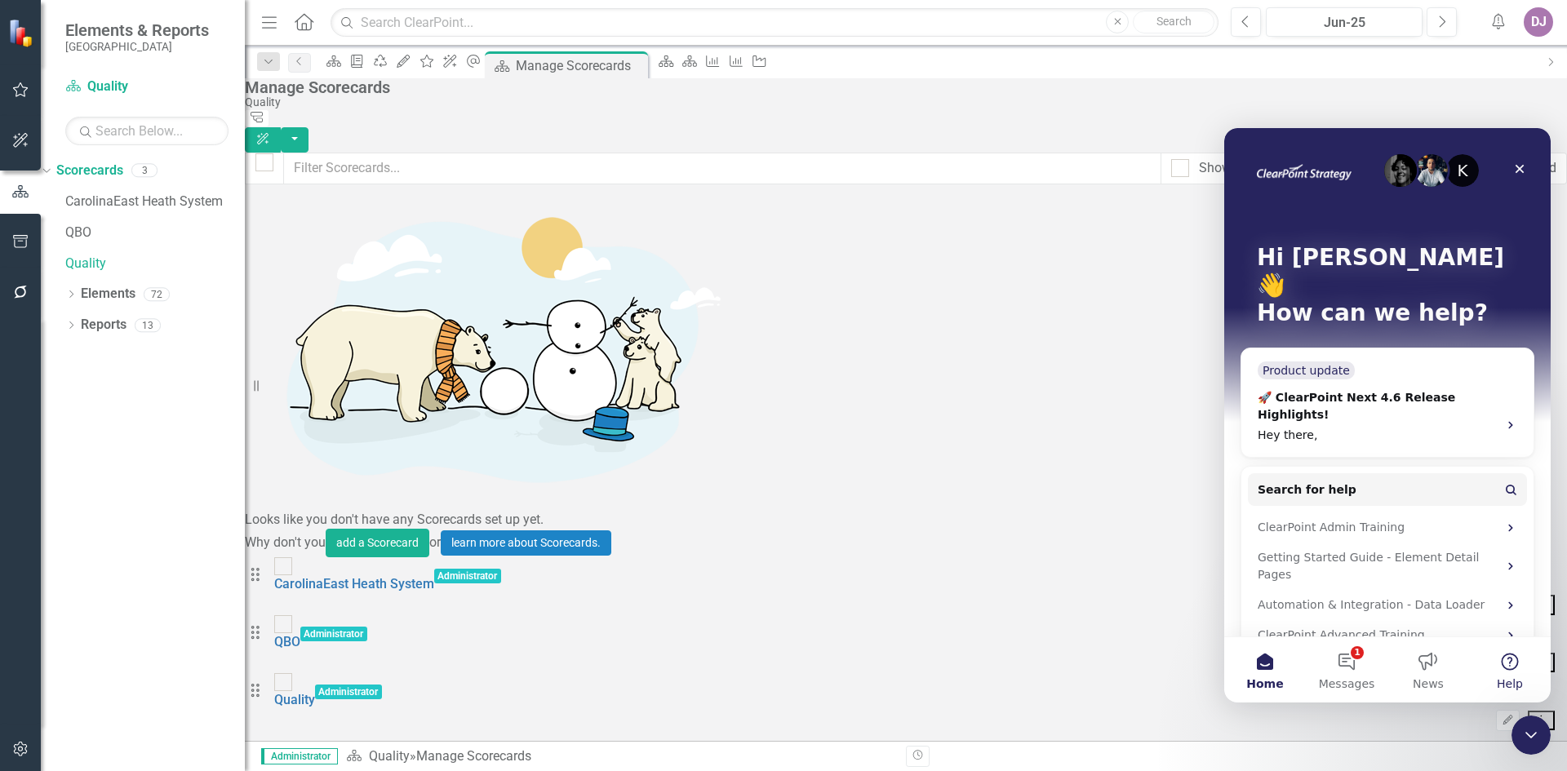
click at [1512, 664] on button "Help" at bounding box center [1510, 669] width 82 height 65
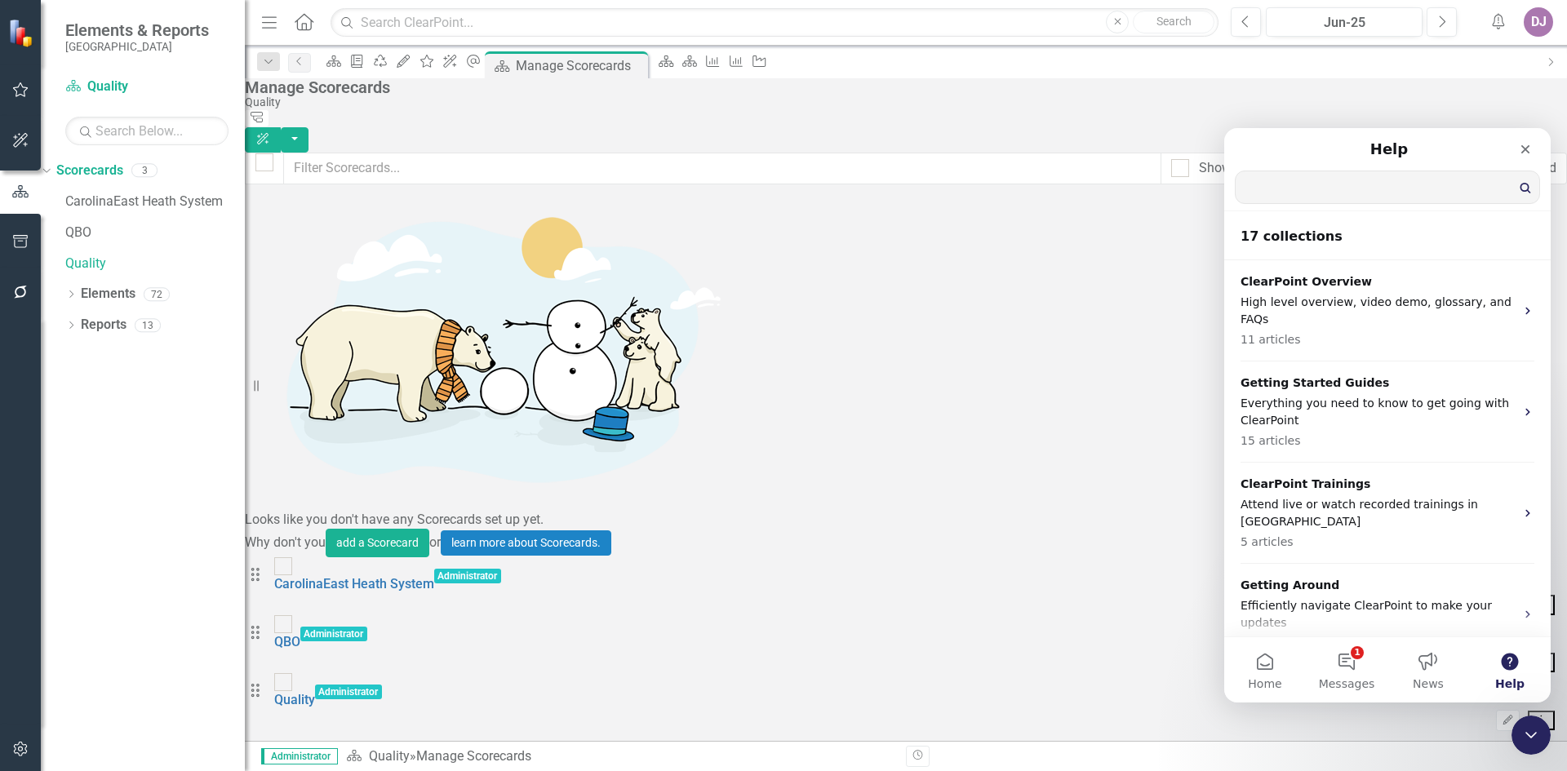
click at [1301, 193] on input "Search for help" at bounding box center [1388, 187] width 304 height 32
type input "delete scorecard"
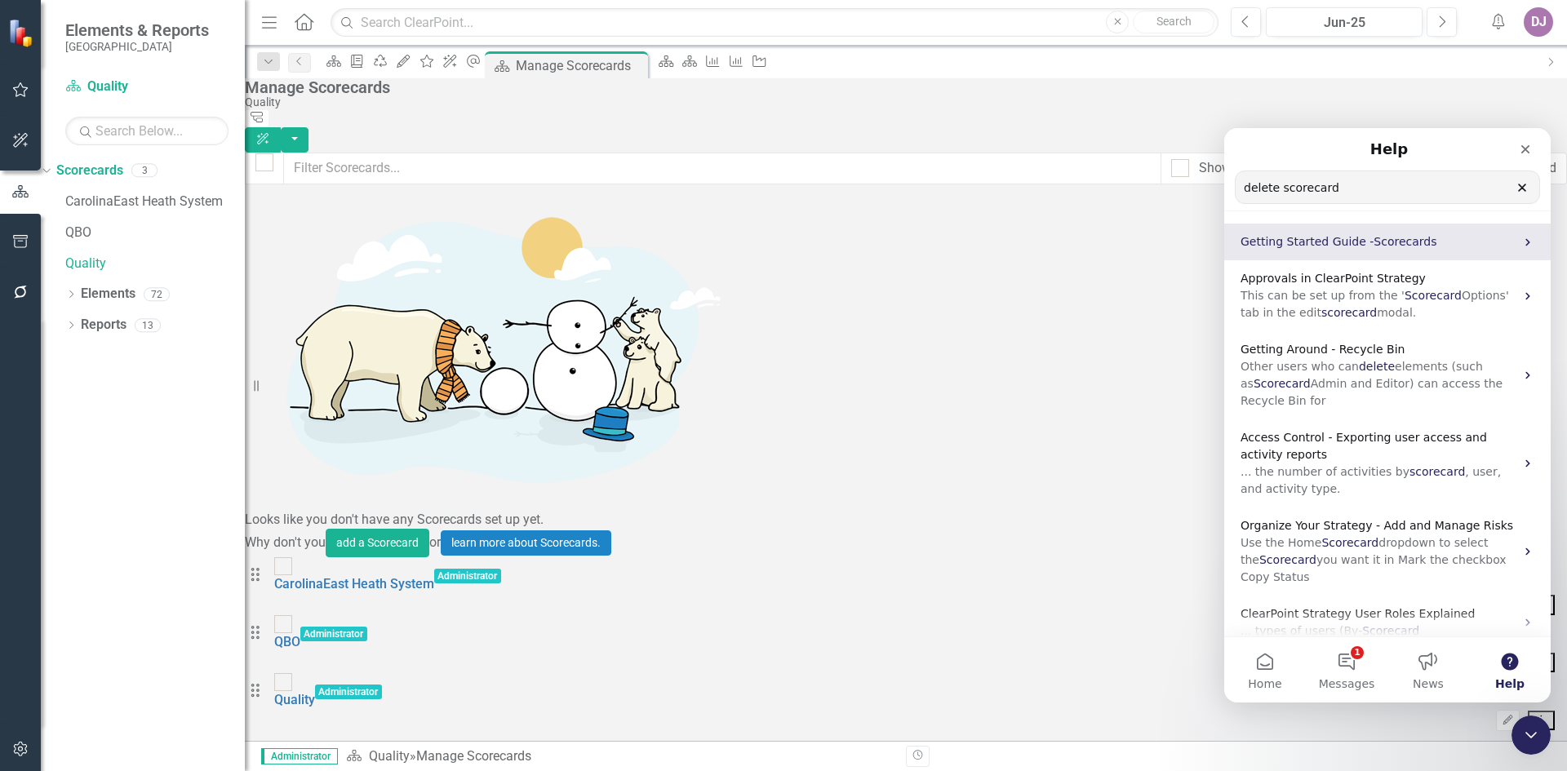
click at [1414, 242] on span "Scorecards" at bounding box center [1405, 241] width 63 height 13
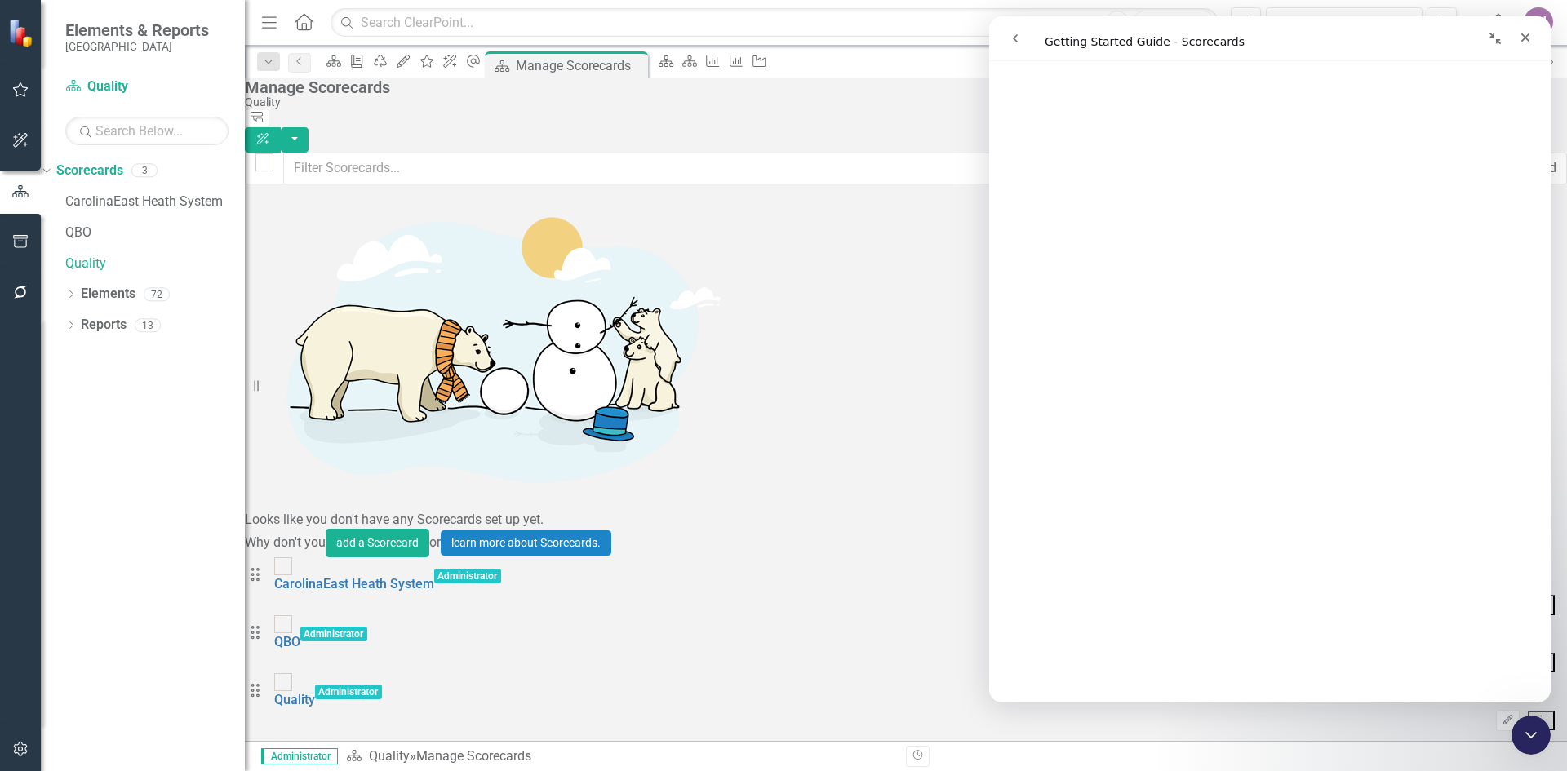
scroll to position [268, 0]
click at [51, 171] on div "Dropdown" at bounding box center [44, 169] width 14 height 11
click at [74, 171] on icon "Dropdown" at bounding box center [70, 172] width 11 height 9
click at [115, 171] on link "Scorecards" at bounding box center [89, 171] width 67 height 19
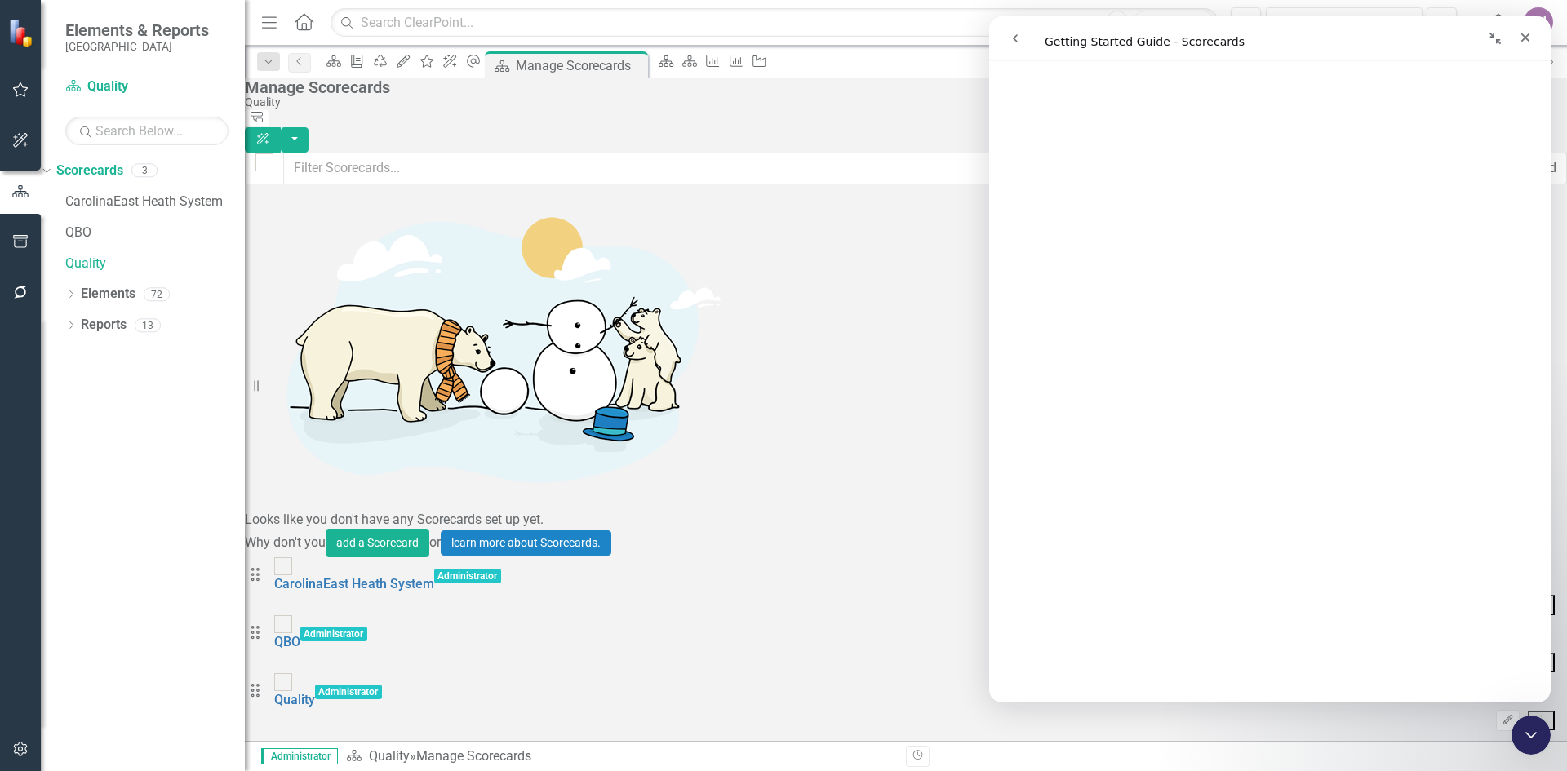
drag, startPoint x: 1546, startPoint y: 199, endPoint x: 2542, endPoint y: 602, distance: 1075.0
click at [1496, 41] on icon "Collapse window" at bounding box center [1494, 38] width 11 height 11
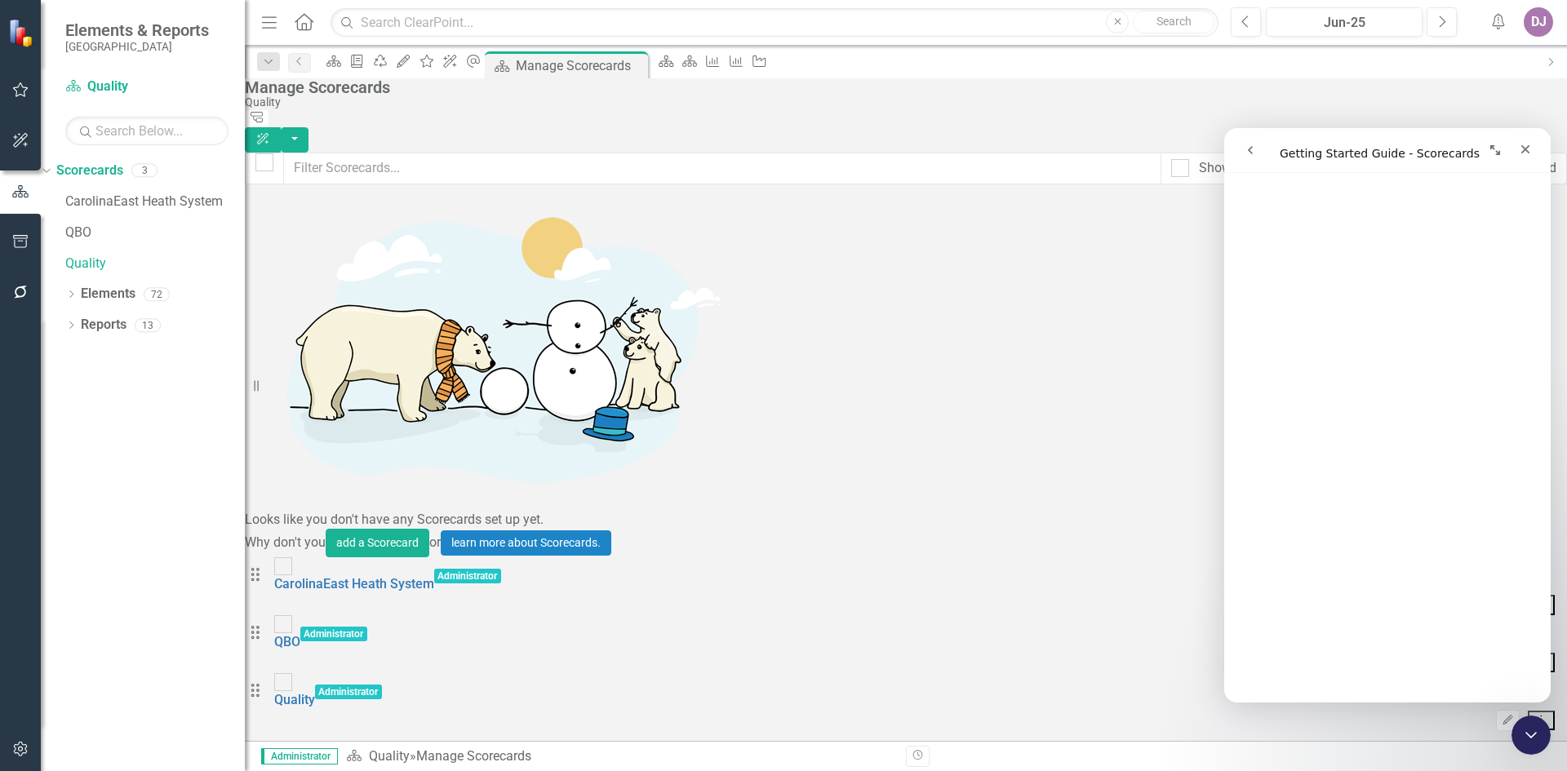
scroll to position [2829, 0]
click at [1499, 153] on icon "Expand window" at bounding box center [1495, 150] width 10 height 10
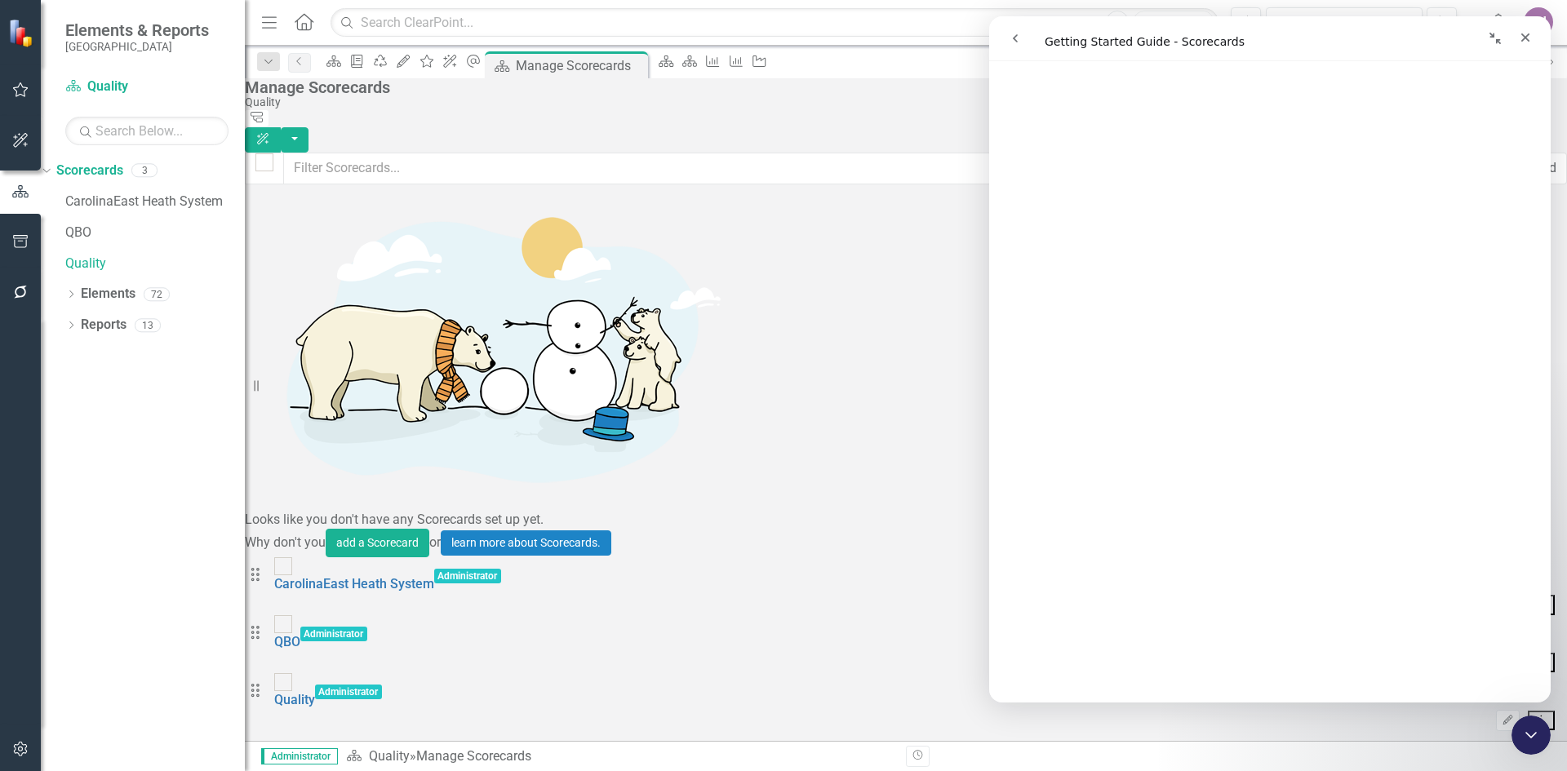
scroll to position [2807, 0]
click at [1531, 44] on div "Close" at bounding box center [1525, 37] width 29 height 29
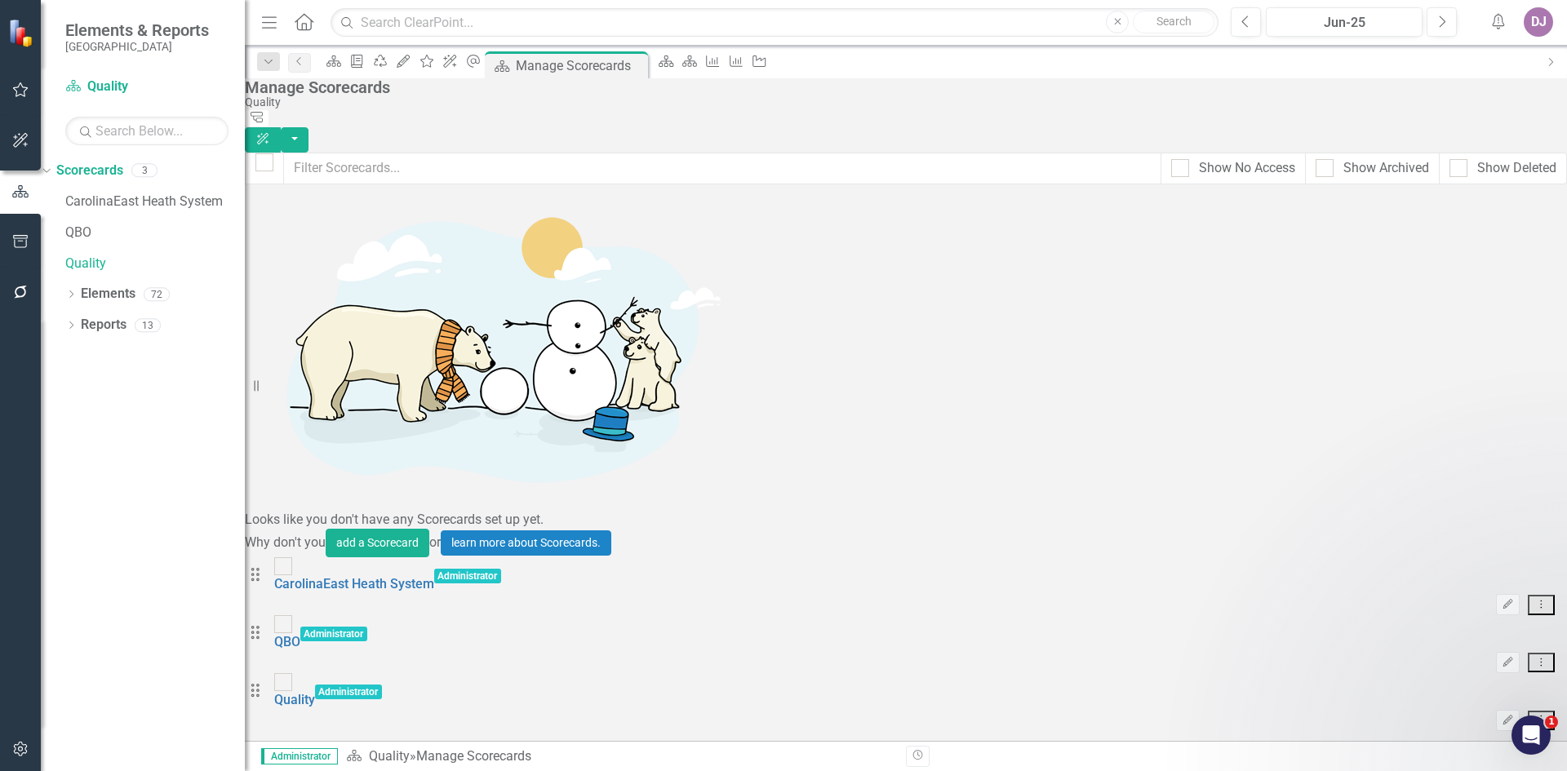
scroll to position [0, 0]
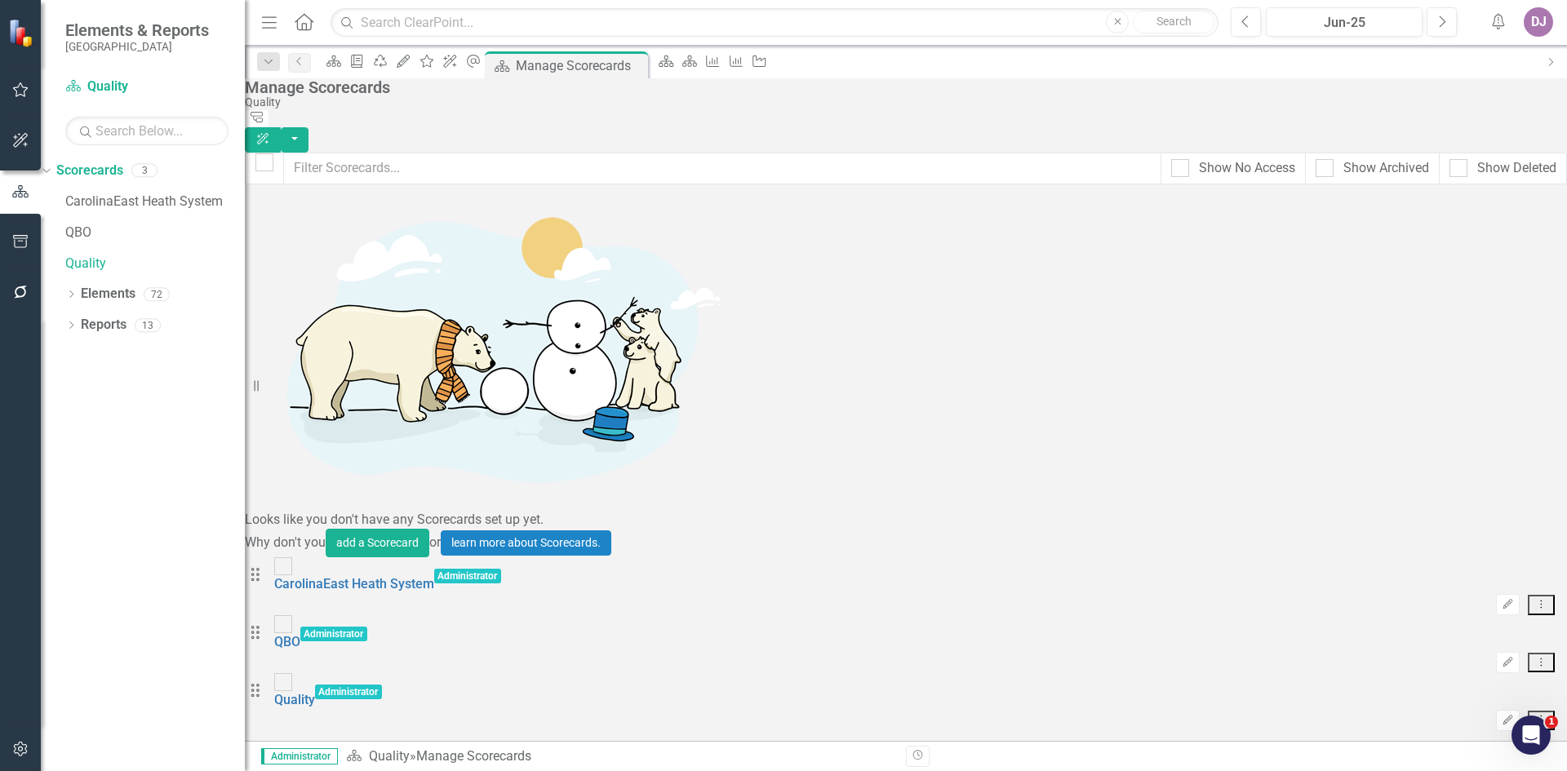
click at [1534, 714] on icon "Dropdown Menu" at bounding box center [1541, 719] width 14 height 11
click at [313, 20] on icon "Home" at bounding box center [303, 21] width 21 height 17
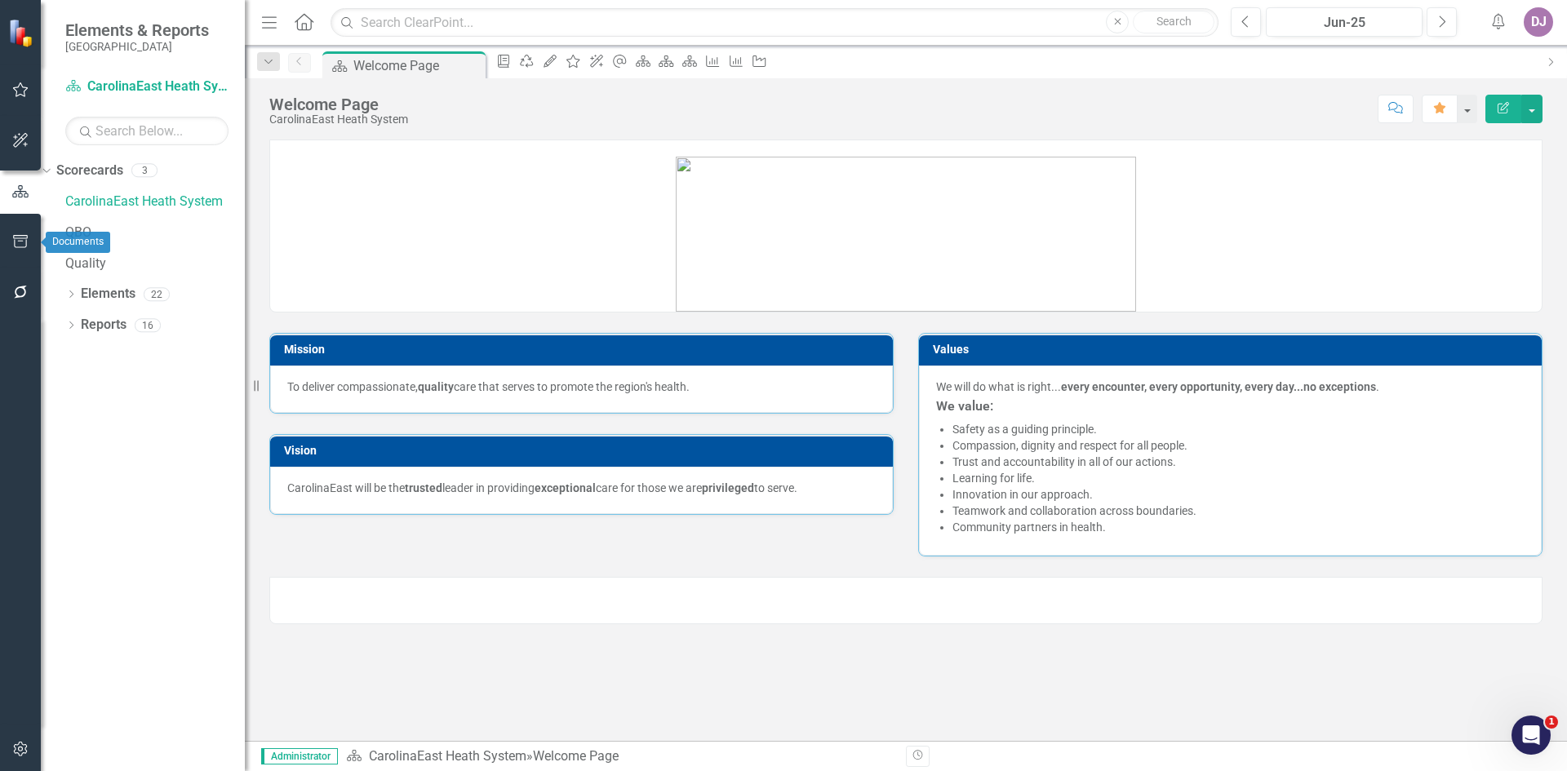
click at [21, 242] on icon "button" at bounding box center [20, 241] width 15 height 13
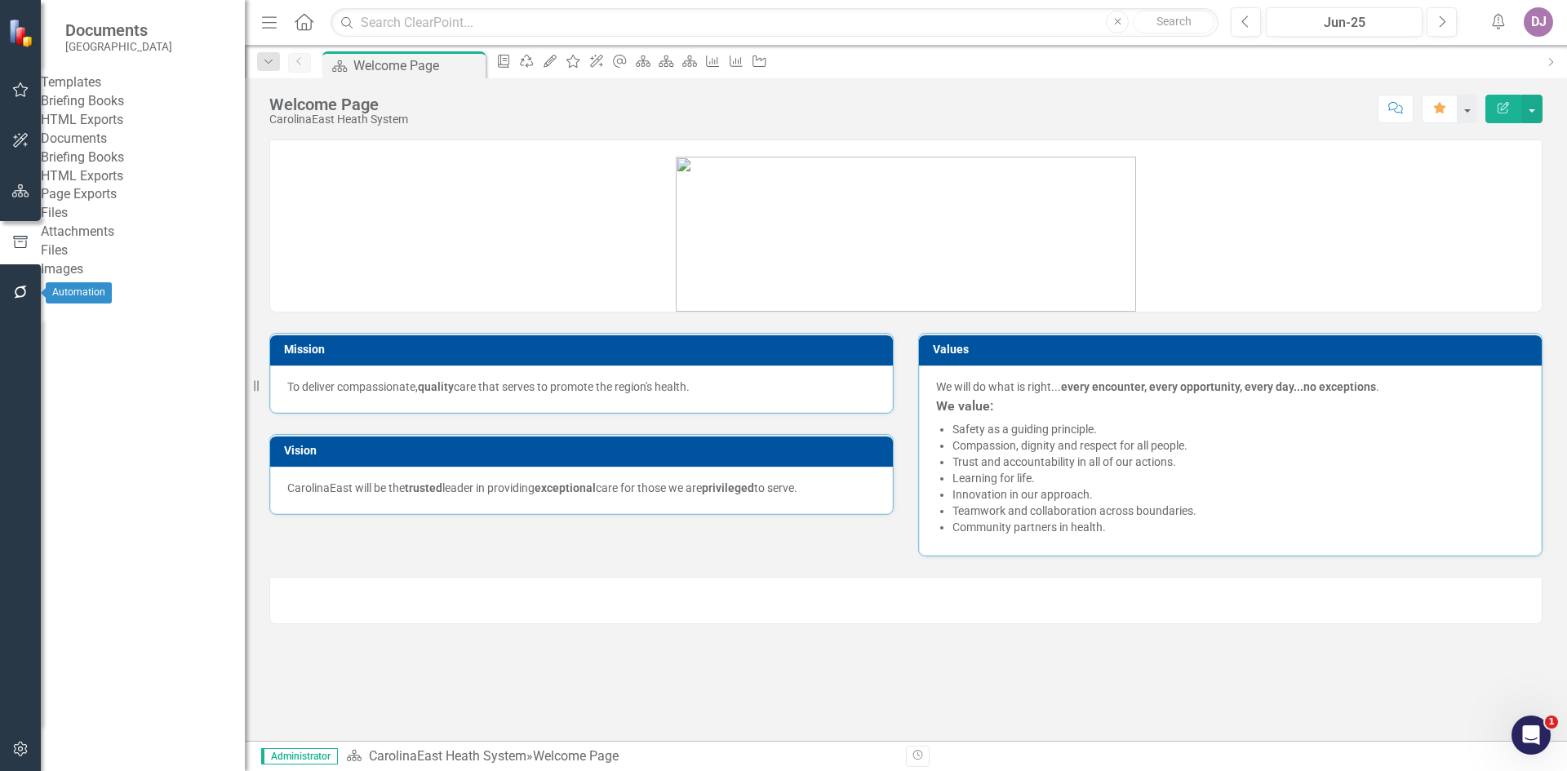
click at [18, 294] on icon "button" at bounding box center [20, 292] width 17 height 13
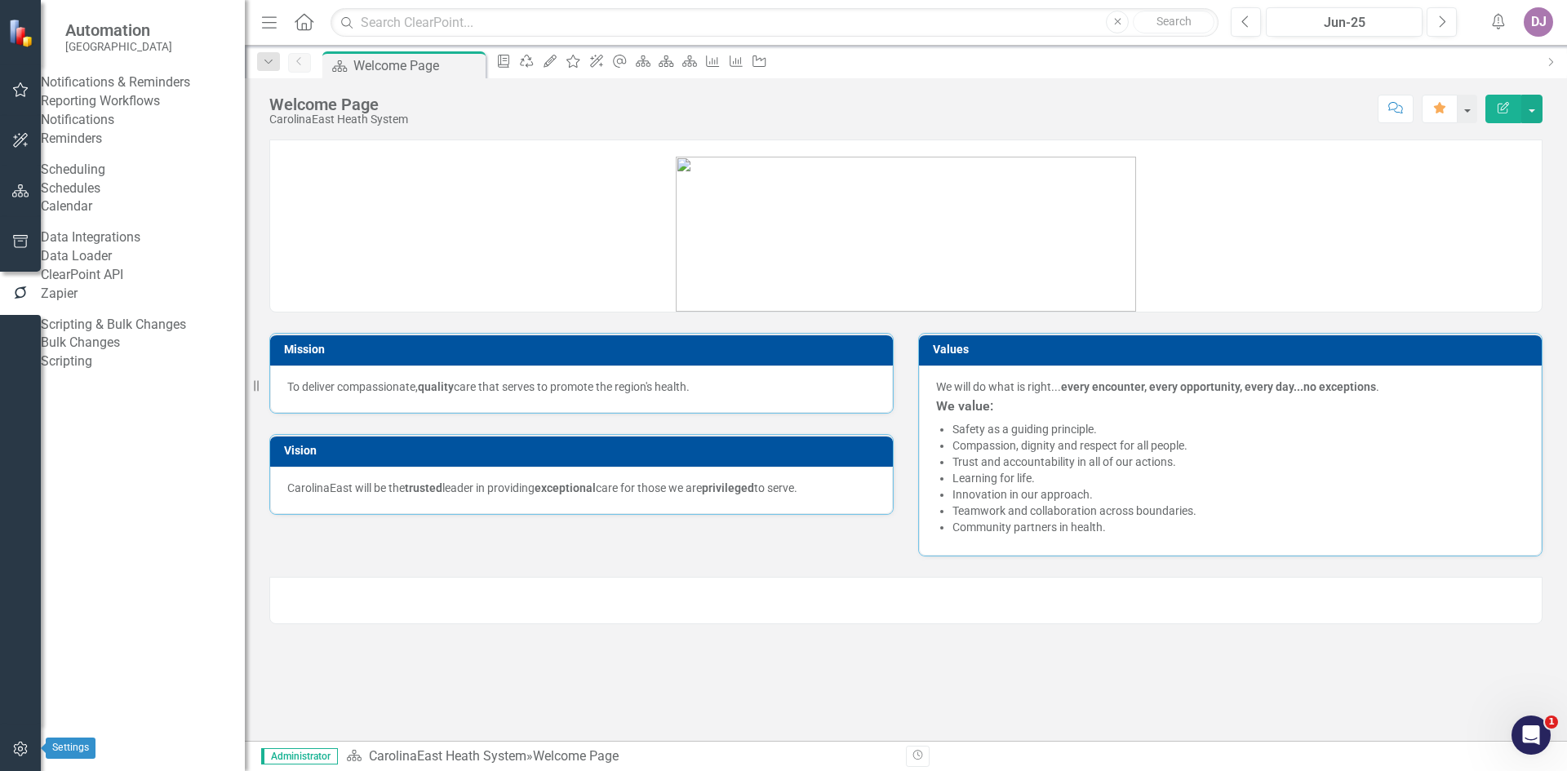
click at [23, 751] on icon "button" at bounding box center [20, 749] width 17 height 13
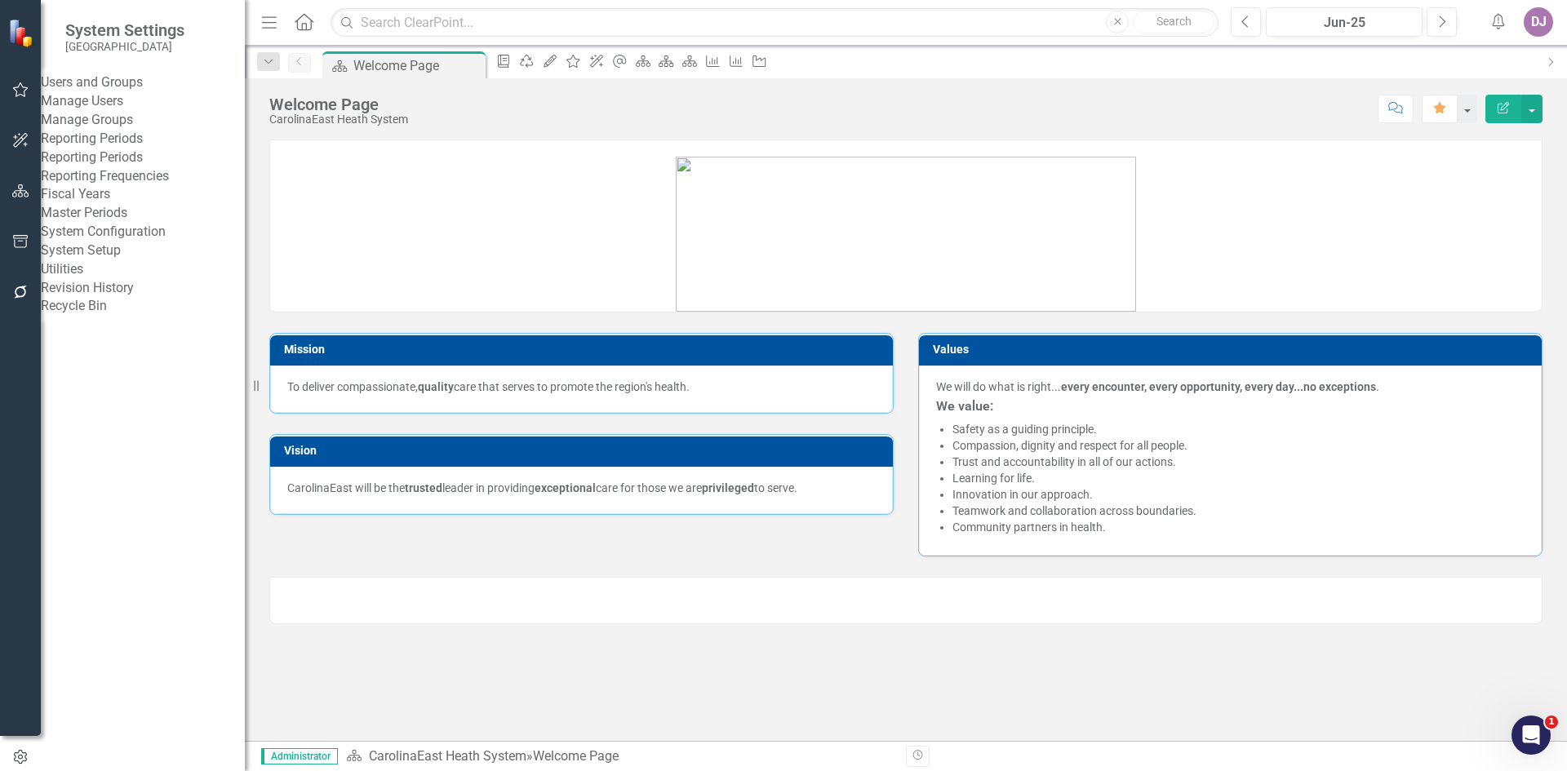
click at [103, 111] on link "Manage Users" at bounding box center [143, 101] width 204 height 19
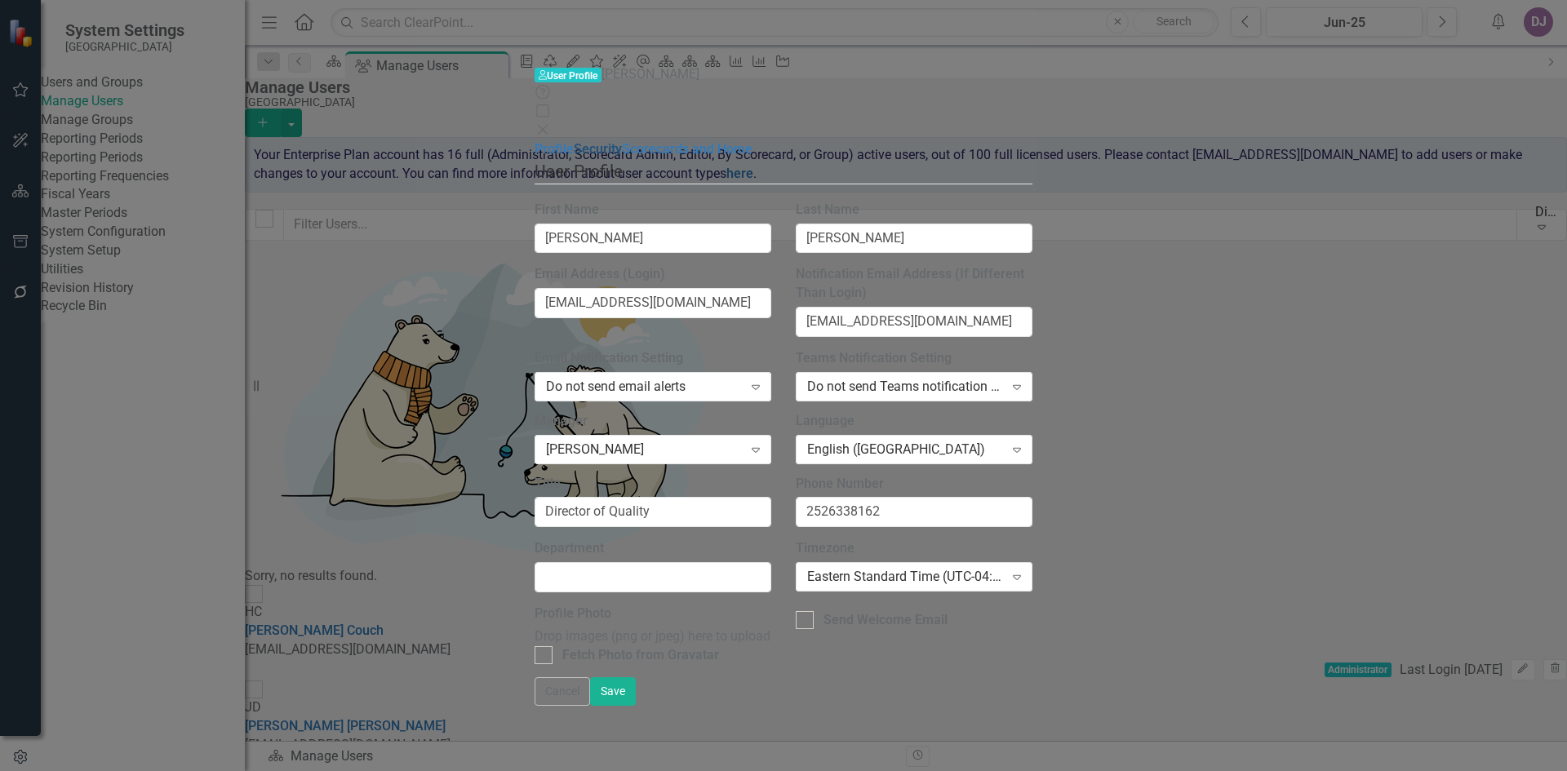
click at [574, 141] on link "Security" at bounding box center [598, 149] width 48 height 16
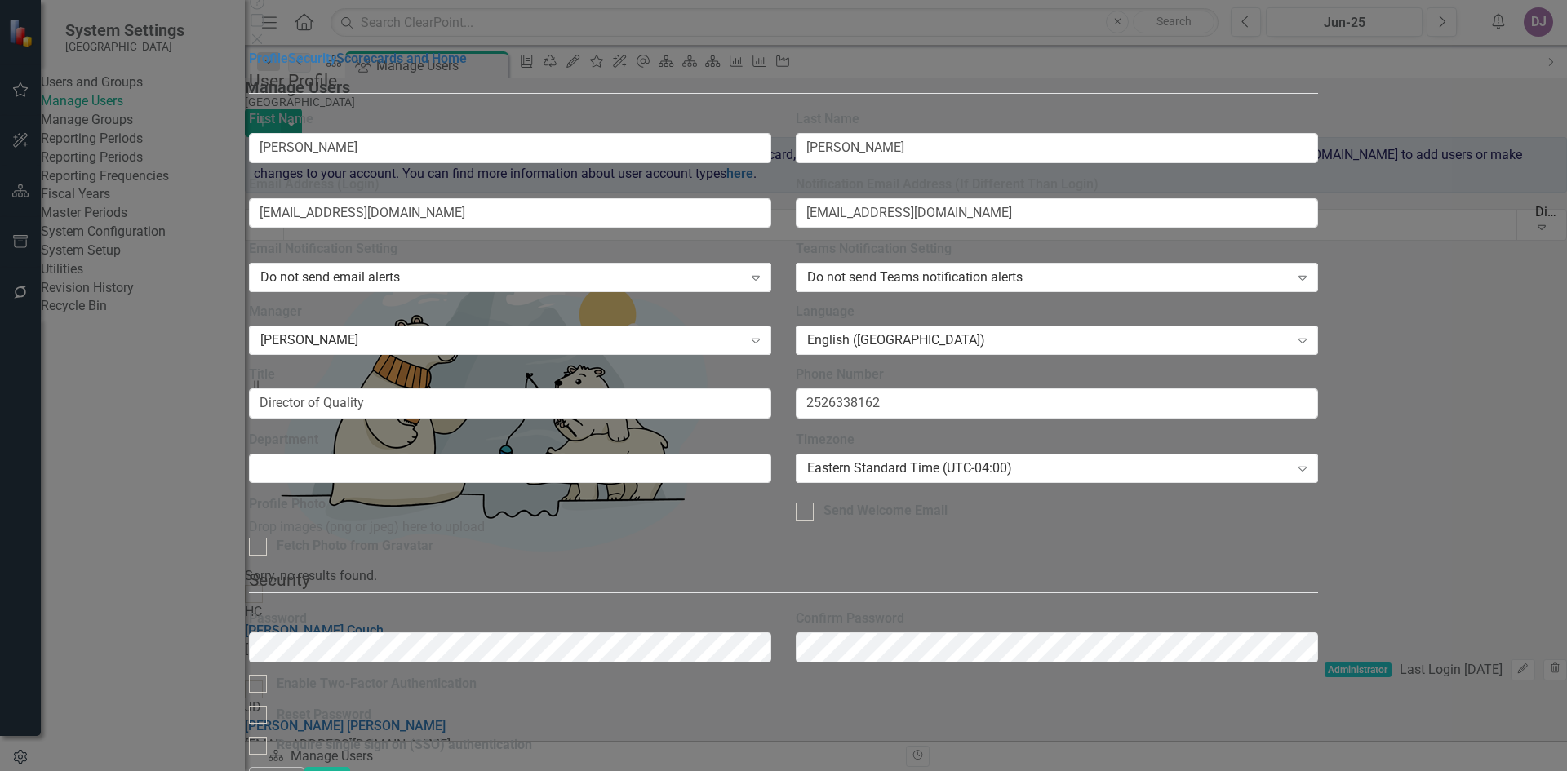
click at [336, 66] on link "Scorecards and Home" at bounding box center [401, 59] width 131 height 16
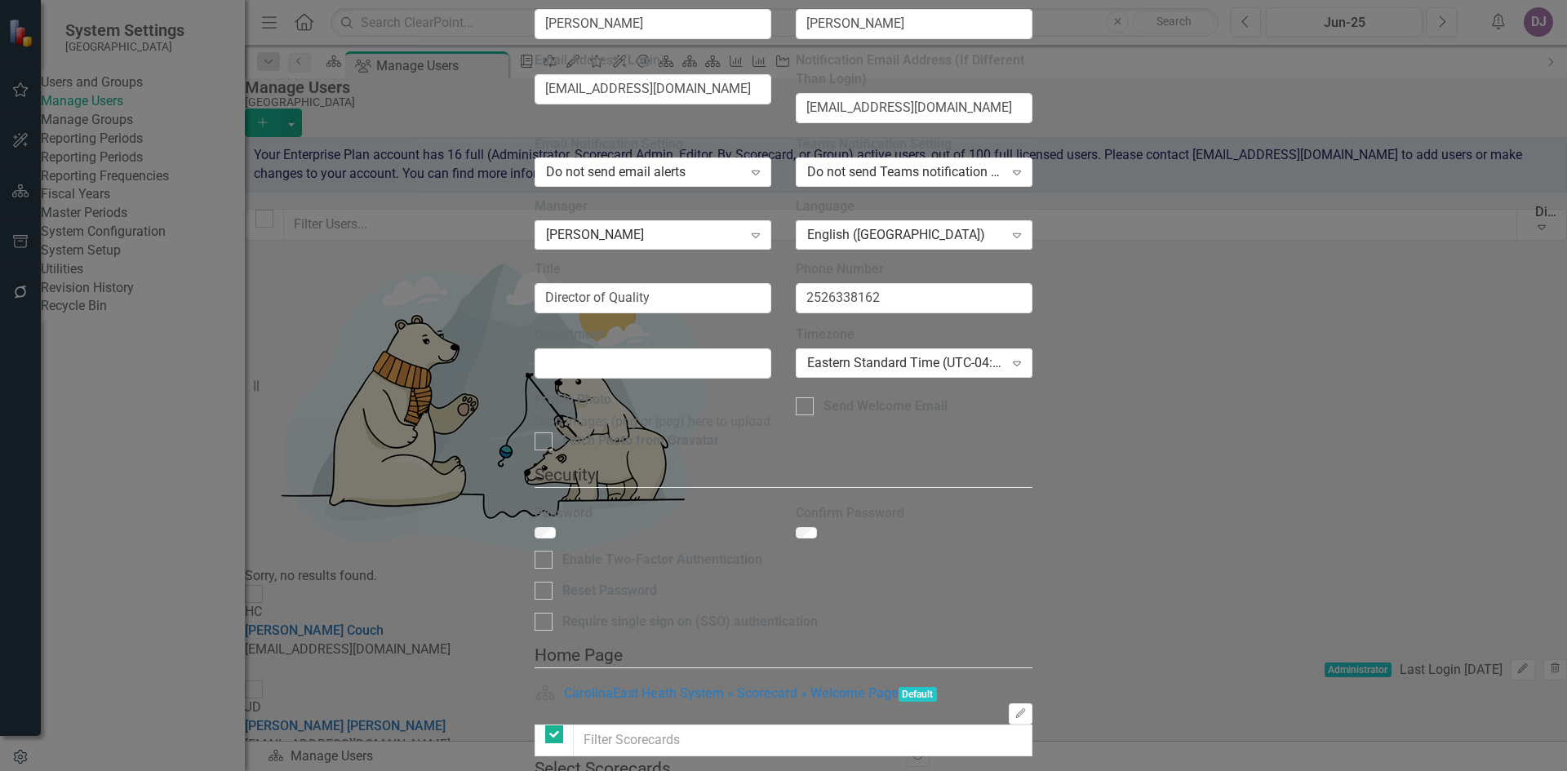
checkbox input "false"
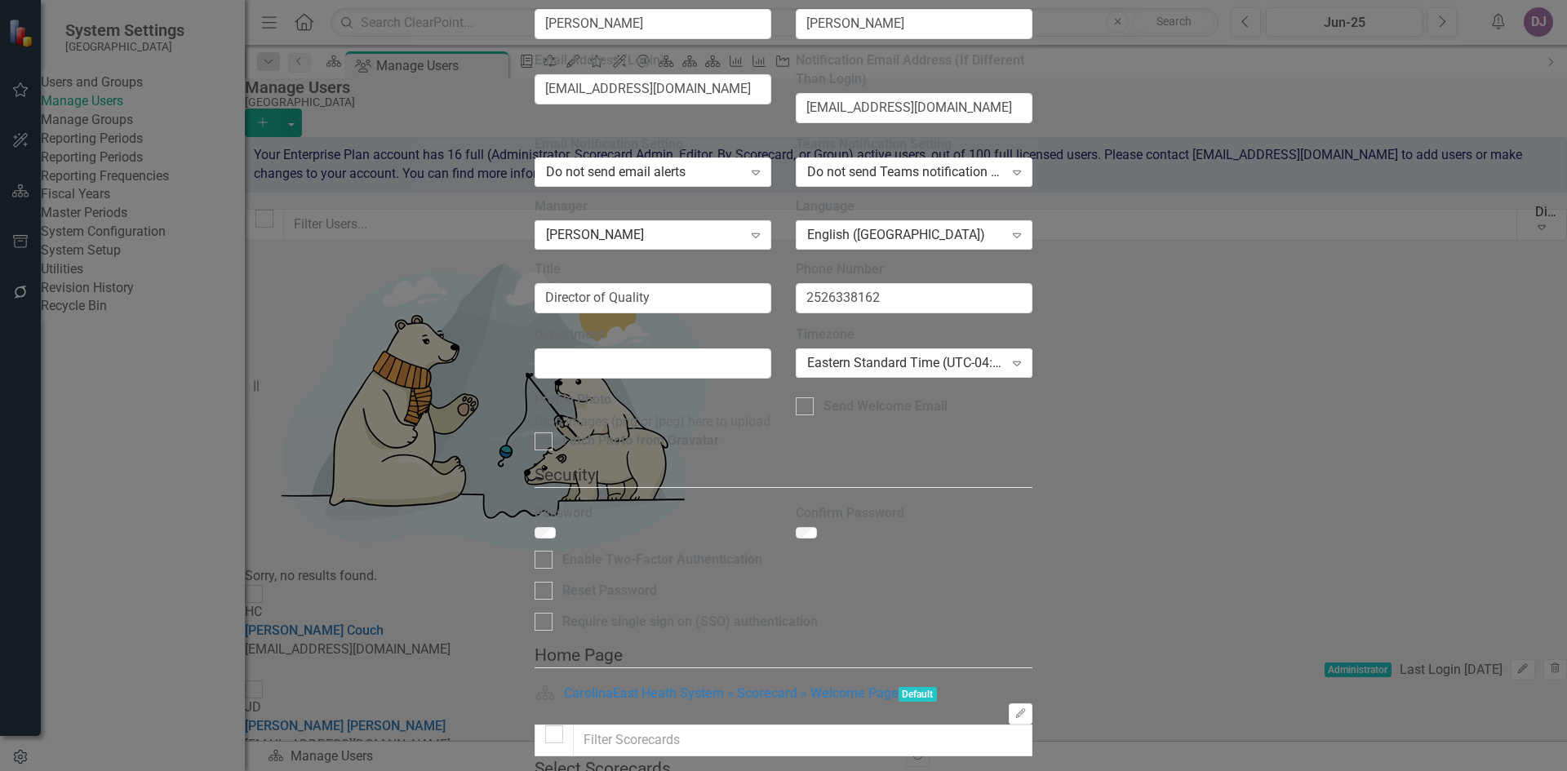
checkbox input "true"
checkbox input "false"
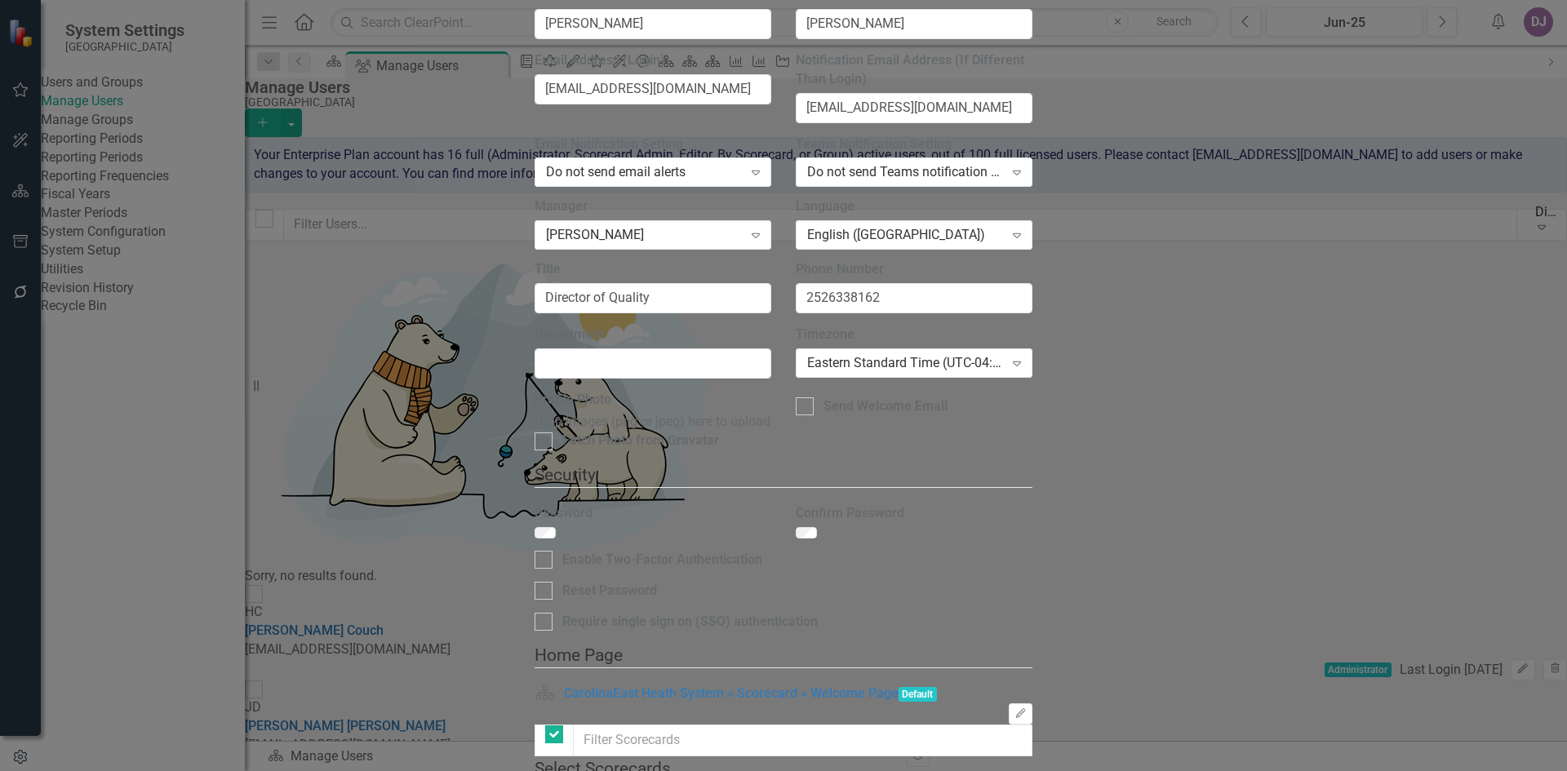
checkbox input "false"
checkbox input "true"
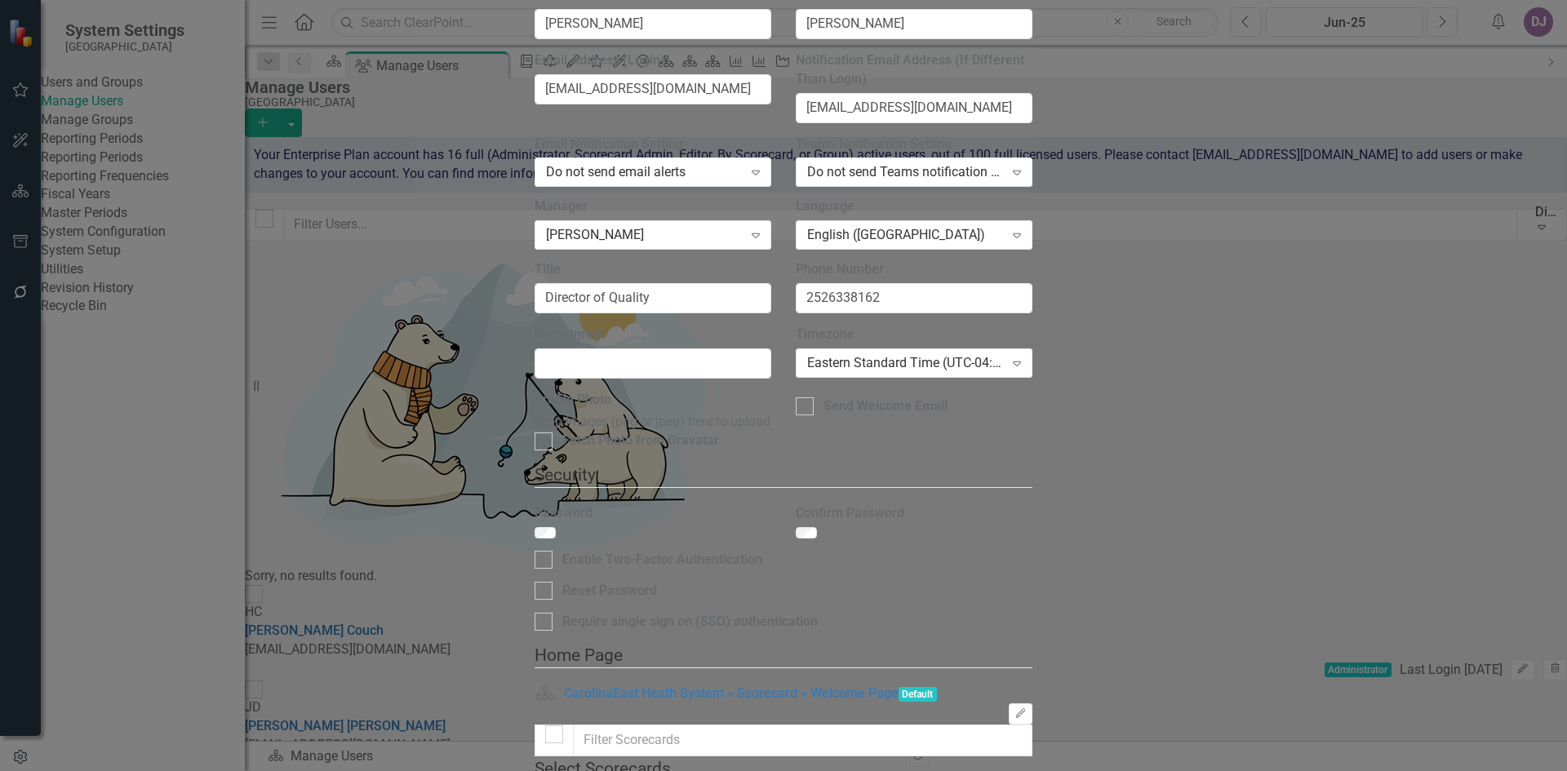
checkbox input "true"
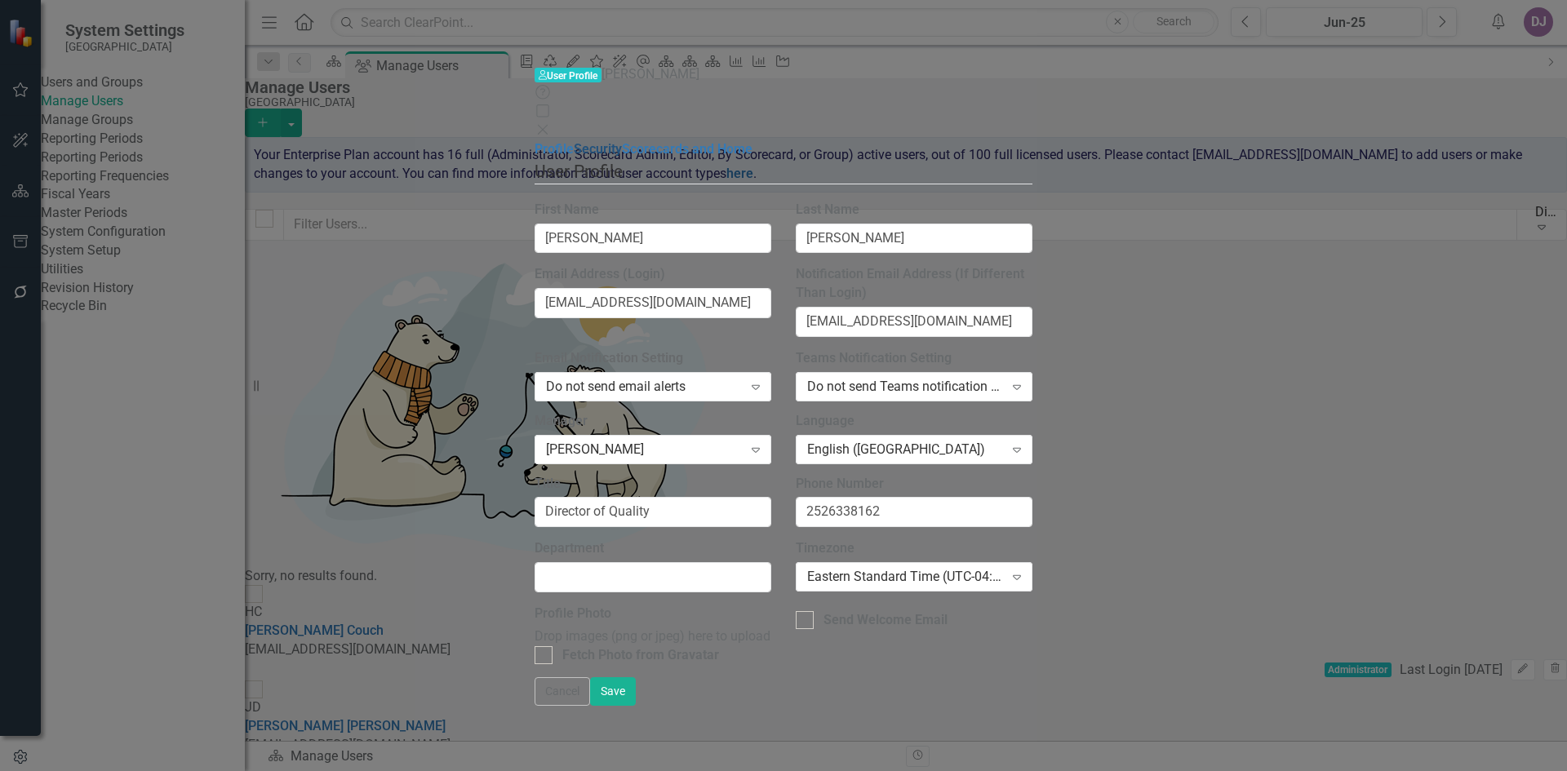
click at [574, 141] on link "Security" at bounding box center [598, 149] width 48 height 16
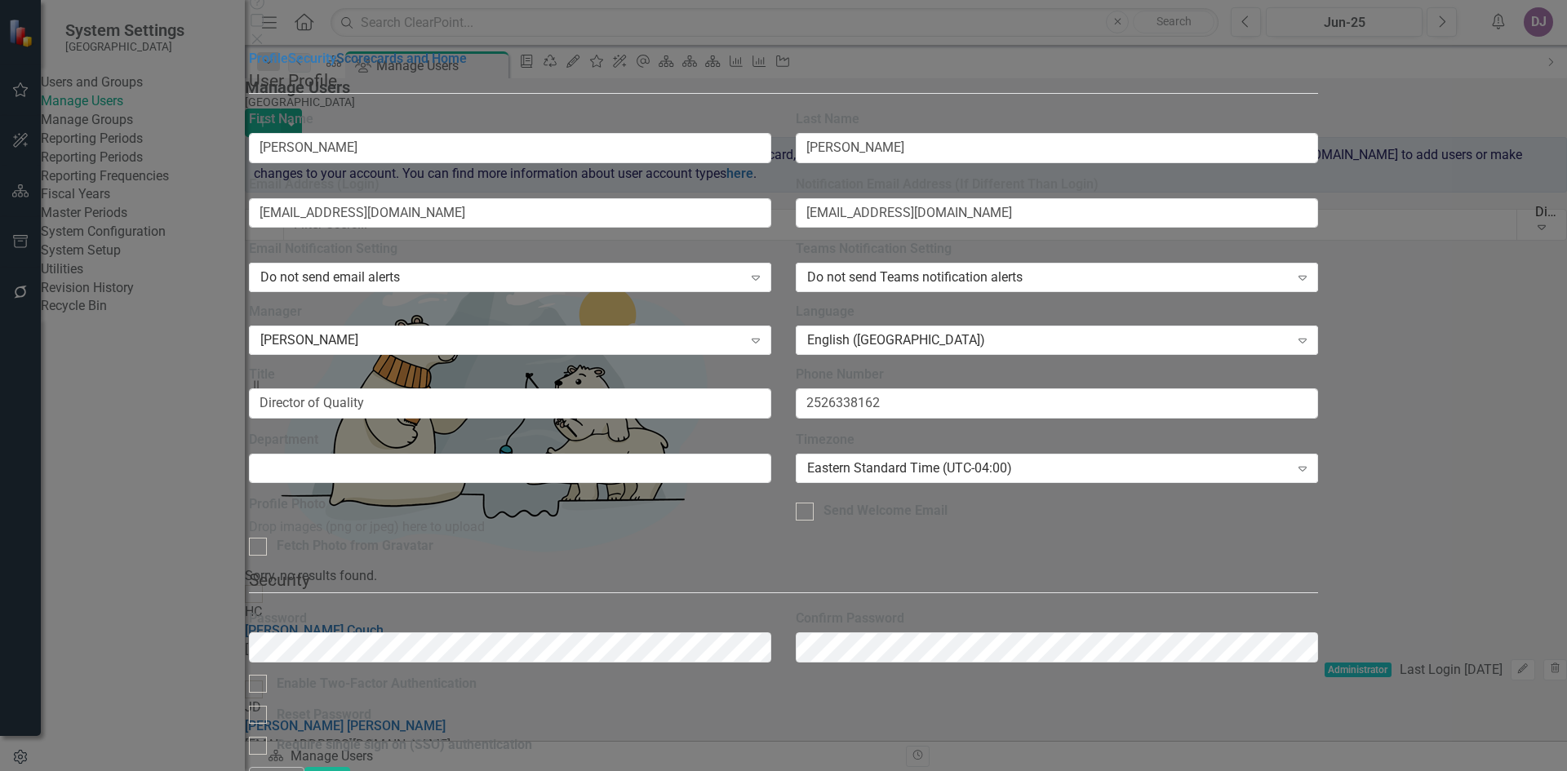
click at [336, 66] on link "Scorecards and Home" at bounding box center [401, 59] width 131 height 16
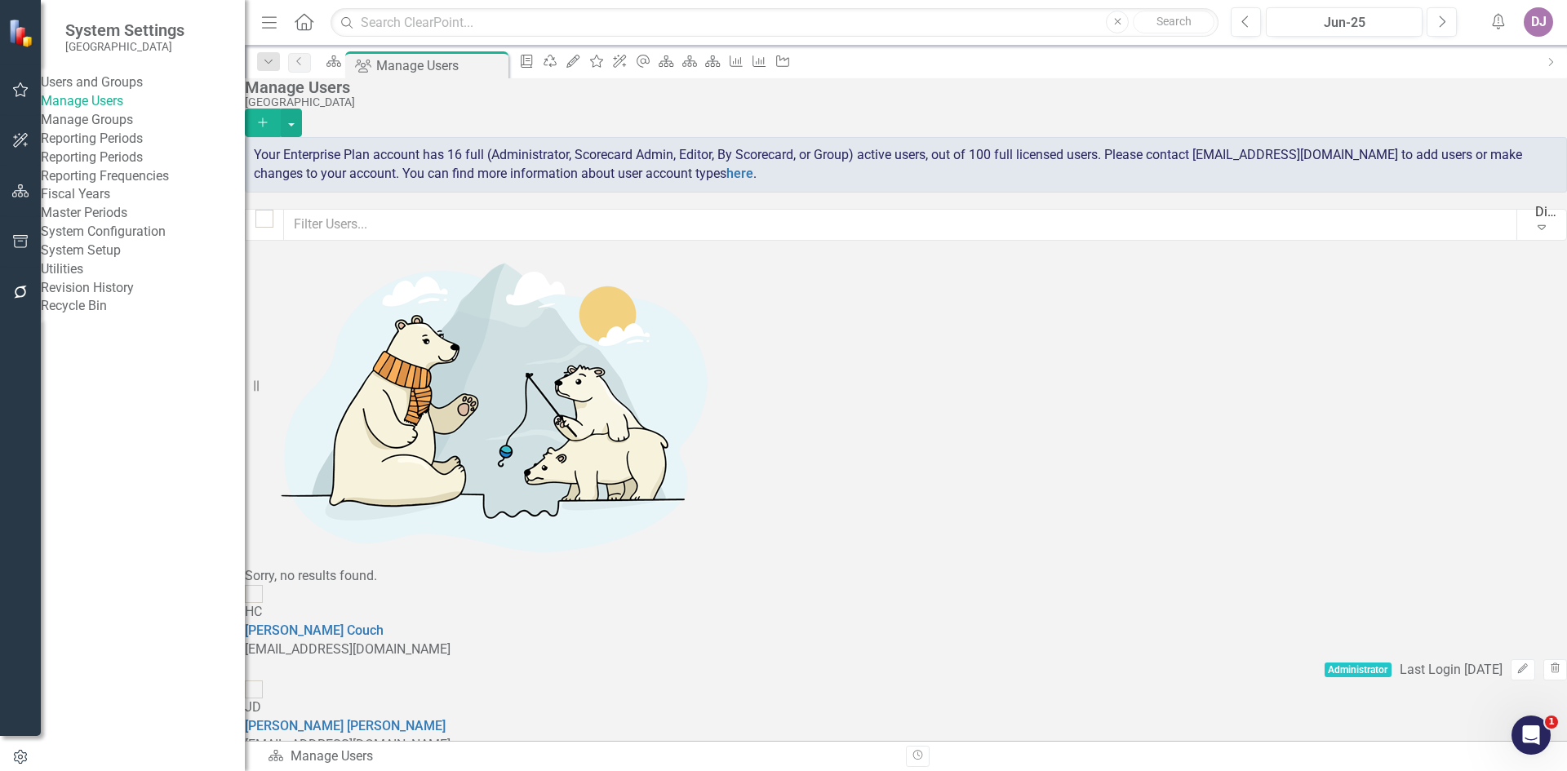
click at [139, 130] on link "Manage Groups" at bounding box center [143, 120] width 204 height 19
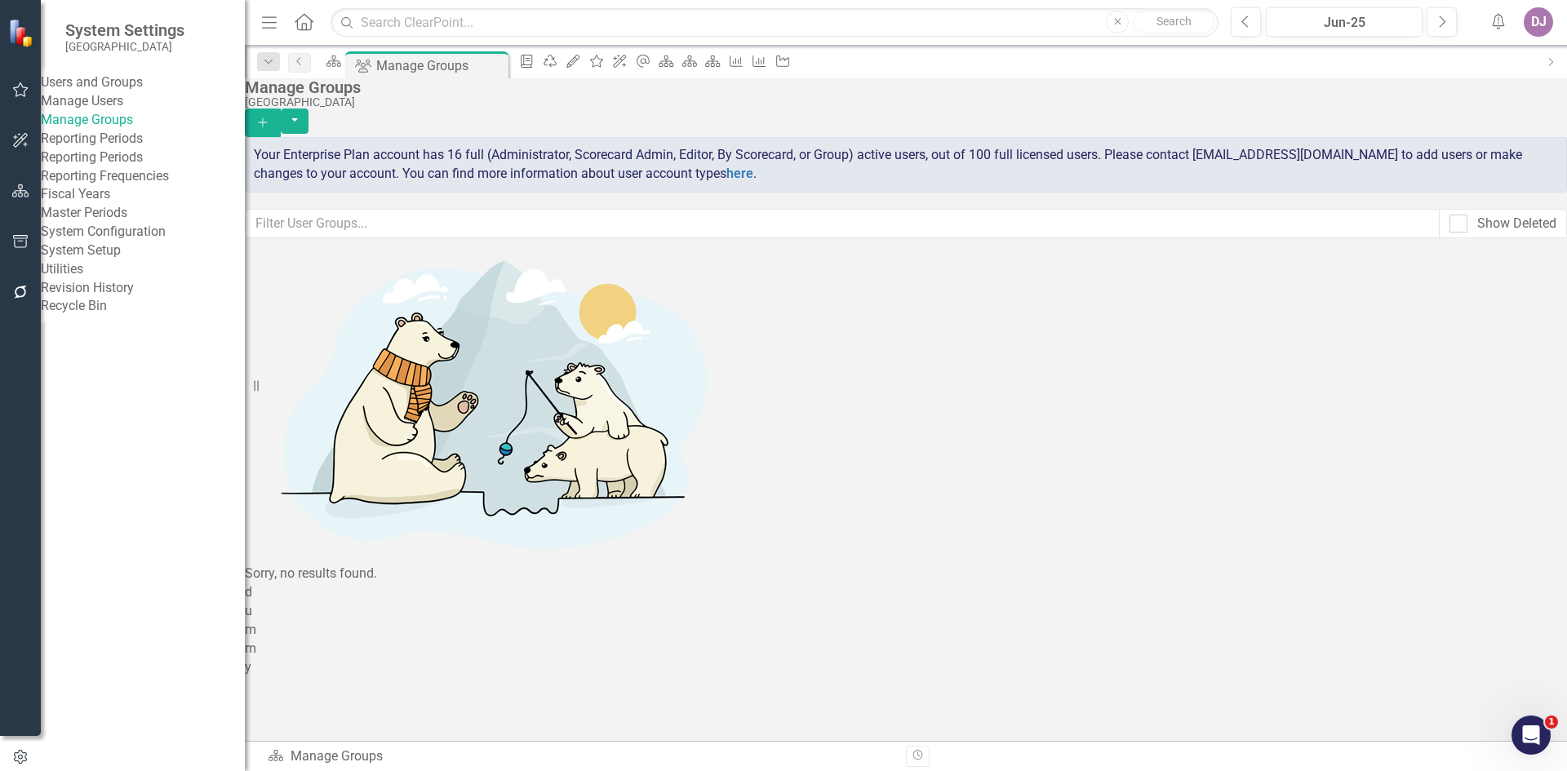
click at [135, 260] on link "System Setup" at bounding box center [143, 251] width 204 height 19
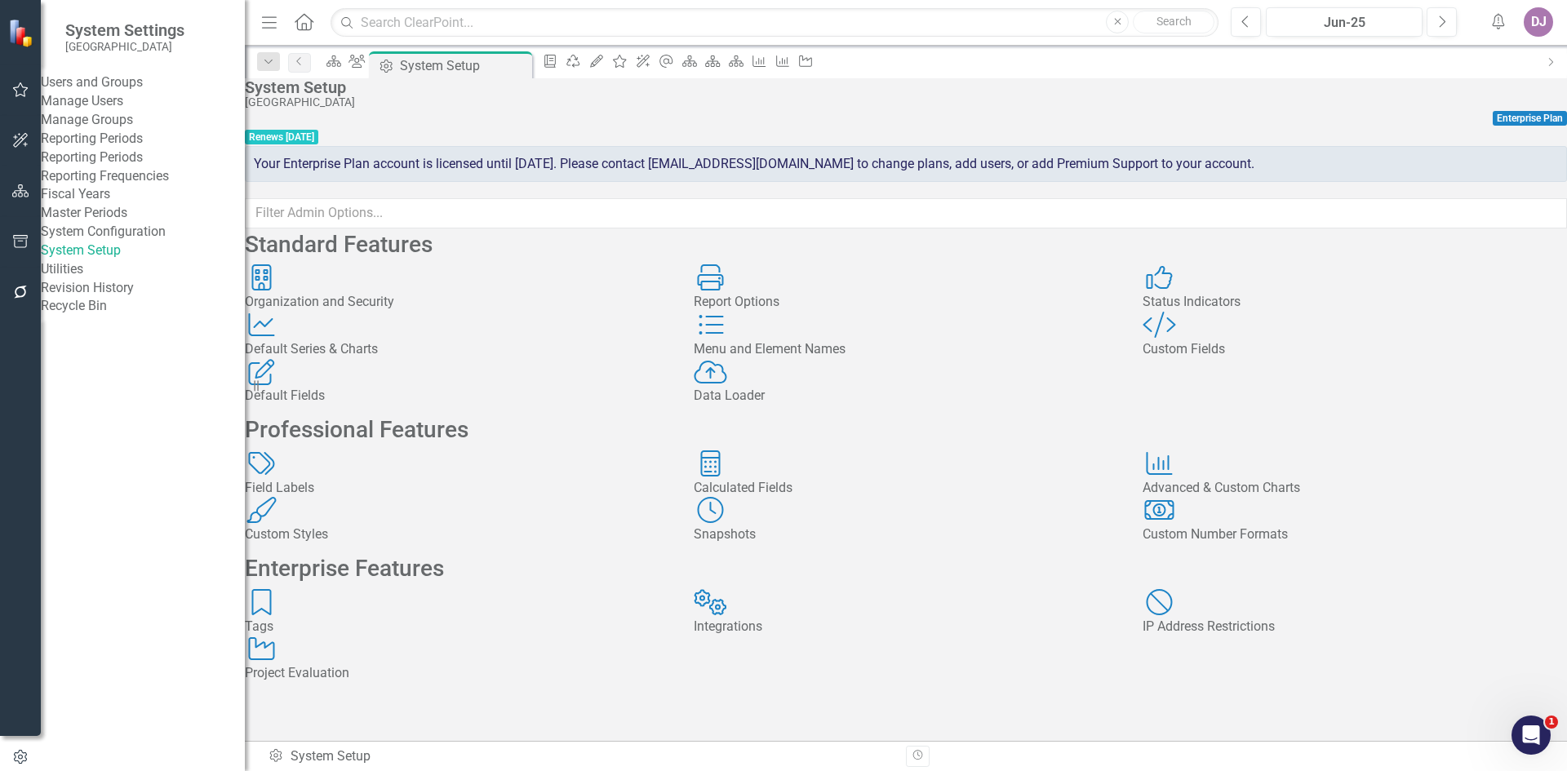
click at [402, 312] on div "Organization and Security" at bounding box center [457, 302] width 424 height 19
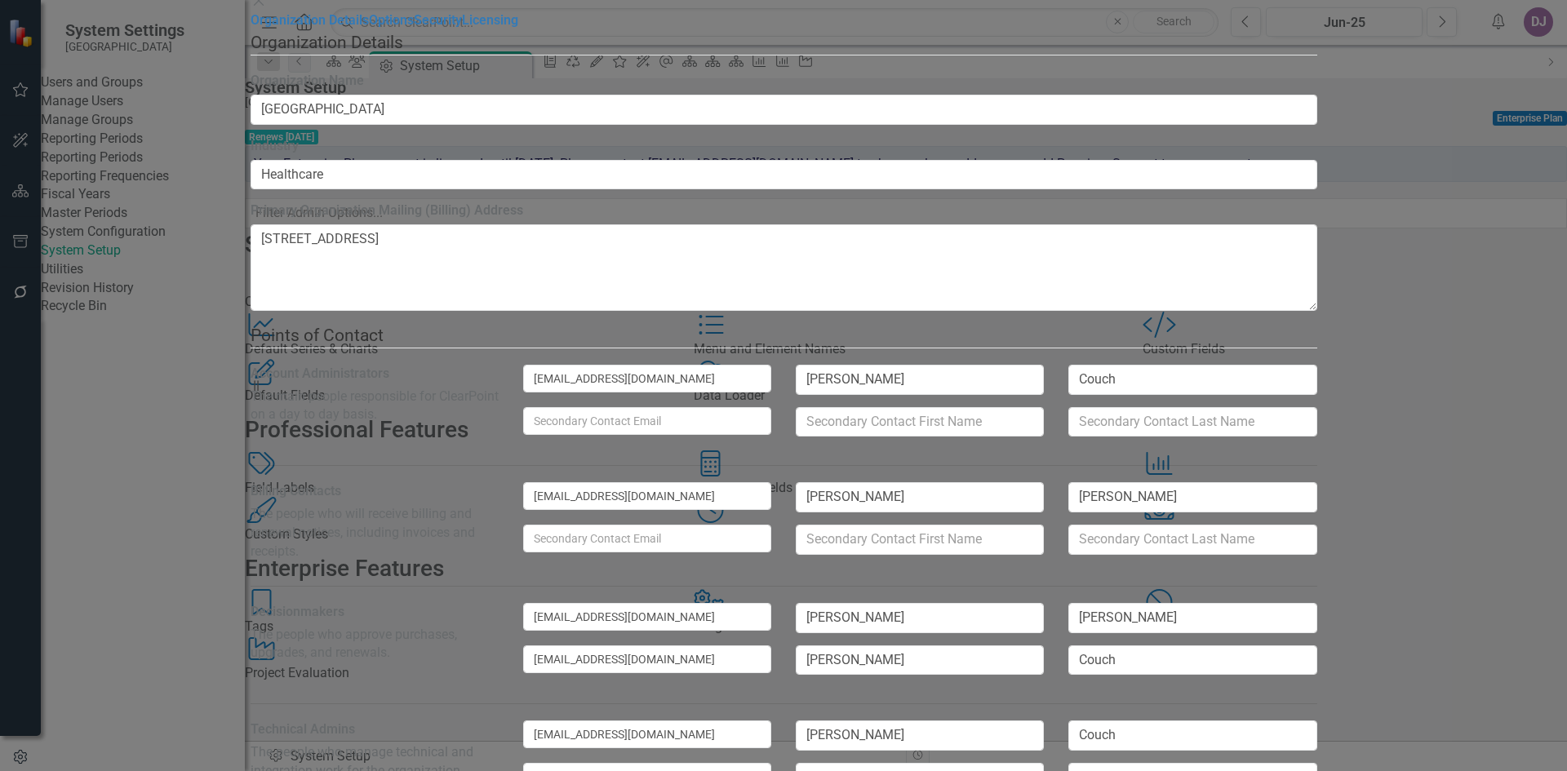
scroll to position [91, 0]
click at [414, 28] on link "Security" at bounding box center [438, 20] width 48 height 16
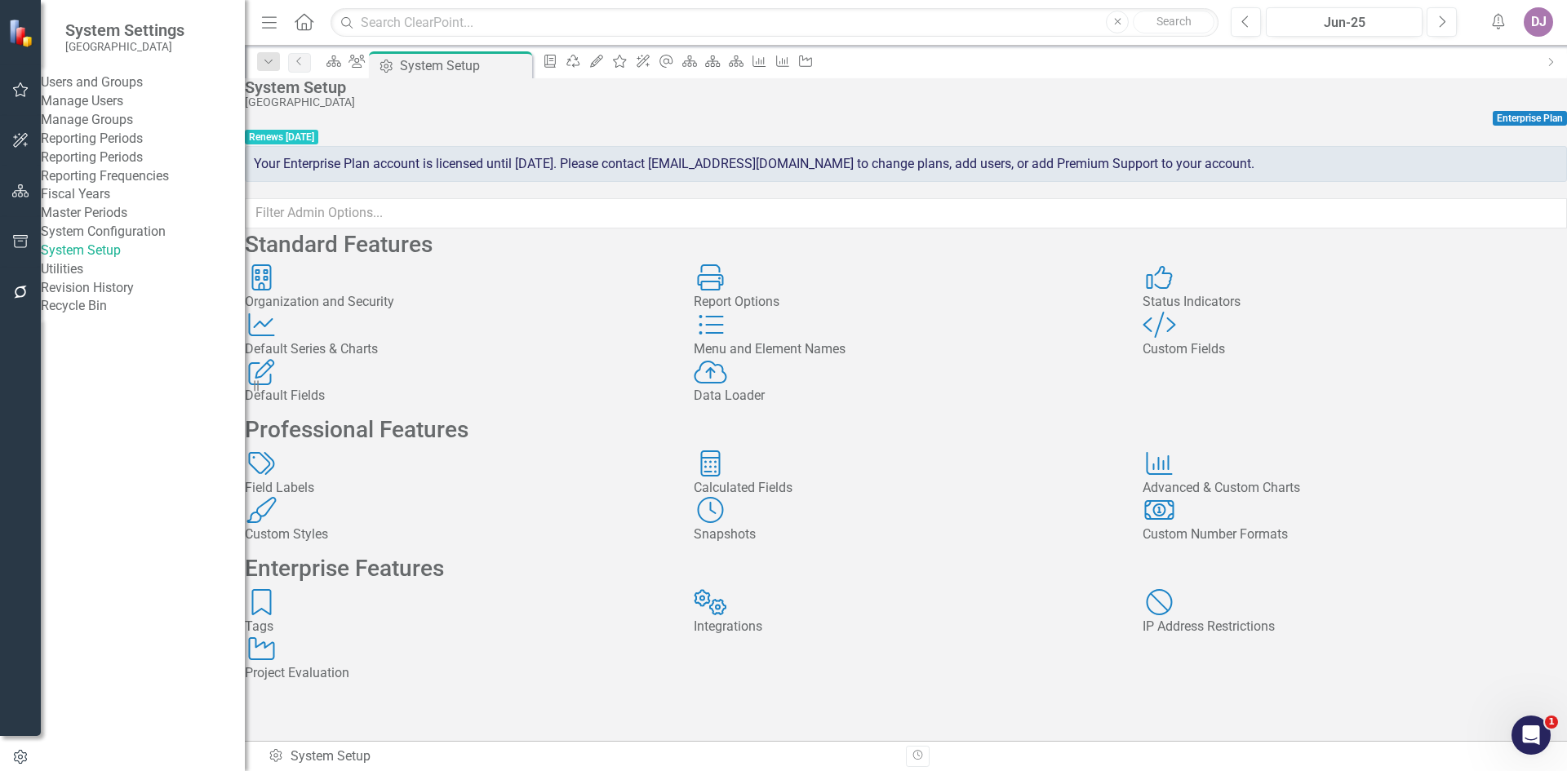
click at [101, 111] on link "Manage Users" at bounding box center [143, 101] width 204 height 19
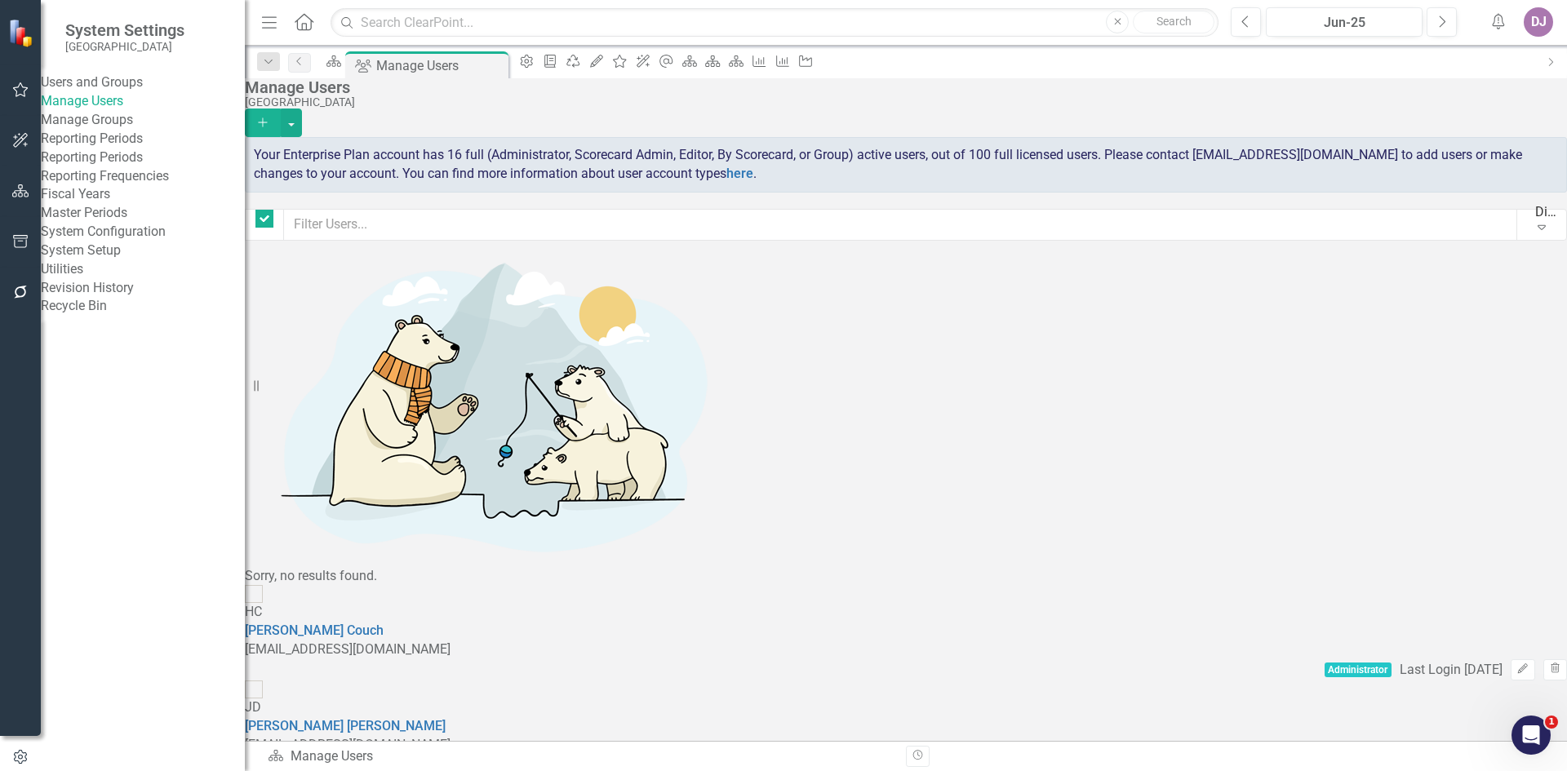
checkbox input "false"
click at [24, 198] on button "button" at bounding box center [20, 192] width 37 height 34
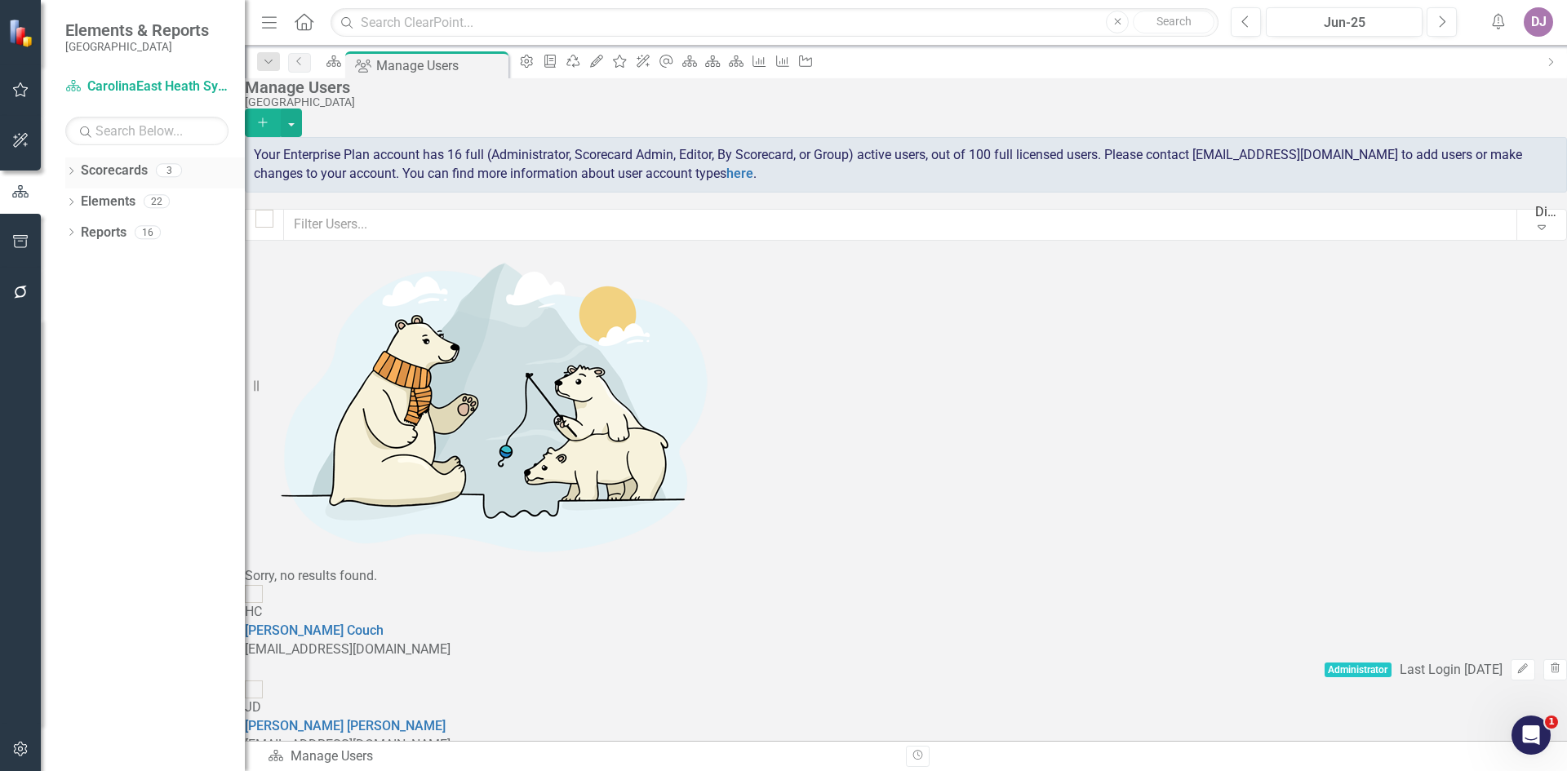
click at [76, 172] on icon "Dropdown" at bounding box center [70, 172] width 11 height 9
click at [100, 260] on link "Quality" at bounding box center [155, 264] width 180 height 19
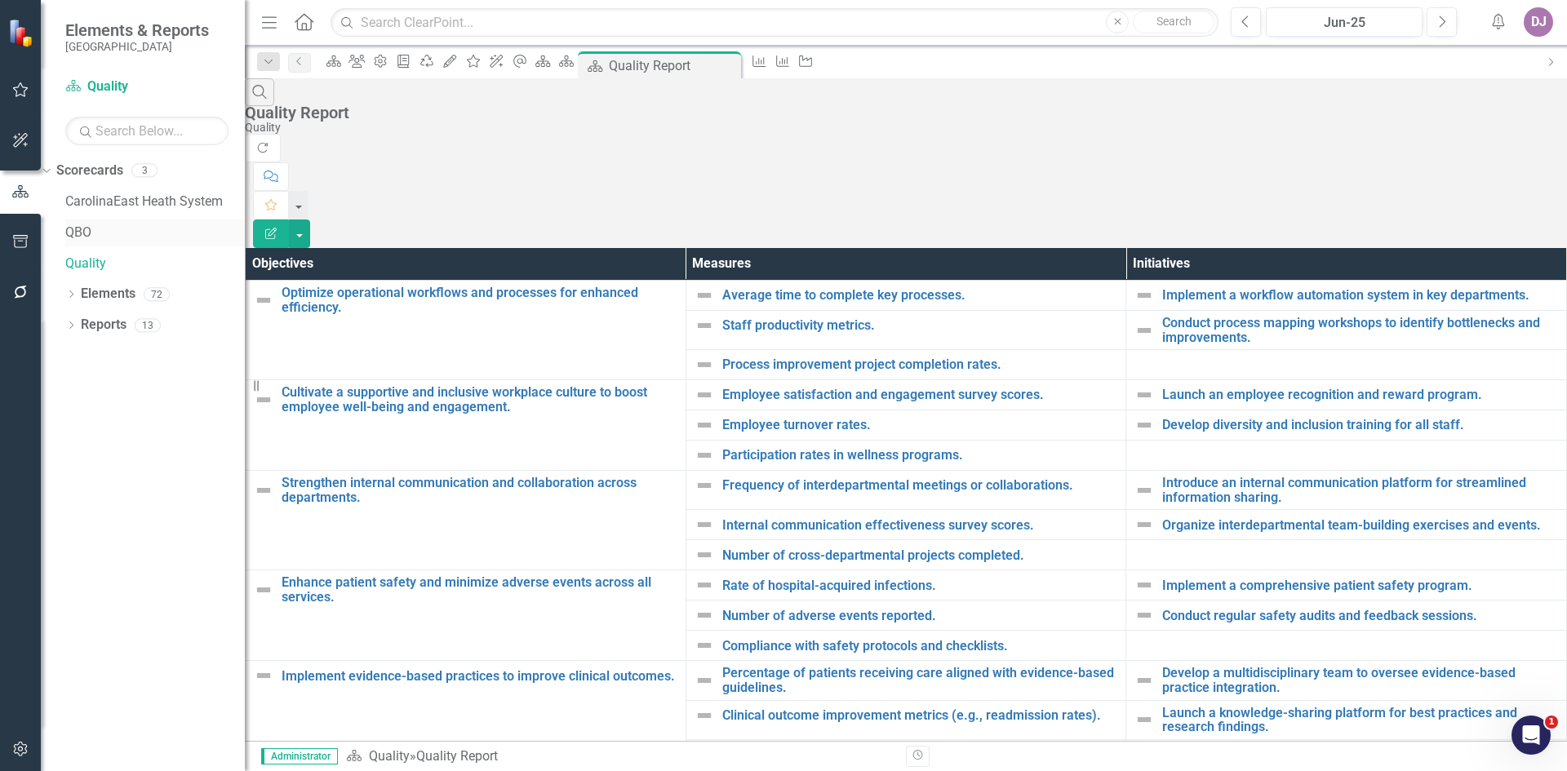
click at [98, 242] on link "QBO" at bounding box center [155, 233] width 180 height 19
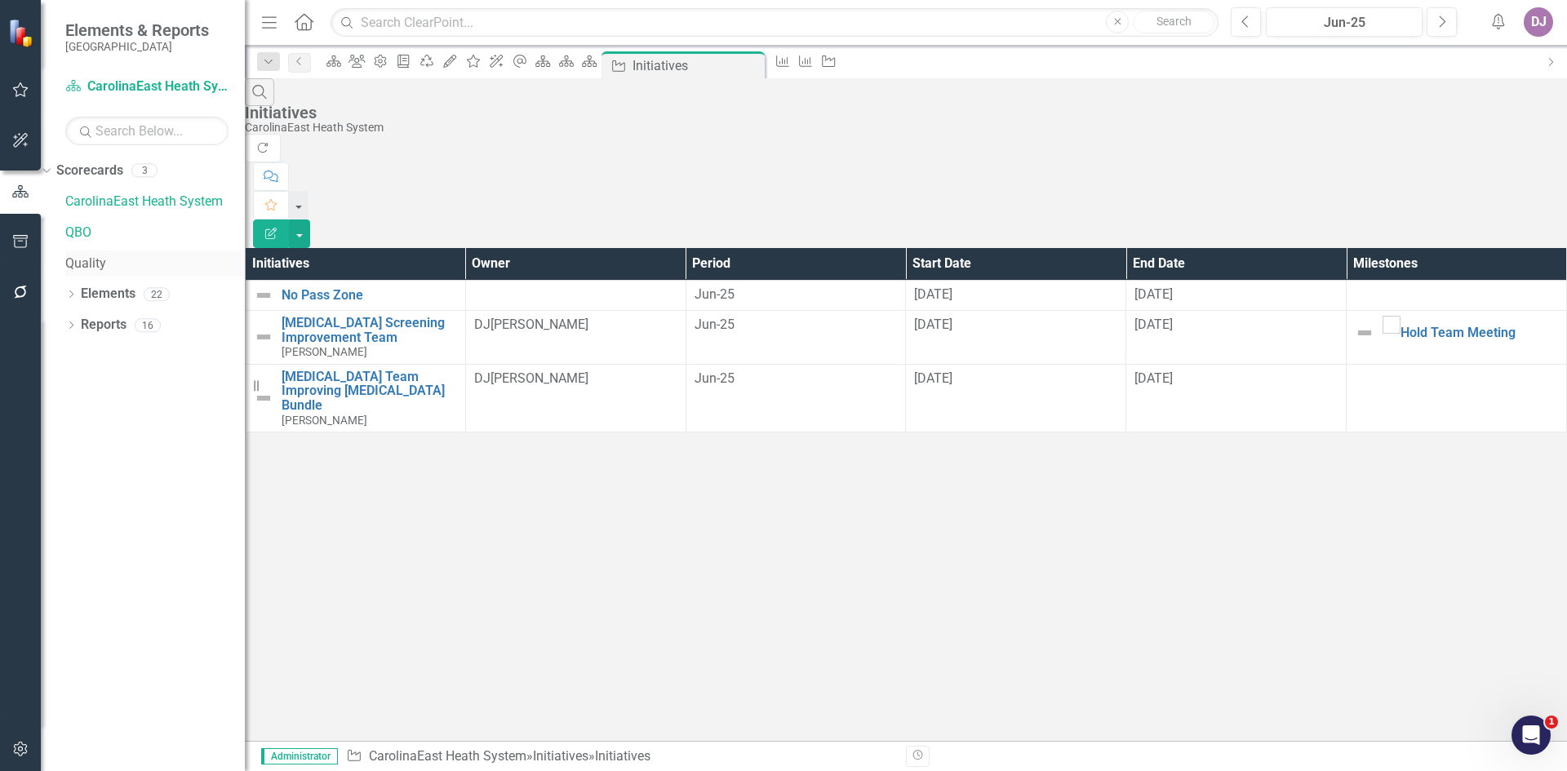
click at [100, 264] on link "Quality" at bounding box center [155, 264] width 180 height 19
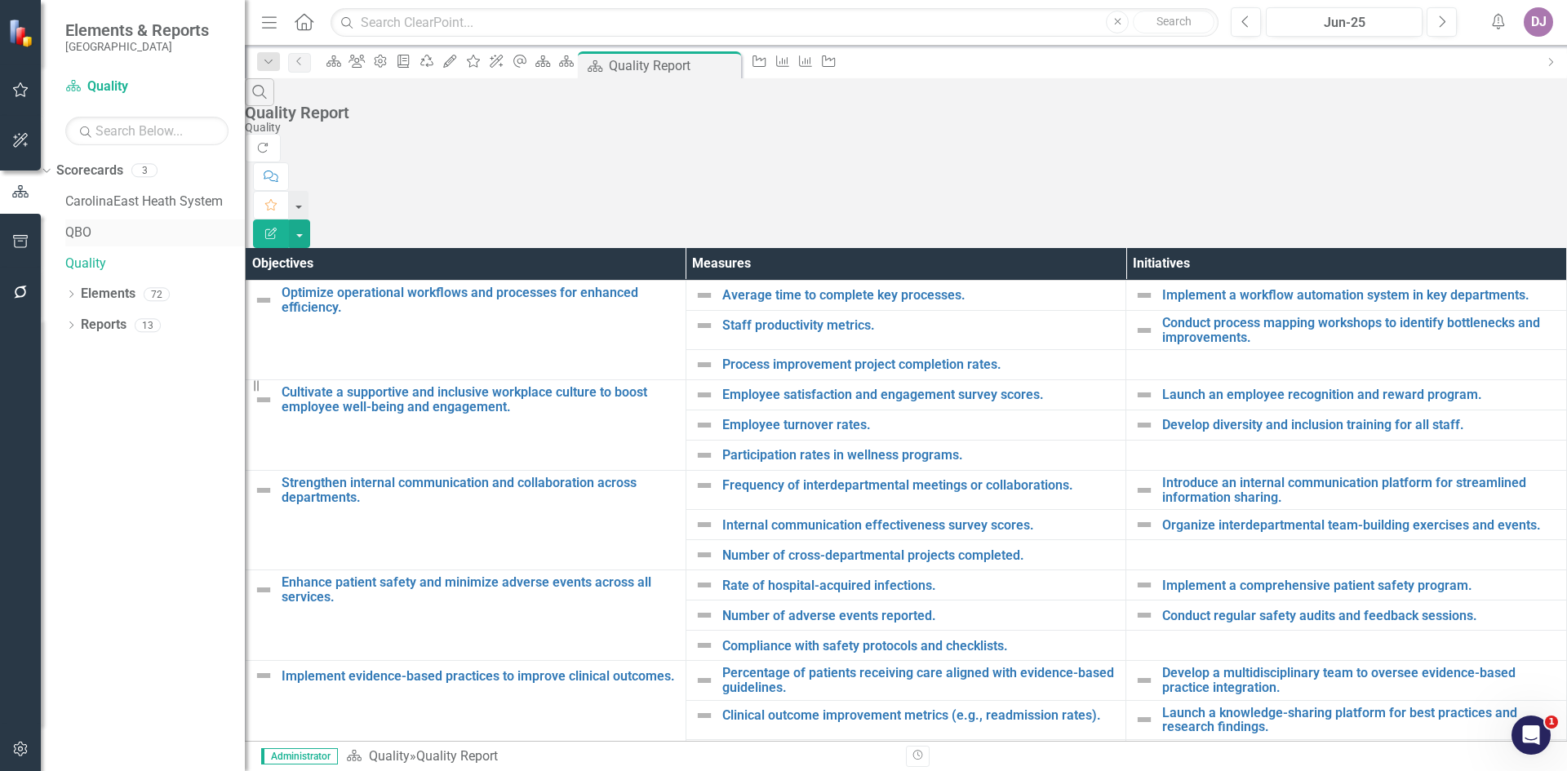
click at [98, 234] on link "QBO" at bounding box center [155, 233] width 180 height 19
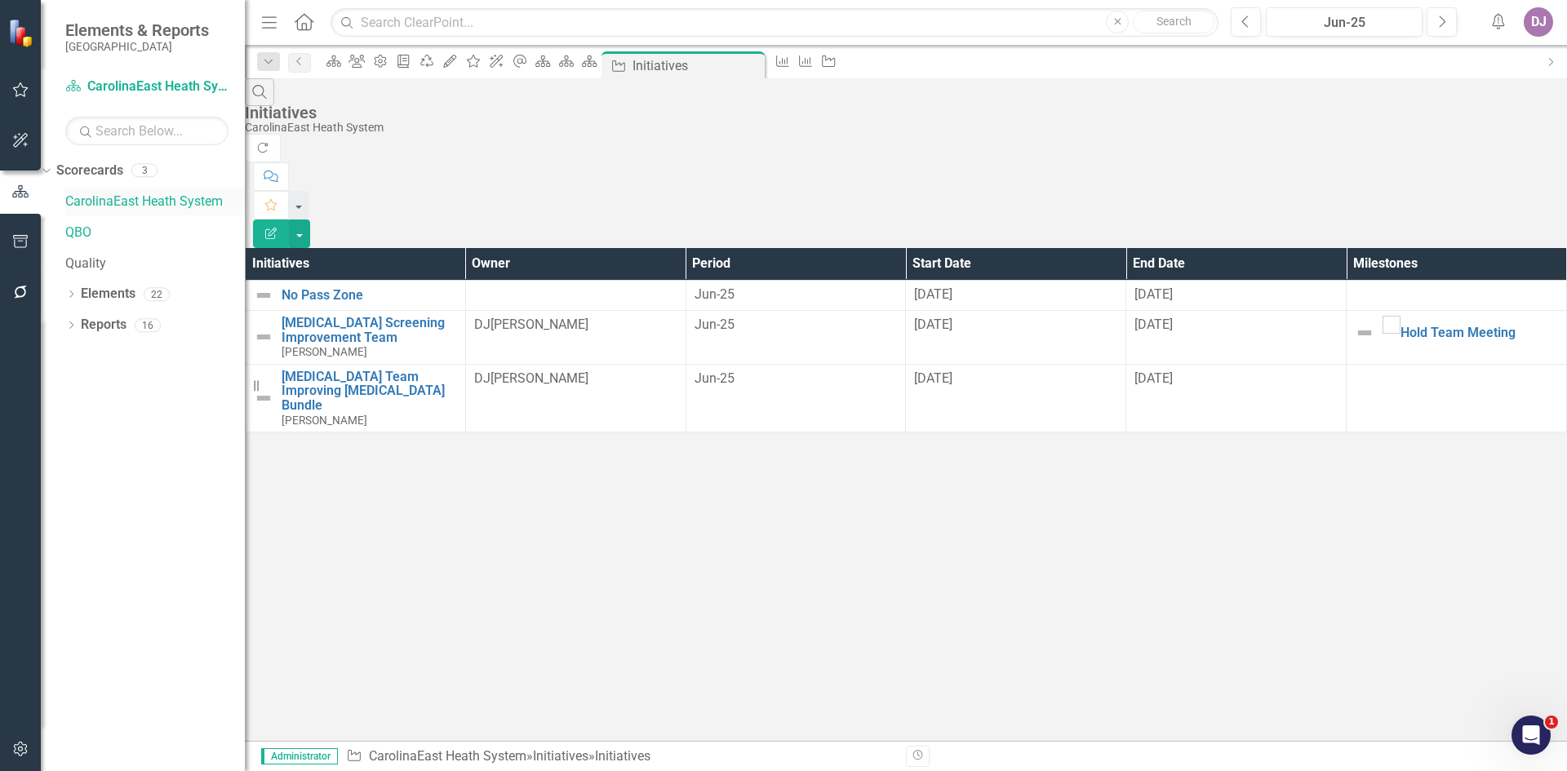
click at [112, 208] on link "CarolinaEast Heath System" at bounding box center [155, 202] width 180 height 19
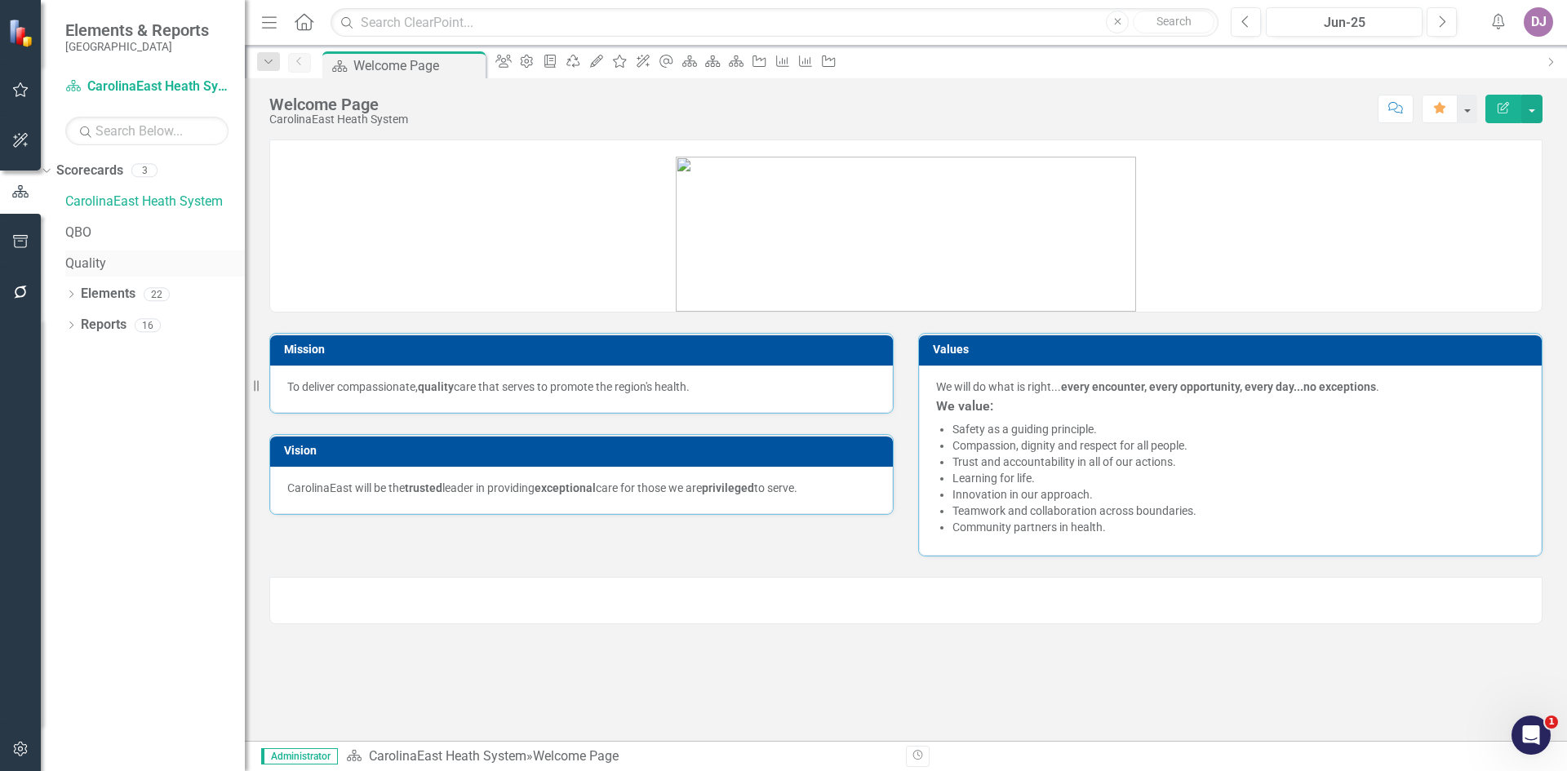
click at [98, 263] on link "Quality" at bounding box center [155, 264] width 180 height 19
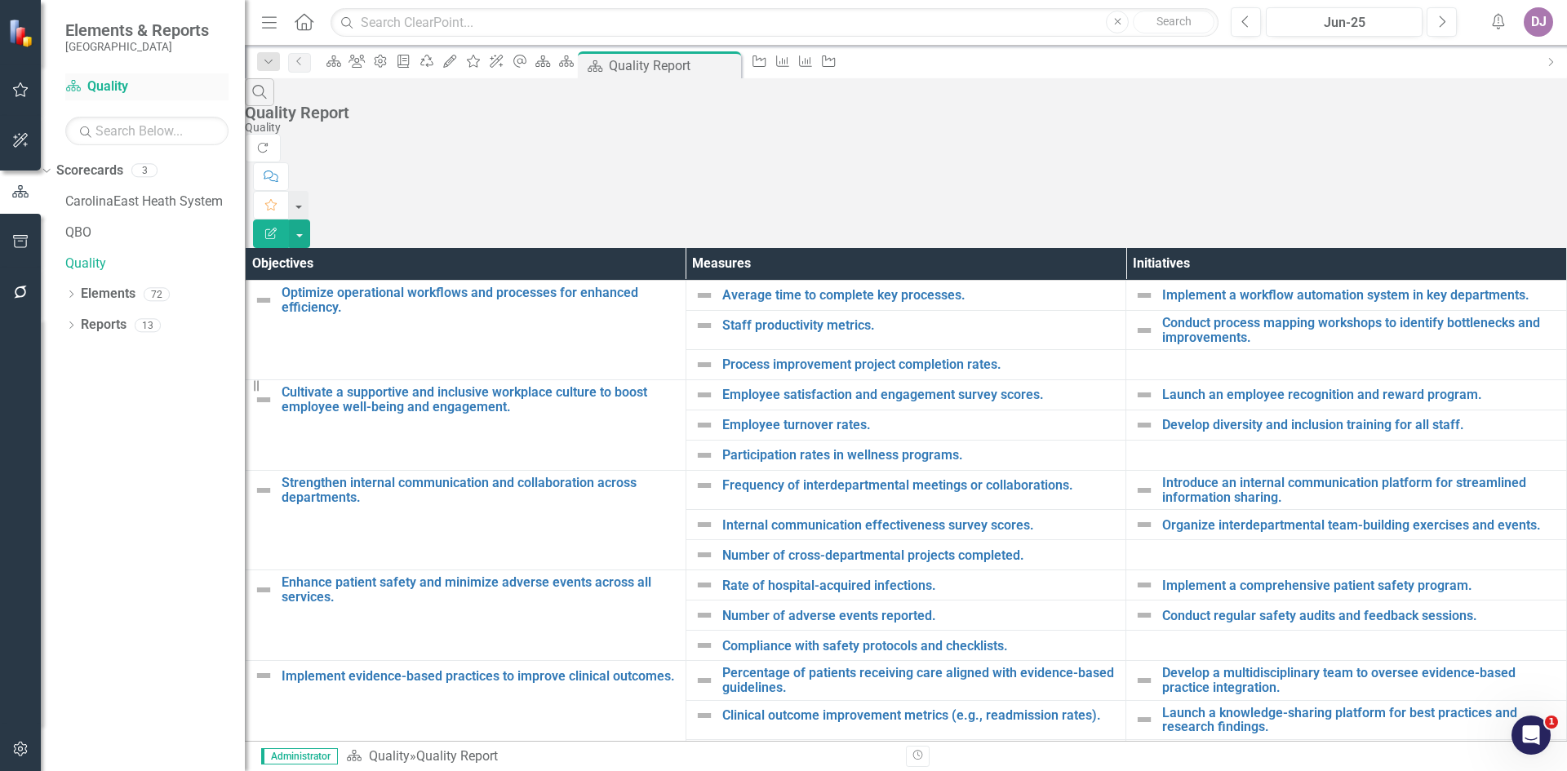
click at [110, 93] on link "Scorecard Quality" at bounding box center [146, 87] width 163 height 19
click at [16, 198] on icon "button" at bounding box center [20, 191] width 18 height 15
click at [123, 166] on link "Scorecards" at bounding box center [89, 171] width 67 height 19
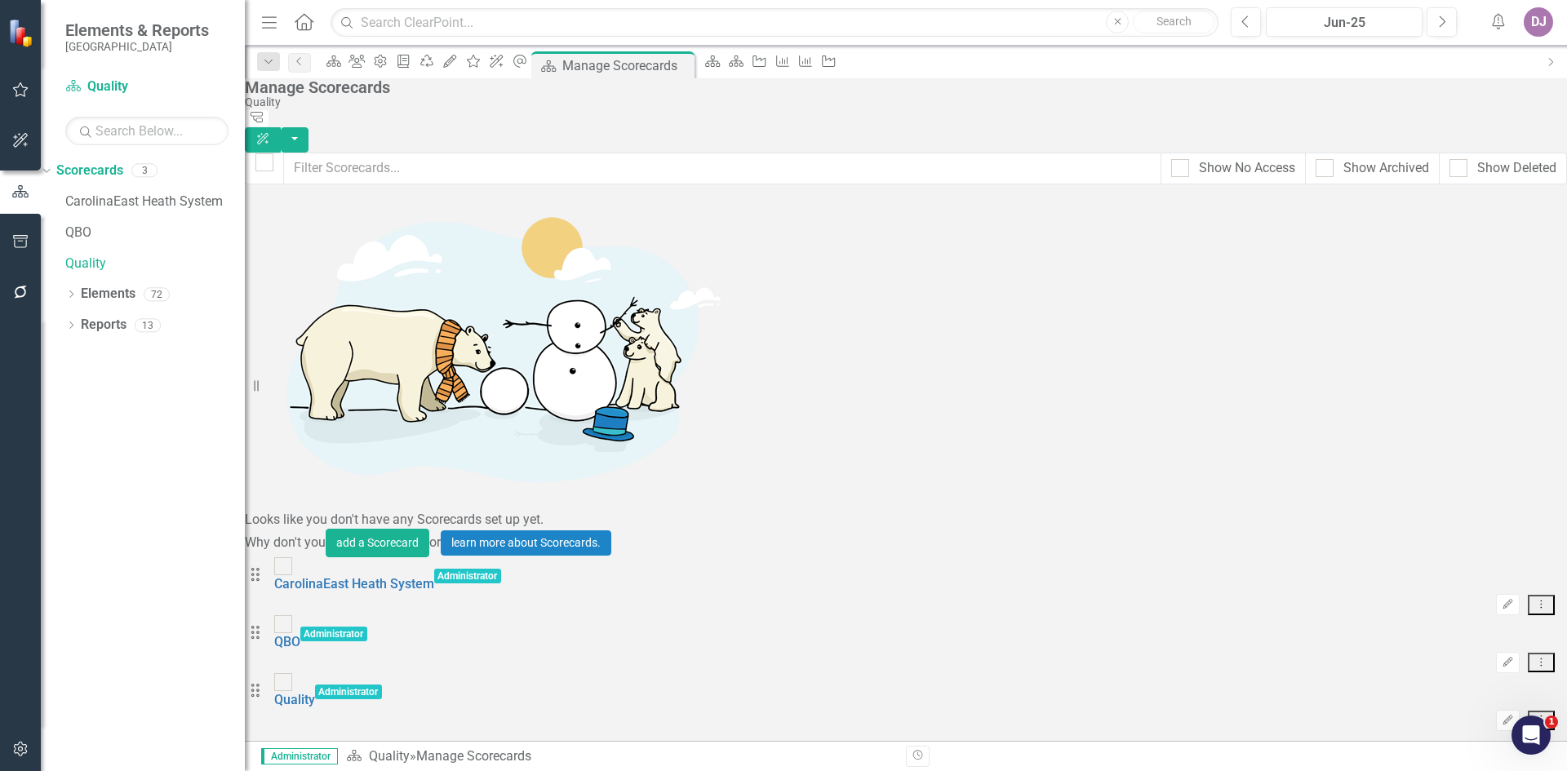
click at [1528, 653] on button "Dropdown Menu" at bounding box center [1541, 663] width 27 height 20
click at [1534, 599] on icon "Dropdown Menu" at bounding box center [1541, 604] width 14 height 11
click at [1489, 368] on div "Looks like you don't have any Scorecards set up yet. Why don't you add a Scorec…" at bounding box center [906, 458] width 1322 height 548
click at [1534, 714] on icon "Dropdown Menu" at bounding box center [1541, 719] width 14 height 11
click at [315, 692] on link "Quality" at bounding box center [294, 700] width 41 height 16
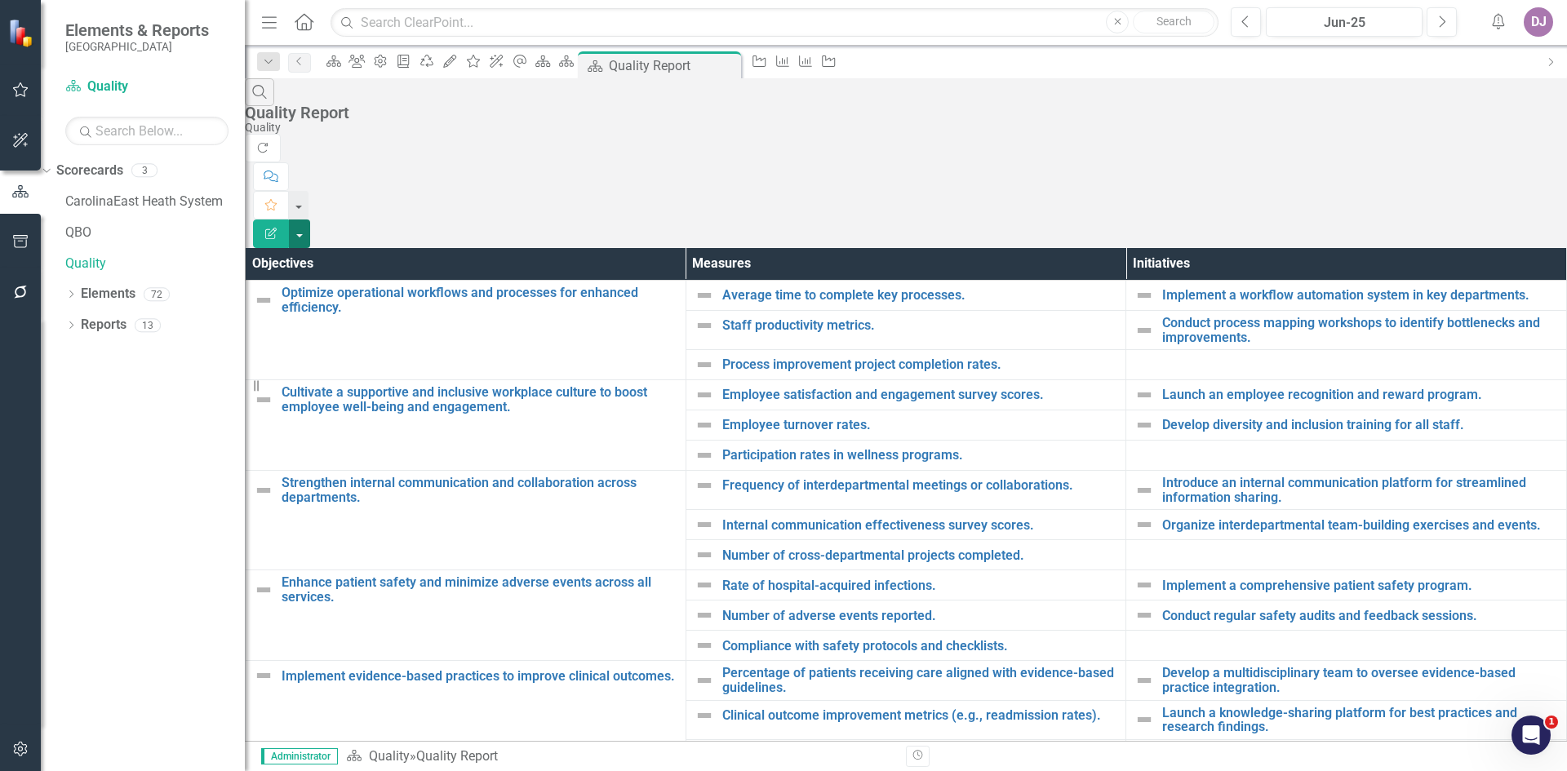
click at [310, 220] on button "button" at bounding box center [299, 234] width 21 height 29
click at [730, 64] on icon at bounding box center [725, 65] width 9 height 9
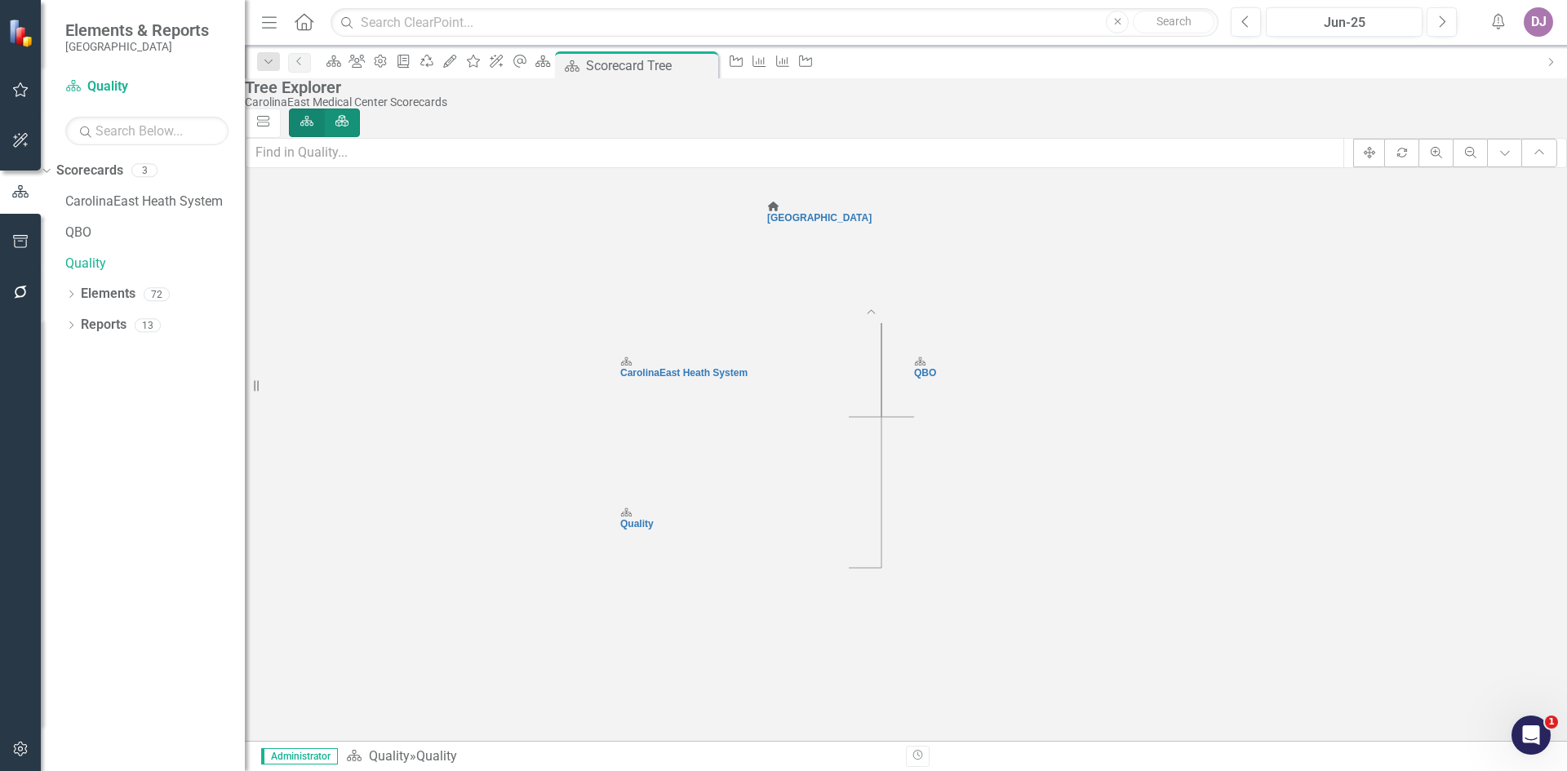
click at [348, 115] on icon at bounding box center [341, 120] width 13 height 11
click at [353, 114] on input "Element" at bounding box center [347, 119] width 11 height 11
click at [1045, 483] on foreignobject "Expand Chart" at bounding box center [1028, 478] width 33 height 33
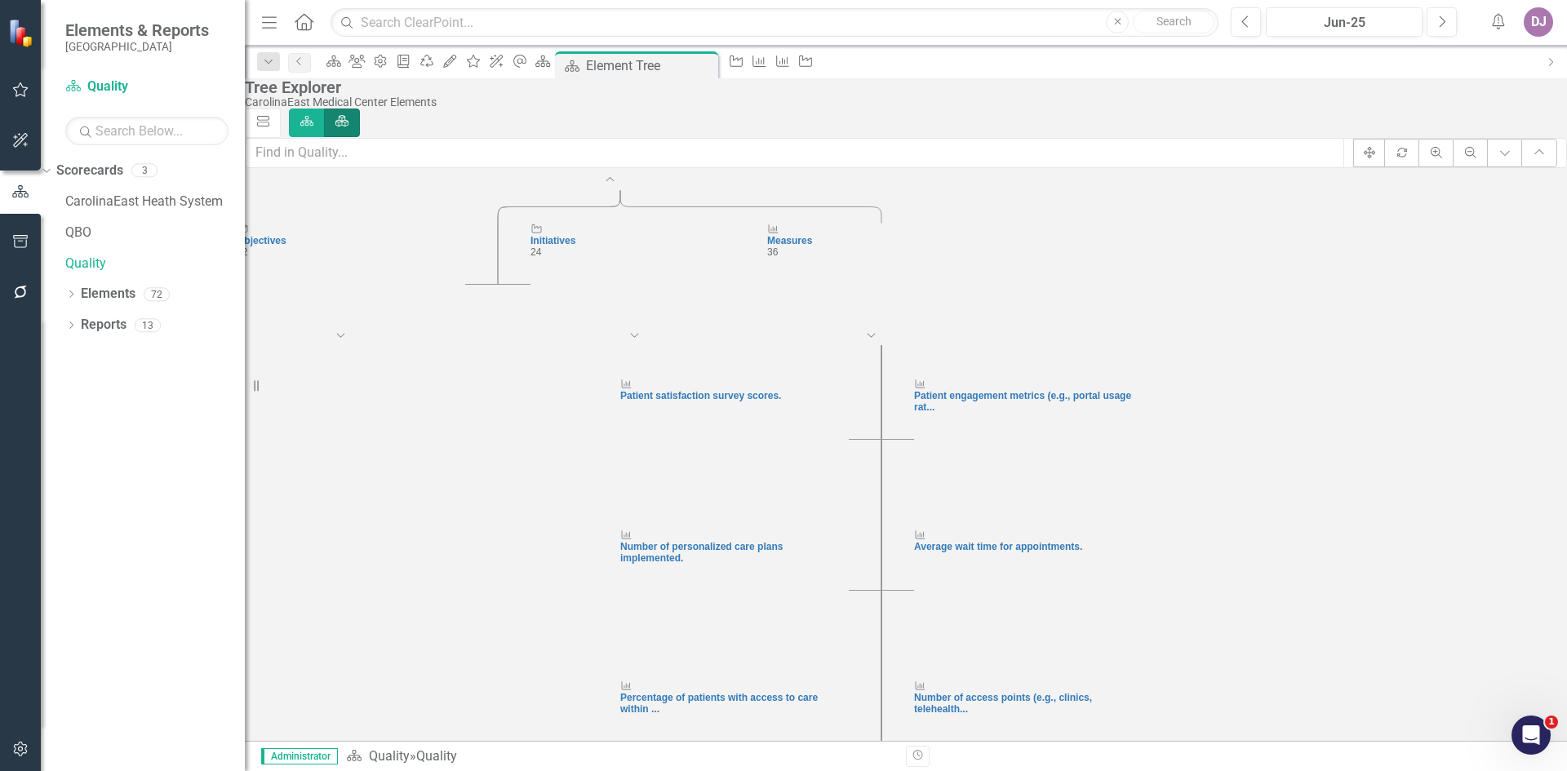
click at [367, 354] on foreignobject "Expand Chart" at bounding box center [351, 345] width 33 height 33
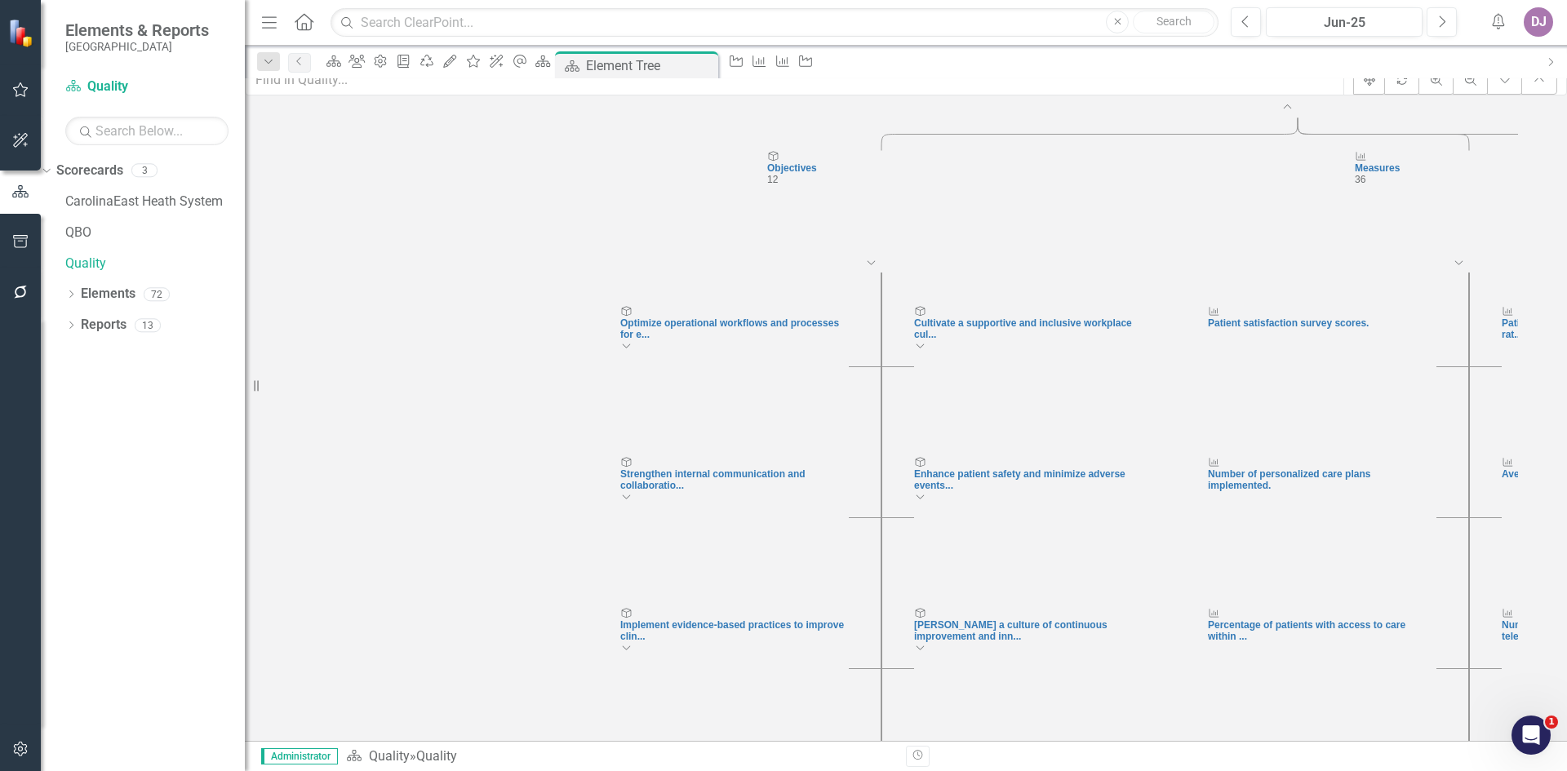
scroll to position [73, 0]
click at [632, 349] on icon "Expand Chart" at bounding box center [626, 345] width 12 height 10
click icon "Expand Chart"
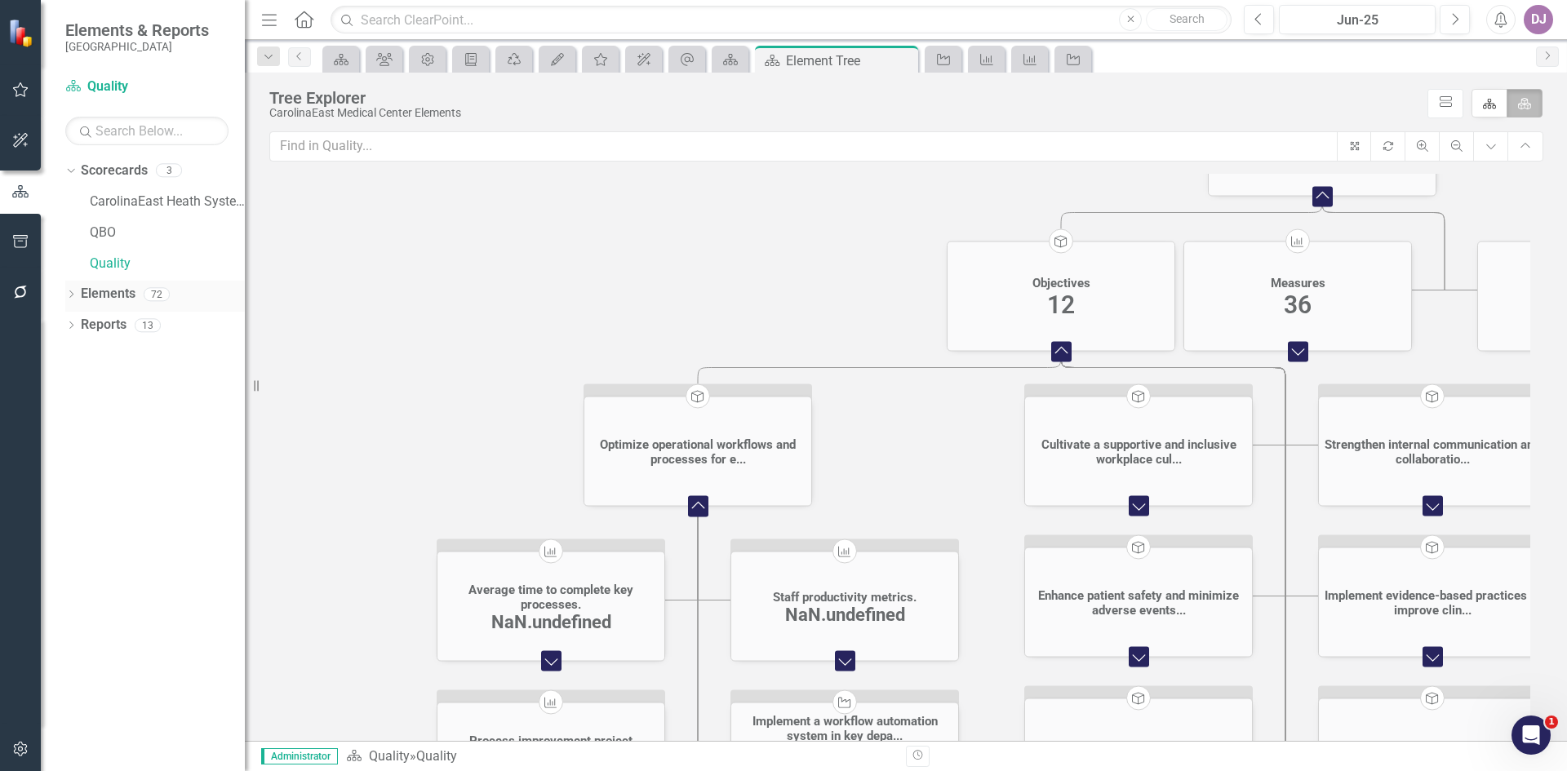
click at [132, 301] on link "Elements" at bounding box center [108, 294] width 55 height 19
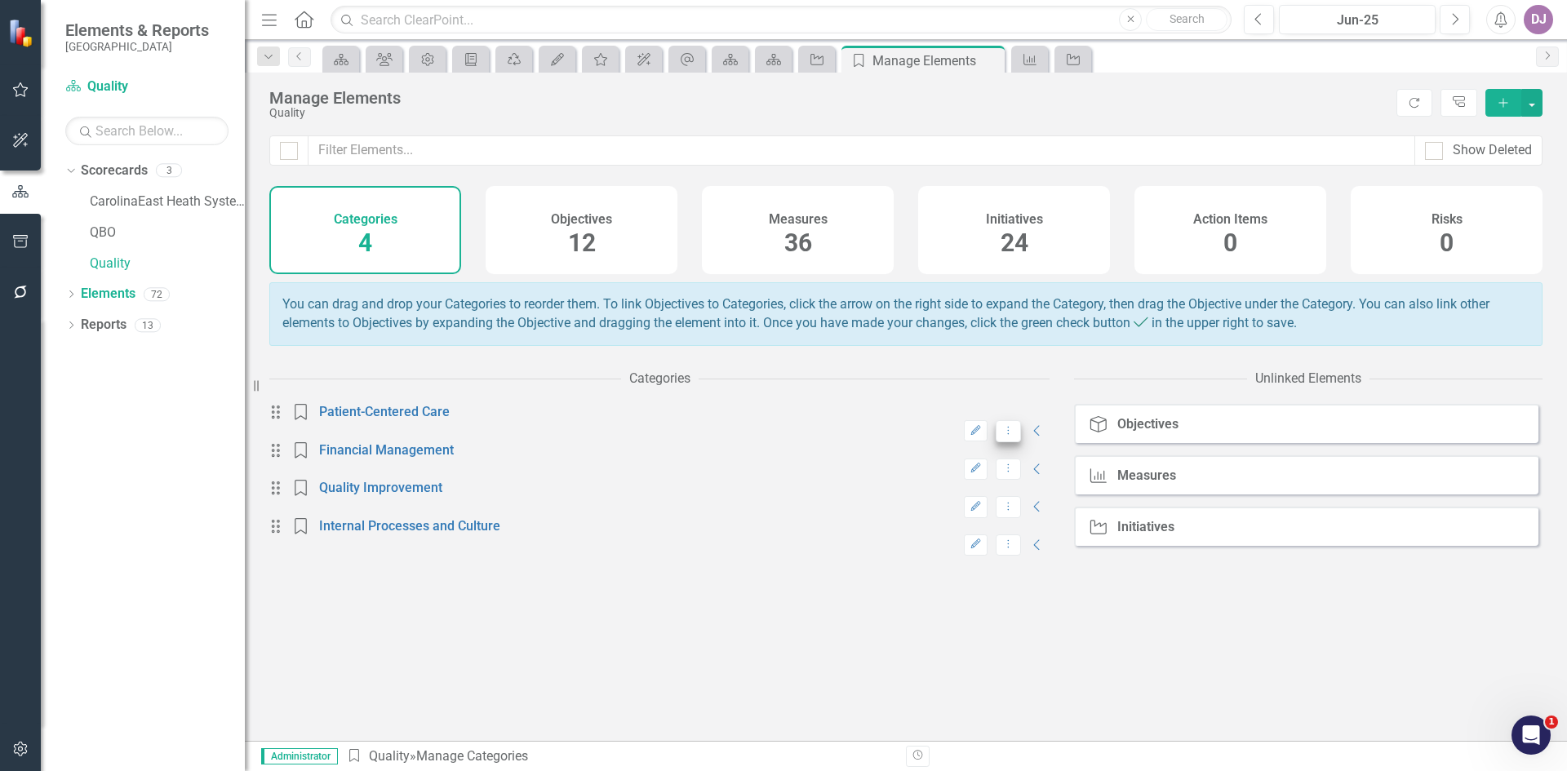
click at [1001, 436] on icon "Dropdown Menu" at bounding box center [1008, 430] width 14 height 11
click at [561, 681] on div "Drag Category Patient-Centered Care Edit Dropdown Menu Collapse Drag Category F…" at bounding box center [659, 572] width 780 height 337
click at [1143, 432] on div "Objectives" at bounding box center [1147, 424] width 61 height 15
click at [1098, 433] on icon "Objective" at bounding box center [1098, 424] width 21 height 16
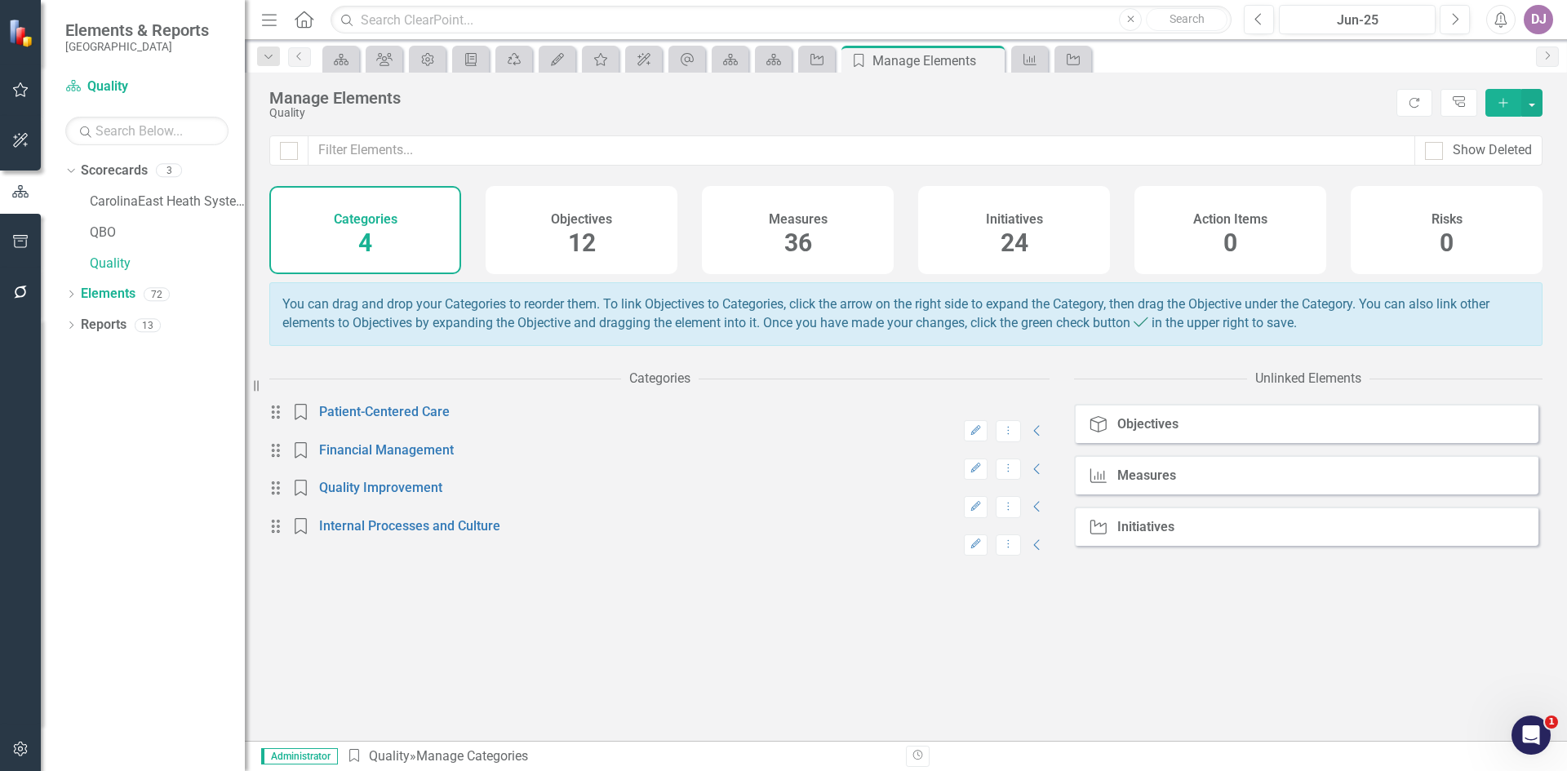
click at [1098, 433] on icon "Objective" at bounding box center [1098, 424] width 21 height 16
click at [1117, 433] on div "Objective Objectives" at bounding box center [1135, 424] width 95 height 16
click at [1130, 483] on div "Measures" at bounding box center [1146, 475] width 59 height 15
click at [1132, 535] on div "Initiatives" at bounding box center [1145, 527] width 57 height 15
click at [152, 205] on link "CarolinaEast Heath System" at bounding box center [167, 202] width 155 height 19
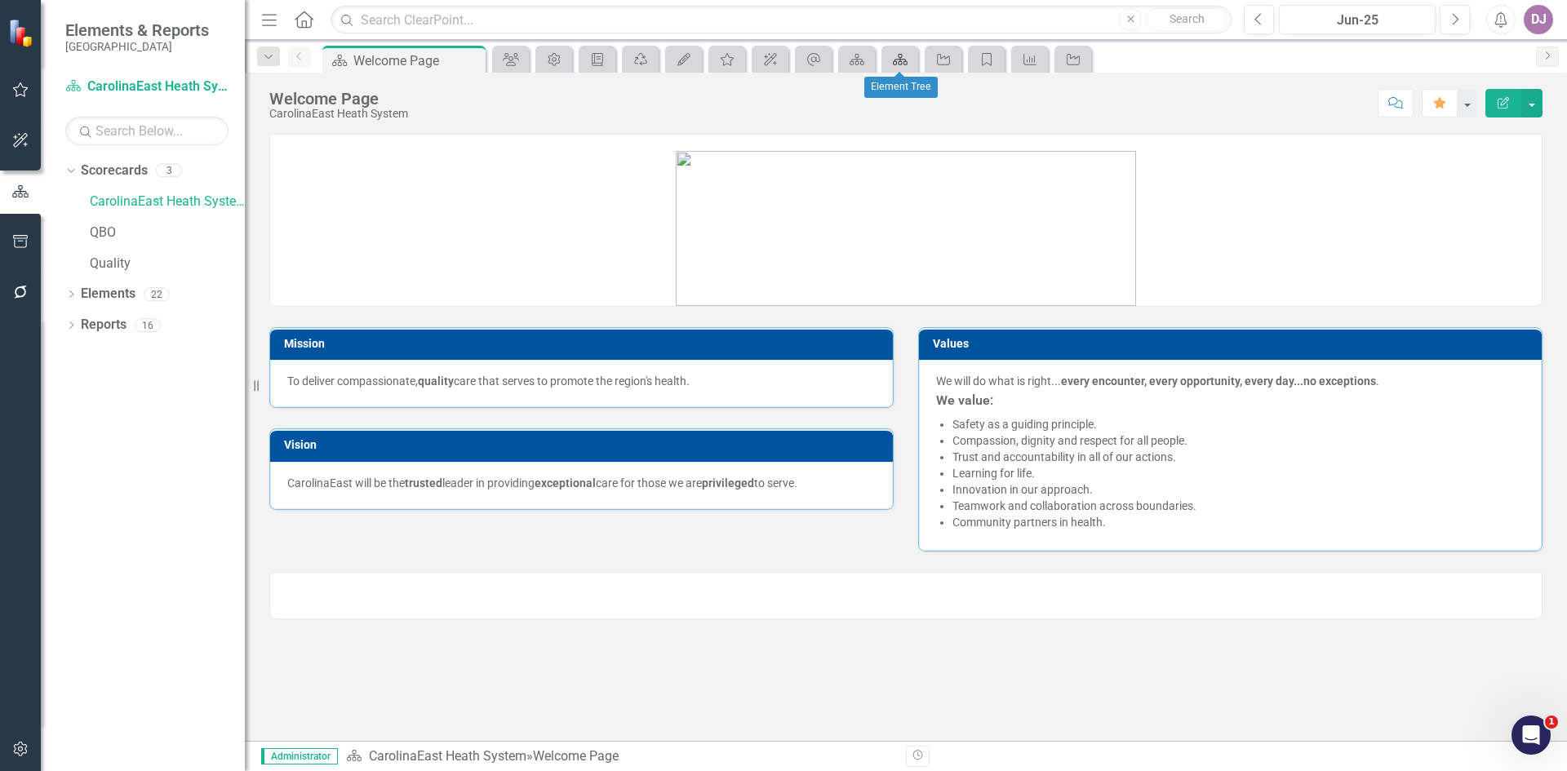
click at [903, 60] on icon "Scorecard" at bounding box center [900, 59] width 16 height 13
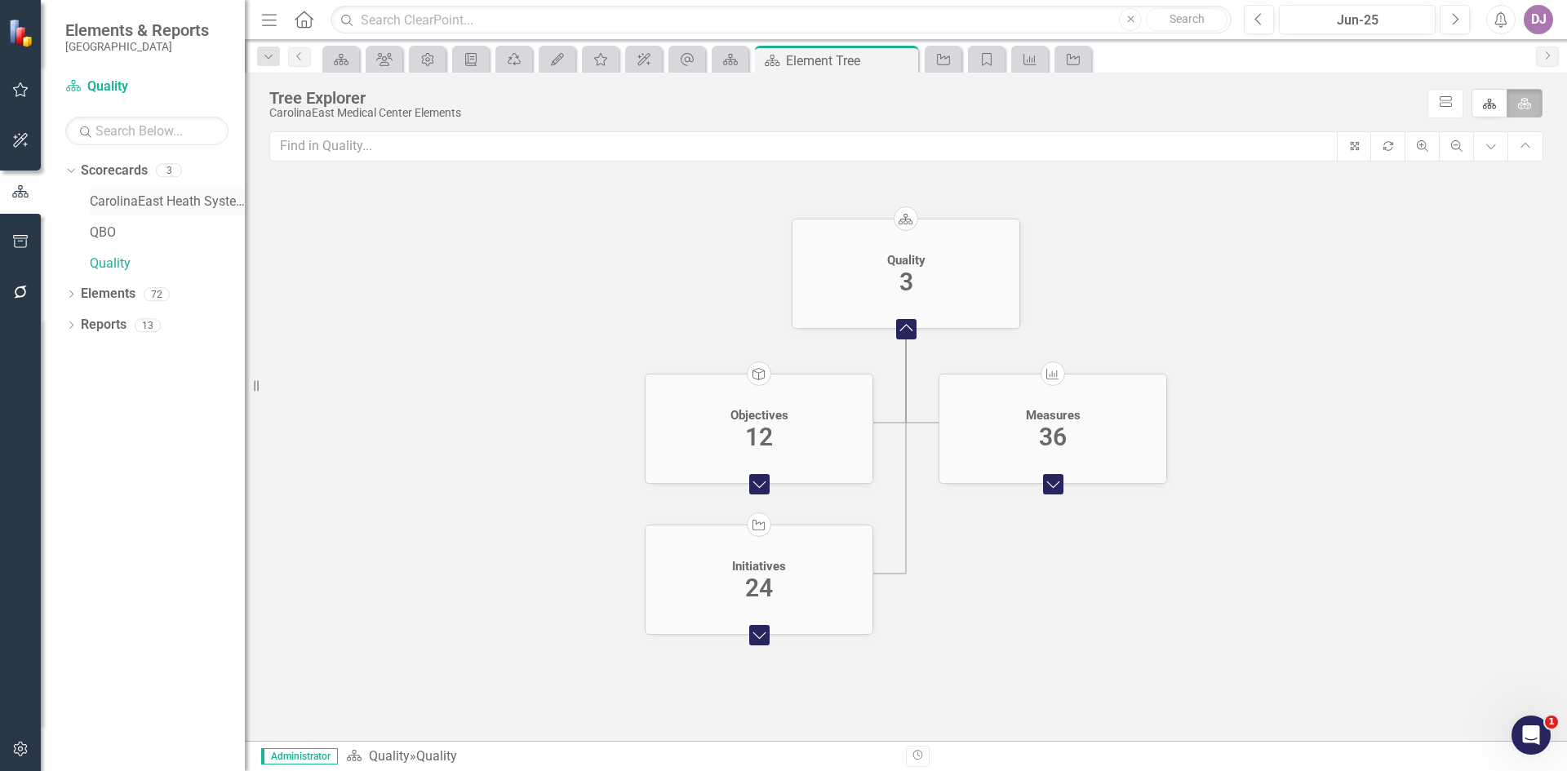
click at [189, 209] on link "CarolinaEast Heath System" at bounding box center [167, 202] width 155 height 19
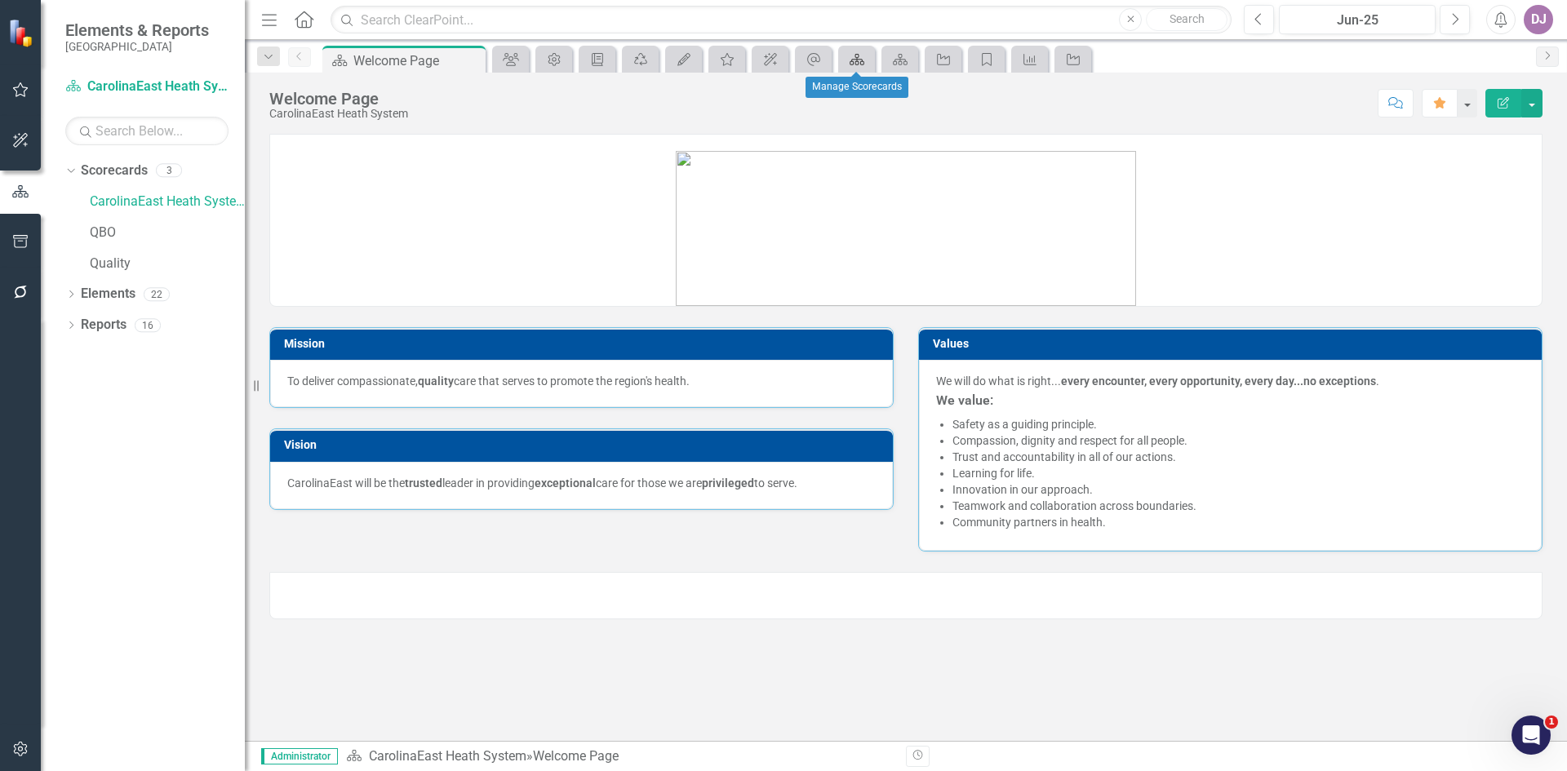
click at [860, 64] on icon "Scorecard" at bounding box center [857, 59] width 16 height 13
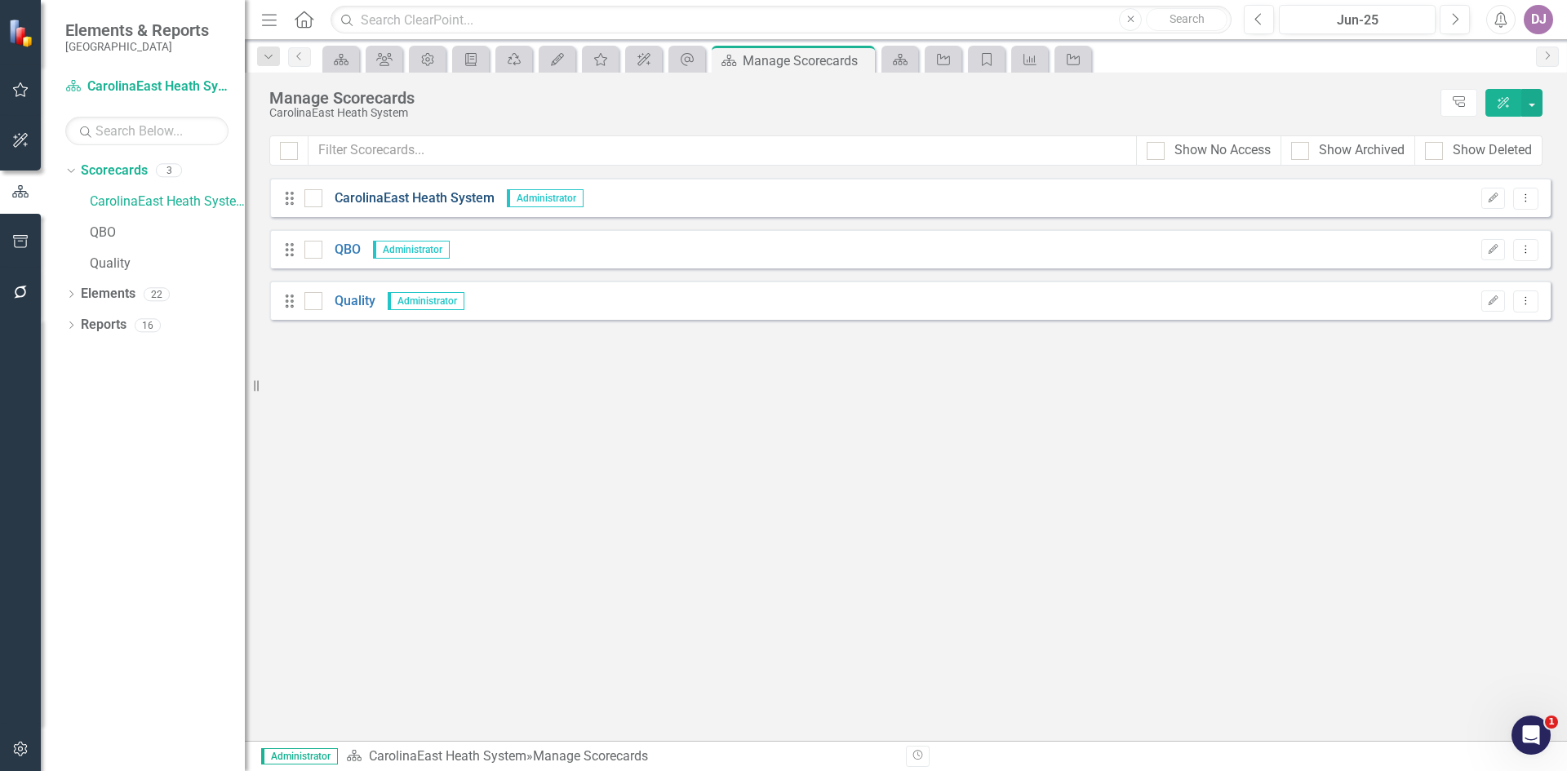
click at [387, 201] on link "CarolinaEast Heath System" at bounding box center [408, 198] width 172 height 19
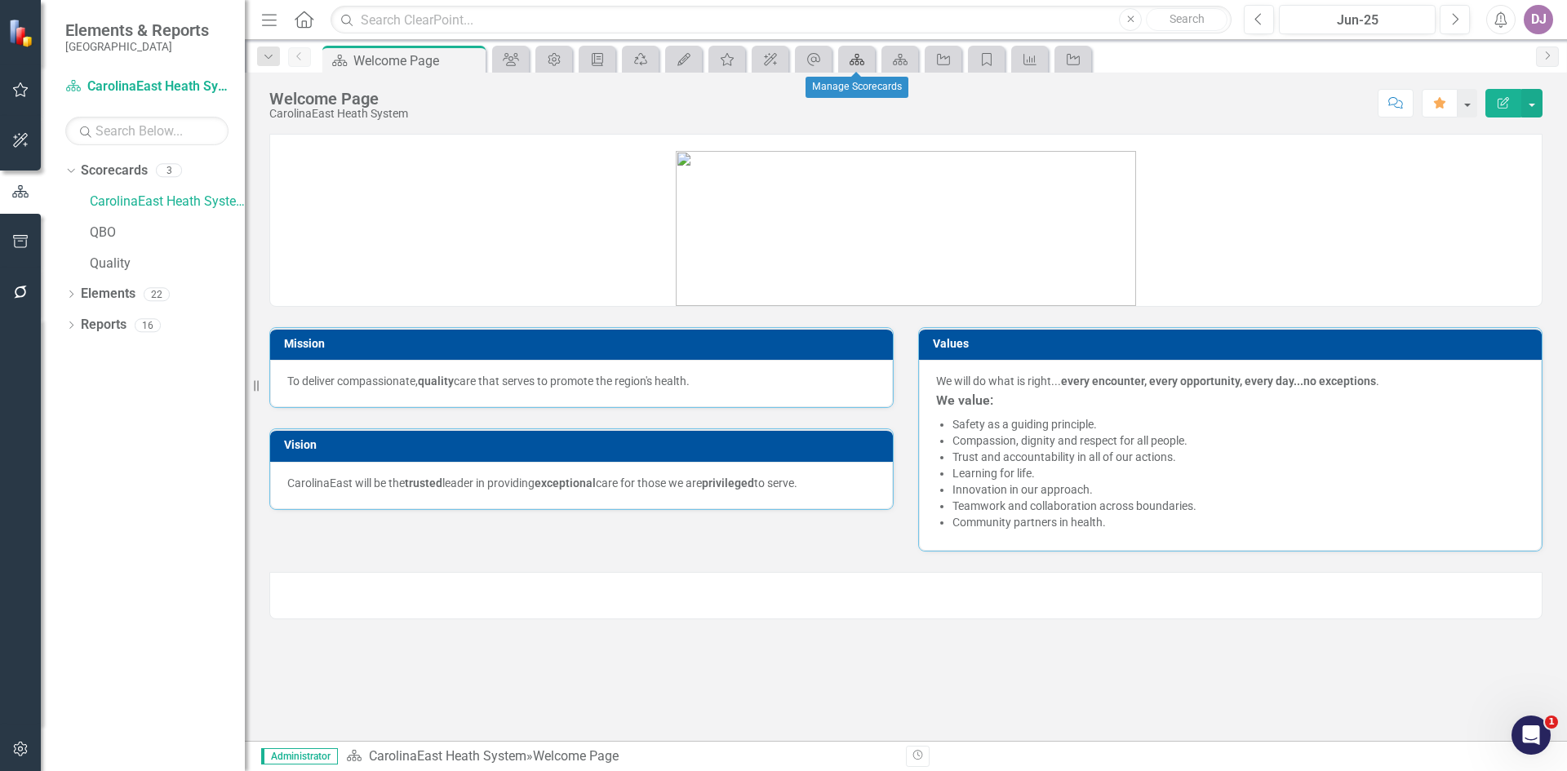
click at [850, 63] on icon at bounding box center [857, 59] width 15 height 11
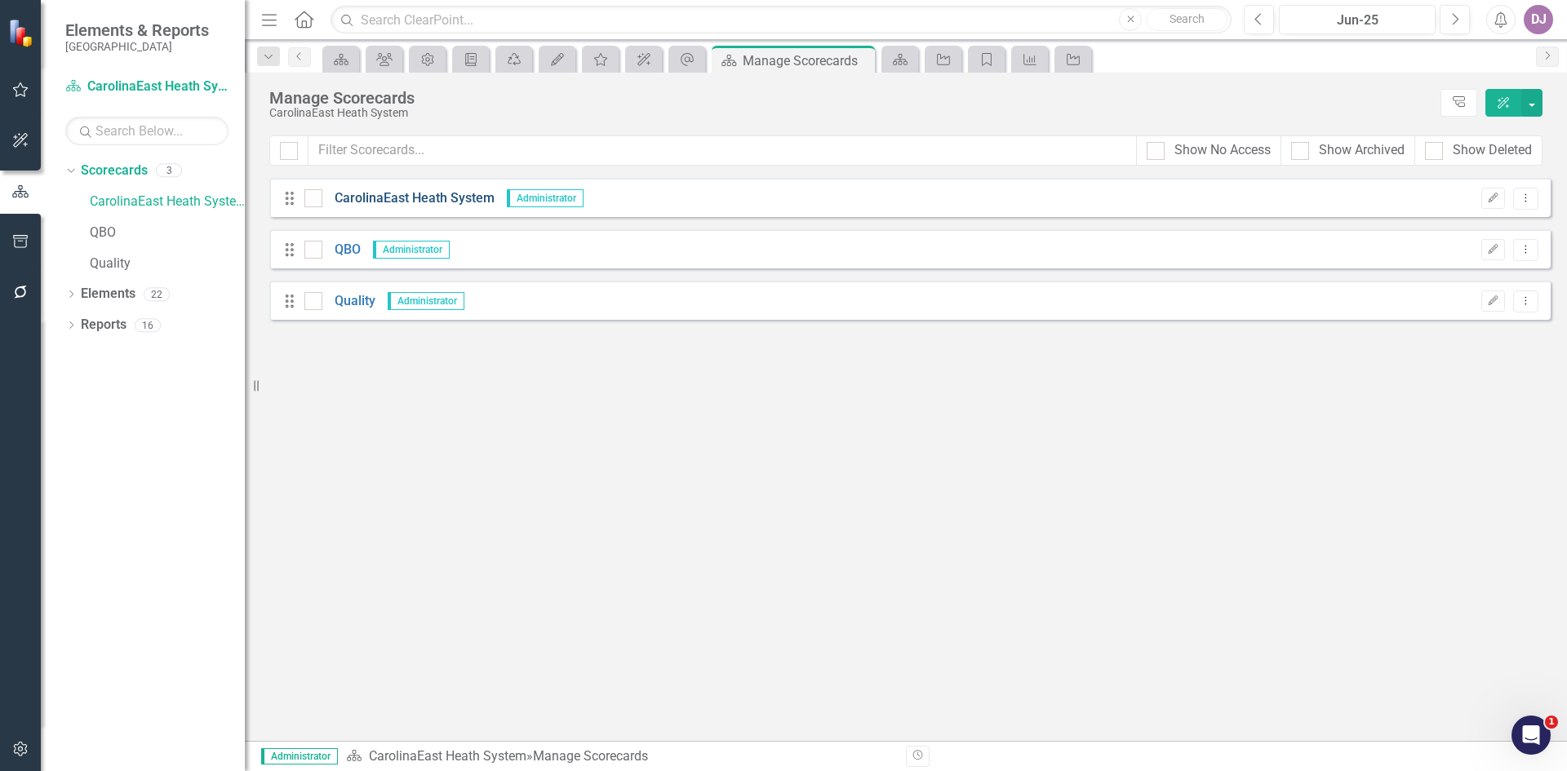
click at [467, 197] on link "CarolinaEast Heath System" at bounding box center [408, 198] width 172 height 19
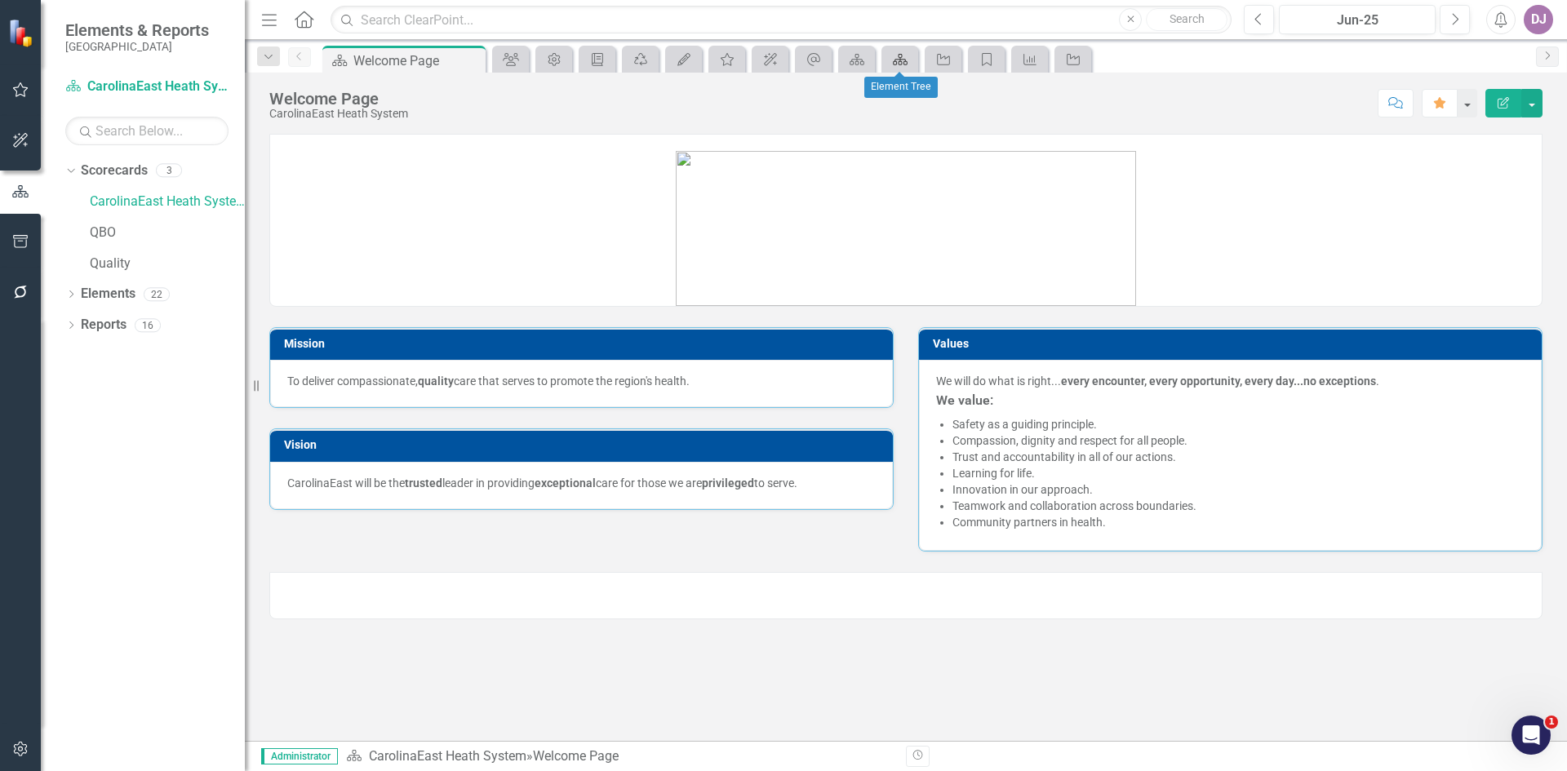
click at [896, 59] on icon at bounding box center [900, 59] width 15 height 11
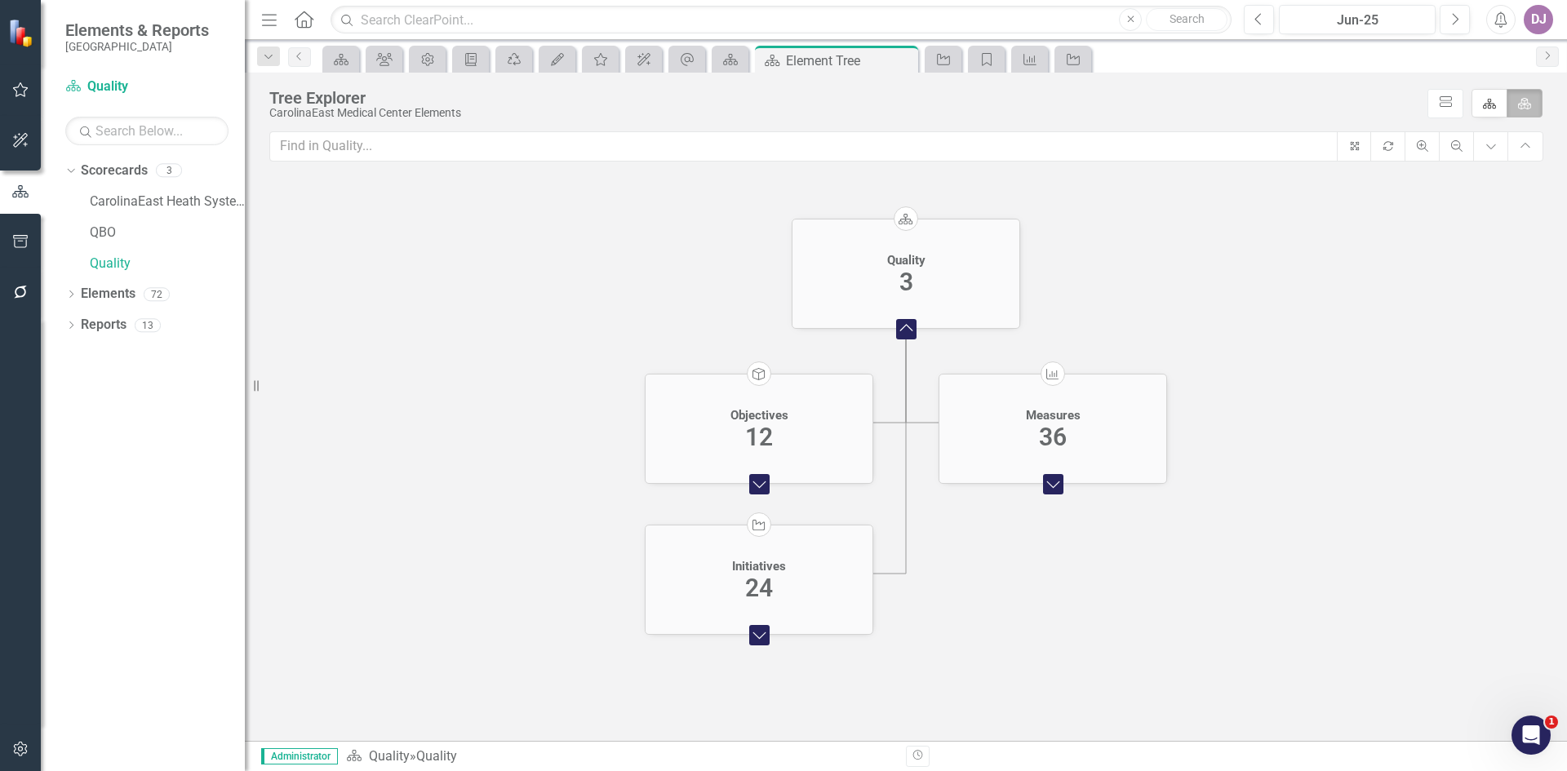
click at [903, 222] on icon "Scorecard" at bounding box center [906, 219] width 16 height 12
click at [906, 324] on foreignobject "Collapse Chart" at bounding box center [906, 329] width 33 height 33
click at [906, 586] on foreignobject "Expand Chart" at bounding box center [906, 580] width 33 height 33
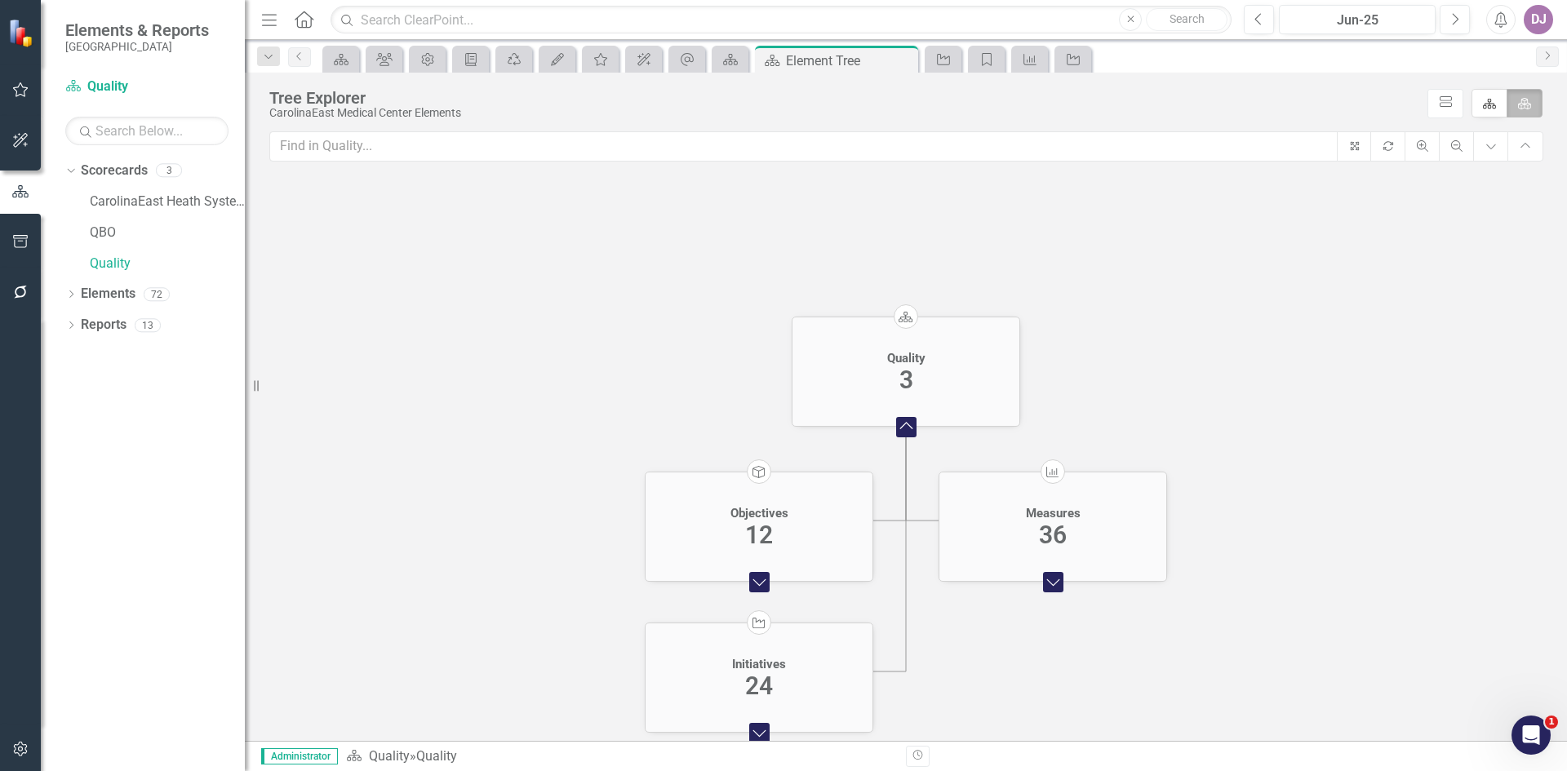
click at [908, 433] on foreignobject "Collapse Chart" at bounding box center [906, 427] width 33 height 33
click at [904, 533] on div "3" at bounding box center [906, 532] width 14 height 29
click at [155, 202] on link "CarolinaEast Heath System" at bounding box center [167, 202] width 155 height 19
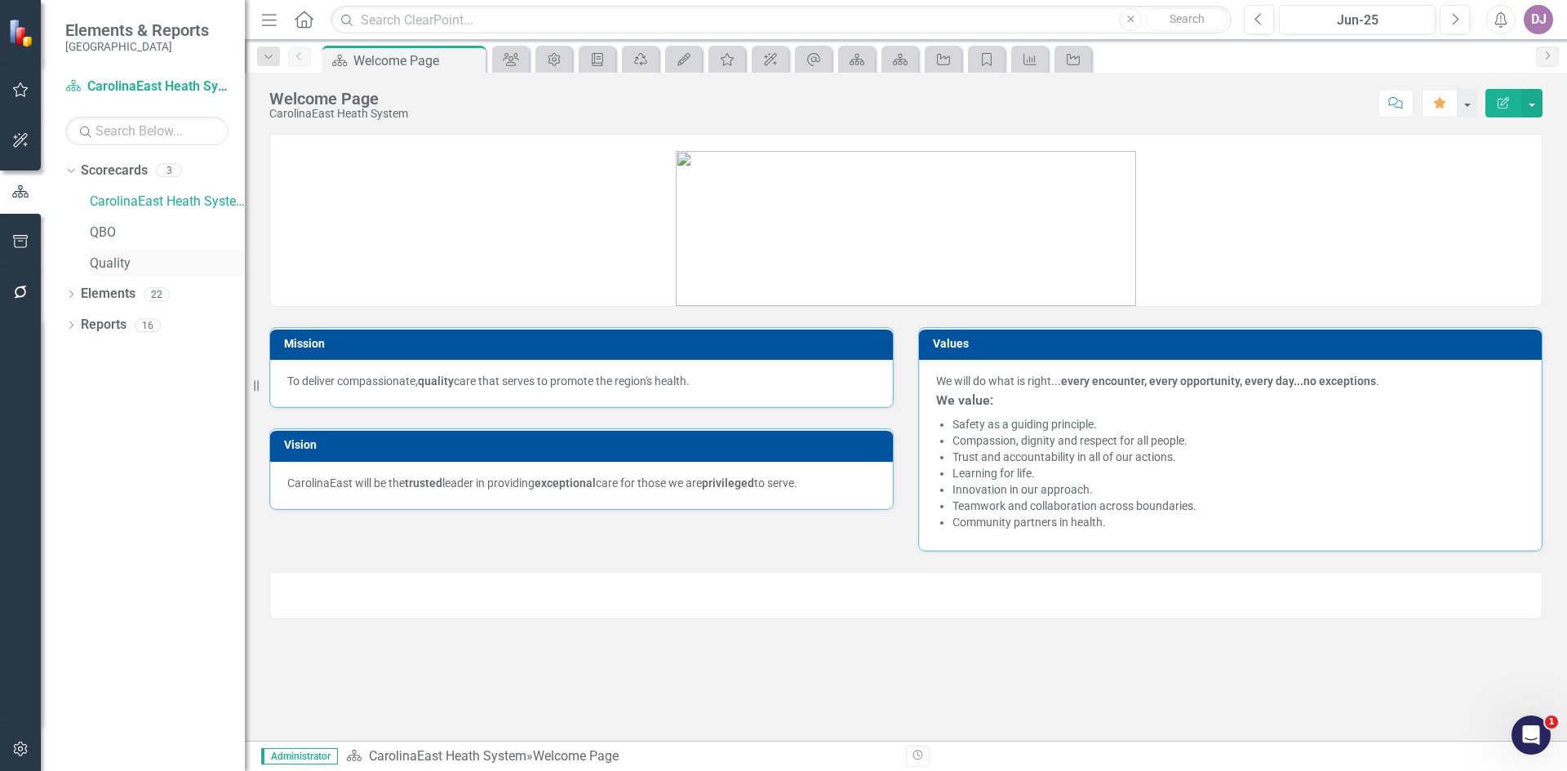
click at [112, 271] on link "Quality" at bounding box center [167, 264] width 155 height 19
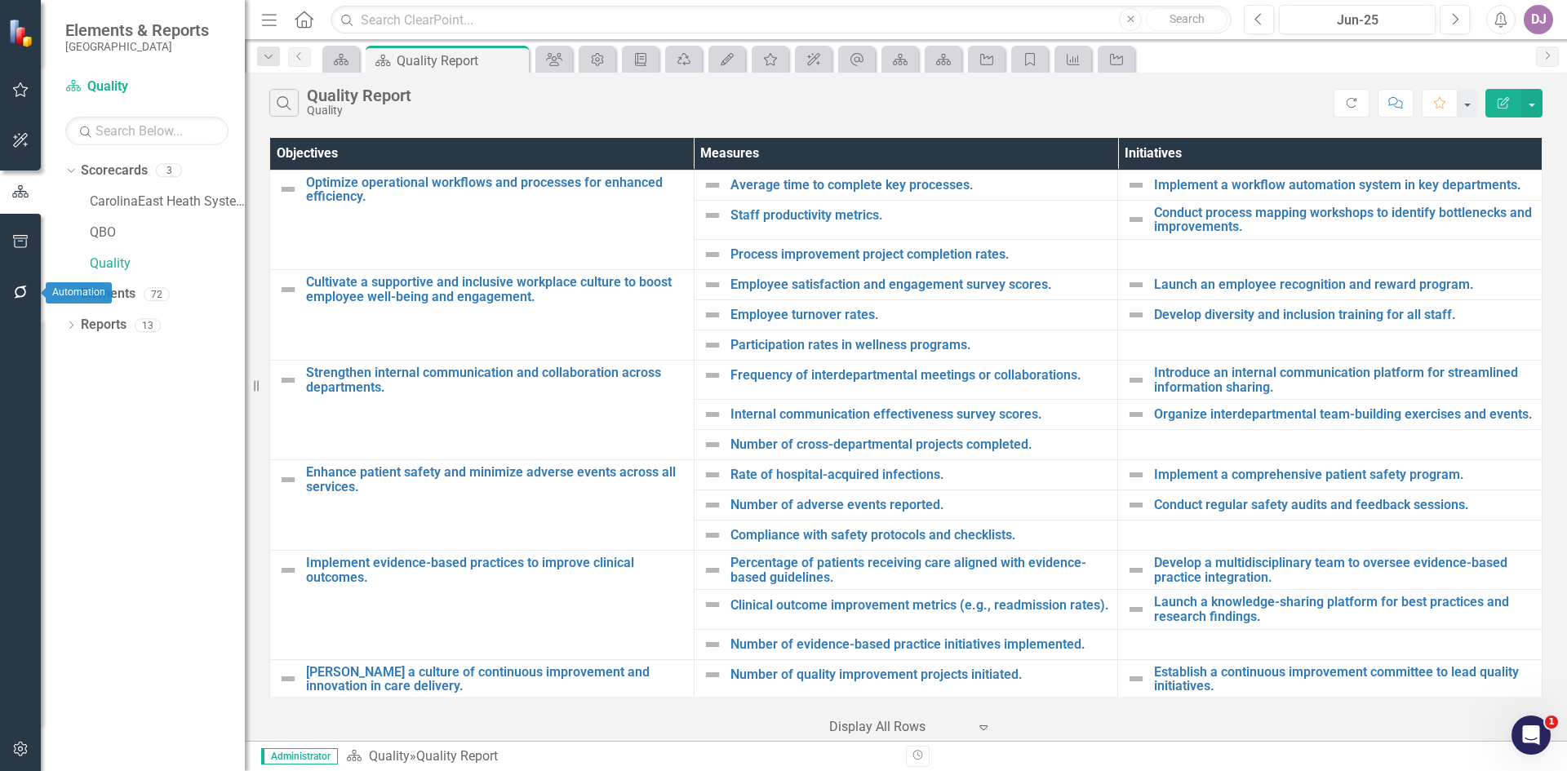
click at [20, 287] on icon "button" at bounding box center [20, 292] width 13 height 13
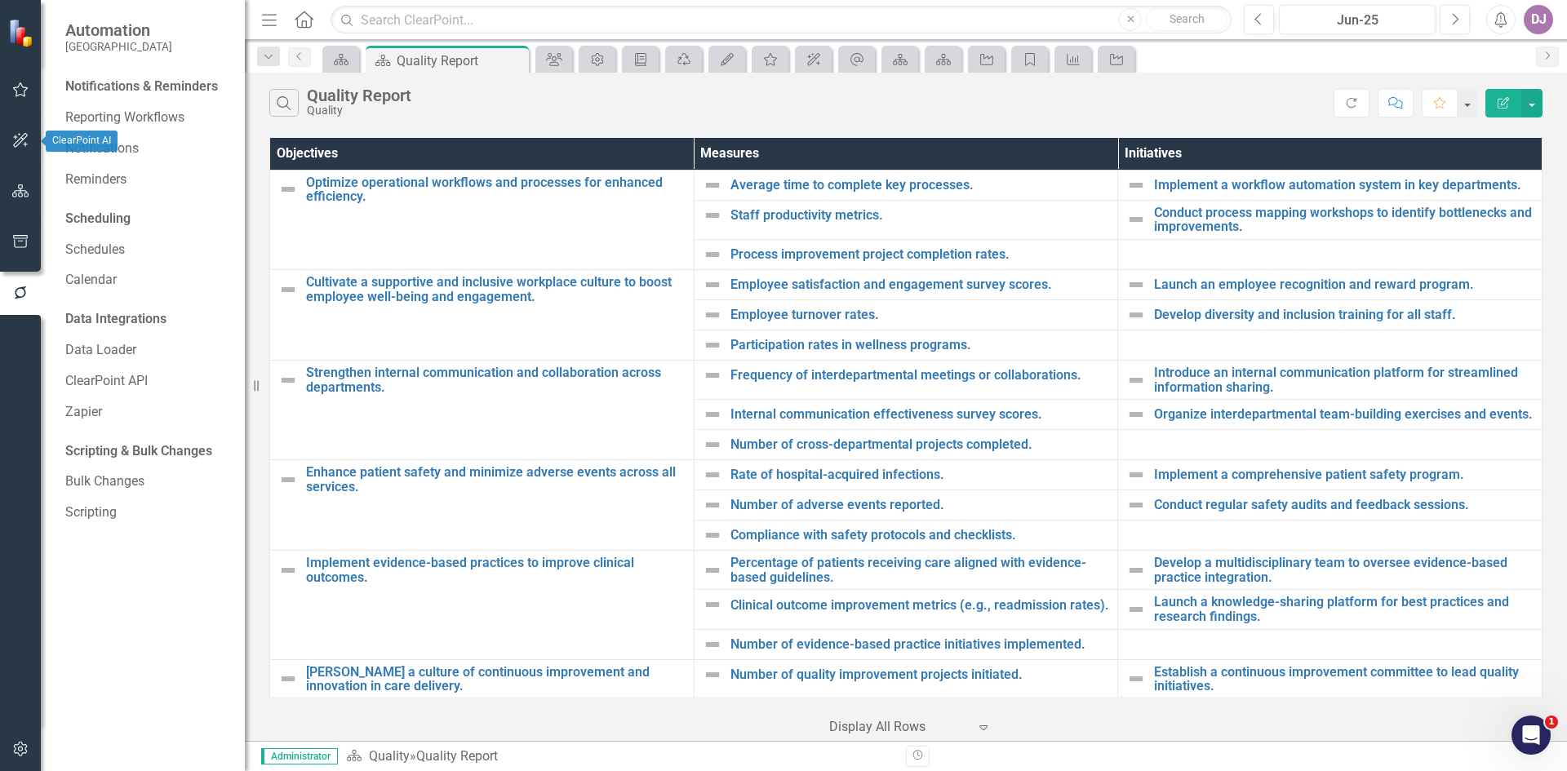
click at [16, 144] on icon "button" at bounding box center [20, 140] width 15 height 15
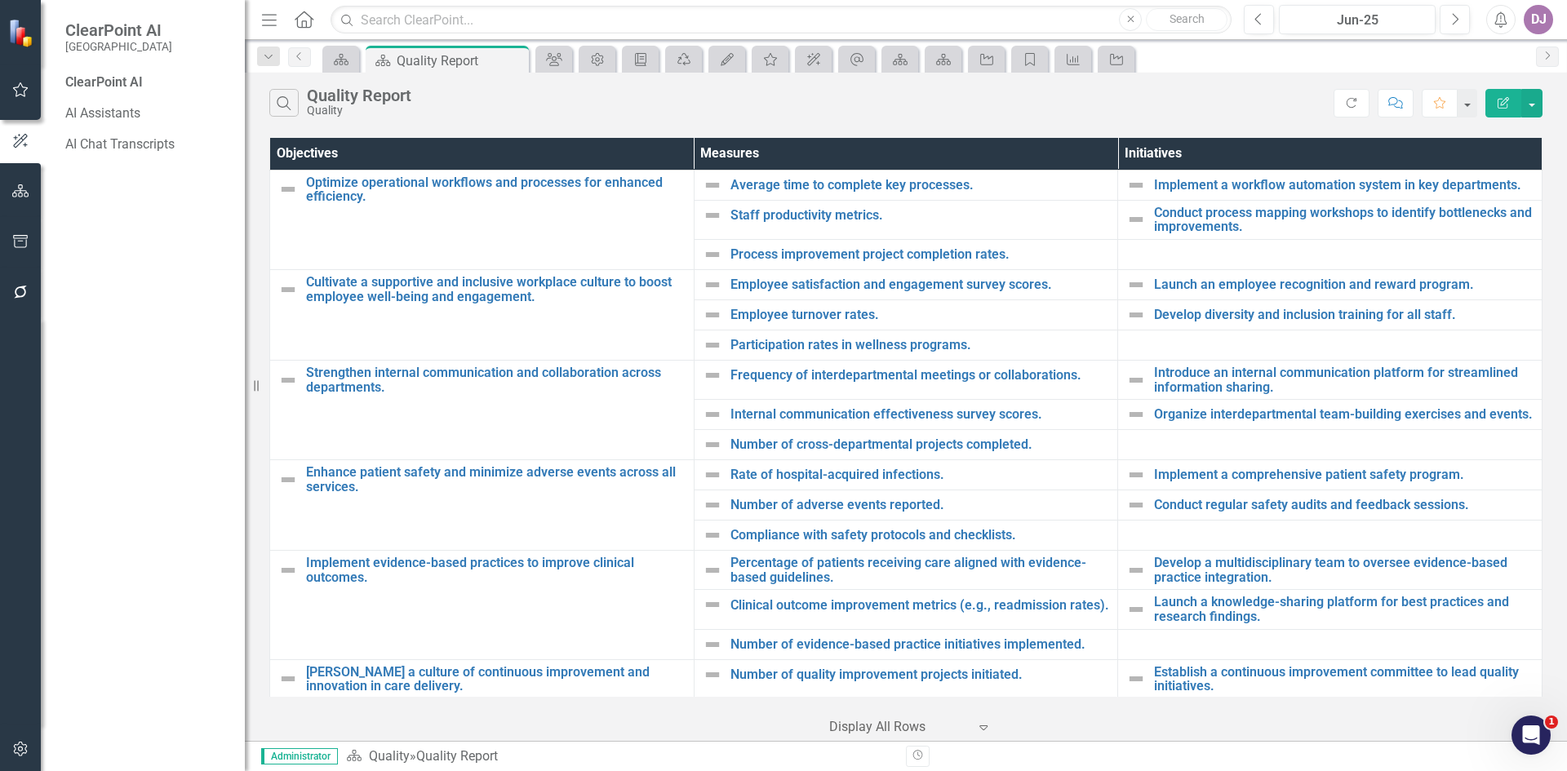
click at [124, 84] on div "ClearPoint AI" at bounding box center [146, 82] width 163 height 19
click at [123, 118] on link "AI Assistants" at bounding box center [146, 113] width 163 height 19
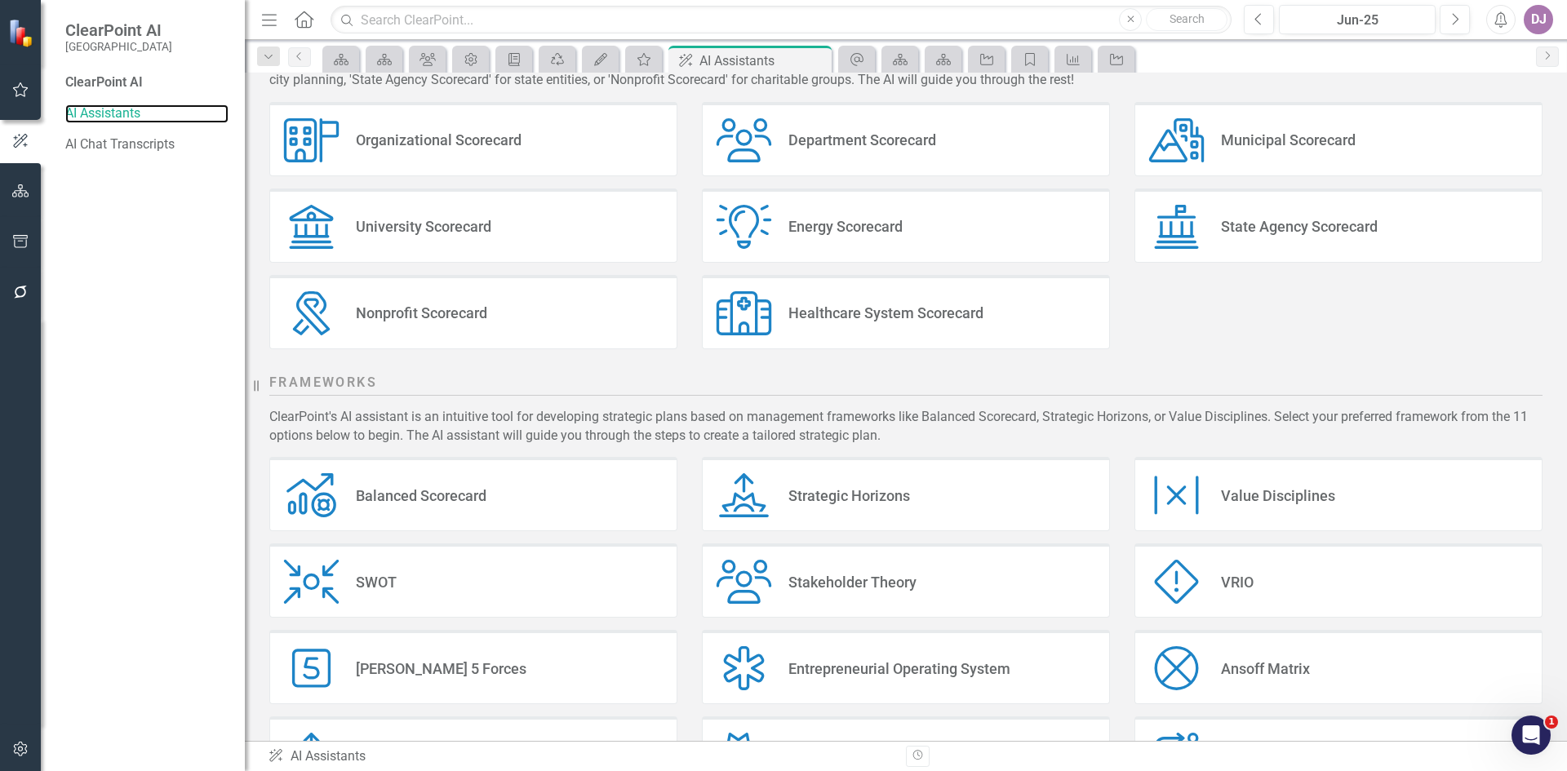
scroll to position [285, 0]
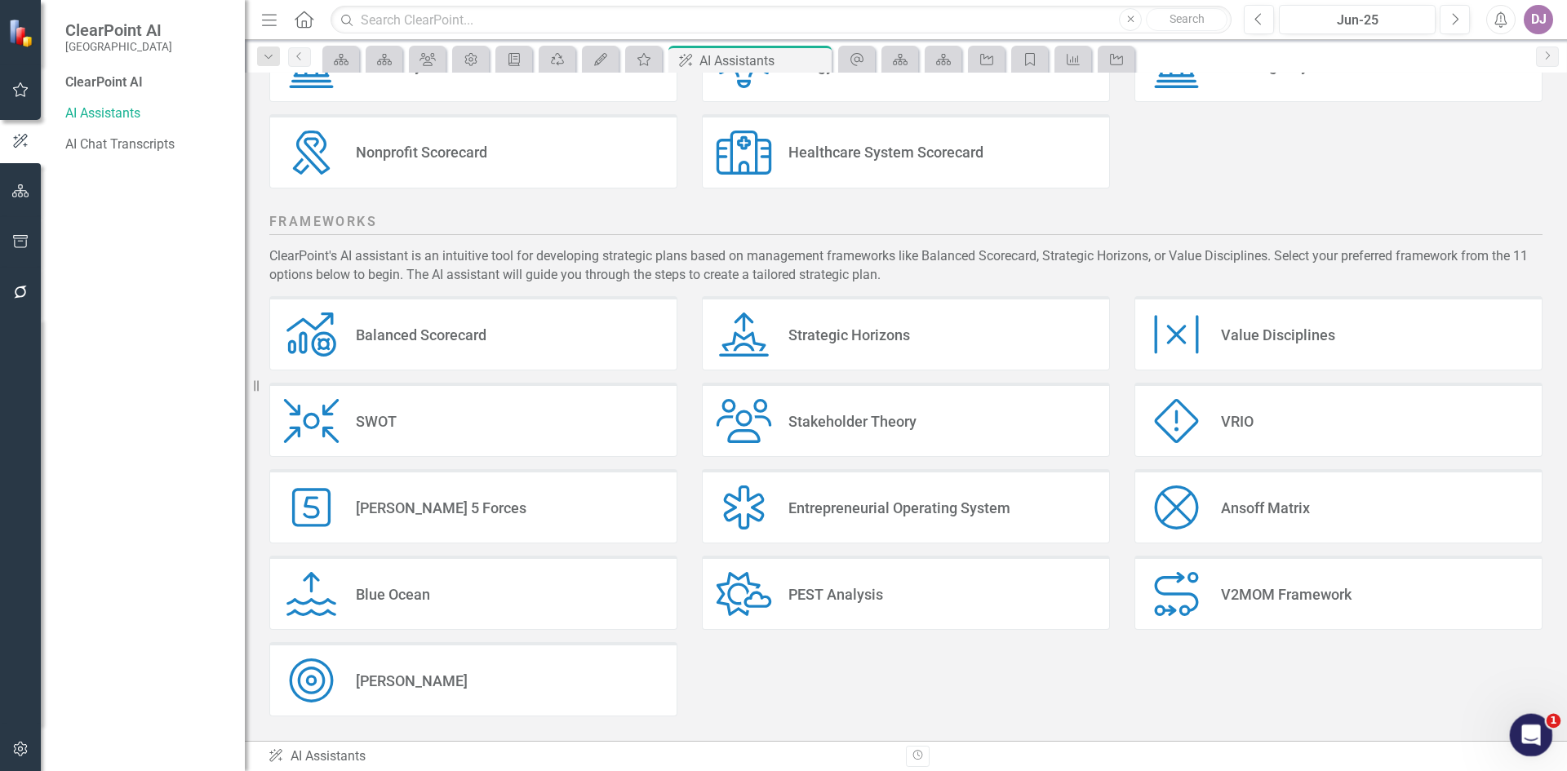
click at [1529, 728] on icon "Open Intercom Messenger" at bounding box center [1529, 733] width 27 height 27
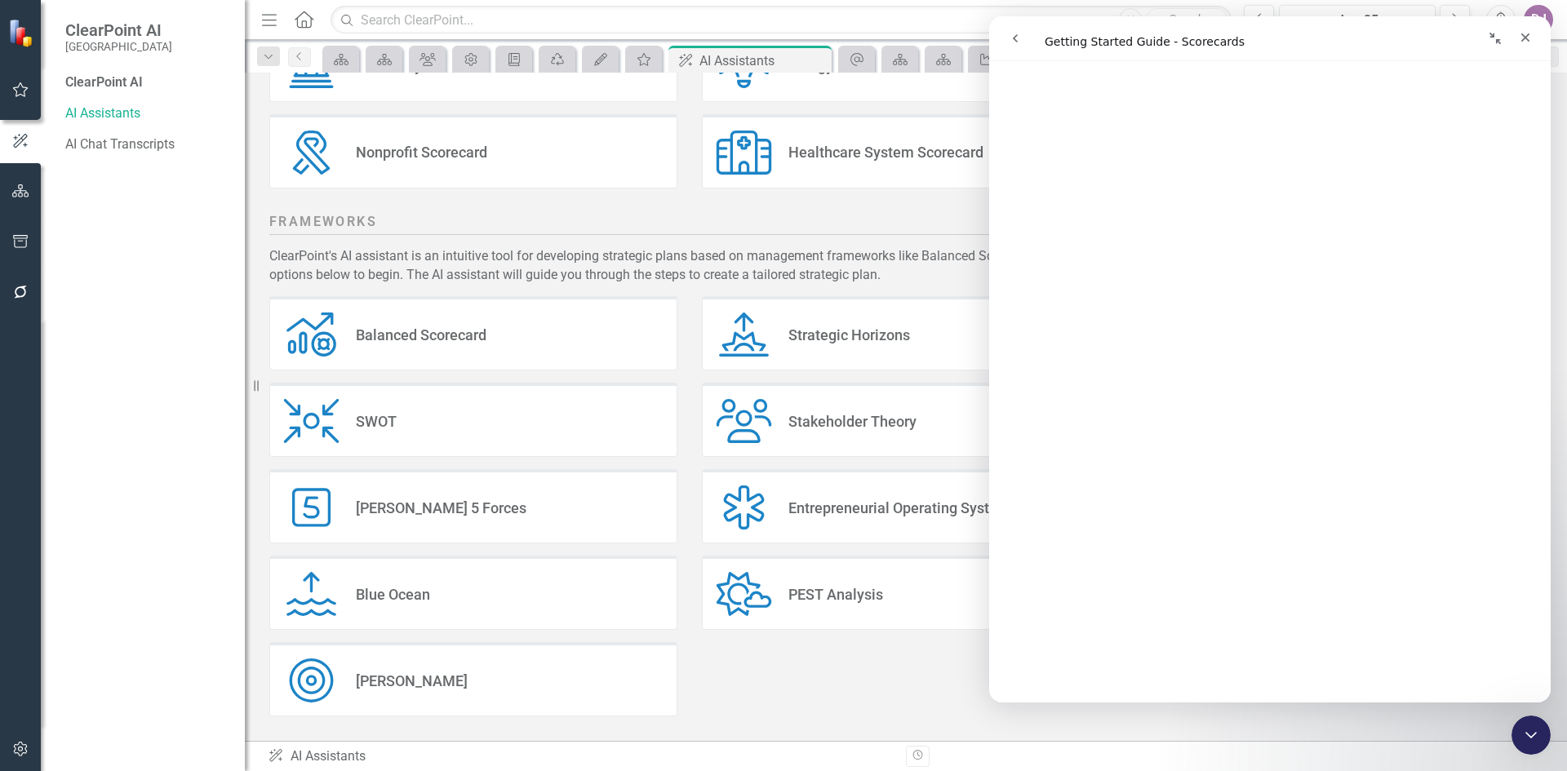
scroll to position [2759, 0]
click at [1527, 34] on icon "Close" at bounding box center [1525, 37] width 13 height 13
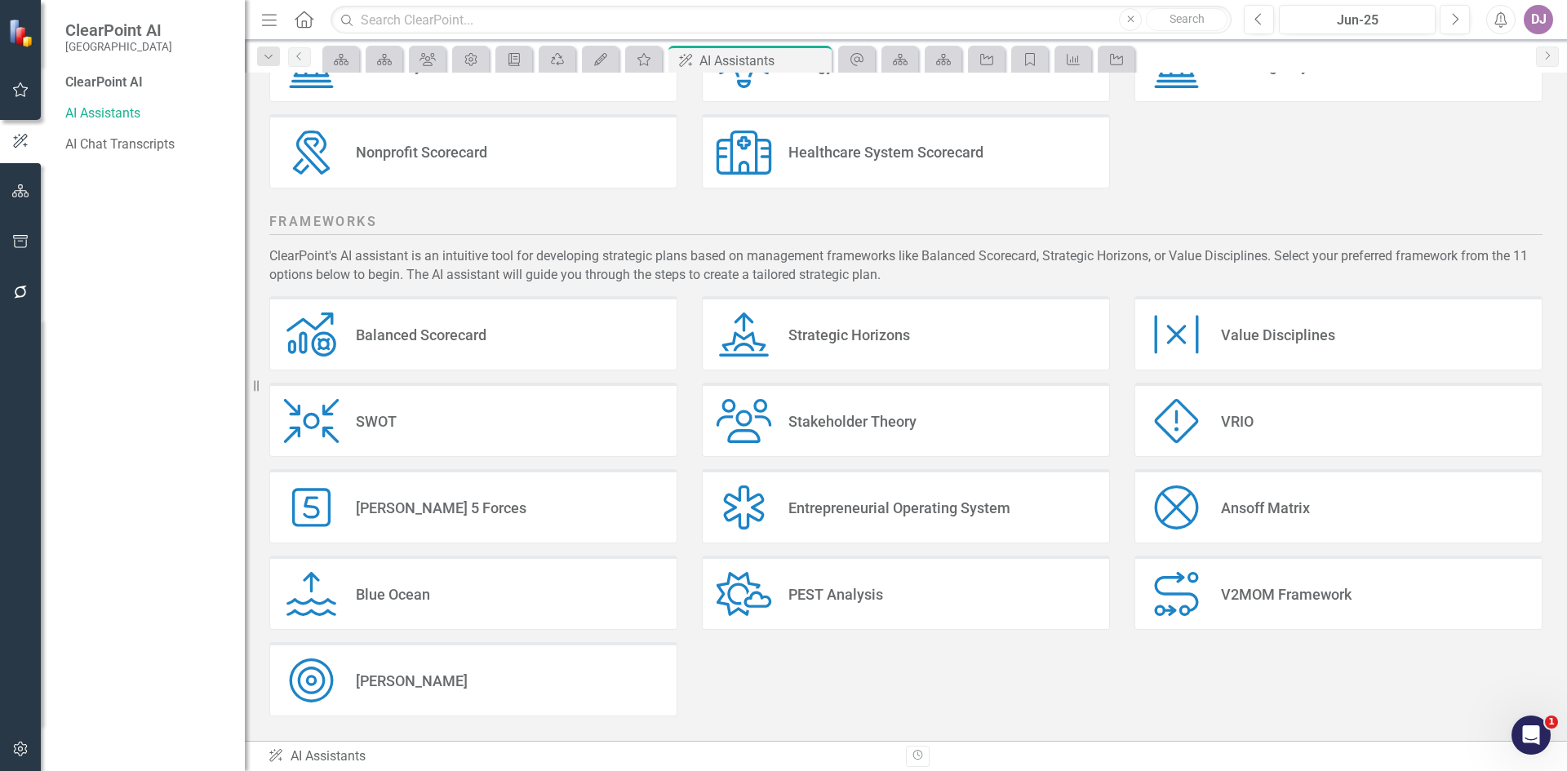
click at [305, 18] on icon "Home" at bounding box center [303, 19] width 21 height 17
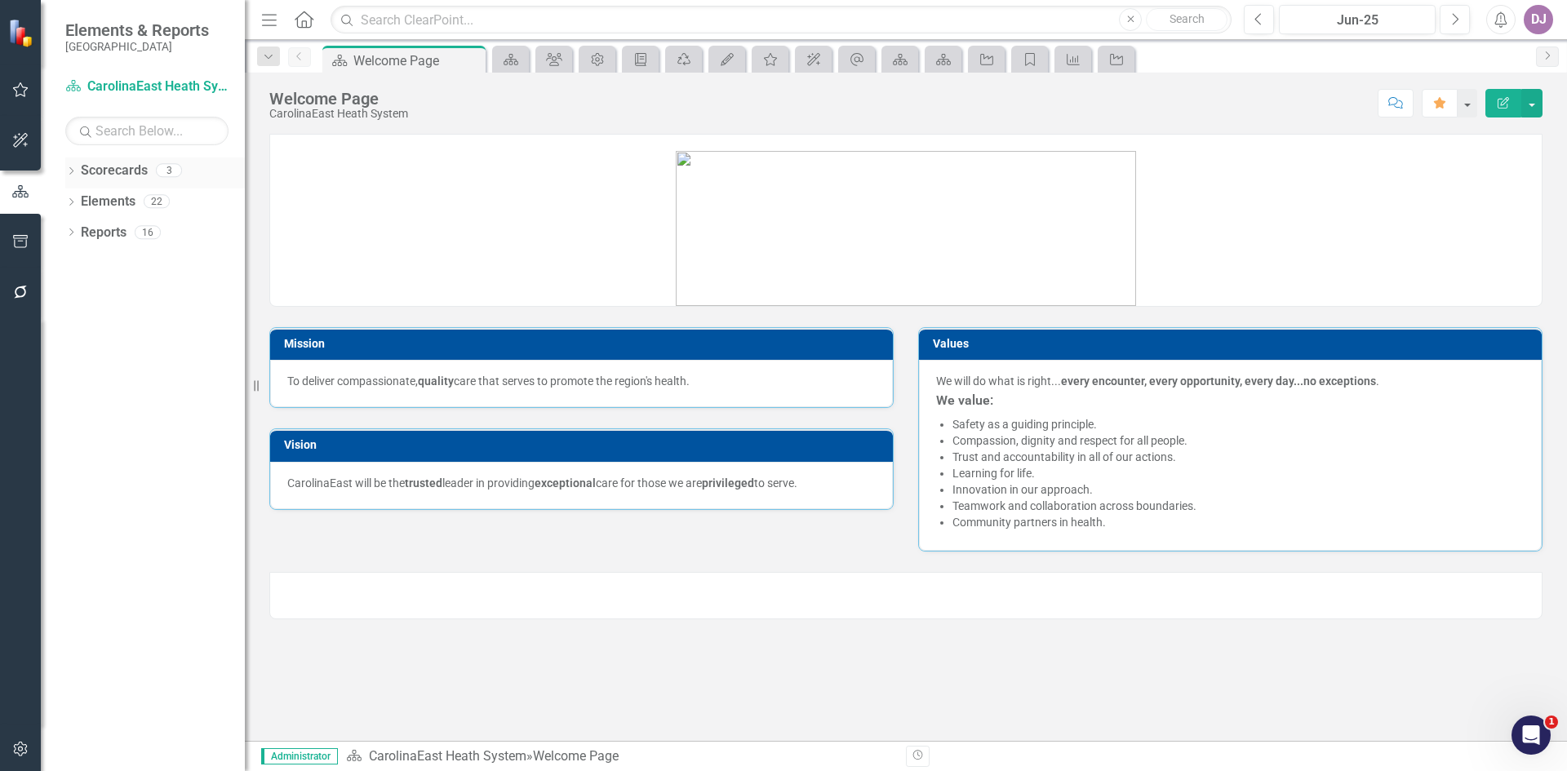
click at [123, 172] on link "Scorecards" at bounding box center [114, 171] width 67 height 19
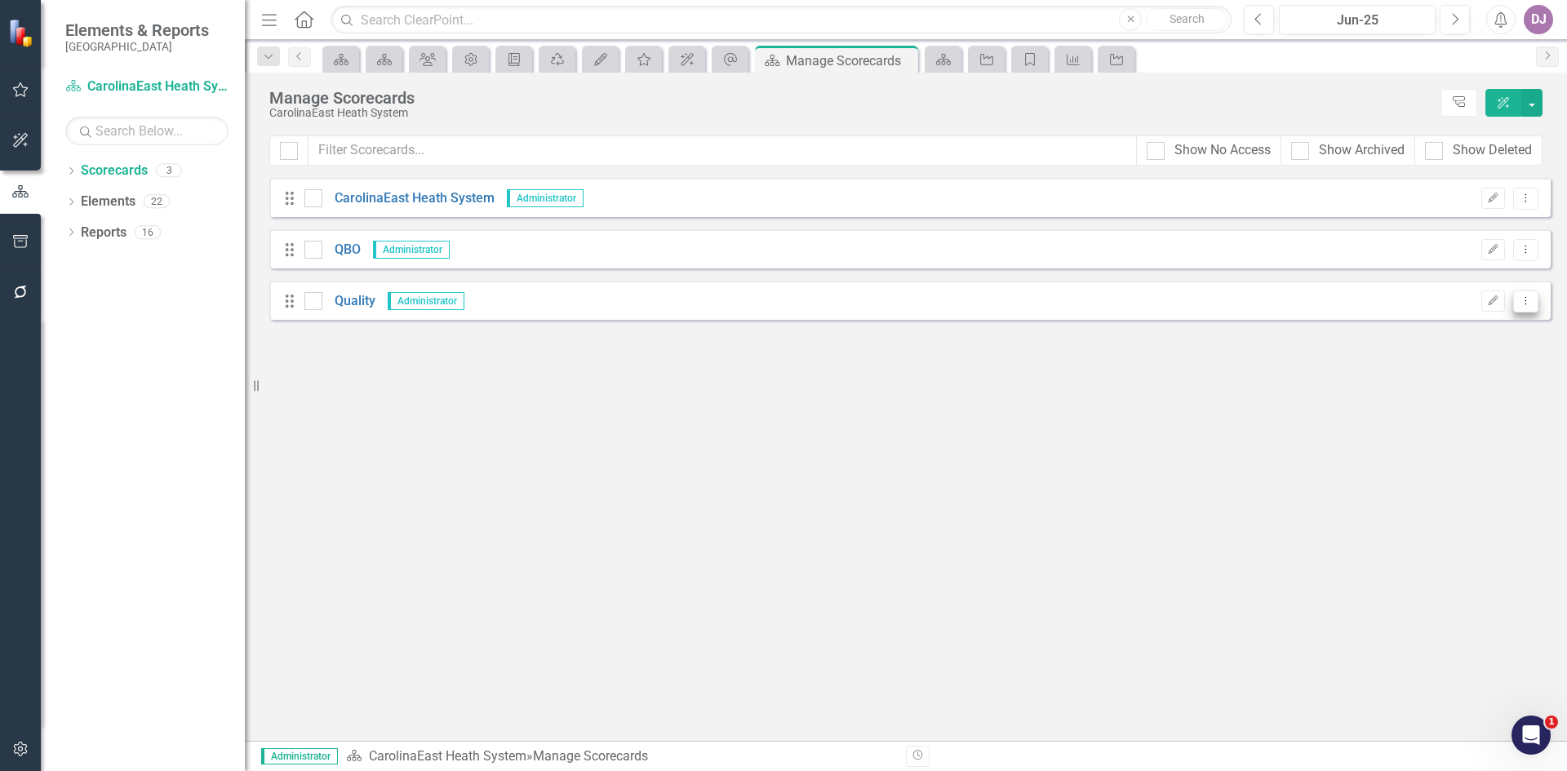
click at [1532, 300] on icon "Dropdown Menu" at bounding box center [1526, 300] width 14 height 11
click at [1448, 422] on link "Trash Delete Scorecard" at bounding box center [1447, 419] width 180 height 30
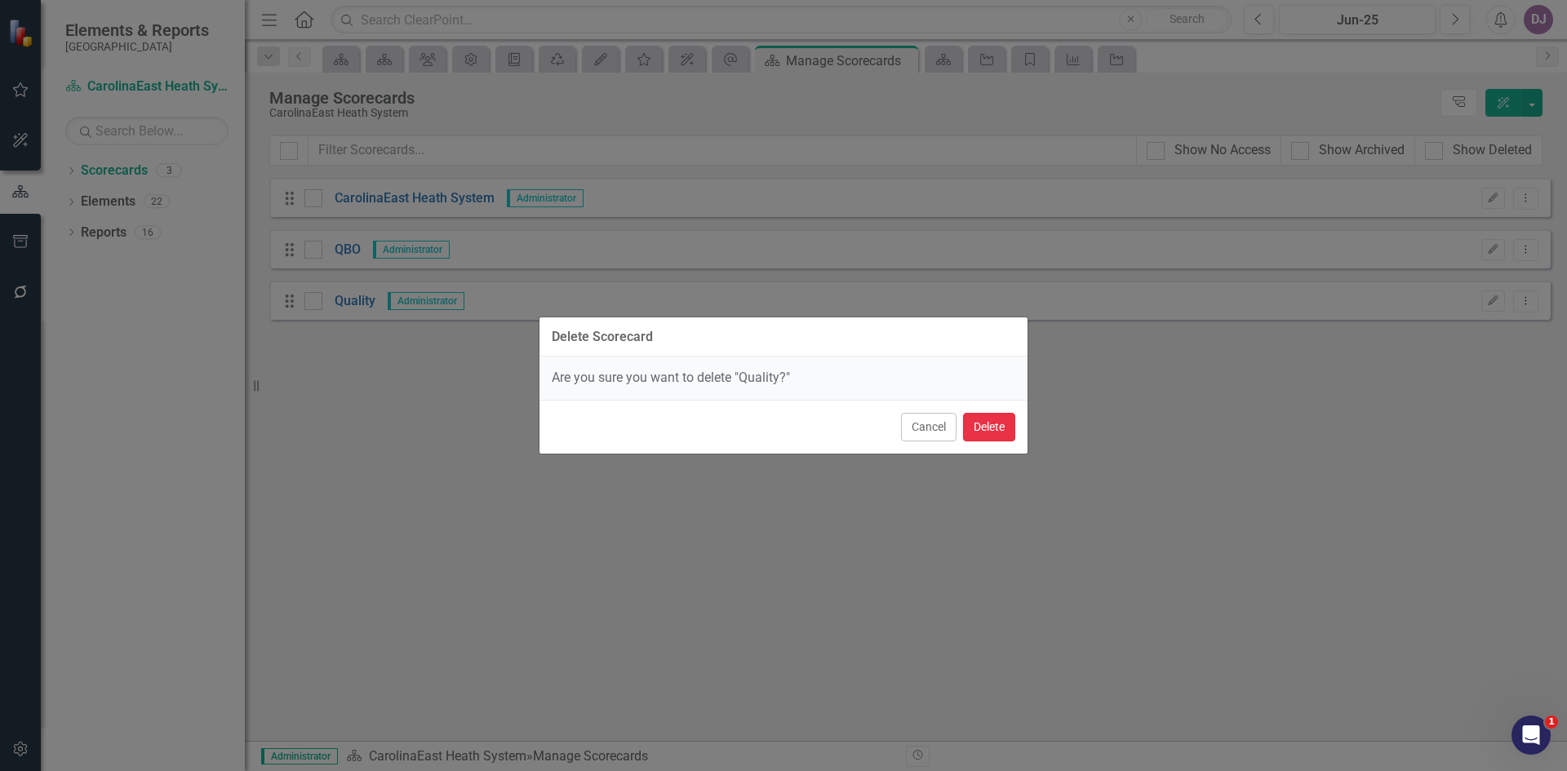
click at [989, 436] on button "Delete" at bounding box center [989, 427] width 52 height 29
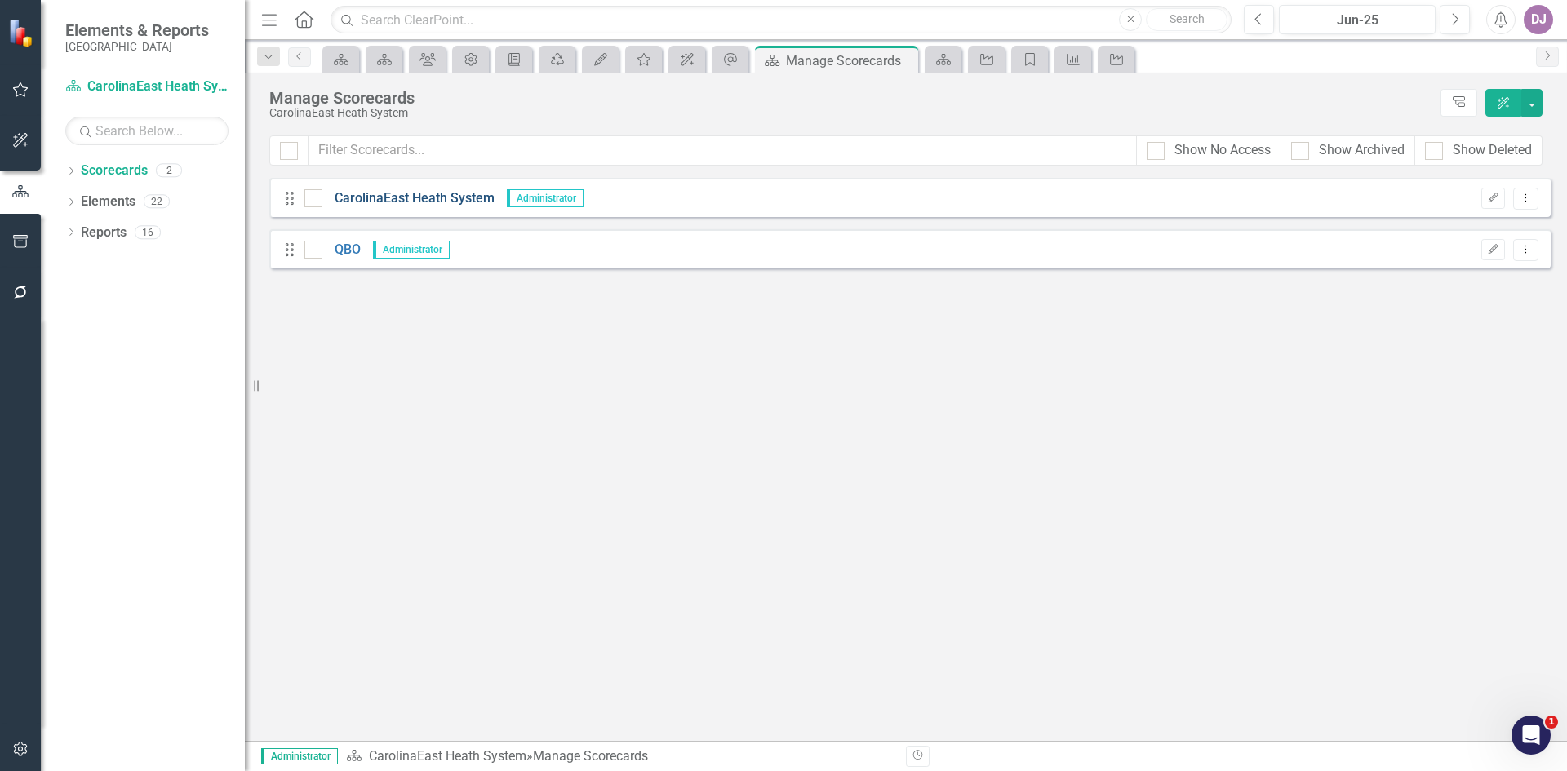
click at [403, 201] on link "CarolinaEast Heath System" at bounding box center [408, 198] width 172 height 19
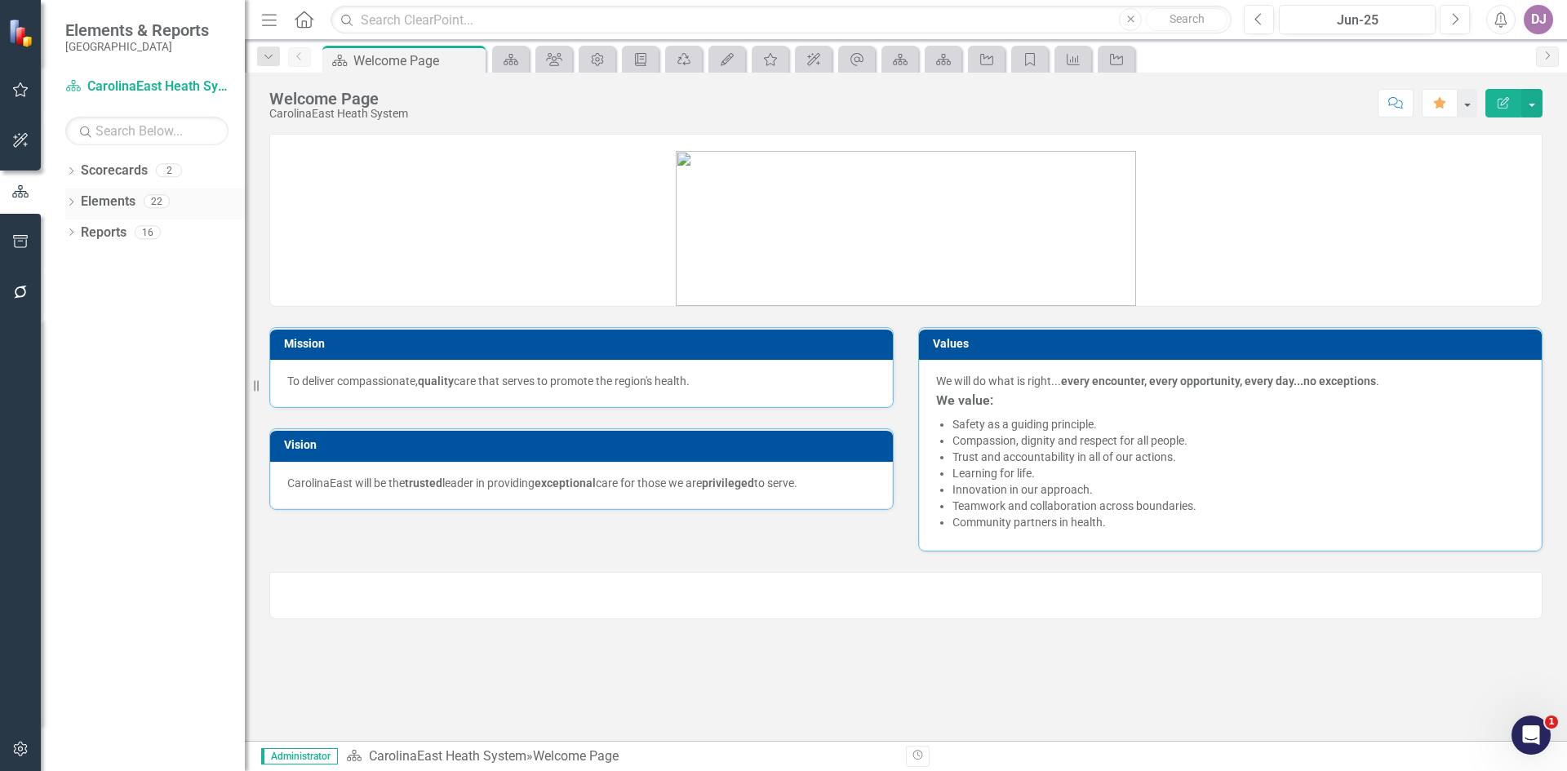
click at [69, 199] on icon "Dropdown" at bounding box center [70, 203] width 11 height 9
drag, startPoint x: 142, startPoint y: 326, endPoint x: 126, endPoint y: 326, distance: 16.3
click at [126, 326] on link "Action Item Action Items" at bounding box center [137, 325] width 96 height 19
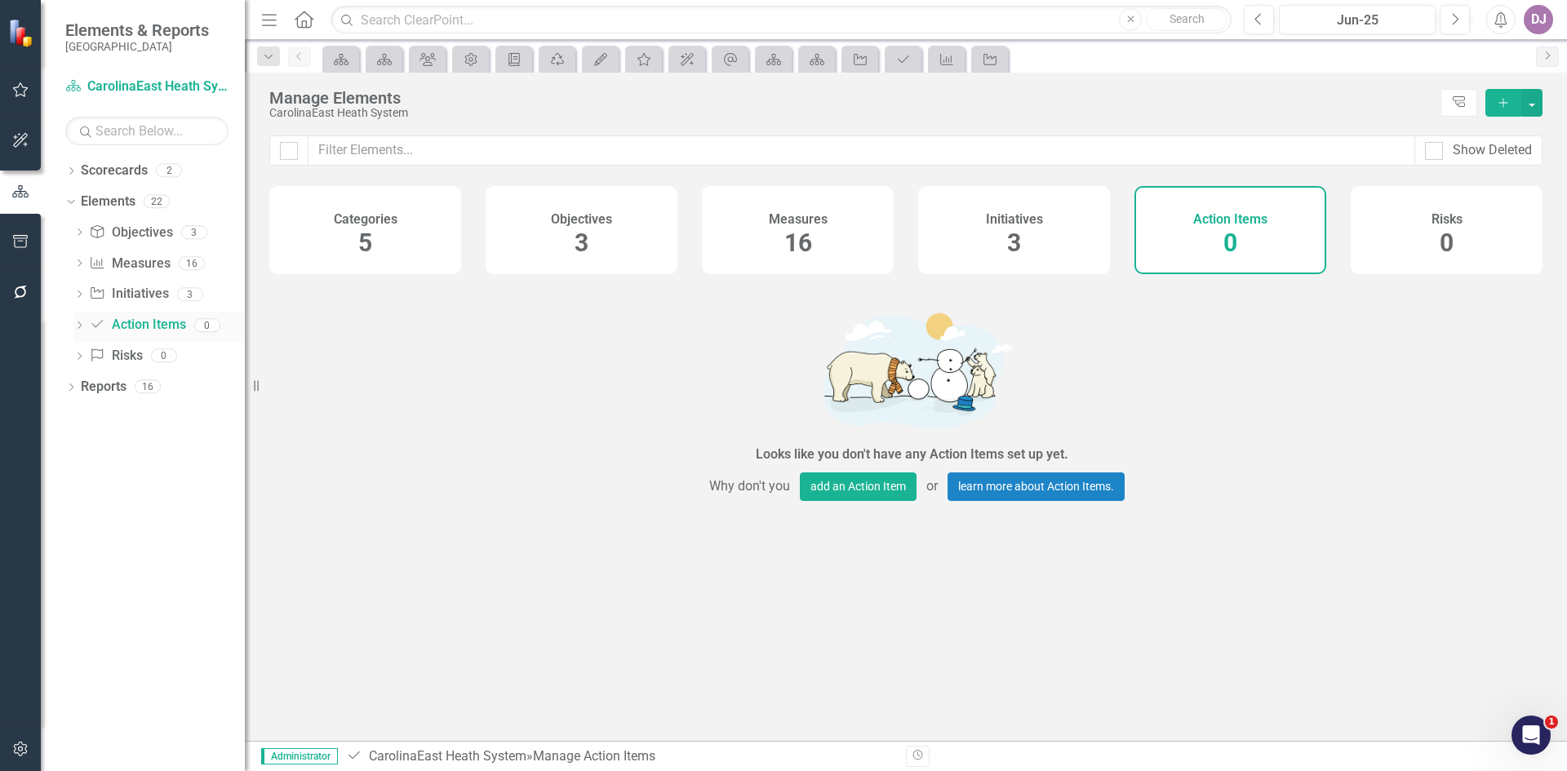
click at [78, 327] on icon "Dropdown" at bounding box center [78, 326] width 11 height 9
click at [112, 391] on link "Reports" at bounding box center [104, 387] width 46 height 19
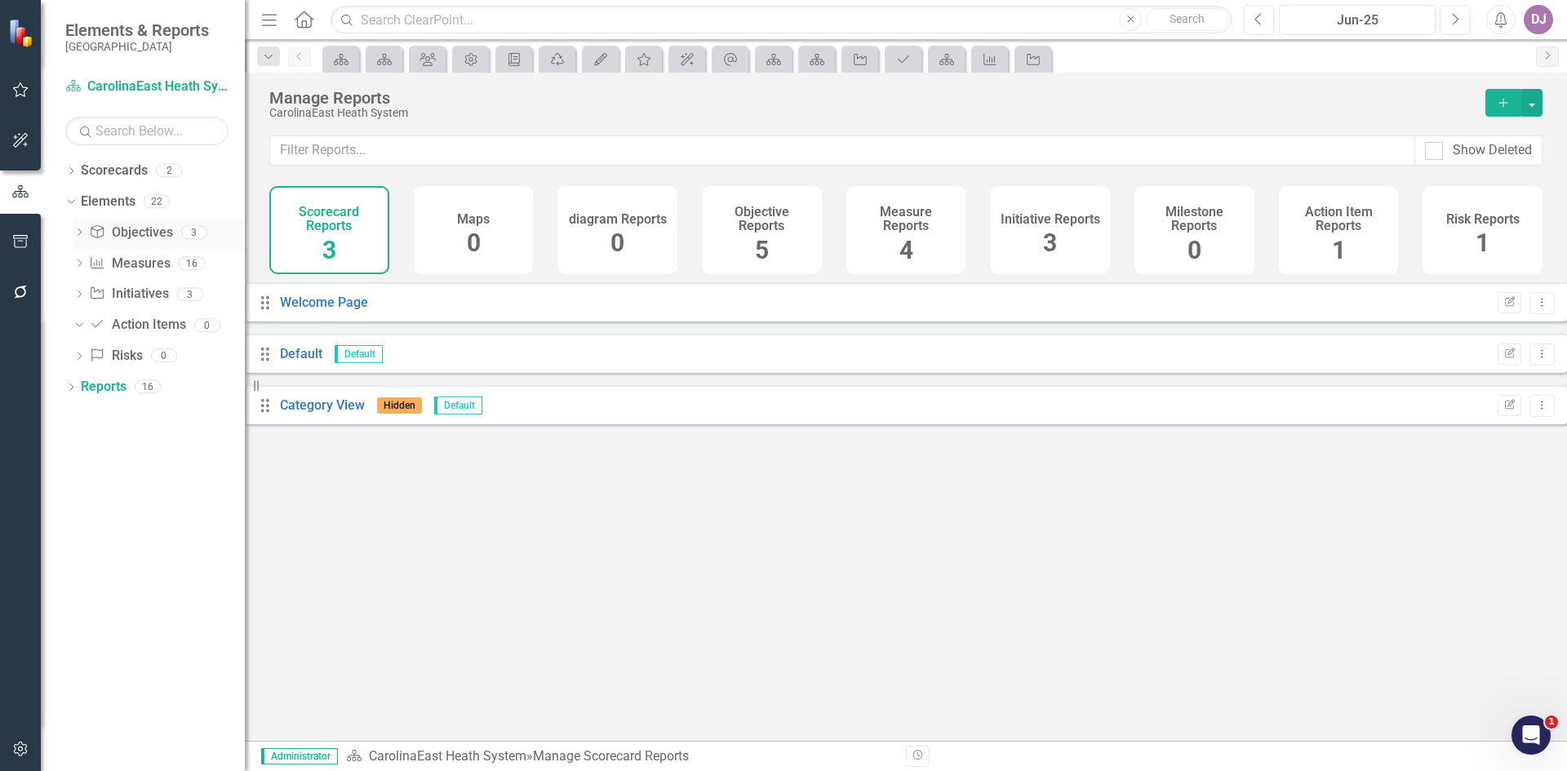
click at [80, 235] on icon "Dropdown" at bounding box center [78, 233] width 11 height 9
click at [80, 353] on icon "Dropdown" at bounding box center [78, 350] width 11 height 9
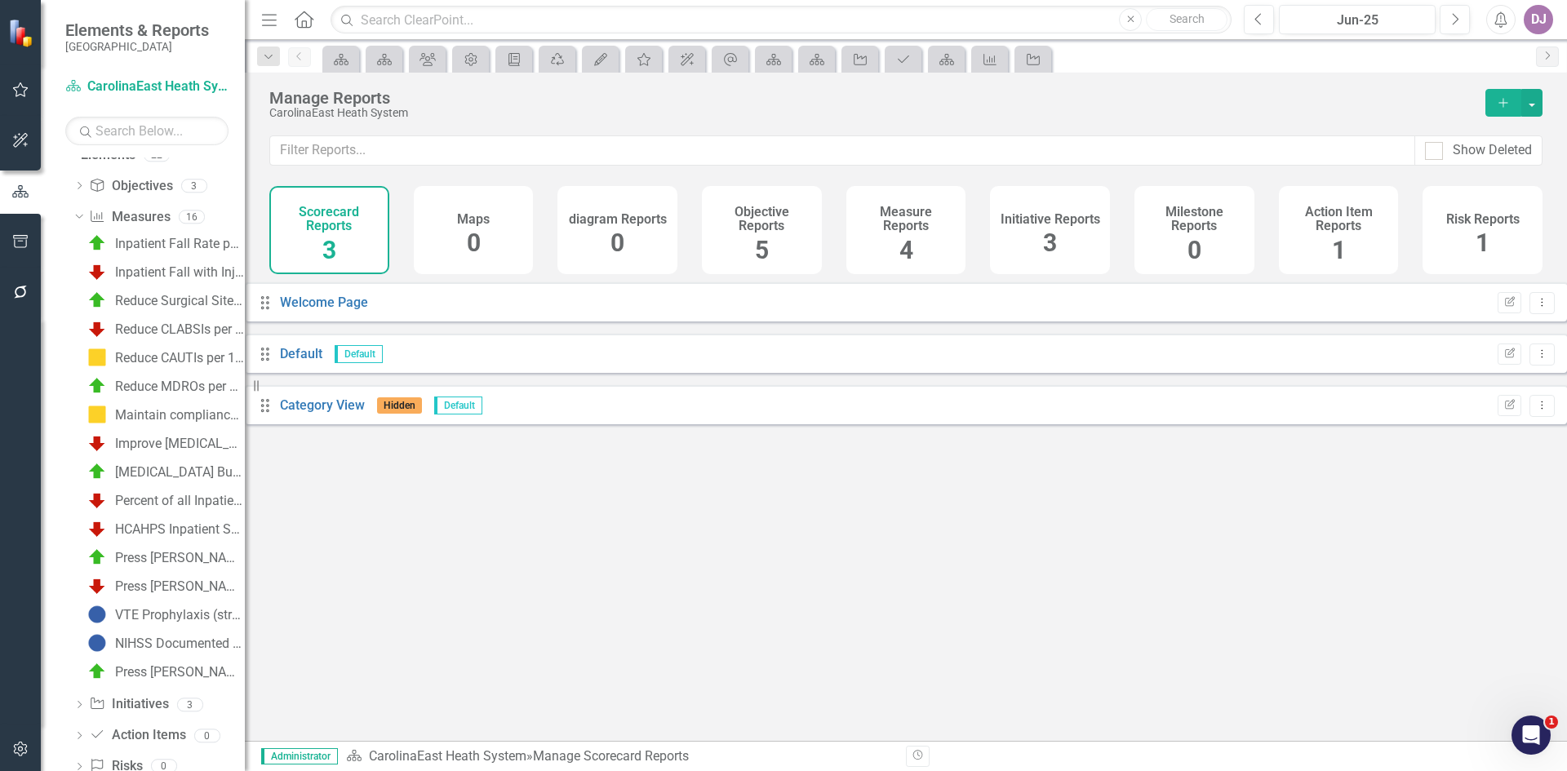
scroll to position [91, 0]
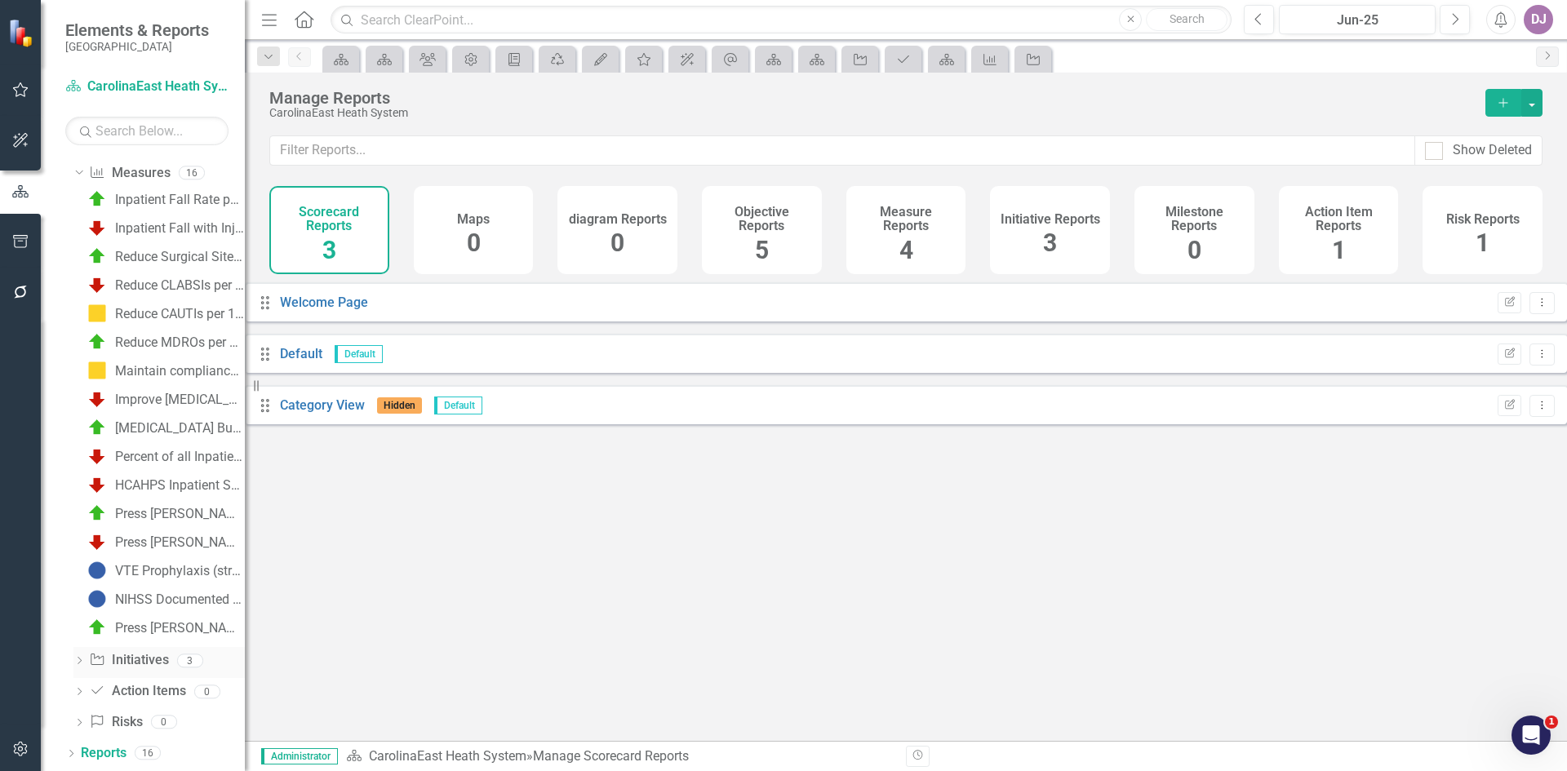
click at [82, 663] on icon "Dropdown" at bounding box center [78, 662] width 11 height 9
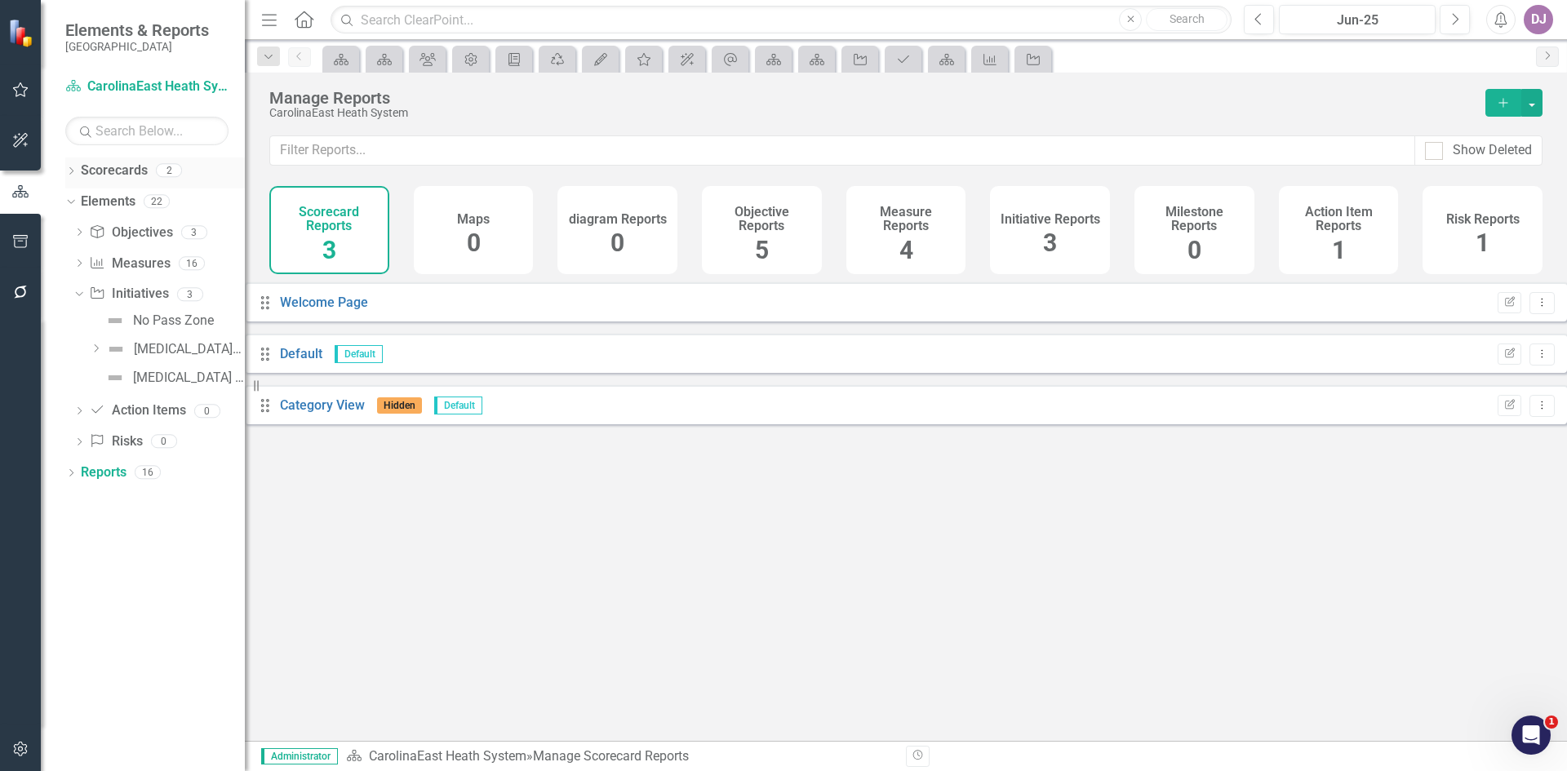
click at [105, 171] on link "Scorecards" at bounding box center [114, 171] width 67 height 19
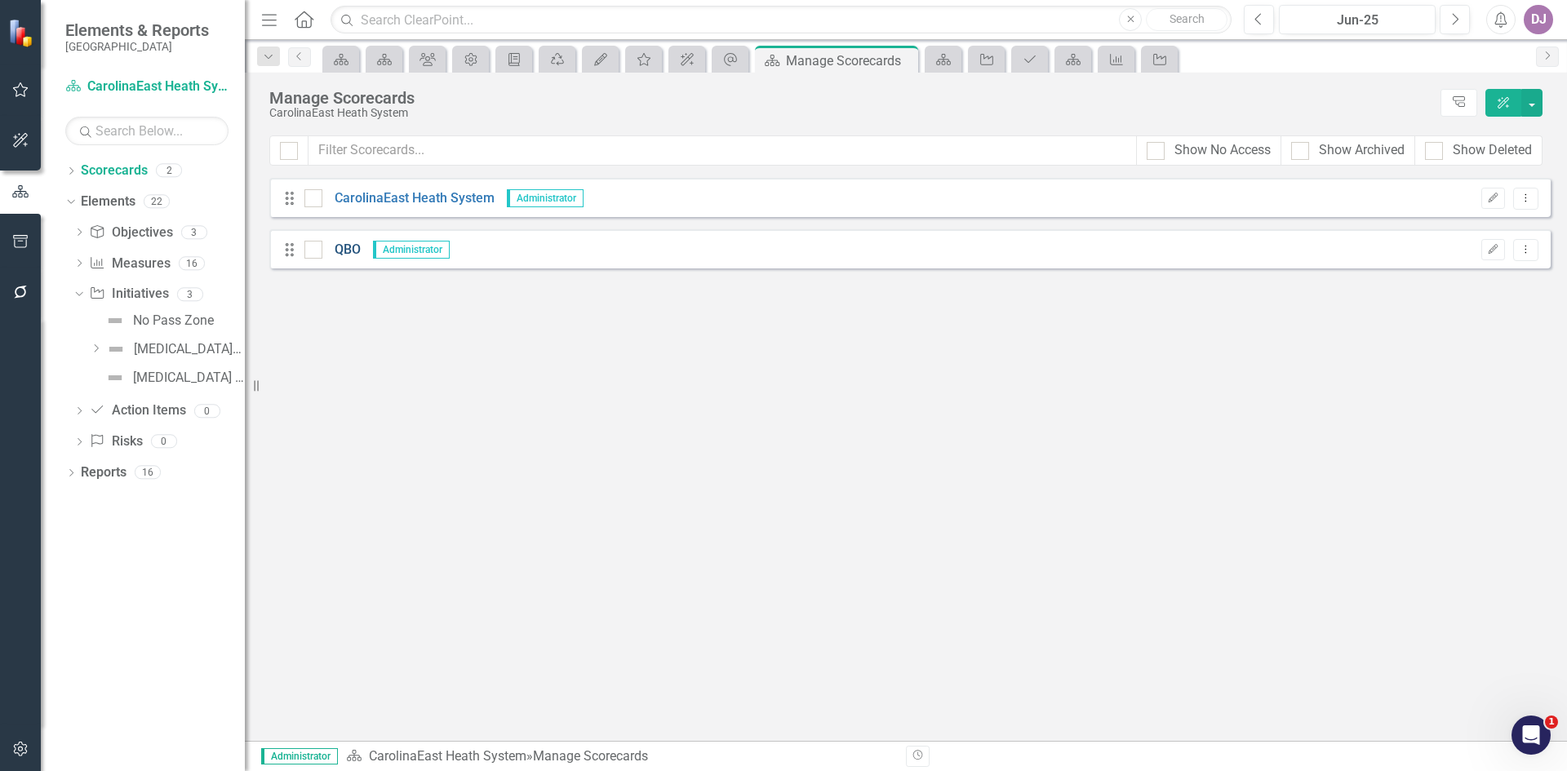
click at [348, 254] on link "QBO" at bounding box center [341, 250] width 38 height 19
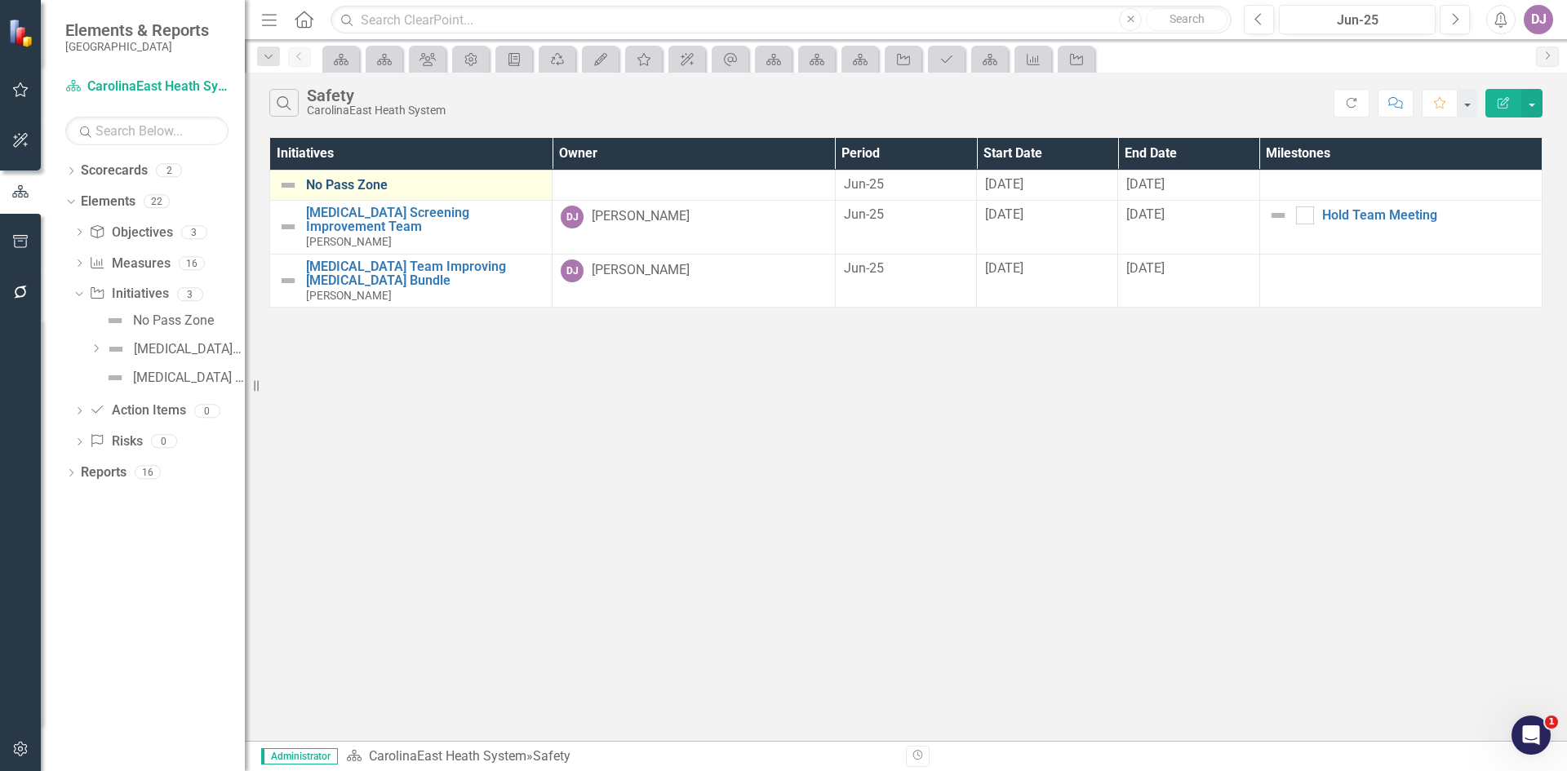
click at [353, 186] on link "No Pass Zone" at bounding box center [424, 185] width 237 height 15
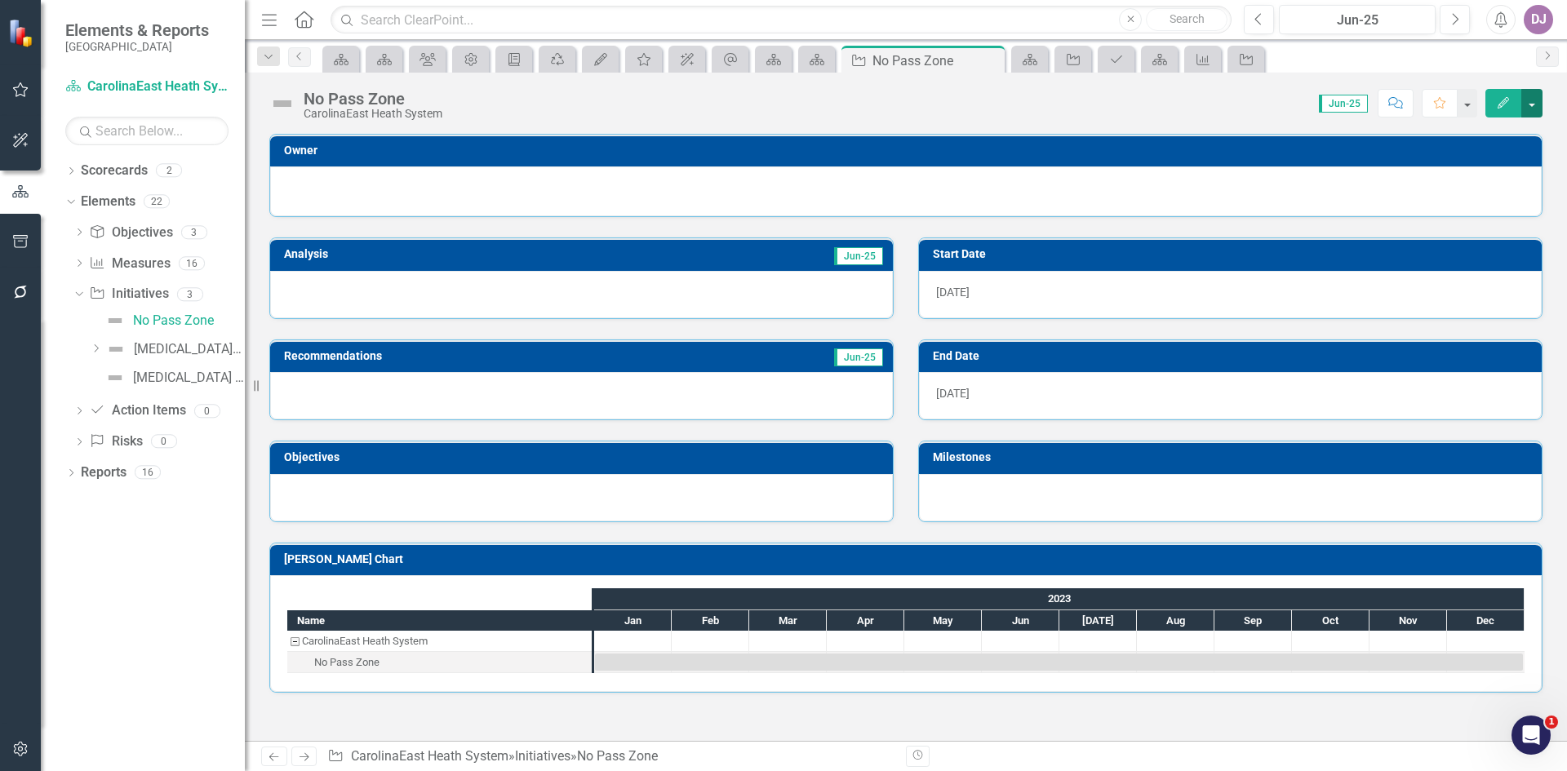
click at [1540, 109] on button "button" at bounding box center [1531, 103] width 21 height 29
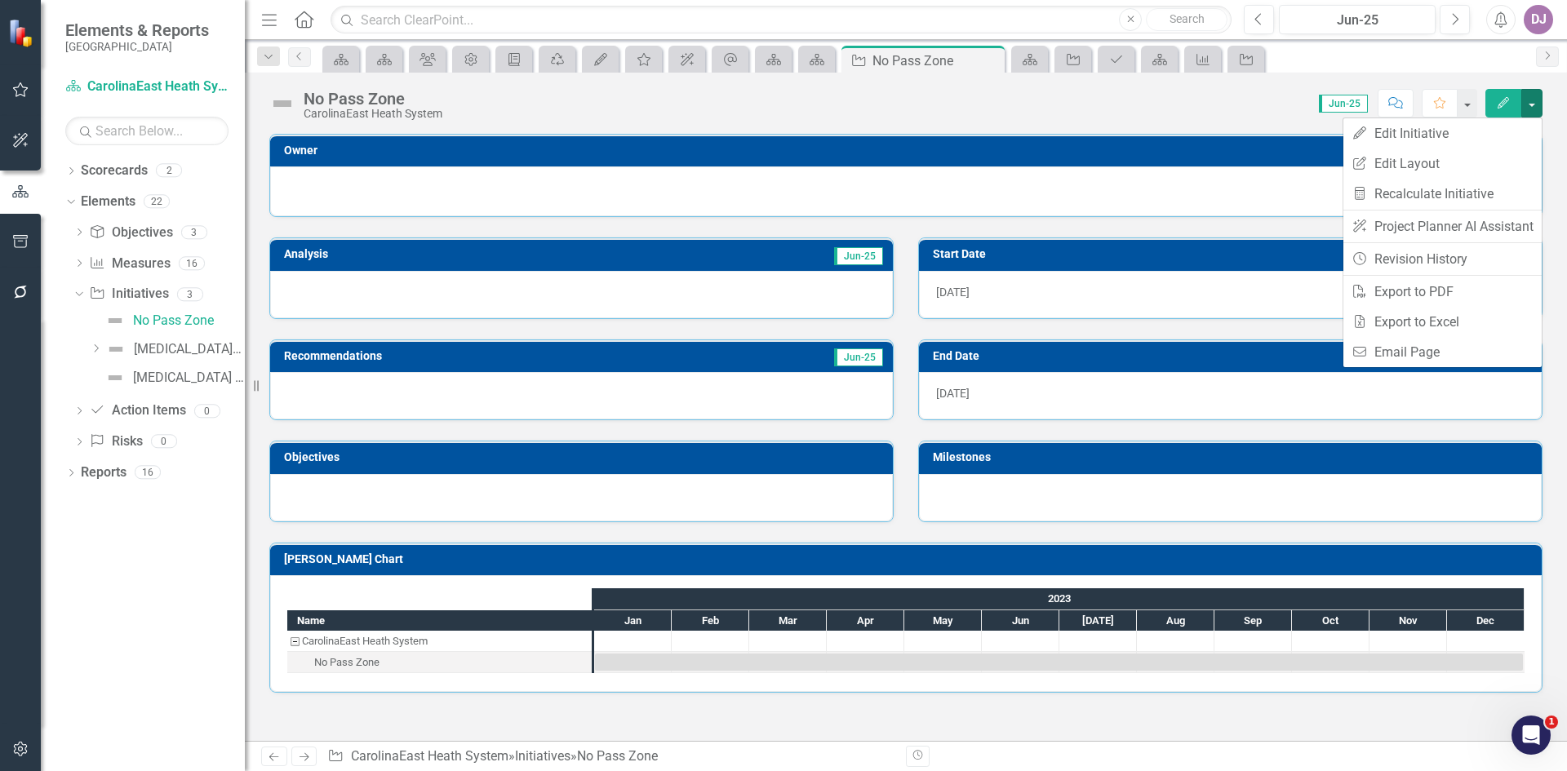
click at [1216, 122] on div "No Pass Zone CarolinaEast Heath System Score: N/A Jun-25 Completed Comment Favo…" at bounding box center [906, 407] width 1322 height 668
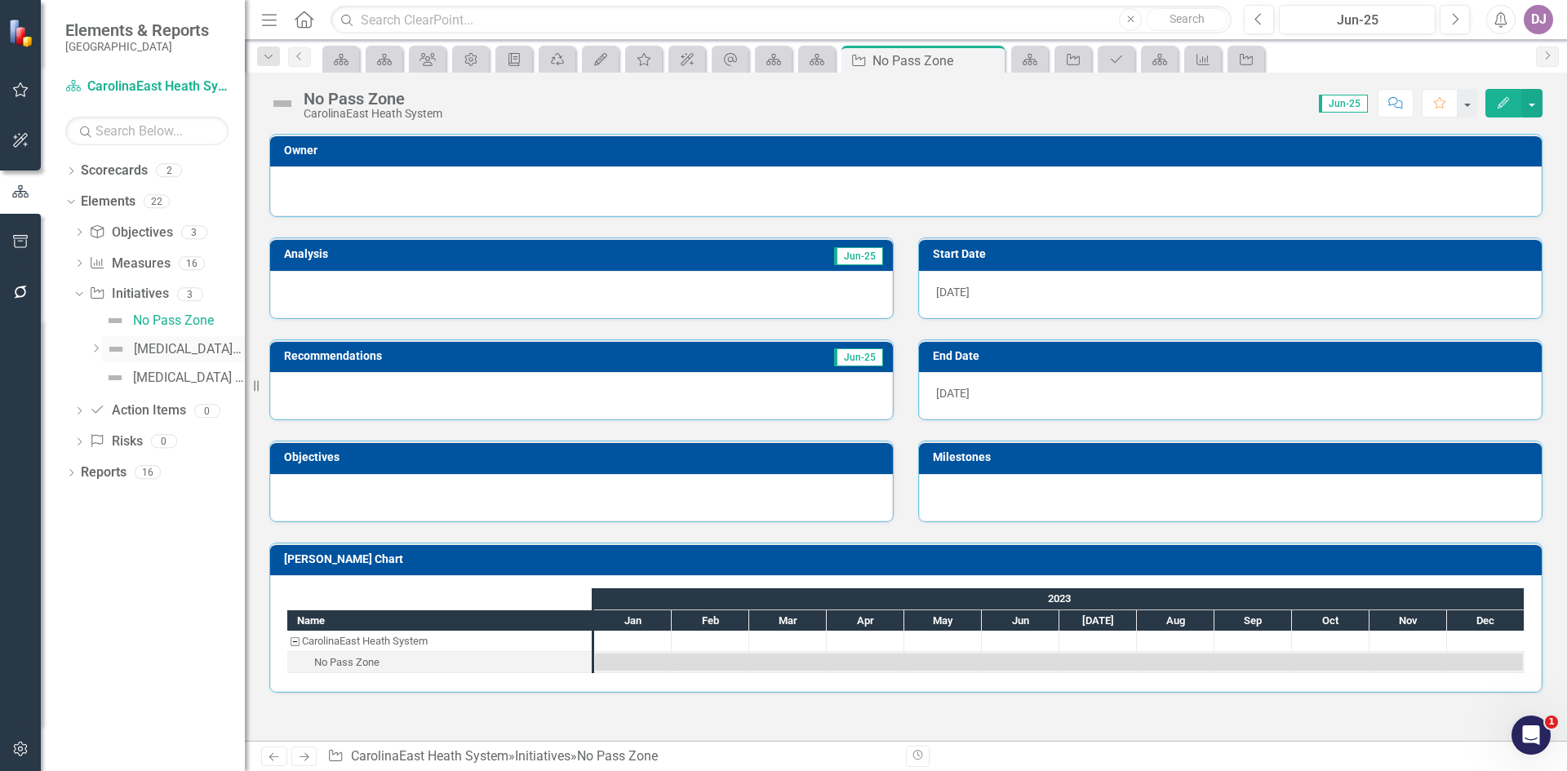
click at [183, 354] on div "[MEDICAL_DATA] Screening Improvement Team" at bounding box center [189, 349] width 111 height 15
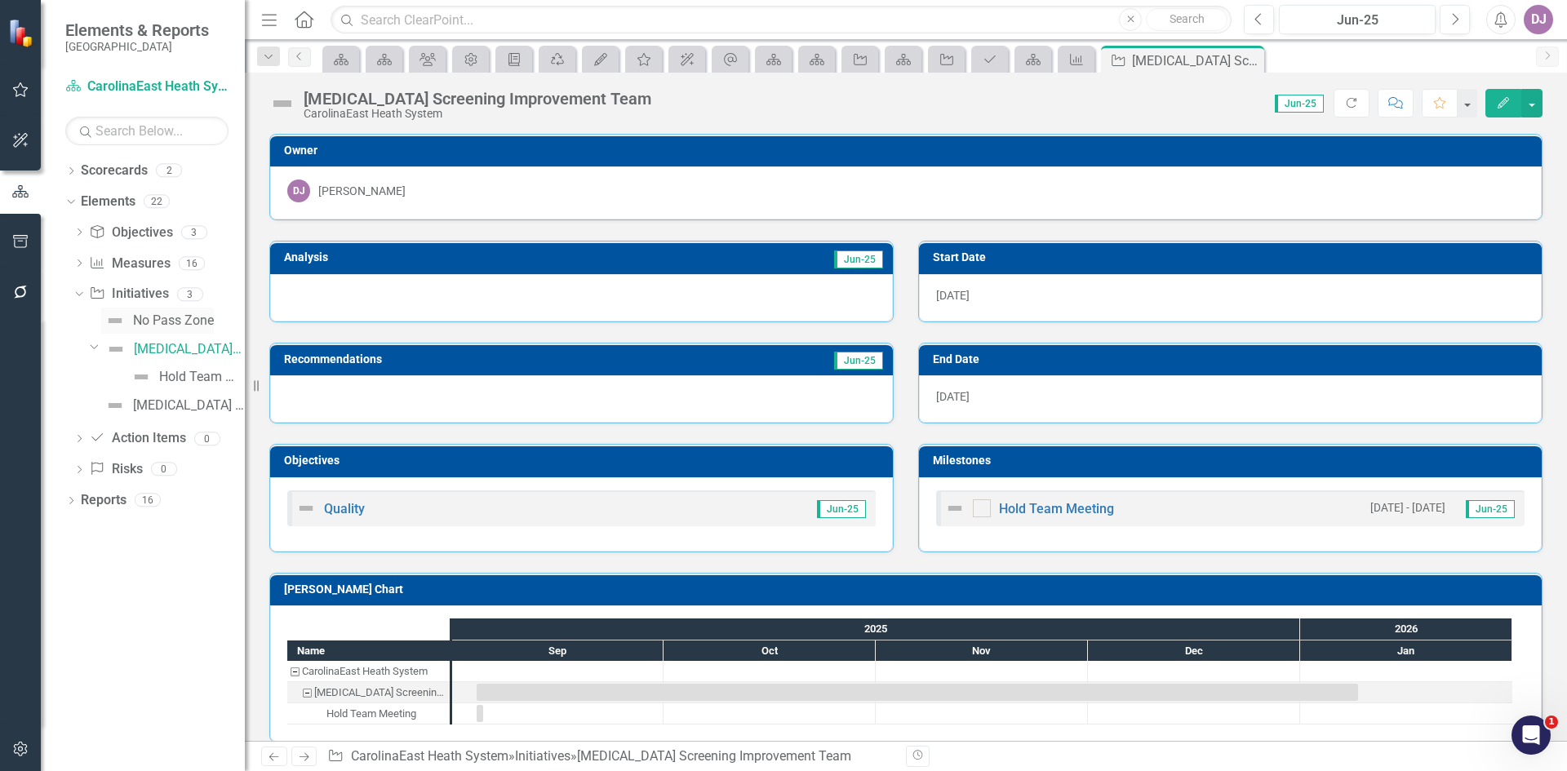
click at [194, 322] on div "No Pass Zone" at bounding box center [173, 320] width 81 height 15
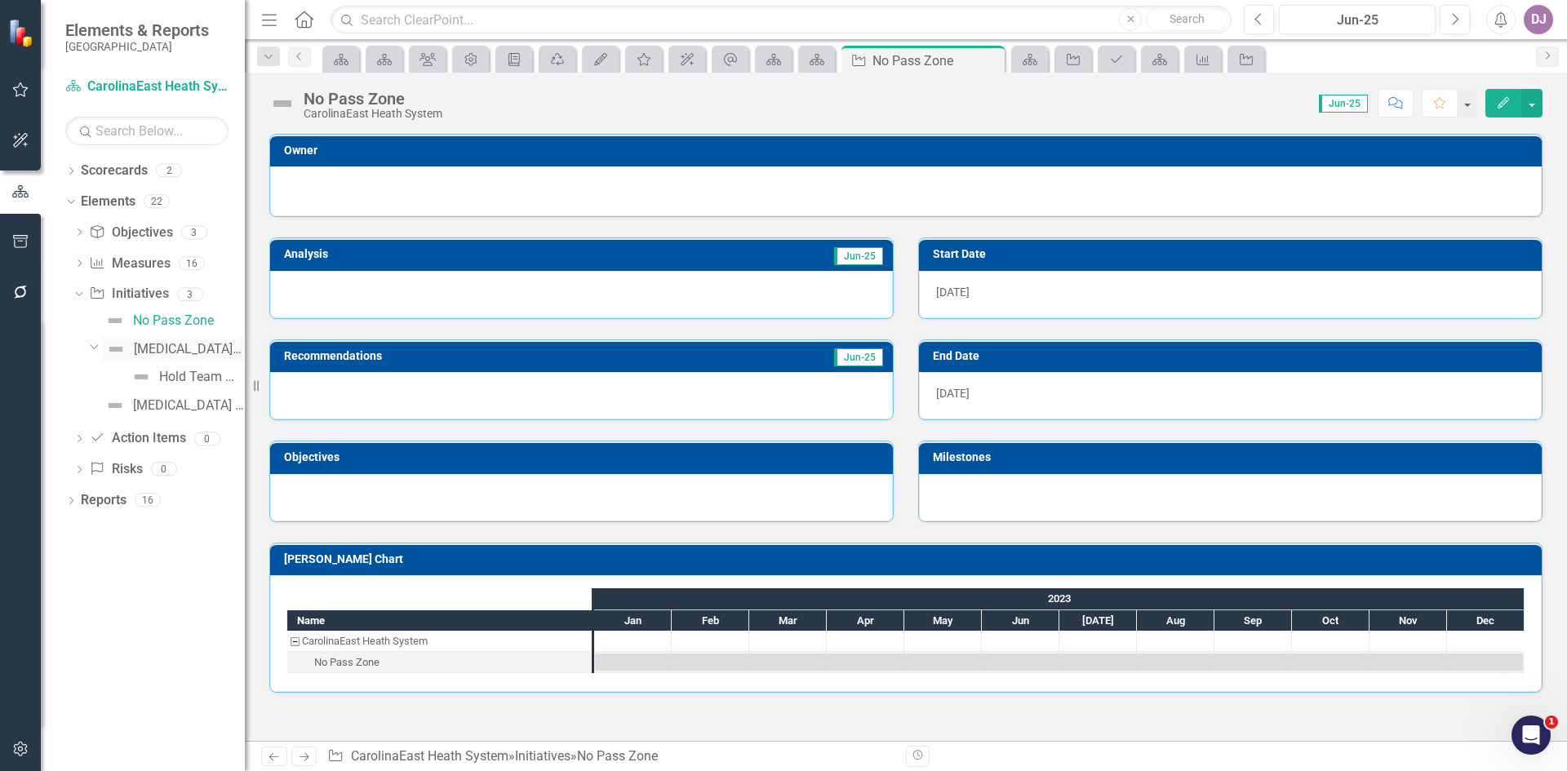
click at [202, 352] on div "[MEDICAL_DATA] Screening Improvement Team" at bounding box center [189, 349] width 111 height 15
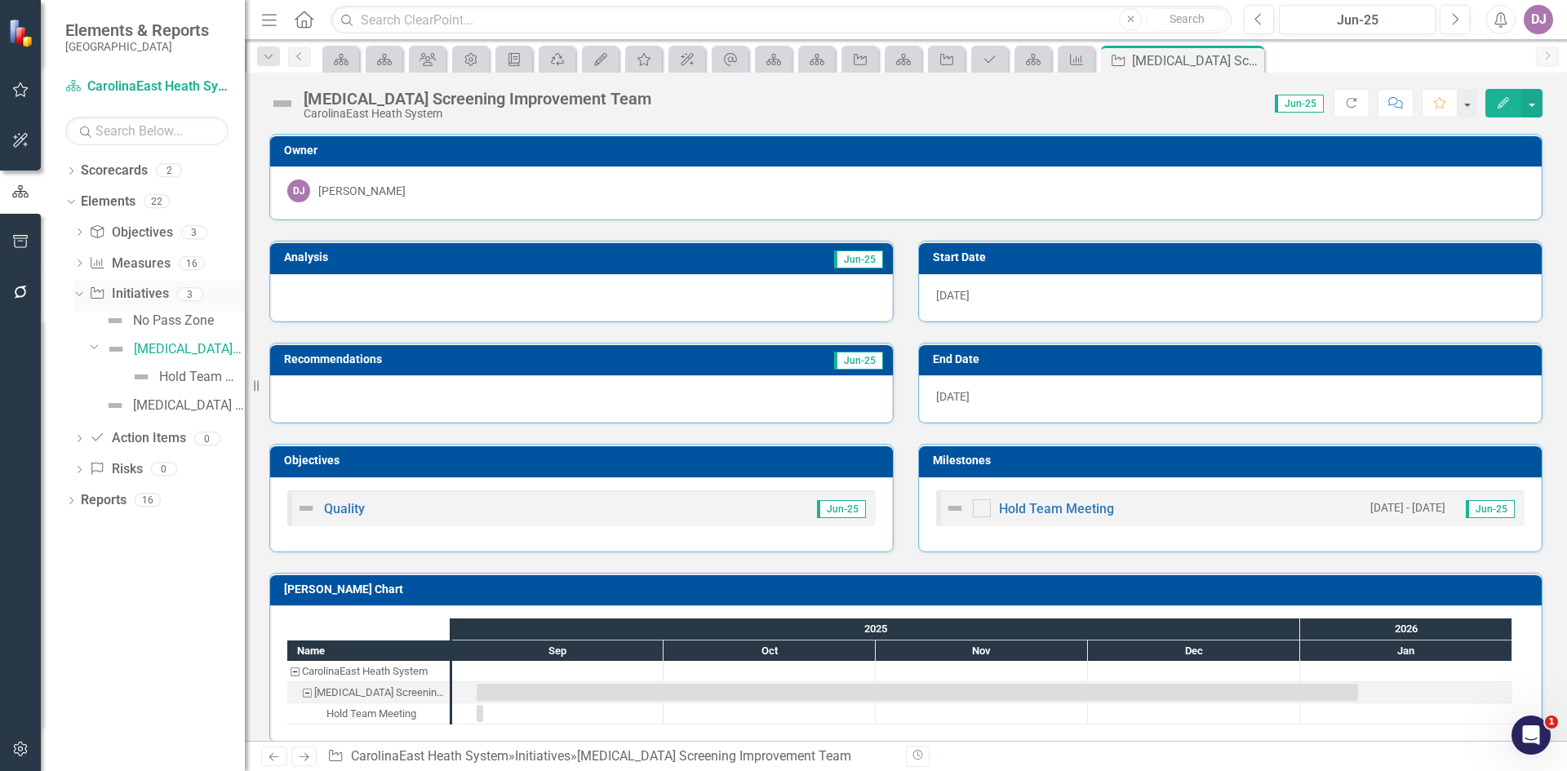
click at [153, 297] on link "Initiative Initiatives" at bounding box center [128, 294] width 79 height 19
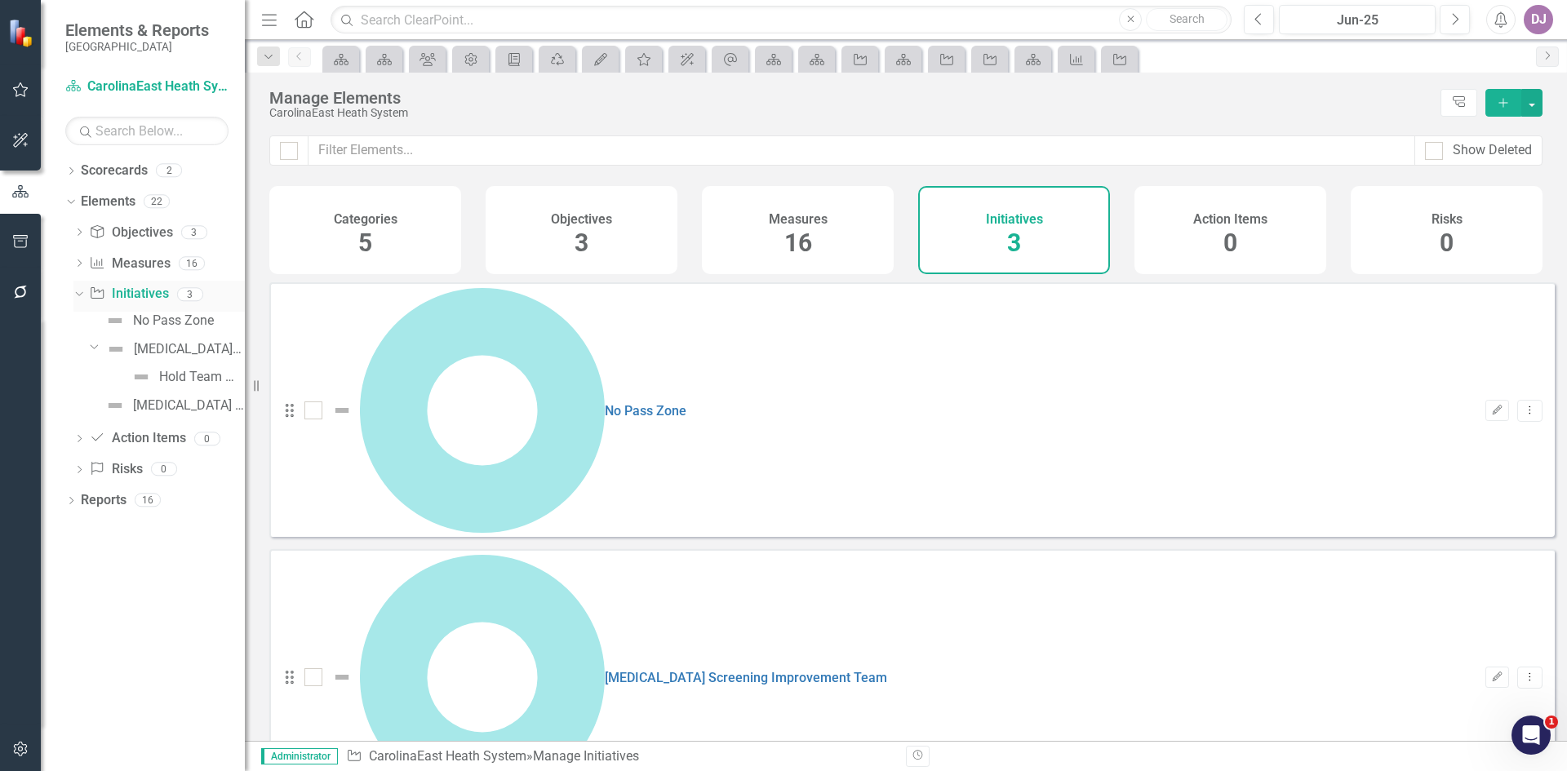
checkbox input "false"
click at [1523, 405] on icon "Dropdown Menu" at bounding box center [1530, 410] width 14 height 11
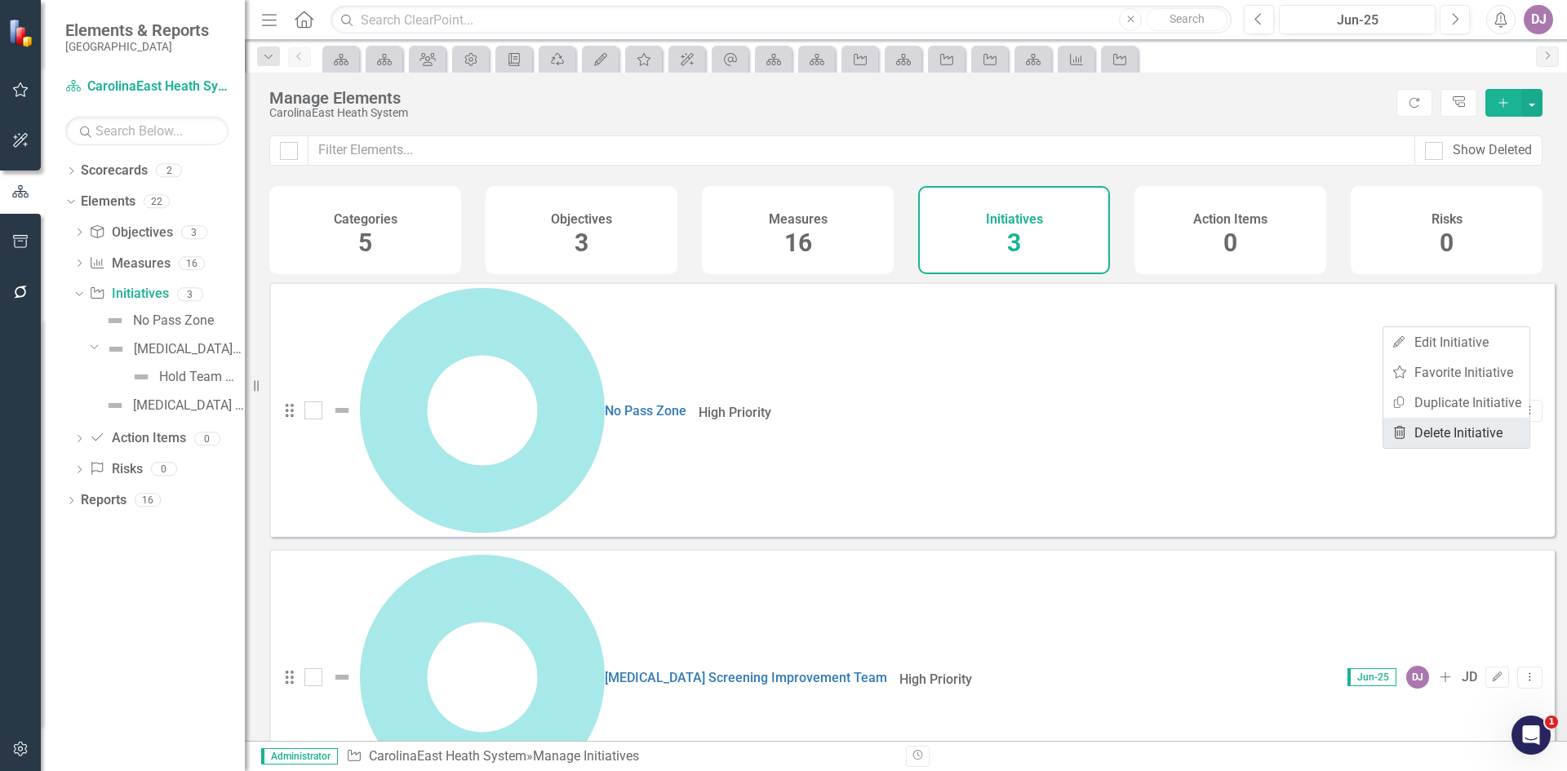
click at [1471, 433] on link "Trash Delete Initiative" at bounding box center [1456, 433] width 146 height 30
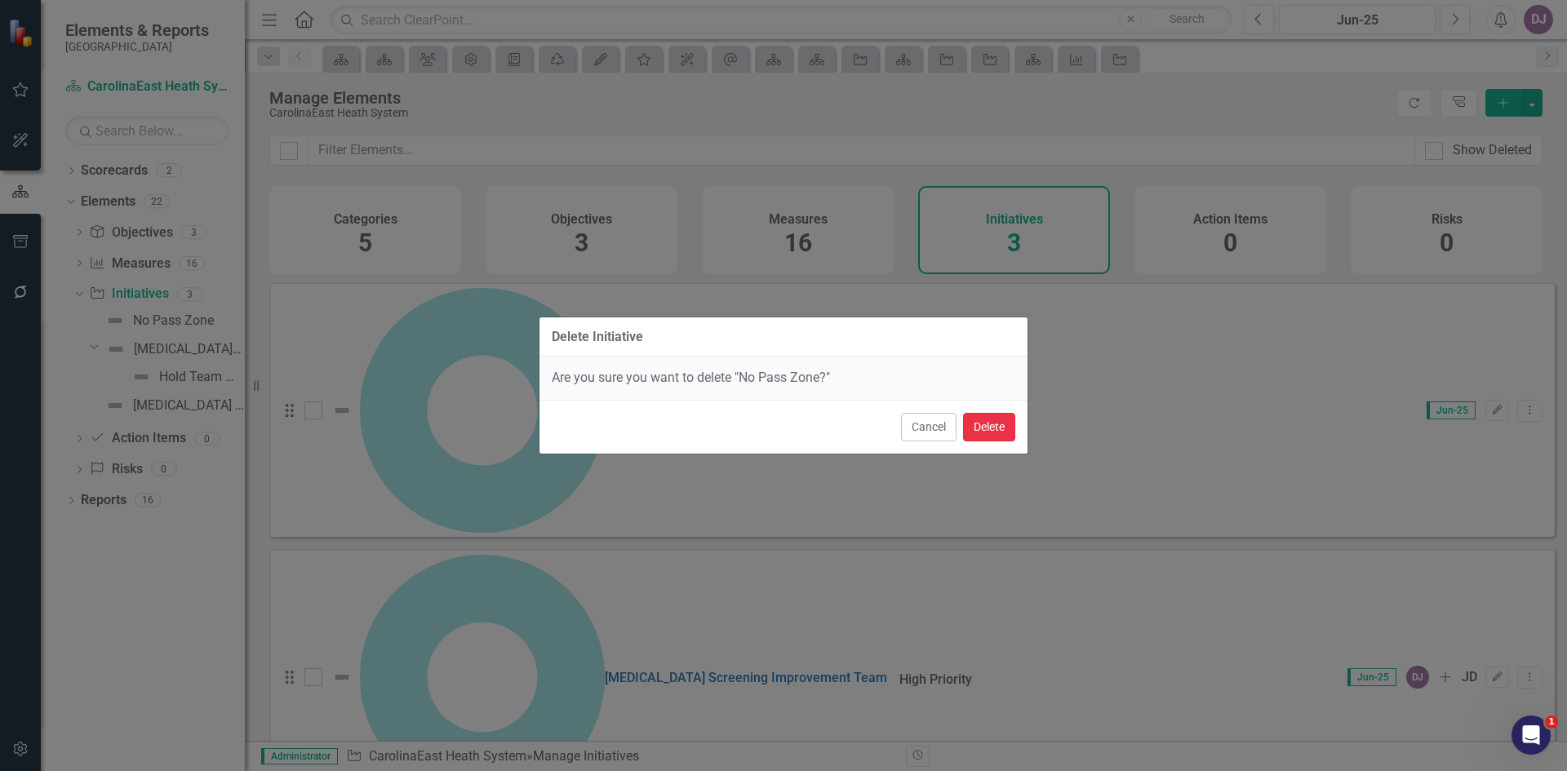
click at [988, 428] on button "Delete" at bounding box center [989, 427] width 52 height 29
